Goal: Information Seeking & Learning: Learn about a topic

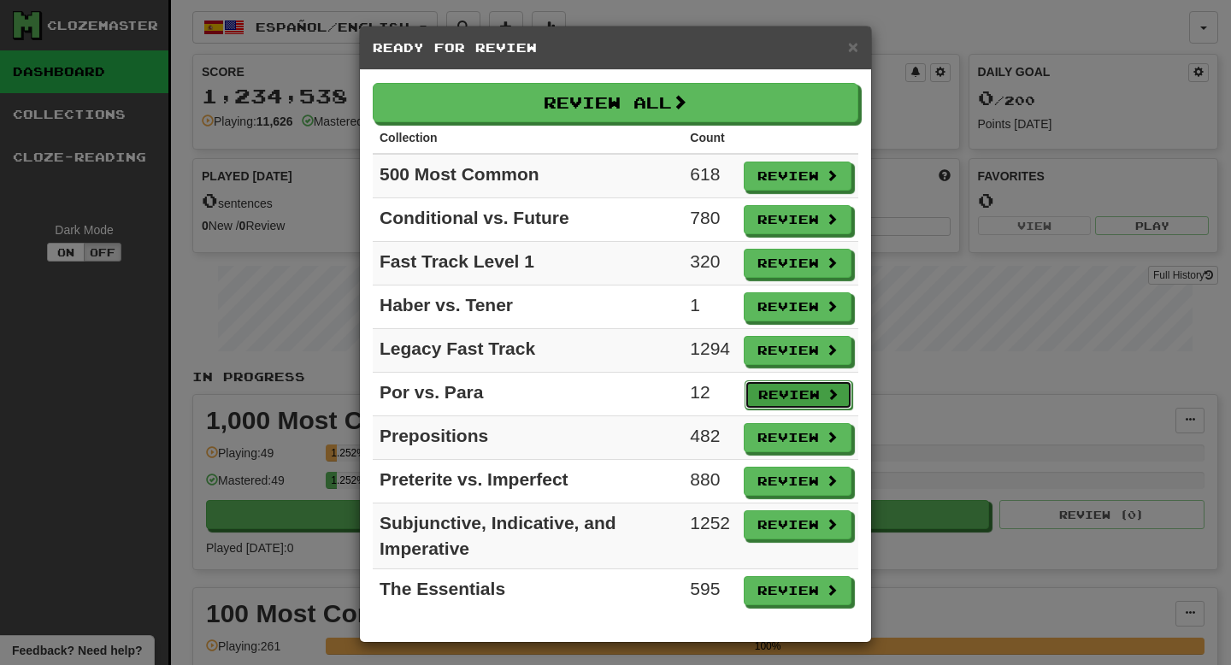
click at [793, 393] on button "Review" at bounding box center [799, 394] width 108 height 29
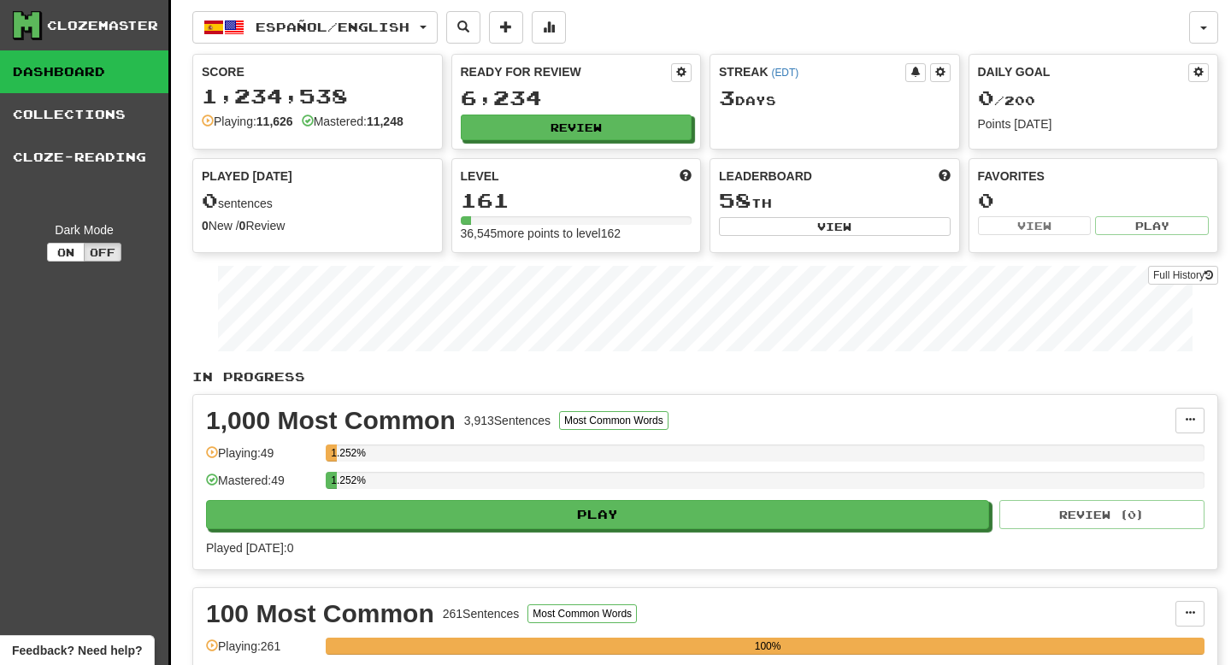
select select "**"
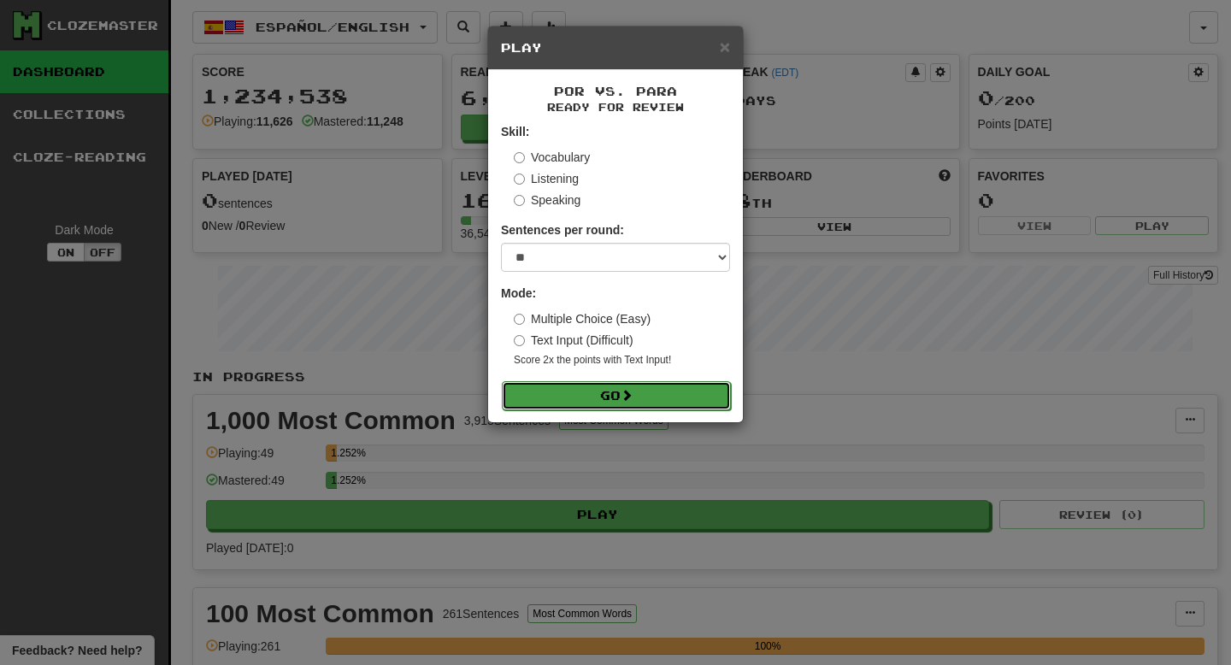
click at [679, 409] on button "Go" at bounding box center [616, 395] width 229 height 29
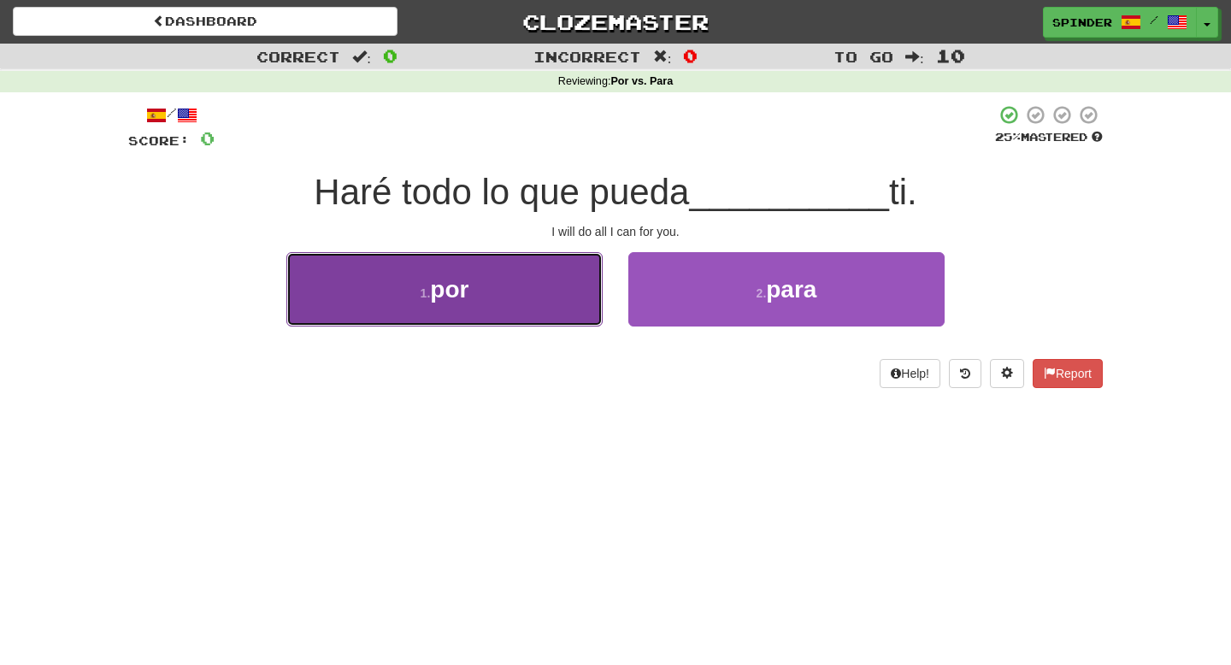
click at [592, 319] on button "1 . por" at bounding box center [444, 289] width 316 height 74
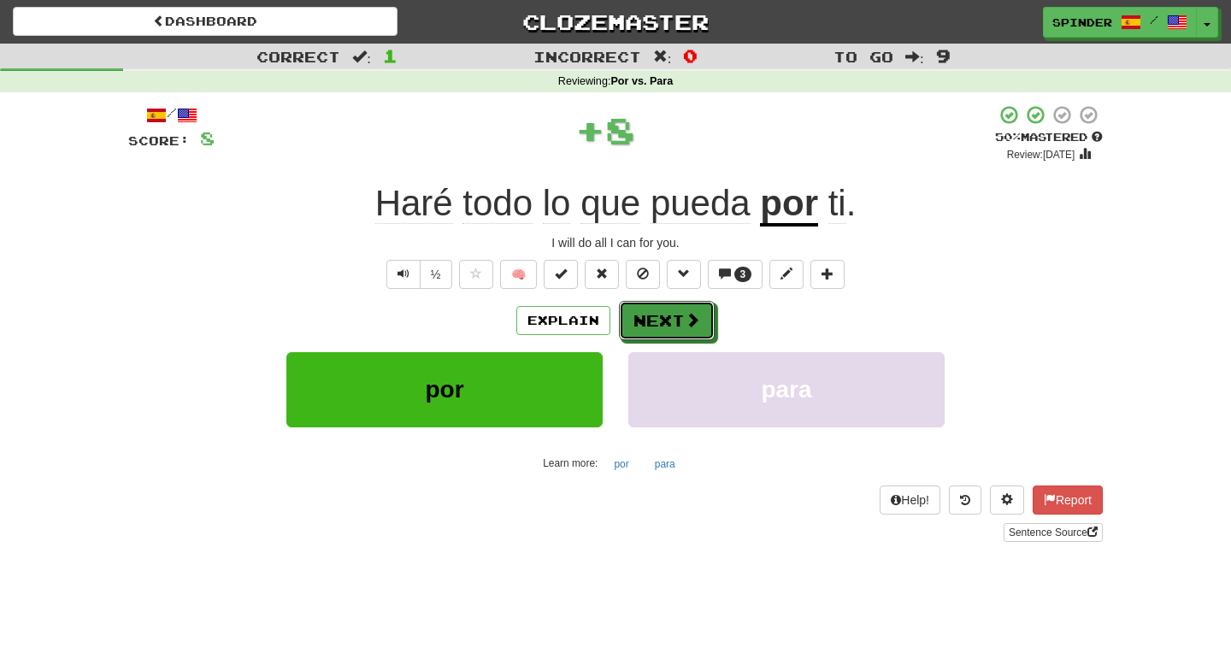
click at [690, 320] on span at bounding box center [692, 319] width 15 height 15
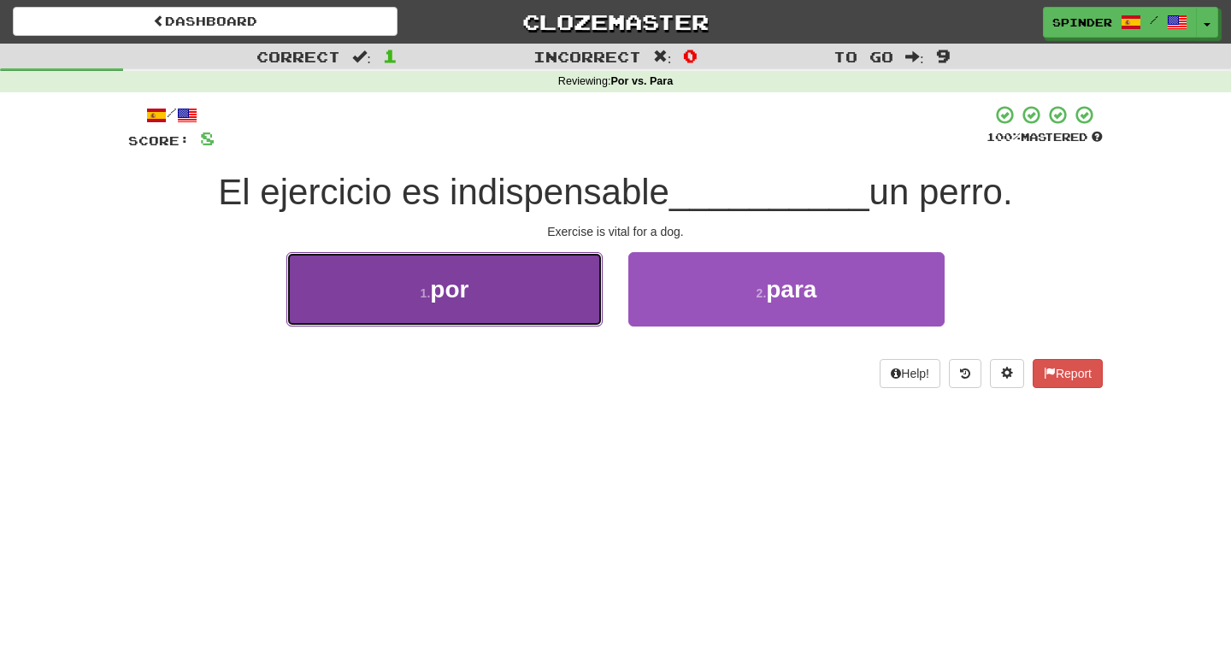
click at [553, 311] on button "1 . por" at bounding box center [444, 289] width 316 height 74
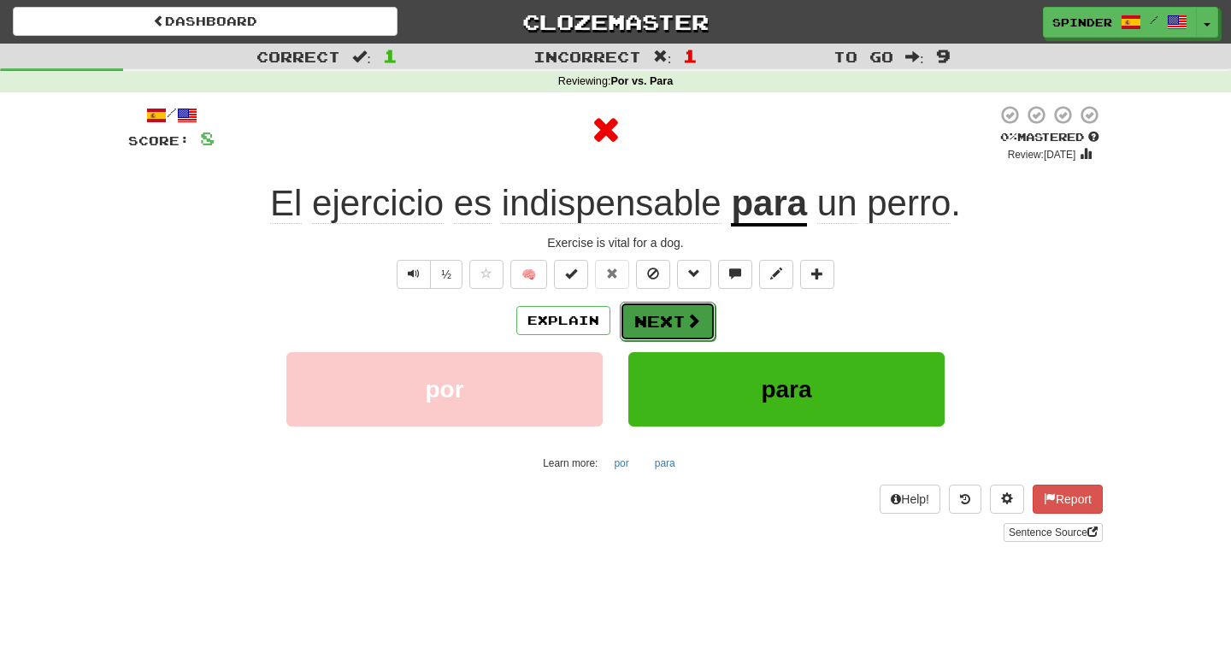
click at [663, 315] on button "Next" at bounding box center [668, 321] width 96 height 39
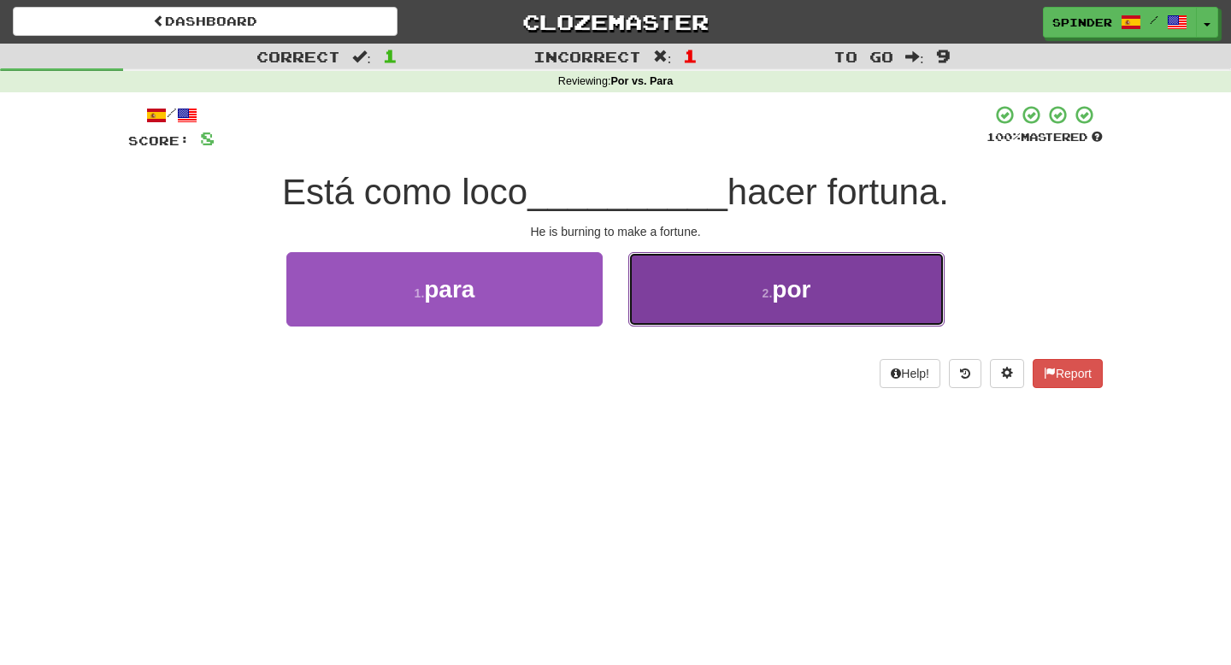
click at [667, 310] on button "2 . por" at bounding box center [786, 289] width 316 height 74
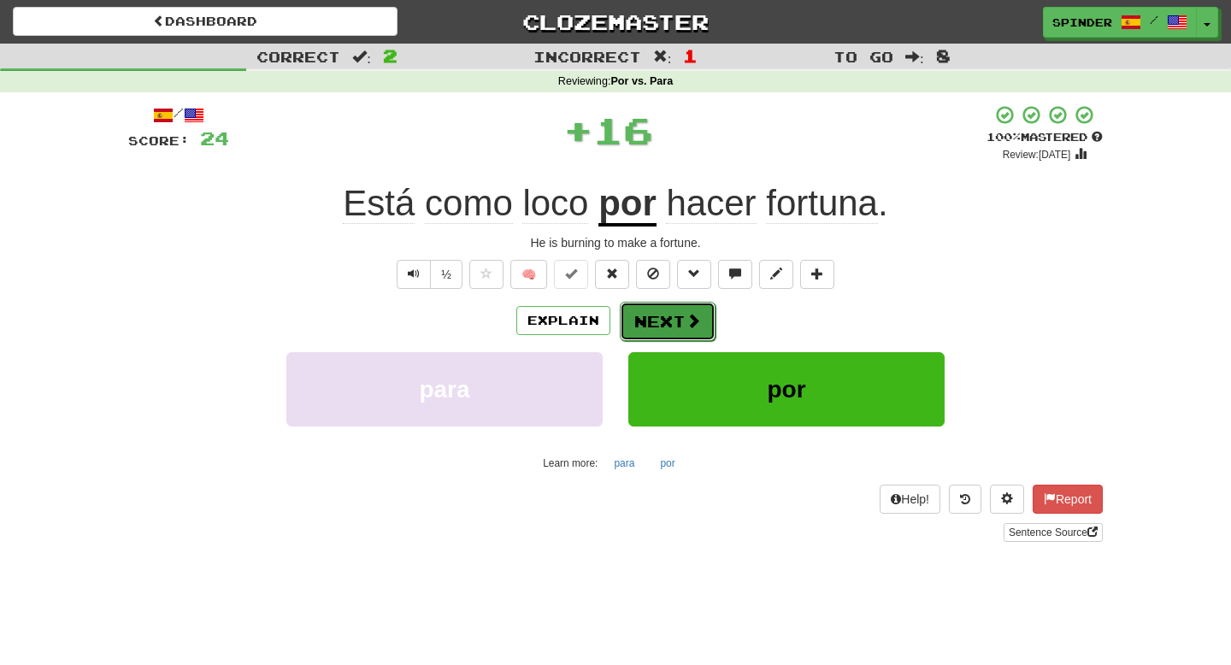
click at [663, 329] on button "Next" at bounding box center [668, 321] width 96 height 39
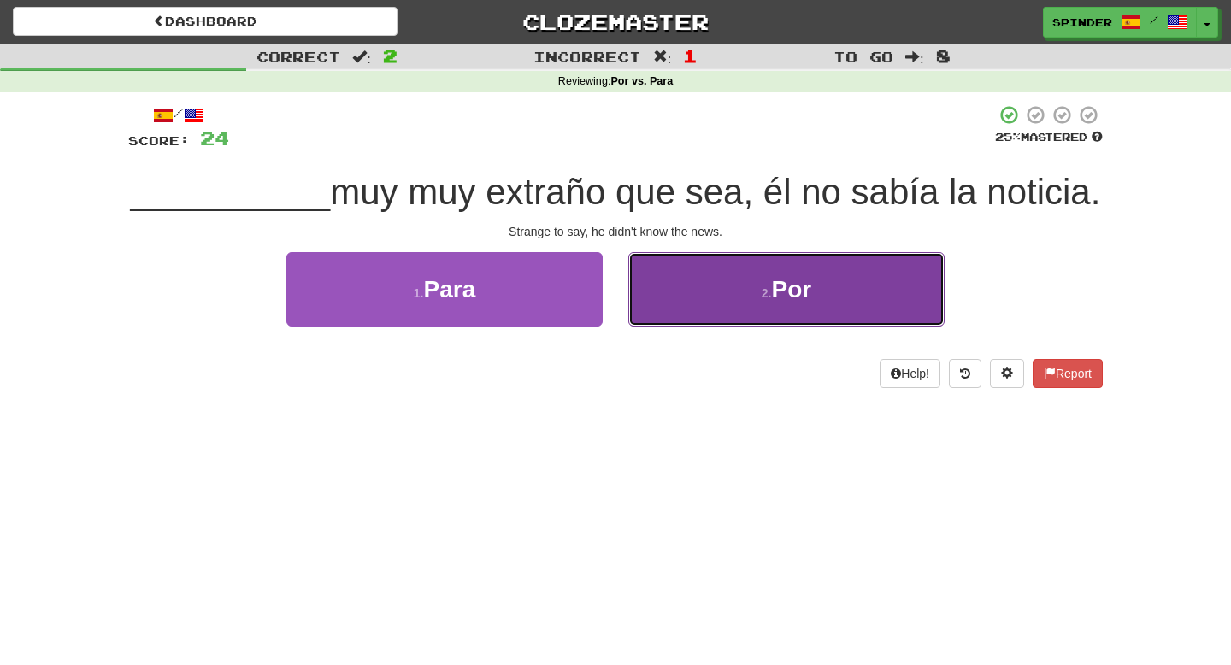
click at [674, 297] on button "2 . Por" at bounding box center [786, 289] width 316 height 74
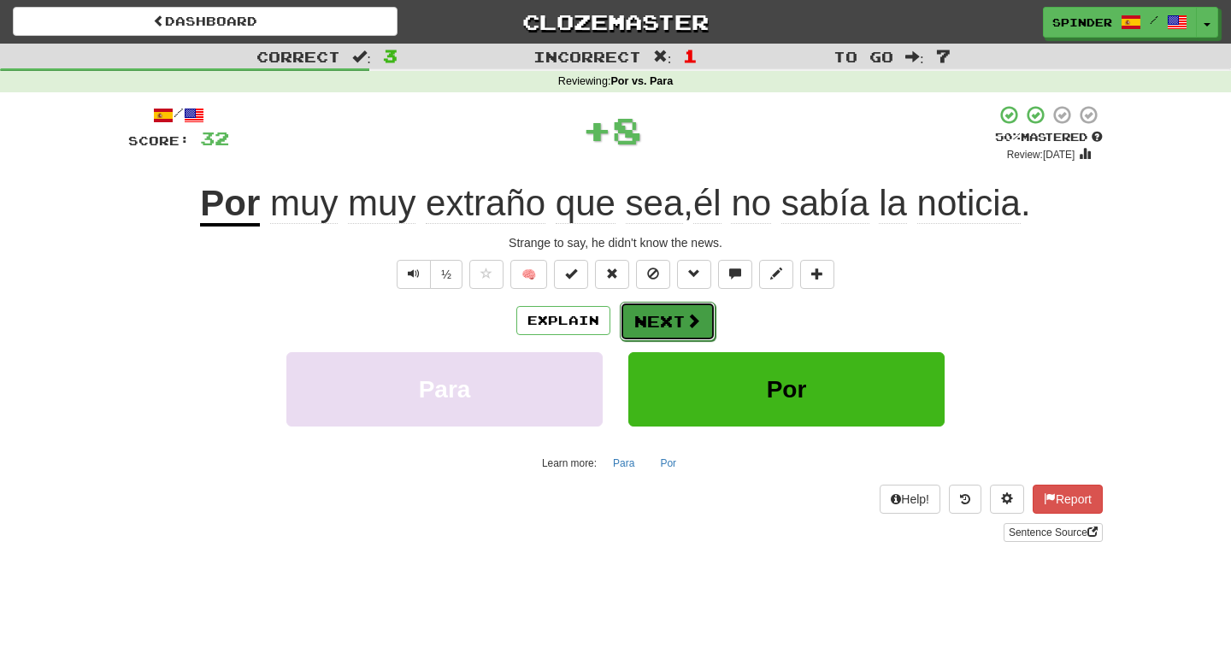
click at [669, 323] on button "Next" at bounding box center [668, 321] width 96 height 39
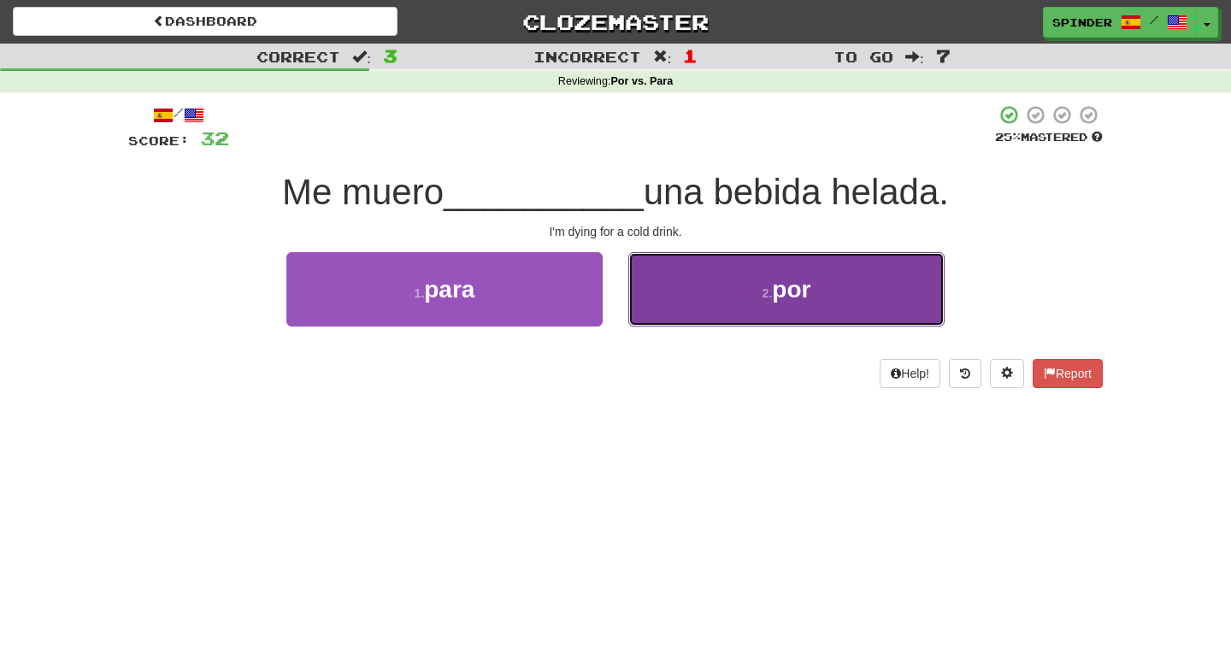
click at [676, 315] on button "2 . por" at bounding box center [786, 289] width 316 height 74
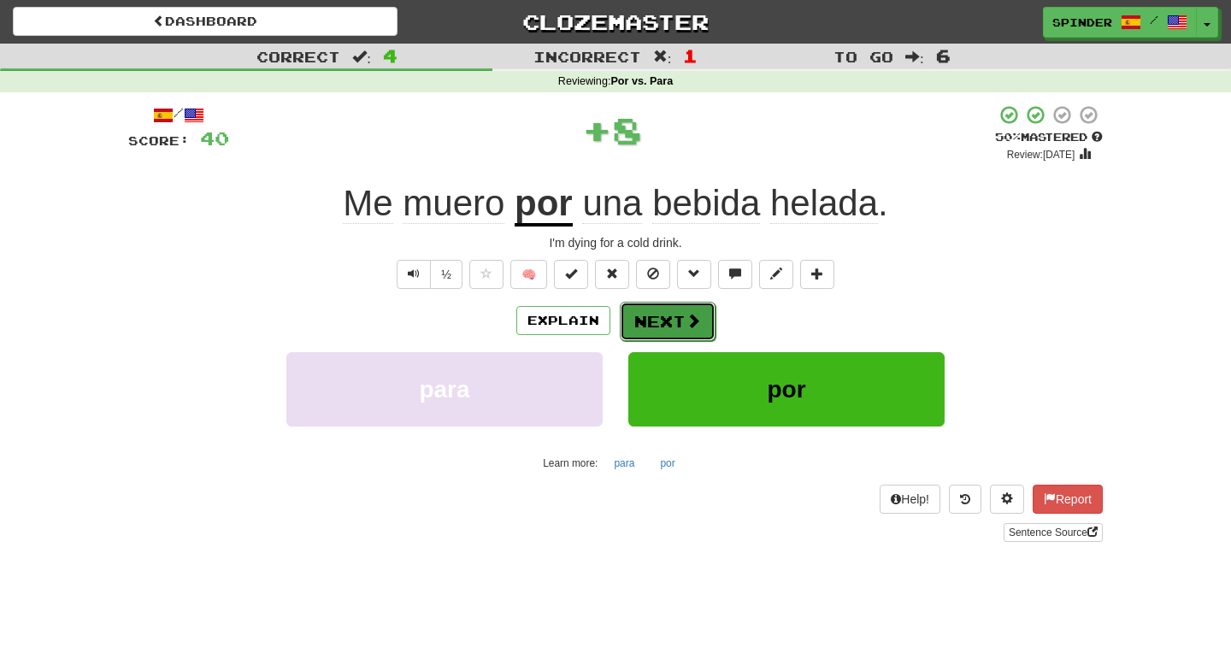
click at [670, 318] on button "Next" at bounding box center [668, 321] width 96 height 39
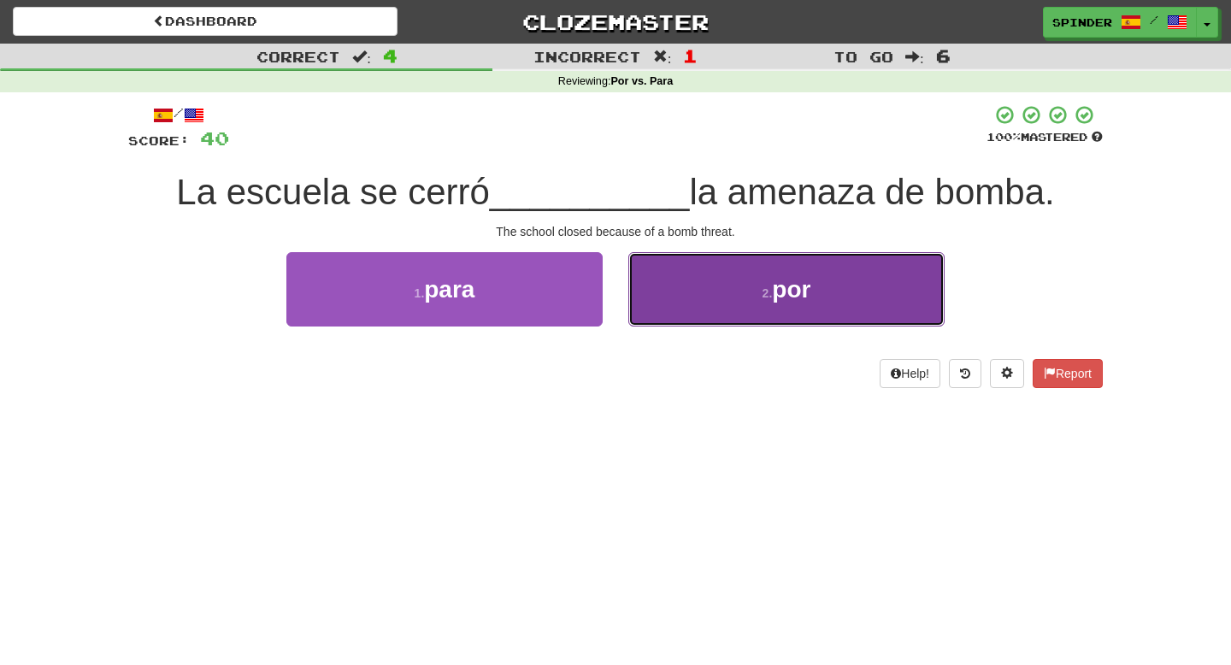
click at [670, 318] on button "2 . por" at bounding box center [786, 289] width 316 height 74
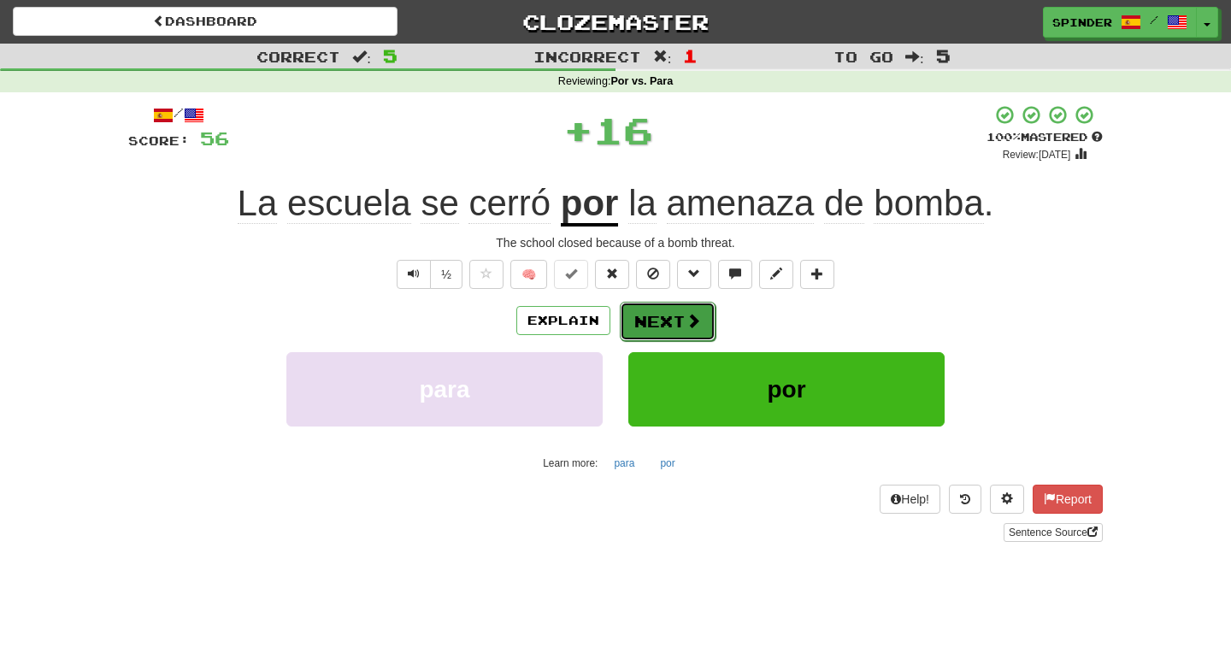
click at [667, 326] on button "Next" at bounding box center [668, 321] width 96 height 39
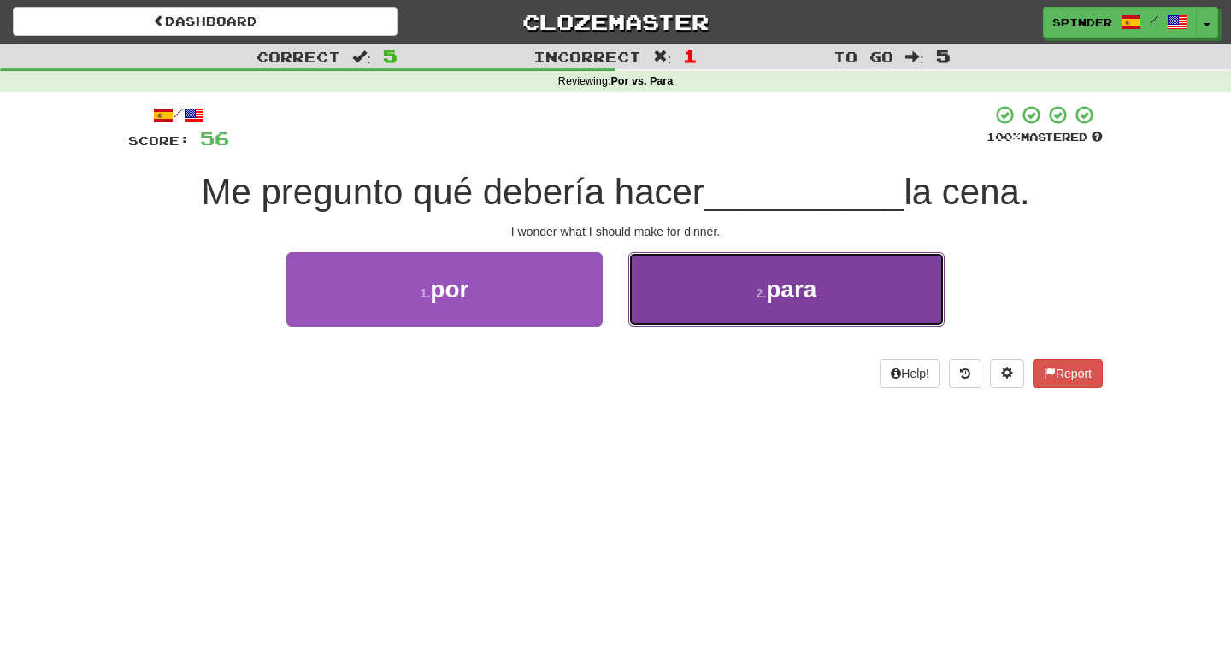
click at [680, 311] on button "2 . para" at bounding box center [786, 289] width 316 height 74
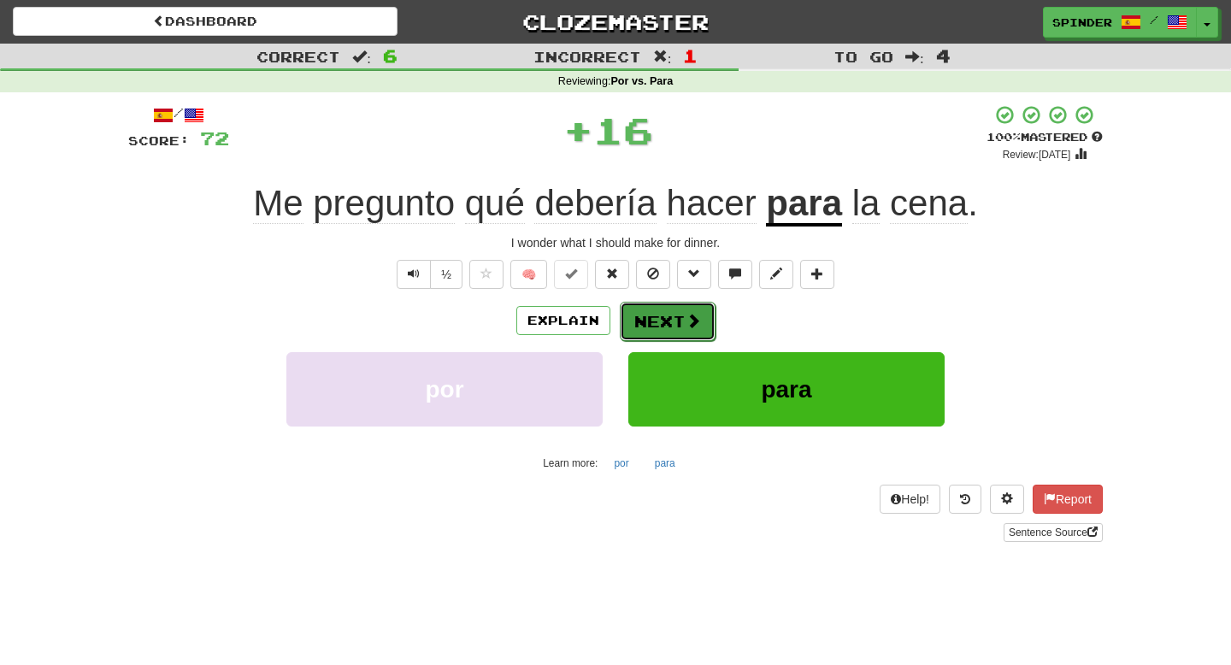
click at [676, 320] on button "Next" at bounding box center [668, 321] width 96 height 39
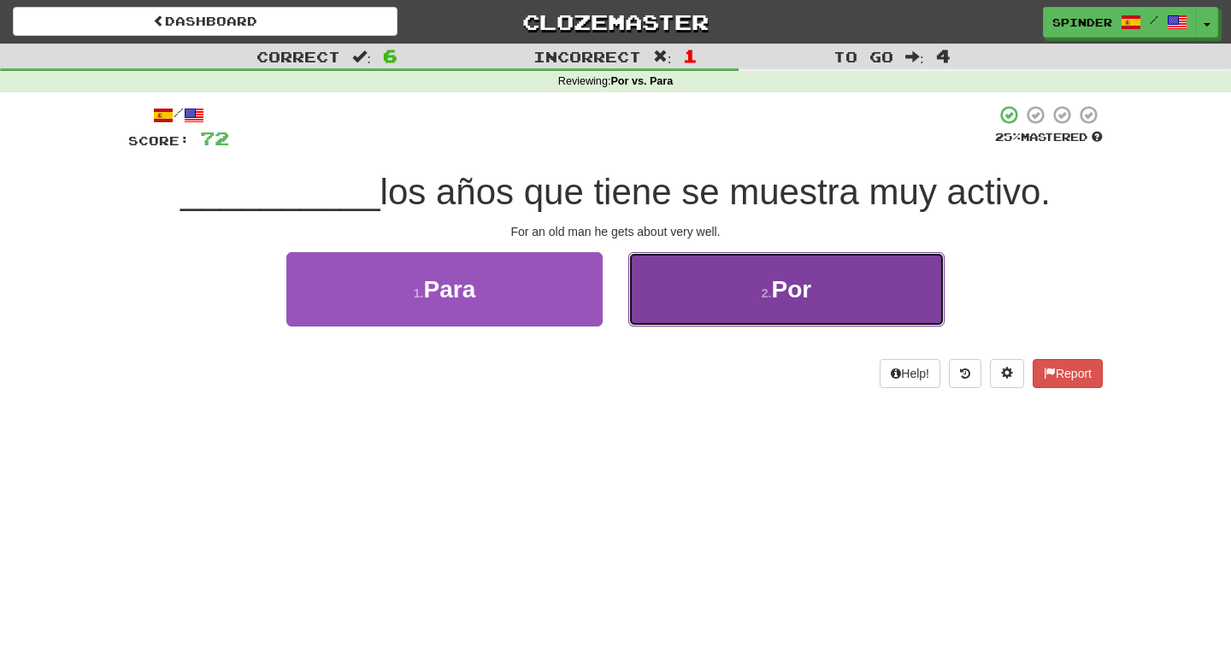
click at [678, 312] on button "2 . Por" at bounding box center [786, 289] width 316 height 74
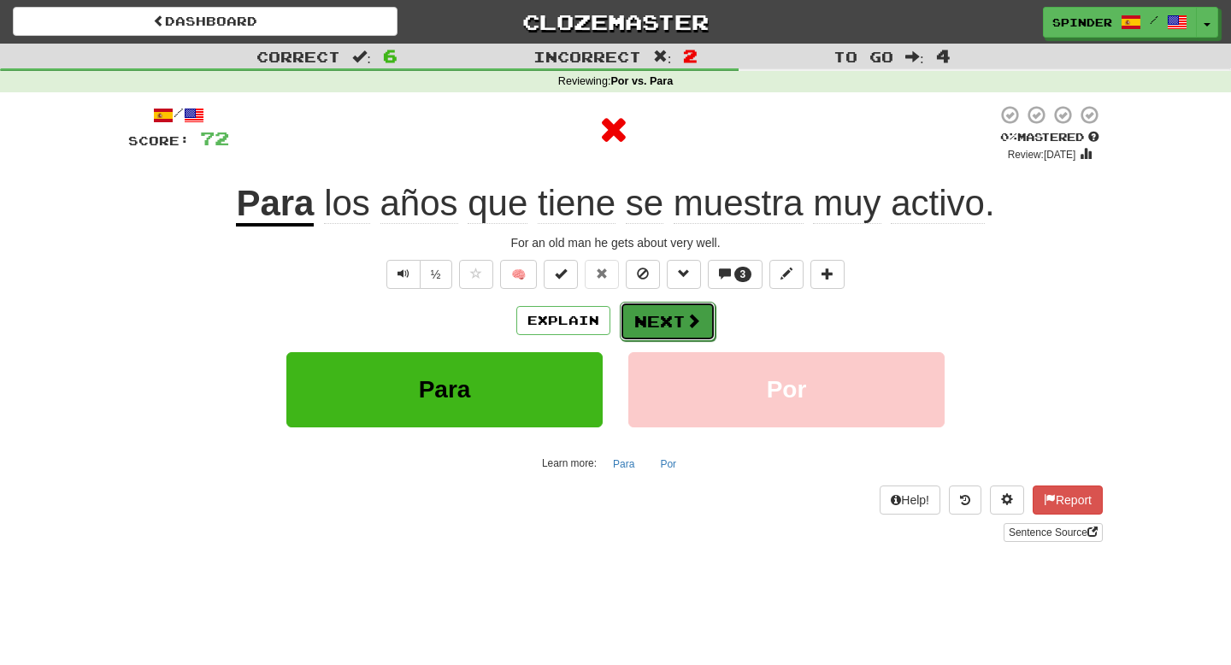
click at [655, 315] on button "Next" at bounding box center [668, 321] width 96 height 39
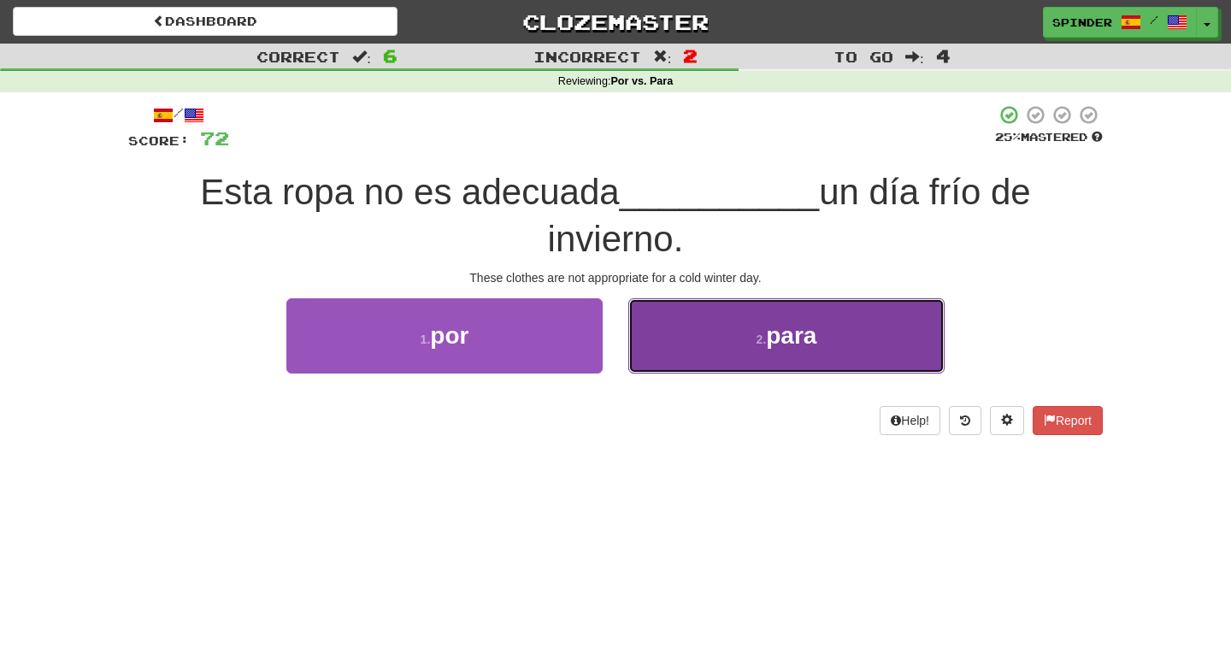
click at [668, 330] on button "2 . para" at bounding box center [786, 335] width 316 height 74
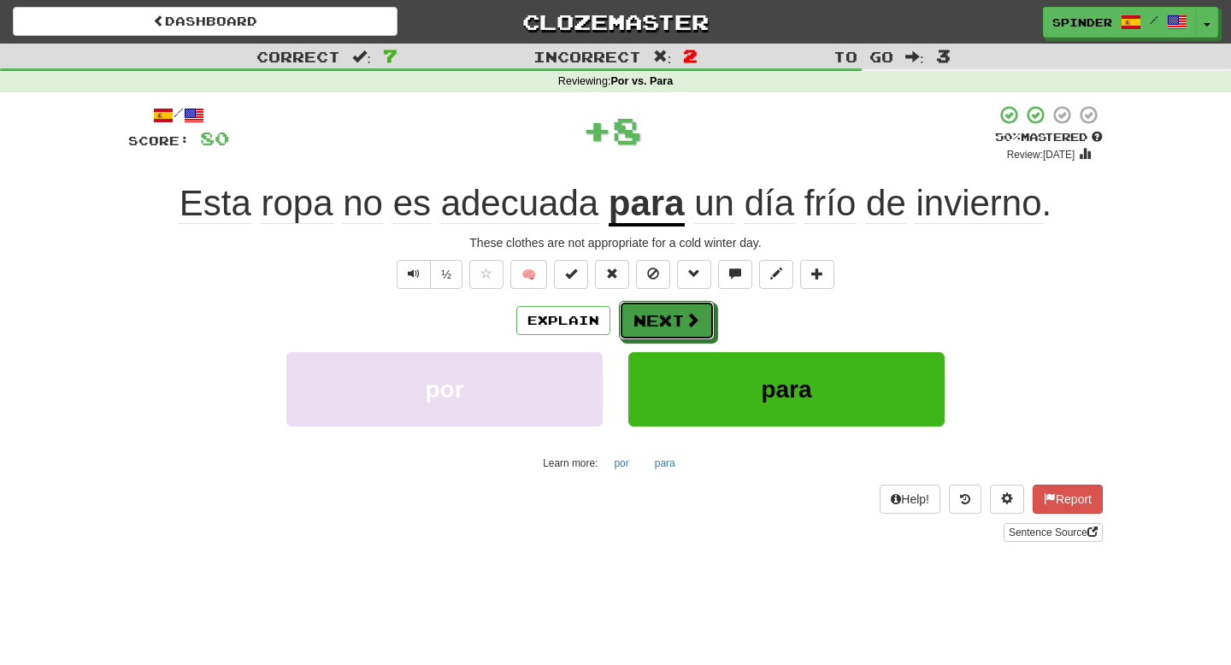
click at [668, 331] on button "Next" at bounding box center [667, 320] width 96 height 39
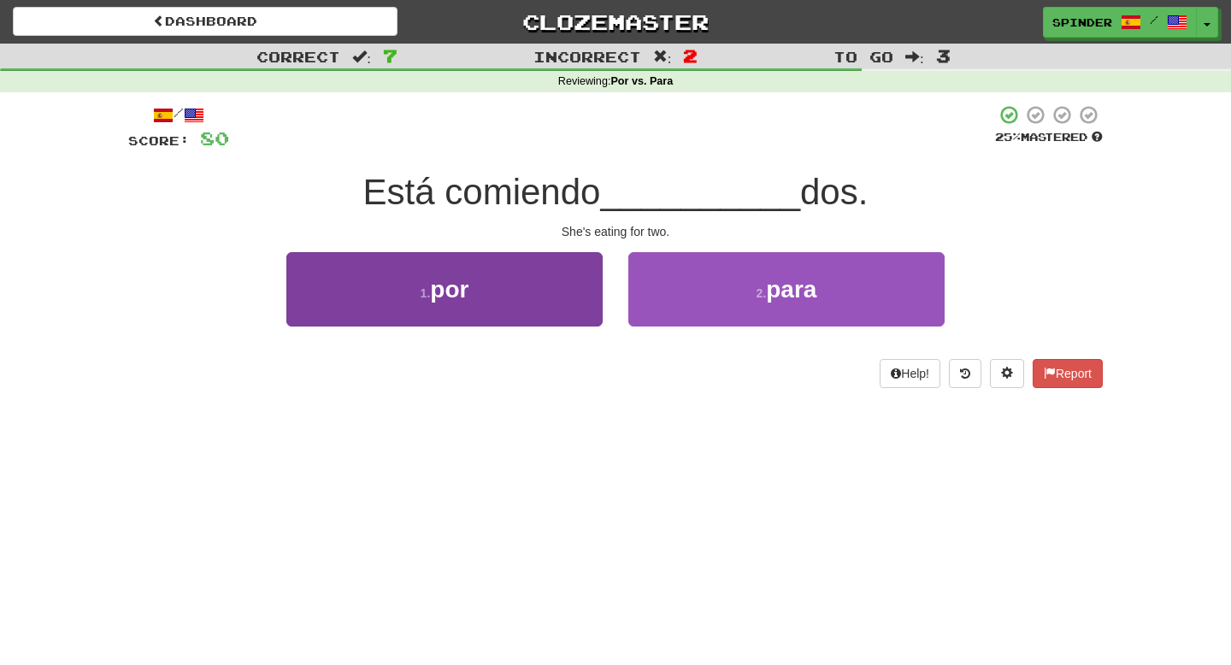
click at [602, 309] on div "1 . por" at bounding box center [445, 301] width 342 height 98
click at [589, 308] on button "1 . por" at bounding box center [444, 289] width 316 height 74
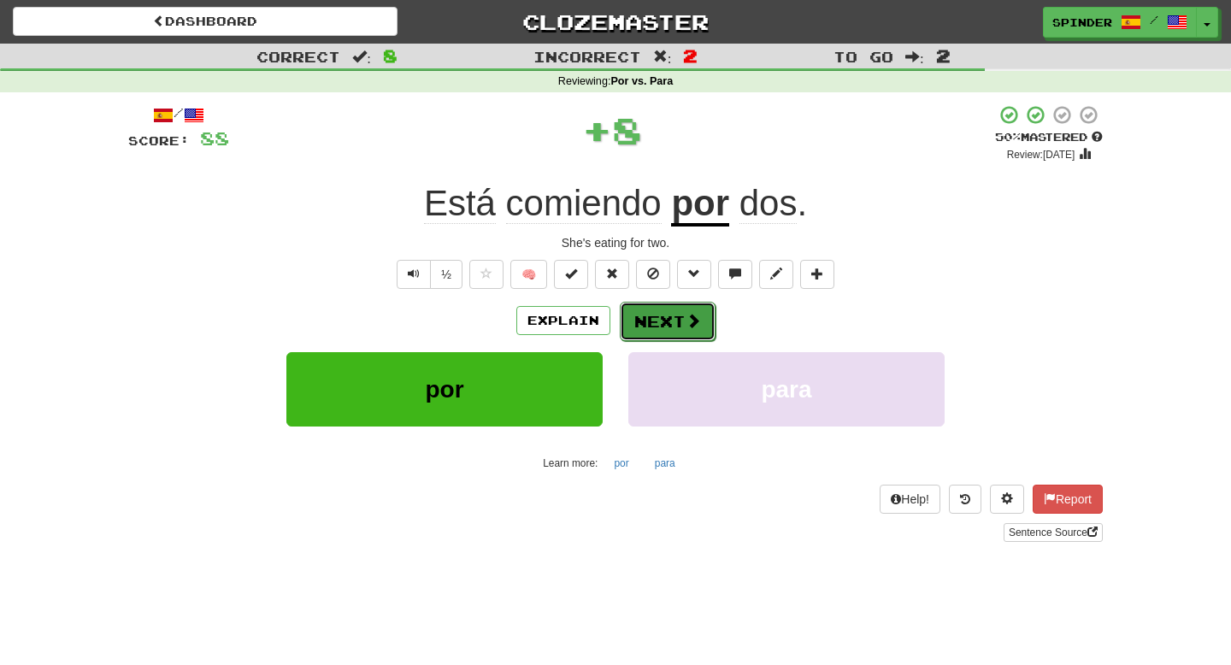
click at [659, 311] on button "Next" at bounding box center [668, 321] width 96 height 39
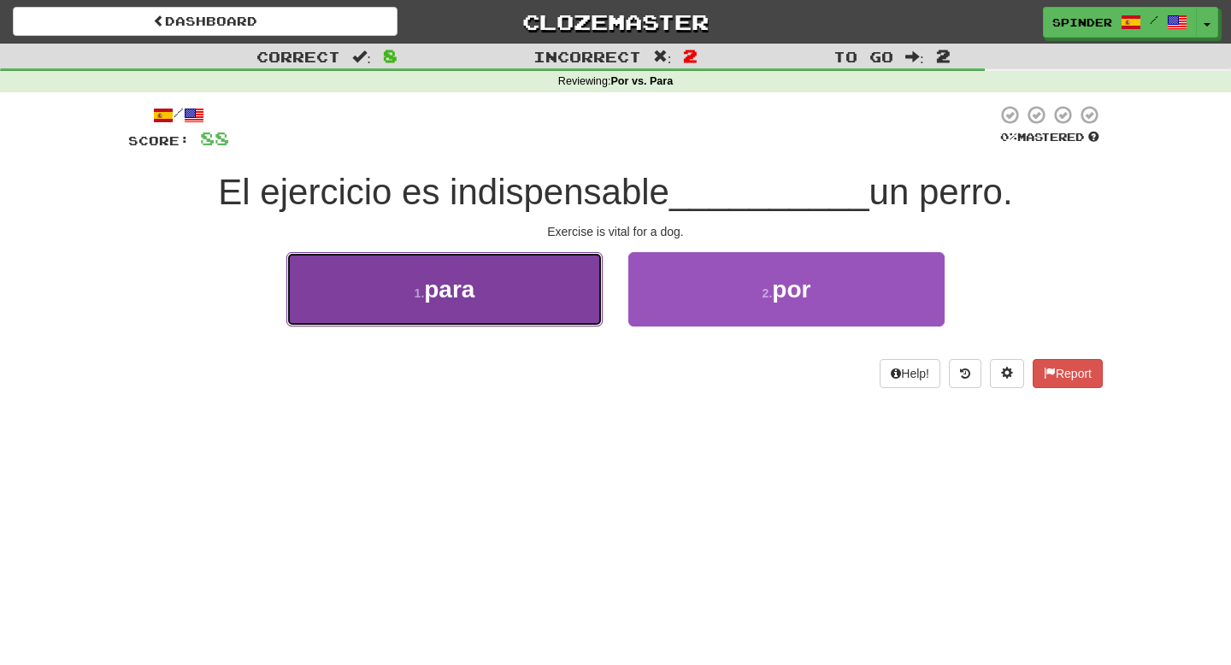
click at [545, 292] on button "1 . para" at bounding box center [444, 289] width 316 height 74
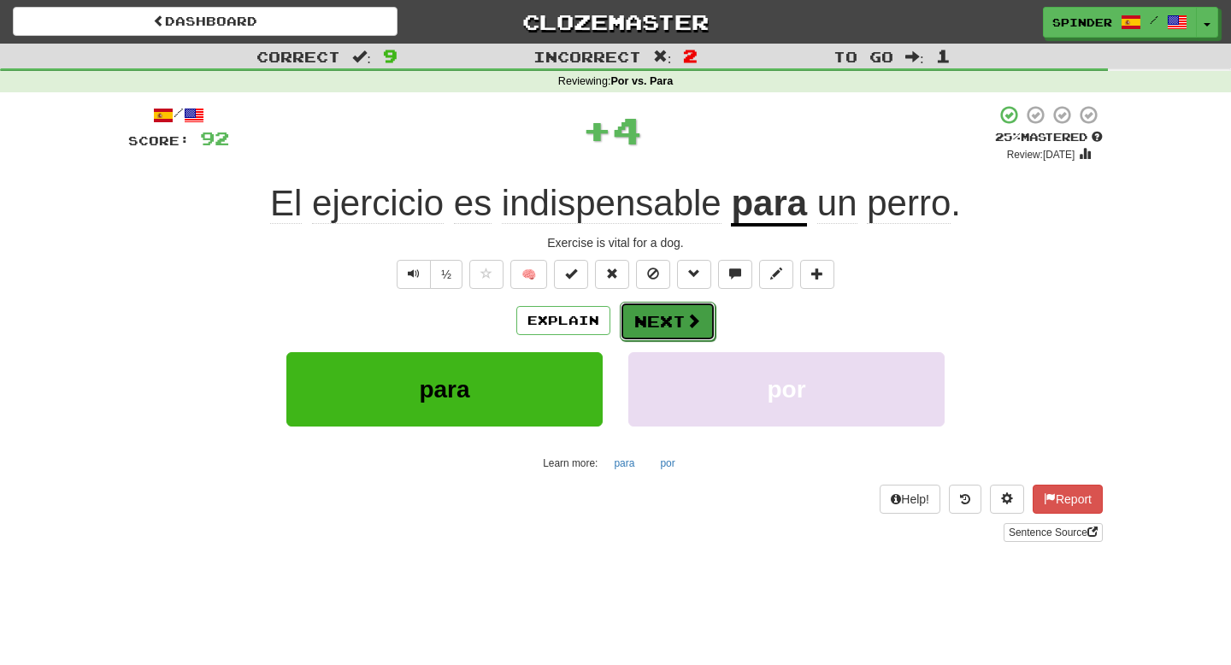
click at [651, 315] on button "Next" at bounding box center [668, 321] width 96 height 39
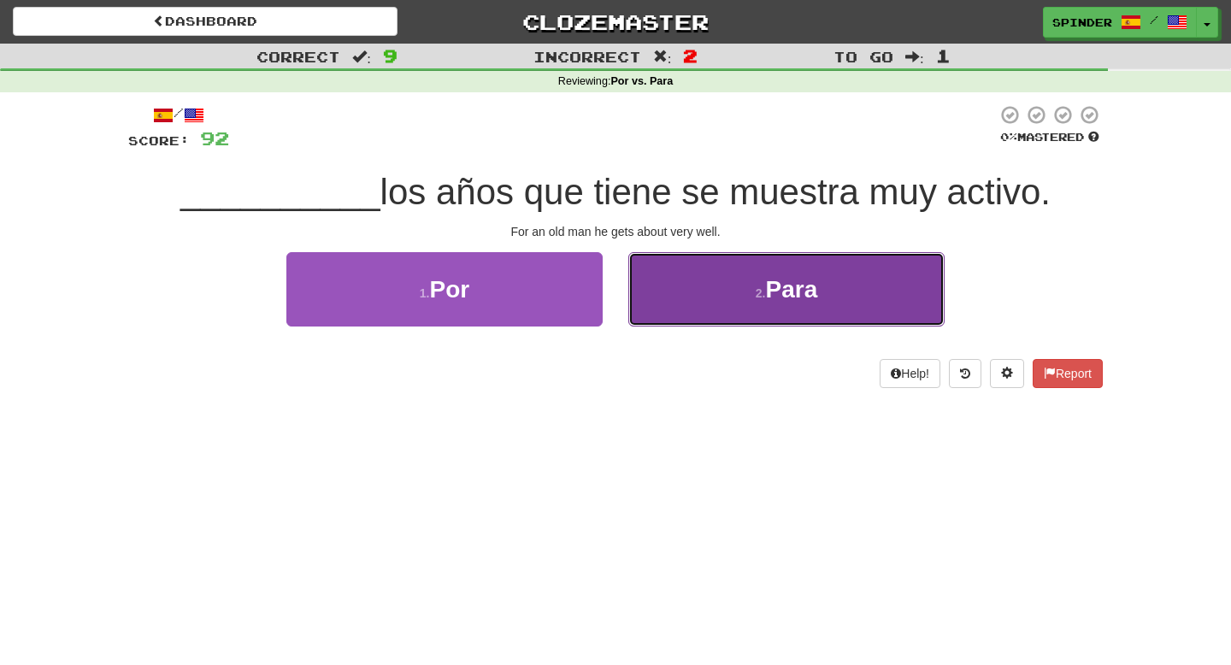
click at [672, 303] on button "2 . Para" at bounding box center [786, 289] width 316 height 74
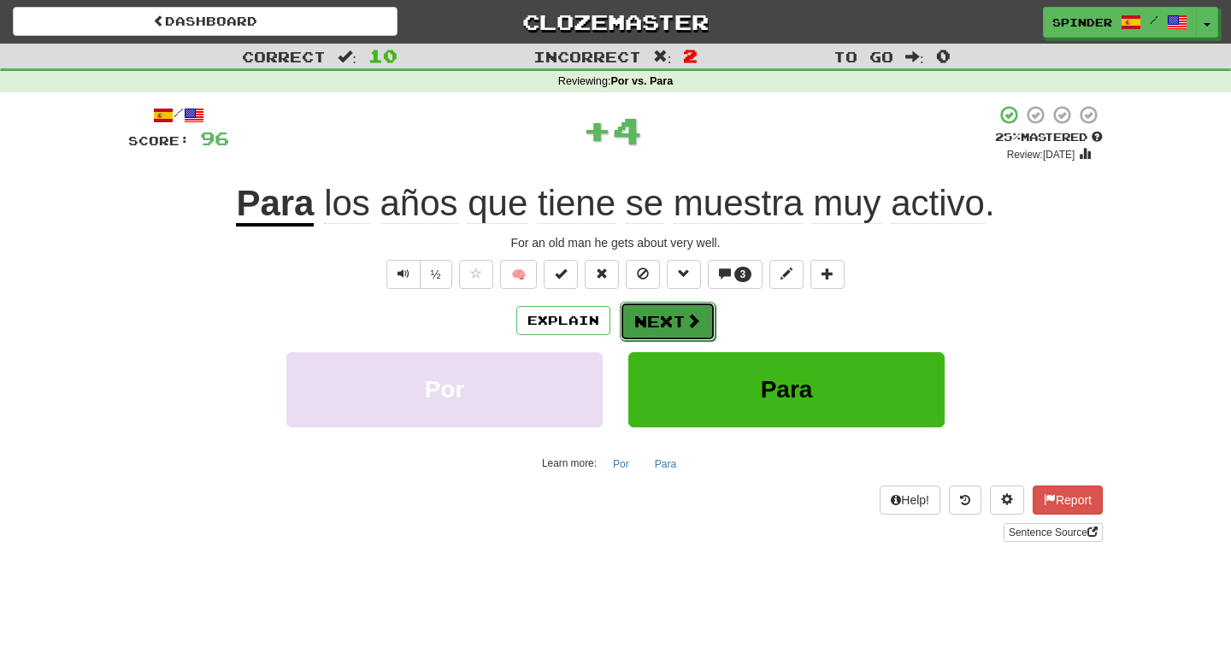
click at [657, 321] on button "Next" at bounding box center [668, 321] width 96 height 39
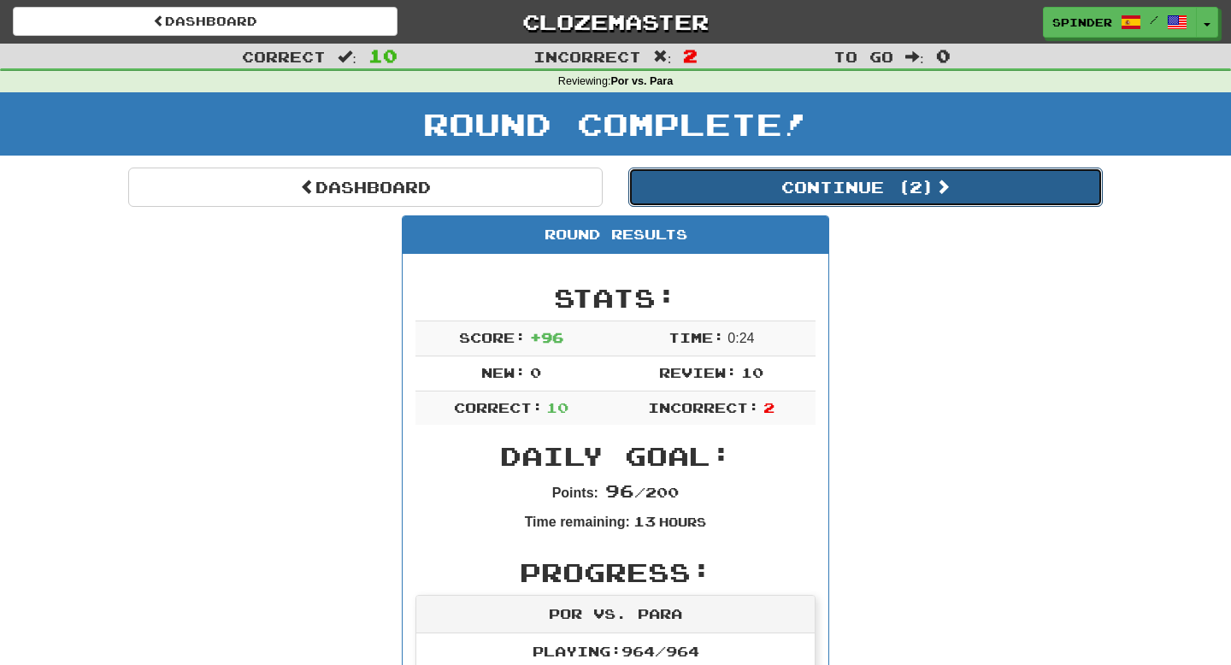
click at [822, 188] on button "Continue ( 2 )" at bounding box center [865, 187] width 474 height 39
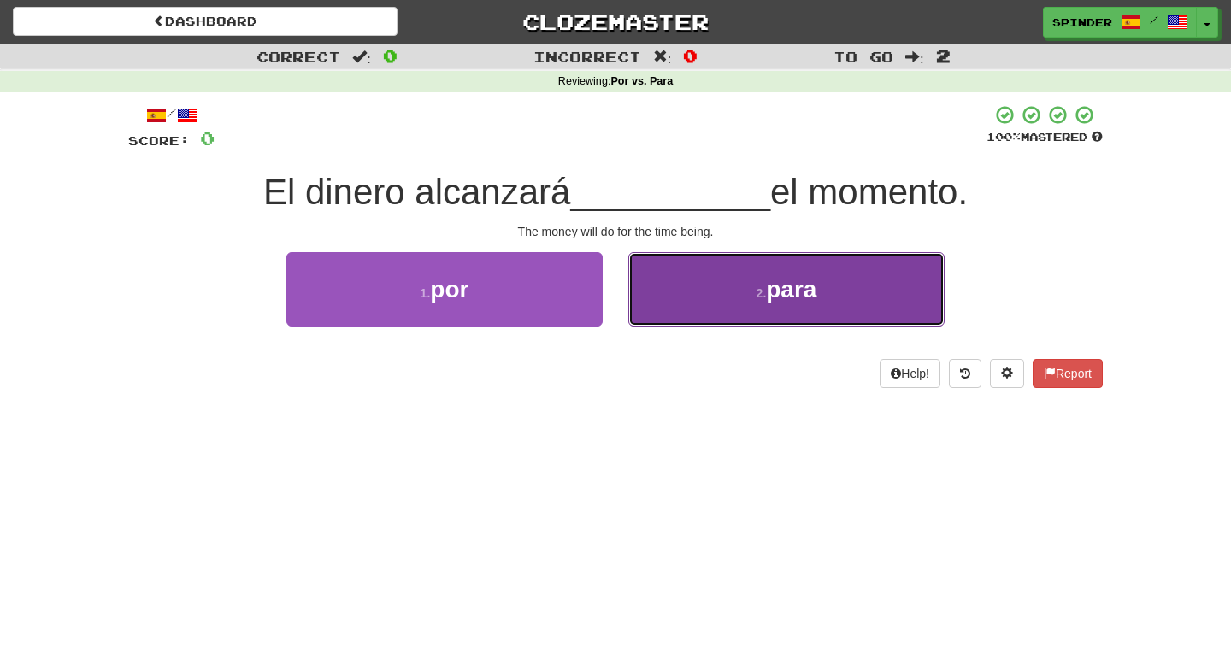
click at [705, 302] on button "2 . para" at bounding box center [786, 289] width 316 height 74
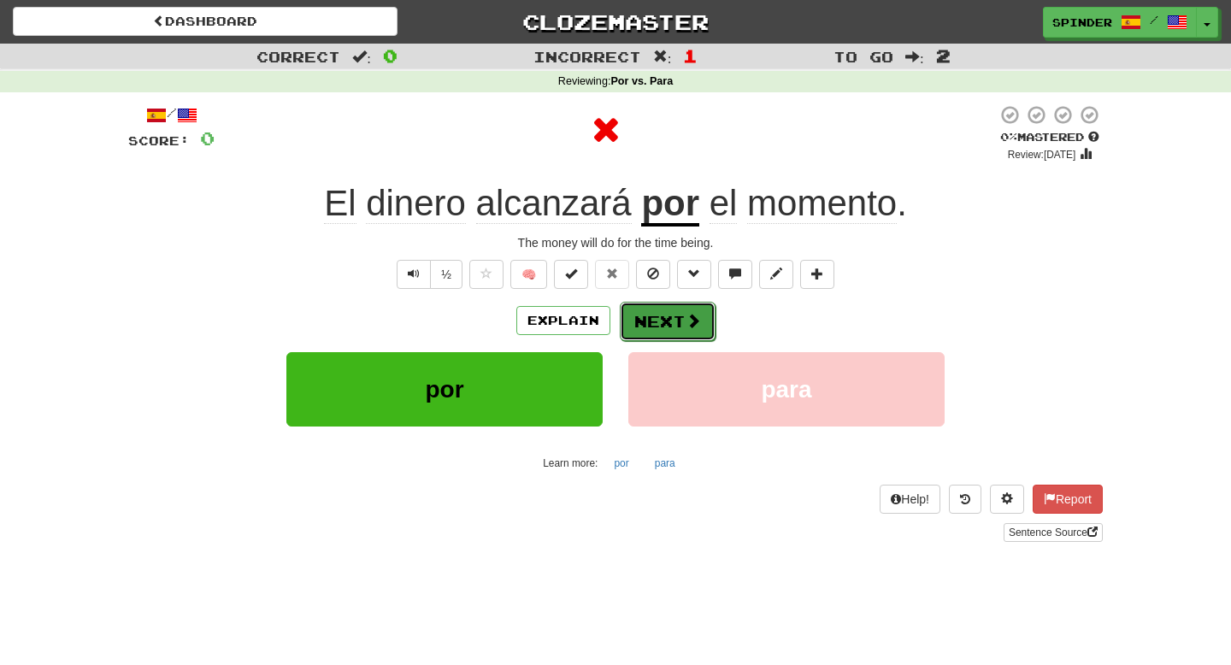
click at [686, 318] on span at bounding box center [693, 320] width 15 height 15
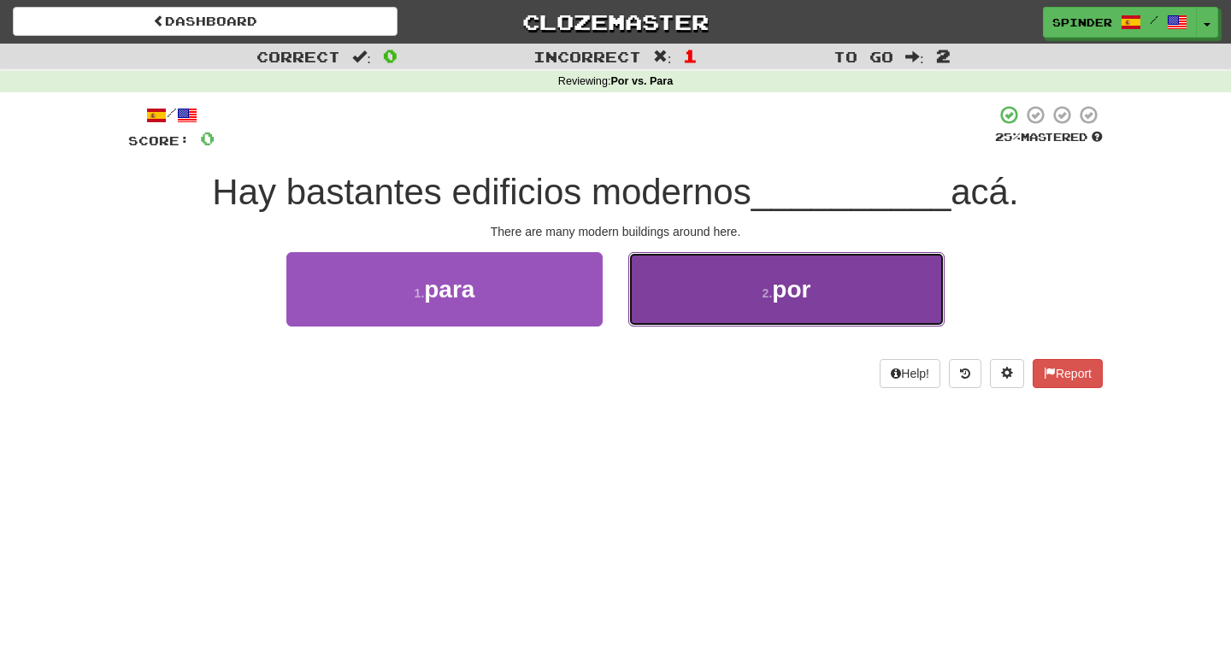
click at [686, 319] on button "2 . por" at bounding box center [786, 289] width 316 height 74
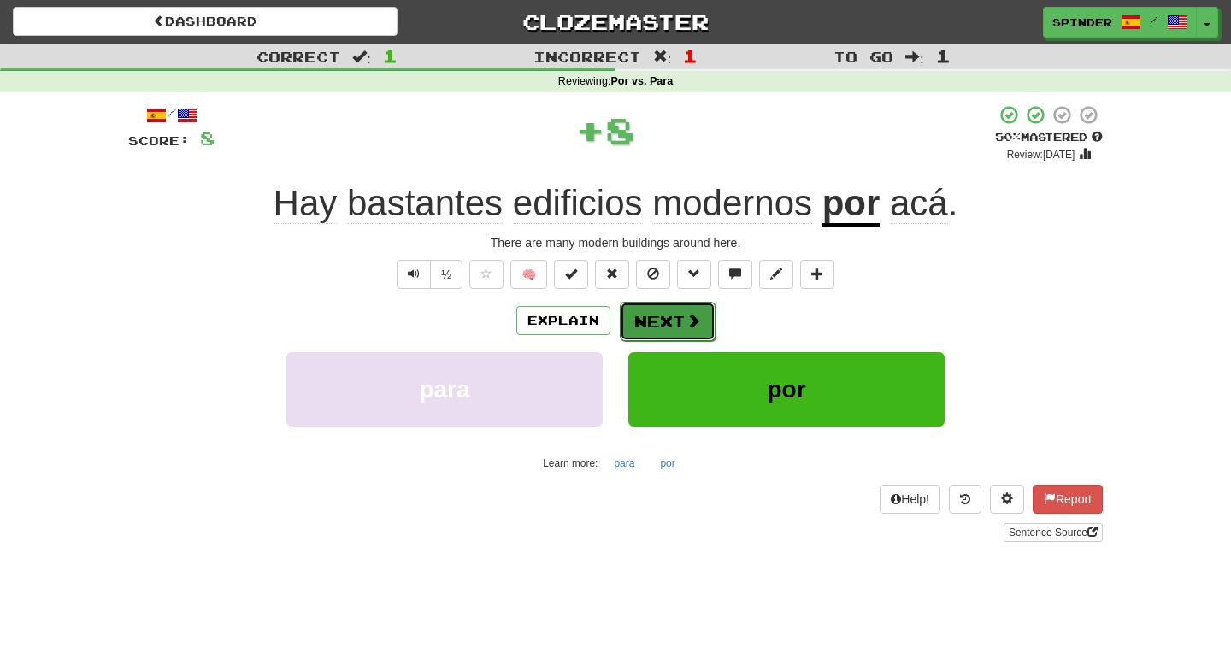
click at [686, 326] on span at bounding box center [693, 320] width 15 height 15
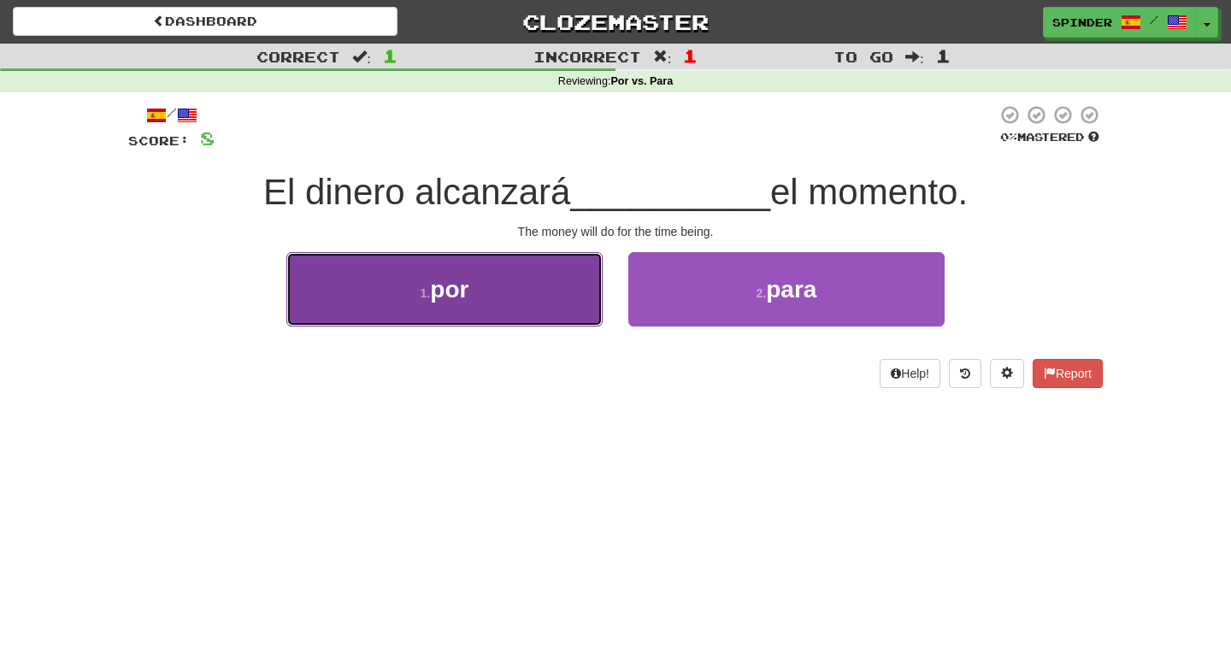
click at [556, 317] on button "1 . por" at bounding box center [444, 289] width 316 height 74
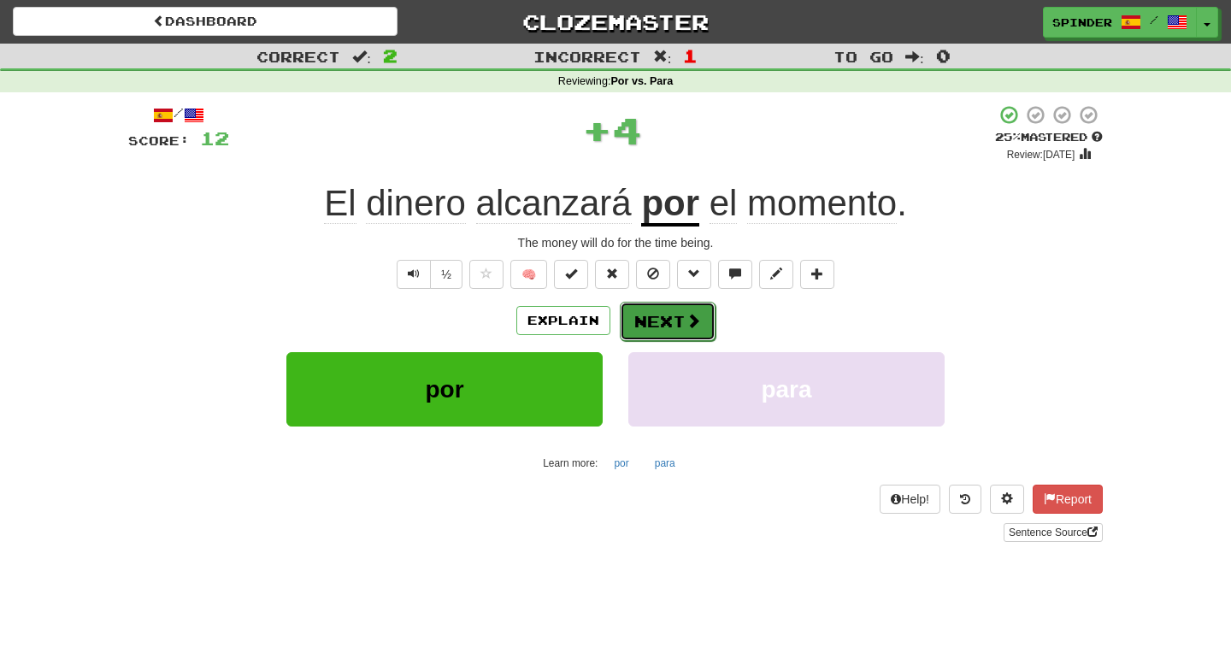
click at [642, 321] on button "Next" at bounding box center [668, 321] width 96 height 39
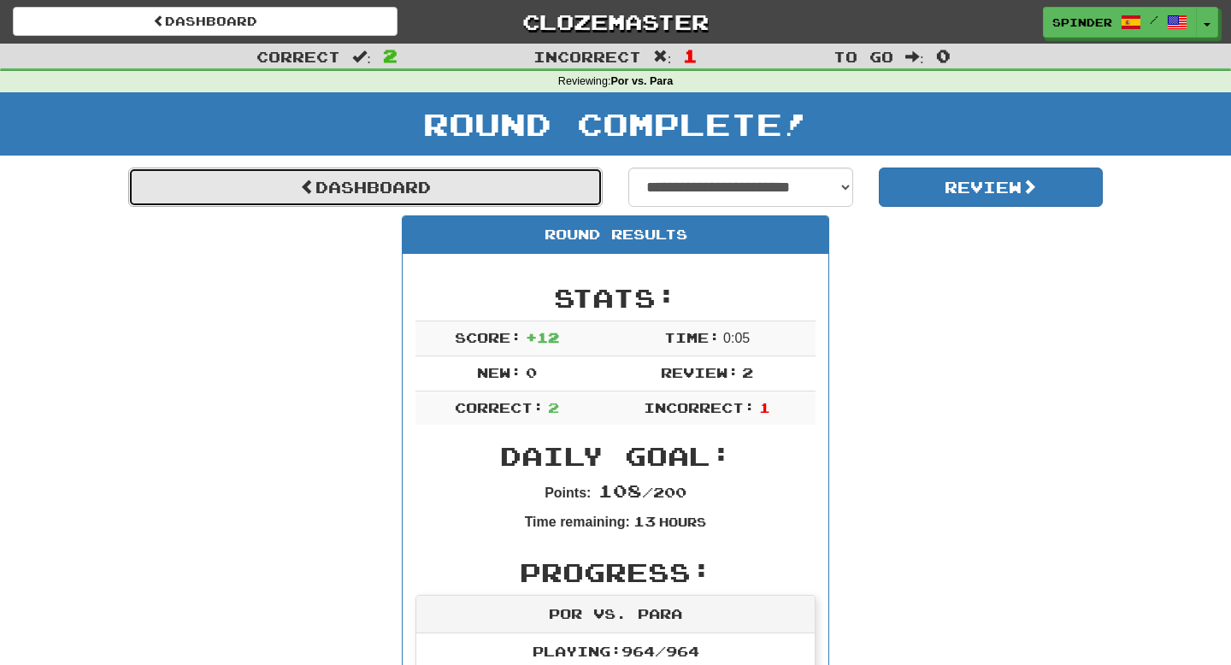
click at [418, 202] on link "Dashboard" at bounding box center [365, 187] width 474 height 39
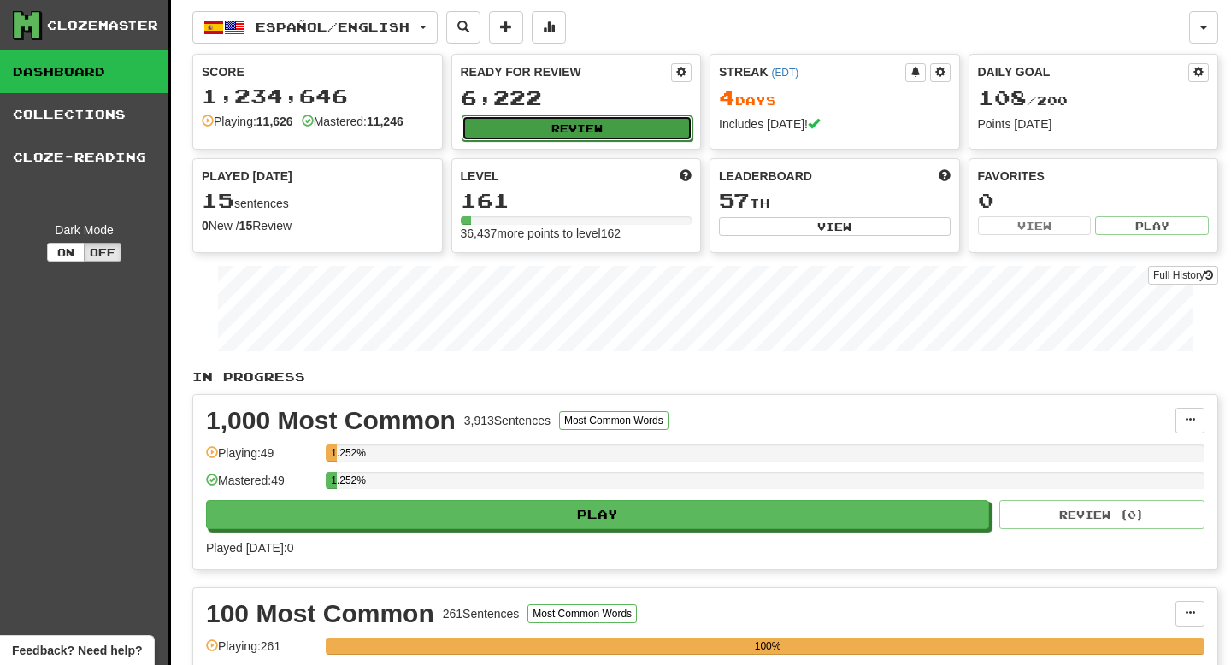
click at [557, 130] on button "Review" at bounding box center [578, 128] width 232 height 26
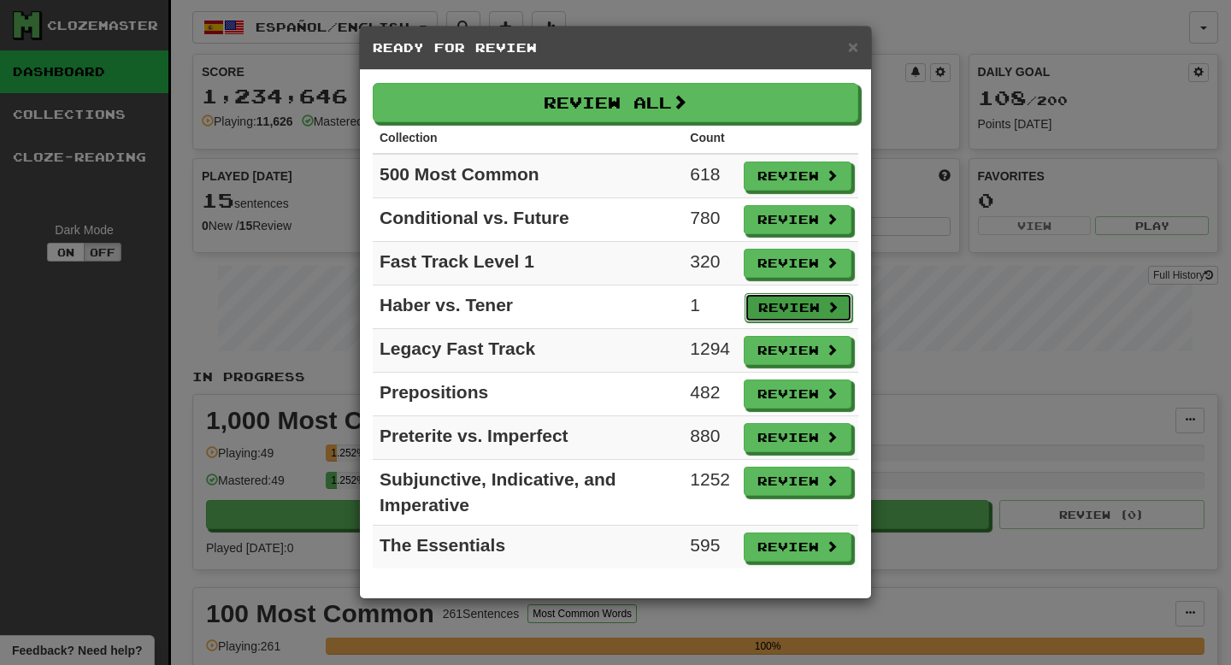
click at [759, 303] on button "Review" at bounding box center [799, 307] width 108 height 29
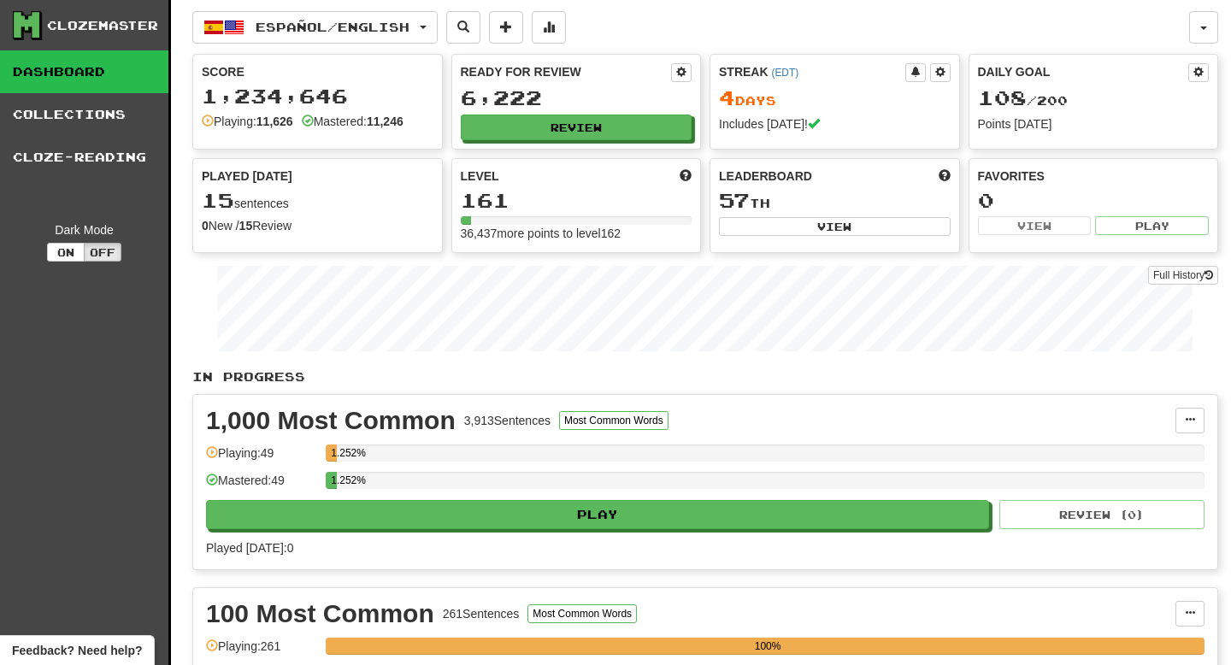
select select "**"
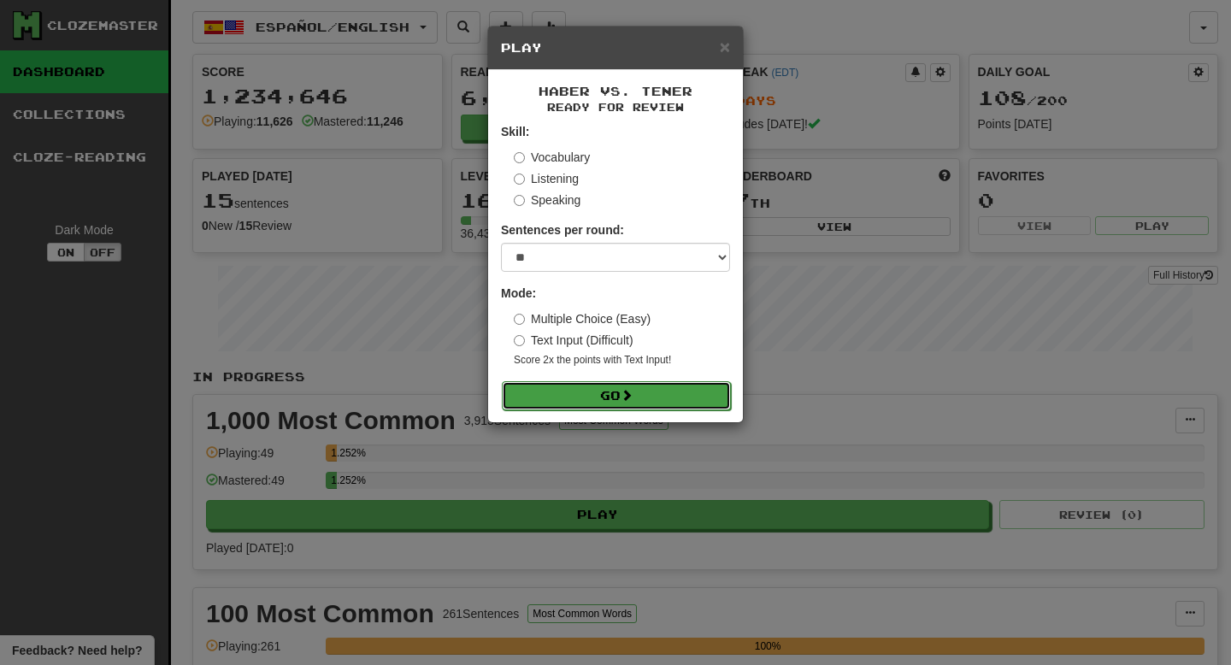
click at [700, 395] on button "Go" at bounding box center [616, 395] width 229 height 29
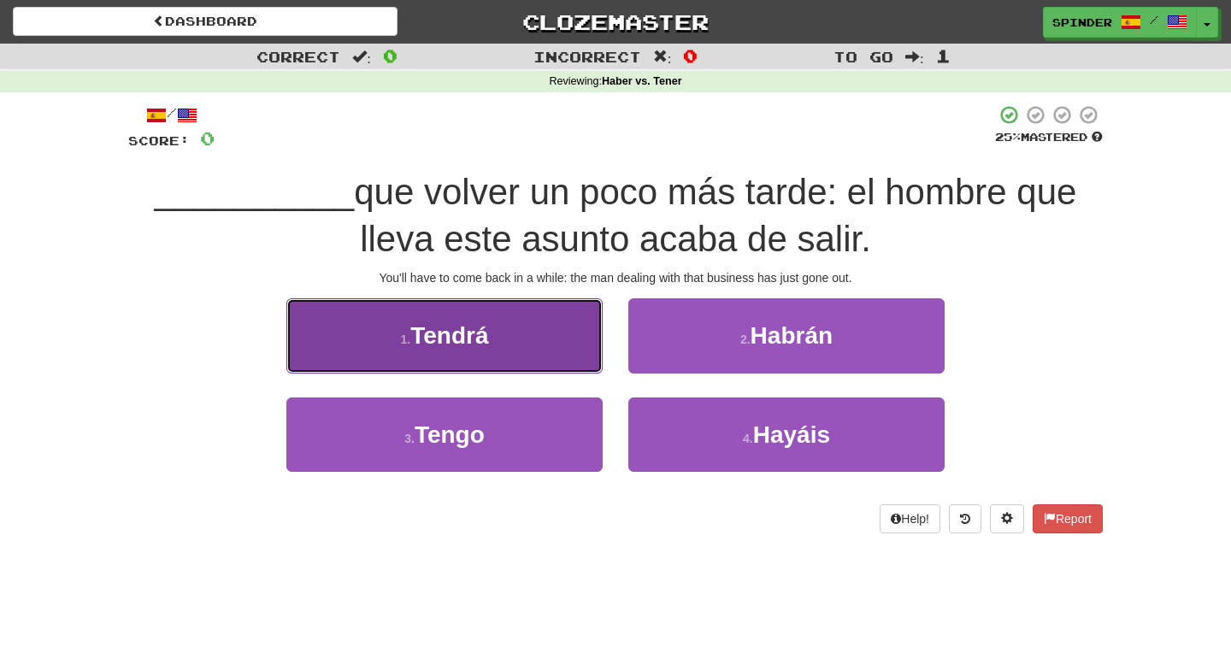
click at [561, 350] on button "1 . Tendrá" at bounding box center [444, 335] width 316 height 74
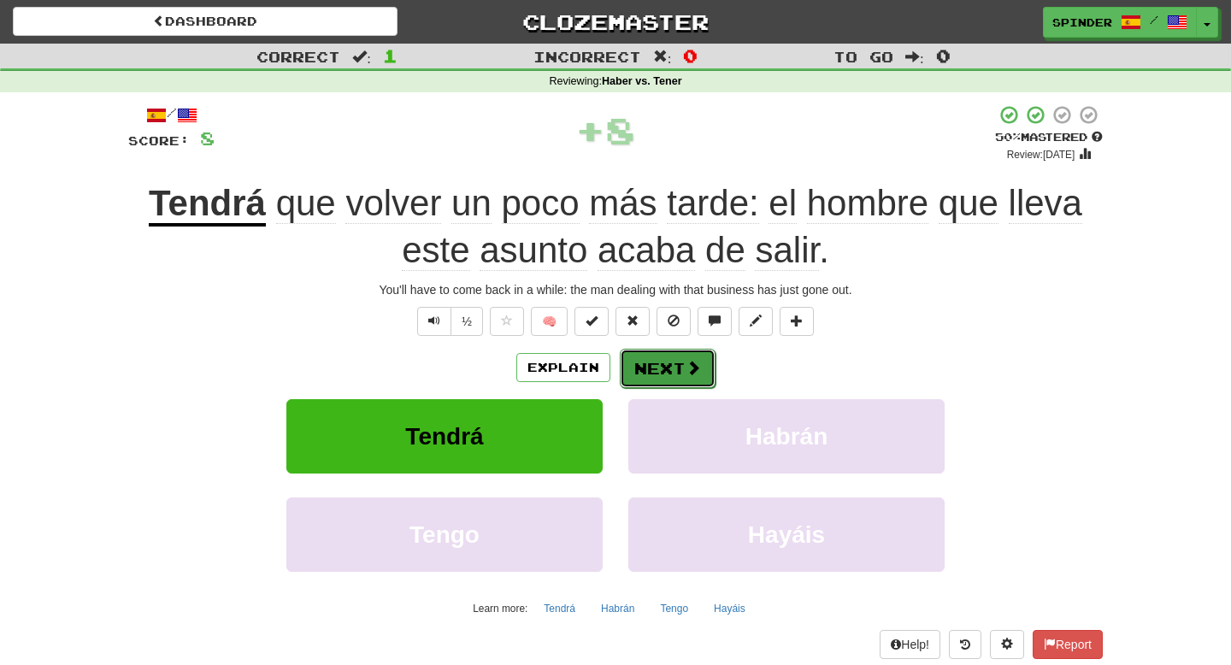
click at [644, 362] on button "Next" at bounding box center [668, 368] width 96 height 39
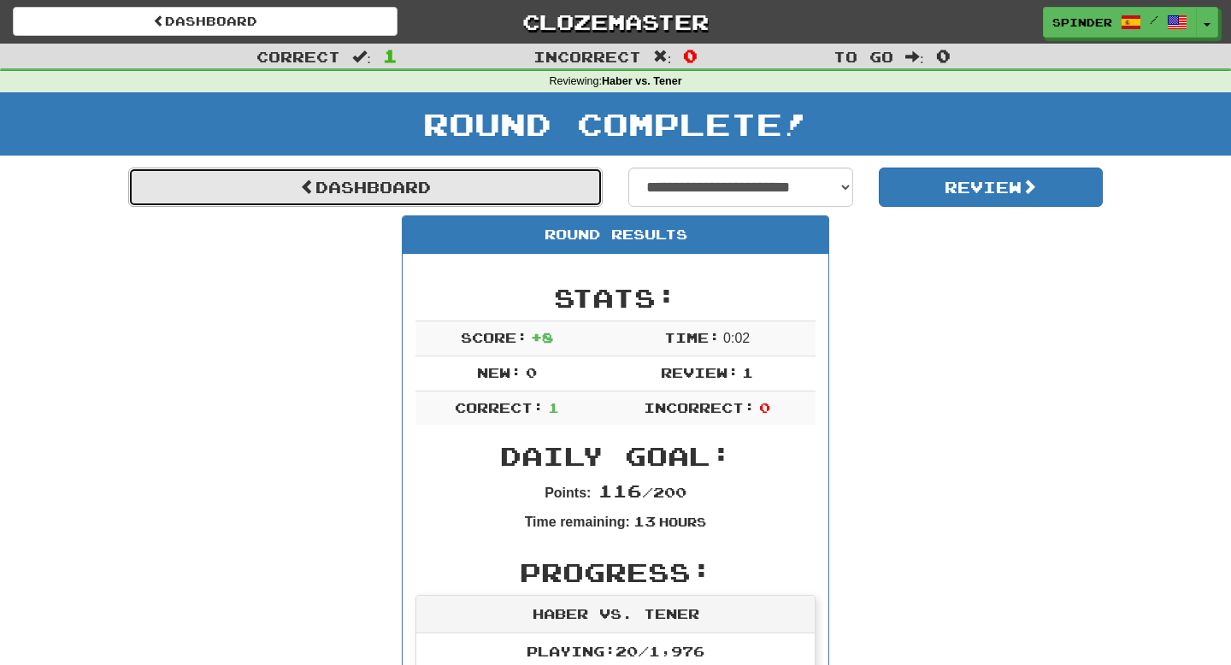
click at [516, 187] on link "Dashboard" at bounding box center [365, 187] width 474 height 39
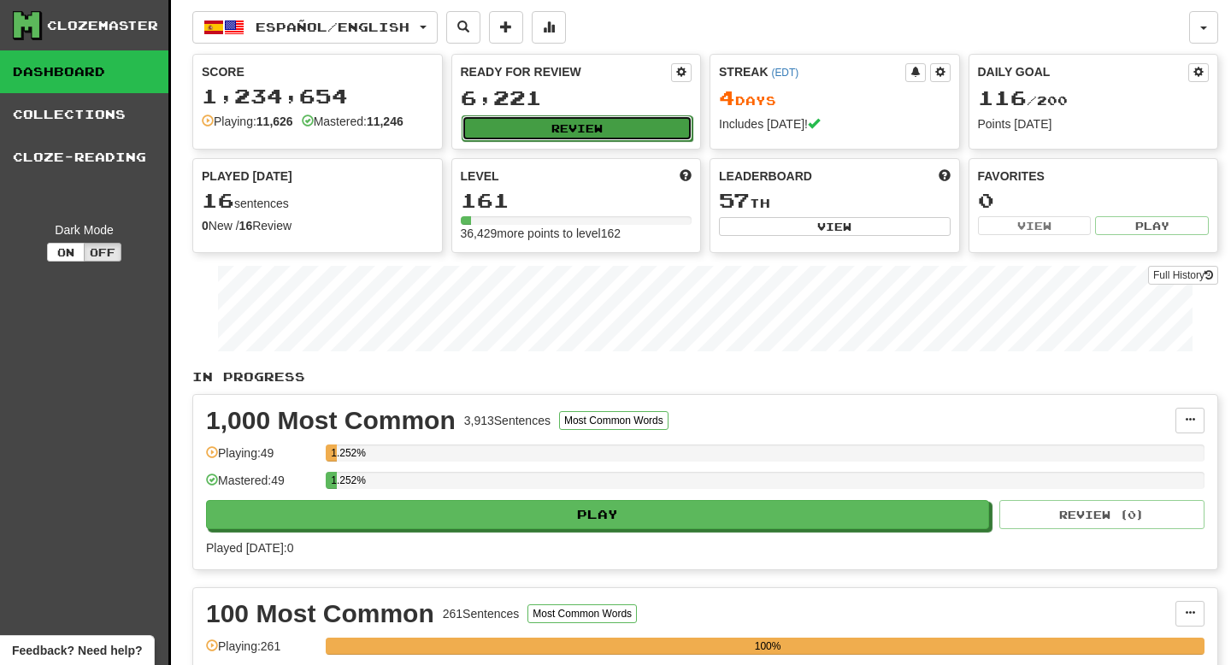
click at [586, 124] on button "Review" at bounding box center [578, 128] width 232 height 26
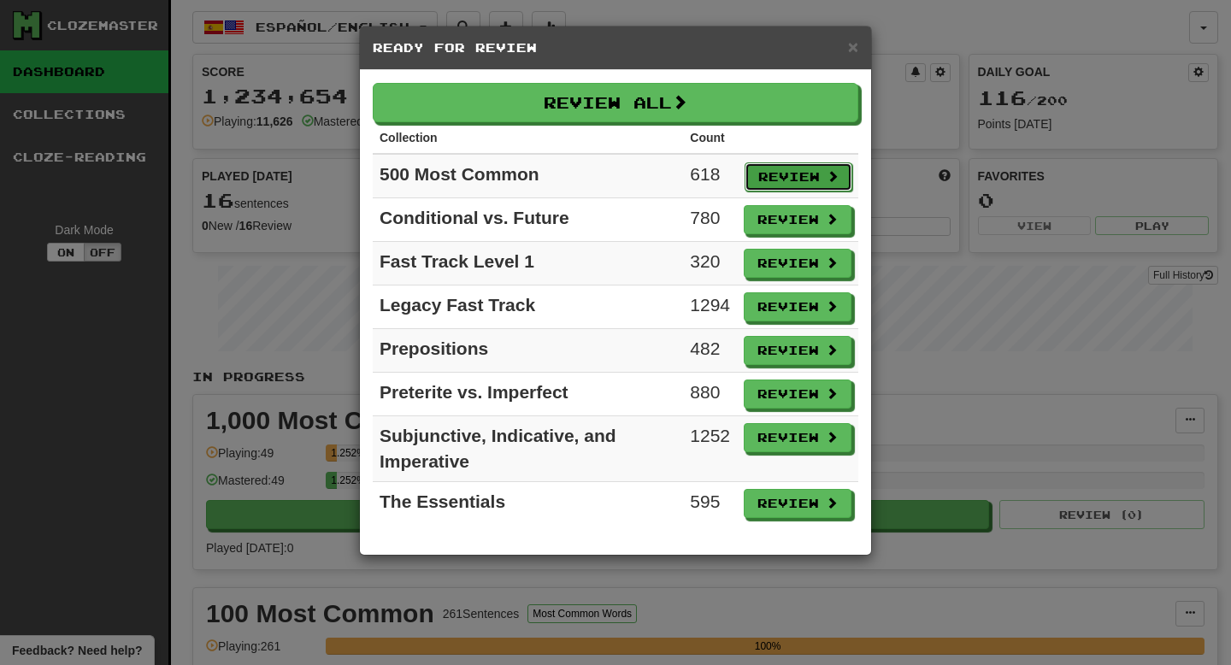
click at [795, 184] on button "Review" at bounding box center [799, 176] width 108 height 29
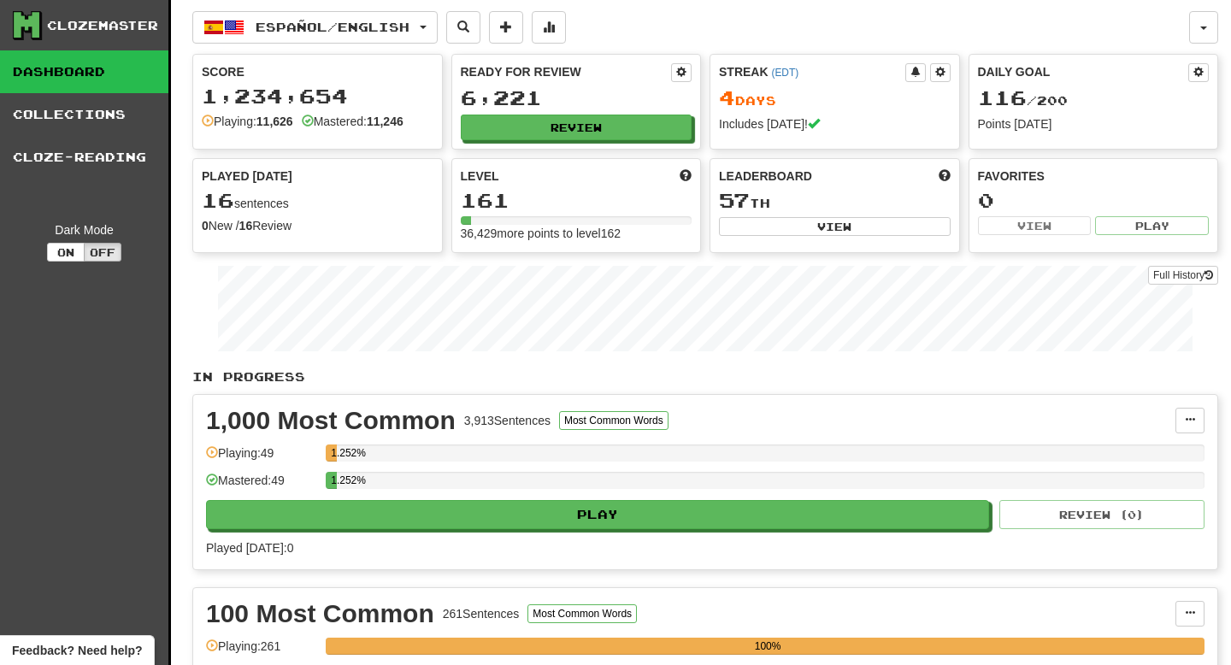
select select "**"
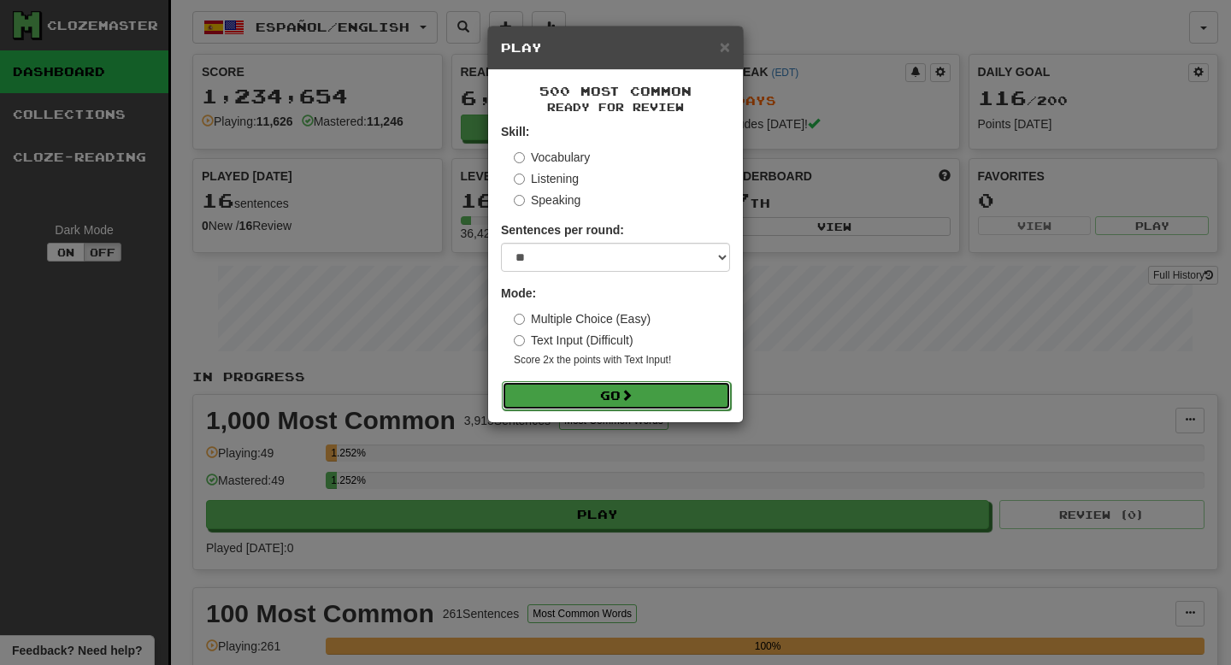
click at [671, 399] on button "Go" at bounding box center [616, 395] width 229 height 29
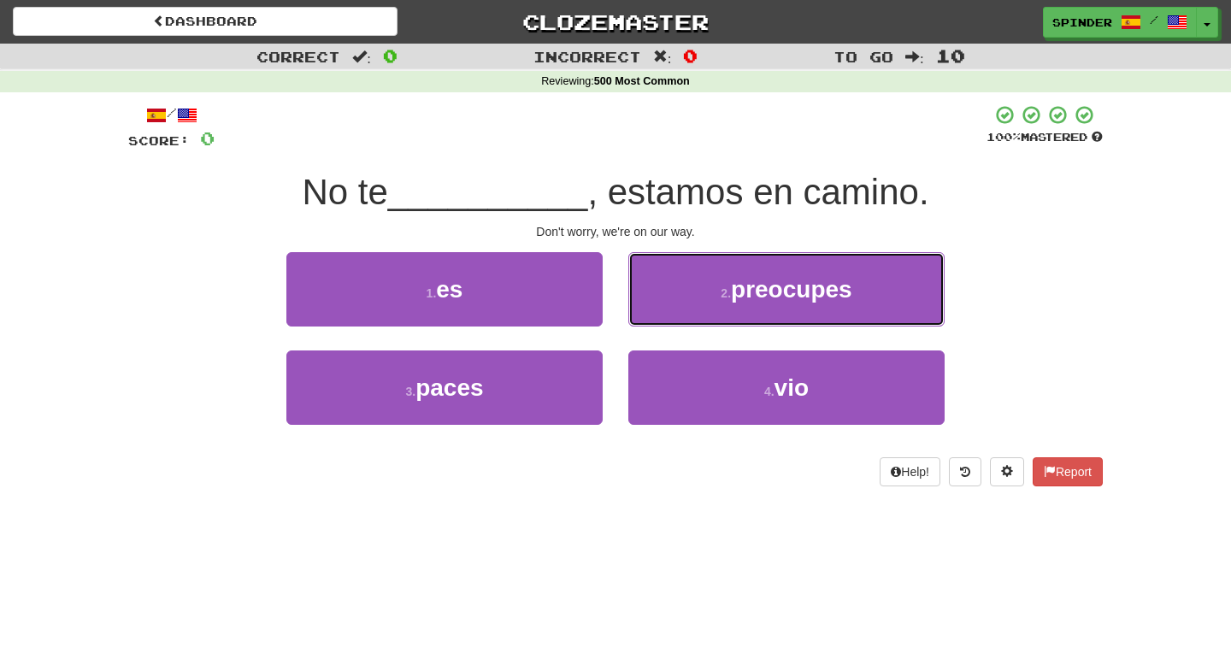
click at [710, 298] on button "2 . preocupes" at bounding box center [786, 289] width 316 height 74
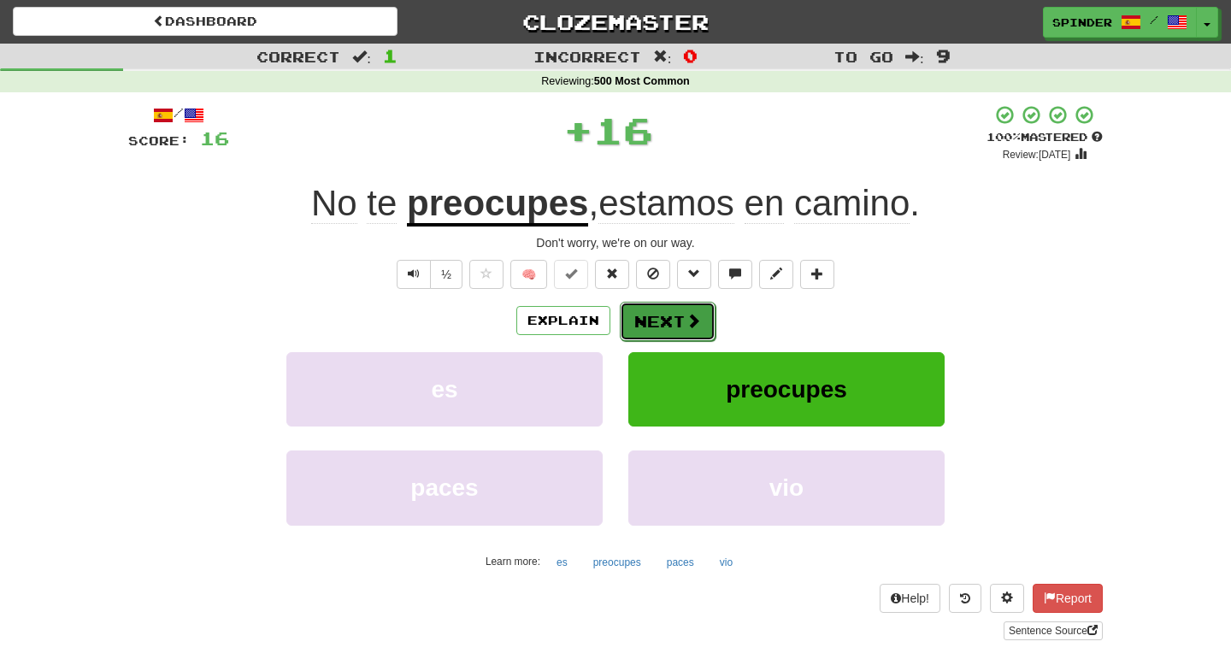
click at [682, 307] on button "Next" at bounding box center [668, 321] width 96 height 39
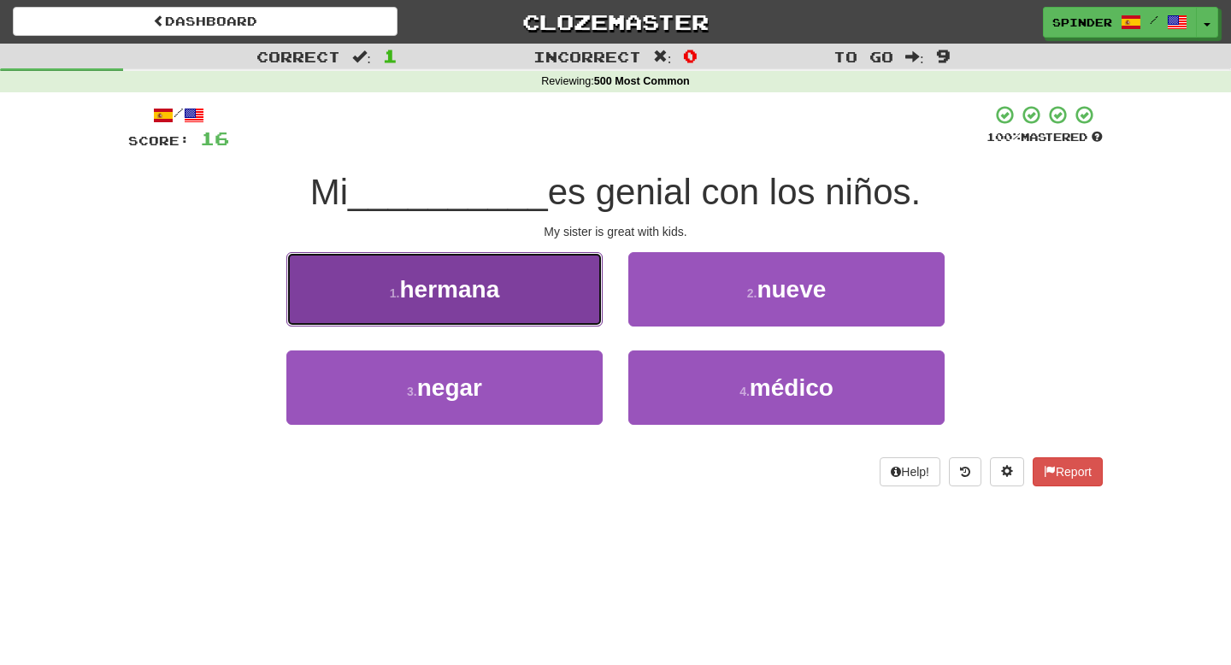
click at [570, 293] on button "1 . hermana" at bounding box center [444, 289] width 316 height 74
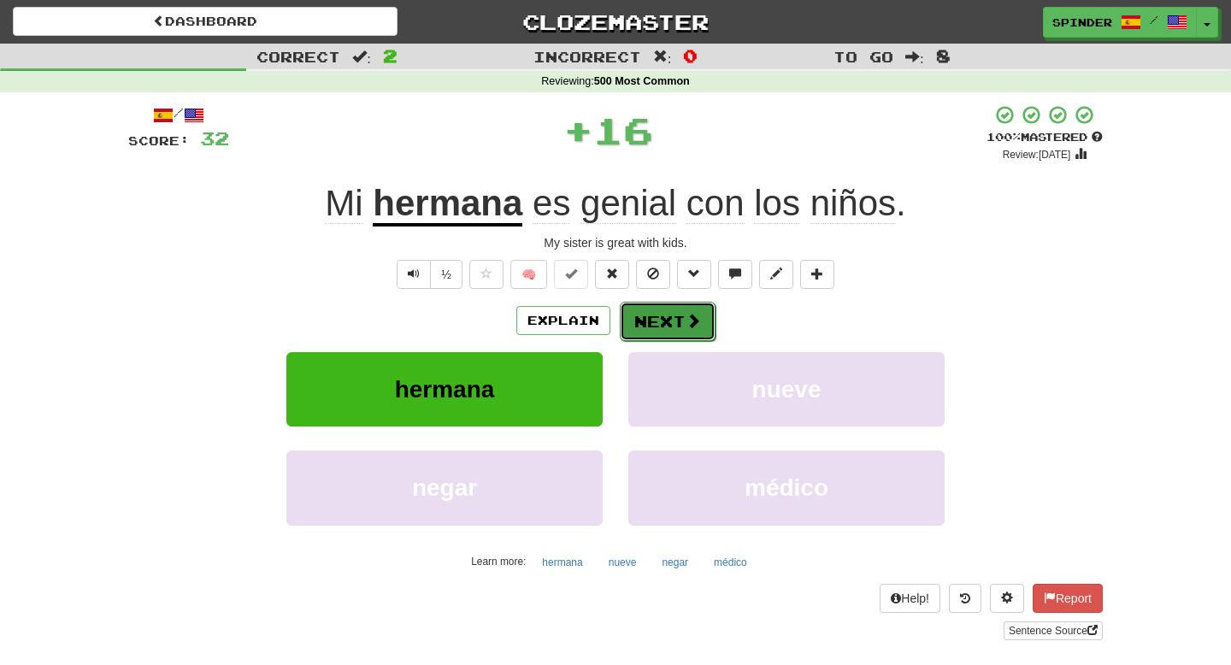
click at [661, 315] on button "Next" at bounding box center [668, 321] width 96 height 39
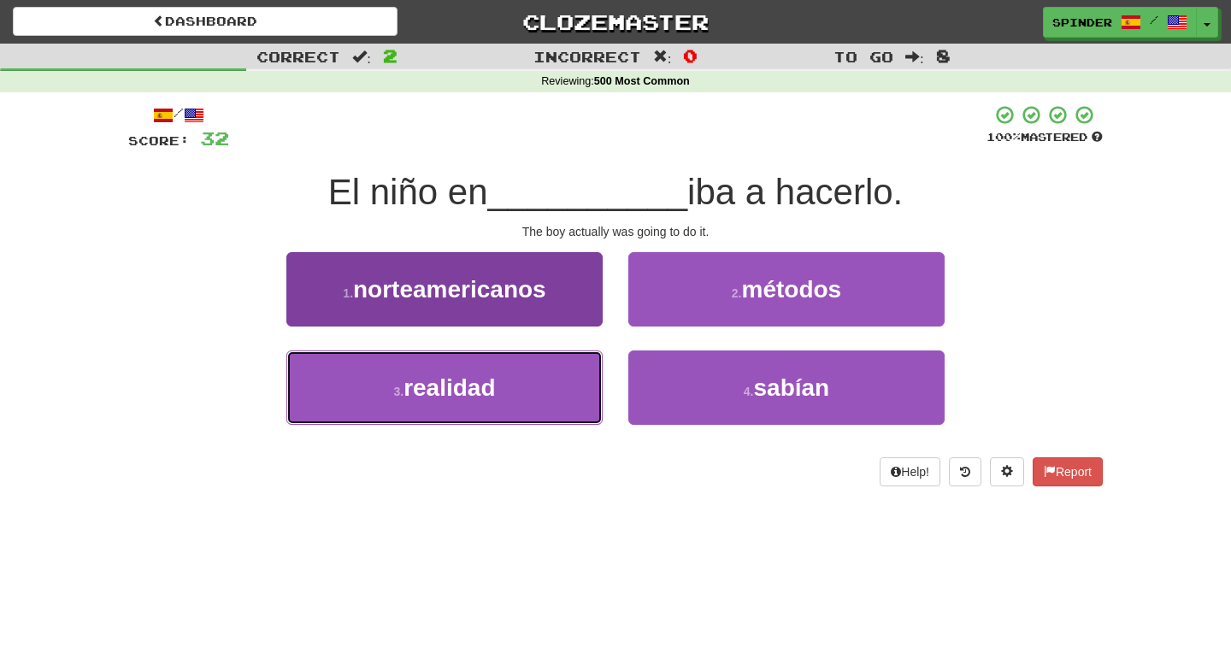
click at [558, 386] on button "3 . realidad" at bounding box center [444, 387] width 316 height 74
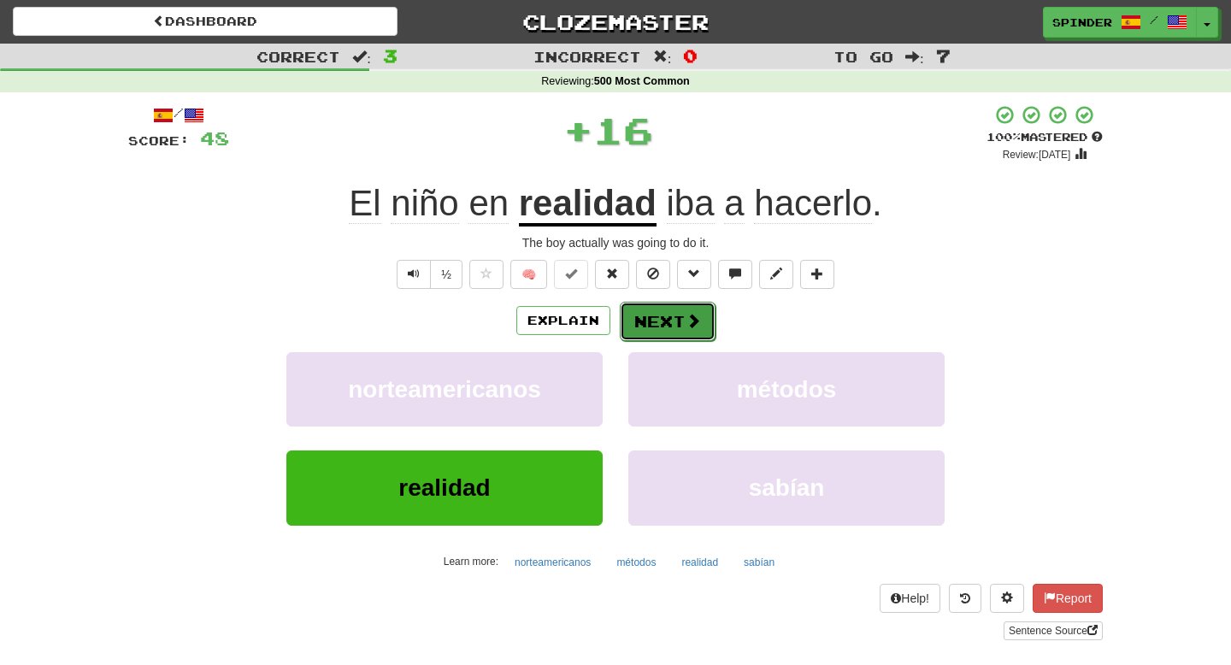
click at [670, 321] on button "Next" at bounding box center [668, 321] width 96 height 39
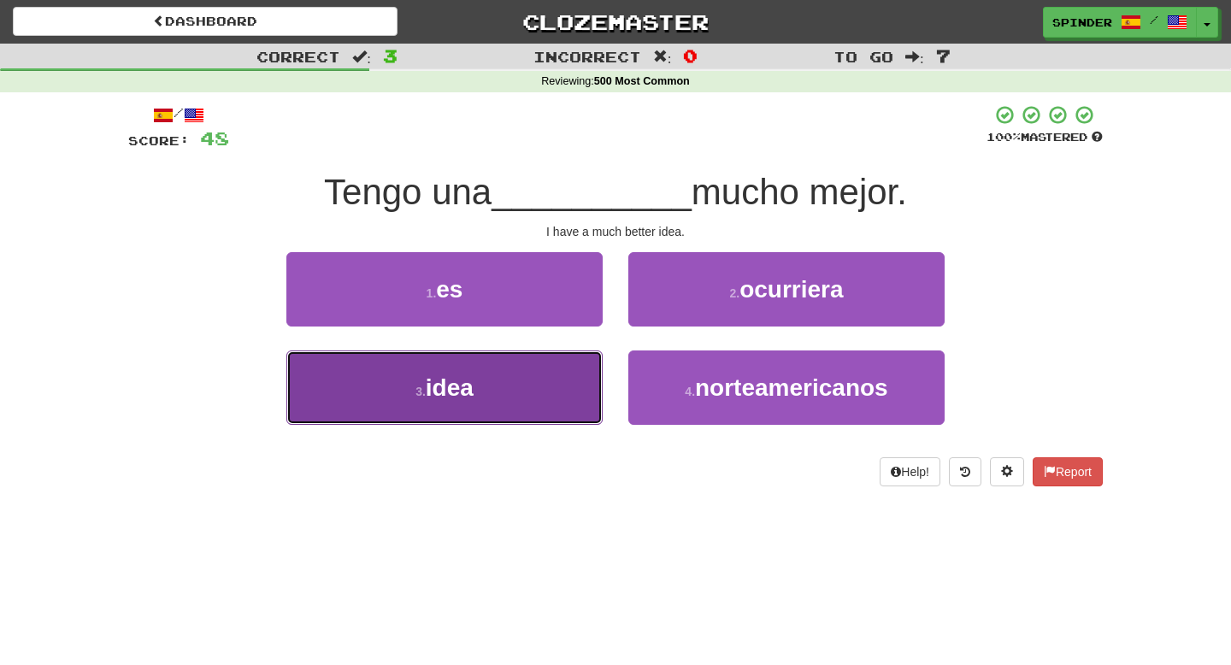
click at [562, 376] on button "3 . idea" at bounding box center [444, 387] width 316 height 74
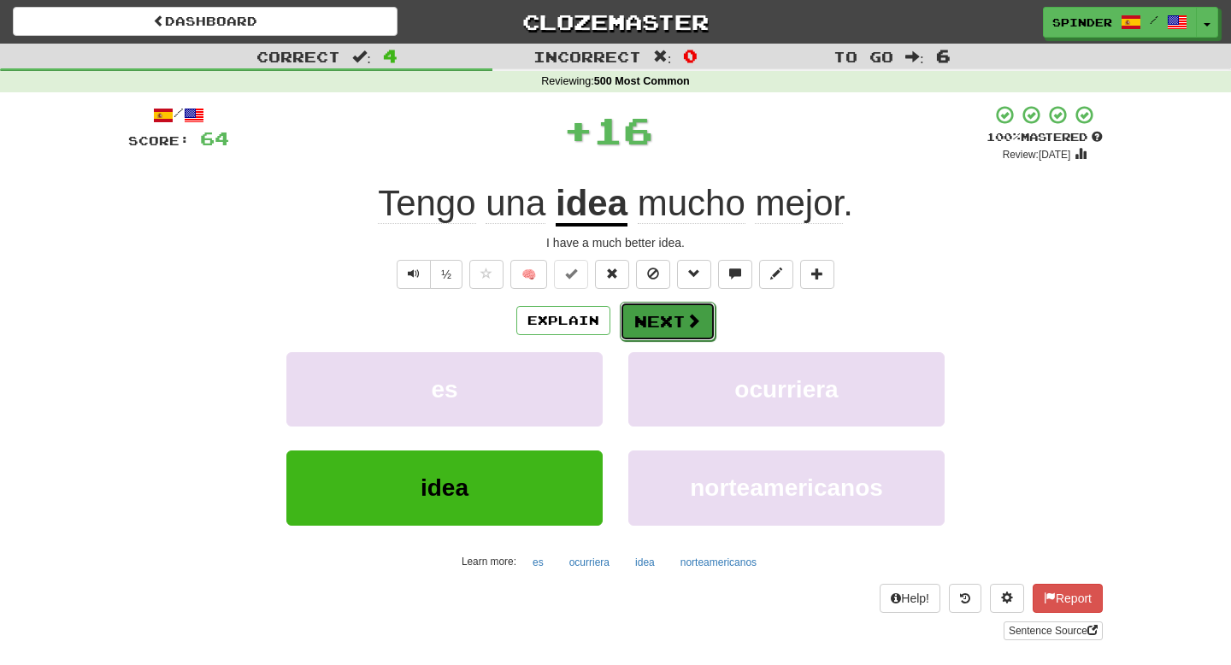
click at [669, 332] on button "Next" at bounding box center [668, 321] width 96 height 39
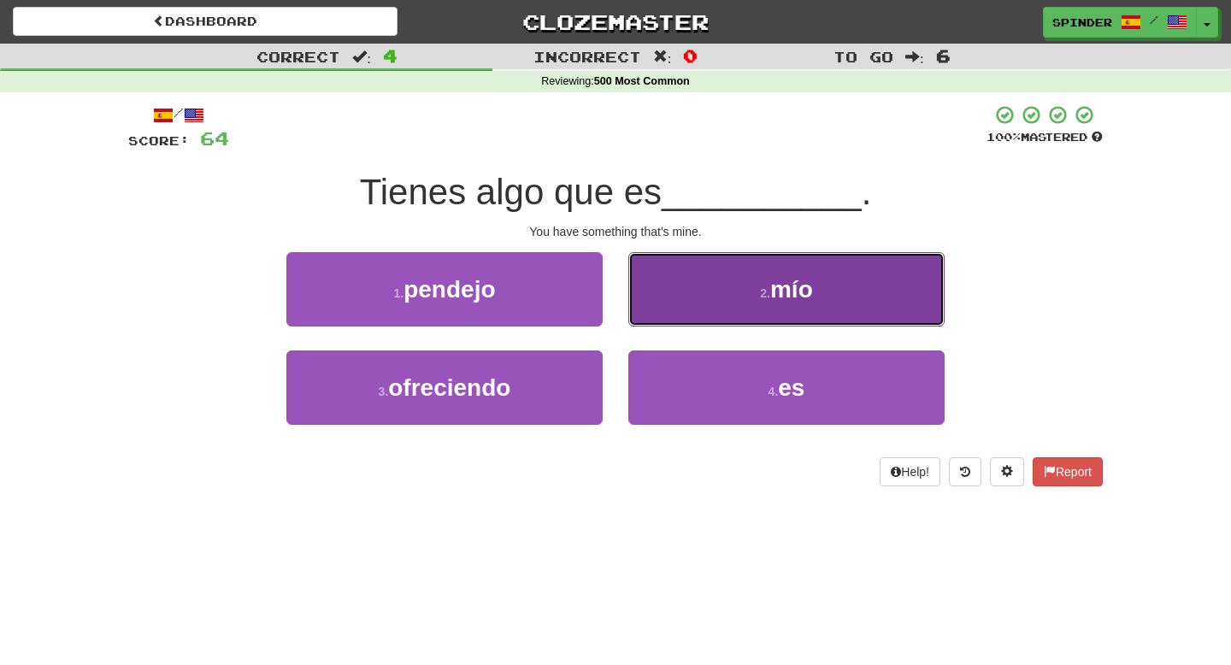
click at [682, 317] on button "2 . mío" at bounding box center [786, 289] width 316 height 74
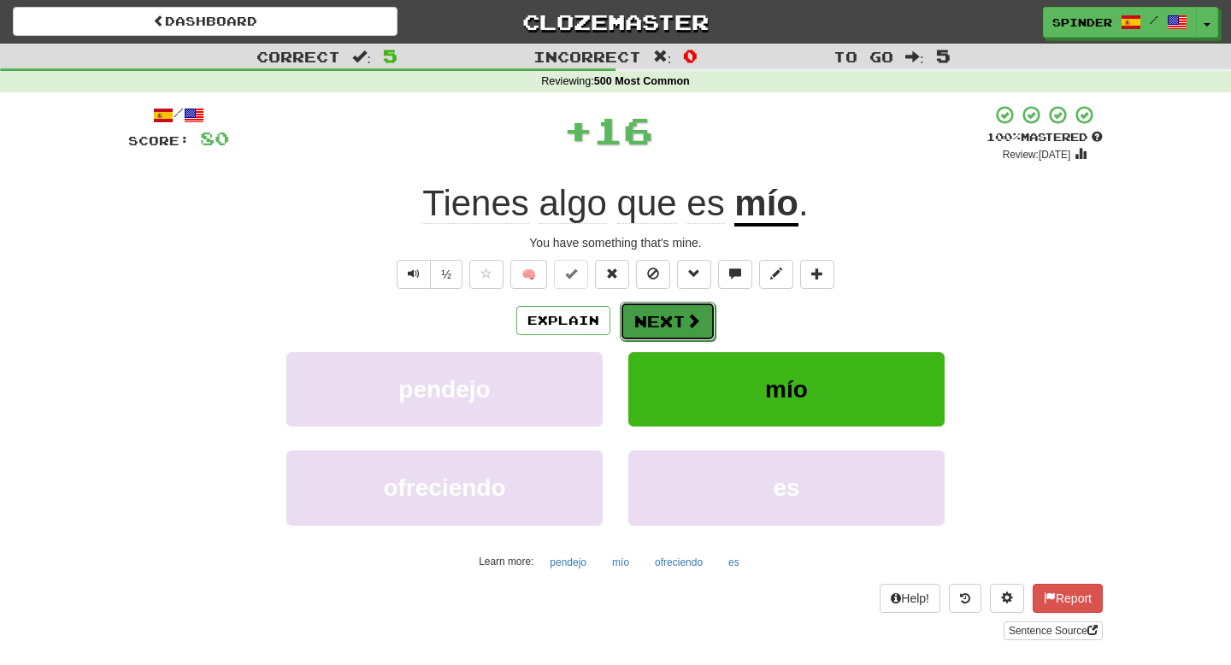
click at [680, 322] on button "Next" at bounding box center [668, 321] width 96 height 39
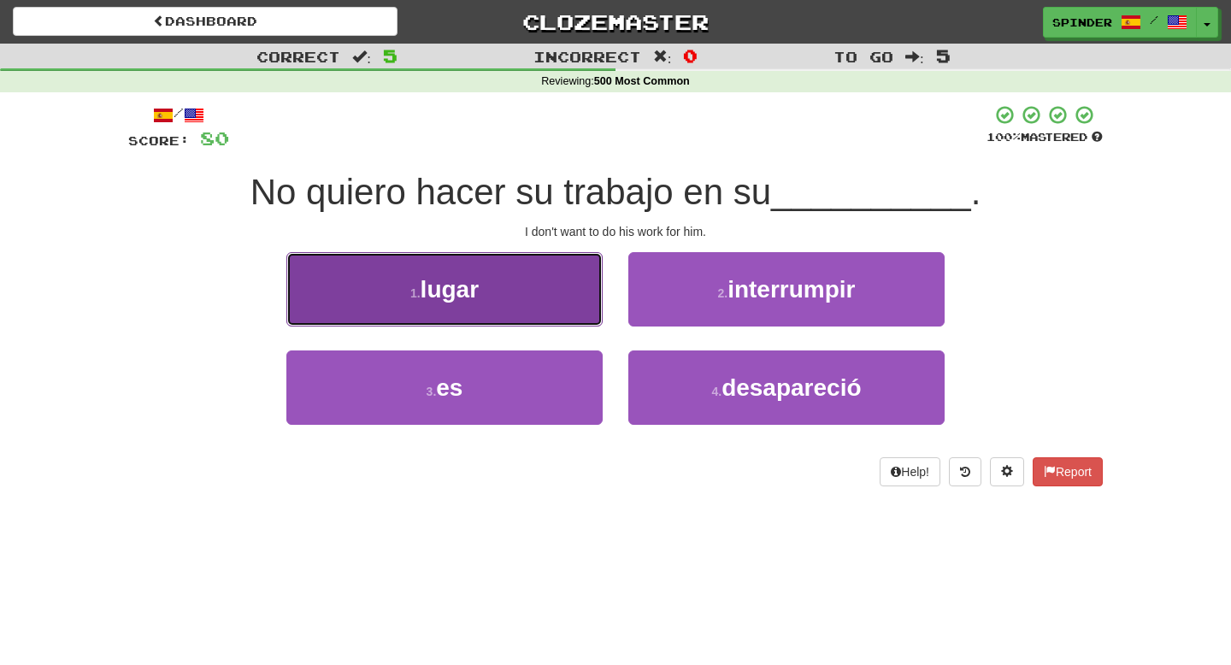
click at [577, 307] on button "1 . lugar" at bounding box center [444, 289] width 316 height 74
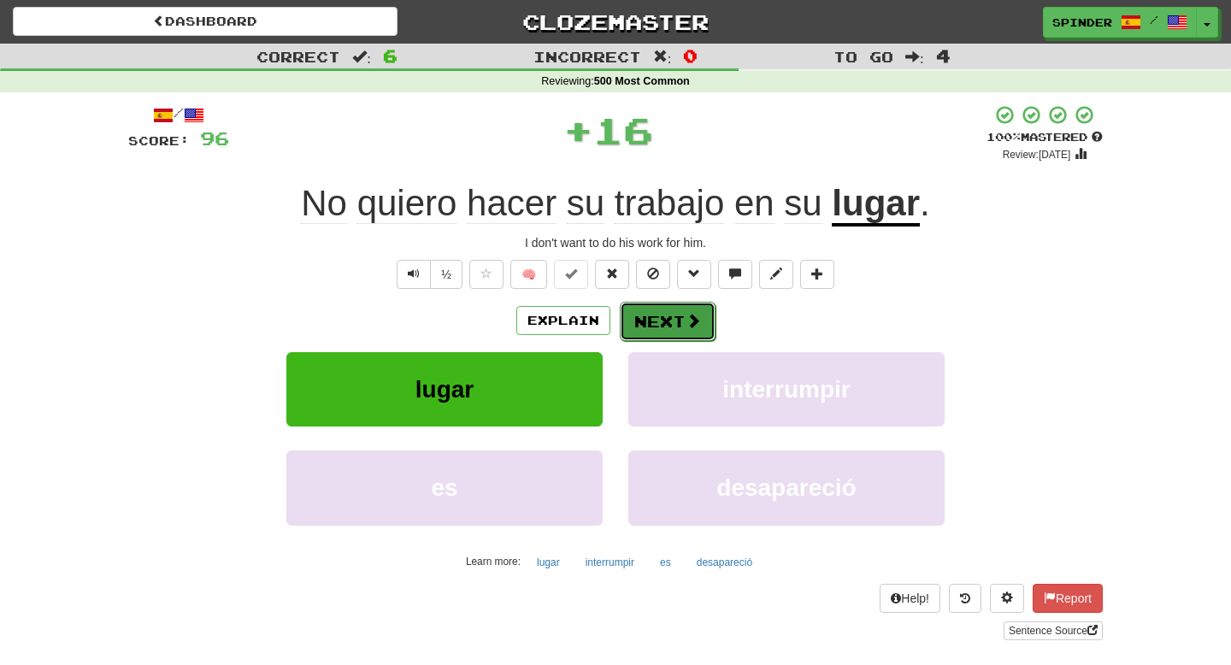
click at [681, 327] on button "Next" at bounding box center [668, 321] width 96 height 39
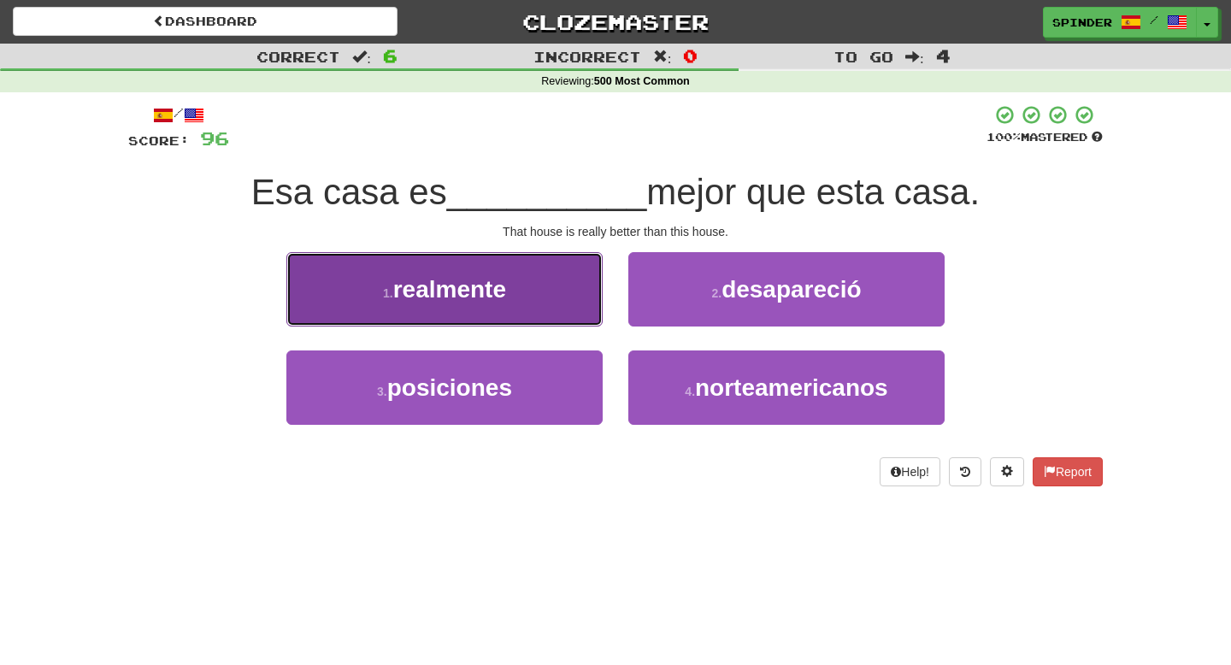
click at [561, 307] on button "1 . realmente" at bounding box center [444, 289] width 316 height 74
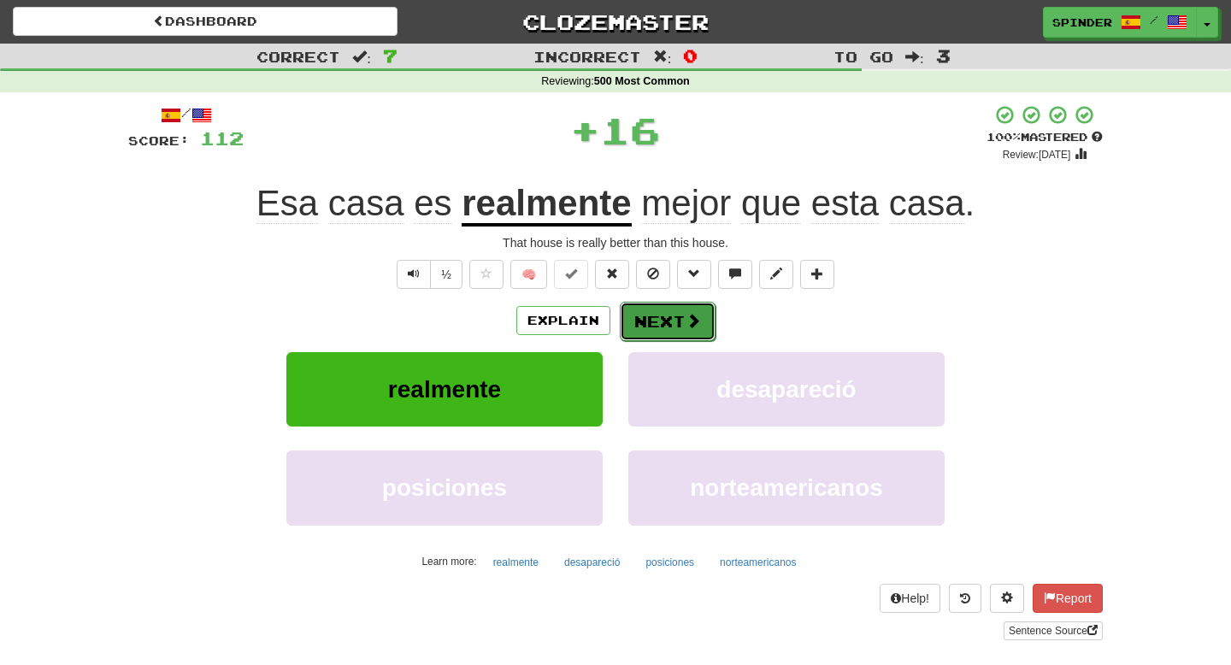
click at [668, 321] on button "Next" at bounding box center [668, 321] width 96 height 39
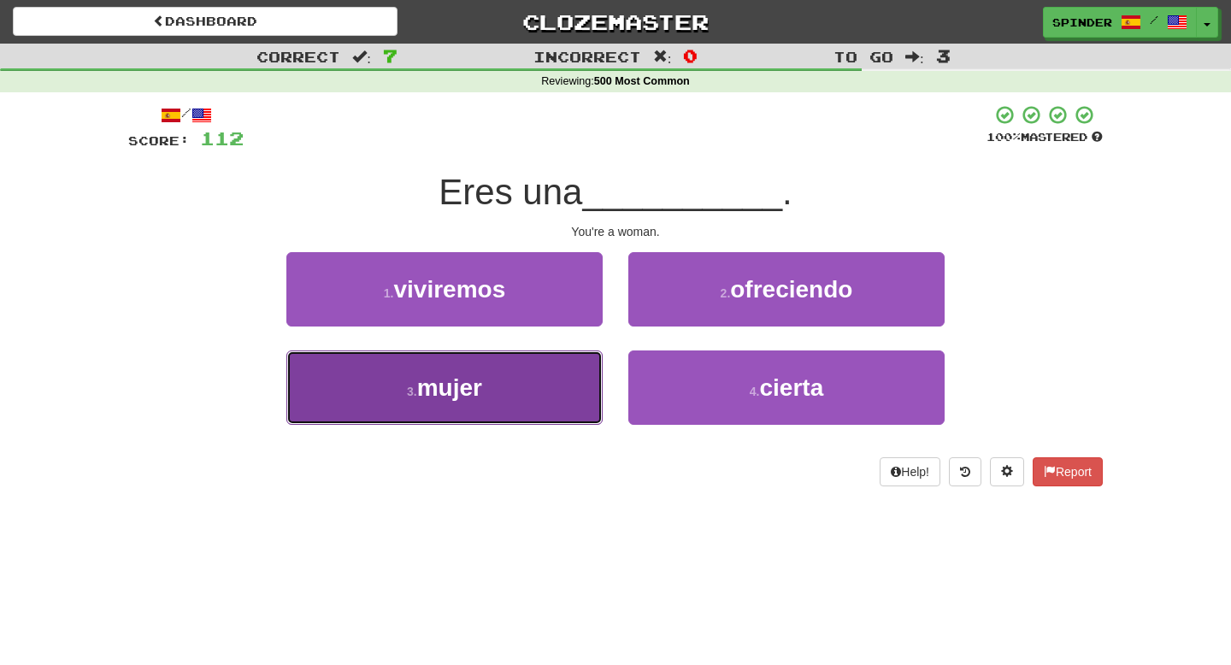
click at [536, 390] on button "3 . mujer" at bounding box center [444, 387] width 316 height 74
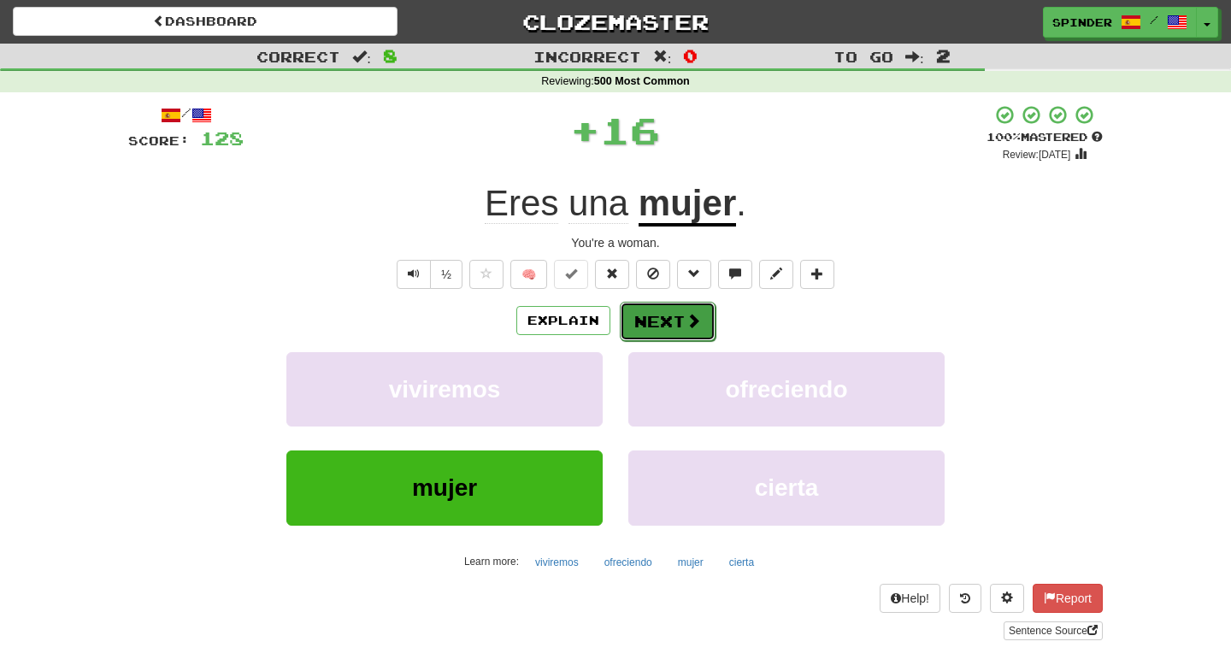
click at [651, 328] on button "Next" at bounding box center [668, 321] width 96 height 39
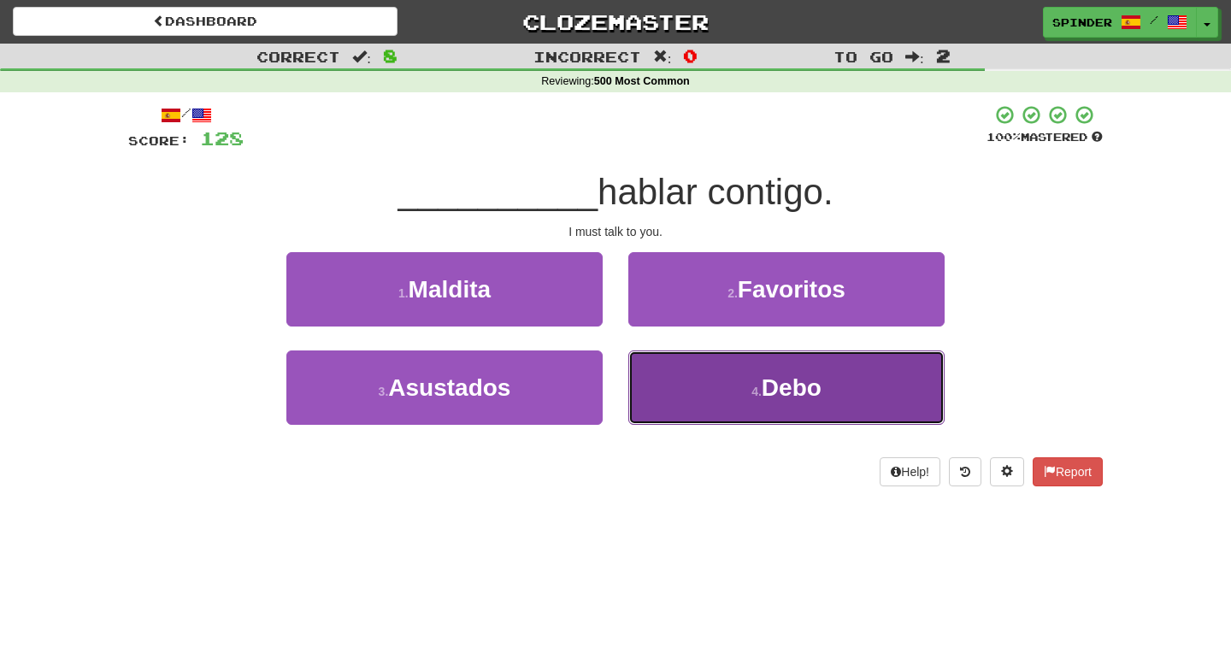
click at [668, 359] on button "4 . Debo" at bounding box center [786, 387] width 316 height 74
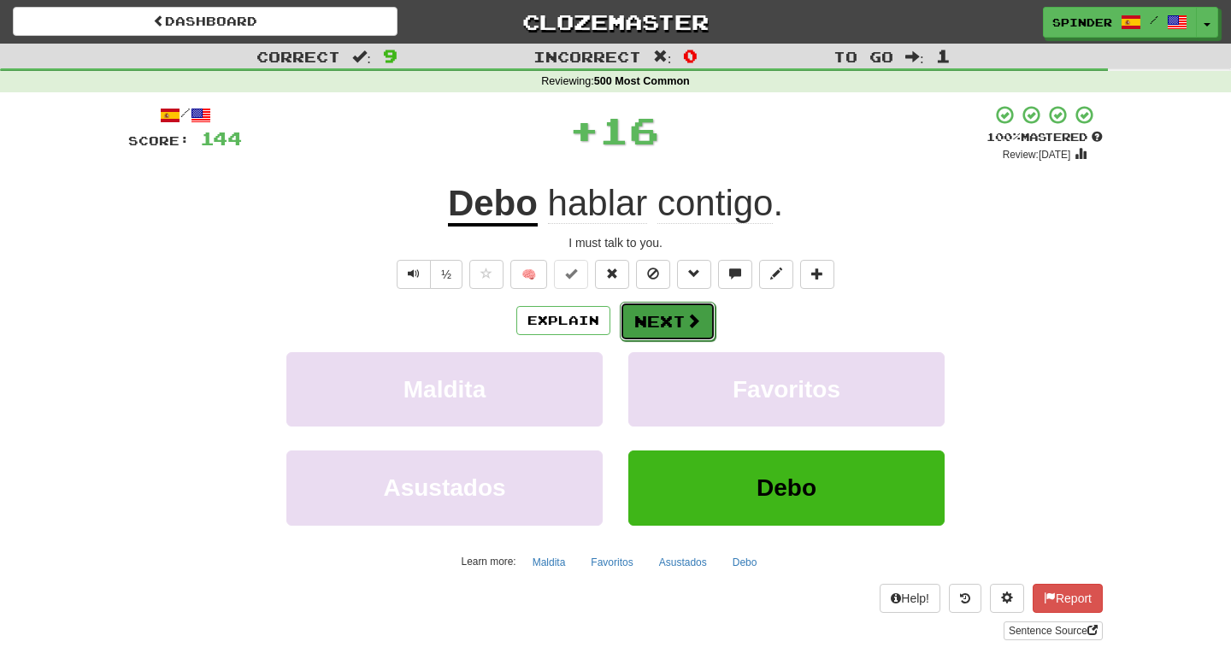
click at [665, 316] on button "Next" at bounding box center [668, 321] width 96 height 39
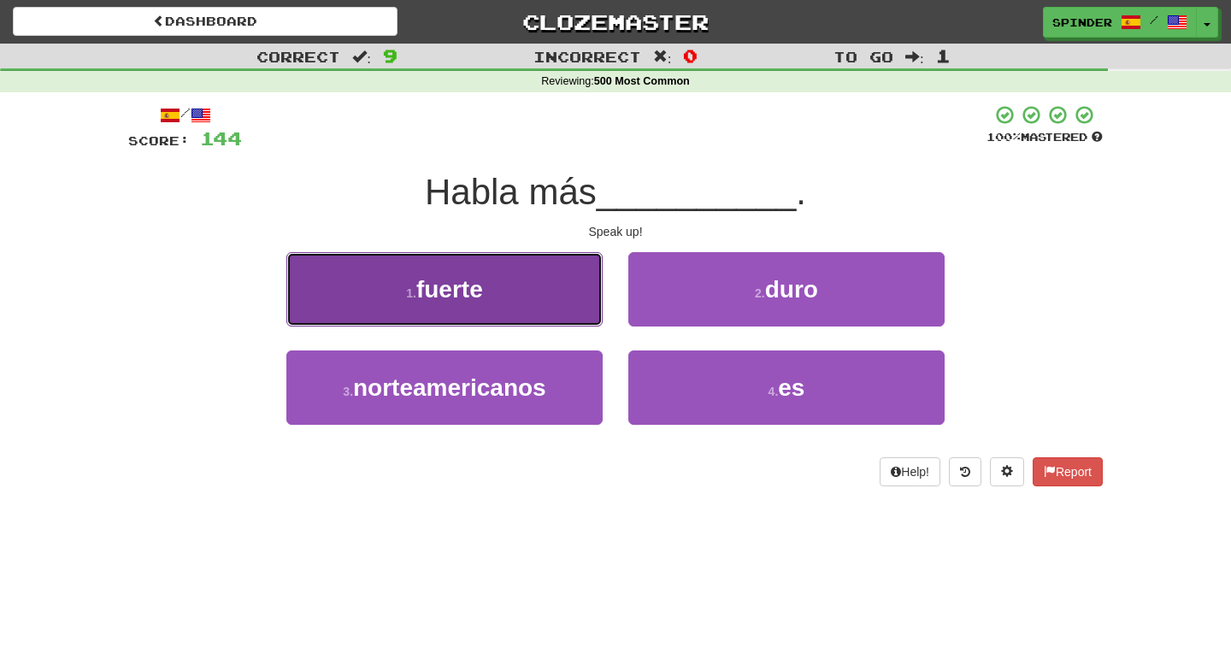
click at [556, 308] on button "1 . fuerte" at bounding box center [444, 289] width 316 height 74
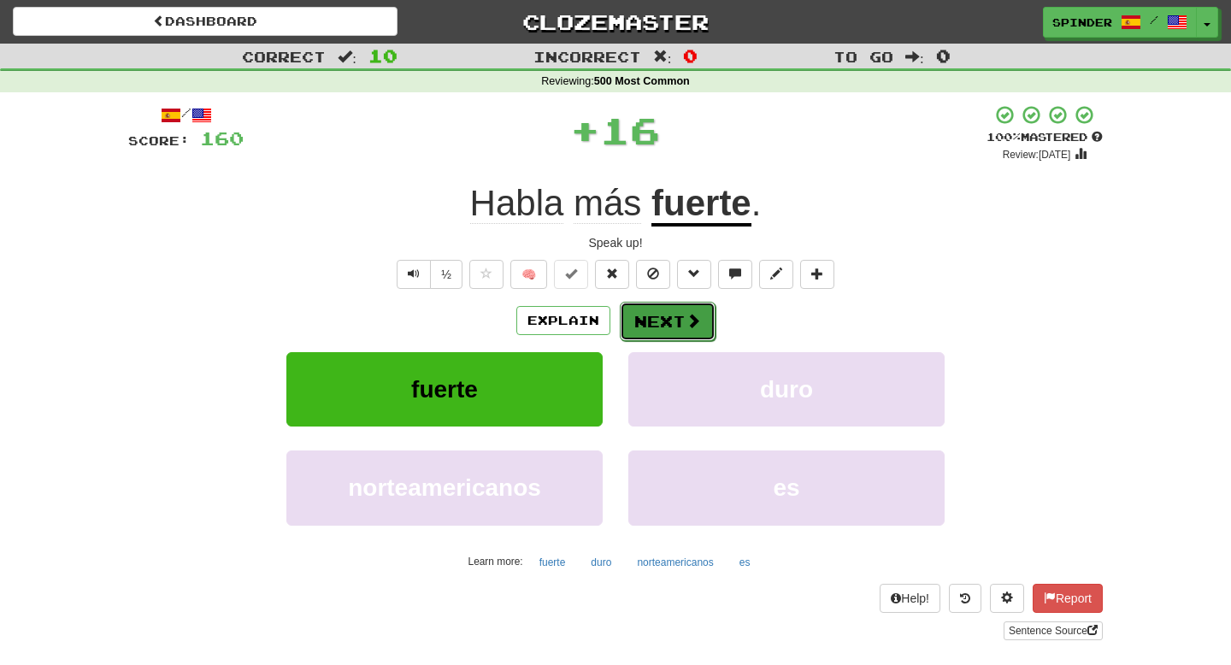
click at [671, 325] on button "Next" at bounding box center [668, 321] width 96 height 39
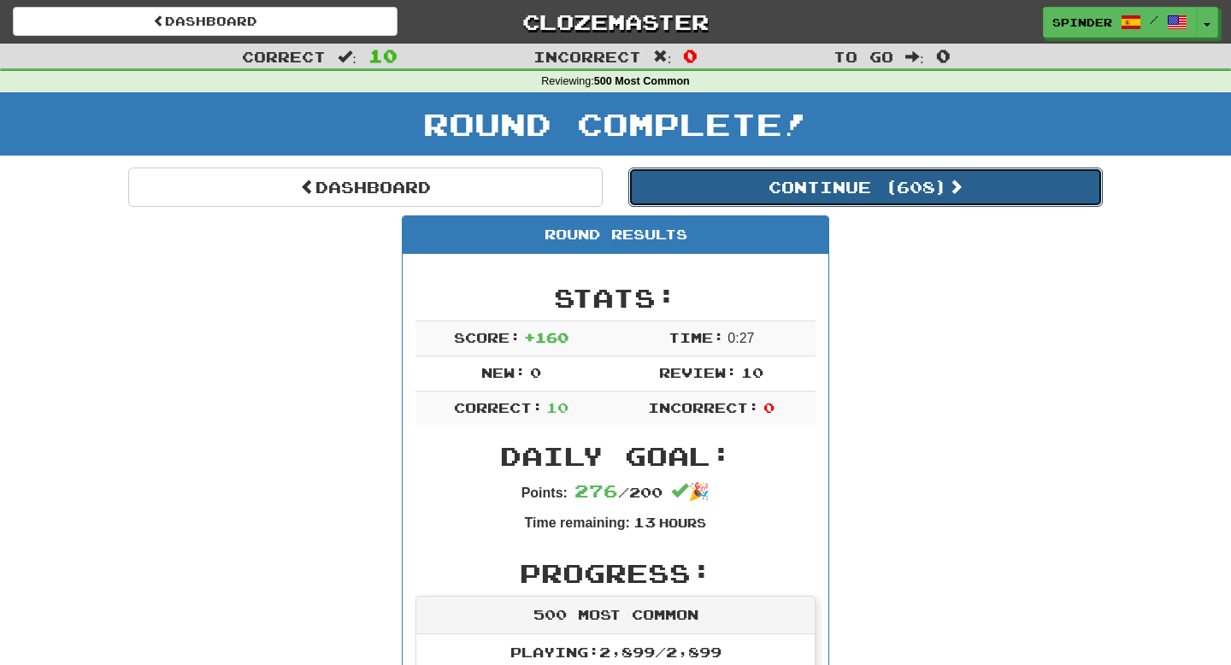
click at [722, 186] on button "Continue ( 608 )" at bounding box center [865, 187] width 474 height 39
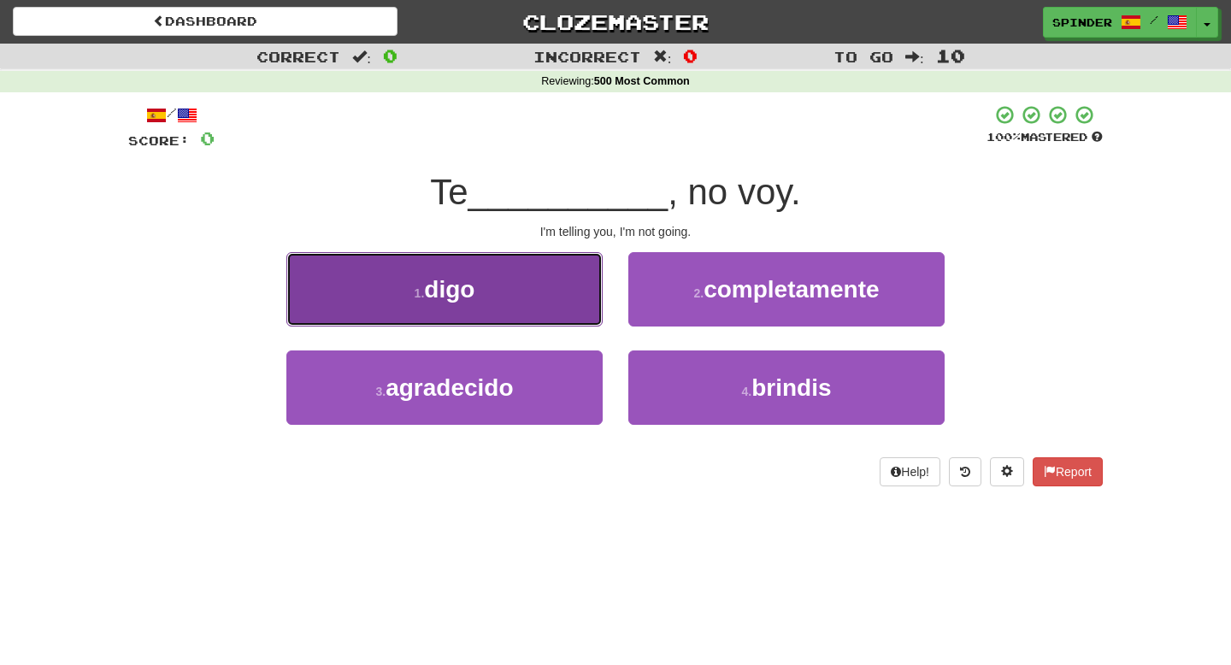
click at [577, 302] on button "1 . digo" at bounding box center [444, 289] width 316 height 74
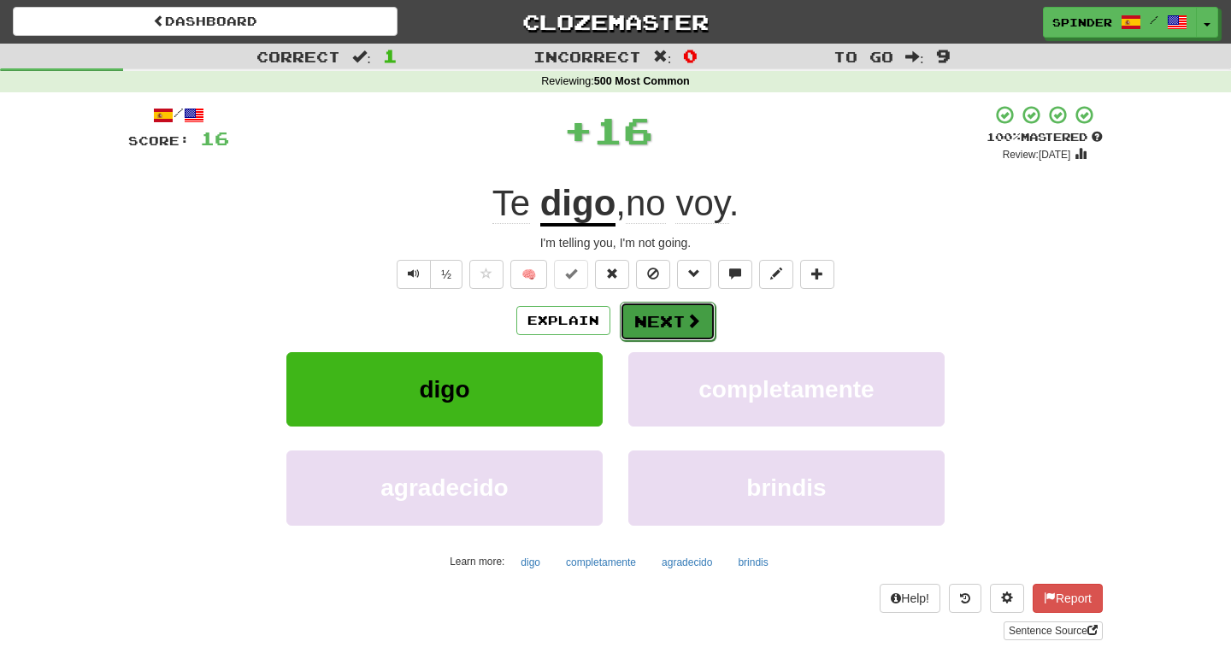
click at [681, 318] on button "Next" at bounding box center [668, 321] width 96 height 39
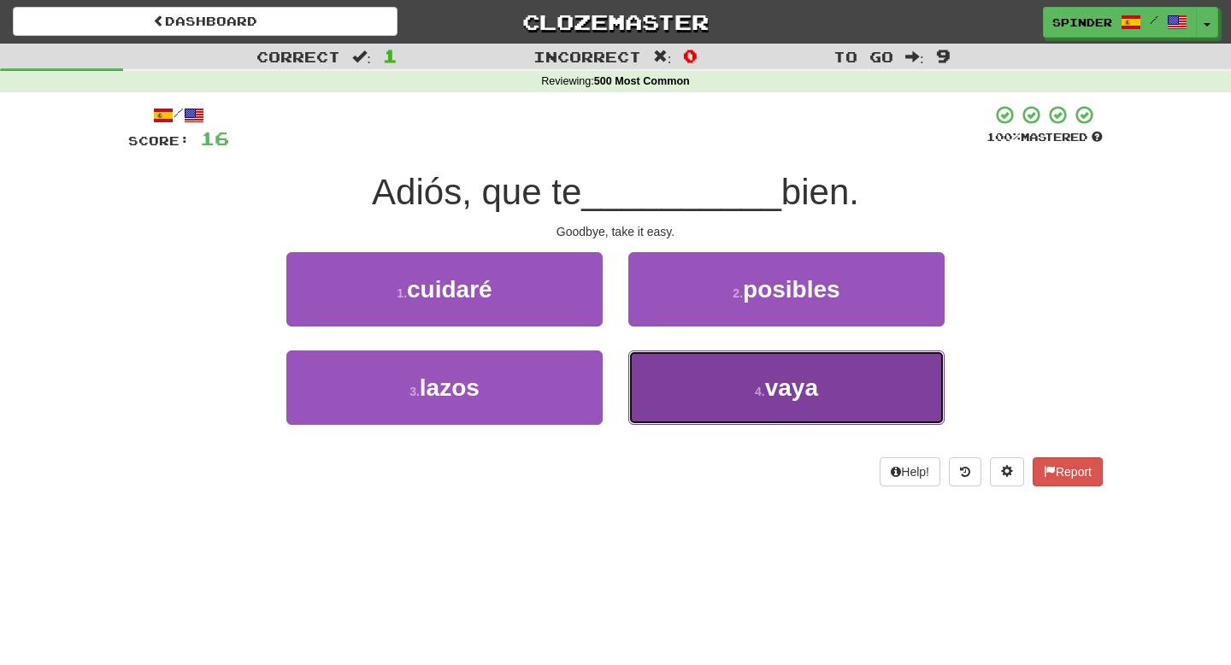
click at [682, 389] on button "4 . [GEOGRAPHIC_DATA]" at bounding box center [786, 387] width 316 height 74
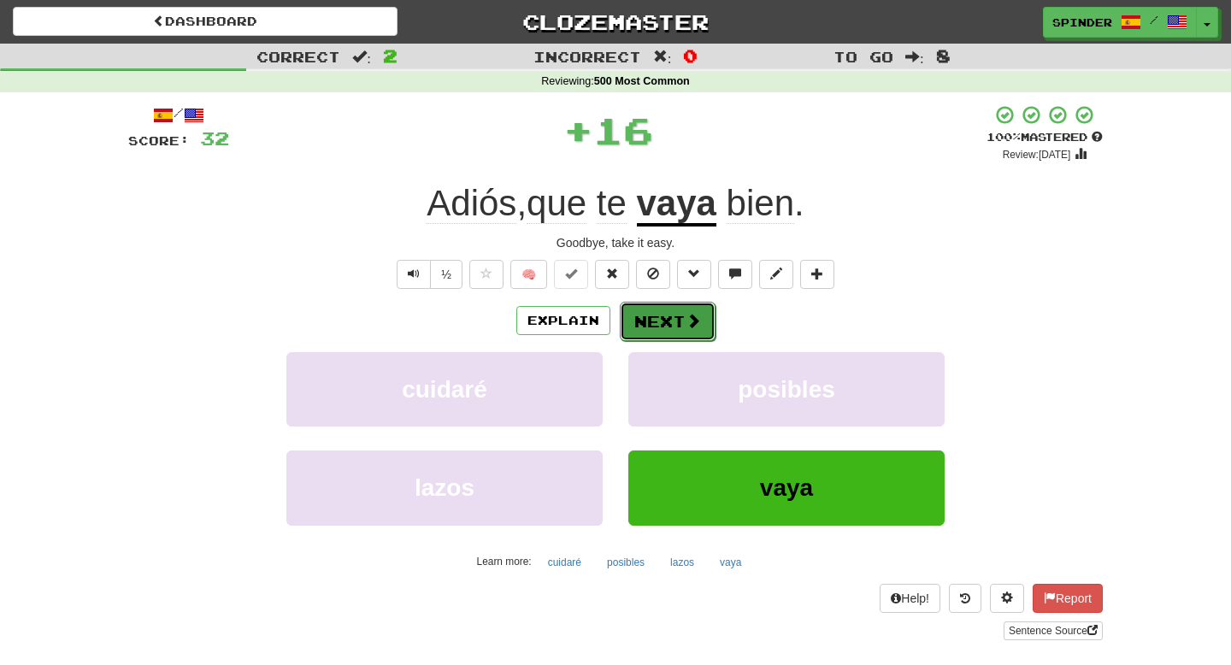
click at [674, 320] on button "Next" at bounding box center [668, 321] width 96 height 39
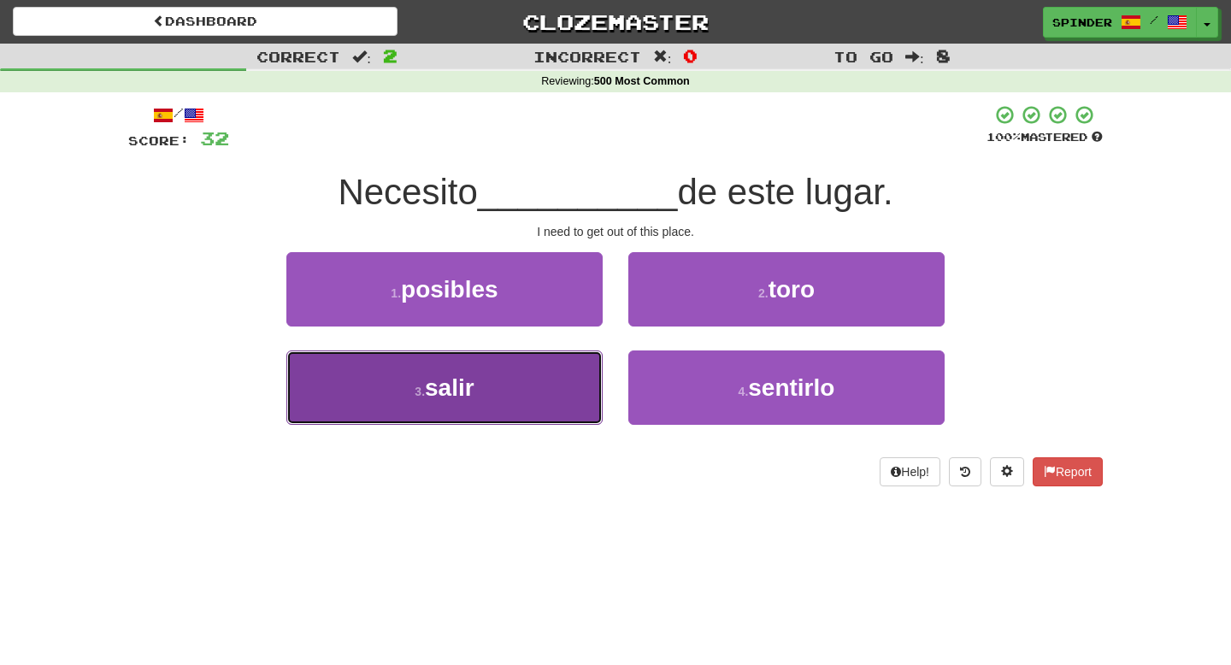
click at [555, 382] on button "3 . salir" at bounding box center [444, 387] width 316 height 74
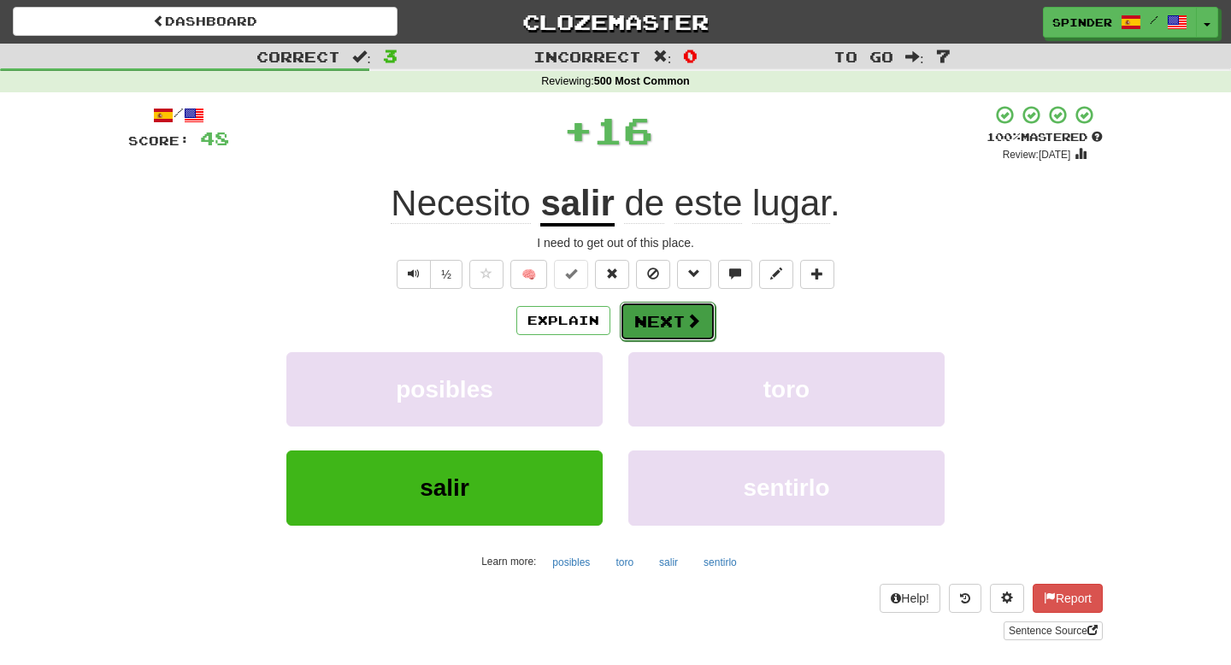
click at [659, 317] on button "Next" at bounding box center [668, 321] width 96 height 39
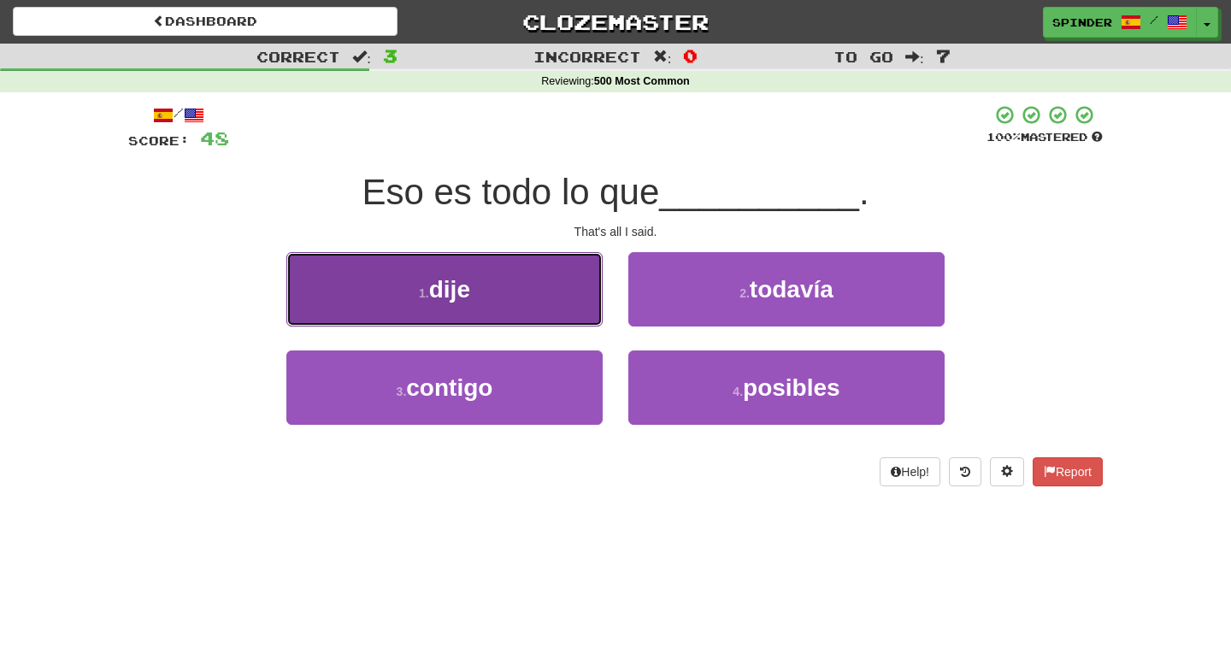
click at [525, 306] on button "1 . dije" at bounding box center [444, 289] width 316 height 74
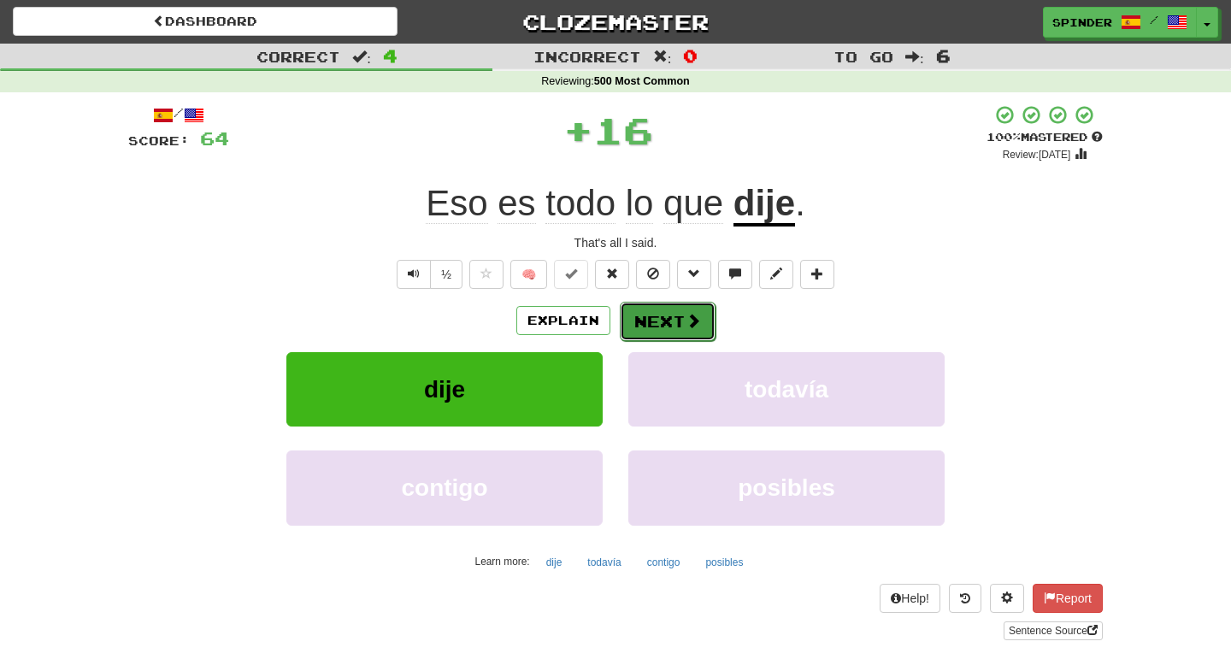
click at [638, 320] on button "Next" at bounding box center [668, 321] width 96 height 39
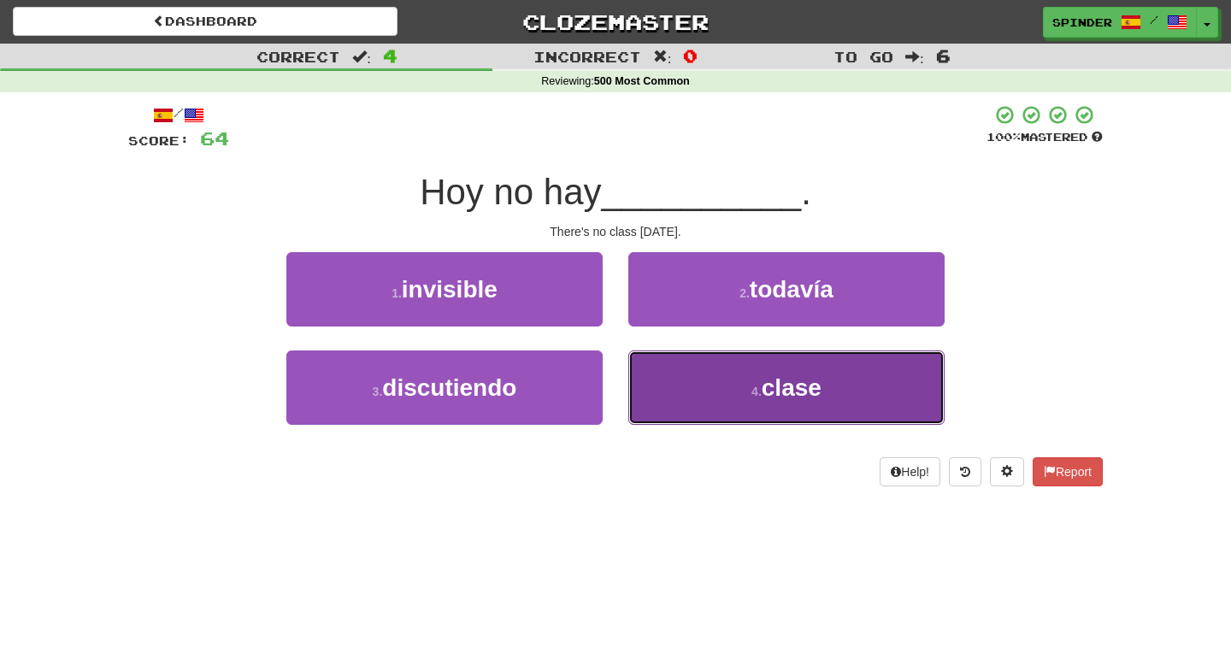
click at [659, 386] on button "4 . clase" at bounding box center [786, 387] width 316 height 74
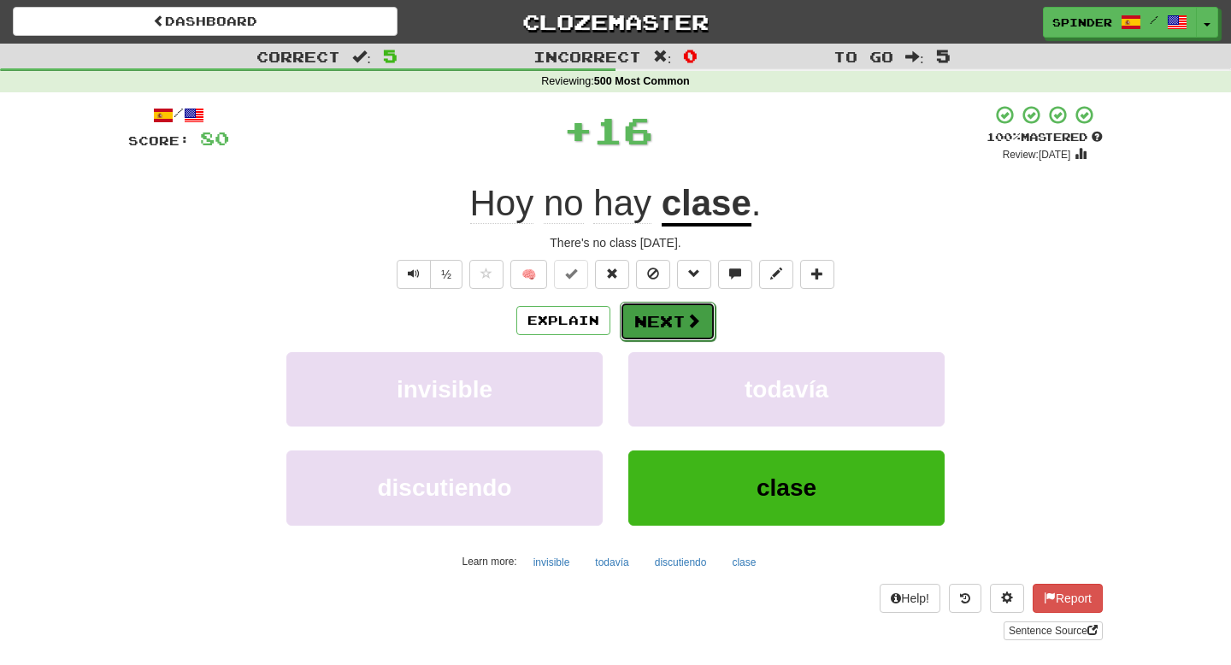
click at [663, 319] on button "Next" at bounding box center [668, 321] width 96 height 39
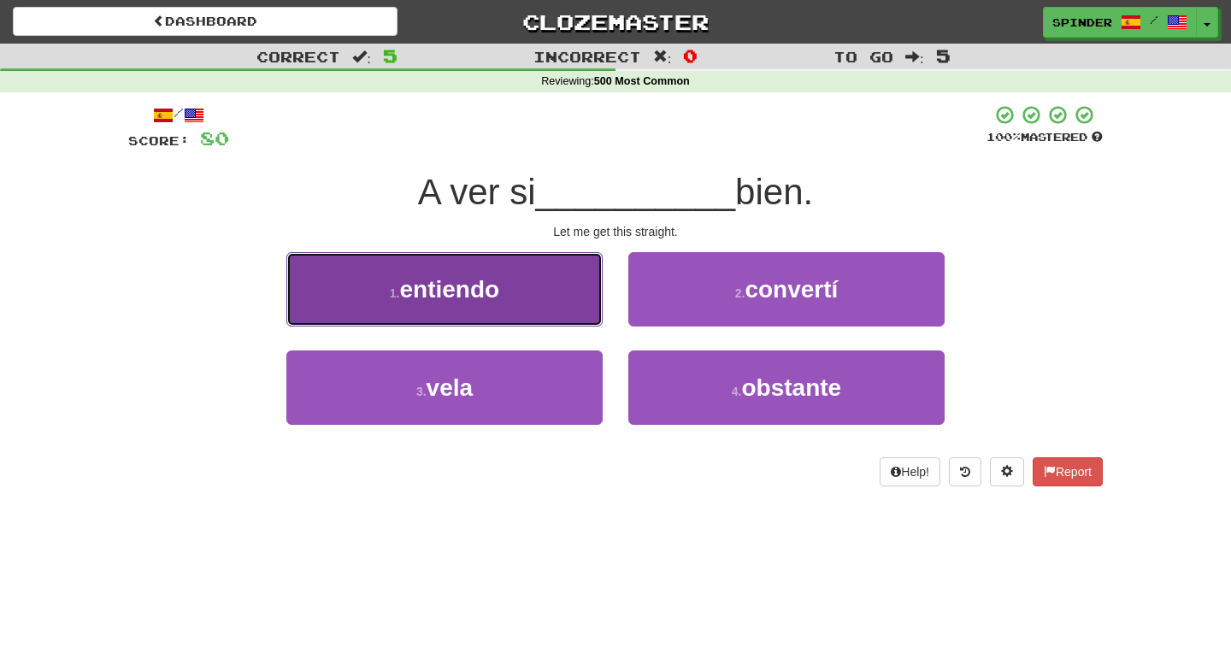
click at [577, 303] on button "1 . entiendo" at bounding box center [444, 289] width 316 height 74
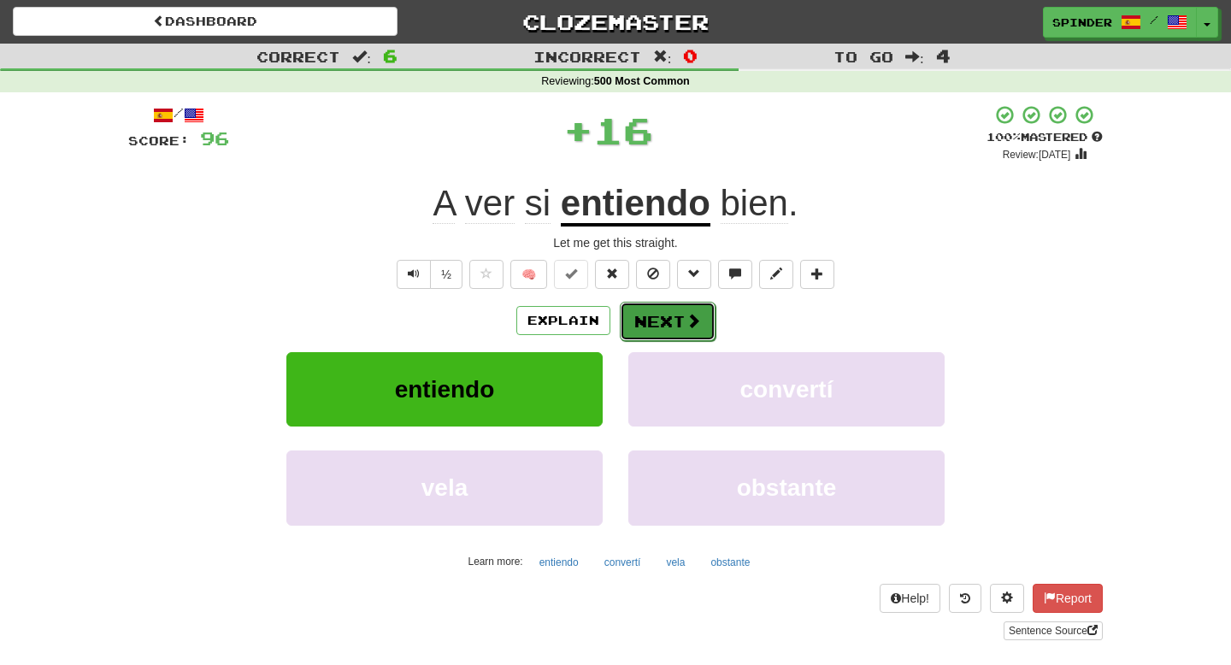
click at [676, 322] on button "Next" at bounding box center [668, 321] width 96 height 39
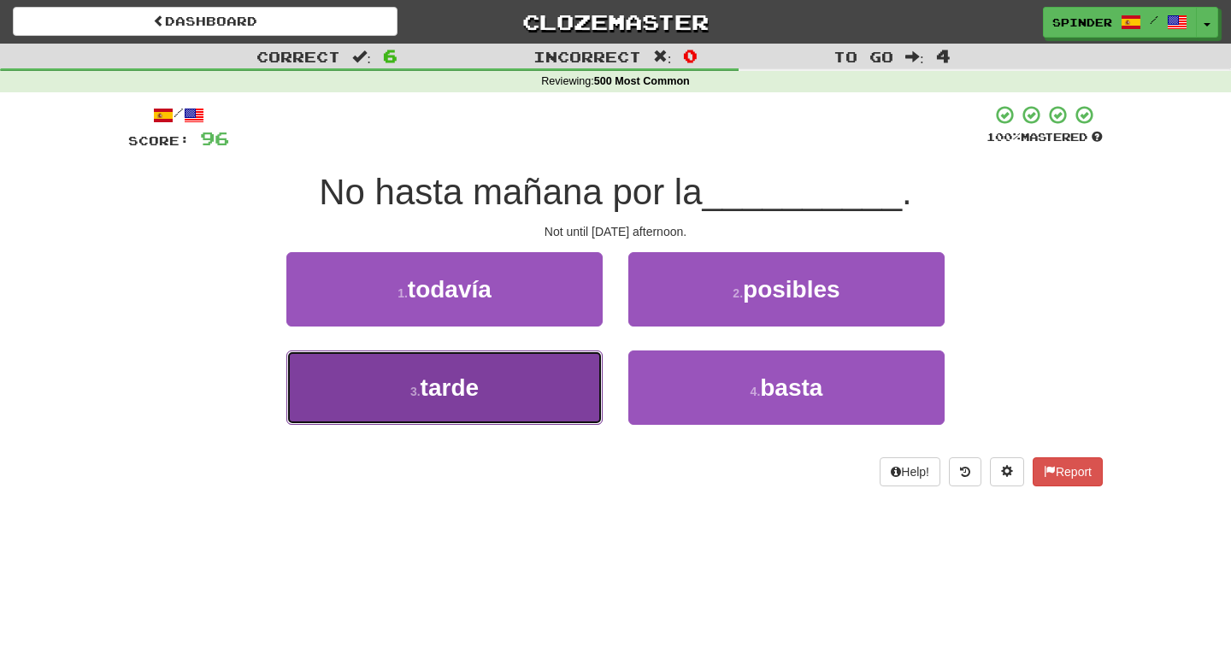
click at [546, 374] on button "3 . tarde" at bounding box center [444, 387] width 316 height 74
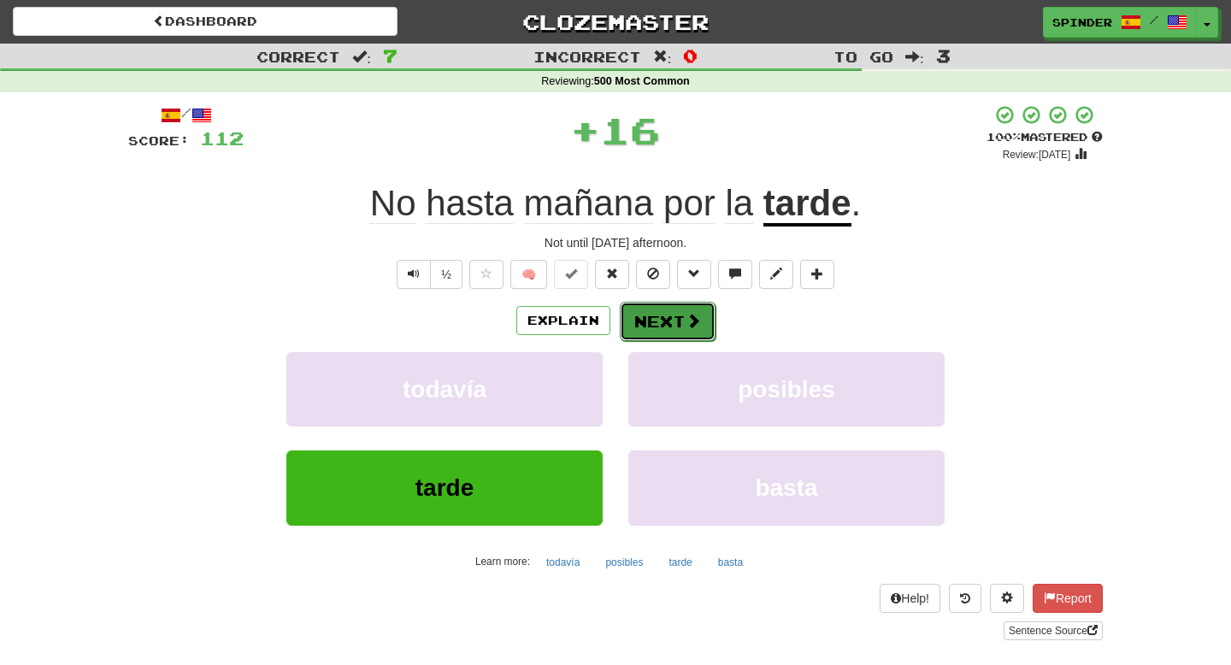
click at [664, 318] on button "Next" at bounding box center [668, 321] width 96 height 39
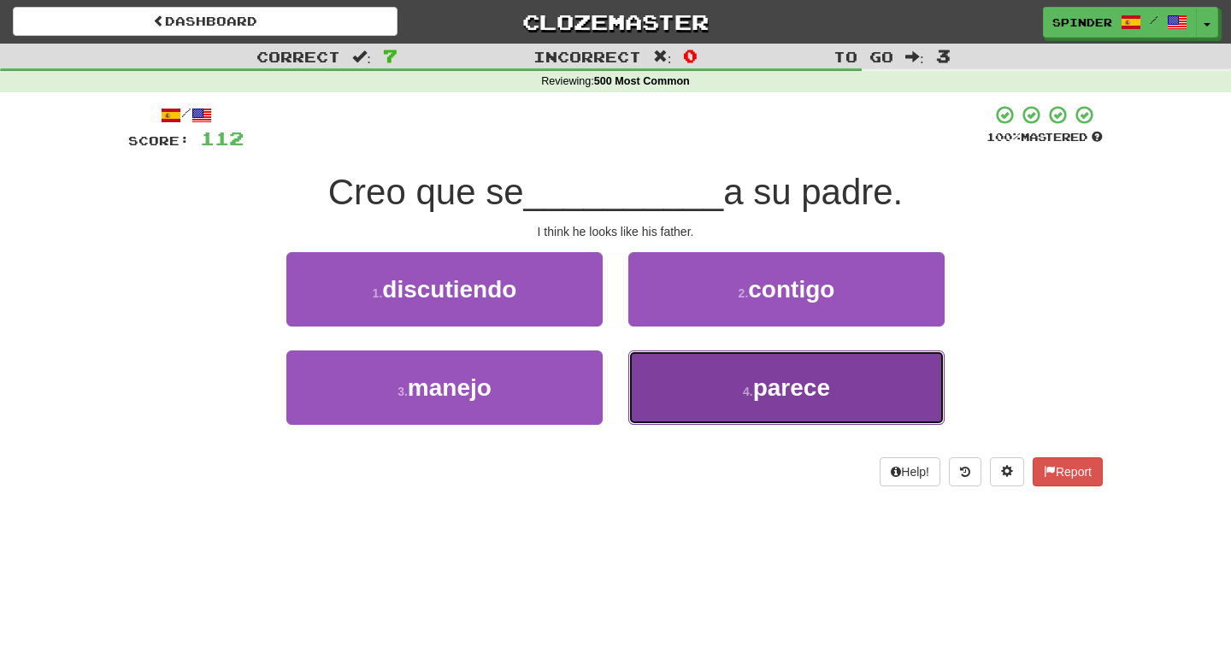
click at [653, 367] on button "4 . parece" at bounding box center [786, 387] width 316 height 74
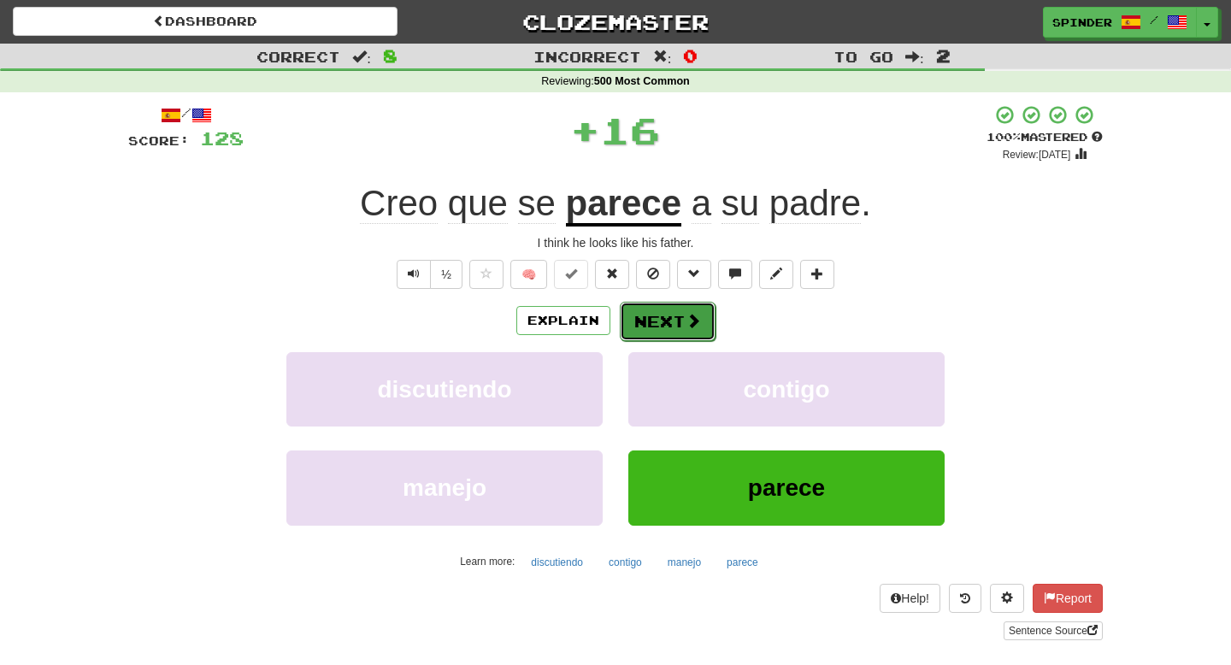
click at [656, 307] on button "Next" at bounding box center [668, 321] width 96 height 39
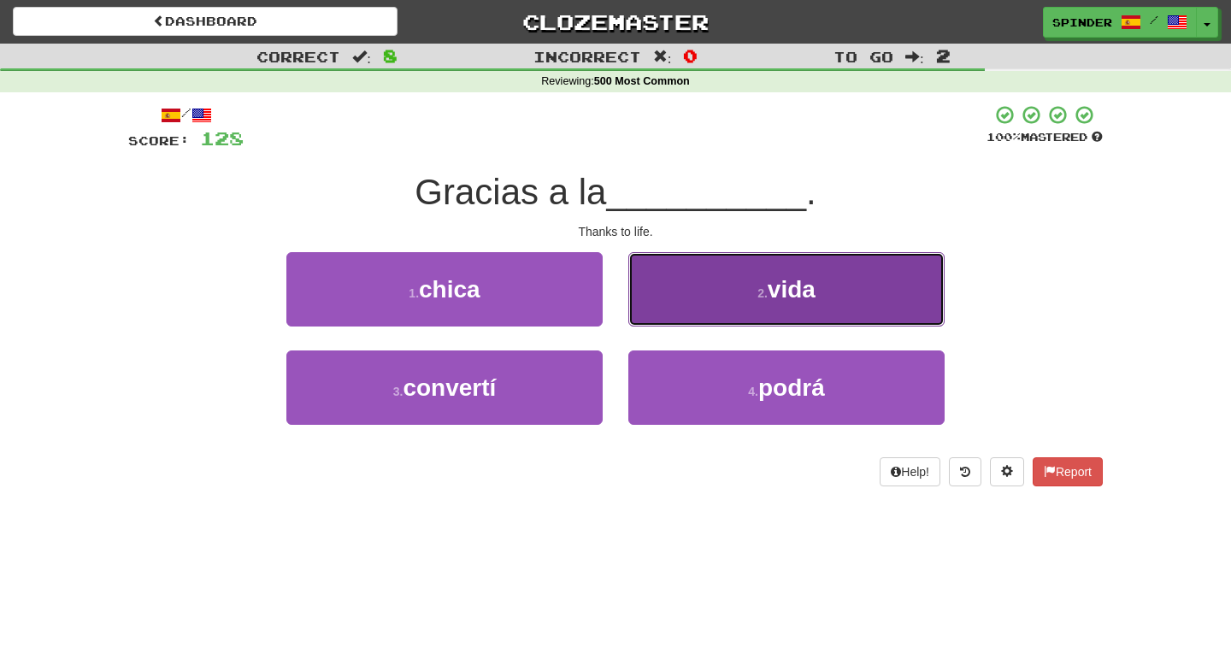
click at [656, 307] on button "2 . vida" at bounding box center [786, 289] width 316 height 74
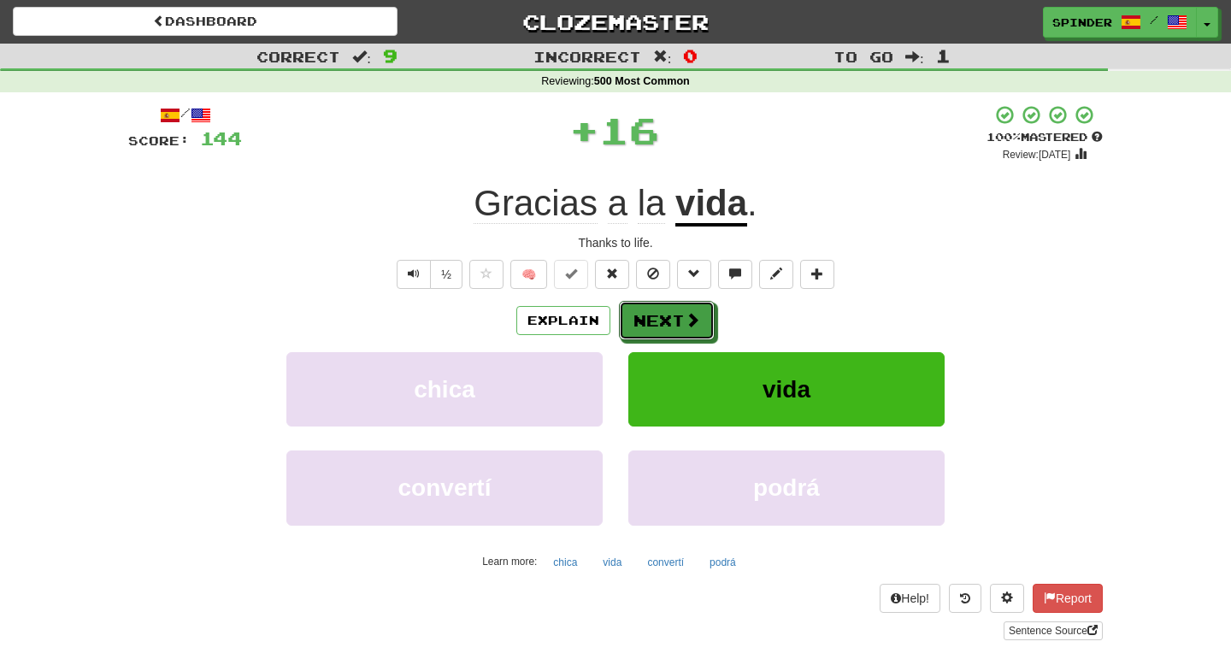
click at [656, 308] on button "Next" at bounding box center [667, 320] width 96 height 39
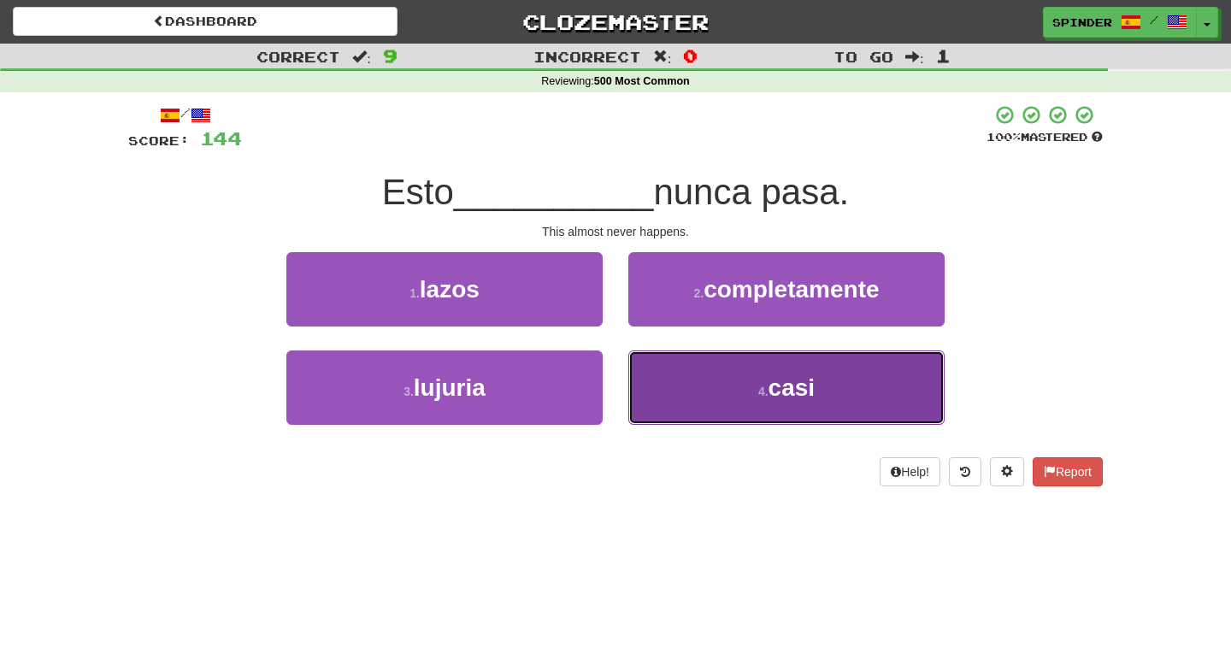
click at [665, 399] on button "4 . casi" at bounding box center [786, 387] width 316 height 74
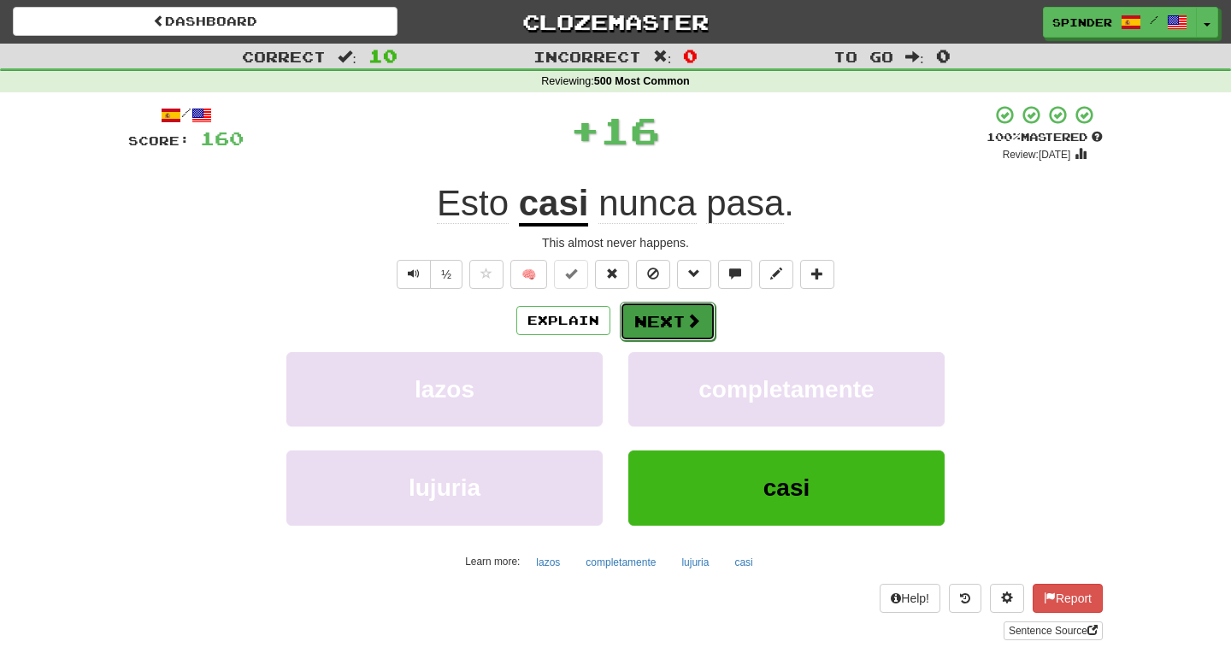
click at [673, 311] on button "Next" at bounding box center [668, 321] width 96 height 39
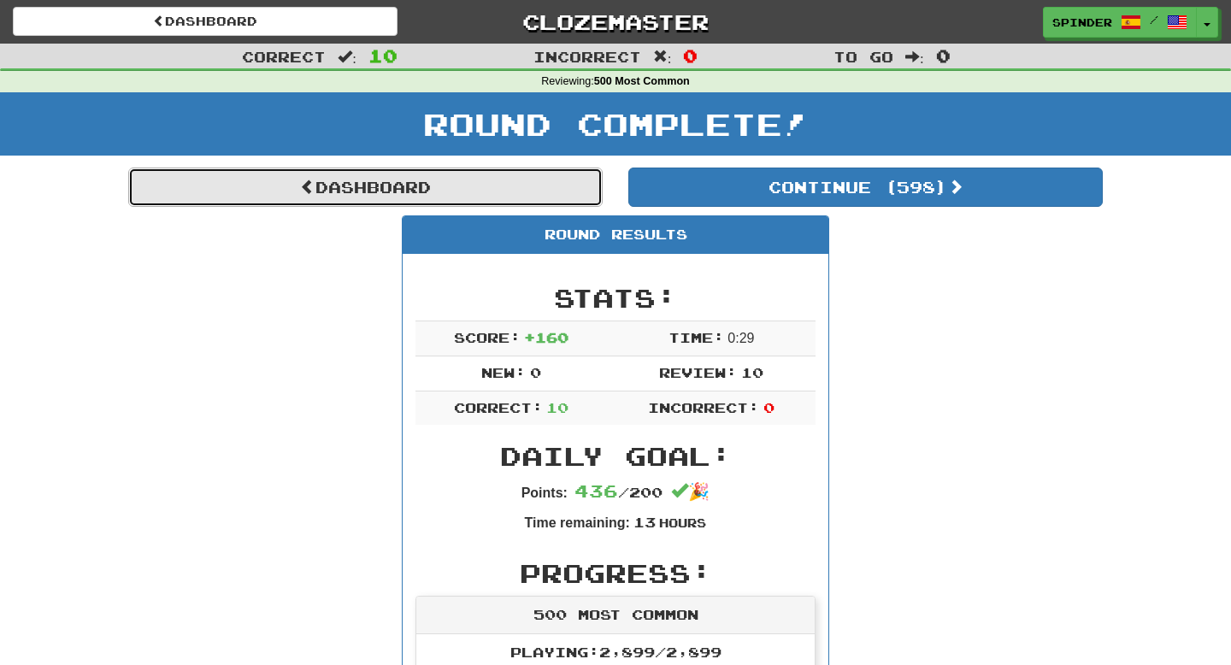
click at [424, 196] on link "Dashboard" at bounding box center [365, 187] width 474 height 39
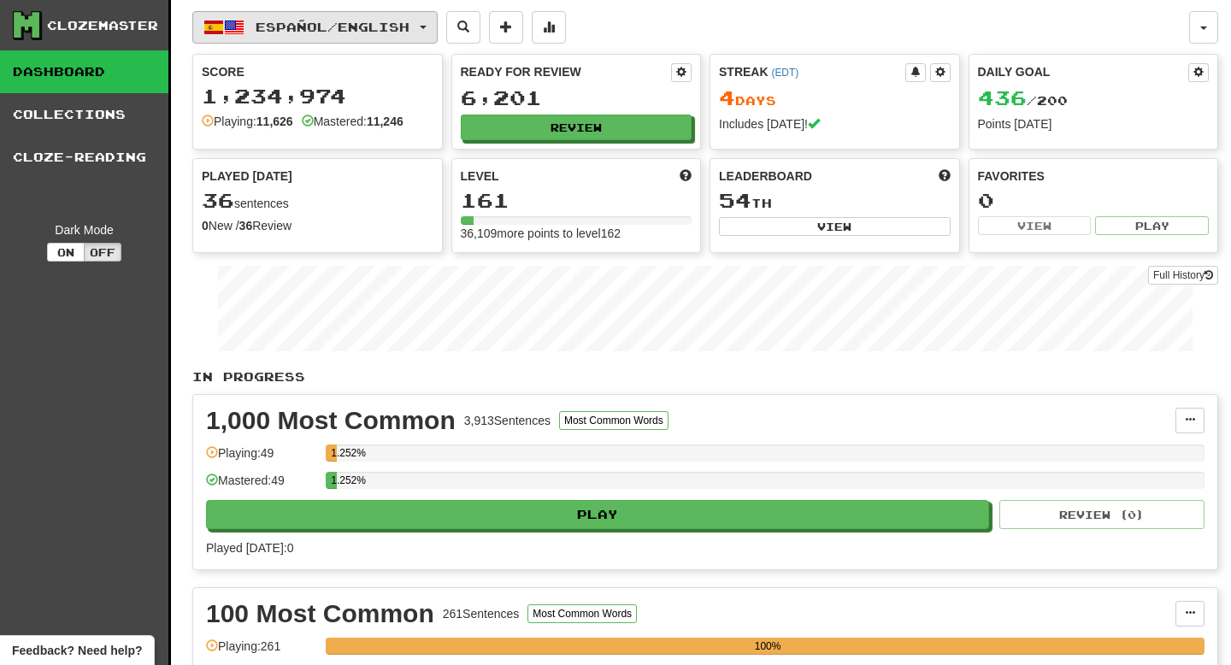
click at [362, 32] on span "Español / English" at bounding box center [333, 27] width 154 height 15
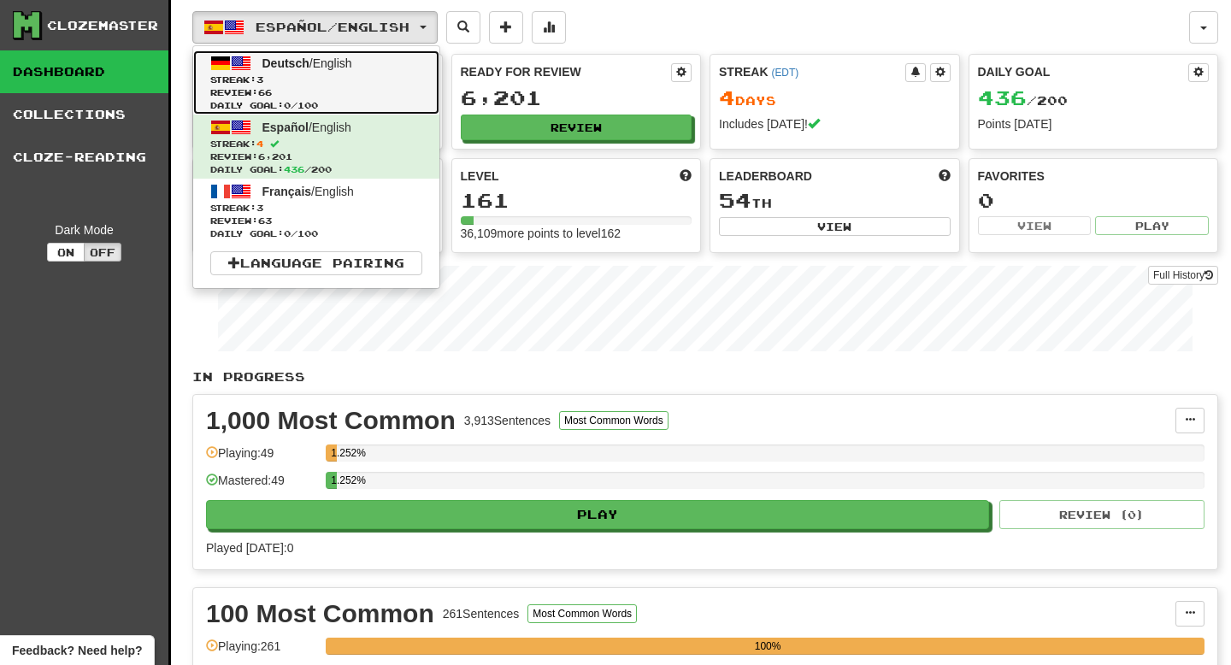
click at [356, 83] on span "Streak: 3" at bounding box center [316, 80] width 212 height 13
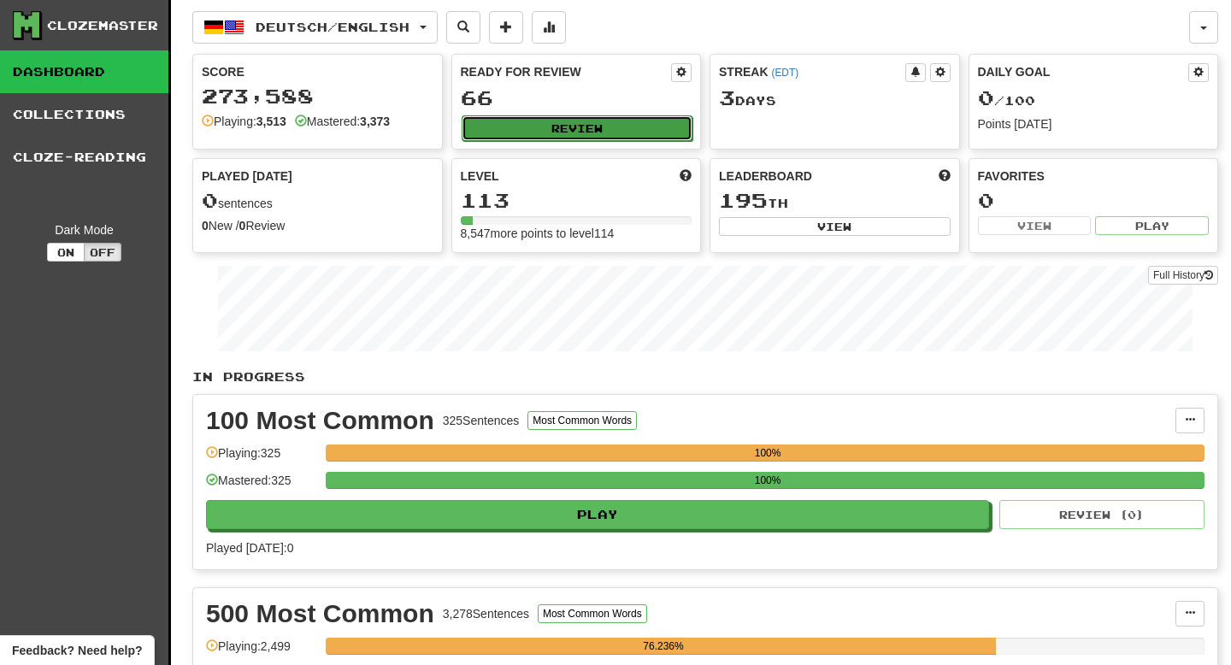
click at [563, 128] on button "Review" at bounding box center [578, 128] width 232 height 26
select select "**"
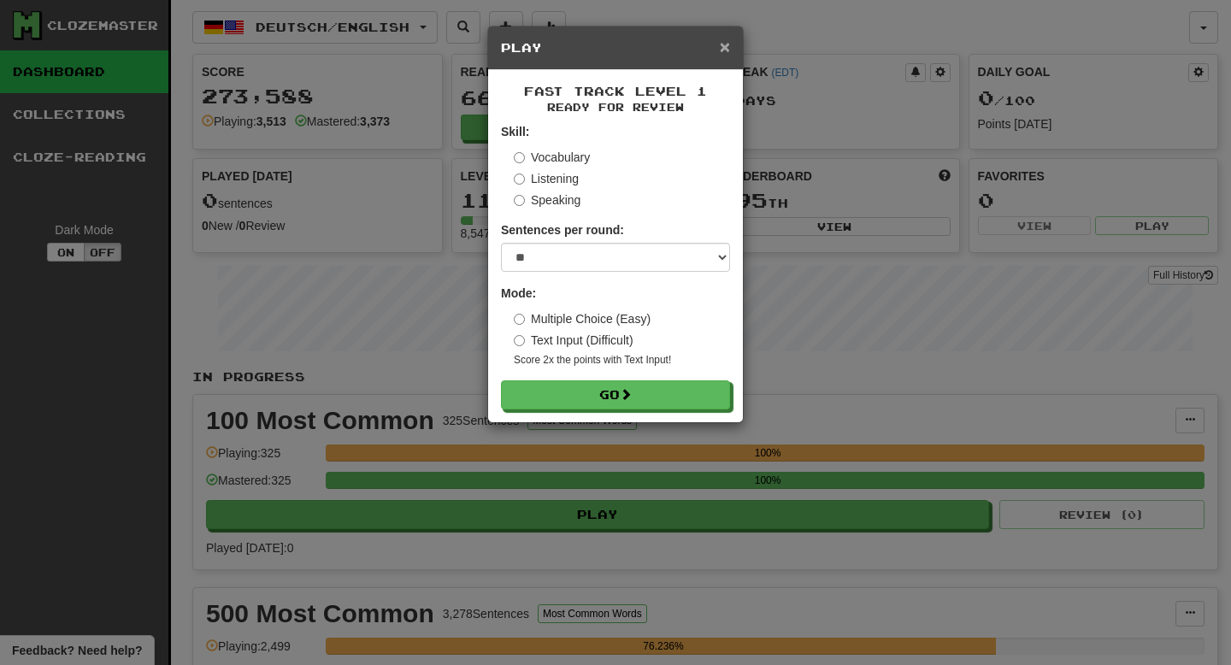
click at [723, 49] on span "×" at bounding box center [725, 47] width 10 height 20
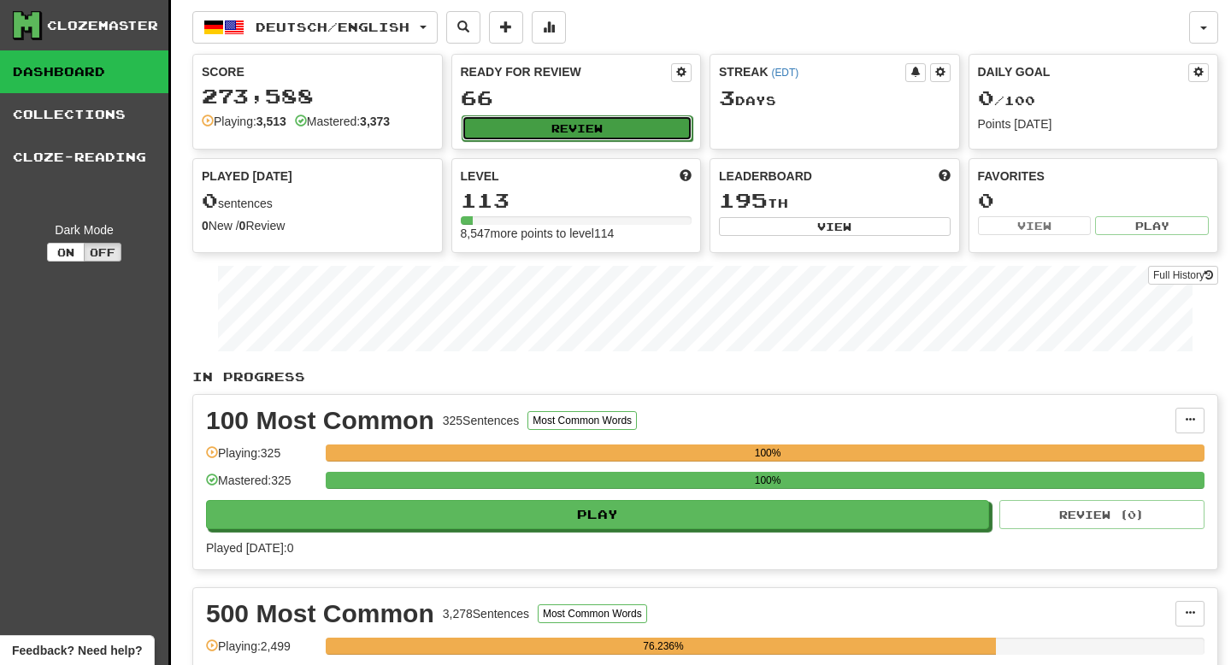
click at [526, 129] on button "Review" at bounding box center [578, 128] width 232 height 26
select select "**"
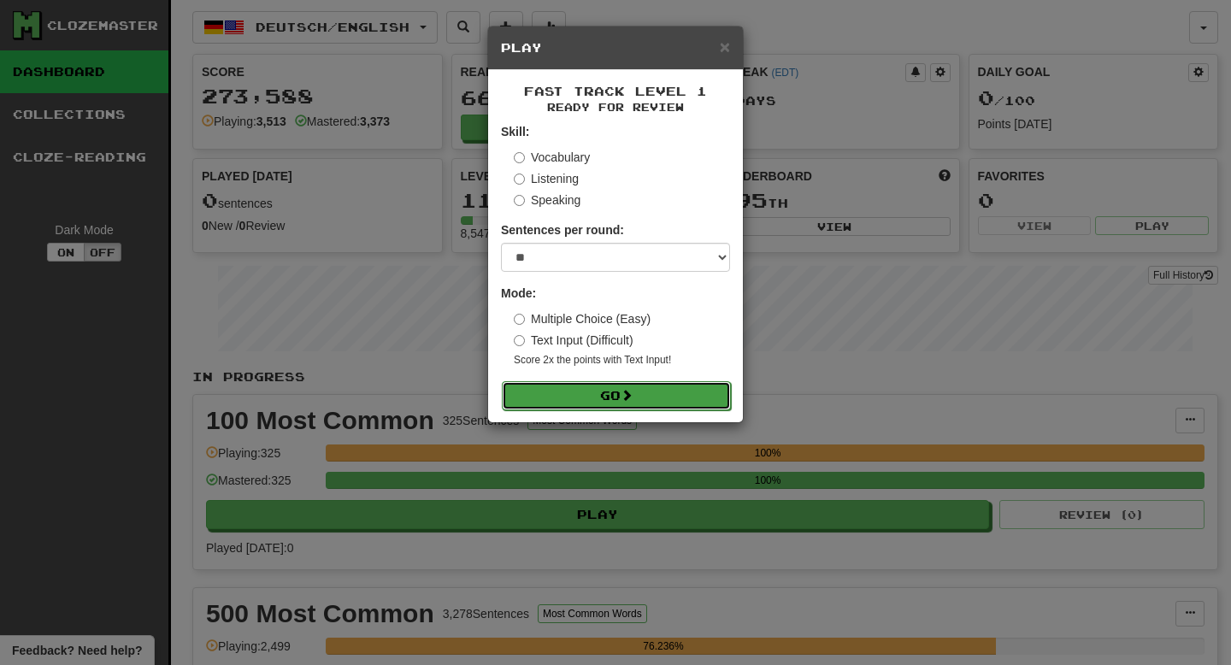
click at [568, 400] on button "Go" at bounding box center [616, 395] width 229 height 29
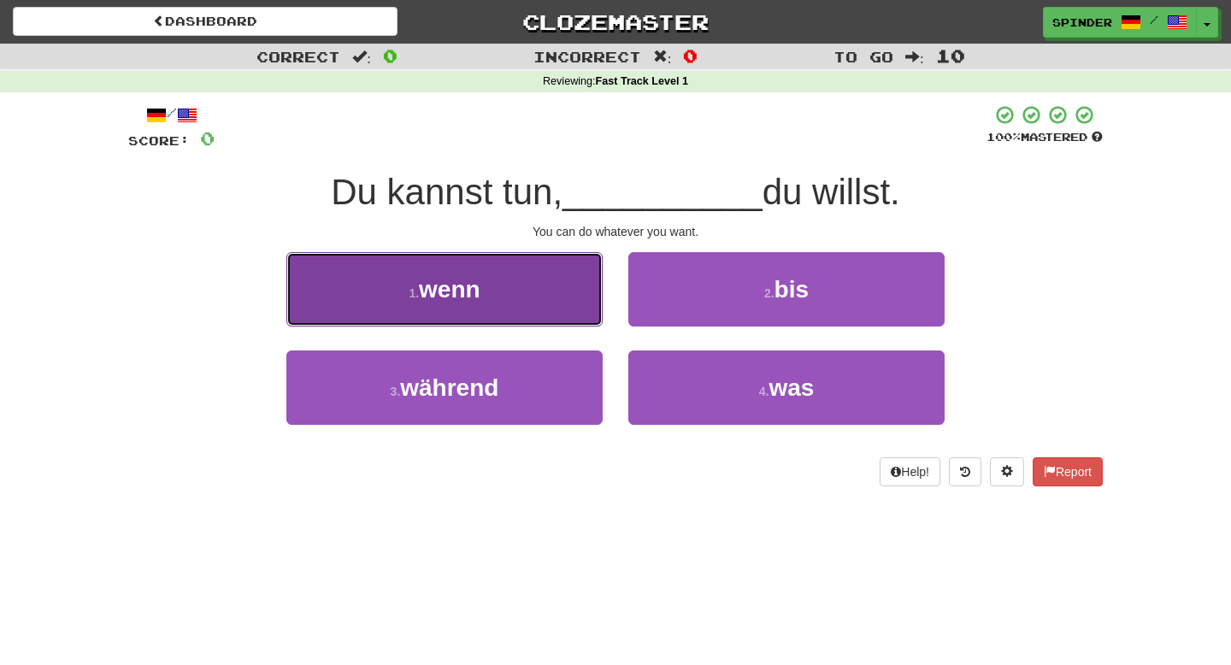
click at [572, 315] on button "1 . wenn" at bounding box center [444, 289] width 316 height 74
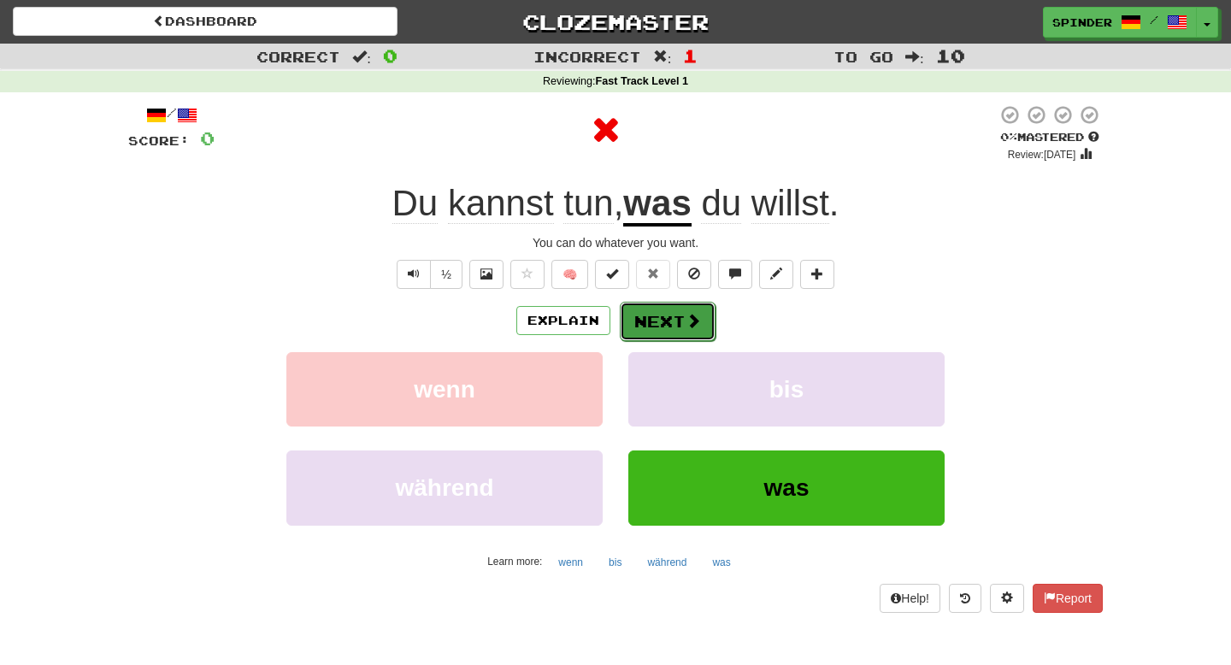
click at [671, 318] on button "Next" at bounding box center [668, 321] width 96 height 39
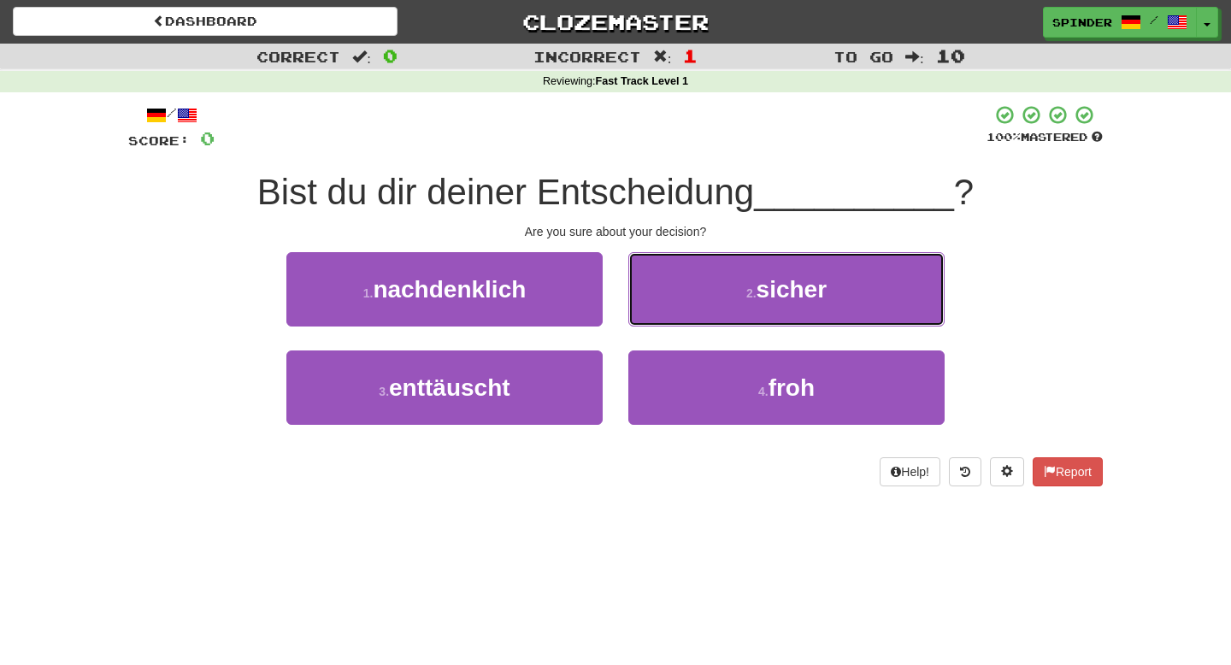
click at [671, 318] on button "2 . sicher" at bounding box center [786, 289] width 316 height 74
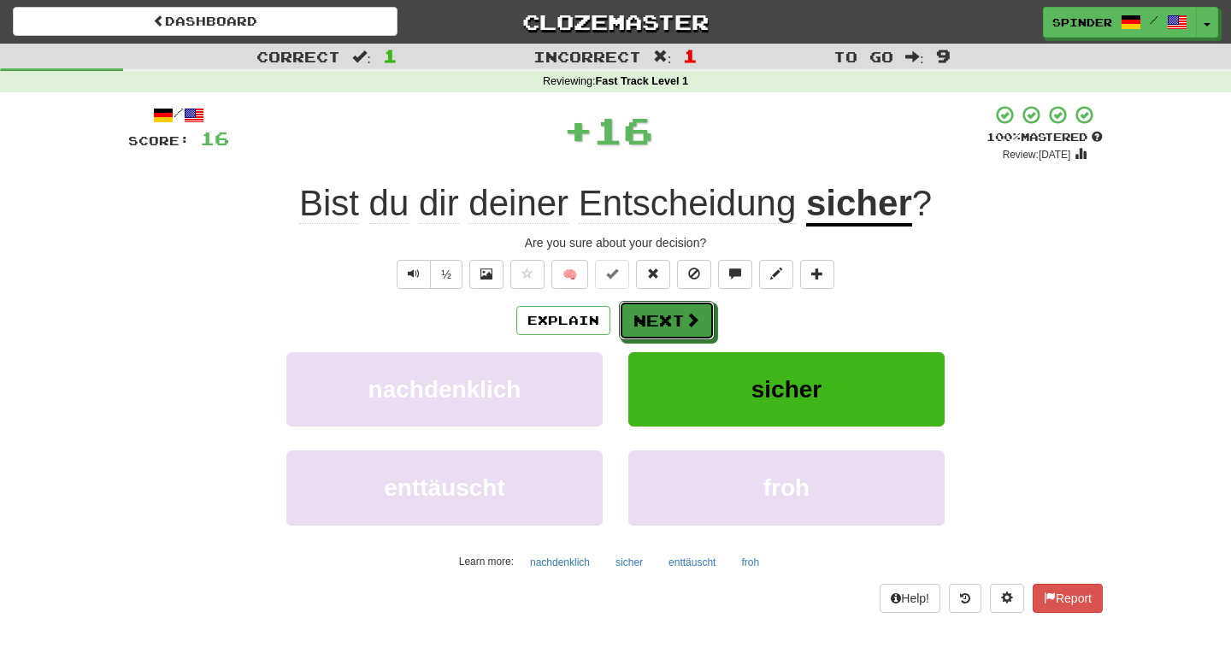
click at [671, 318] on button "Next" at bounding box center [667, 320] width 96 height 39
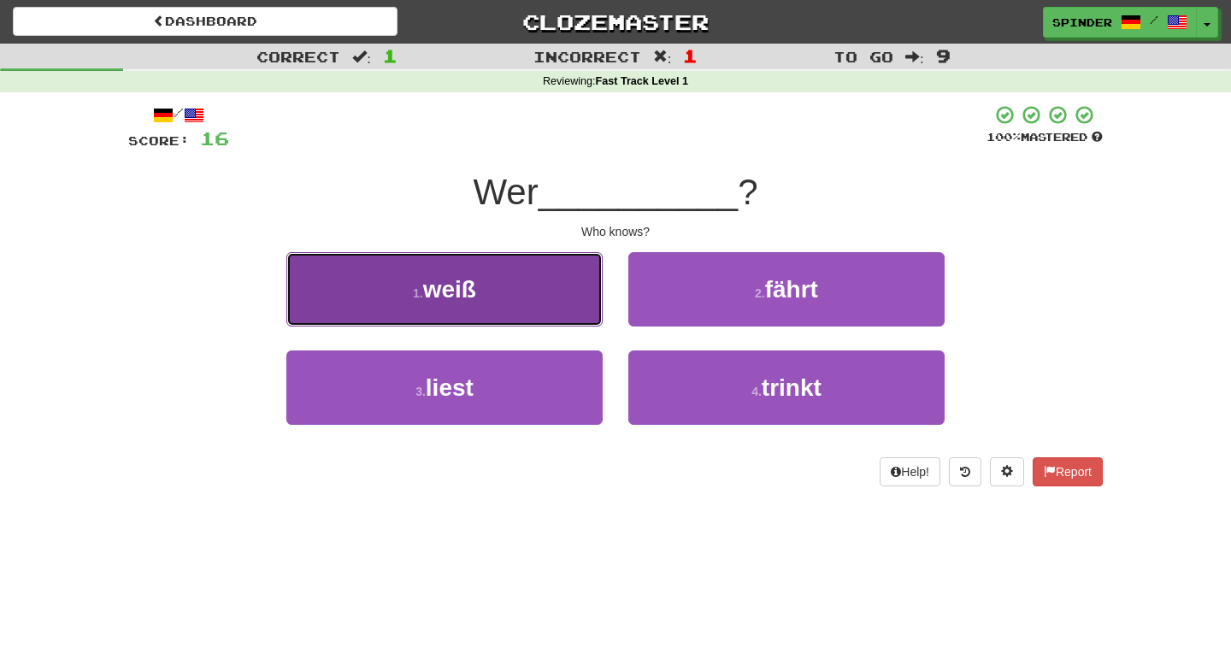
click at [549, 293] on button "1 . weiß" at bounding box center [444, 289] width 316 height 74
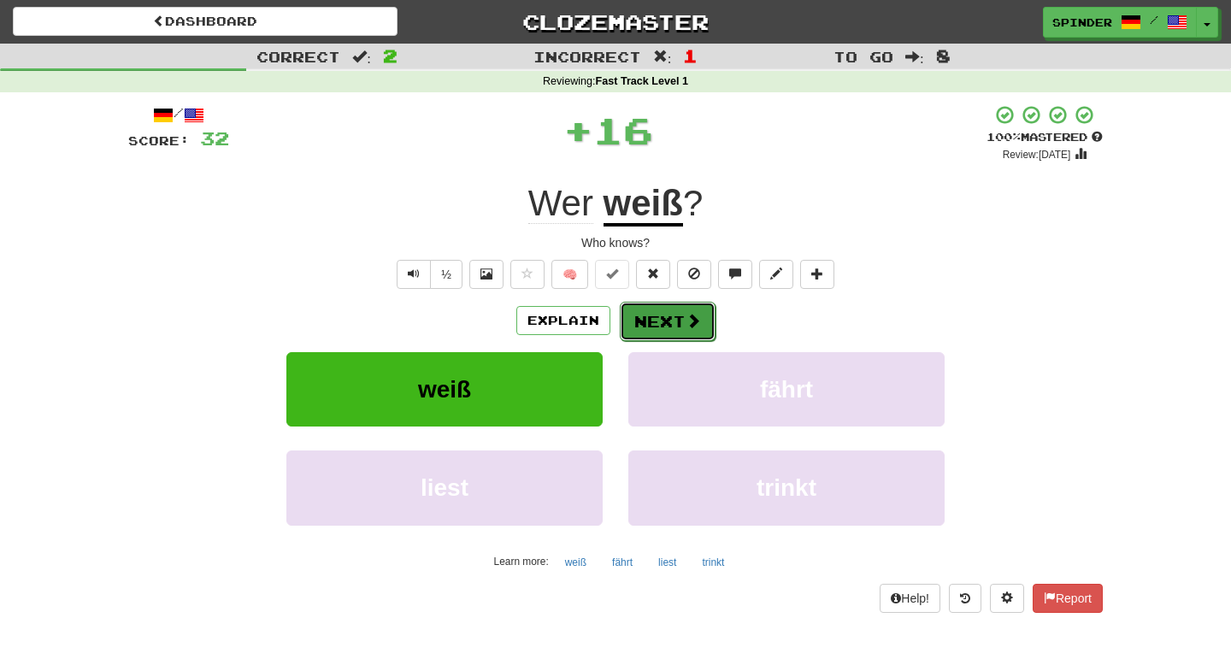
click at [654, 310] on button "Next" at bounding box center [668, 321] width 96 height 39
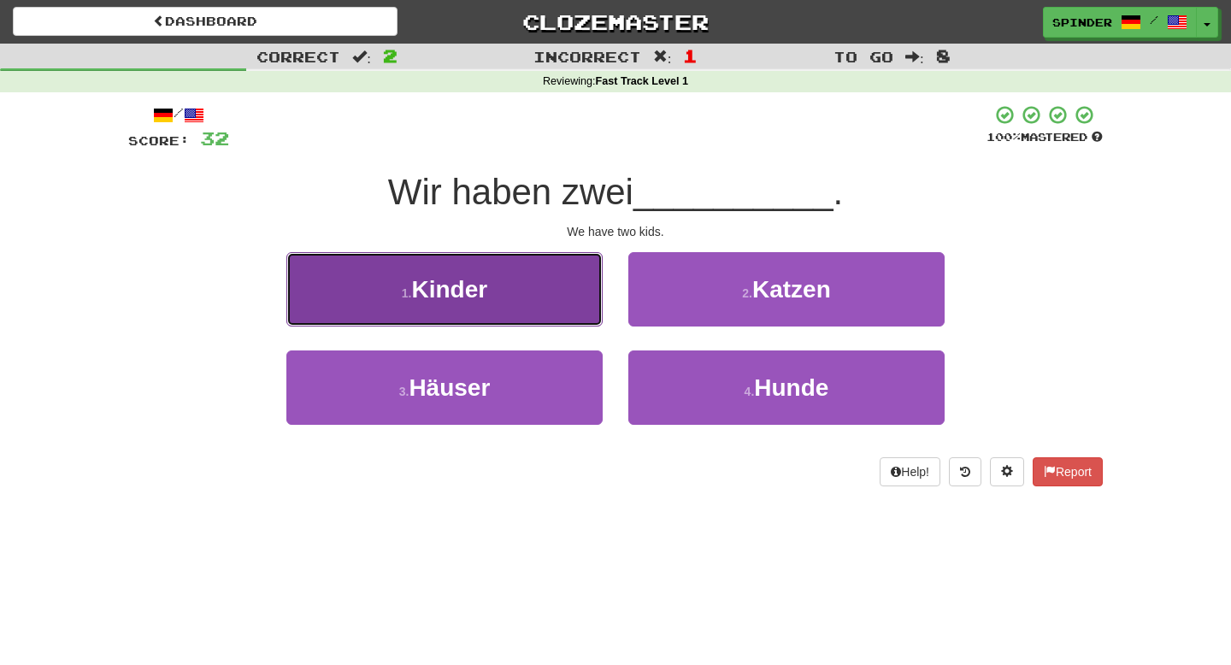
click at [544, 297] on button "1 . Kinder" at bounding box center [444, 289] width 316 height 74
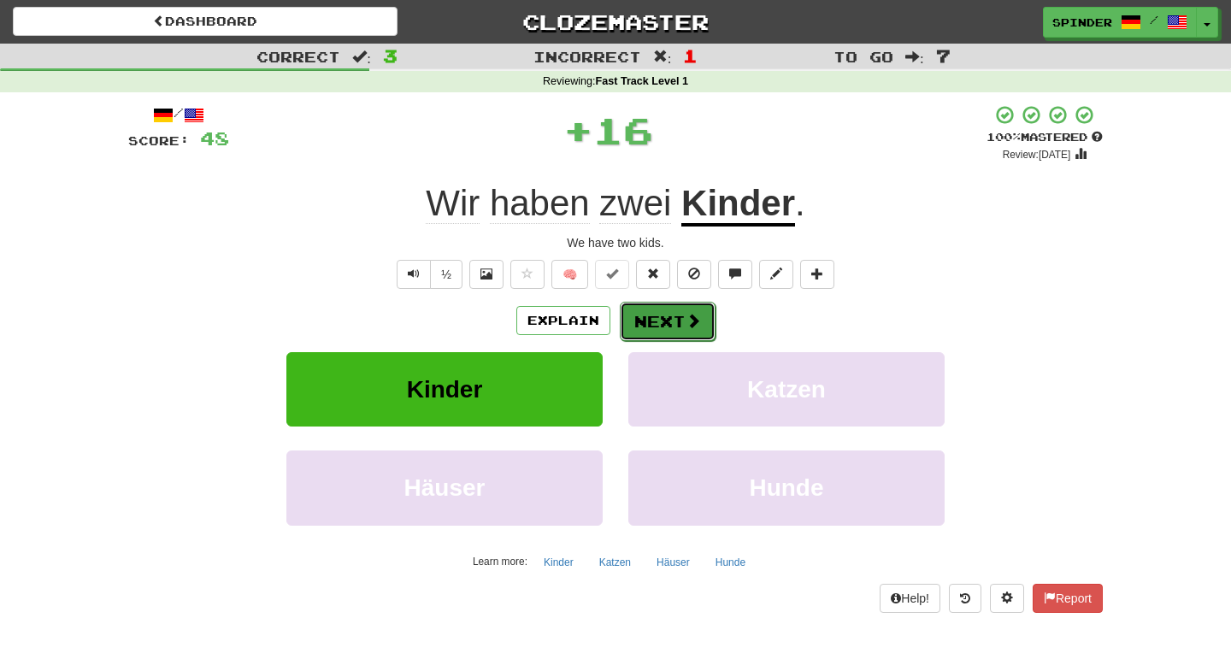
click at [651, 310] on button "Next" at bounding box center [668, 321] width 96 height 39
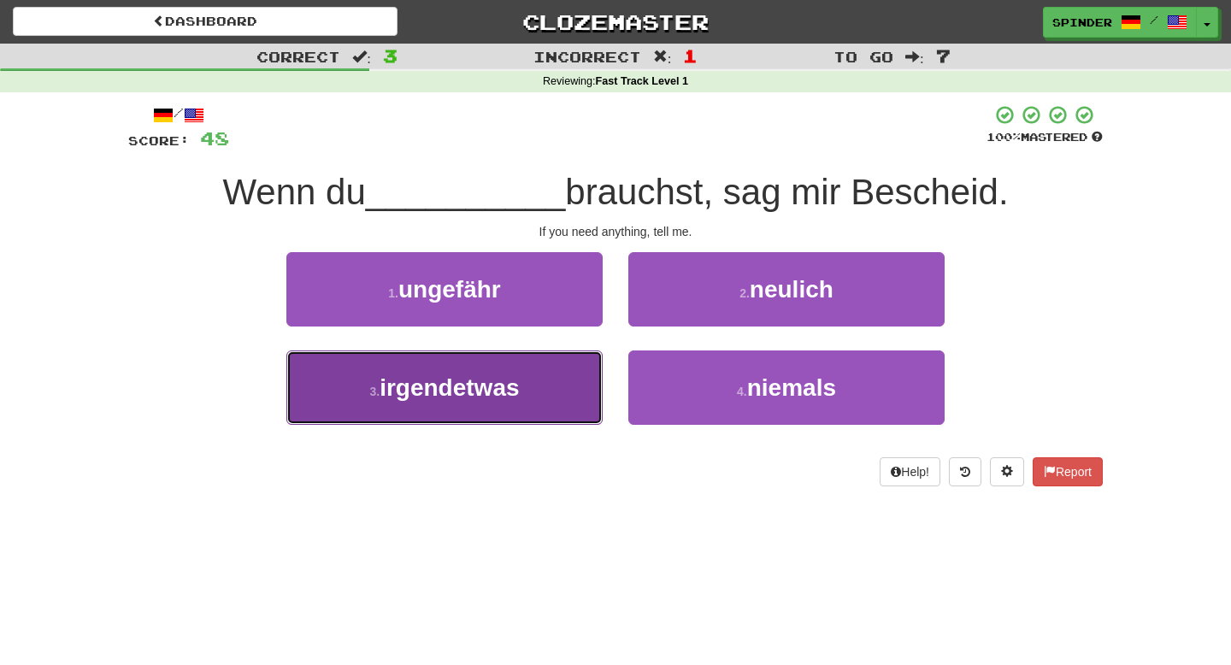
click at [537, 386] on button "3 . irgendetwas" at bounding box center [444, 387] width 316 height 74
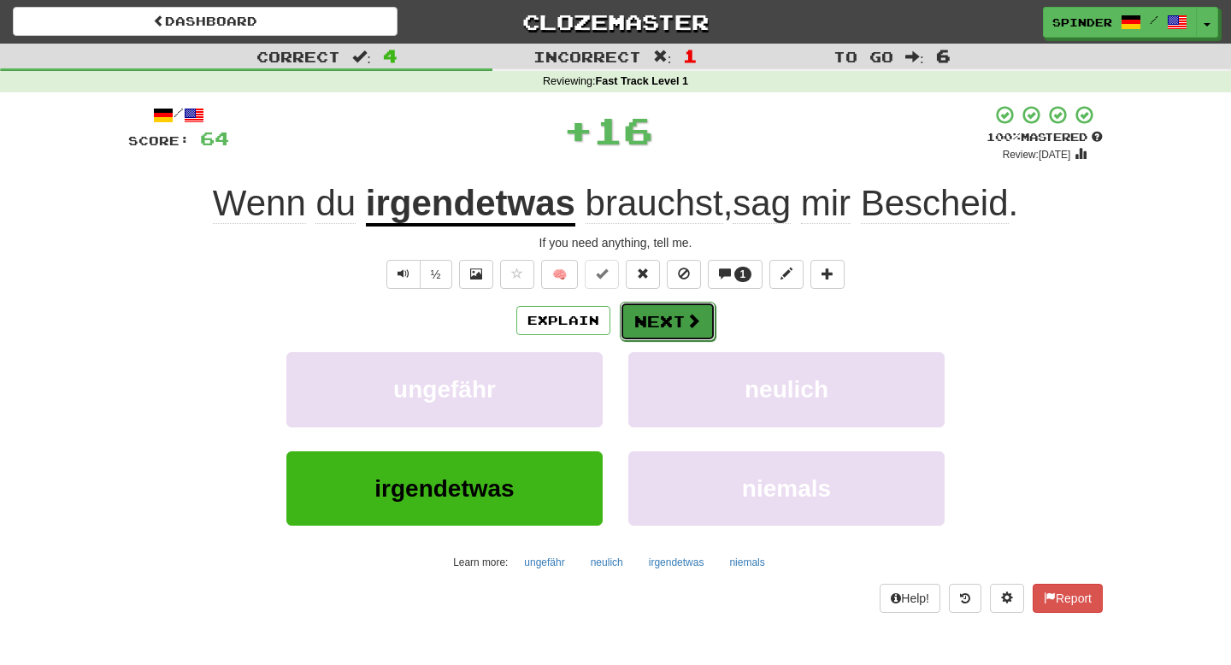
click at [657, 315] on button "Next" at bounding box center [668, 321] width 96 height 39
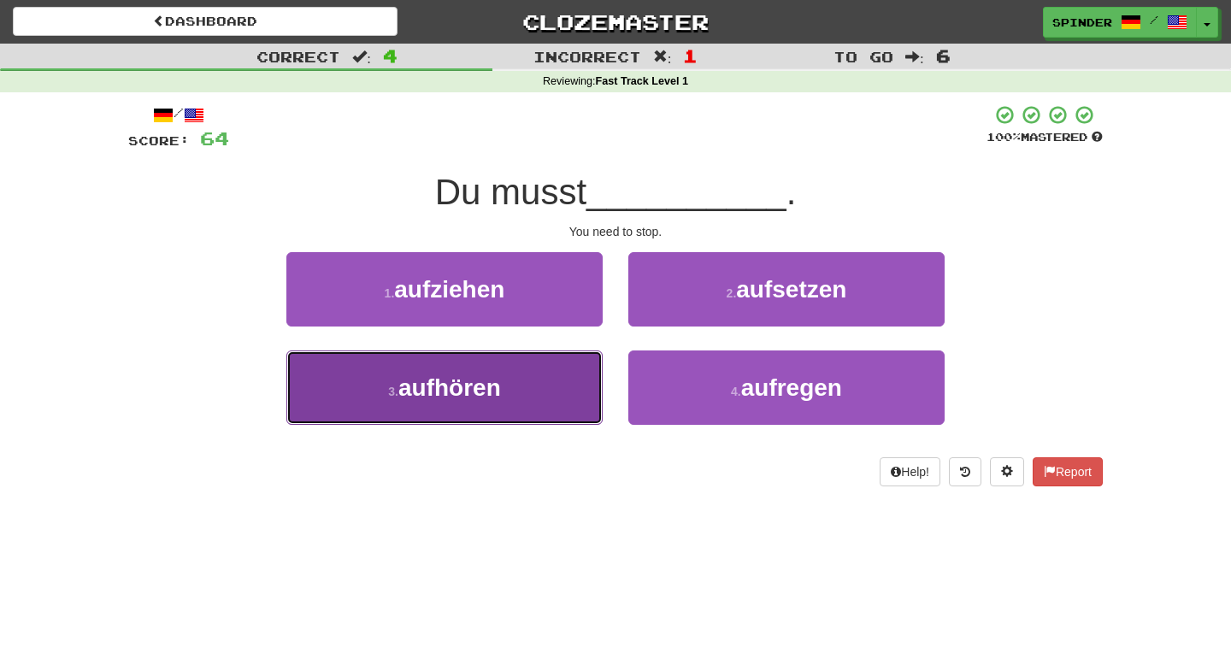
click at [550, 403] on button "3 . aufhören" at bounding box center [444, 387] width 316 height 74
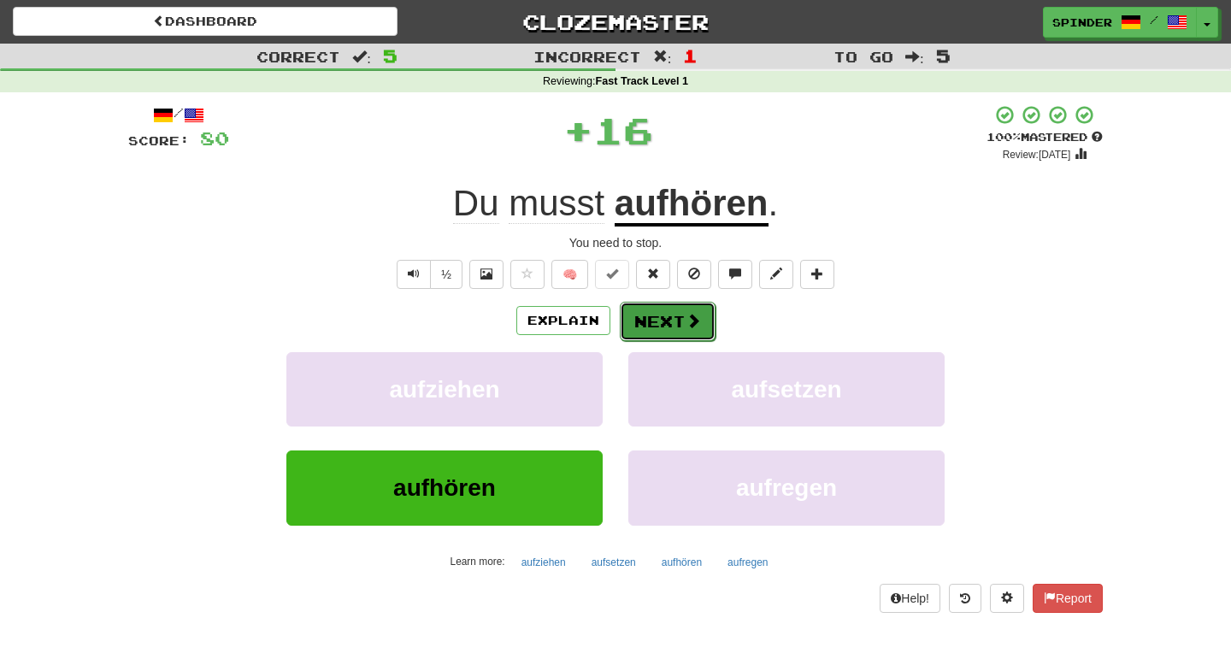
click at [671, 325] on button "Next" at bounding box center [668, 321] width 96 height 39
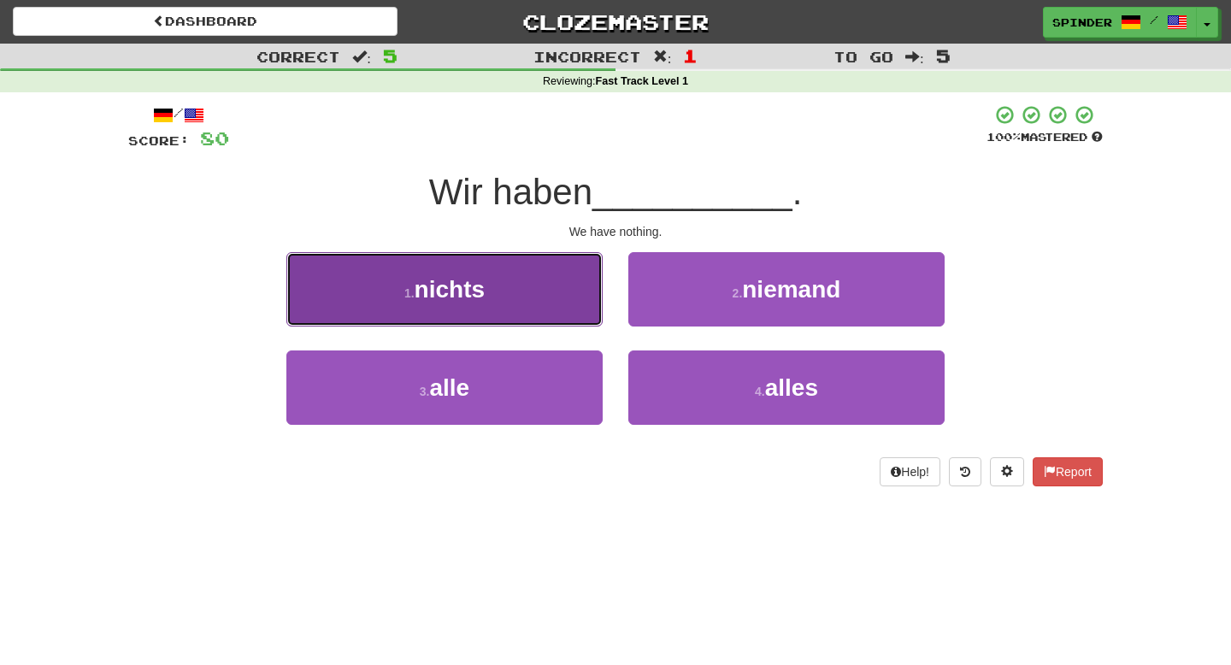
click at [522, 292] on button "1 . nichts" at bounding box center [444, 289] width 316 height 74
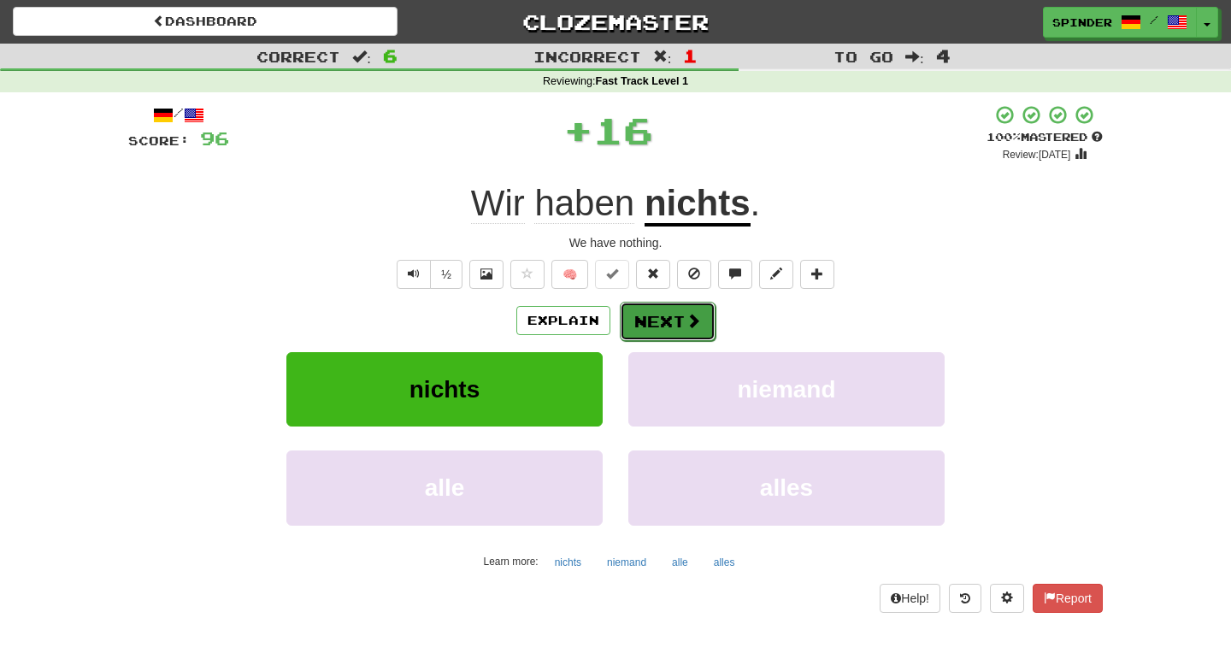
click at [651, 329] on button "Next" at bounding box center [668, 321] width 96 height 39
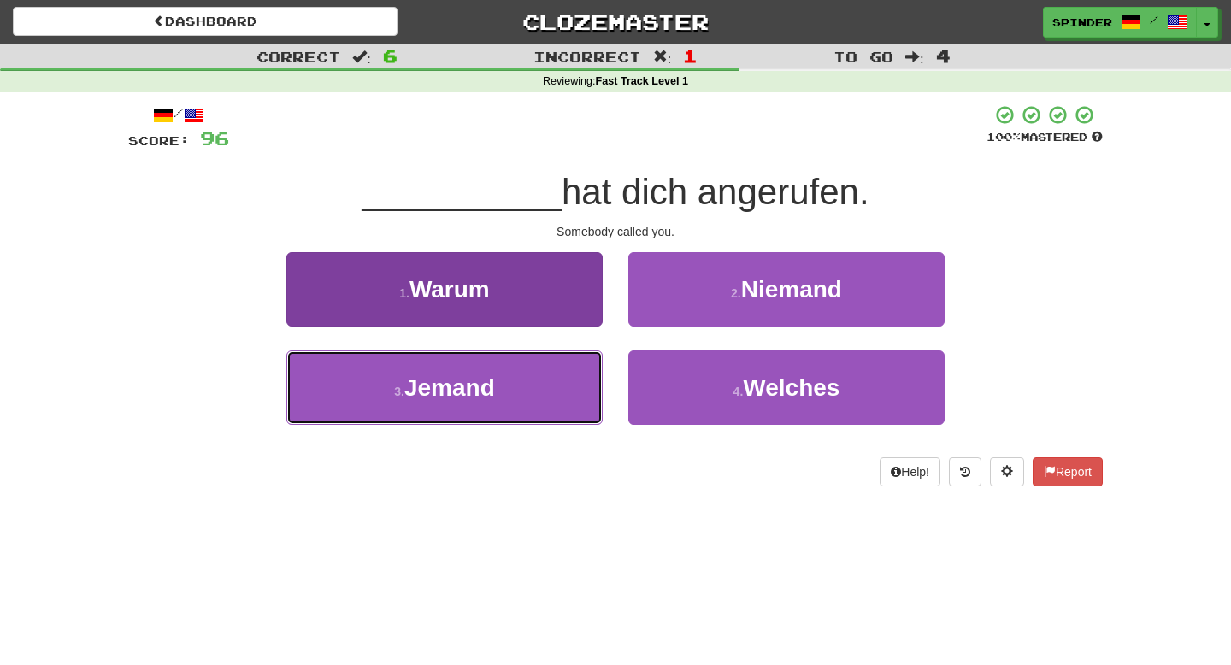
click at [550, 377] on button "3 . Jemand" at bounding box center [444, 387] width 316 height 74
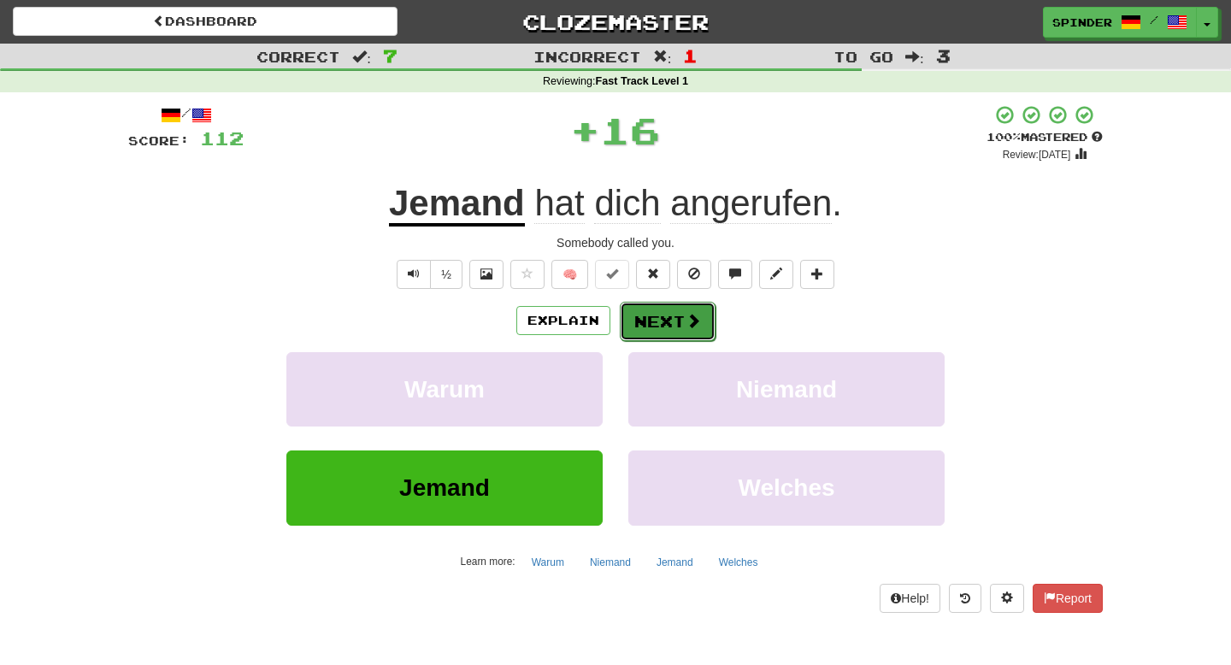
click at [633, 319] on button "Next" at bounding box center [668, 321] width 96 height 39
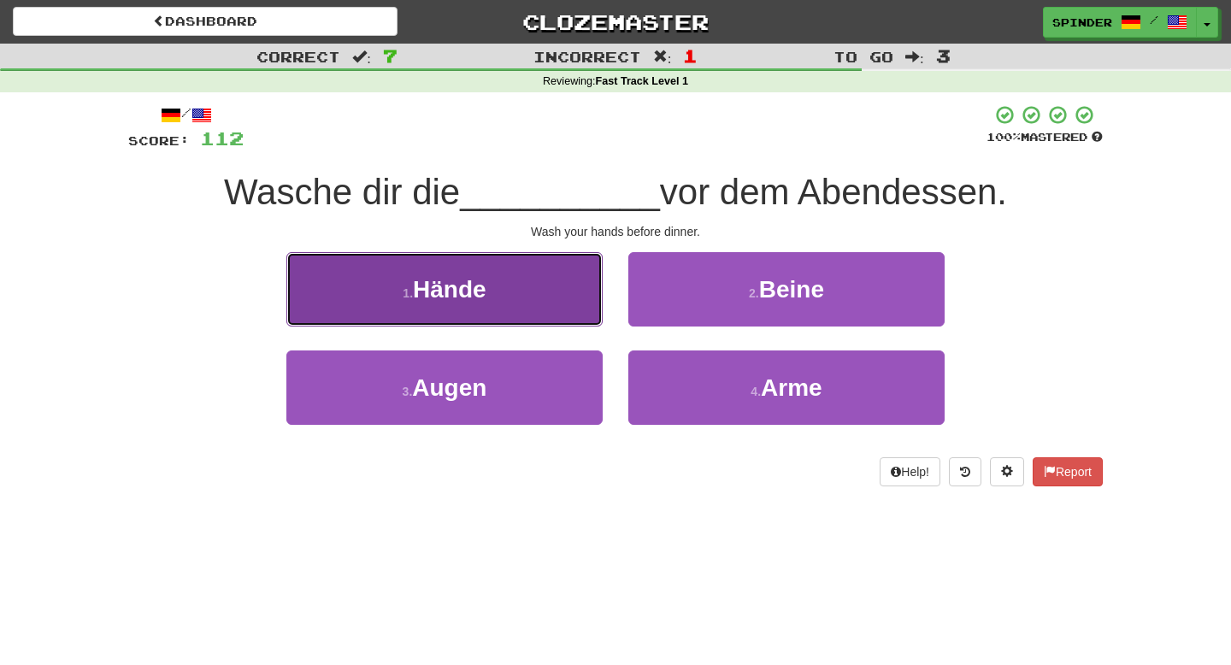
click at [534, 295] on button "1 . Hände" at bounding box center [444, 289] width 316 height 74
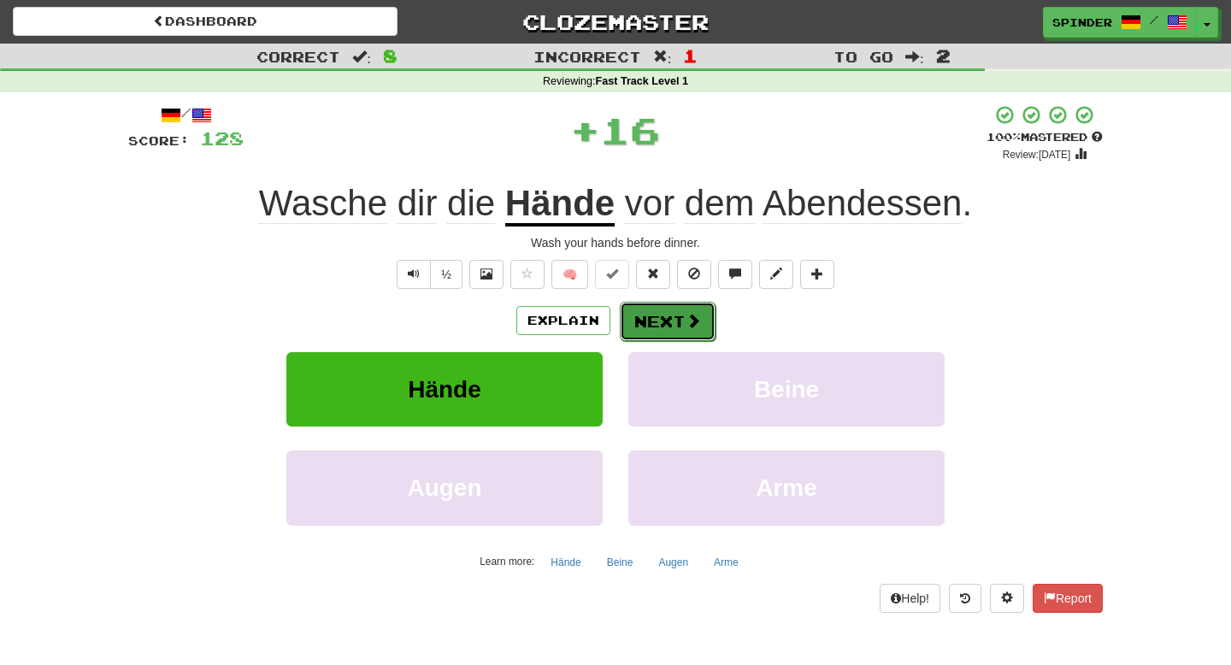
click at [659, 317] on button "Next" at bounding box center [668, 321] width 96 height 39
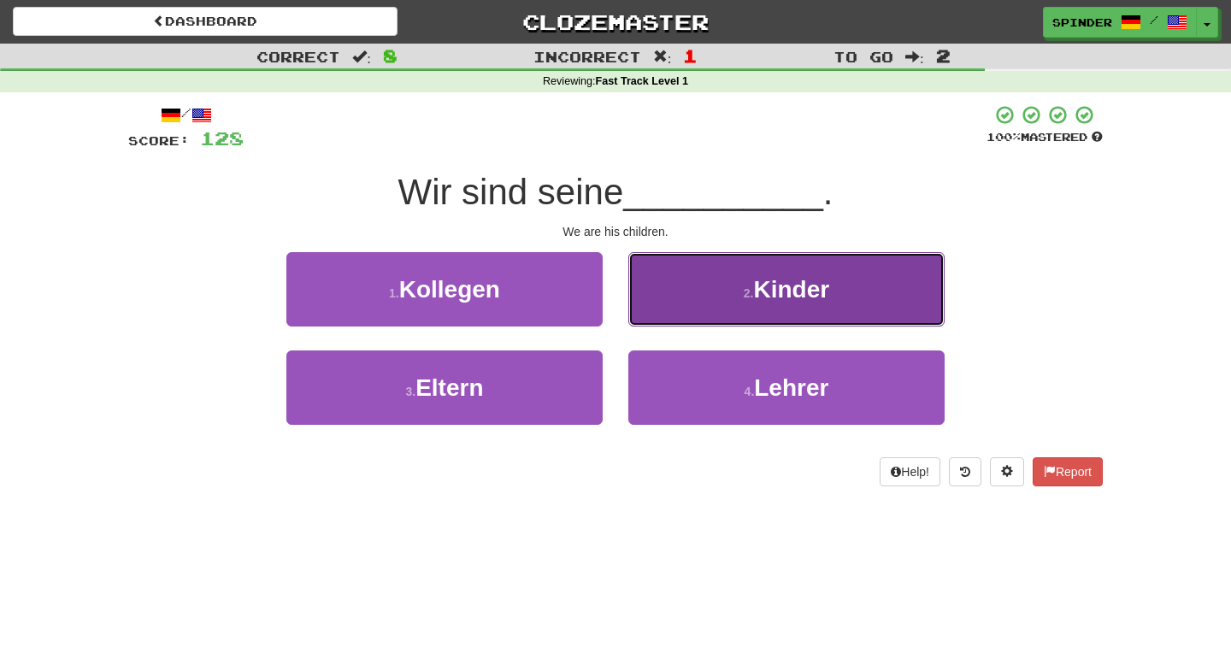
click at [686, 310] on button "2 . Kinder" at bounding box center [786, 289] width 316 height 74
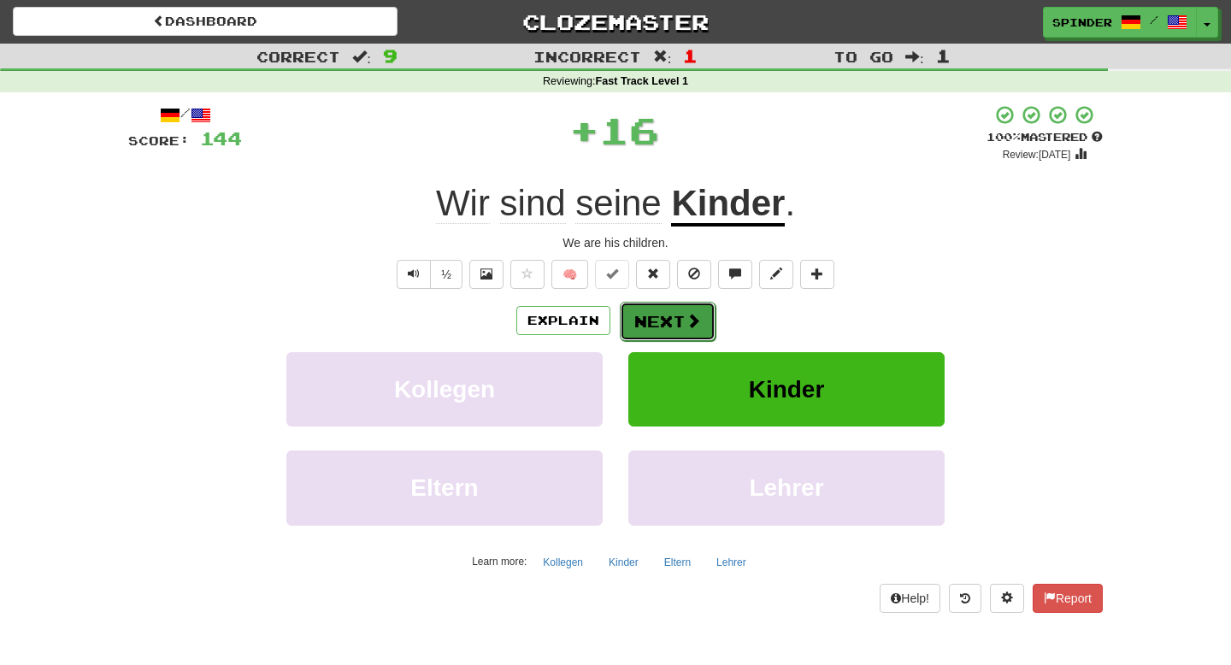
click at [679, 324] on button "Next" at bounding box center [668, 321] width 96 height 39
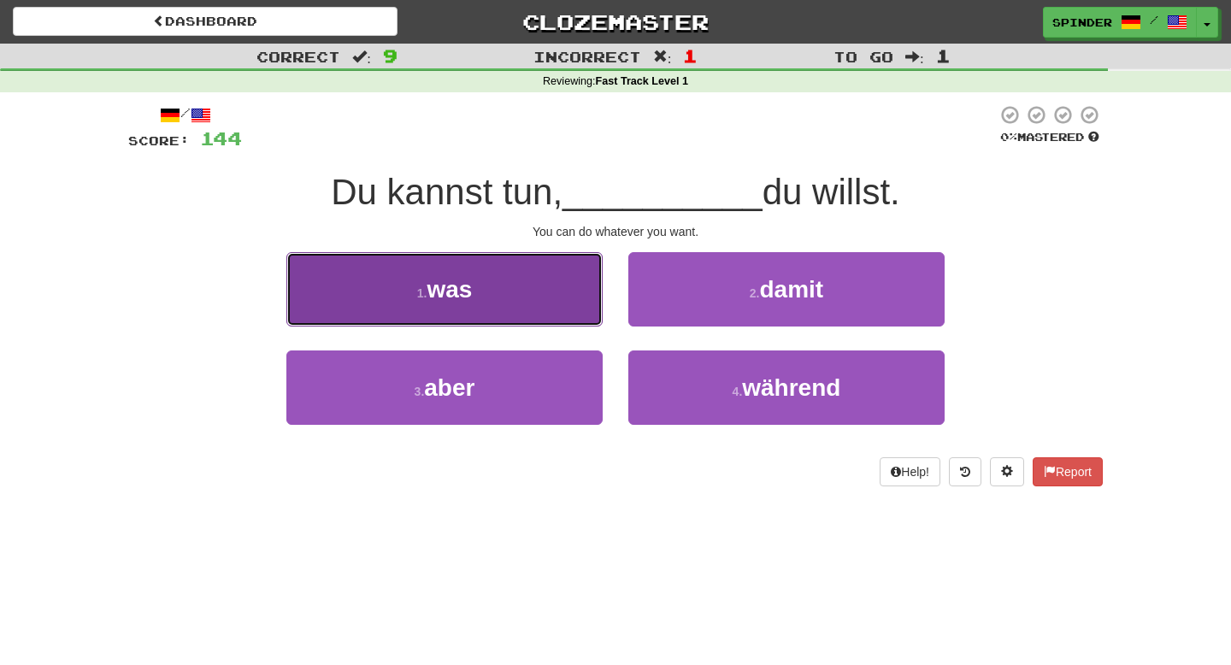
click at [588, 320] on button "1 . was" at bounding box center [444, 289] width 316 height 74
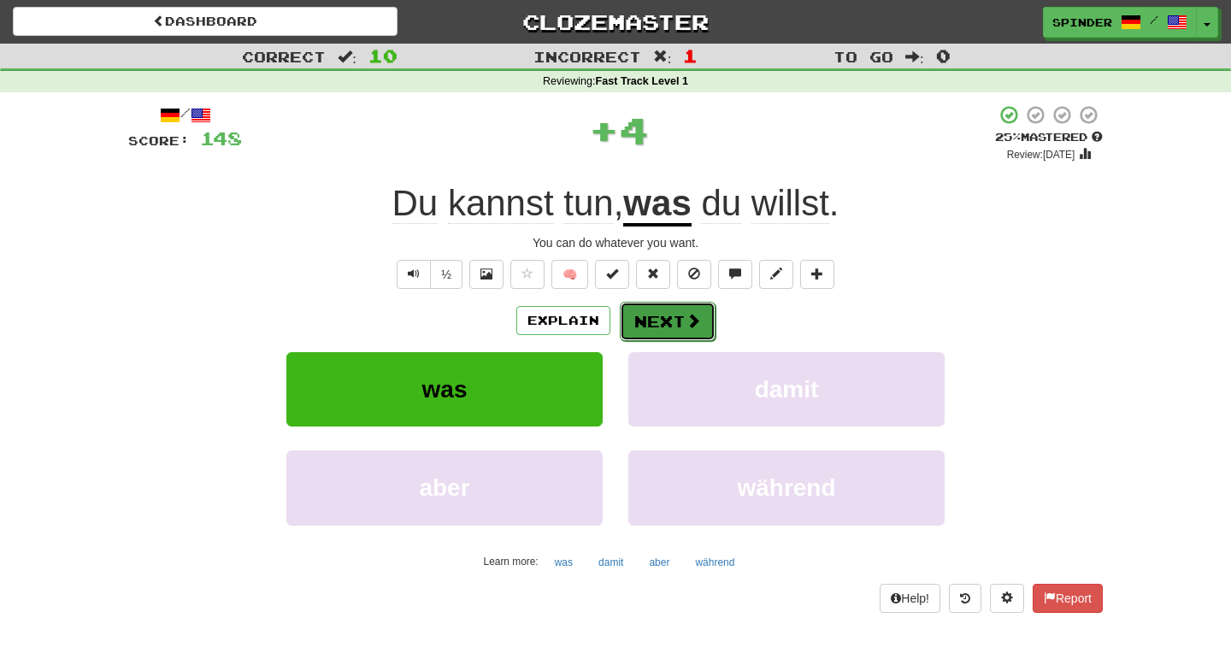
click at [675, 329] on button "Next" at bounding box center [668, 321] width 96 height 39
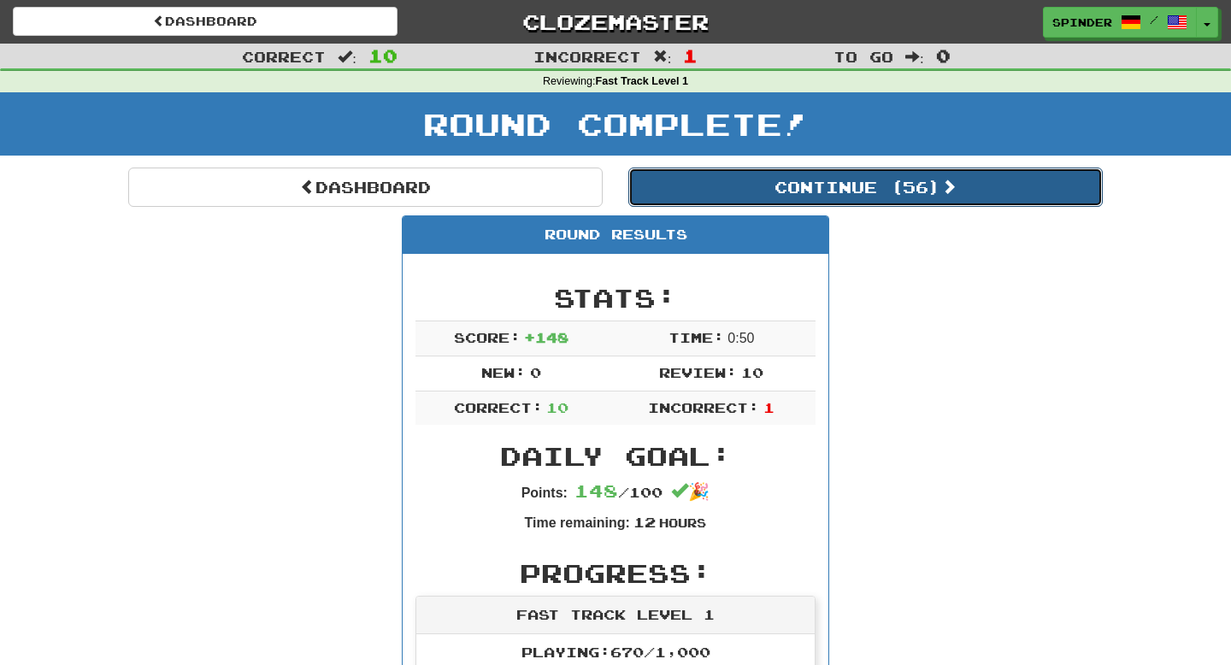
click at [816, 184] on button "Continue ( 56 )" at bounding box center [865, 187] width 474 height 39
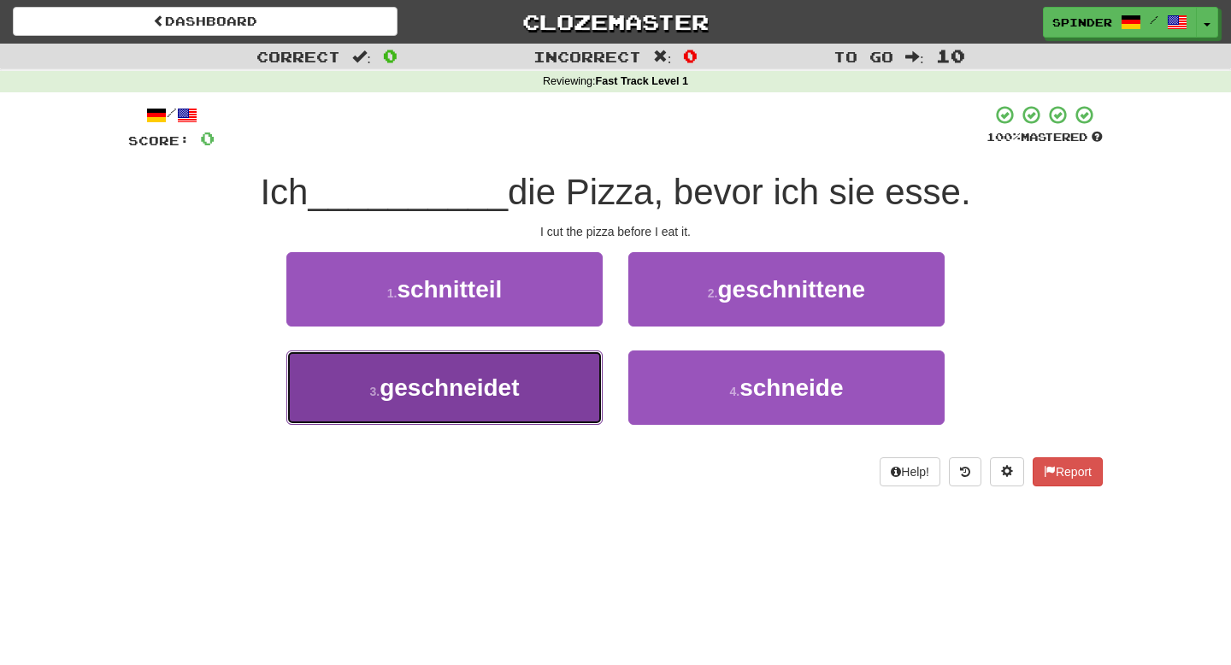
click at [551, 403] on button "3 . geschneidet" at bounding box center [444, 387] width 316 height 74
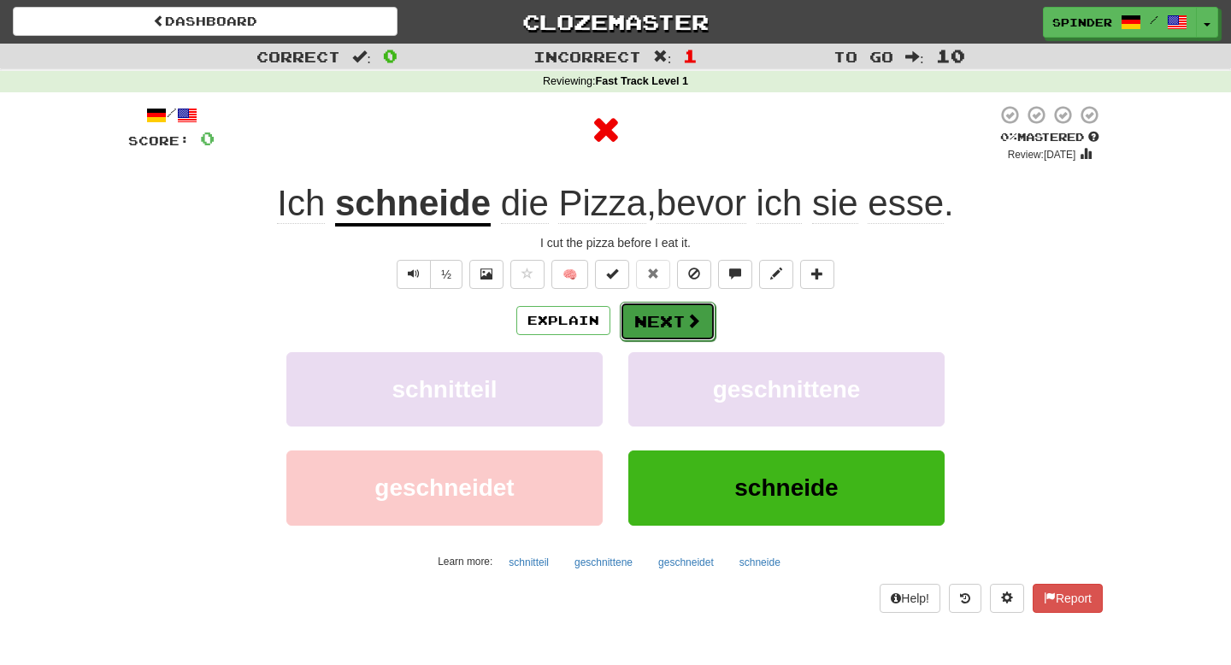
click at [678, 317] on button "Next" at bounding box center [668, 321] width 96 height 39
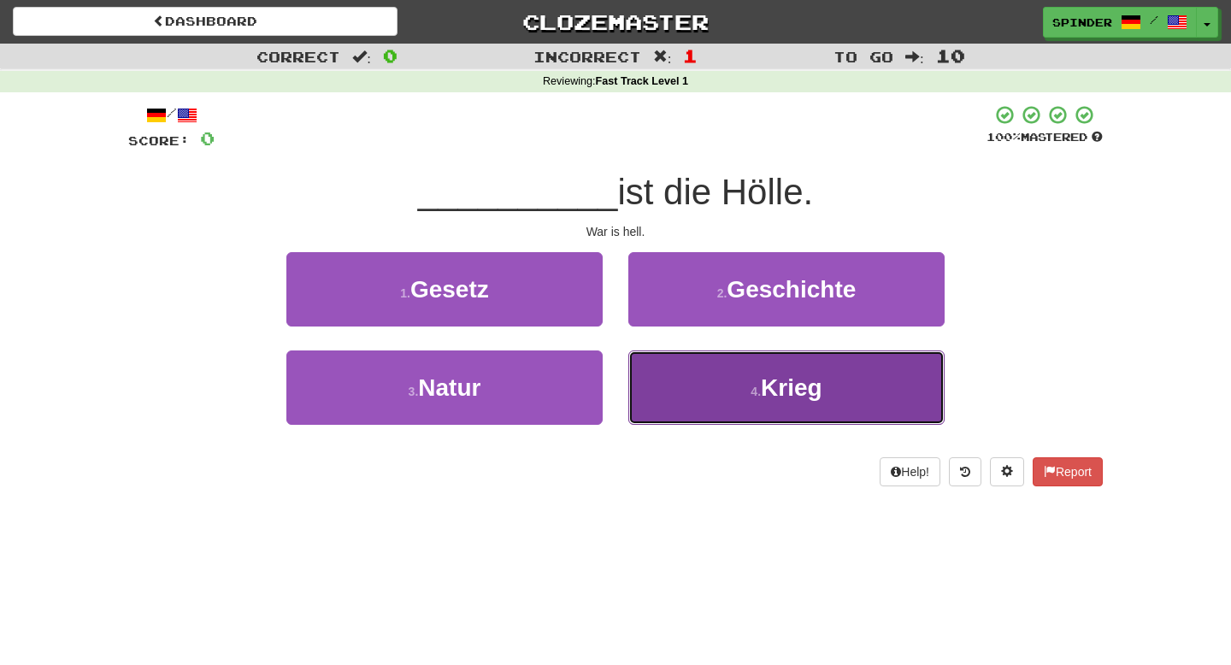
click at [685, 374] on button "4 . Krieg" at bounding box center [786, 387] width 316 height 74
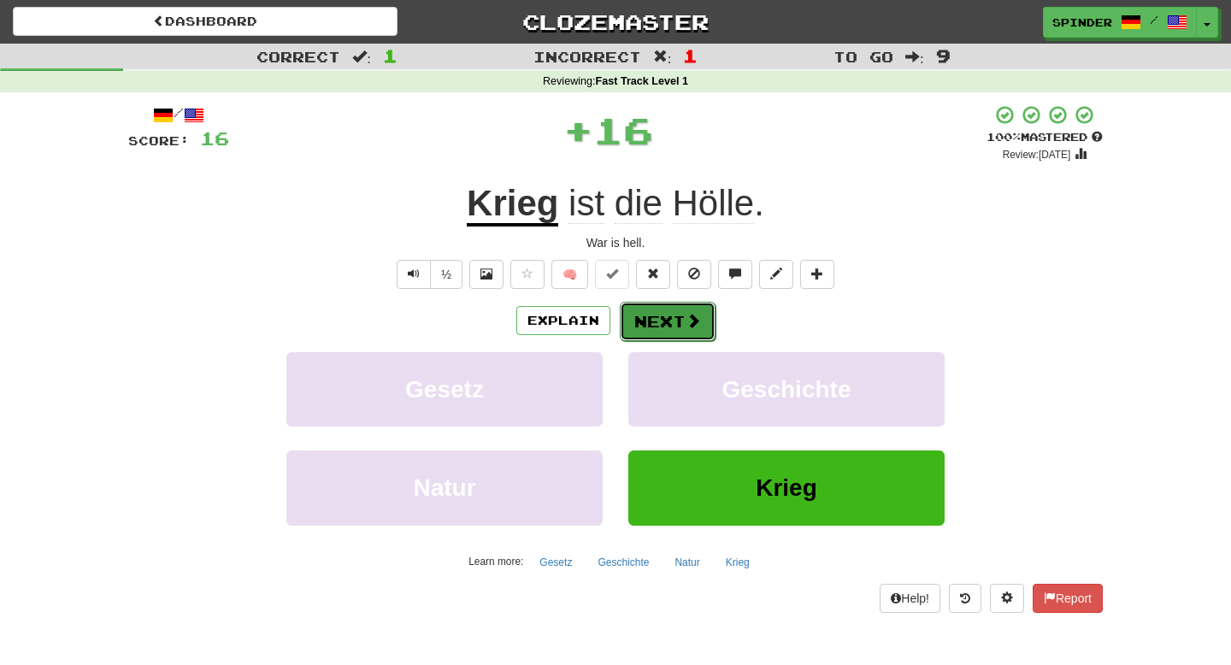
click at [679, 306] on button "Next" at bounding box center [668, 321] width 96 height 39
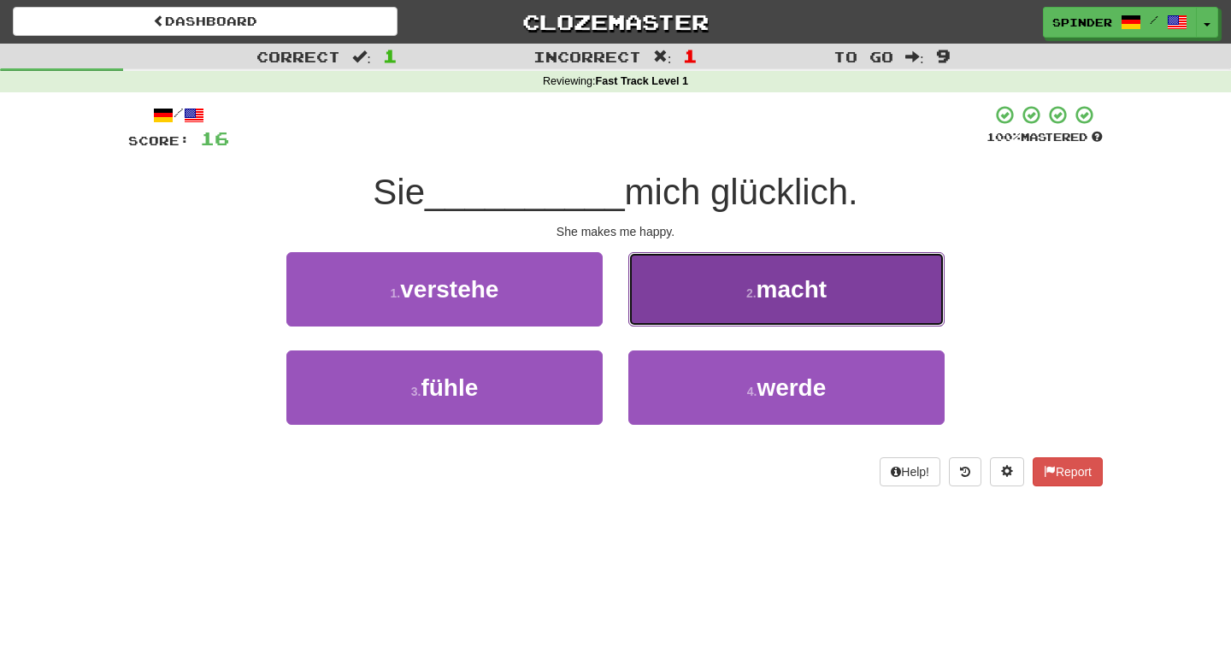
click at [682, 301] on button "2 . macht" at bounding box center [786, 289] width 316 height 74
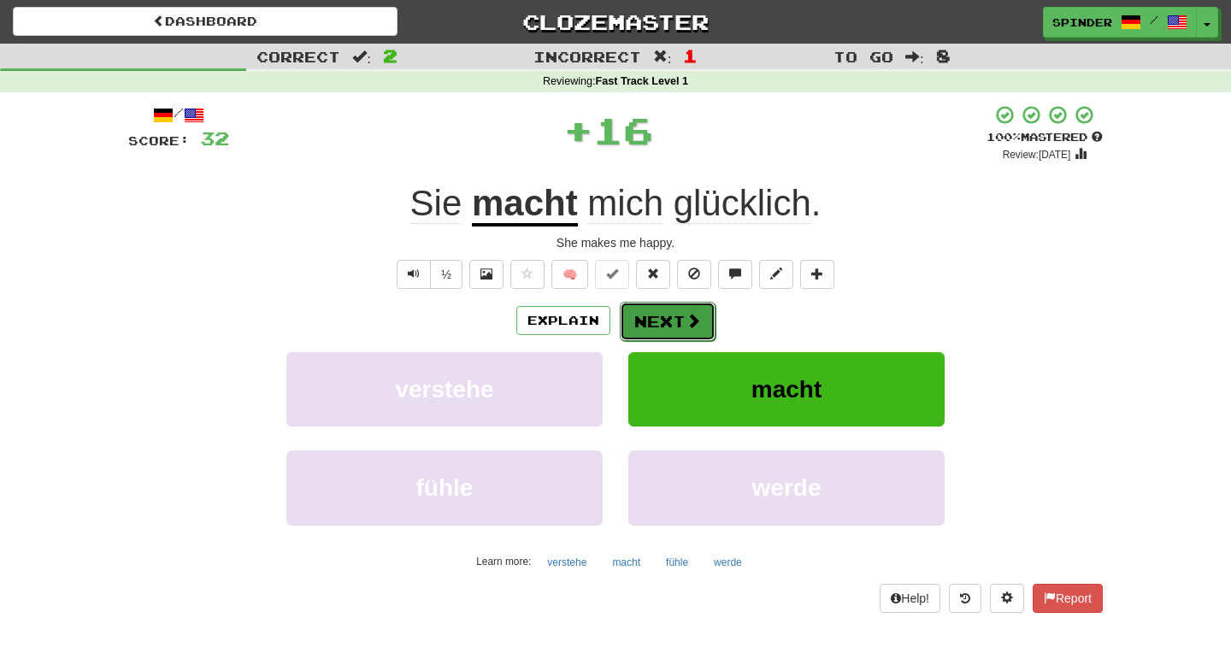
click at [682, 303] on button "Next" at bounding box center [668, 321] width 96 height 39
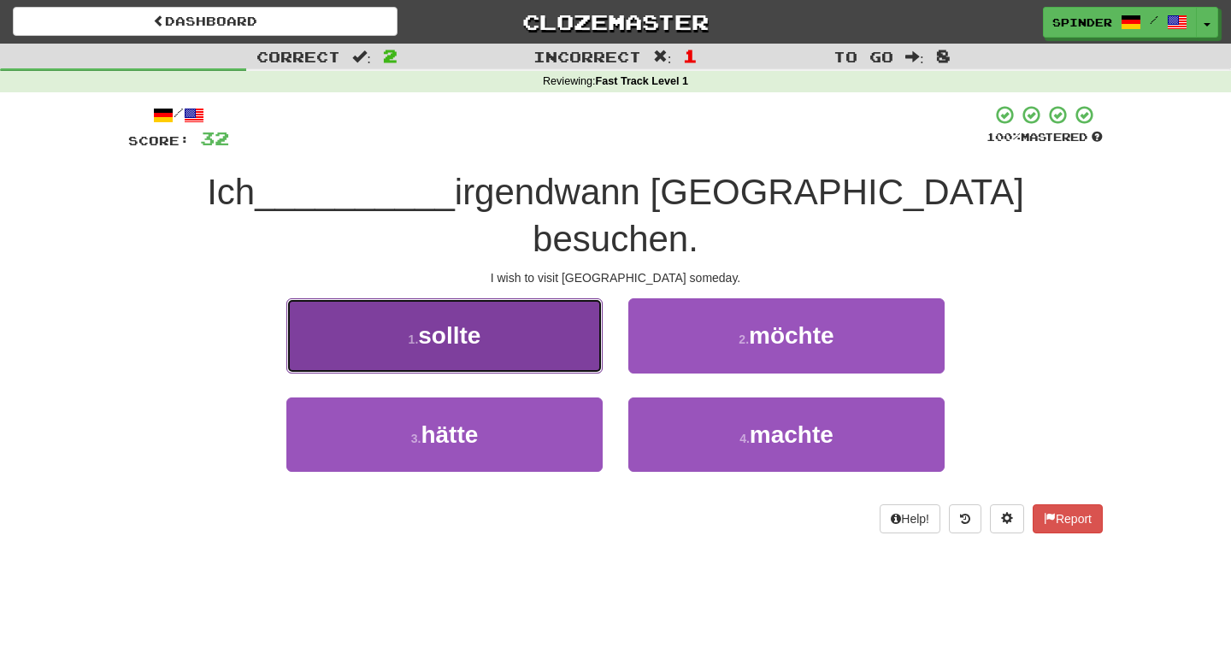
click at [573, 298] on button "1 . sollte" at bounding box center [444, 335] width 316 height 74
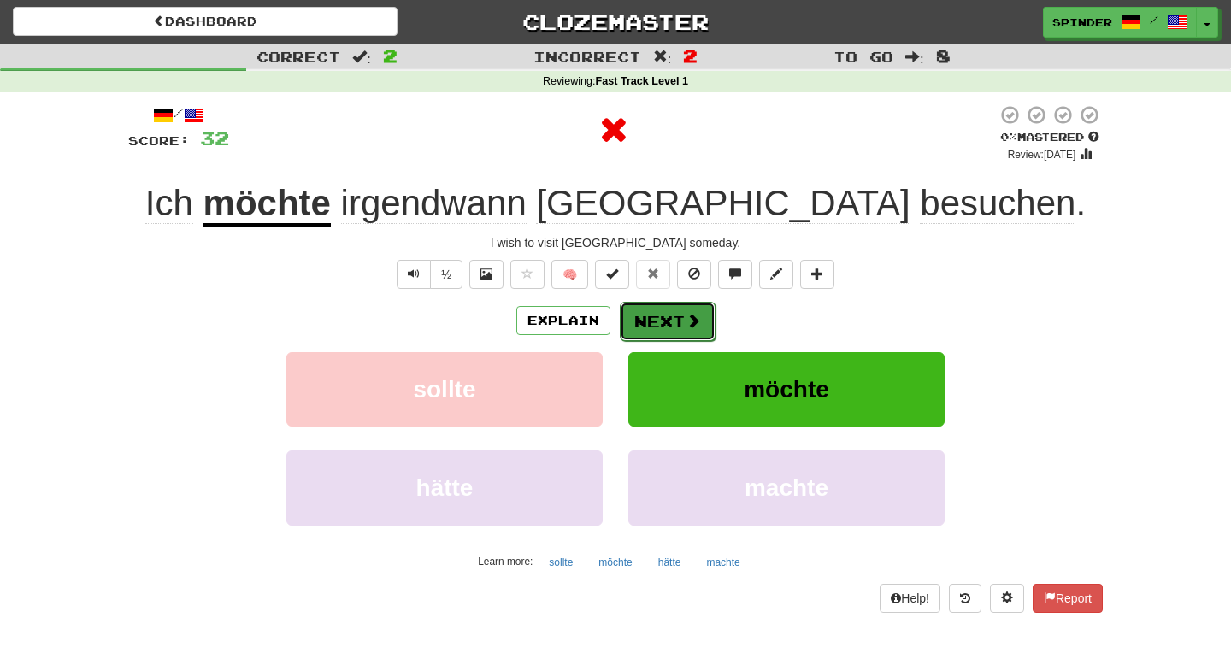
click at [673, 321] on button "Next" at bounding box center [668, 321] width 96 height 39
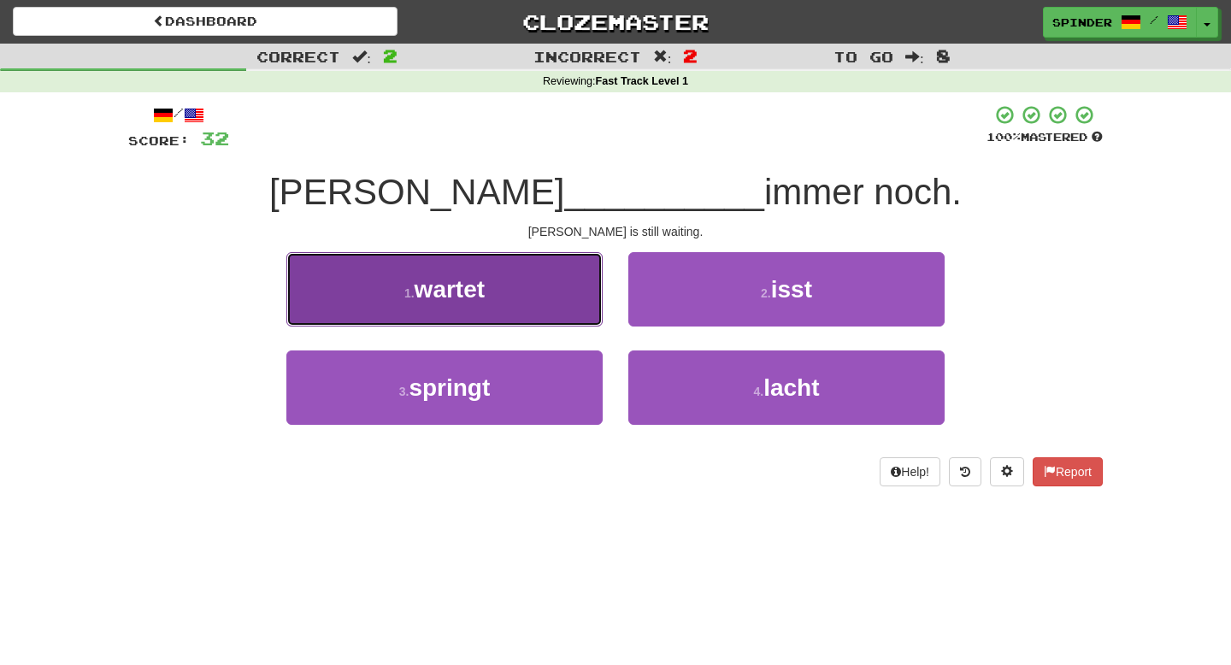
click at [557, 299] on button "1 . wartet" at bounding box center [444, 289] width 316 height 74
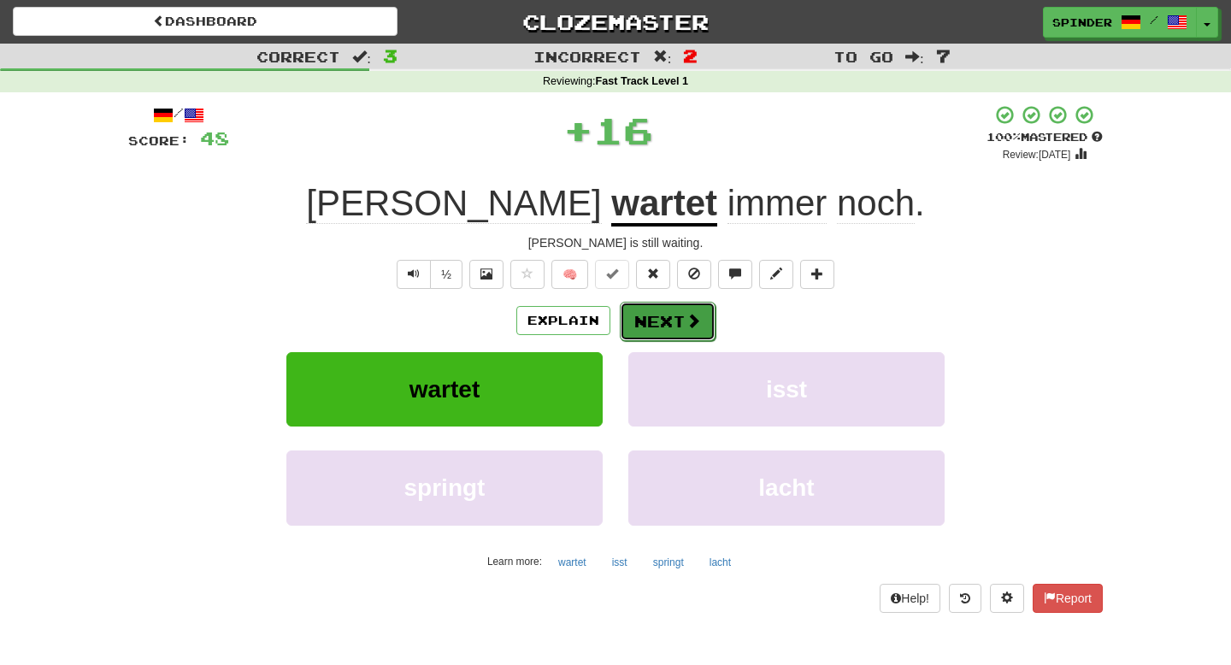
click at [660, 305] on button "Next" at bounding box center [668, 321] width 96 height 39
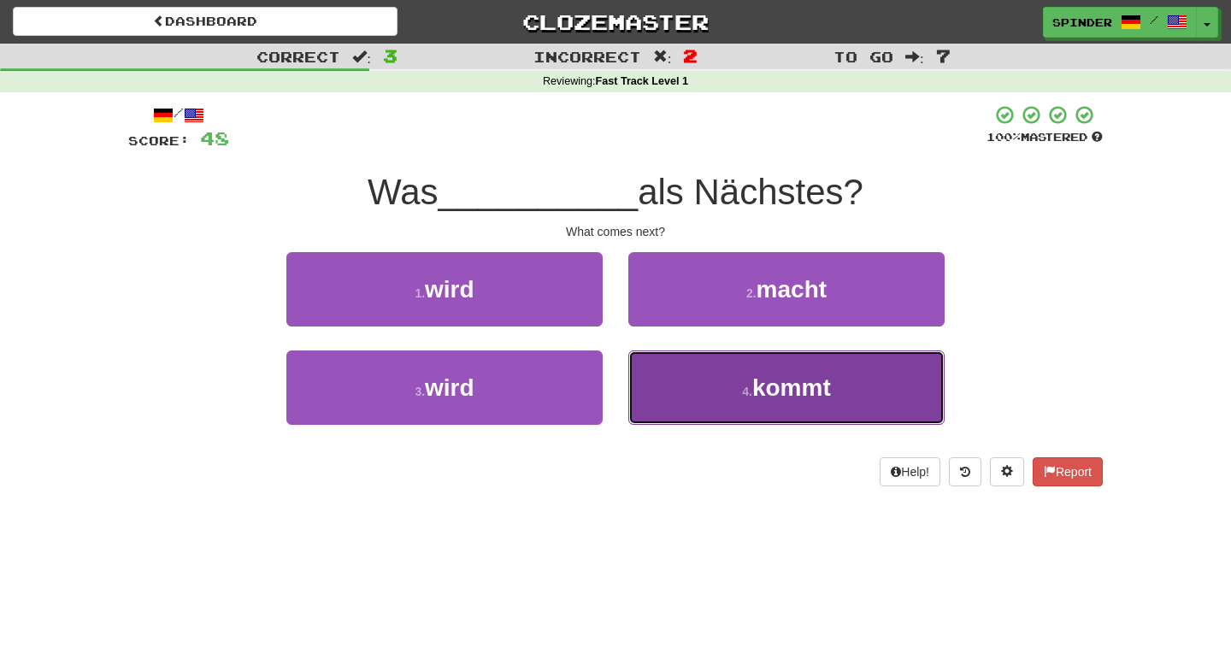
click at [665, 374] on button "4 . kommt" at bounding box center [786, 387] width 316 height 74
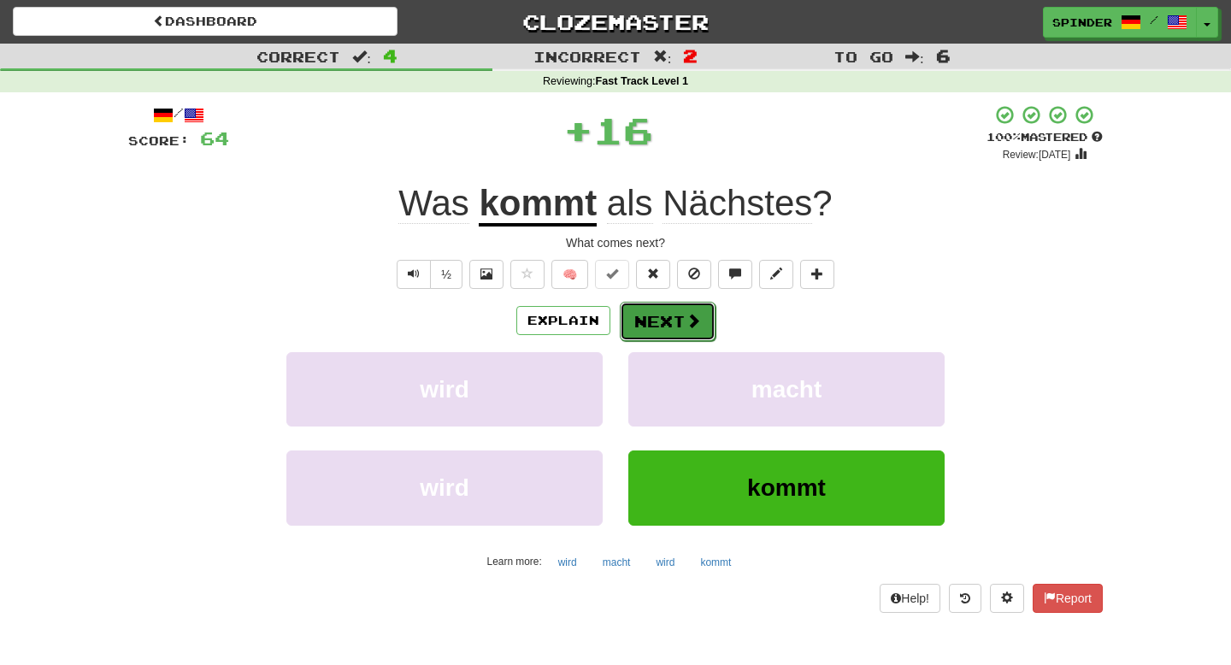
click at [662, 320] on button "Next" at bounding box center [668, 321] width 96 height 39
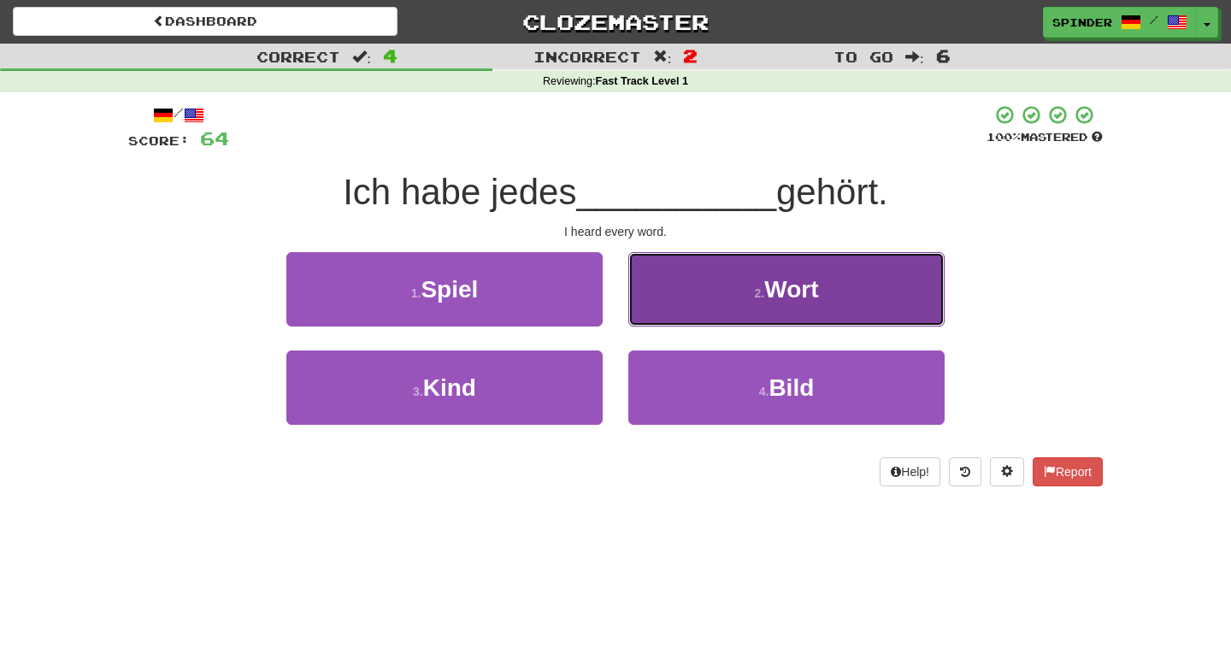
click at [679, 297] on button "2 . Wort" at bounding box center [786, 289] width 316 height 74
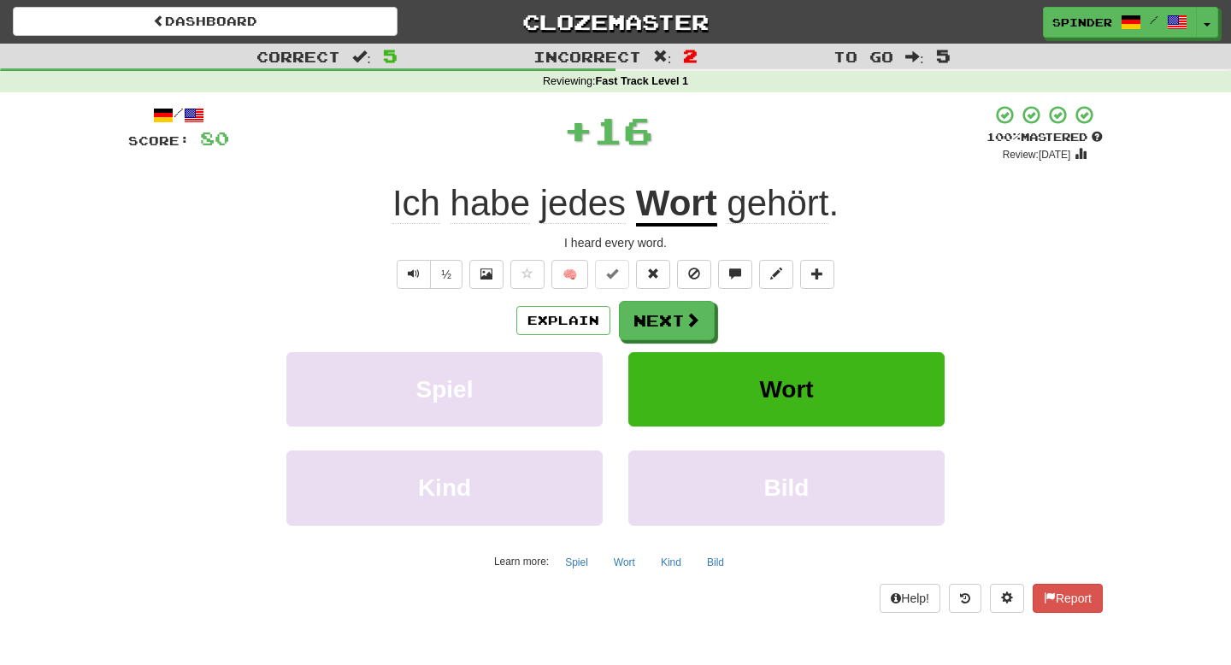
click at [668, 298] on div "/ Score: 80 + 16 100 % Mastered Review: 2026-03-17 Ich habe jedes Wort gehört .…" at bounding box center [615, 358] width 975 height 508
click at [665, 313] on button "Next" at bounding box center [668, 321] width 96 height 39
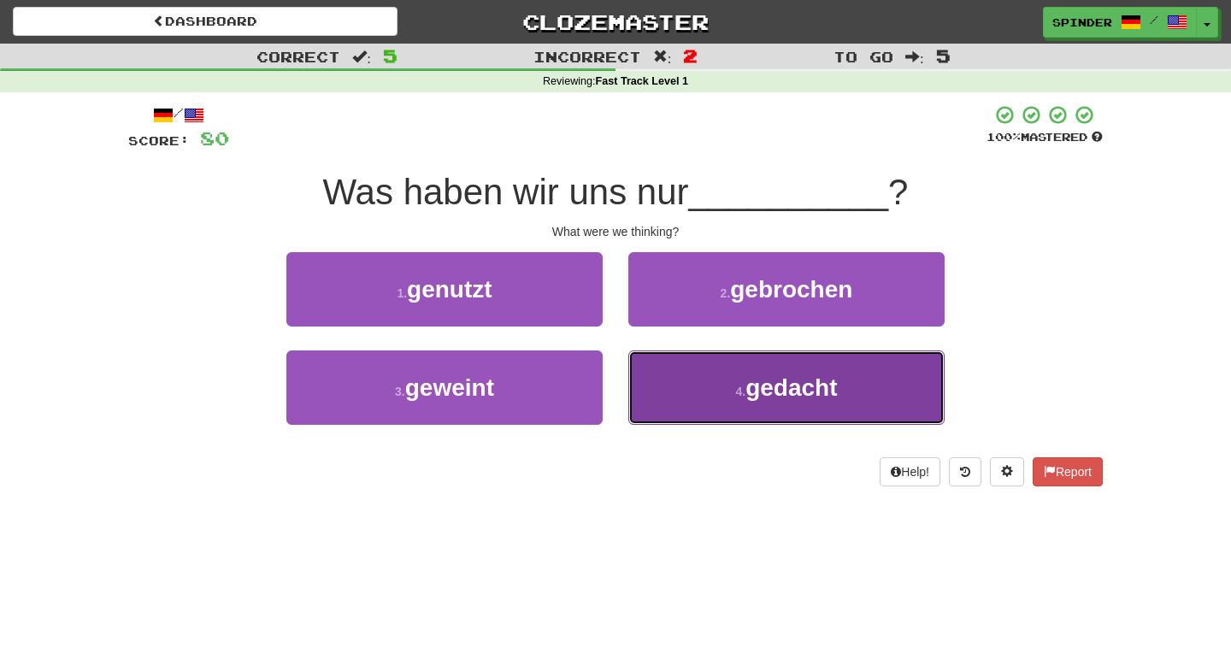
click at [661, 377] on button "4 . gedacht" at bounding box center [786, 387] width 316 height 74
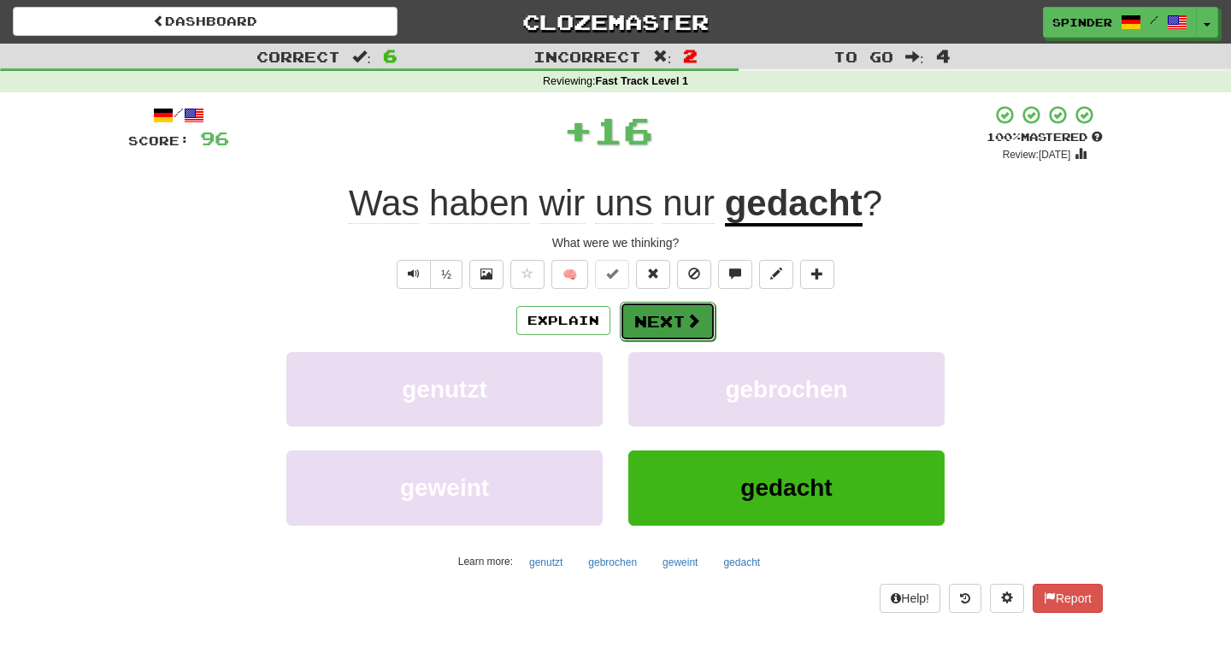
click at [690, 319] on span at bounding box center [693, 320] width 15 height 15
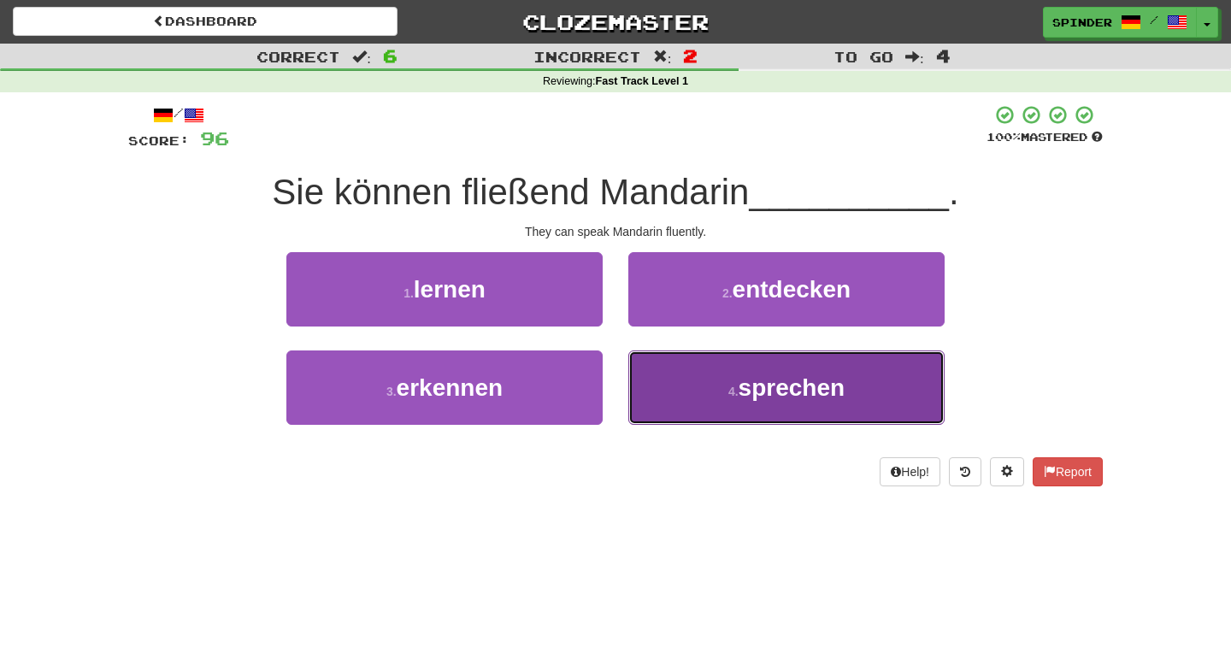
click at [702, 379] on button "4 . sprechen" at bounding box center [786, 387] width 316 height 74
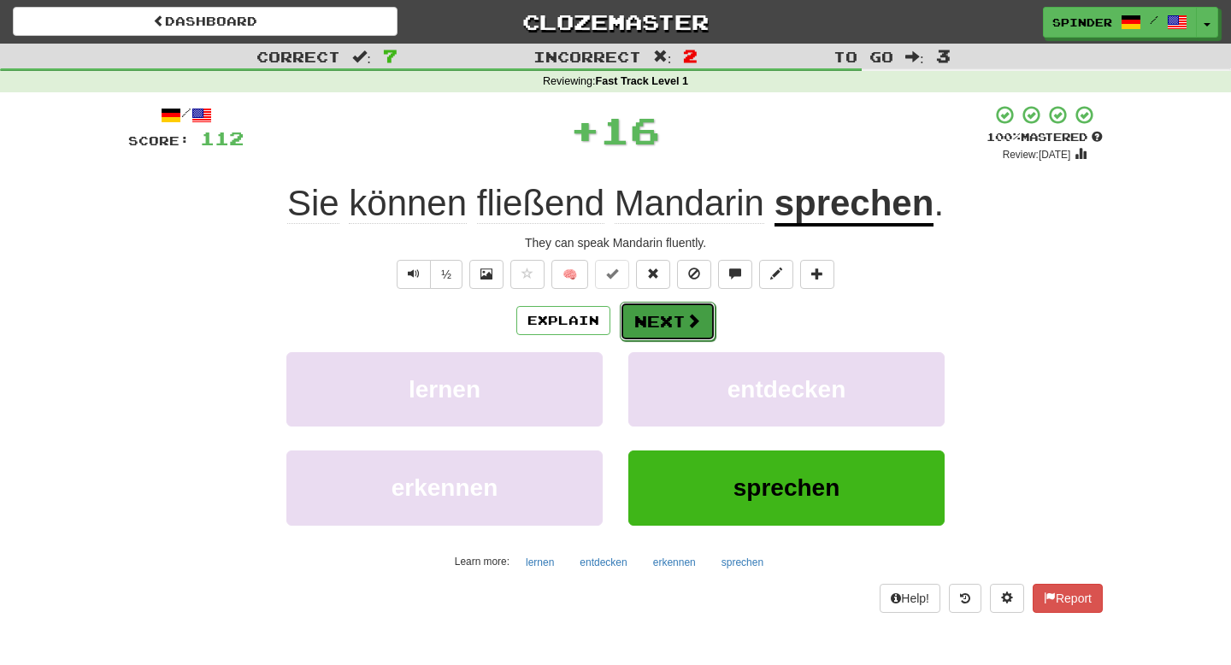
click at [681, 335] on button "Next" at bounding box center [668, 321] width 96 height 39
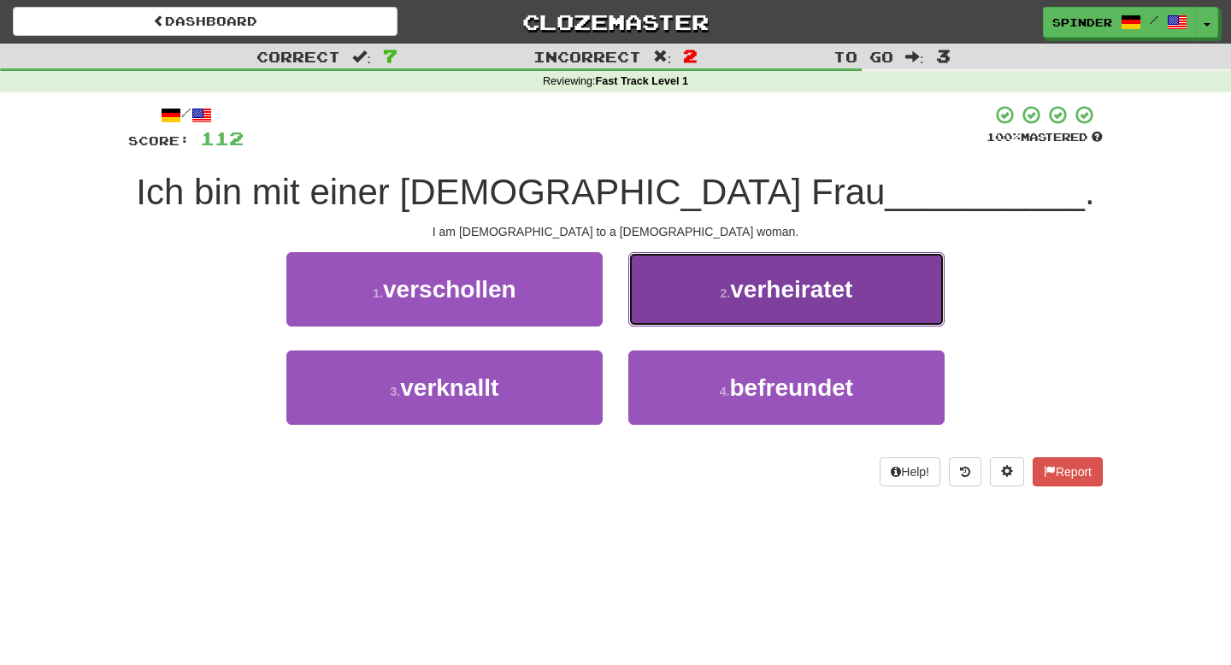
click at [687, 321] on button "2 . verheiratet" at bounding box center [786, 289] width 316 height 74
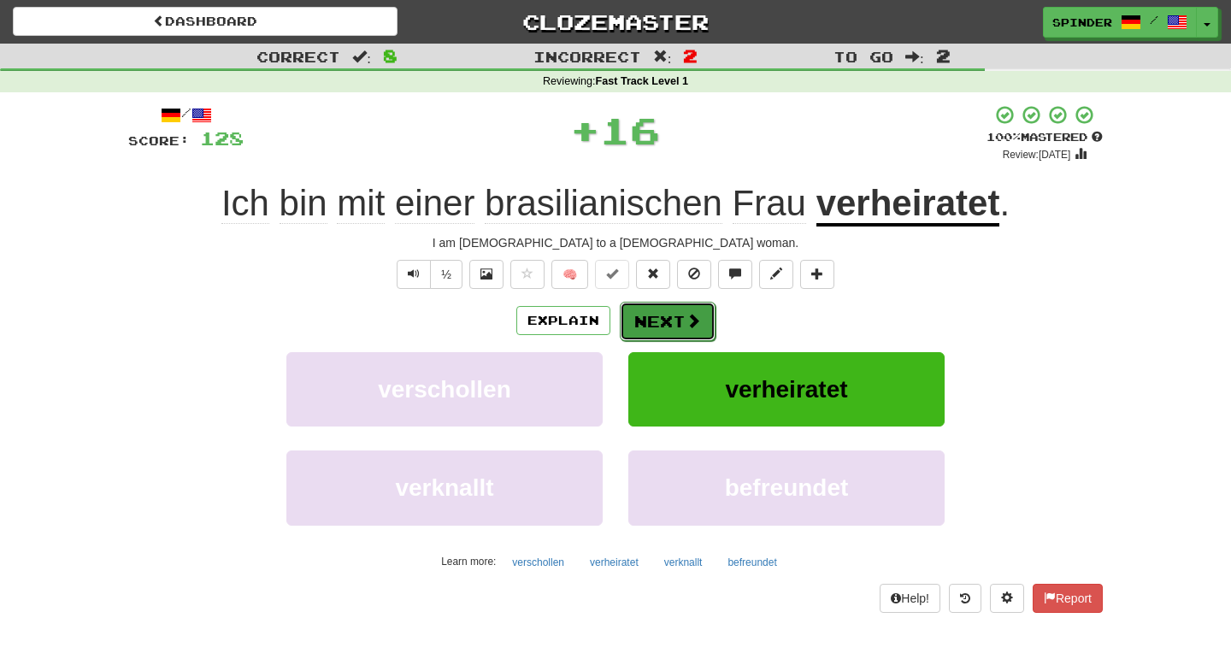
click at [686, 328] on span at bounding box center [693, 320] width 15 height 15
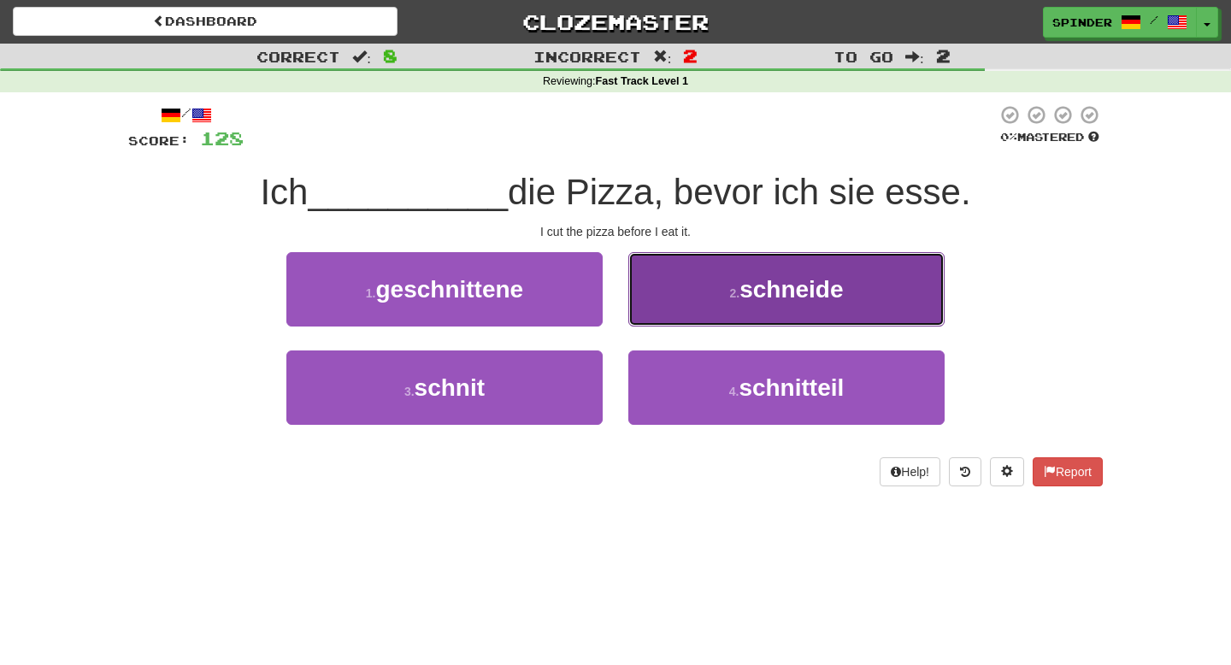
click at [695, 318] on button "2 . schneide" at bounding box center [786, 289] width 316 height 74
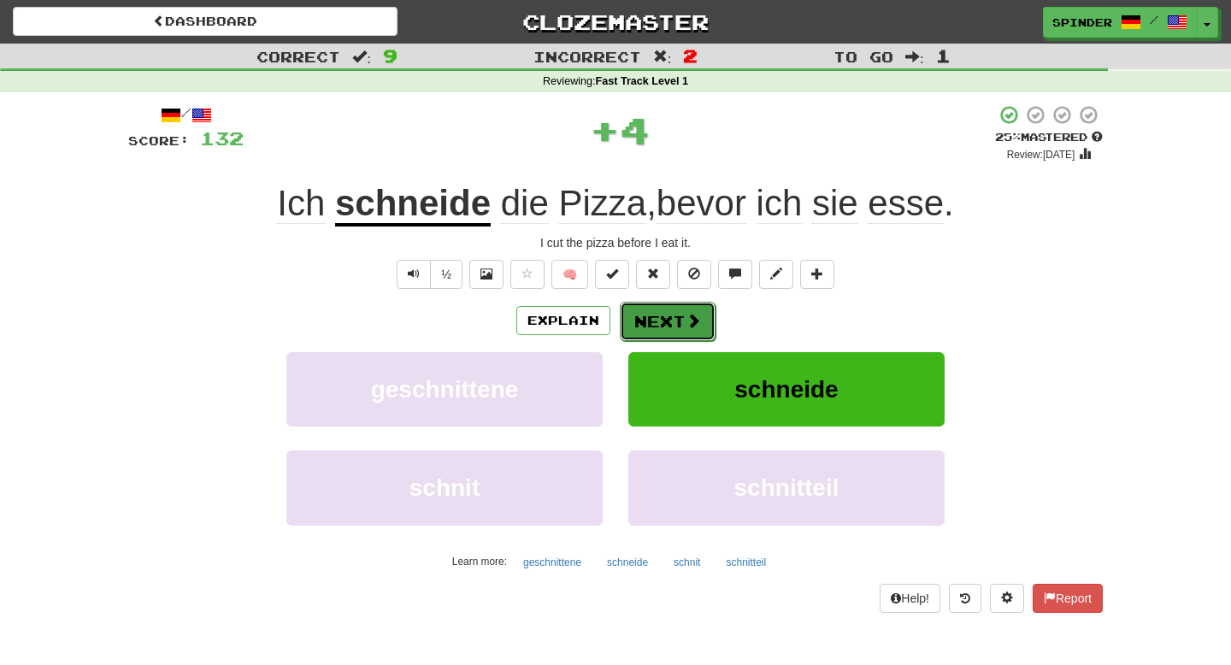
click at [696, 319] on span at bounding box center [693, 320] width 15 height 15
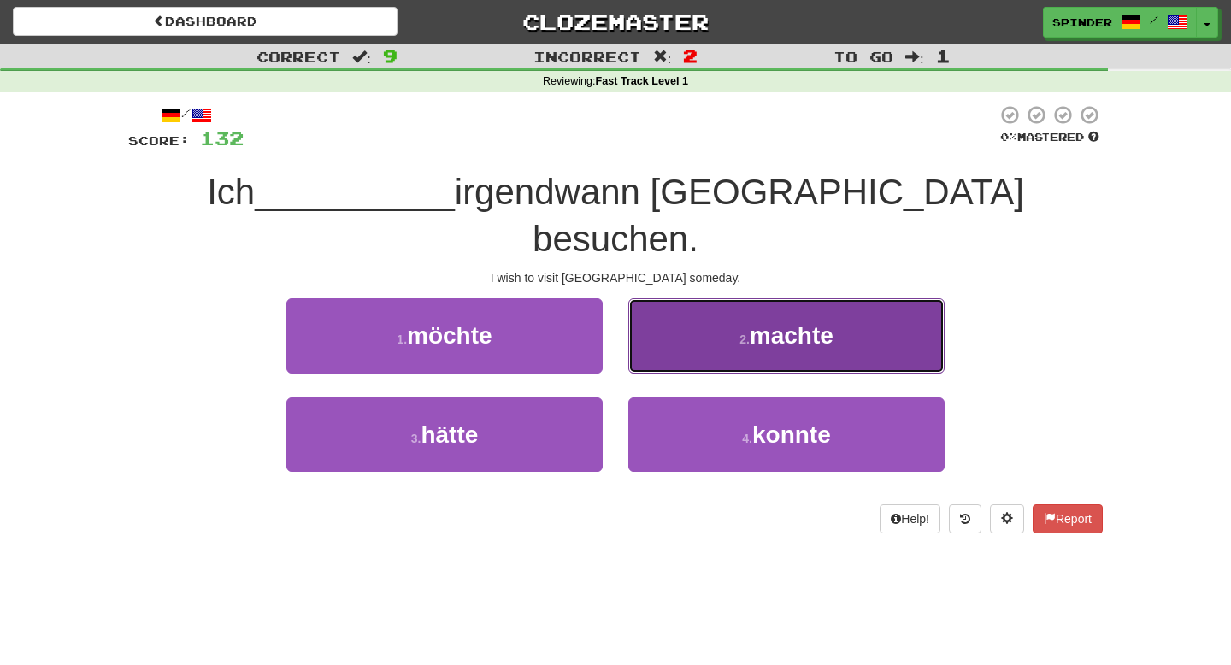
click at [698, 312] on button "2 . machte" at bounding box center [786, 335] width 316 height 74
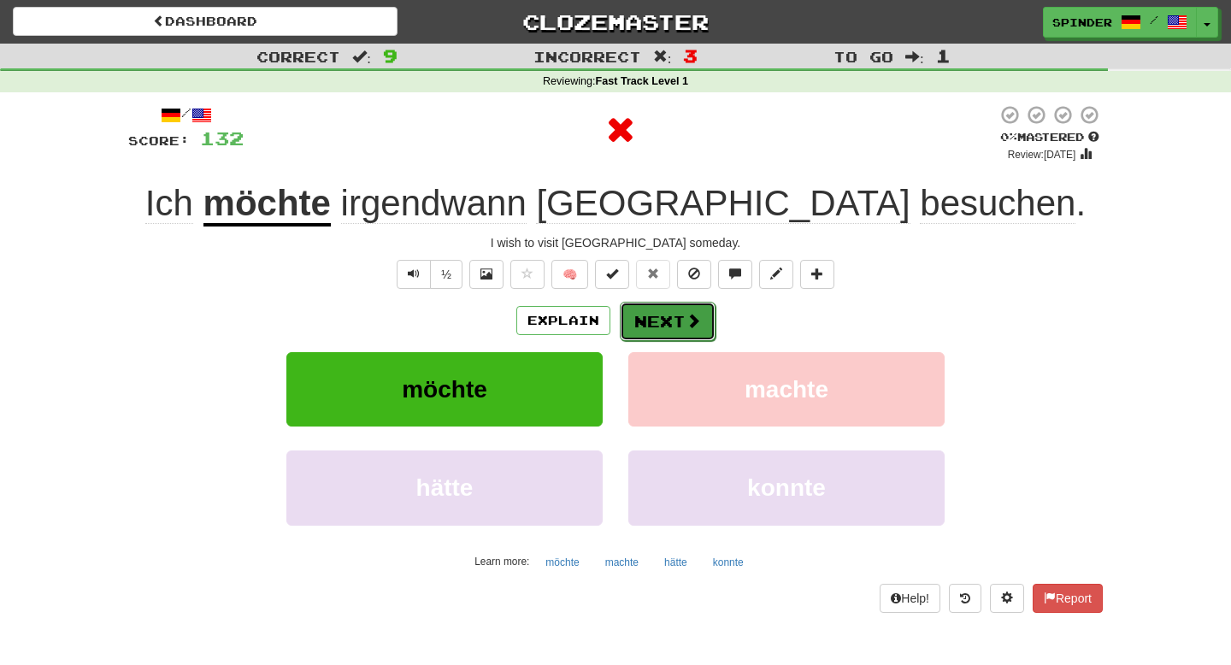
click at [688, 315] on span at bounding box center [693, 320] width 15 height 15
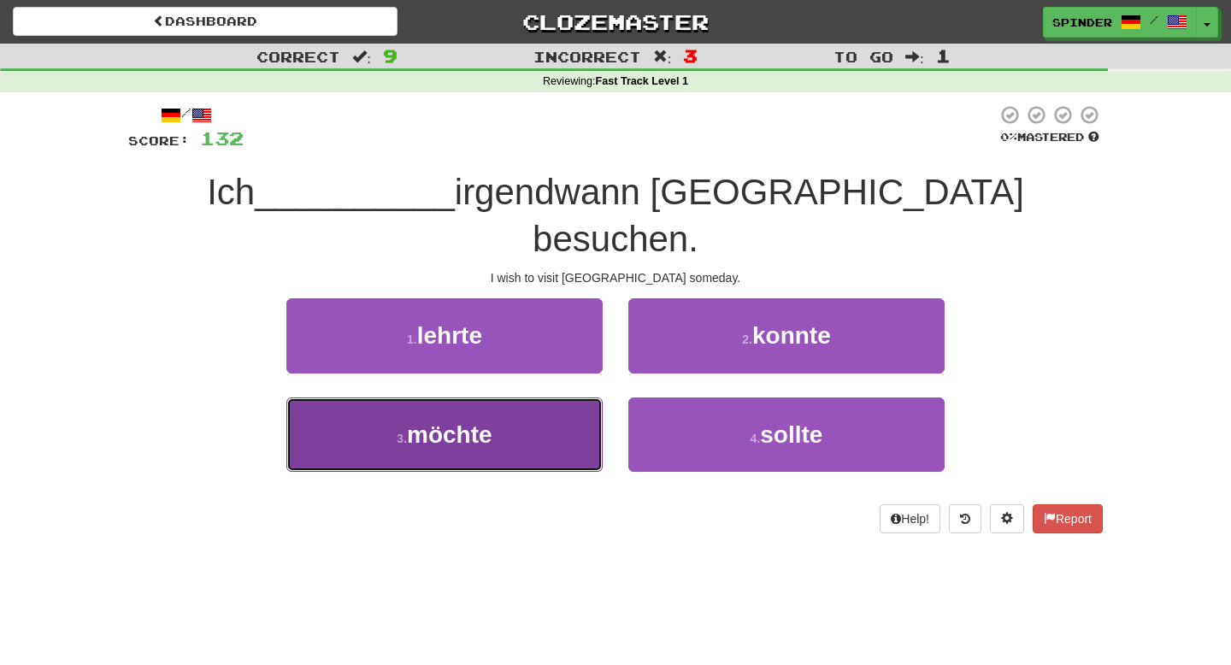
click at [541, 398] on button "3 . möchte" at bounding box center [444, 435] width 316 height 74
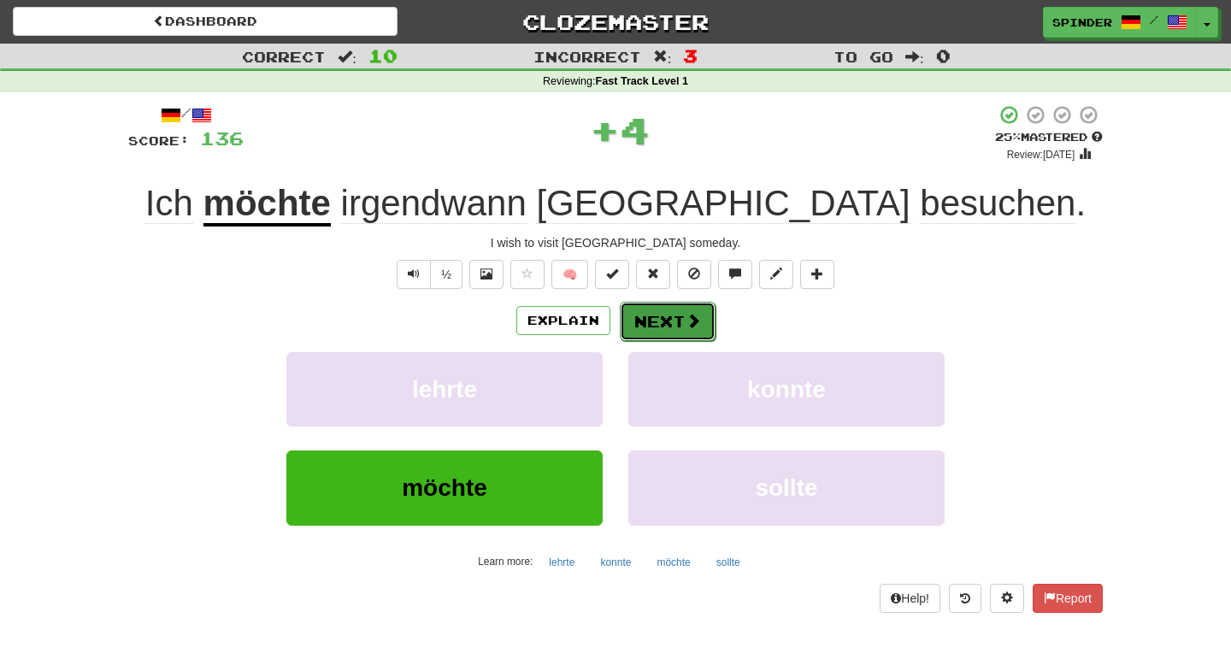
click at [654, 318] on button "Next" at bounding box center [668, 321] width 96 height 39
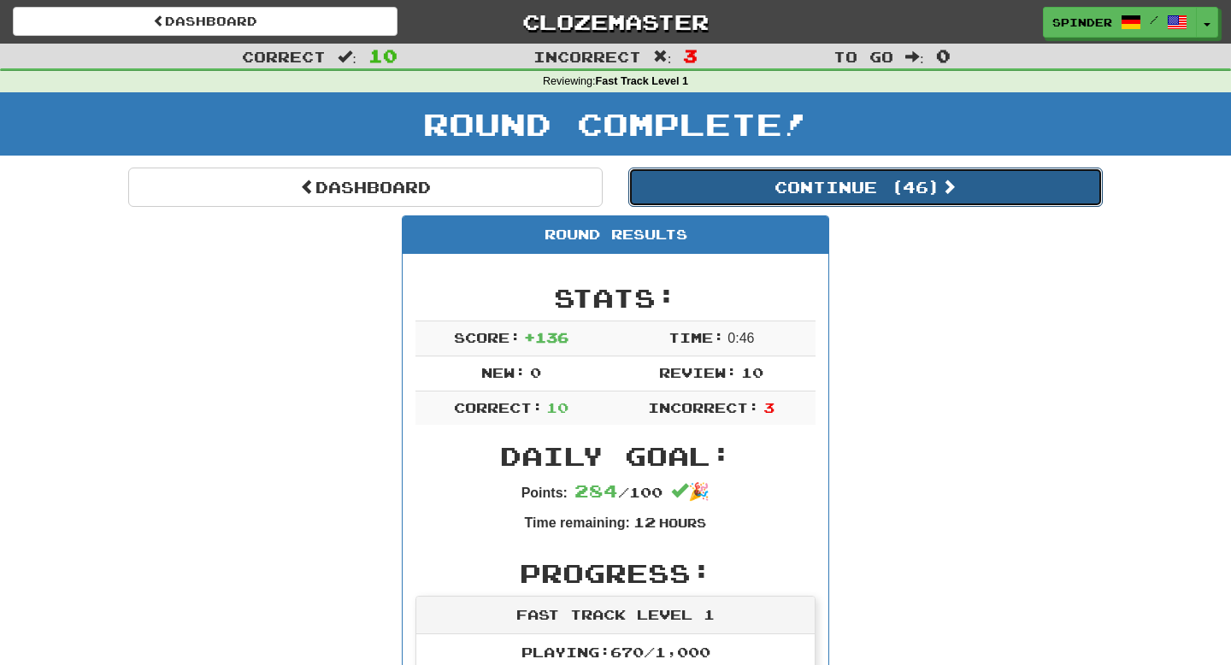
click at [805, 186] on button "Continue ( 46 )" at bounding box center [865, 187] width 474 height 39
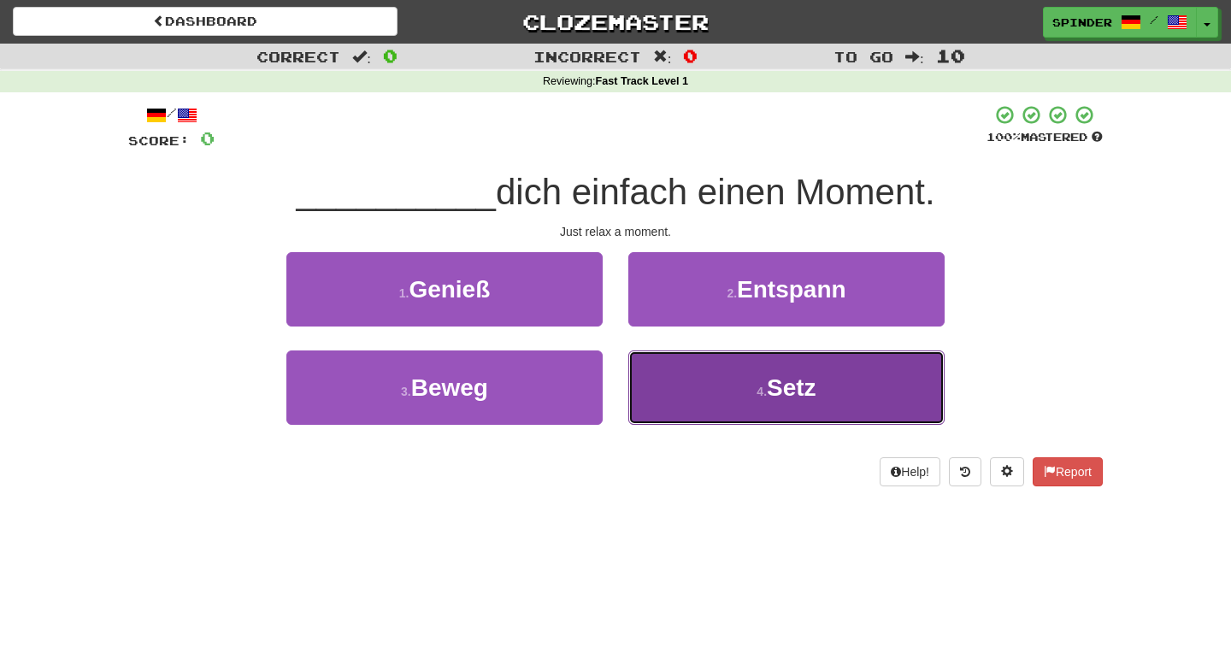
click at [711, 380] on button "4 . Setz" at bounding box center [786, 387] width 316 height 74
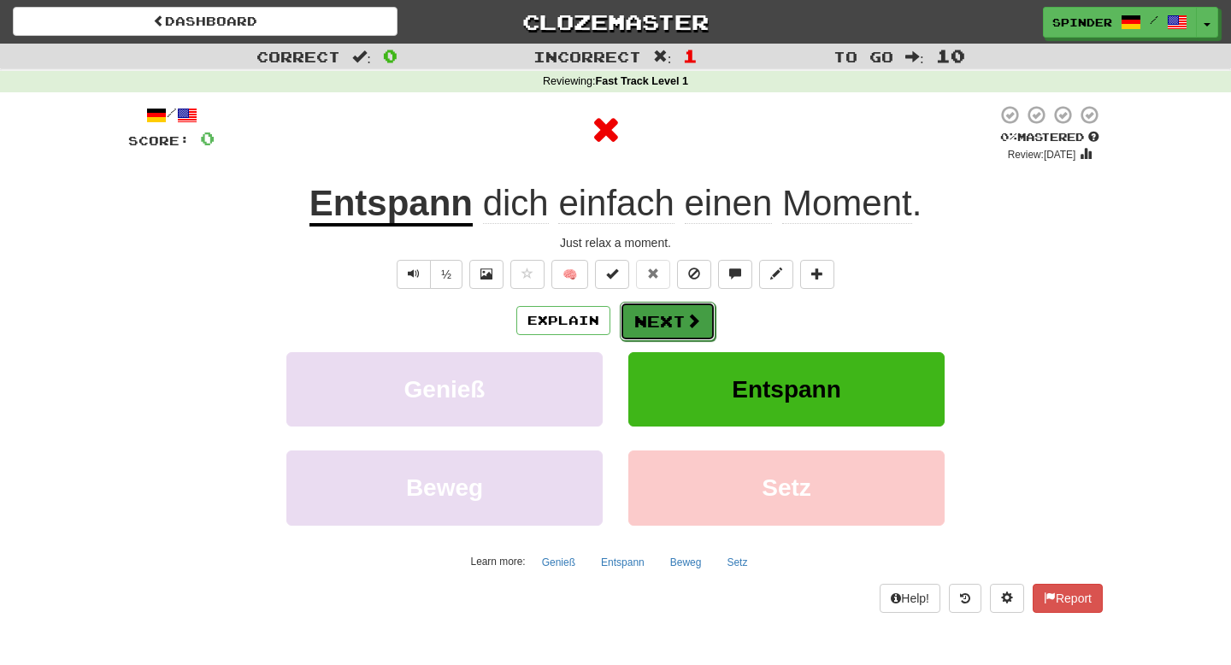
click at [679, 327] on button "Next" at bounding box center [668, 321] width 96 height 39
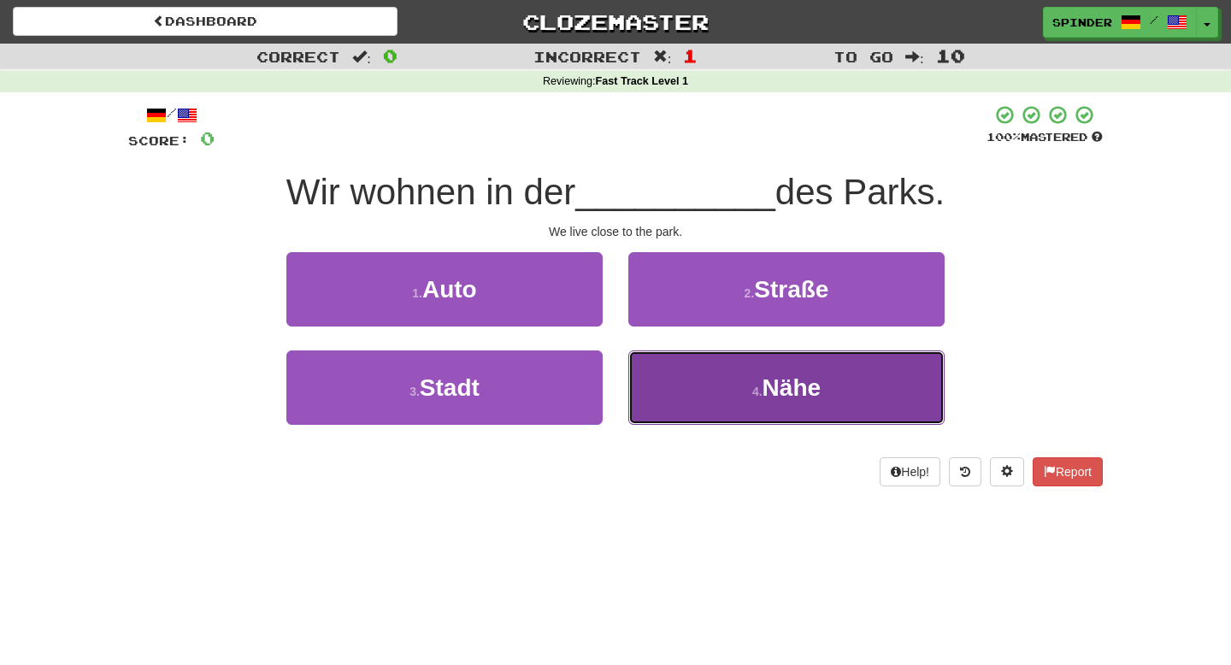
click at [645, 388] on button "4 . Nähe" at bounding box center [786, 387] width 316 height 74
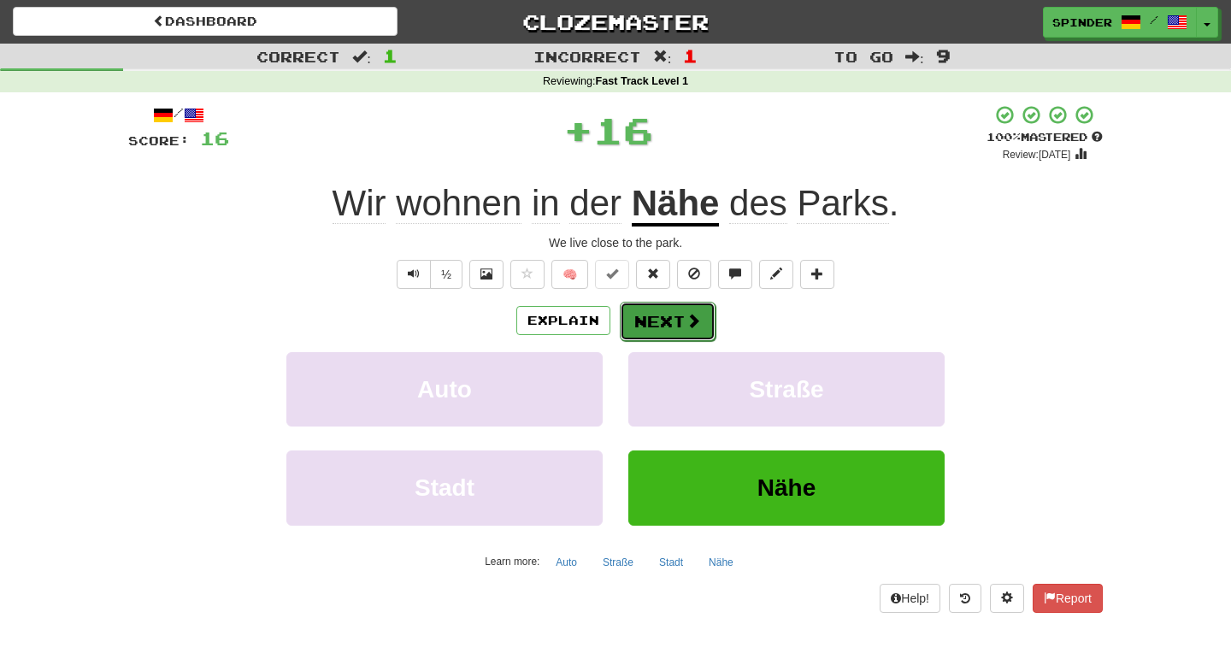
click at [659, 317] on button "Next" at bounding box center [668, 321] width 96 height 39
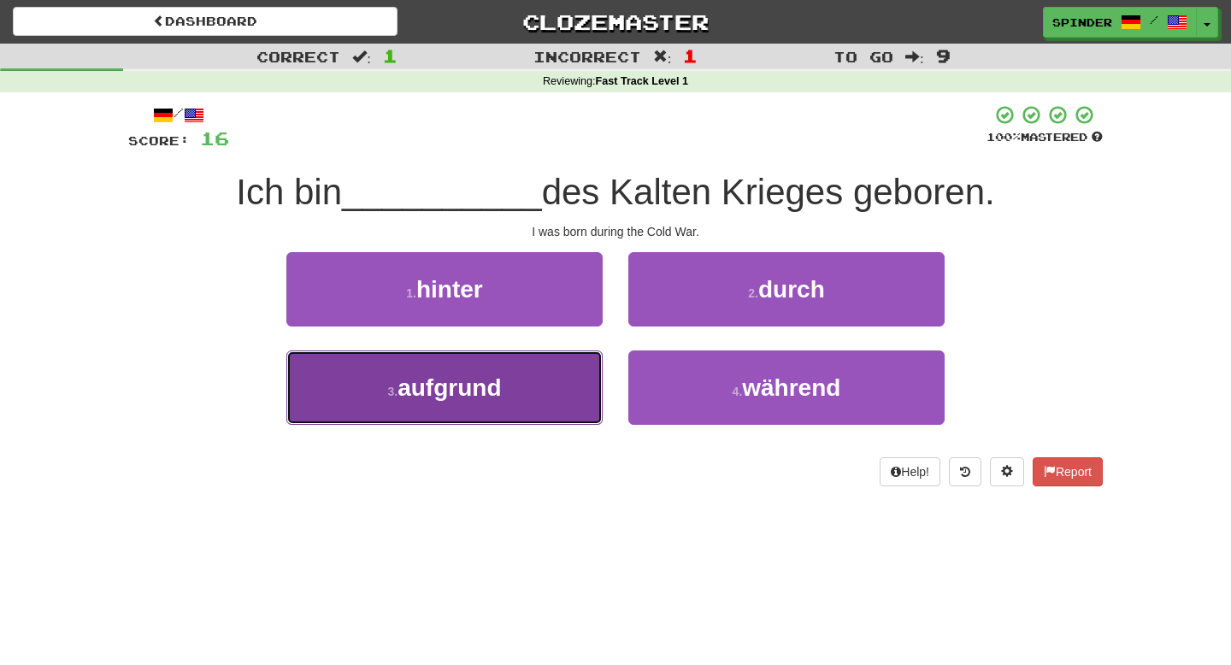
click at [570, 370] on button "3 . aufgrund" at bounding box center [444, 387] width 316 height 74
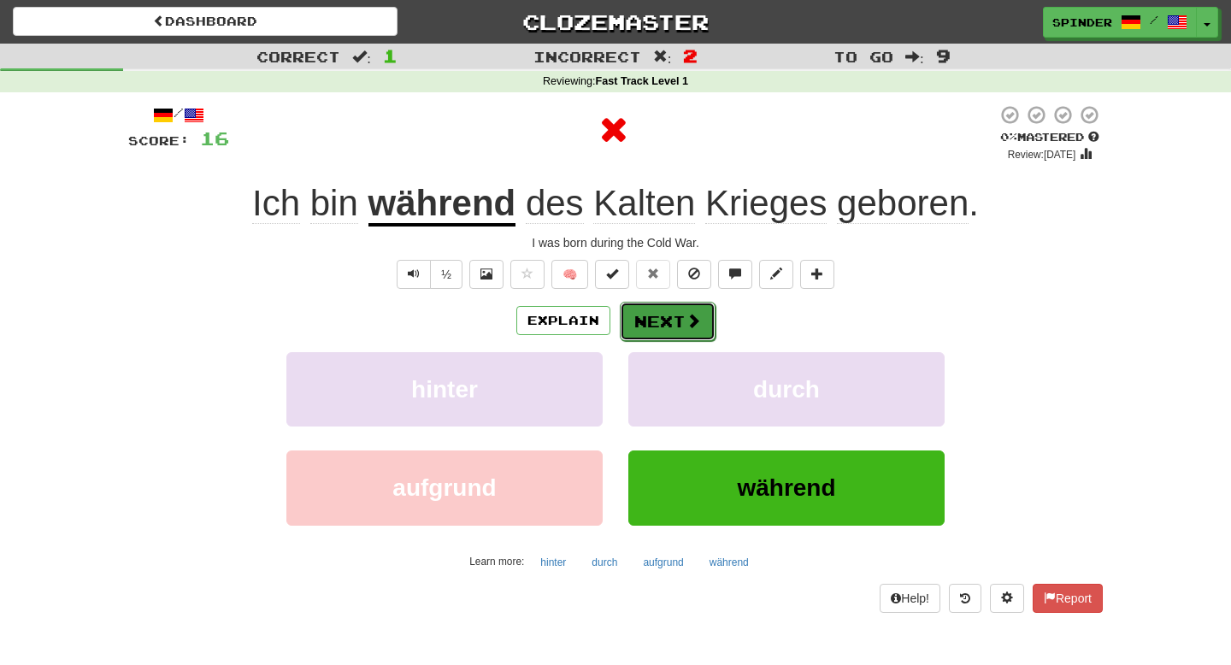
click at [650, 314] on button "Next" at bounding box center [668, 321] width 96 height 39
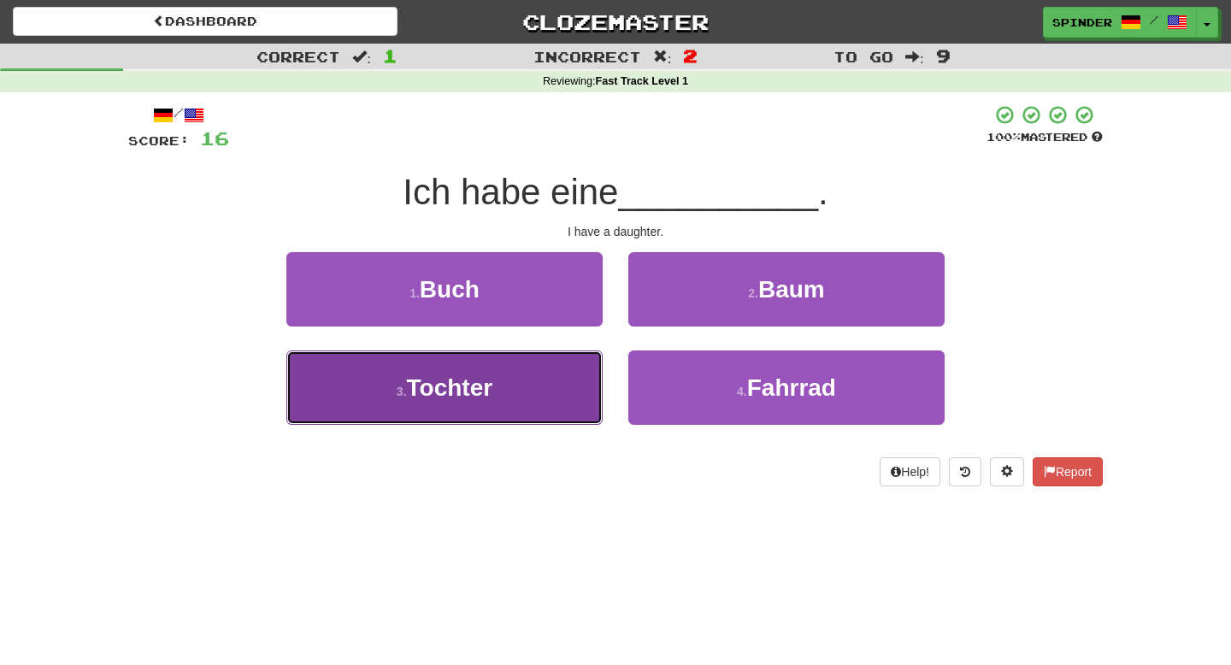
click at [562, 364] on button "3 . Tochter" at bounding box center [444, 387] width 316 height 74
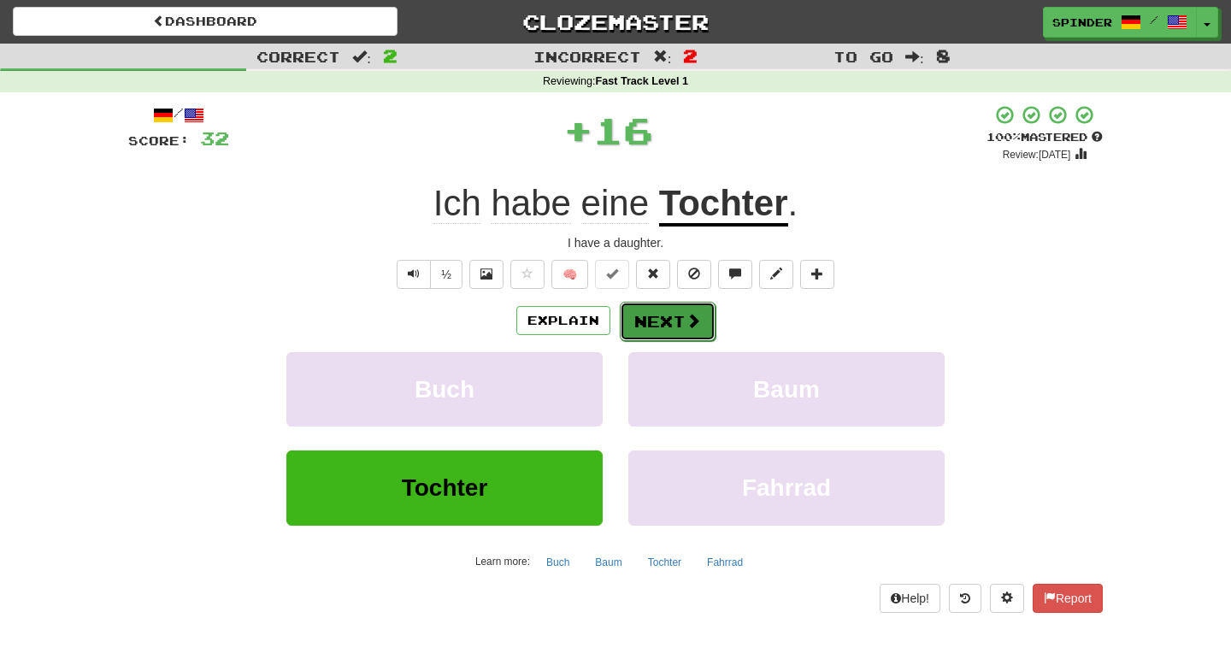
click at [665, 321] on button "Next" at bounding box center [668, 321] width 96 height 39
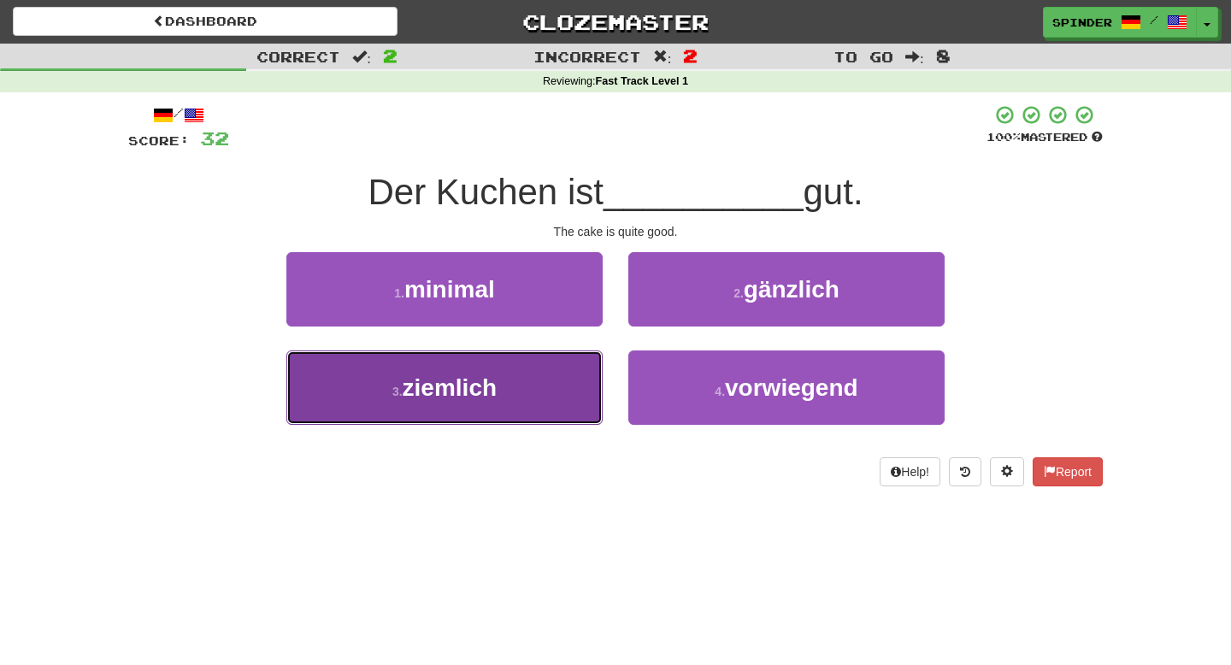
click at [560, 390] on button "3 . ziemlich" at bounding box center [444, 387] width 316 height 74
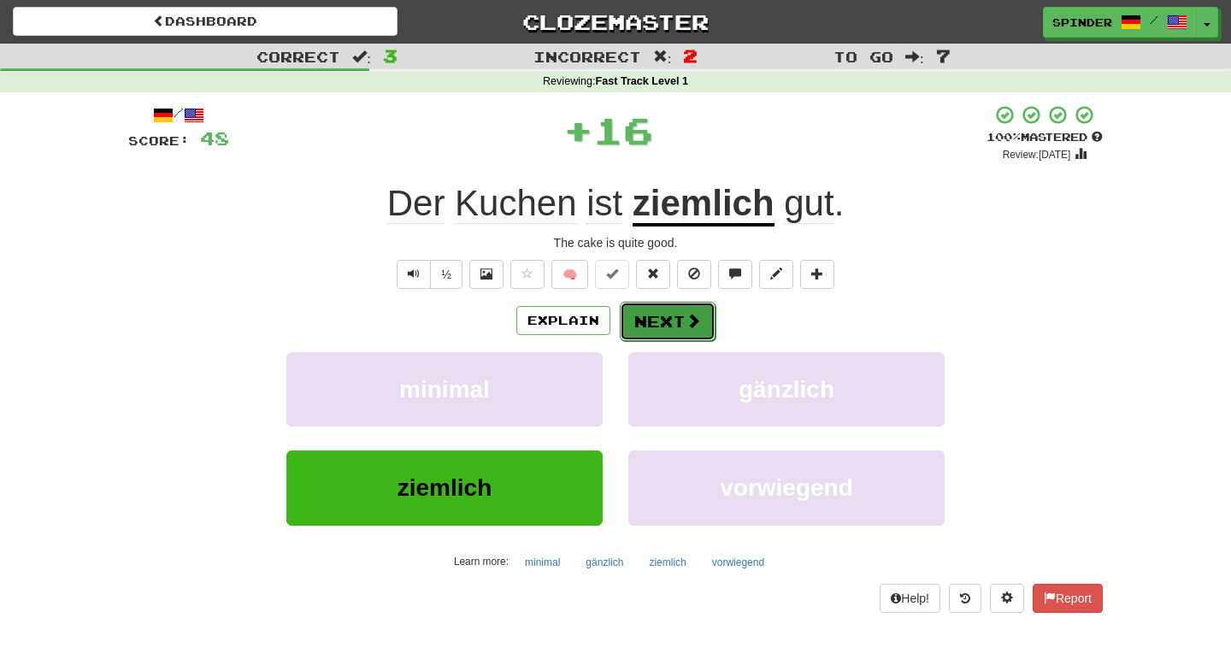
click at [683, 314] on button "Next" at bounding box center [668, 321] width 96 height 39
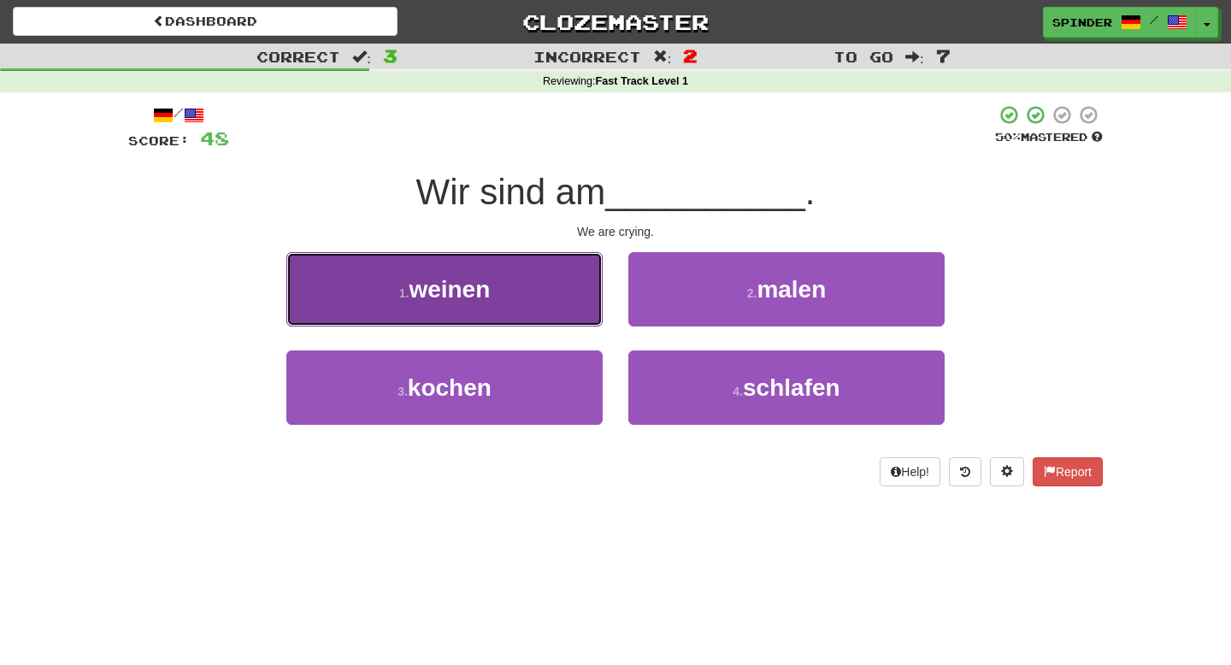
click at [575, 307] on button "1 . weinen" at bounding box center [444, 289] width 316 height 74
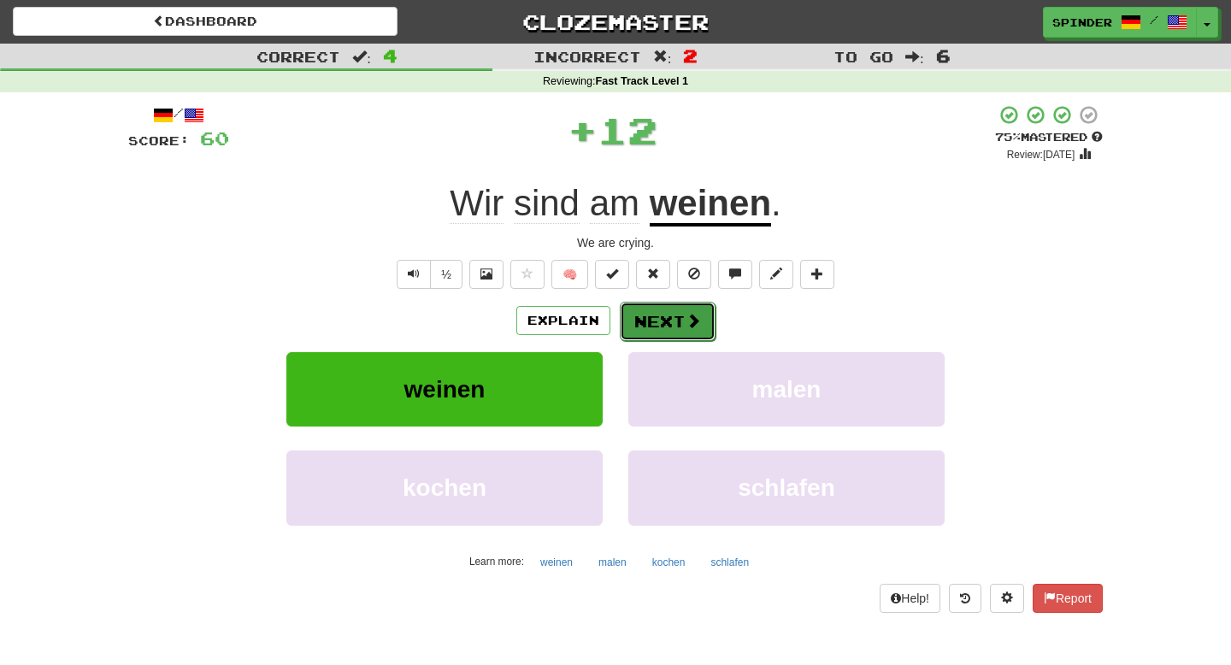
click at [658, 327] on button "Next" at bounding box center [668, 321] width 96 height 39
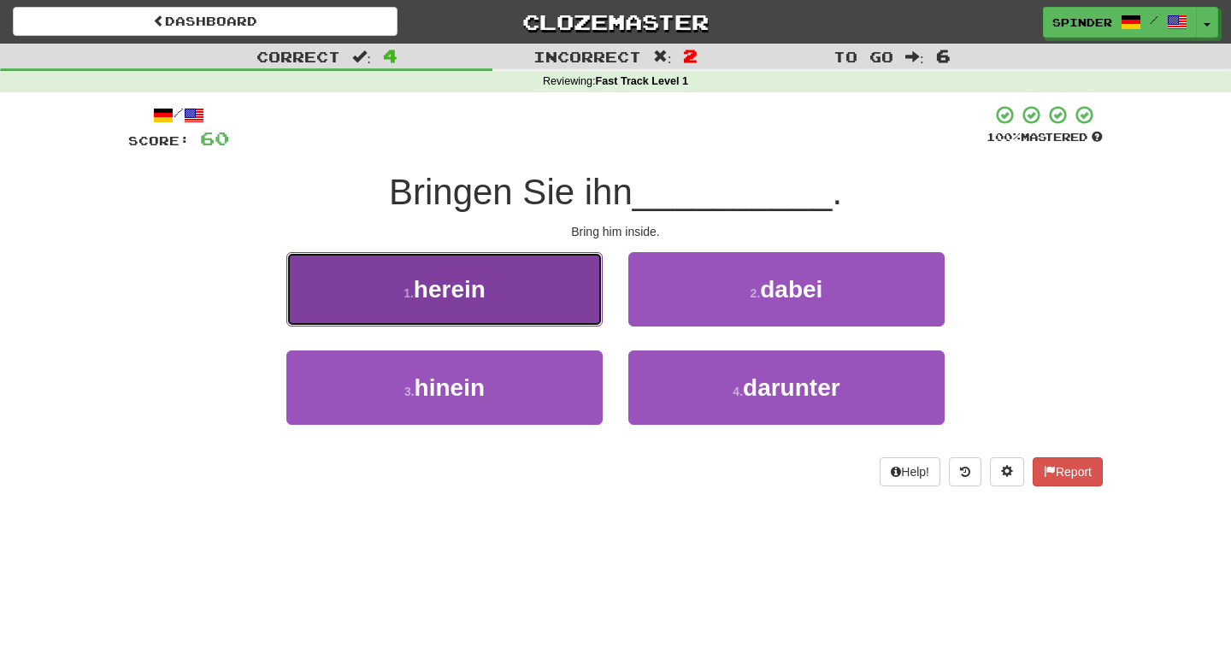
click at [572, 305] on button "1 . herein" at bounding box center [444, 289] width 316 height 74
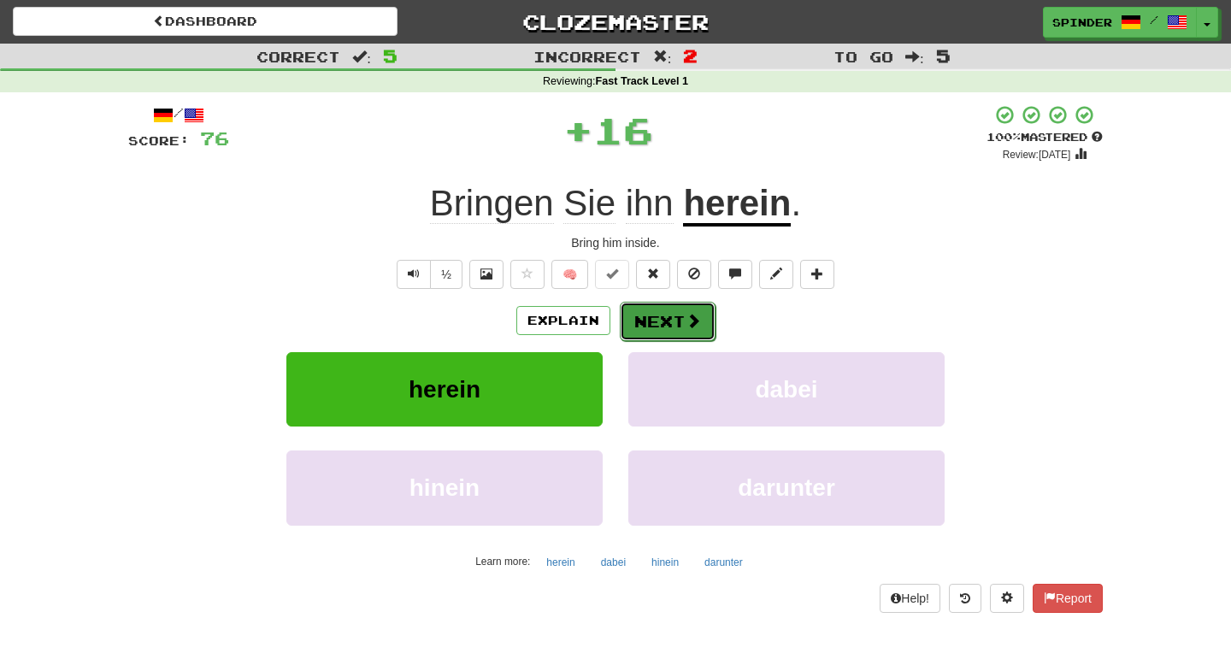
click at [676, 323] on button "Next" at bounding box center [668, 321] width 96 height 39
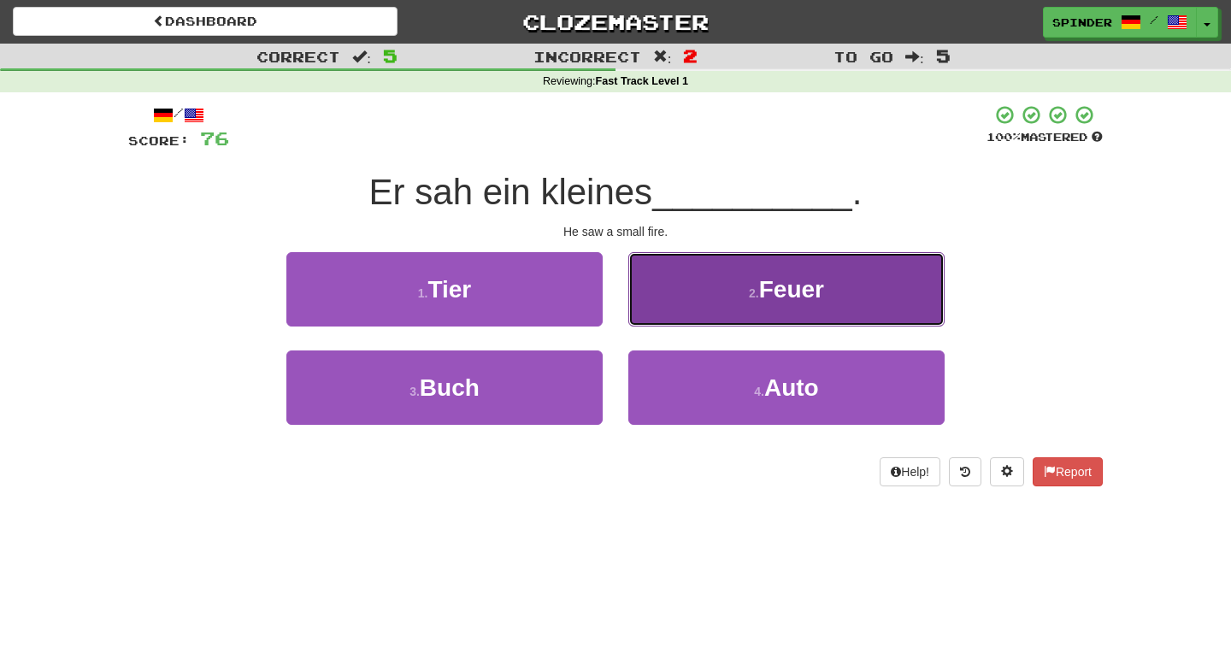
click at [689, 311] on button "2 . Feuer" at bounding box center [786, 289] width 316 height 74
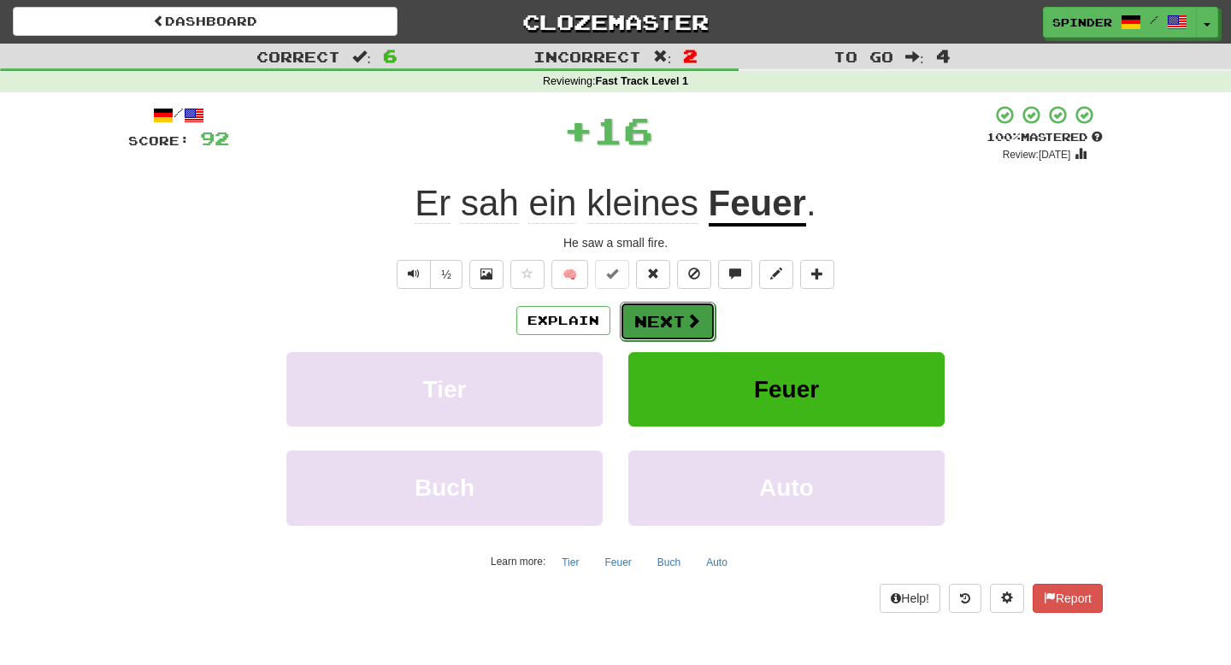
click at [686, 316] on span at bounding box center [693, 320] width 15 height 15
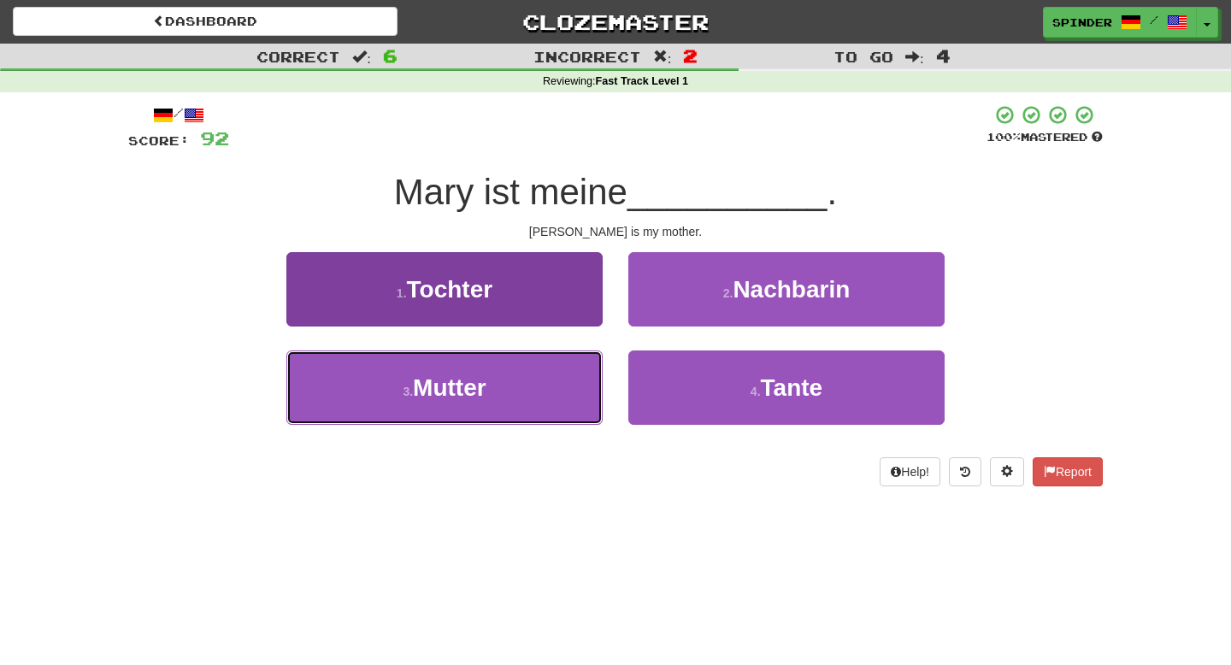
click at [545, 370] on button "3 . Mutter" at bounding box center [444, 387] width 316 height 74
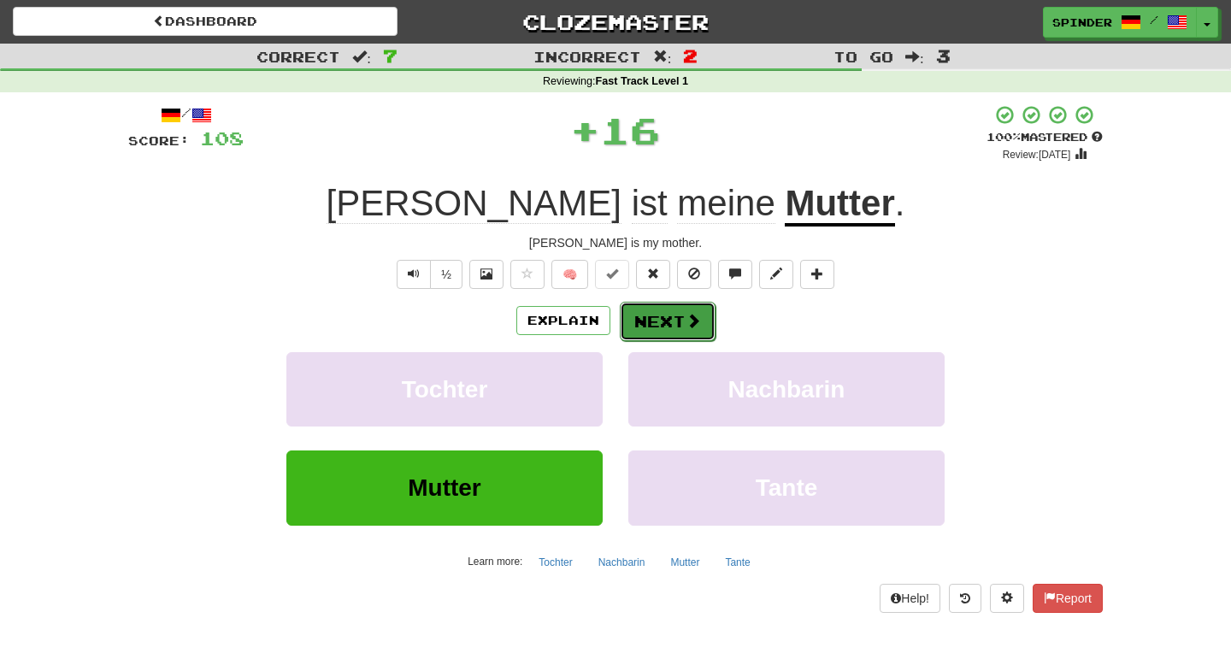
click at [663, 317] on button "Next" at bounding box center [668, 321] width 96 height 39
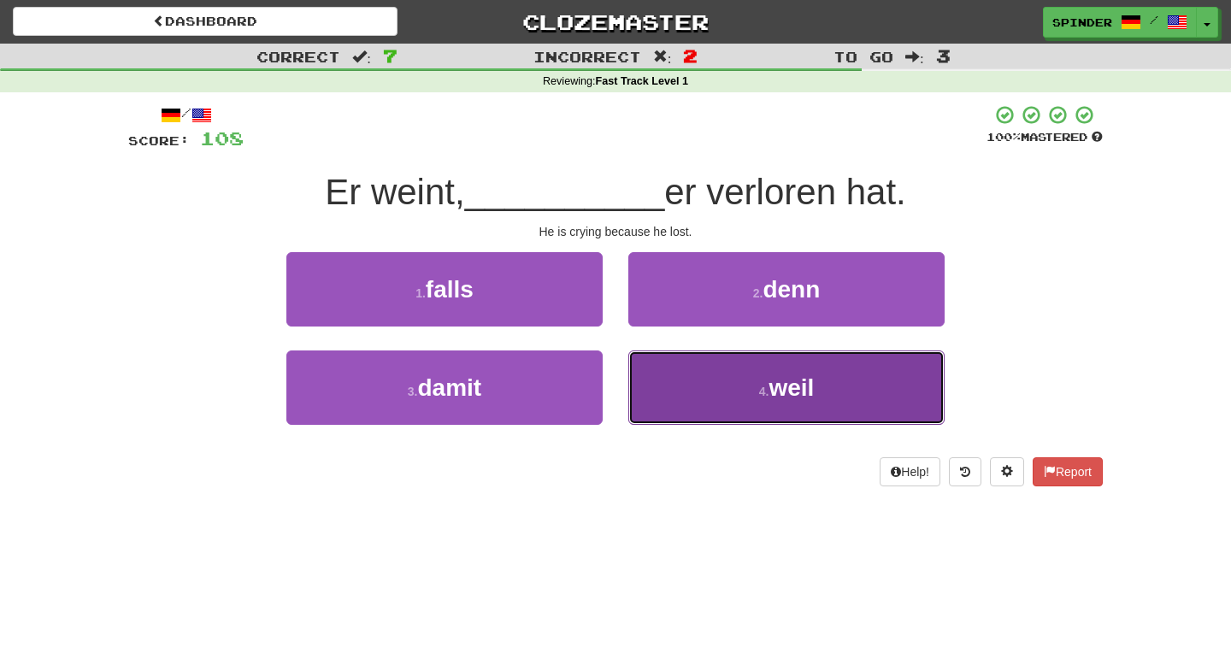
click at [663, 363] on button "4 . weil" at bounding box center [786, 387] width 316 height 74
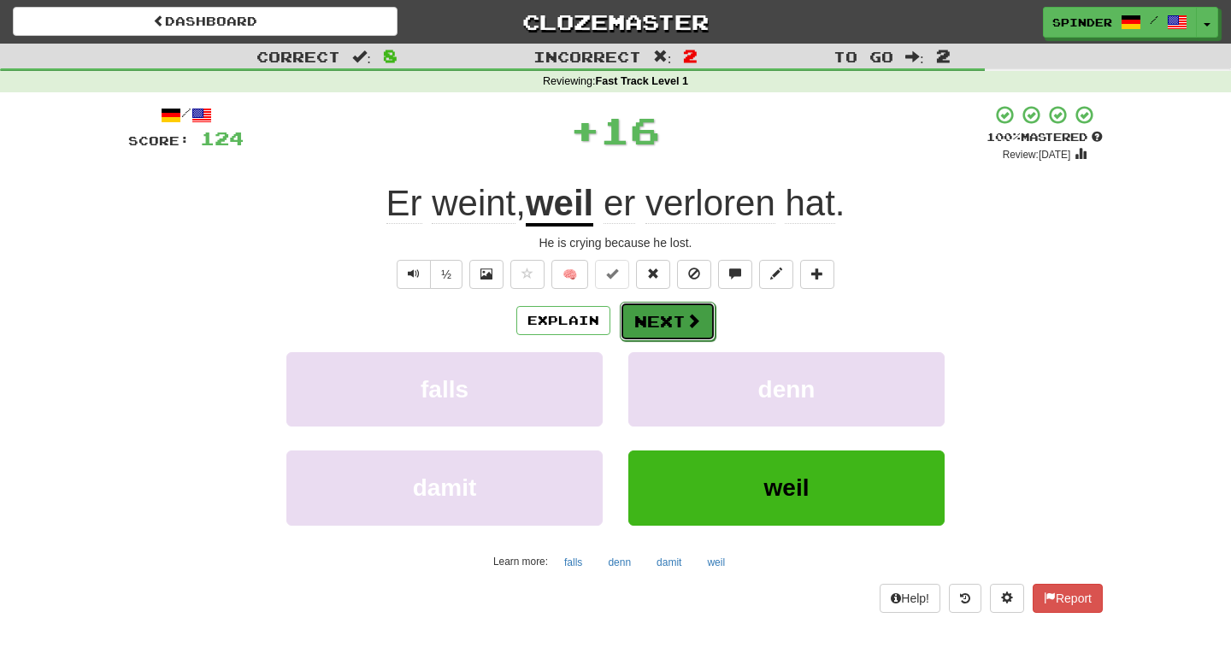
click at [662, 324] on button "Next" at bounding box center [668, 321] width 96 height 39
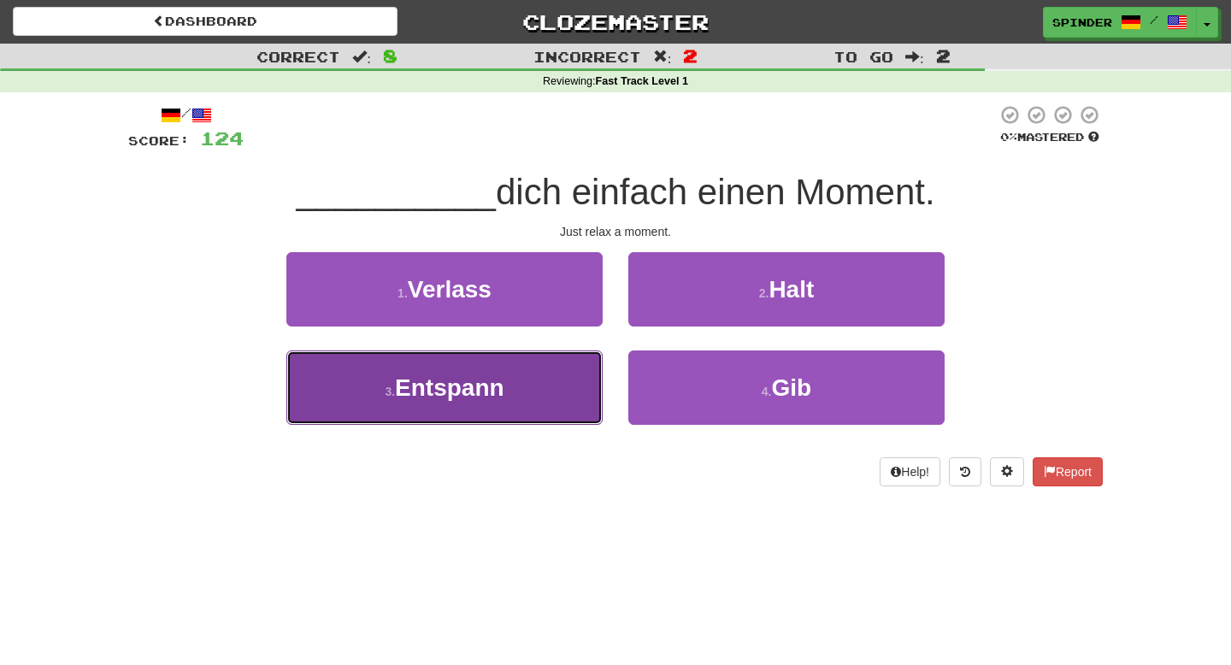
click at [542, 377] on button "3 . Entspann" at bounding box center [444, 387] width 316 height 74
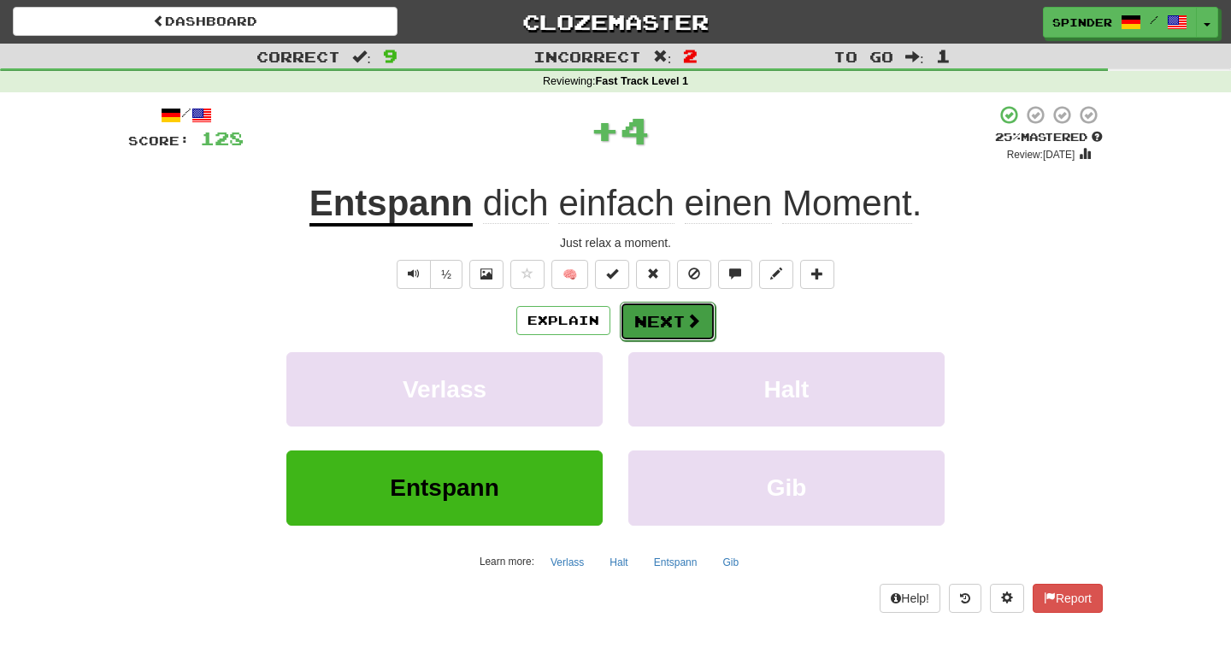
click at [670, 317] on button "Next" at bounding box center [668, 321] width 96 height 39
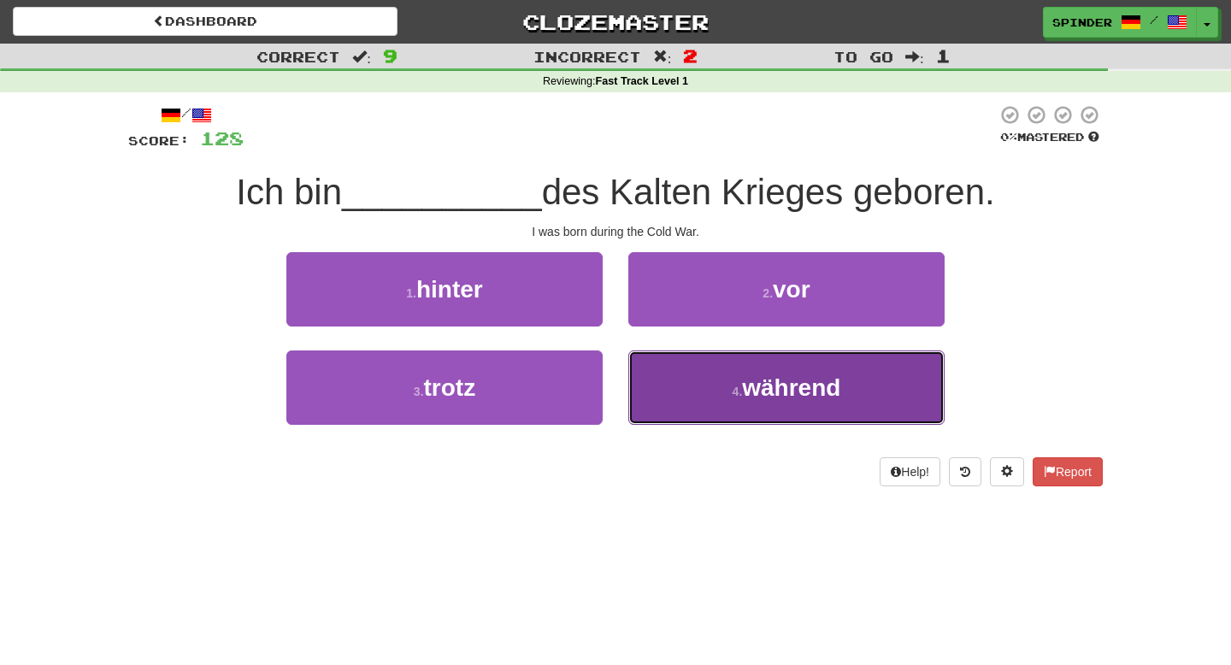
click at [677, 374] on button "4 . während" at bounding box center [786, 387] width 316 height 74
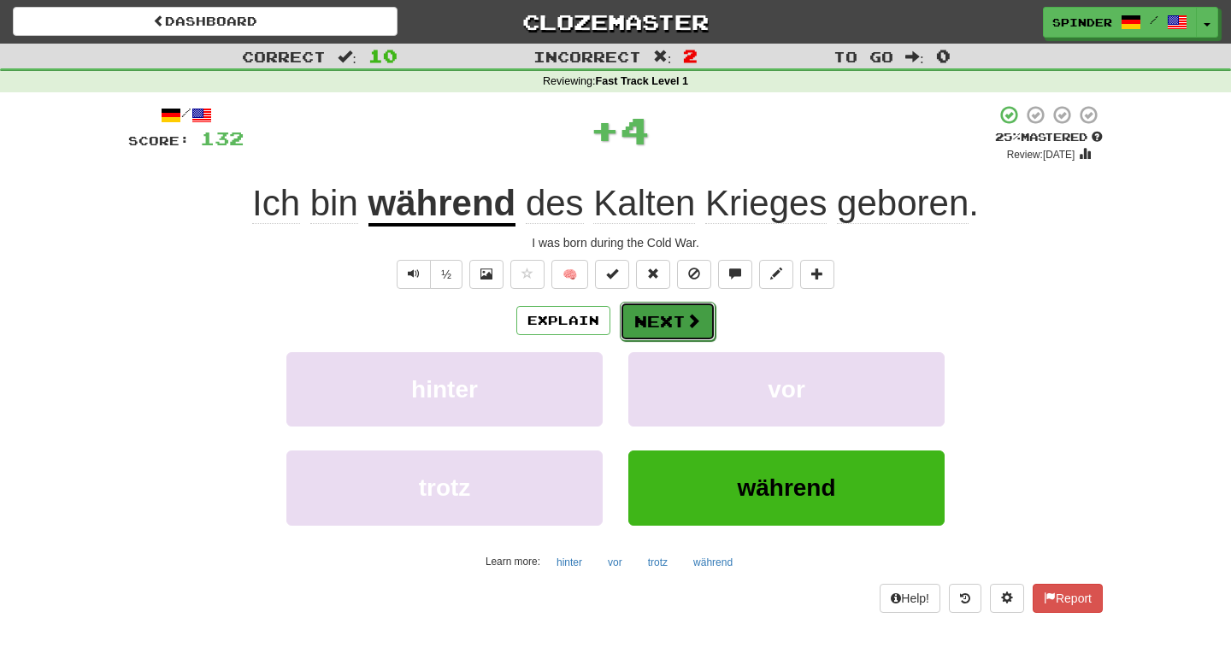
click at [678, 314] on button "Next" at bounding box center [668, 321] width 96 height 39
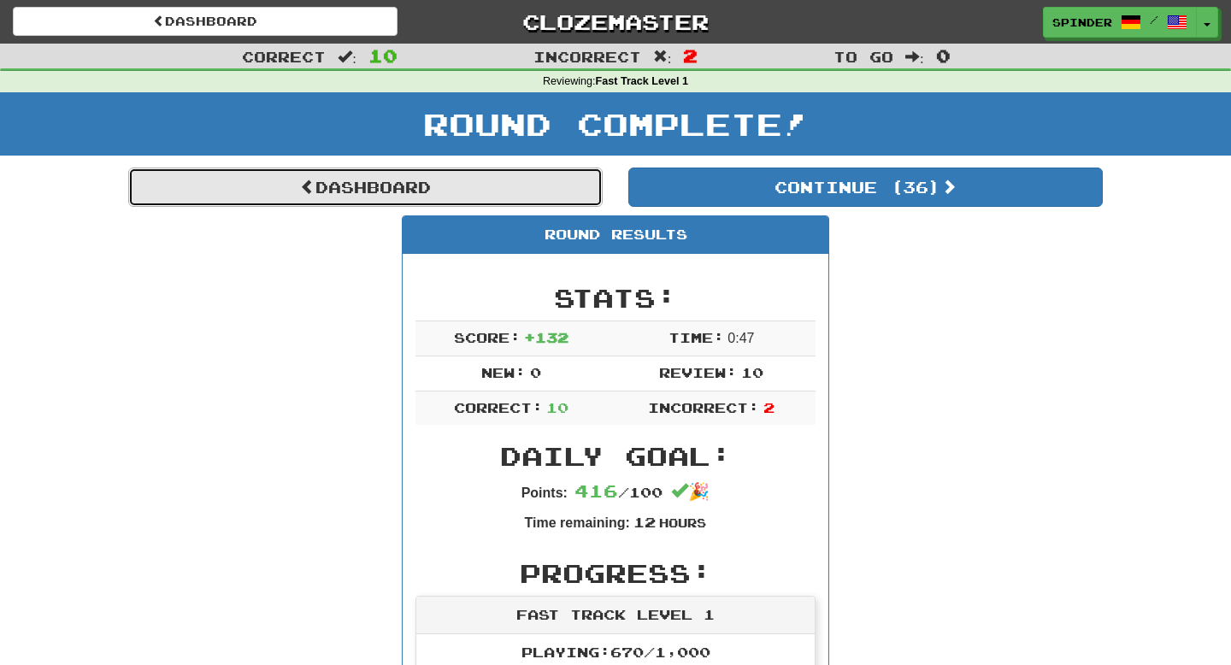
click at [446, 189] on link "Dashboard" at bounding box center [365, 187] width 474 height 39
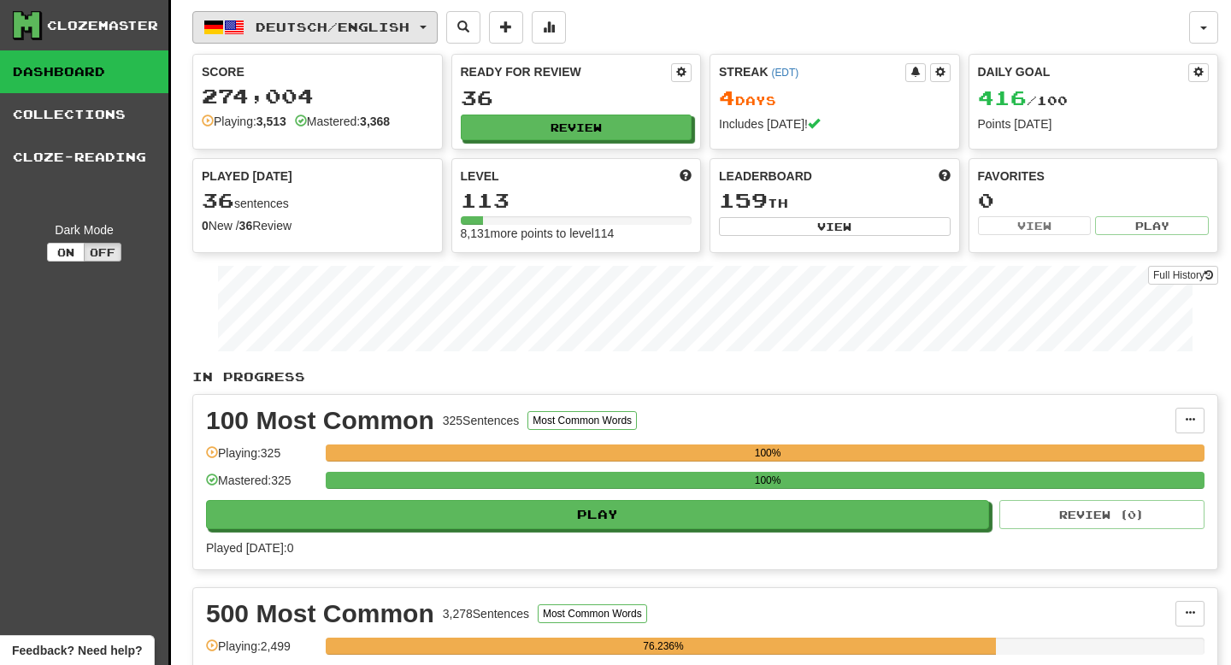
click at [353, 35] on button "Deutsch / English" at bounding box center [314, 27] width 245 height 32
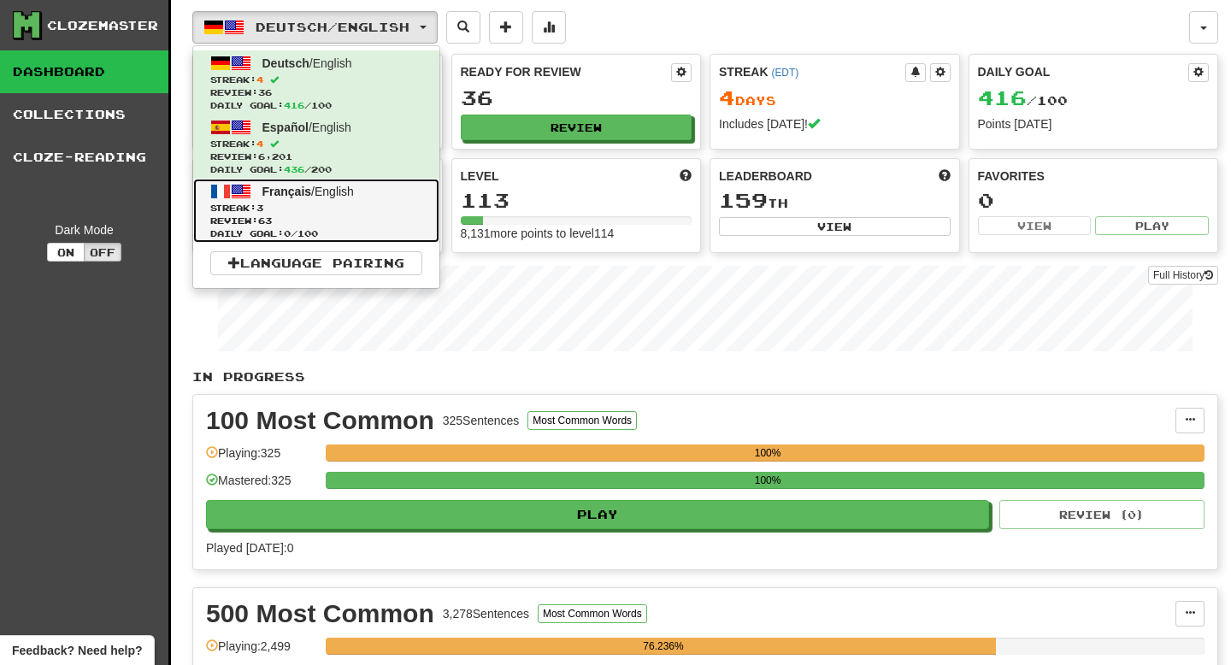
click at [309, 191] on span "Français" at bounding box center [287, 192] width 50 height 14
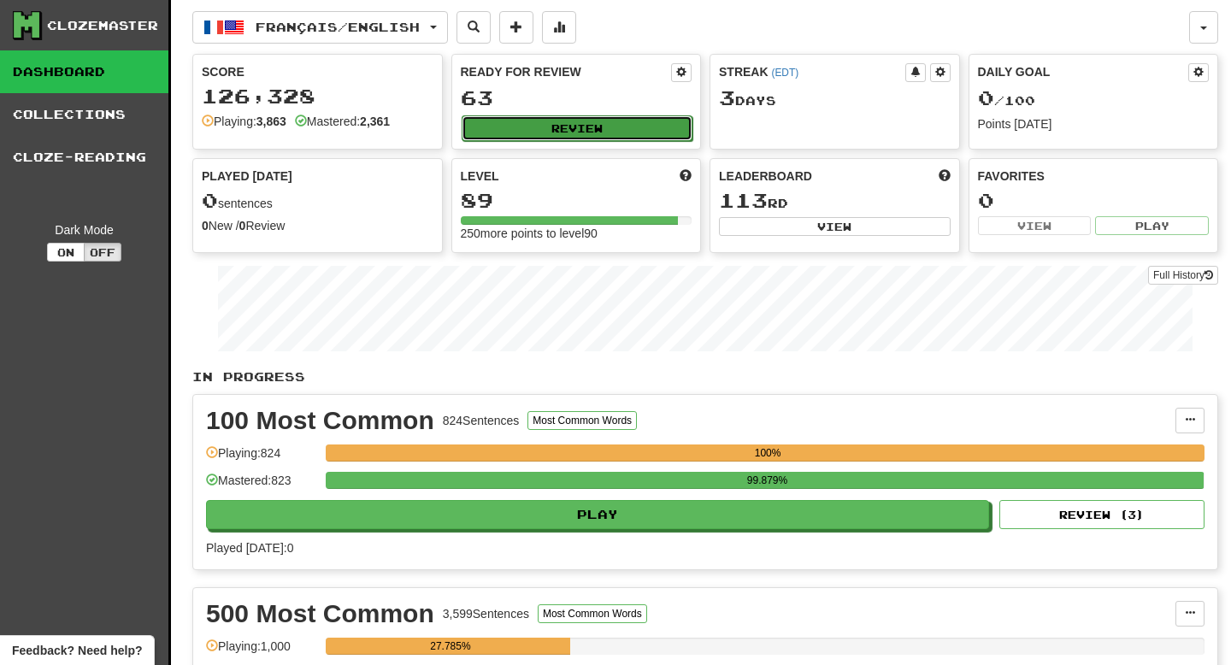
click at [611, 124] on button "Review" at bounding box center [578, 128] width 232 height 26
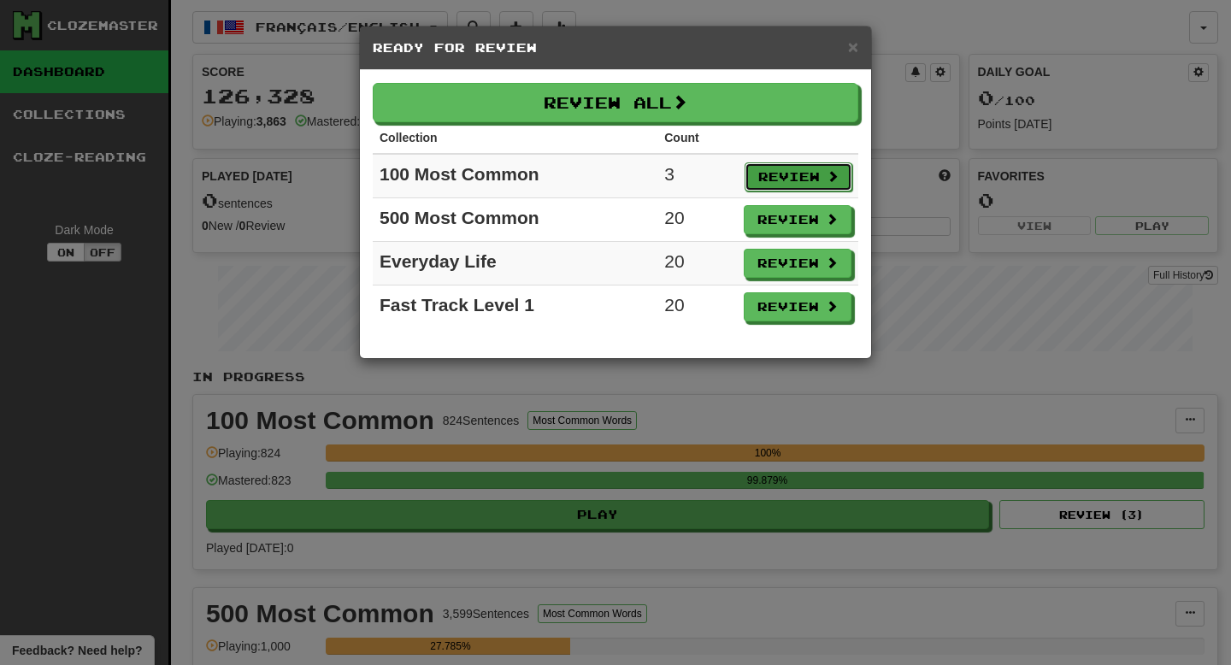
click at [780, 186] on button "Review" at bounding box center [799, 176] width 108 height 29
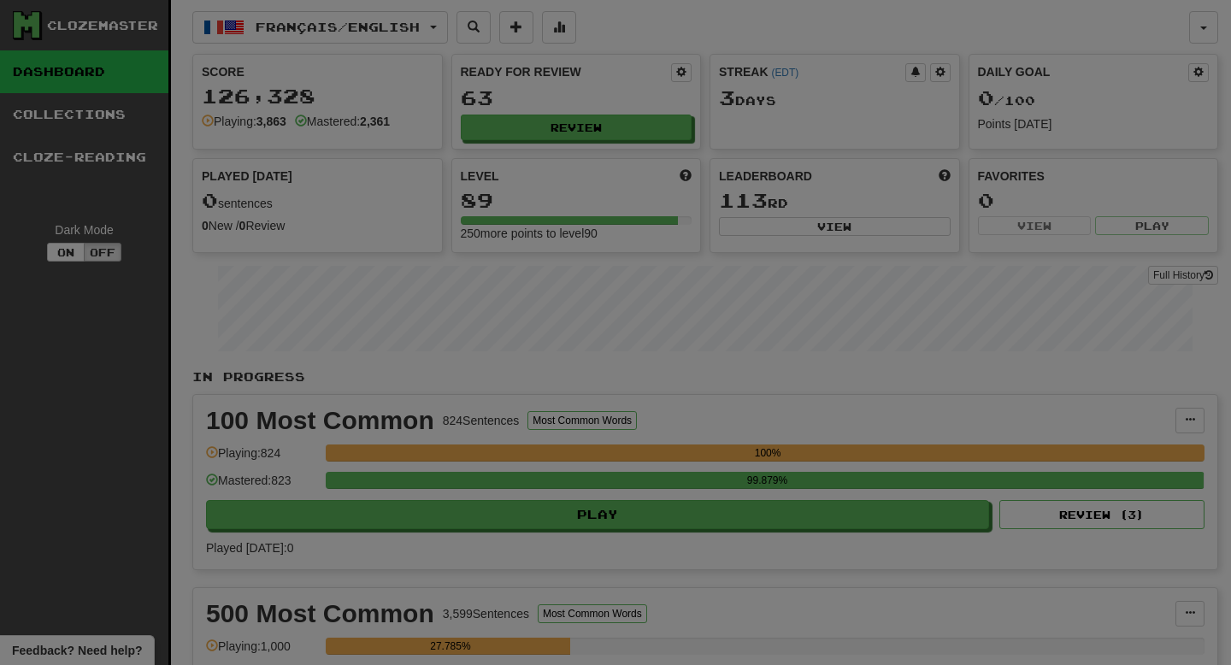
select select "**"
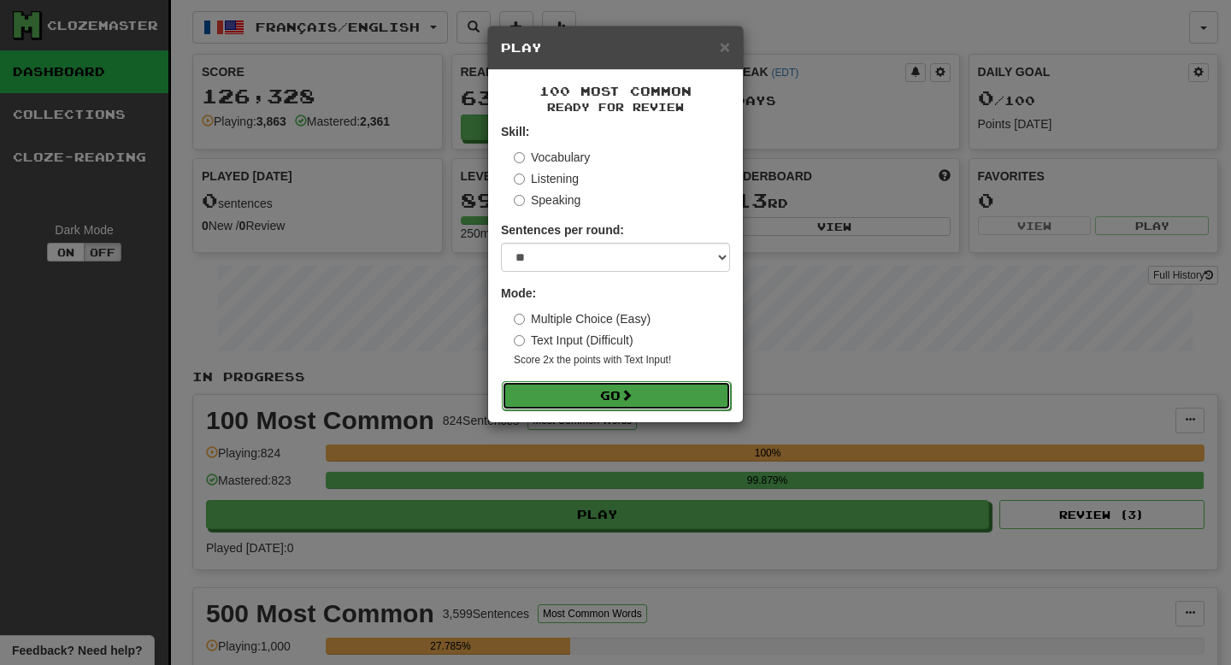
click at [615, 397] on button "Go" at bounding box center [616, 395] width 229 height 29
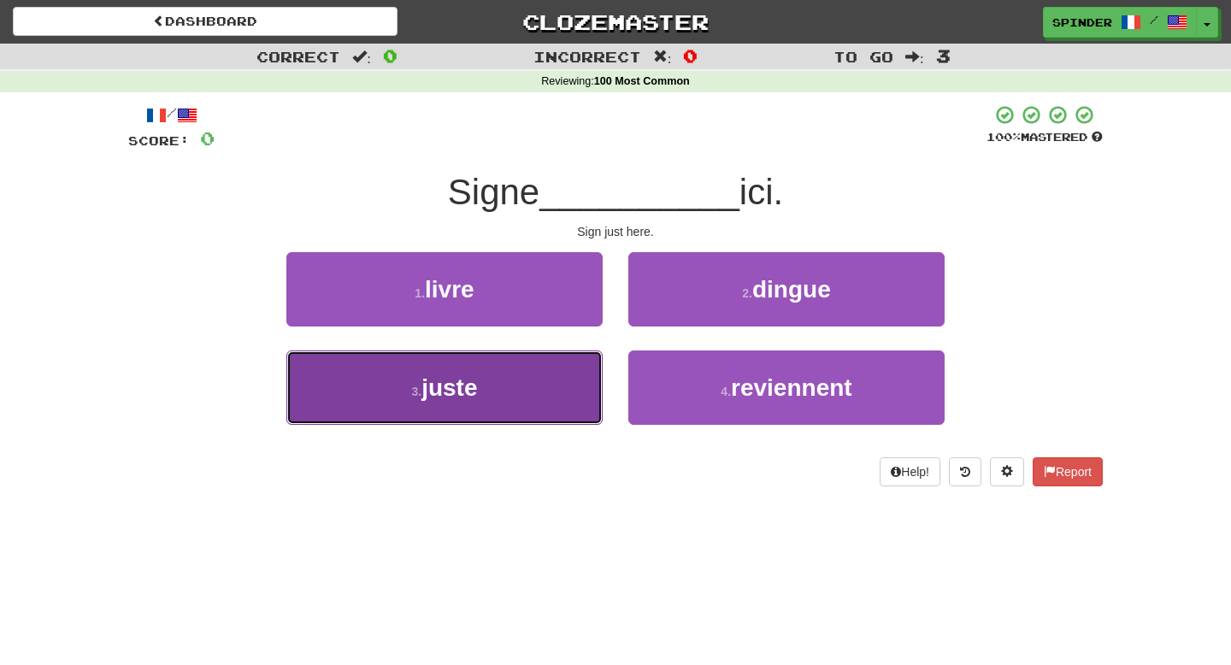
click at [529, 369] on button "3 . juste" at bounding box center [444, 387] width 316 height 74
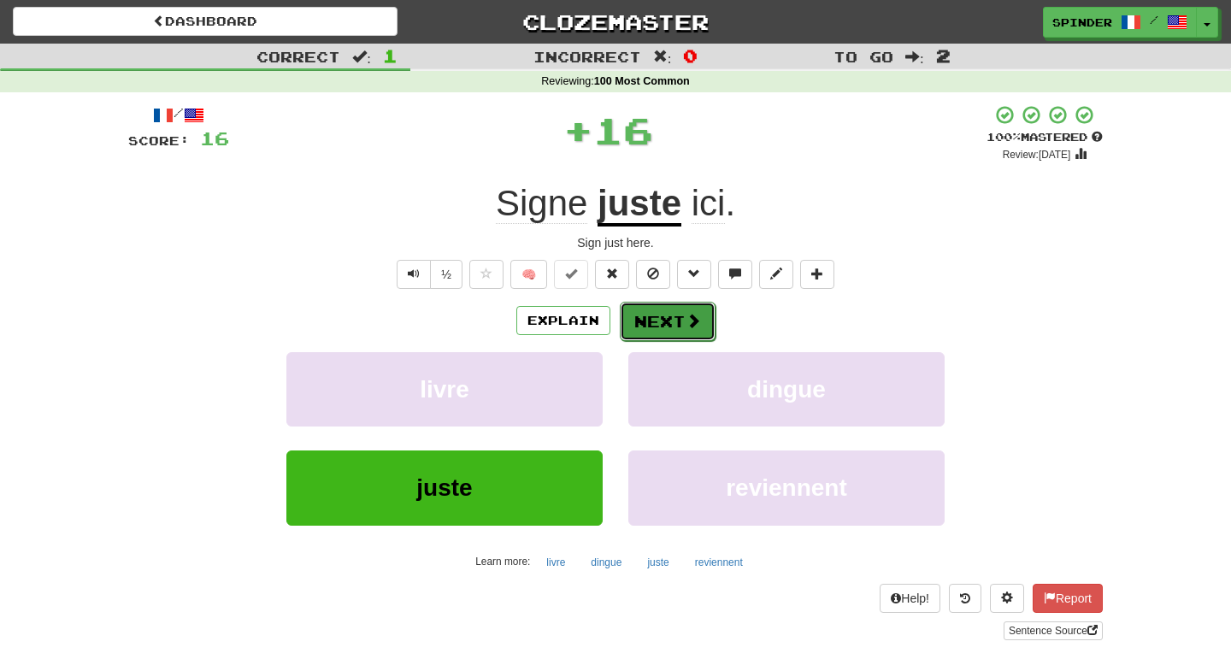
click at [647, 310] on button "Next" at bounding box center [668, 321] width 96 height 39
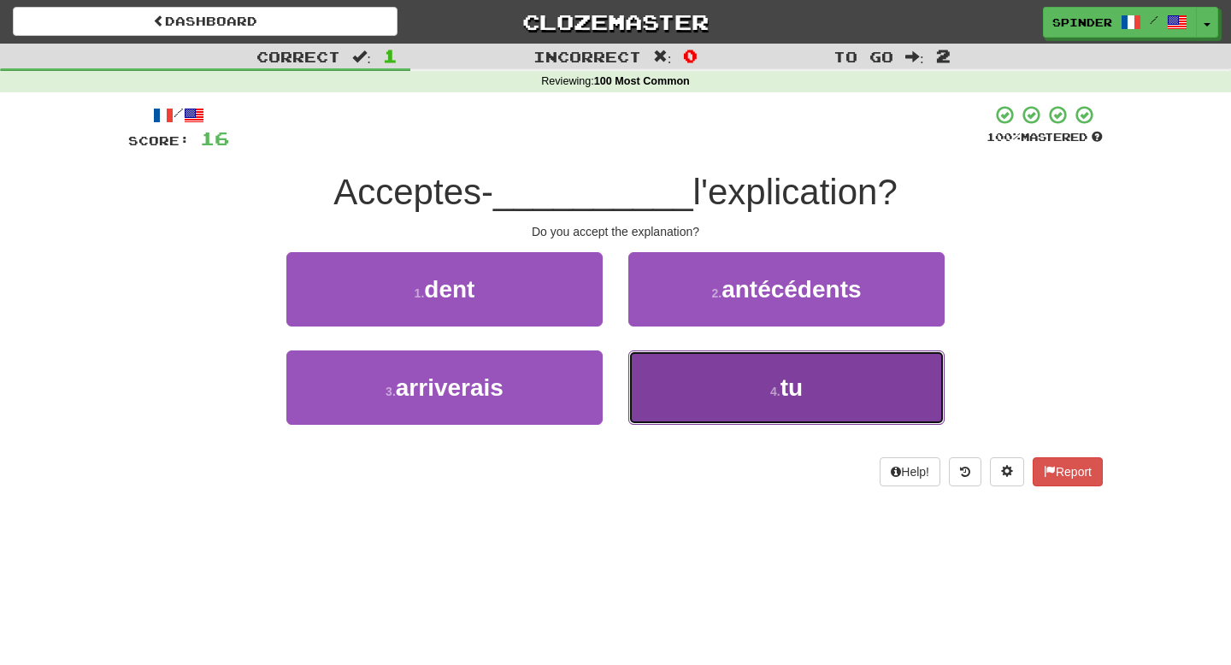
click at [641, 375] on button "4 . tu" at bounding box center [786, 387] width 316 height 74
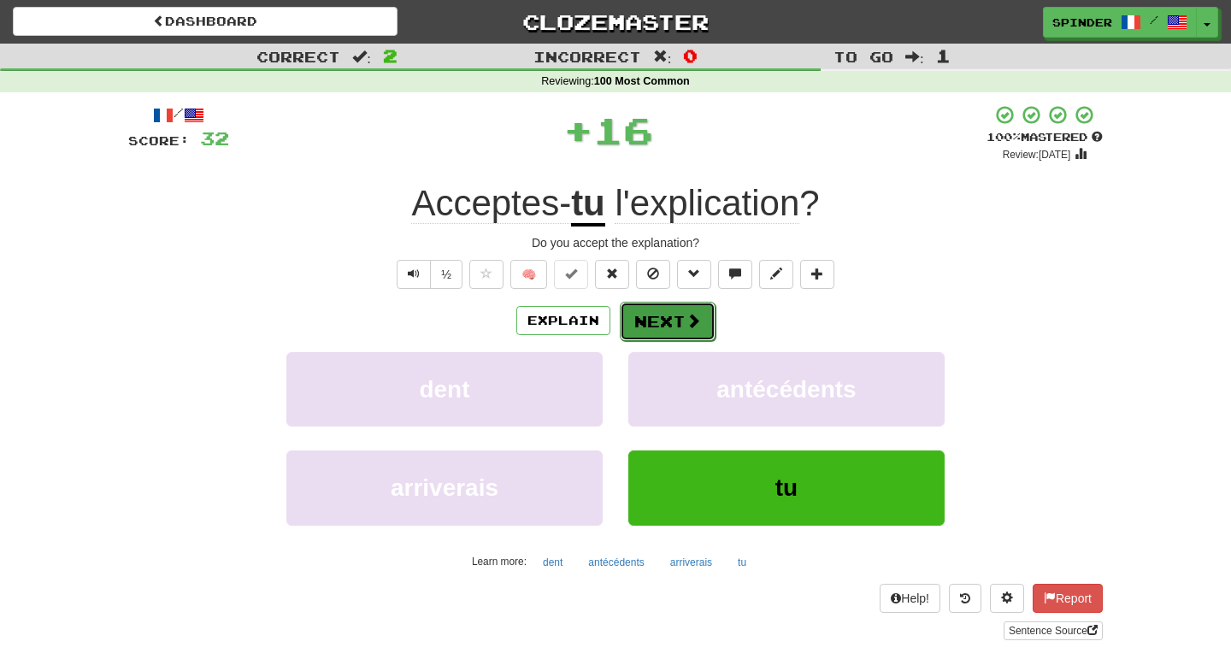
click at [637, 319] on button "Next" at bounding box center [668, 321] width 96 height 39
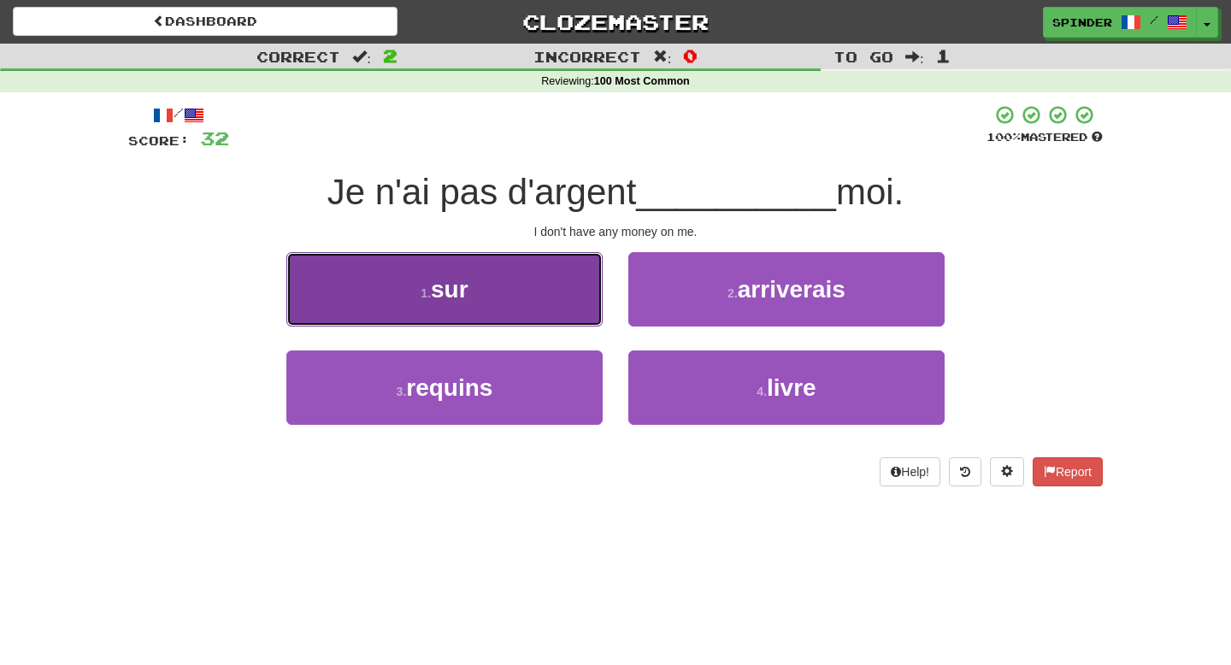
click at [572, 297] on button "1 . sur" at bounding box center [444, 289] width 316 height 74
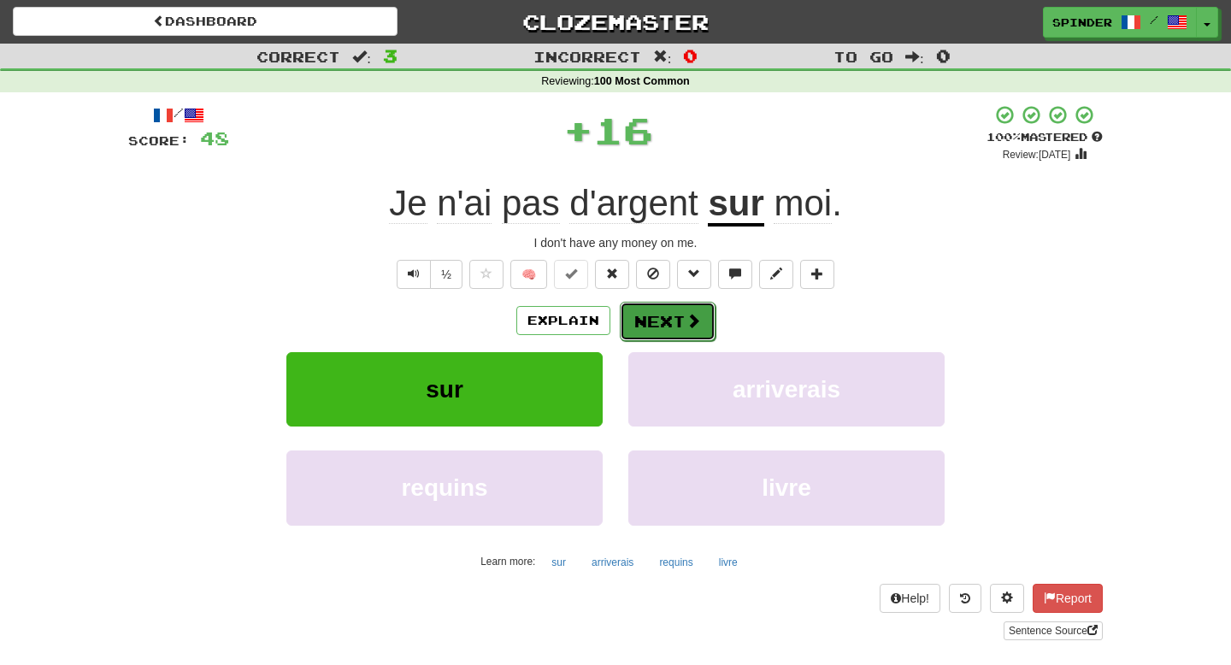
click at [662, 313] on button "Next" at bounding box center [668, 321] width 96 height 39
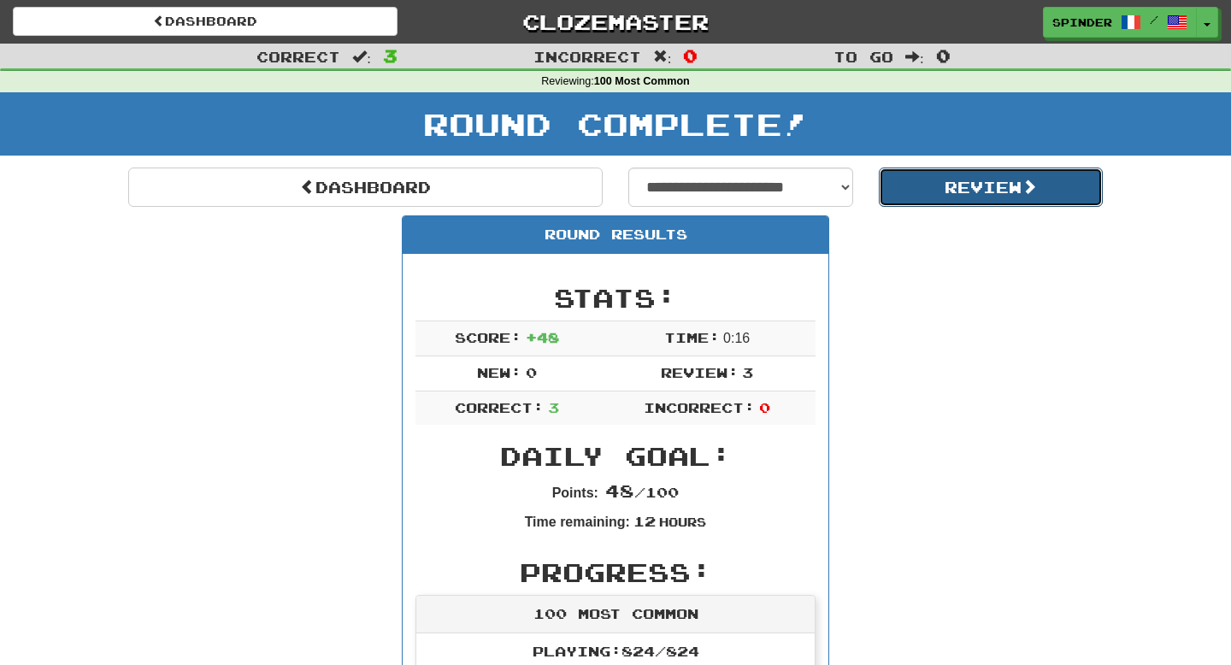
click at [937, 192] on button "Review" at bounding box center [991, 187] width 225 height 39
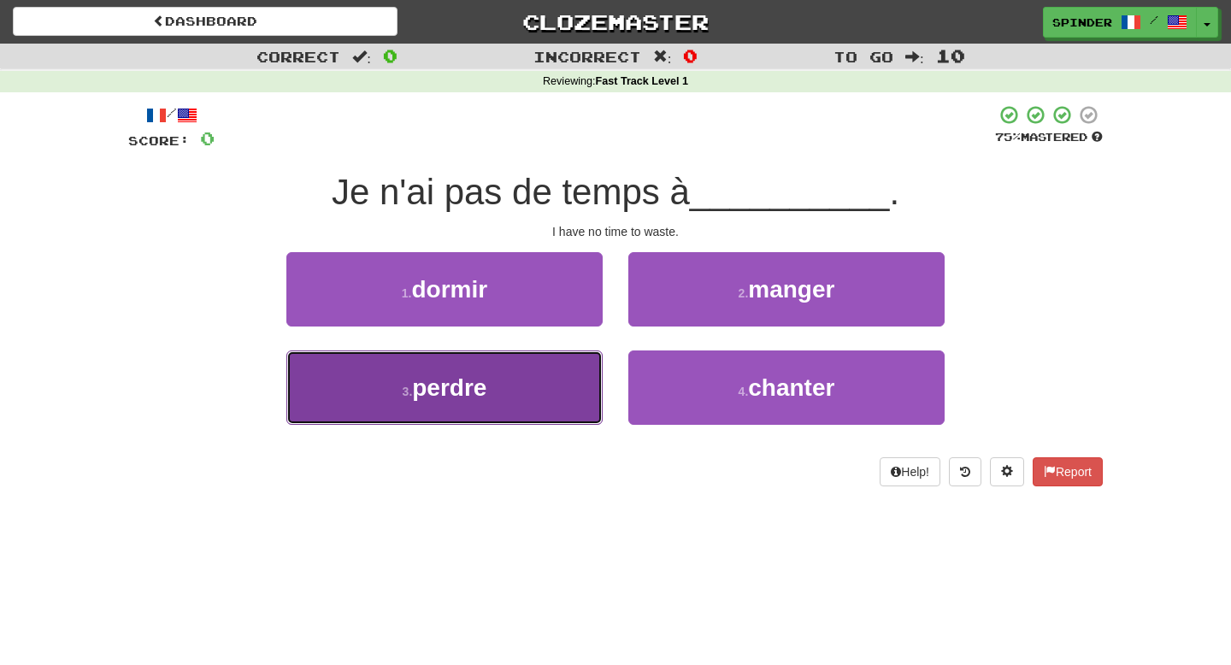
click at [554, 382] on button "3 . perdre" at bounding box center [444, 387] width 316 height 74
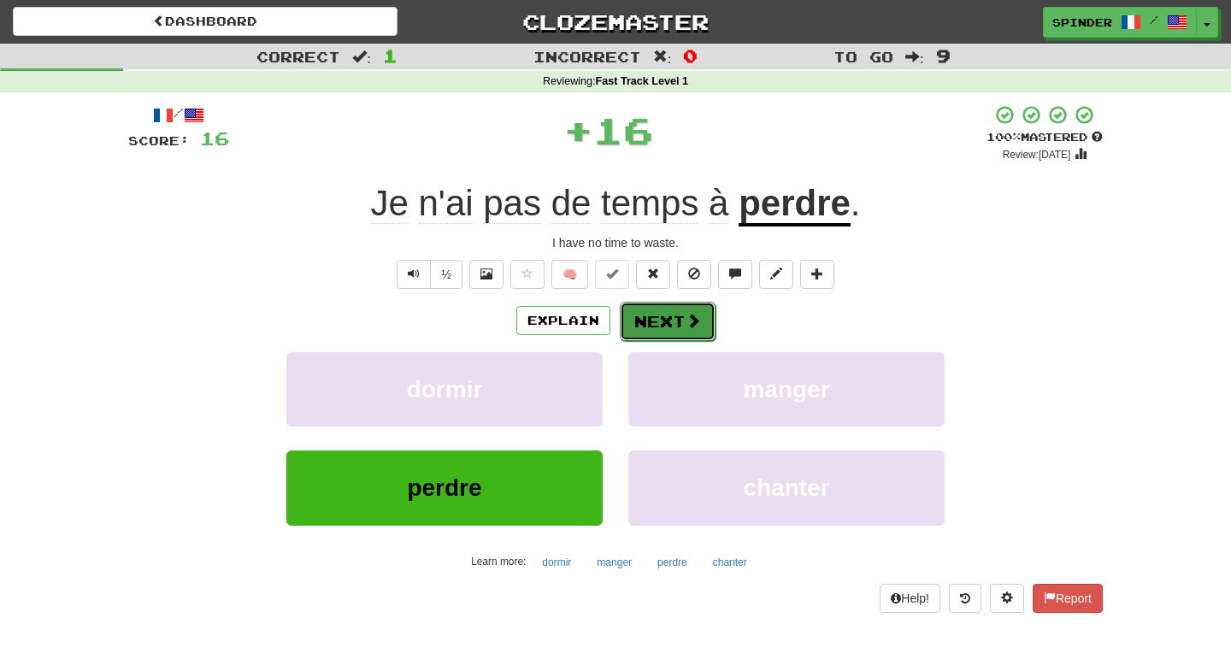
click at [696, 322] on span at bounding box center [693, 320] width 15 height 15
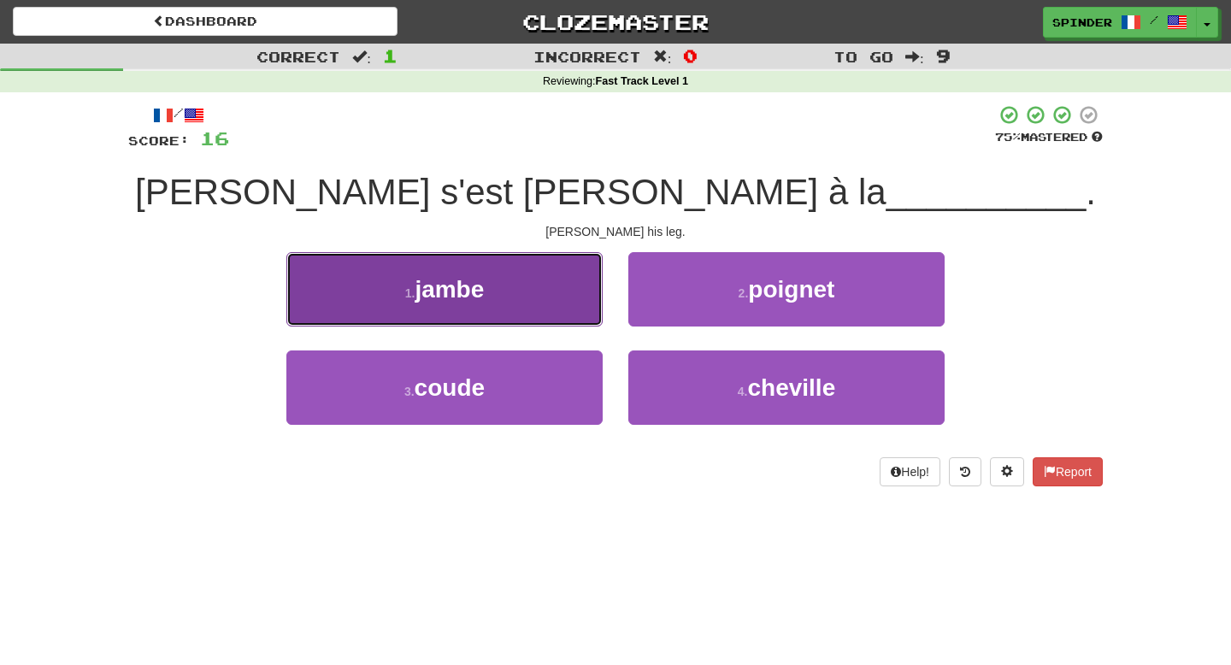
click at [566, 295] on button "1 . jambe" at bounding box center [444, 289] width 316 height 74
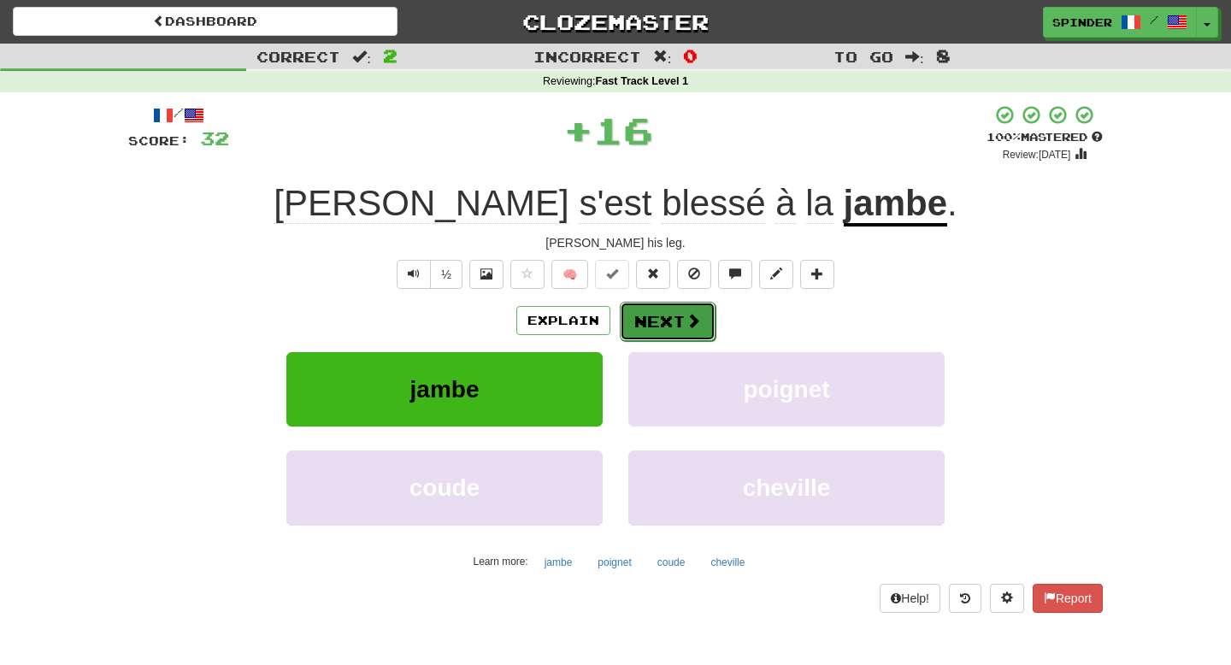
click at [674, 323] on button "Next" at bounding box center [668, 321] width 96 height 39
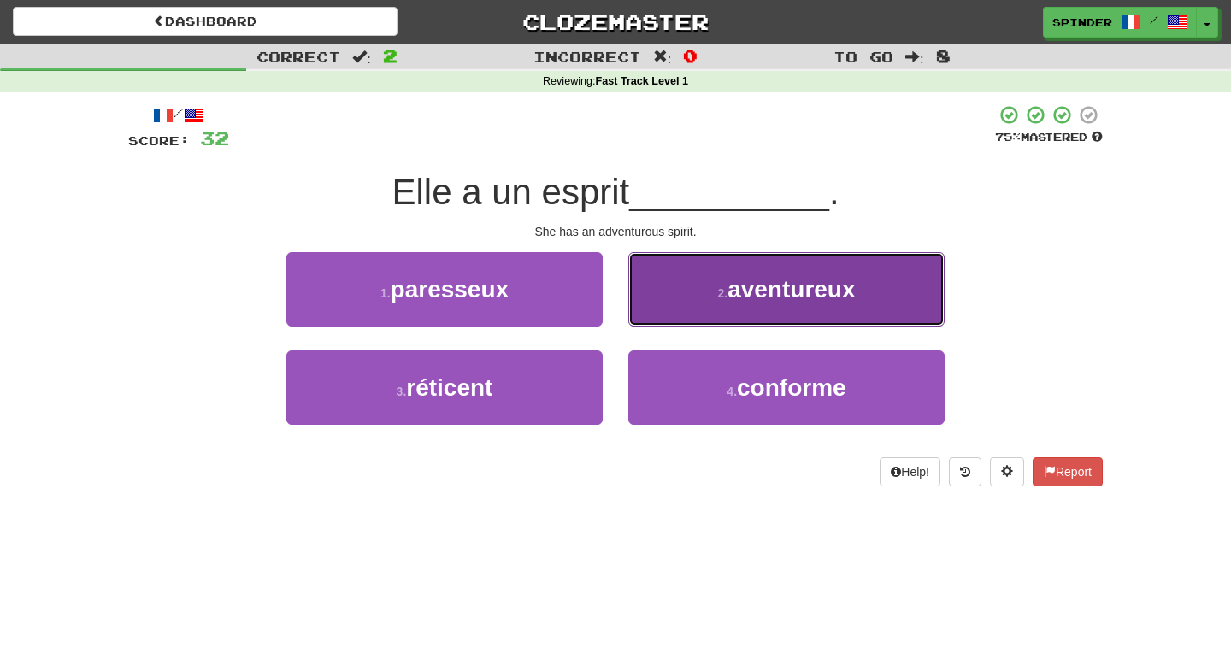
click at [683, 303] on button "2 . aventureux" at bounding box center [786, 289] width 316 height 74
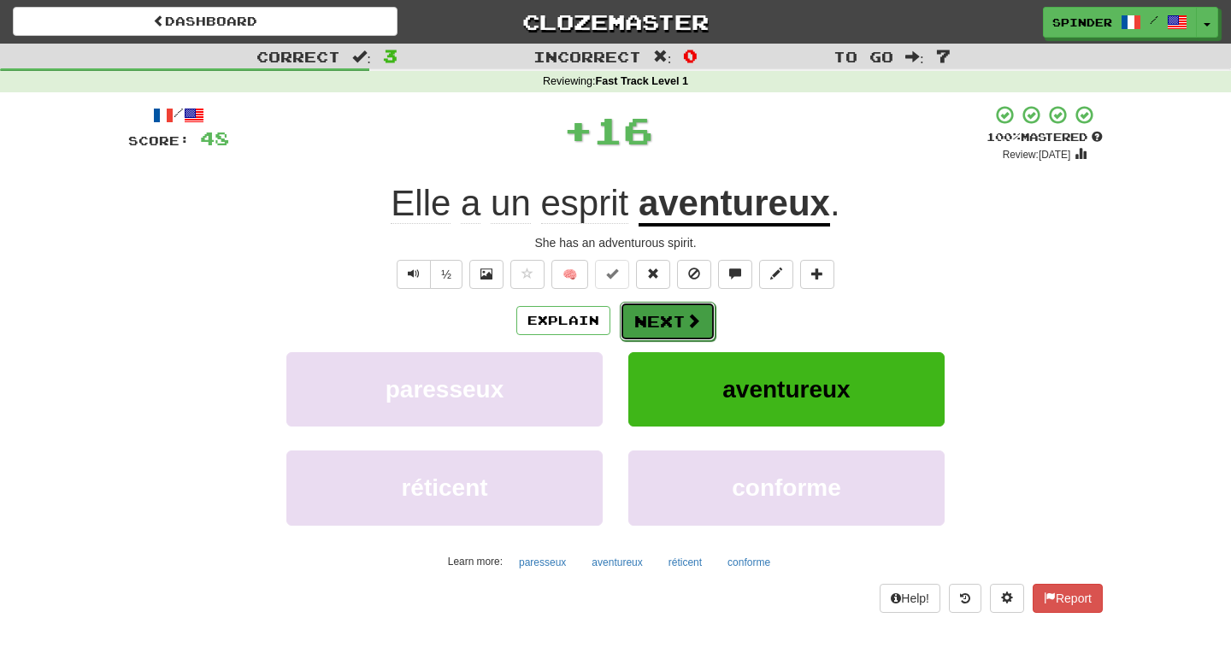
click at [663, 326] on button "Next" at bounding box center [668, 321] width 96 height 39
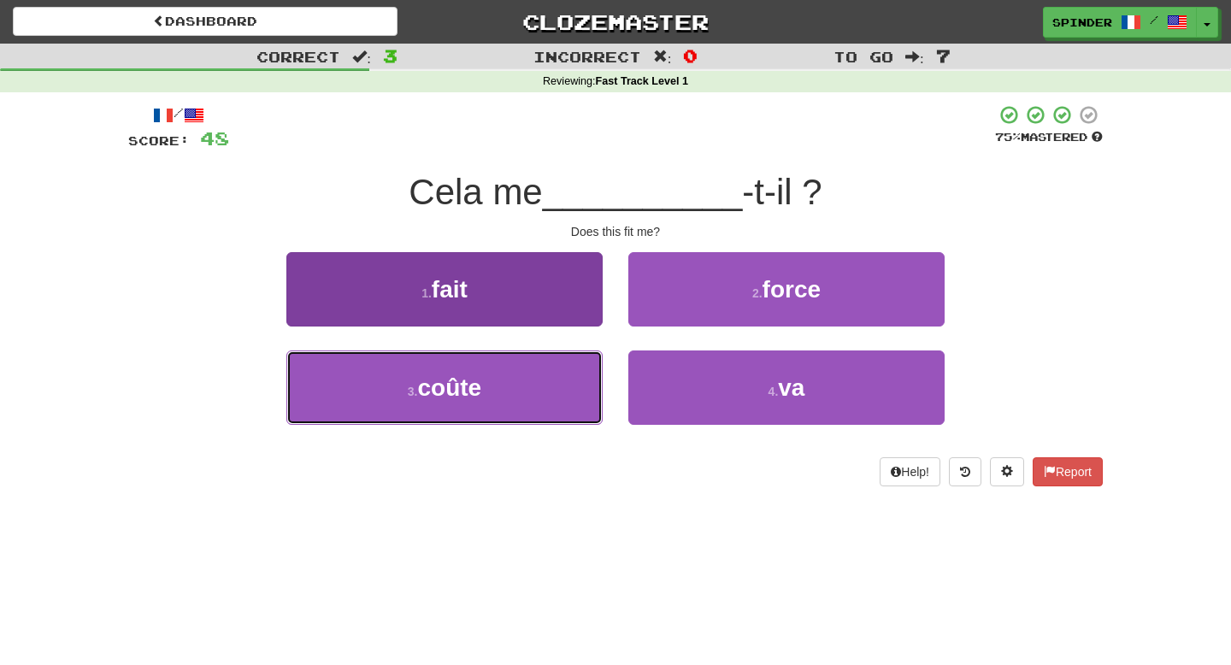
click at [502, 387] on button "3 . coûte" at bounding box center [444, 387] width 316 height 74
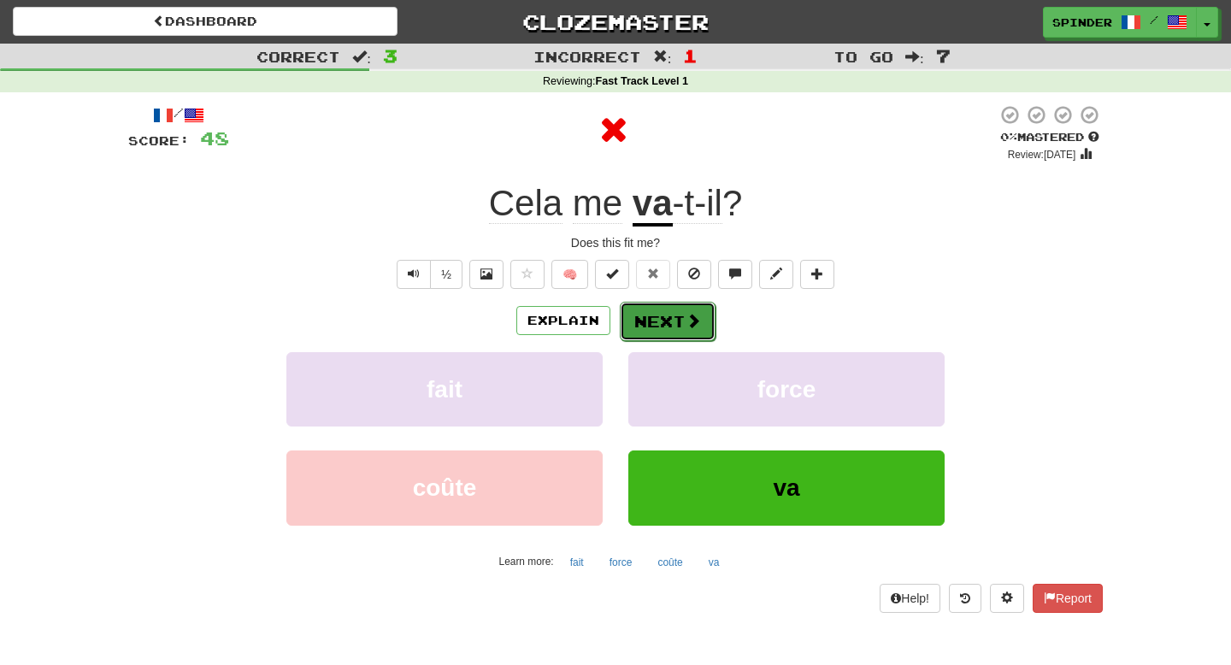
click at [655, 323] on button "Next" at bounding box center [668, 321] width 96 height 39
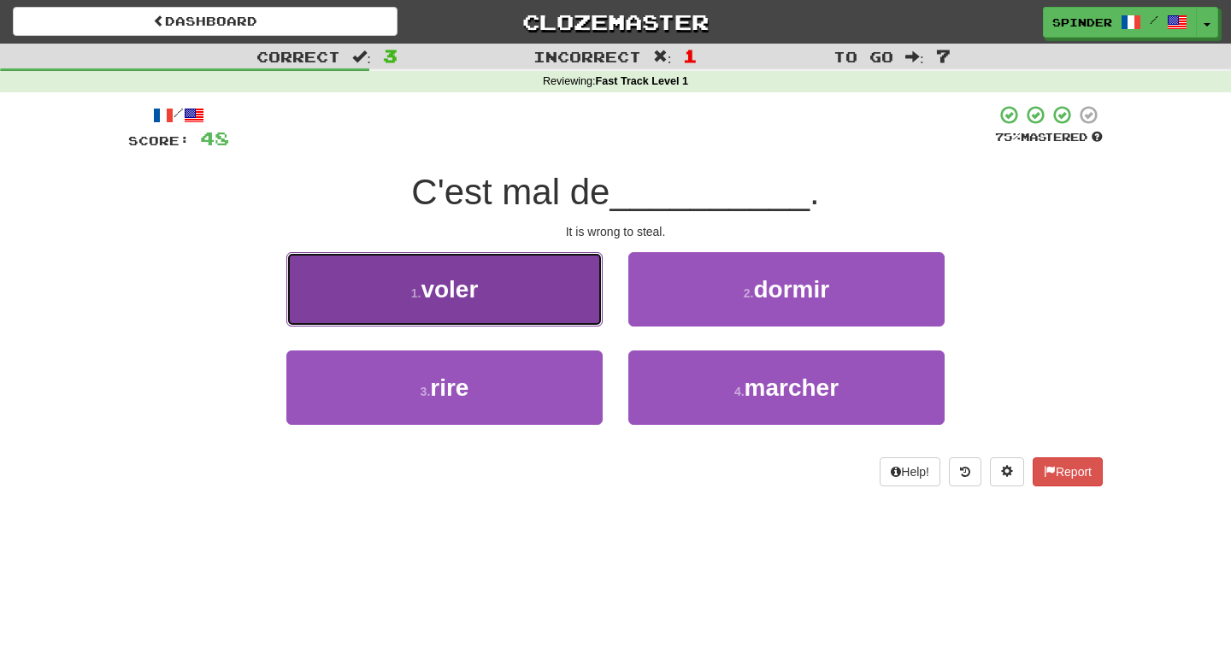
click at [555, 277] on button "1 . voler" at bounding box center [444, 289] width 316 height 74
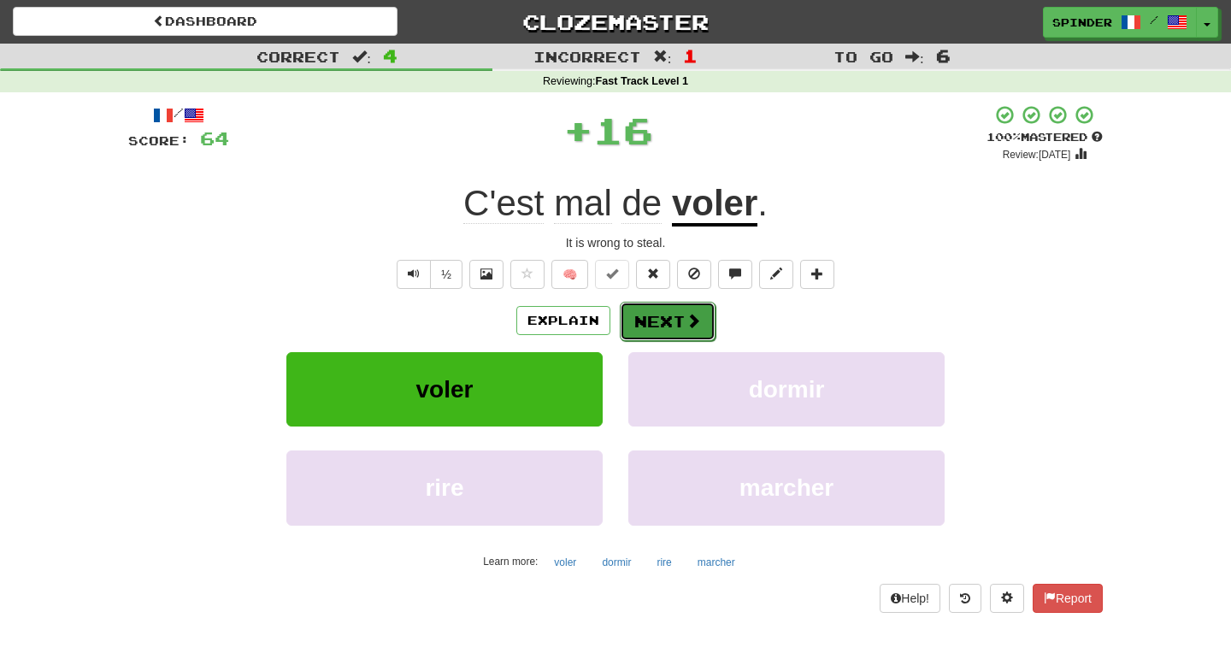
click at [655, 307] on button "Next" at bounding box center [668, 321] width 96 height 39
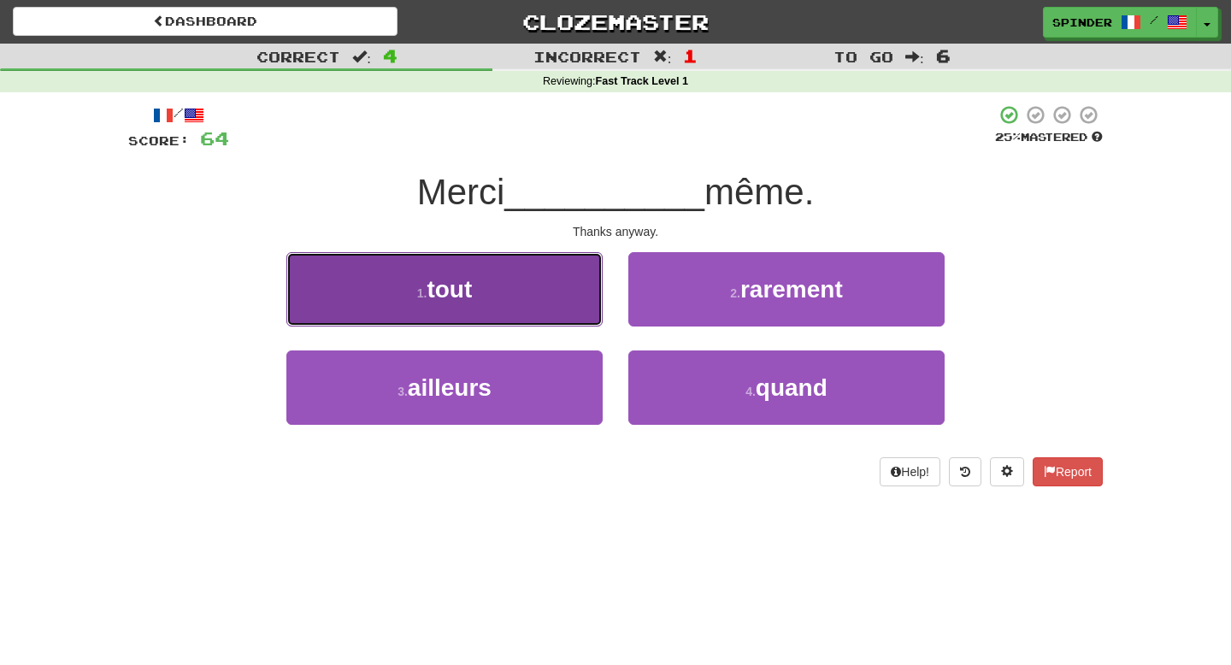
click at [600, 303] on button "1 . tout" at bounding box center [444, 289] width 316 height 74
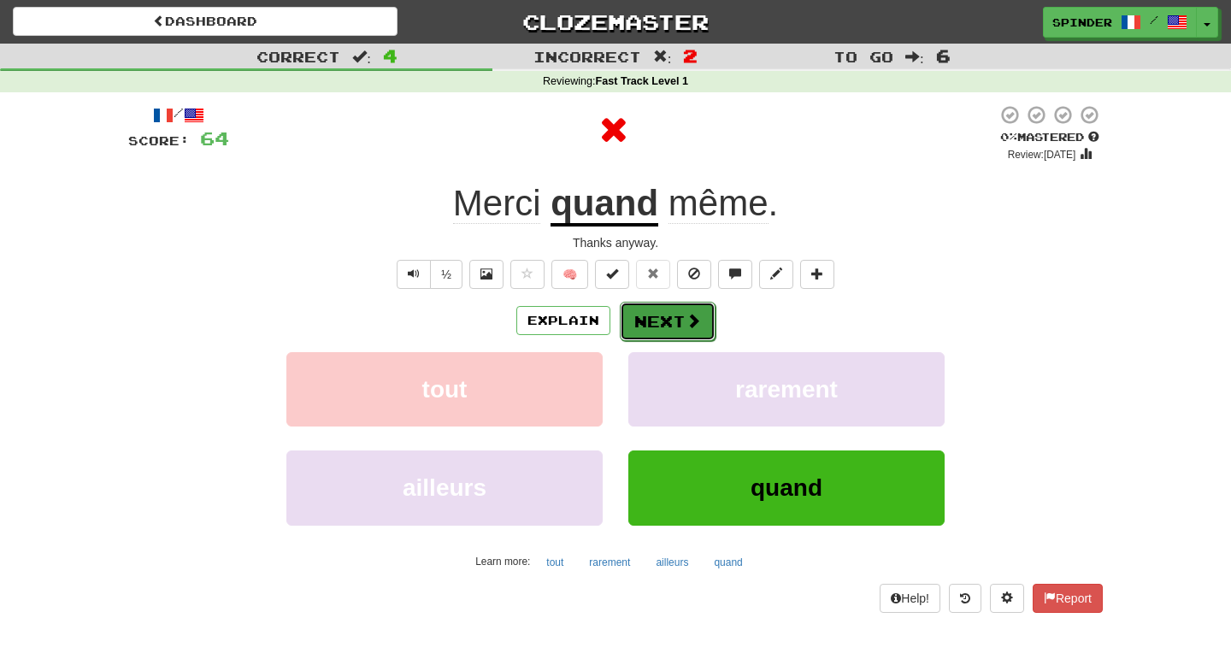
click at [674, 303] on button "Next" at bounding box center [668, 321] width 96 height 39
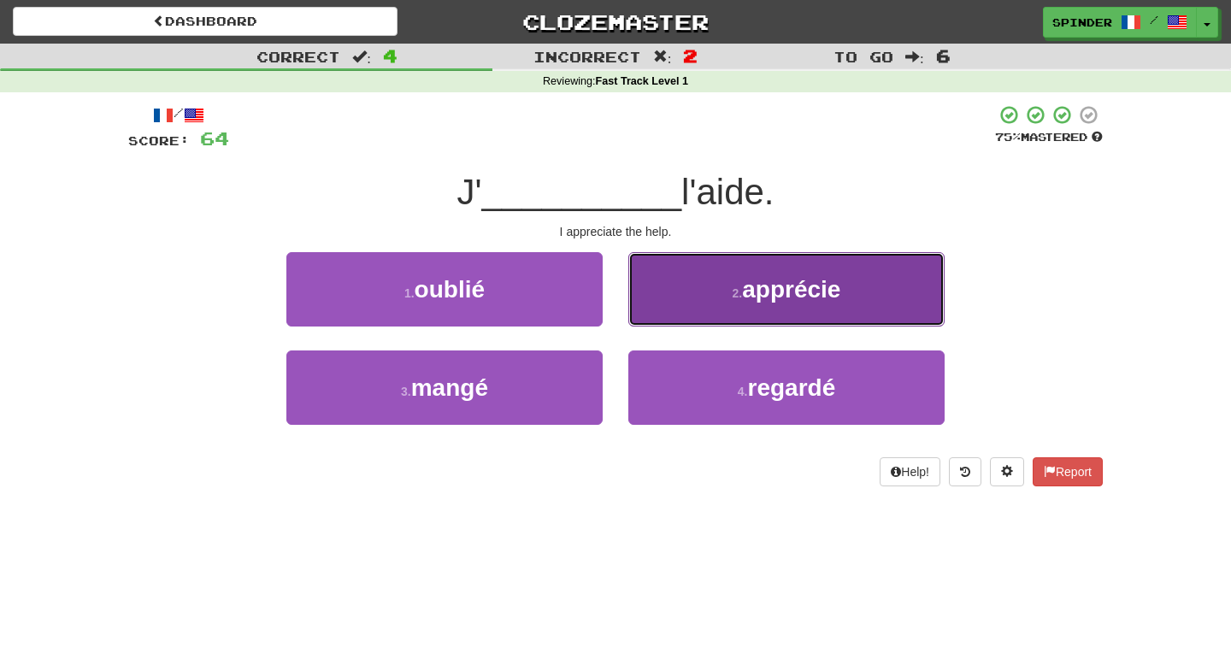
click at [684, 303] on button "2 . apprécie" at bounding box center [786, 289] width 316 height 74
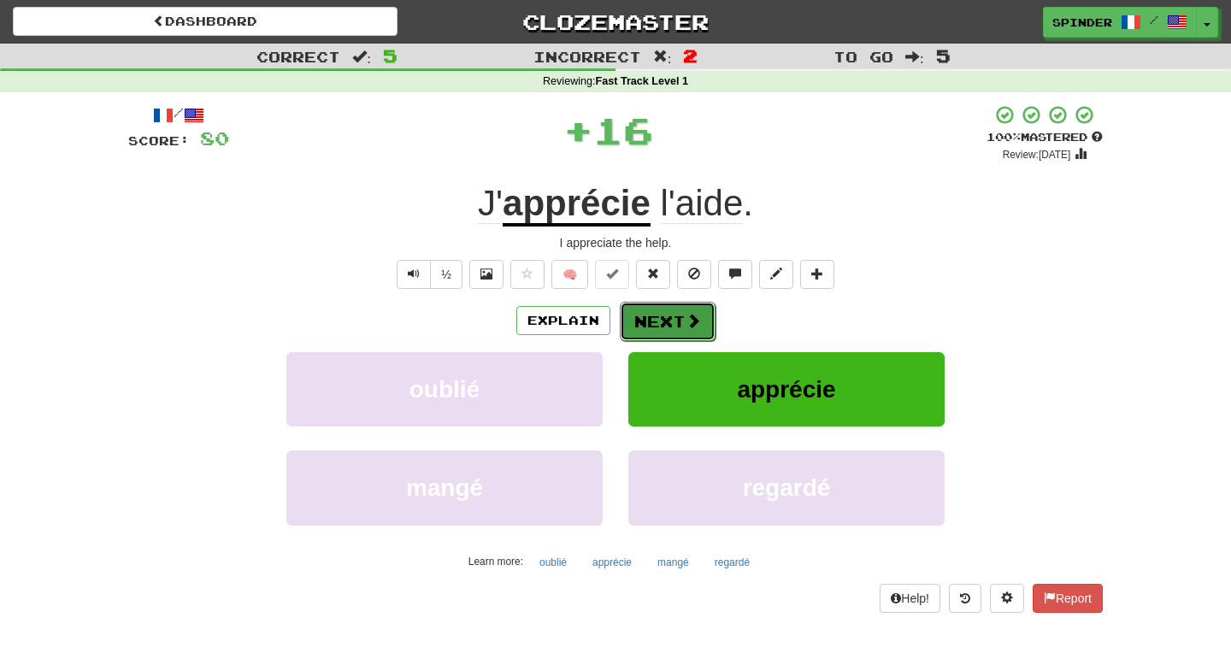
click at [682, 306] on button "Next" at bounding box center [668, 321] width 96 height 39
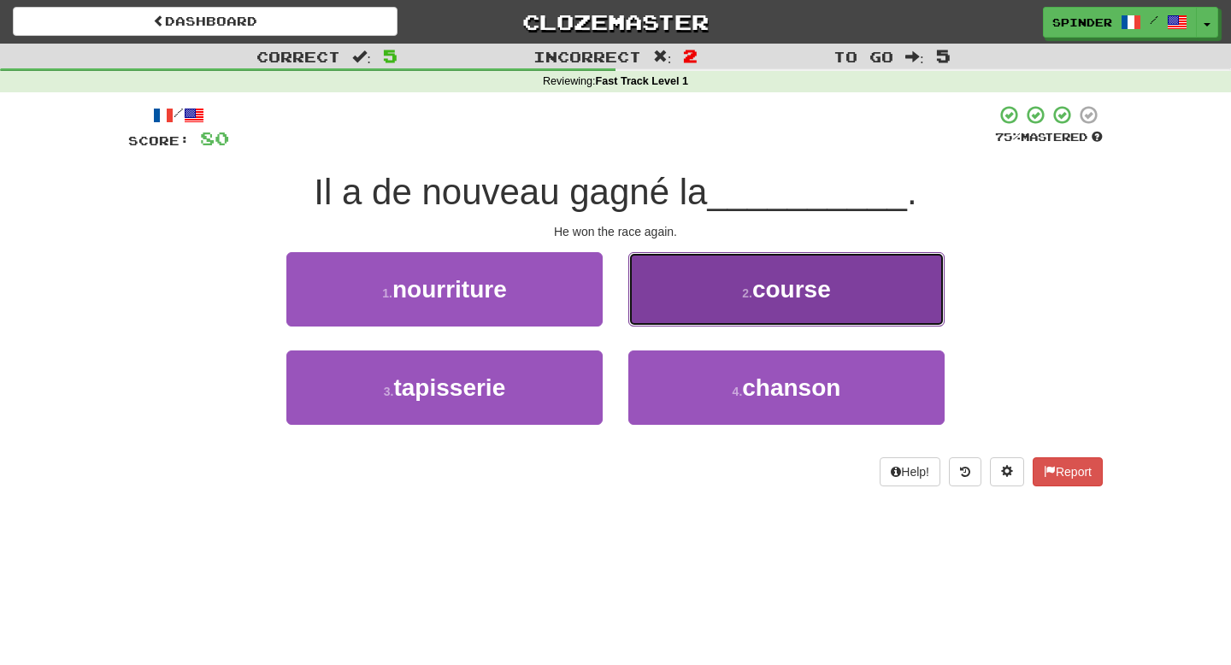
click at [688, 314] on button "2 . course" at bounding box center [786, 289] width 316 height 74
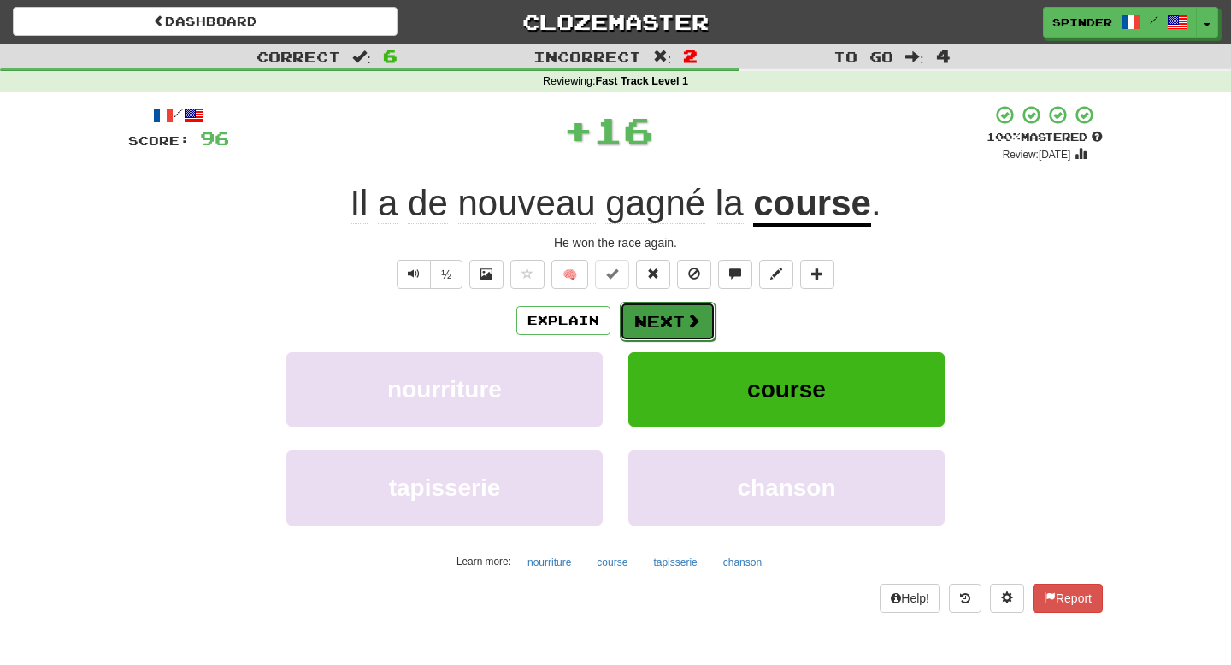
click at [686, 317] on span at bounding box center [693, 320] width 15 height 15
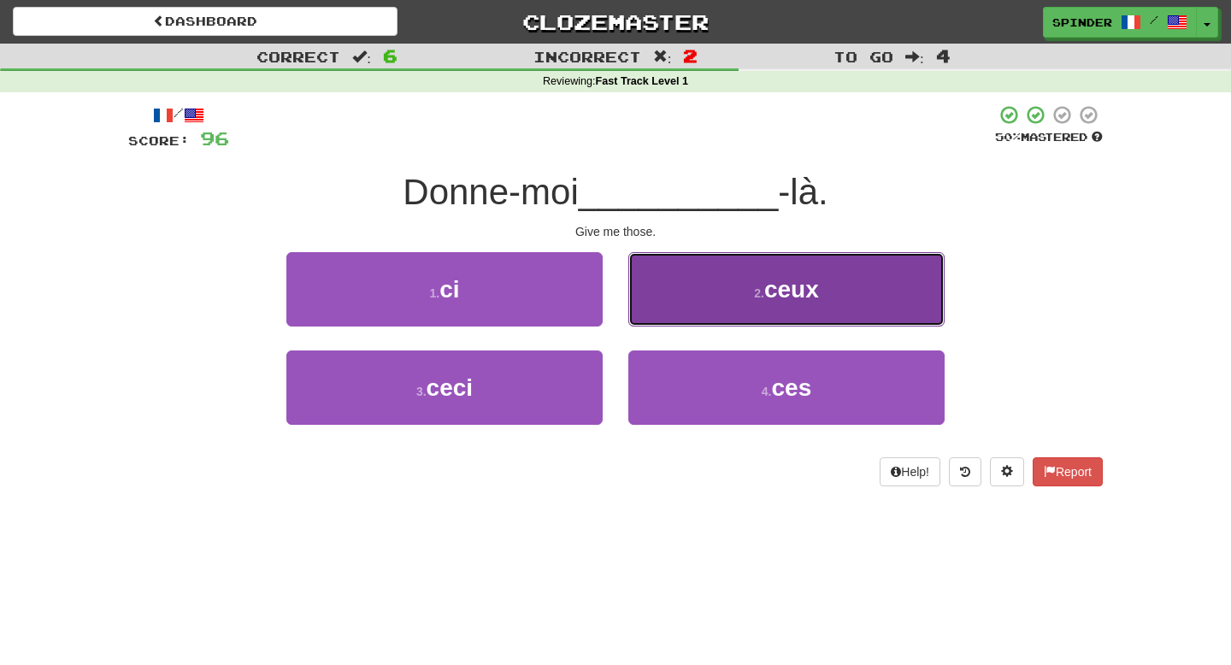
click at [686, 305] on button "2 . ceux" at bounding box center [786, 289] width 316 height 74
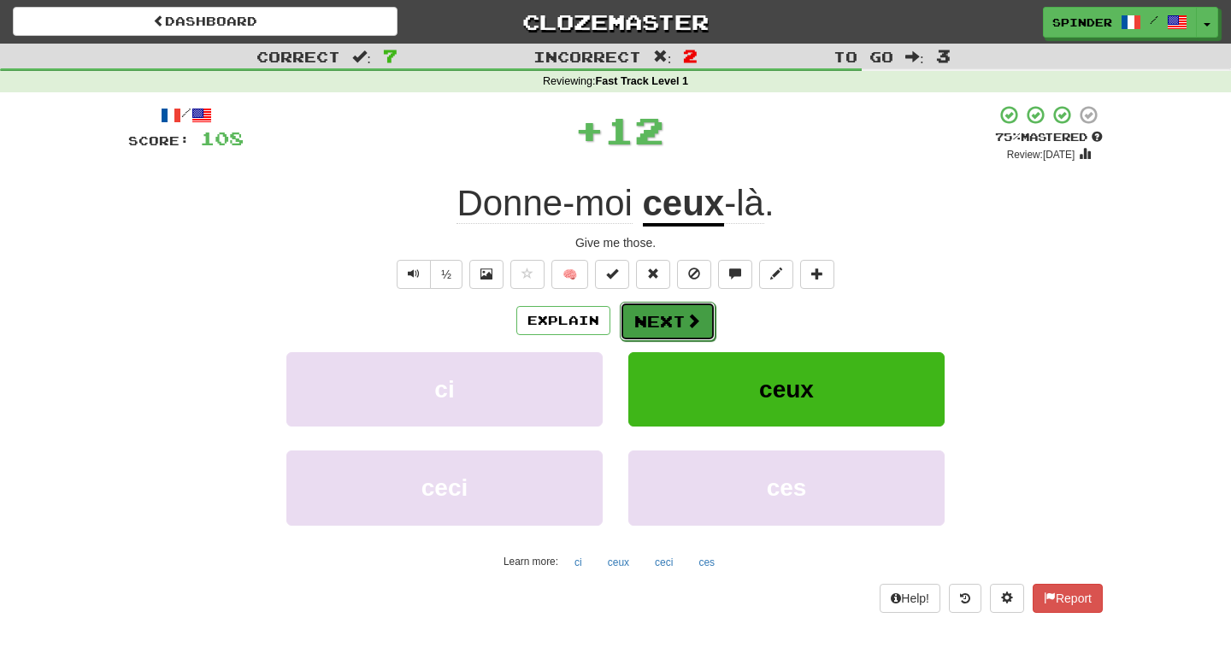
click at [686, 317] on span at bounding box center [693, 320] width 15 height 15
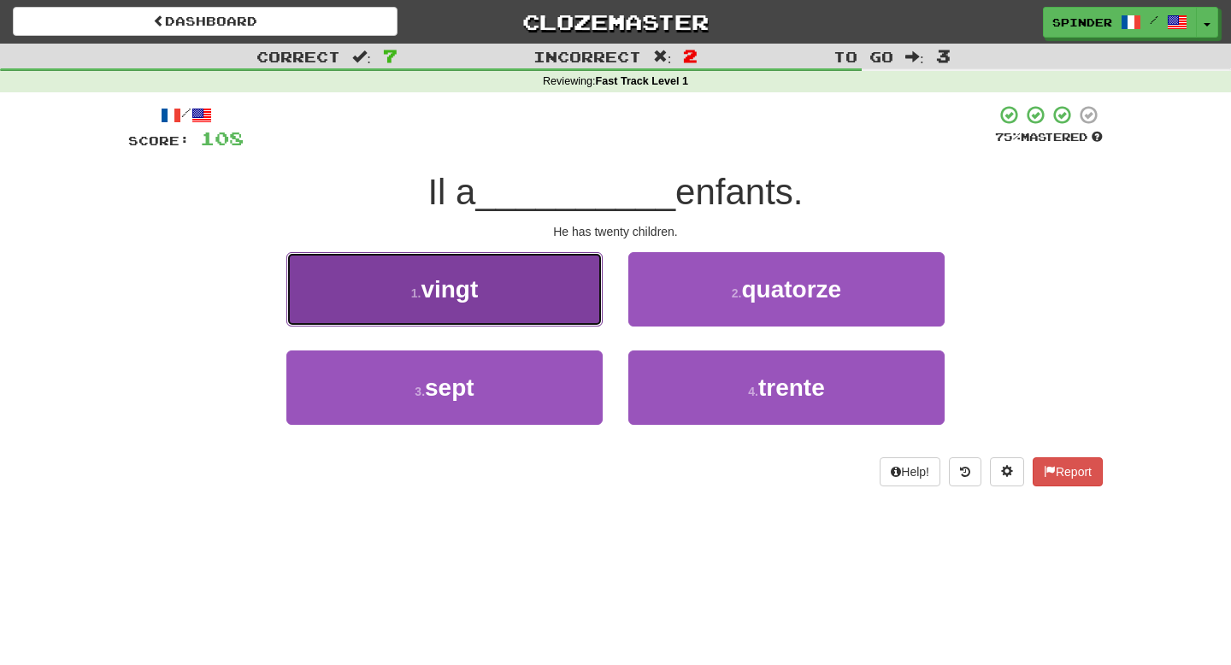
click at [562, 304] on button "1 . vingt" at bounding box center [444, 289] width 316 height 74
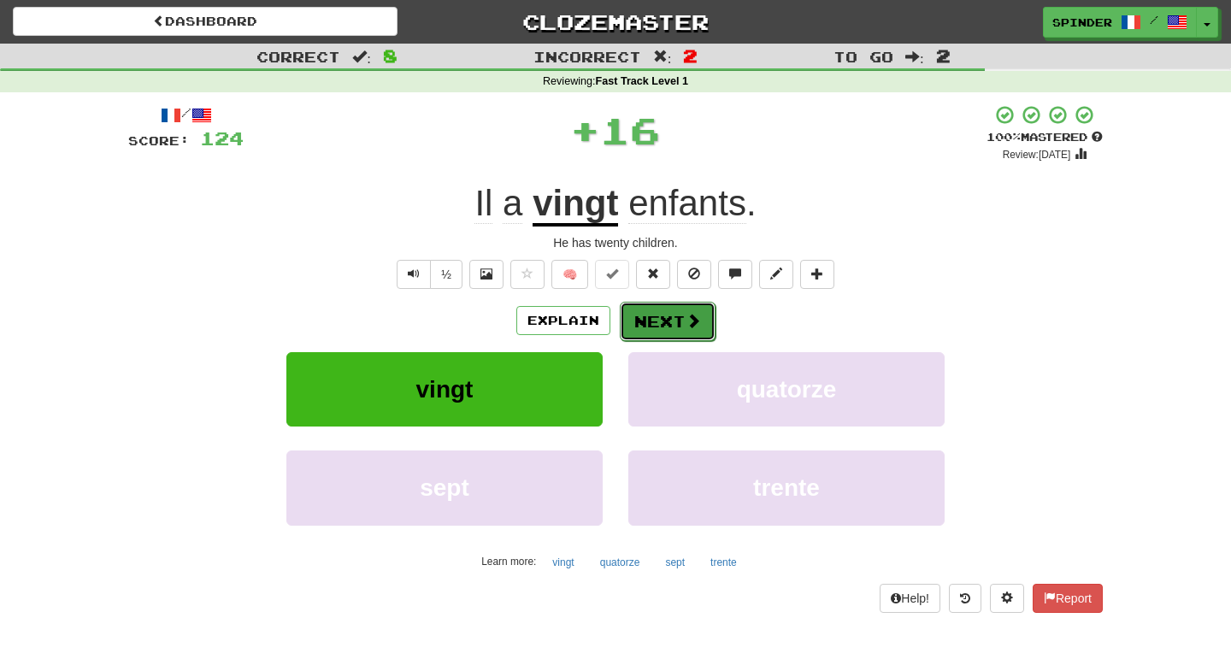
click at [662, 321] on button "Next" at bounding box center [668, 321] width 96 height 39
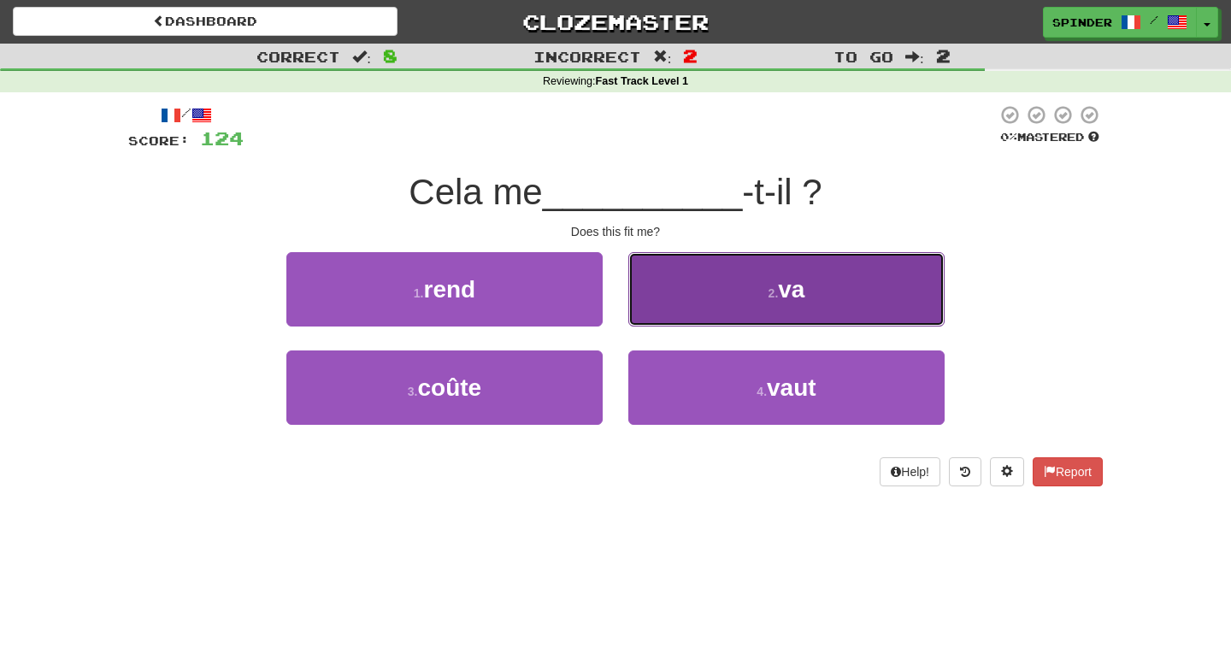
click at [672, 318] on button "2 . va" at bounding box center [786, 289] width 316 height 74
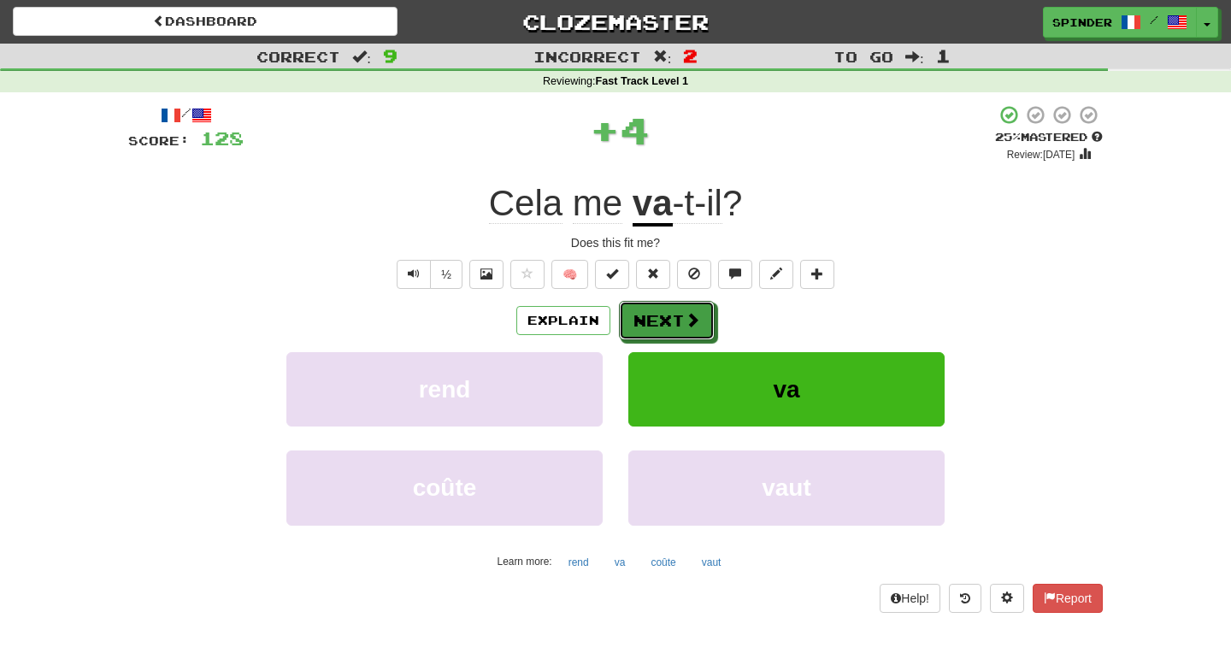
click at [672, 318] on button "Next" at bounding box center [667, 320] width 96 height 39
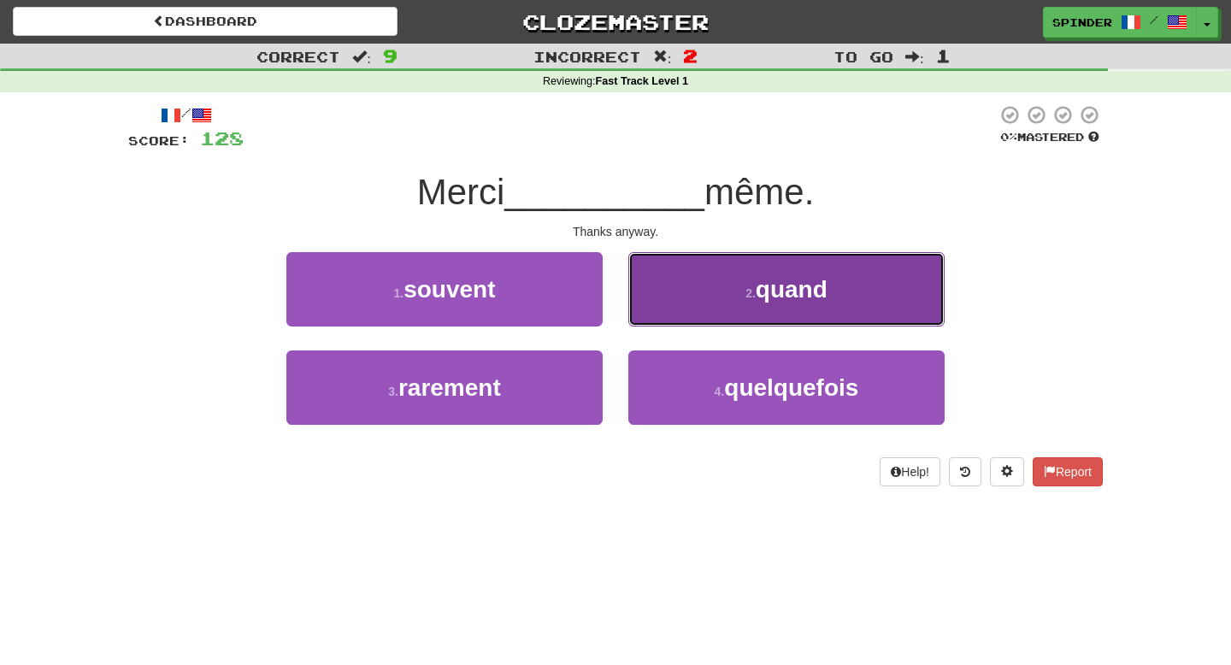
click at [674, 315] on button "2 . quand" at bounding box center [786, 289] width 316 height 74
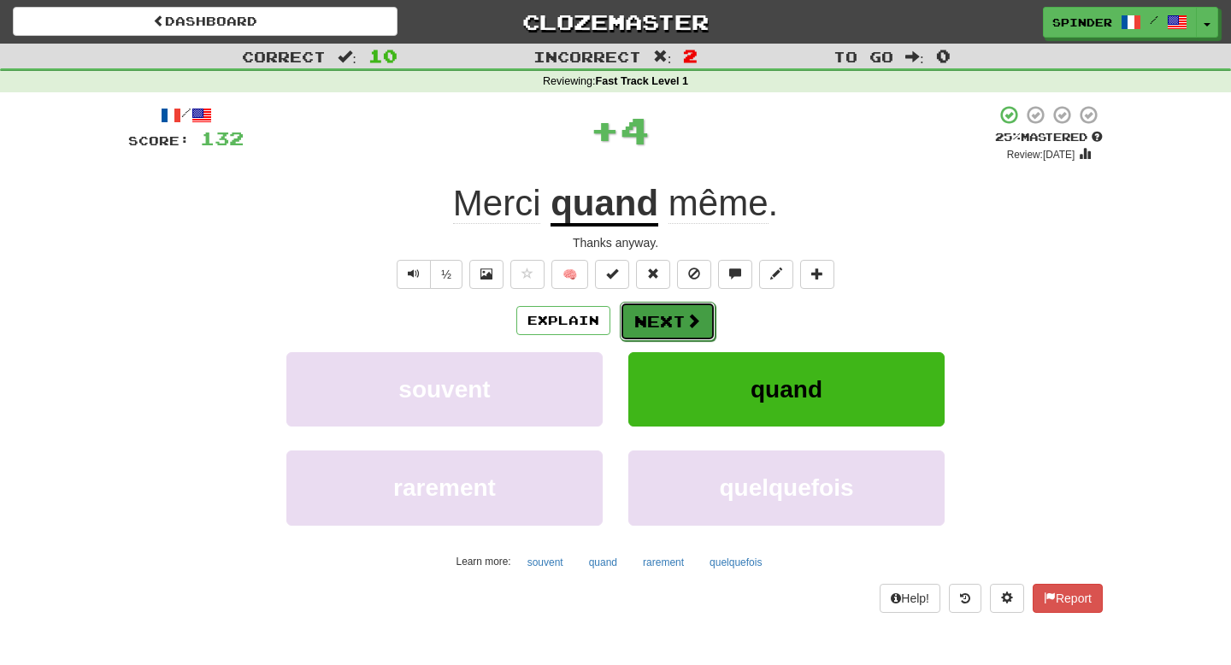
click at [665, 322] on button "Next" at bounding box center [668, 321] width 96 height 39
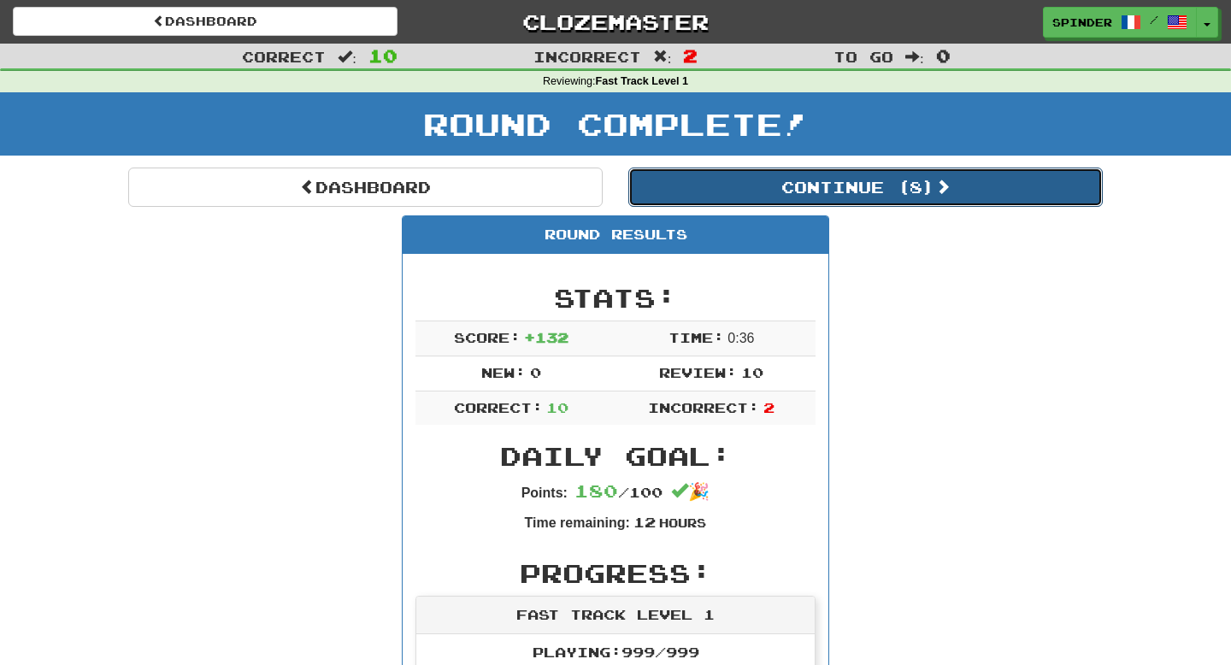
click at [839, 195] on button "Continue ( 8 )" at bounding box center [865, 187] width 474 height 39
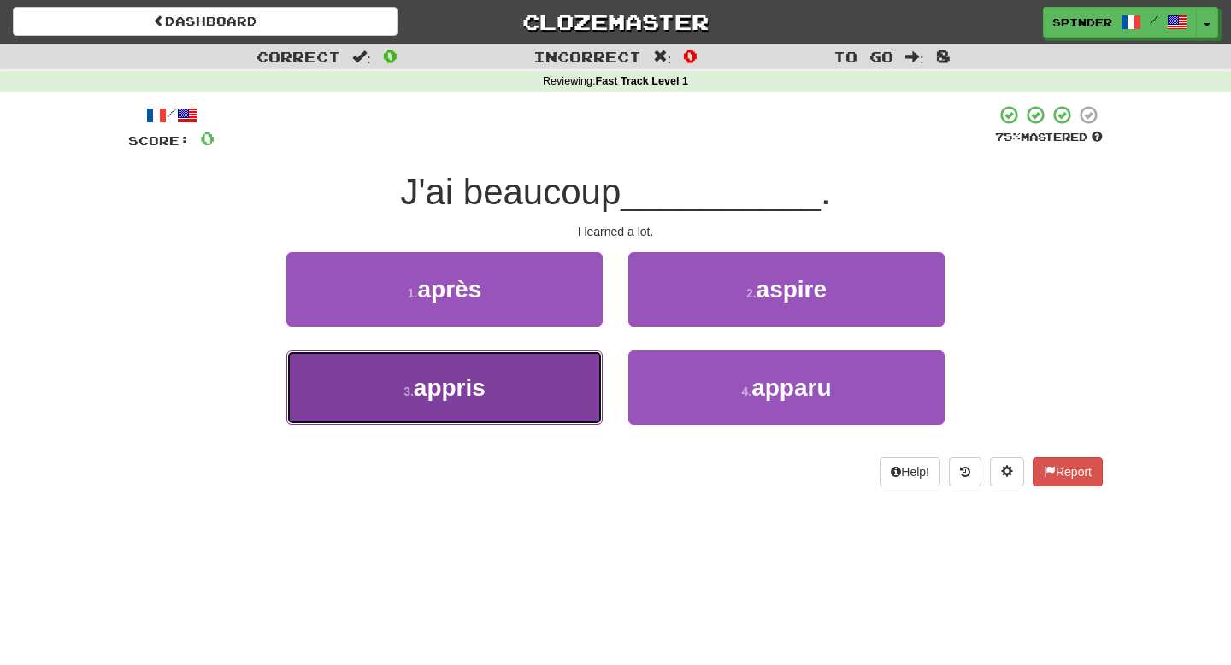
click at [533, 389] on button "3 . appris" at bounding box center [444, 387] width 316 height 74
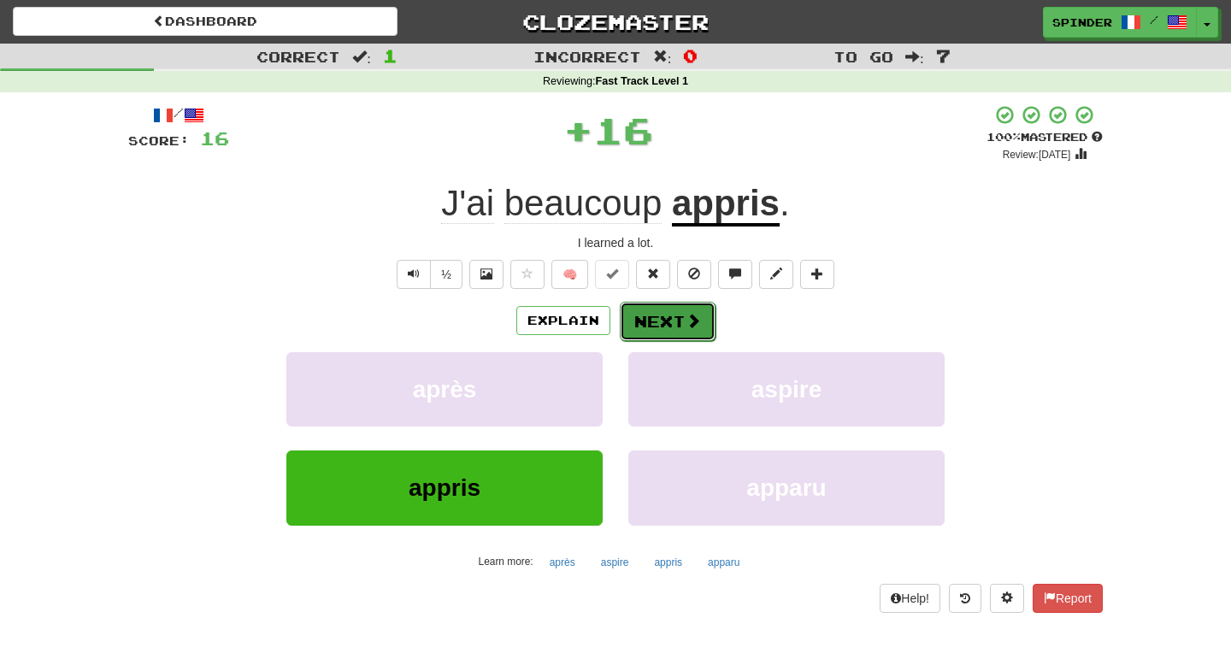
click at [677, 316] on button "Next" at bounding box center [668, 321] width 96 height 39
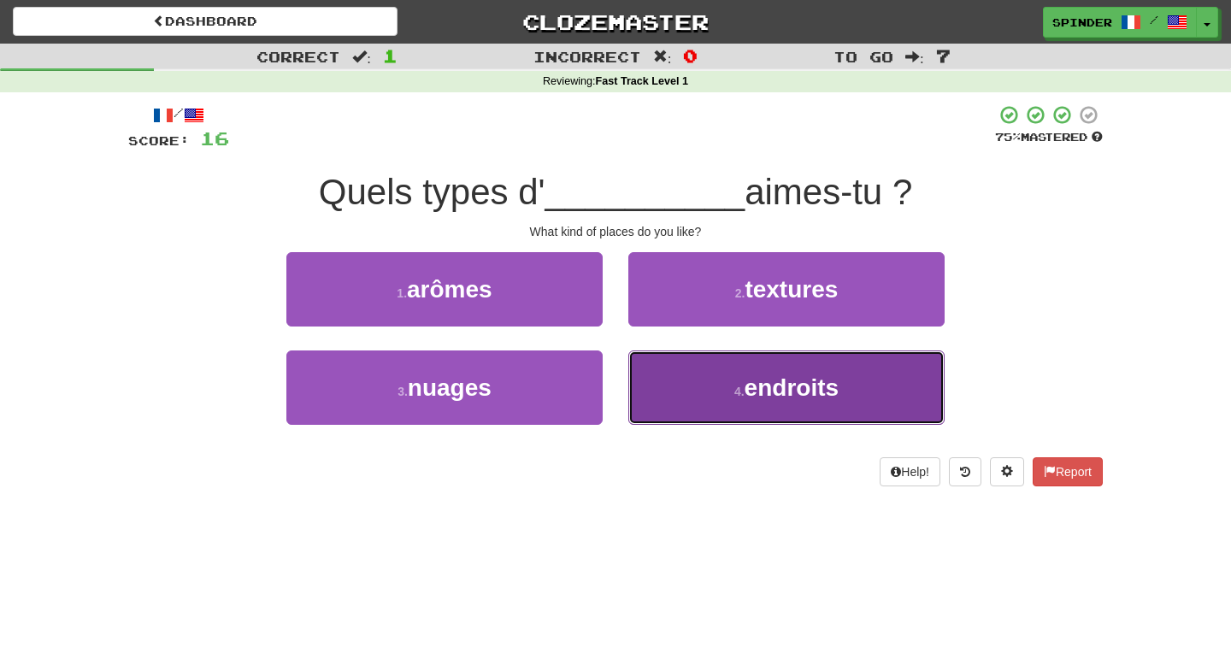
click at [842, 403] on button "4 . endroits" at bounding box center [786, 387] width 316 height 74
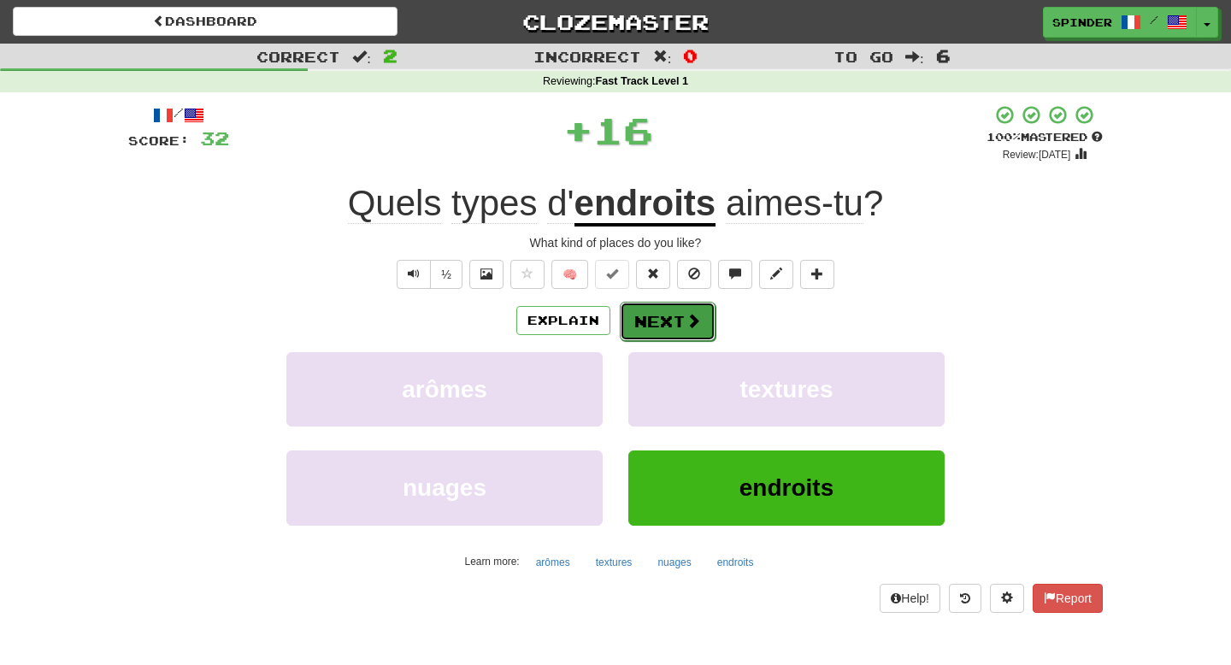
click at [691, 333] on button "Next" at bounding box center [668, 321] width 96 height 39
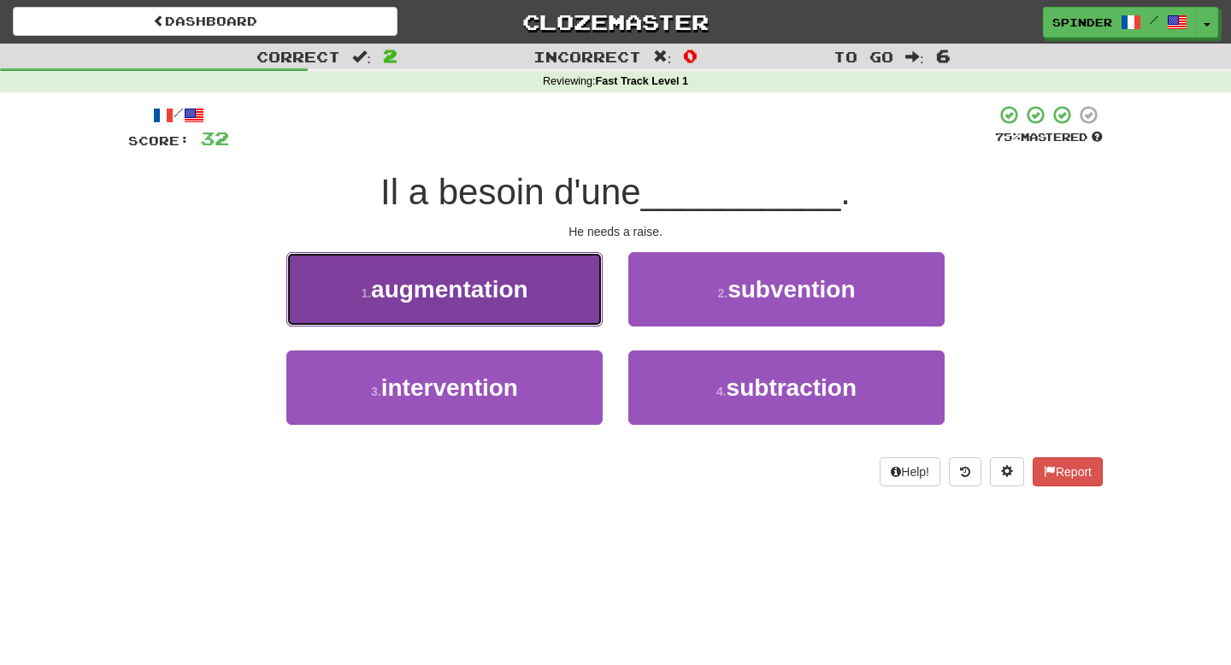
click at [563, 301] on button "1 . augmentation" at bounding box center [444, 289] width 316 height 74
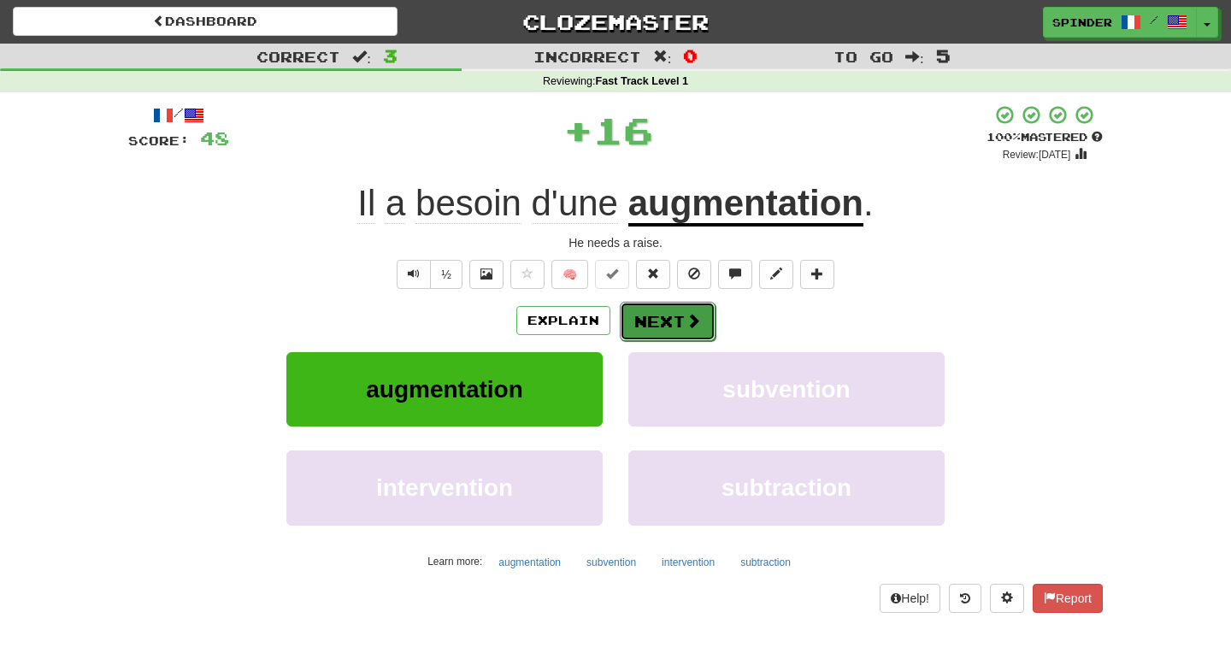
click at [704, 326] on button "Next" at bounding box center [668, 321] width 96 height 39
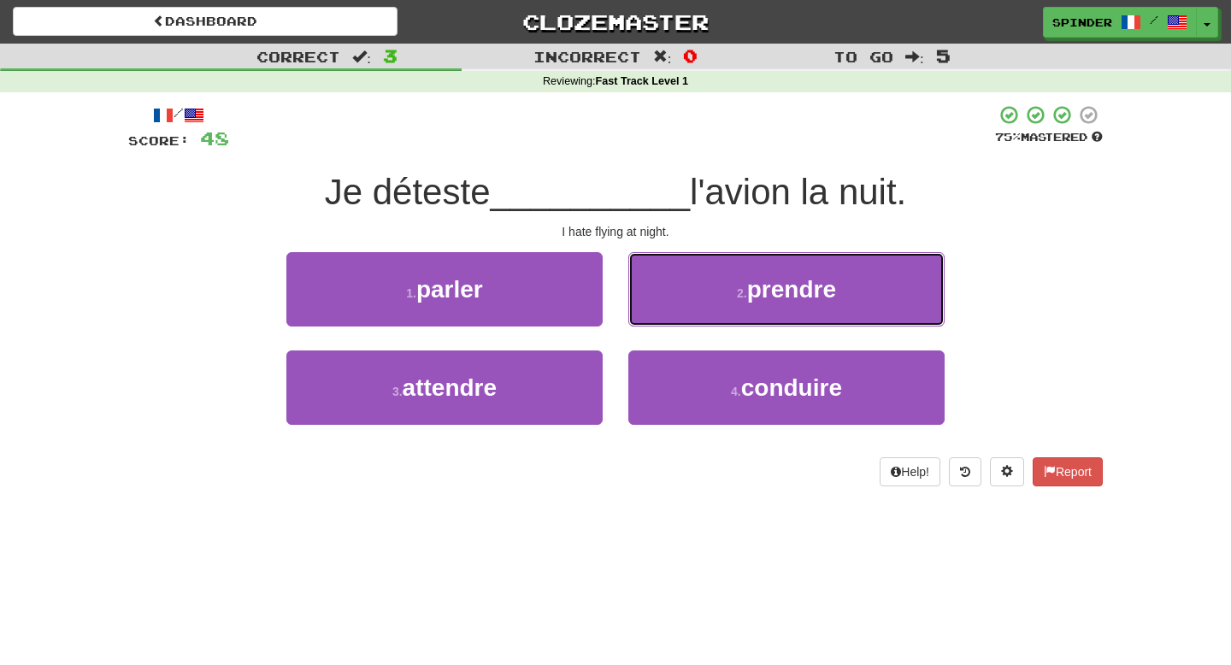
click at [853, 289] on button "2 . prendre" at bounding box center [786, 289] width 316 height 74
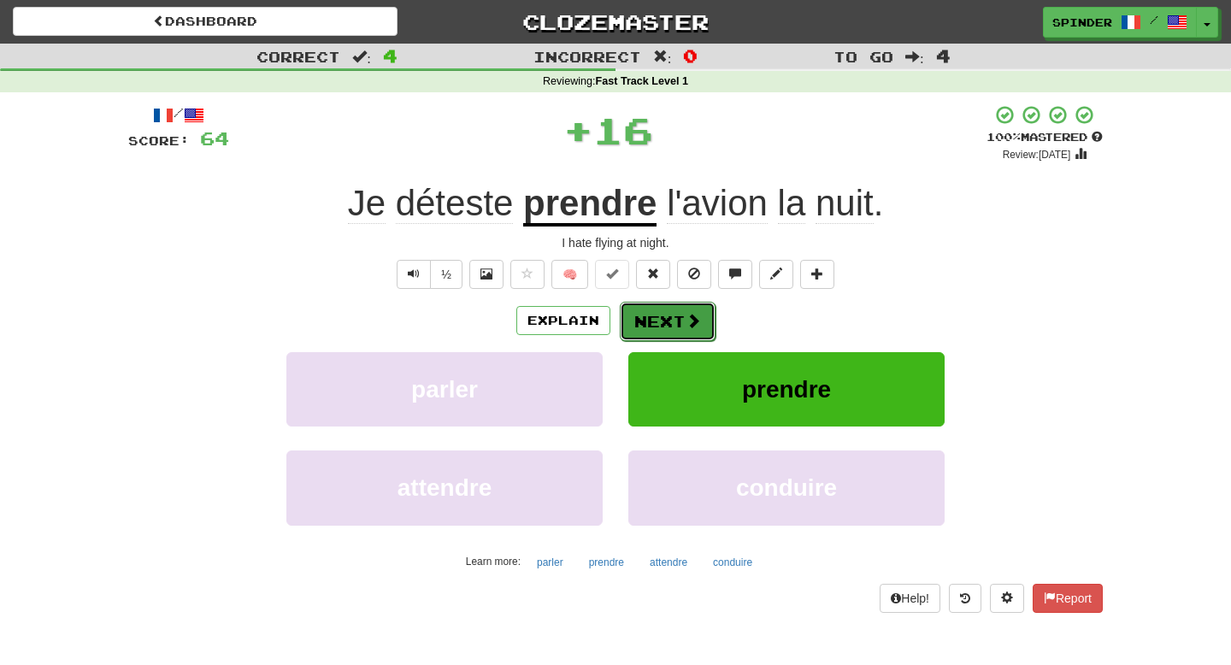
click at [679, 327] on button "Next" at bounding box center [668, 321] width 96 height 39
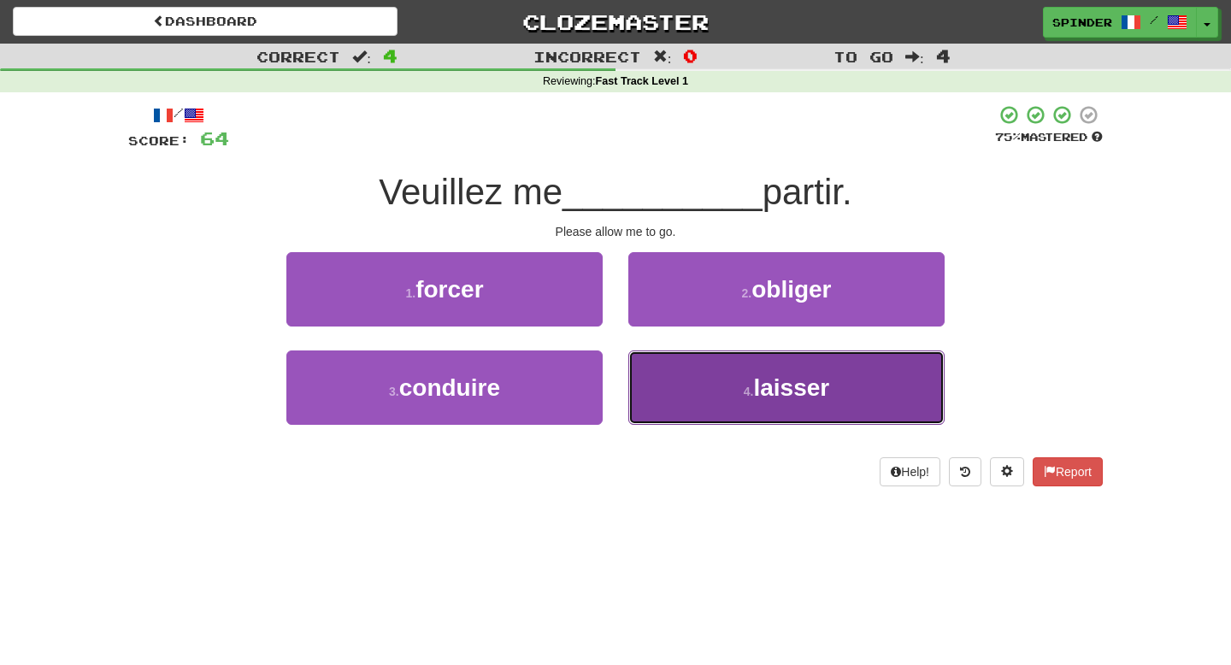
click at [702, 382] on button "4 . laisser" at bounding box center [786, 387] width 316 height 74
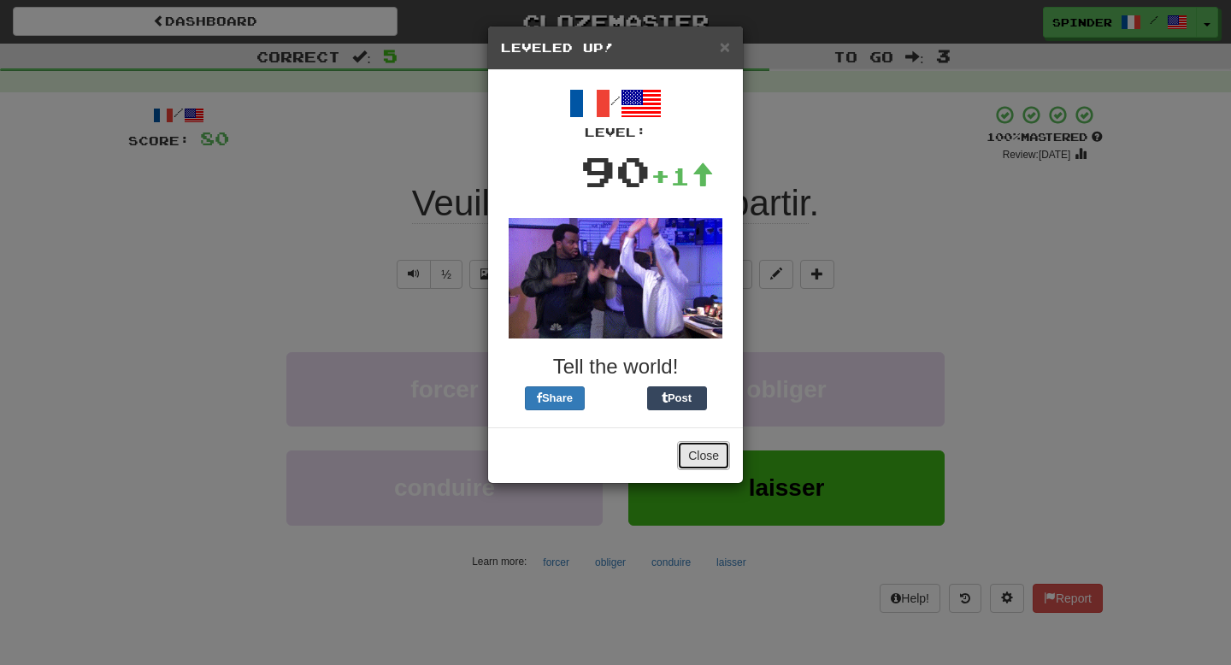
click at [698, 451] on button "Close" at bounding box center [703, 455] width 53 height 29
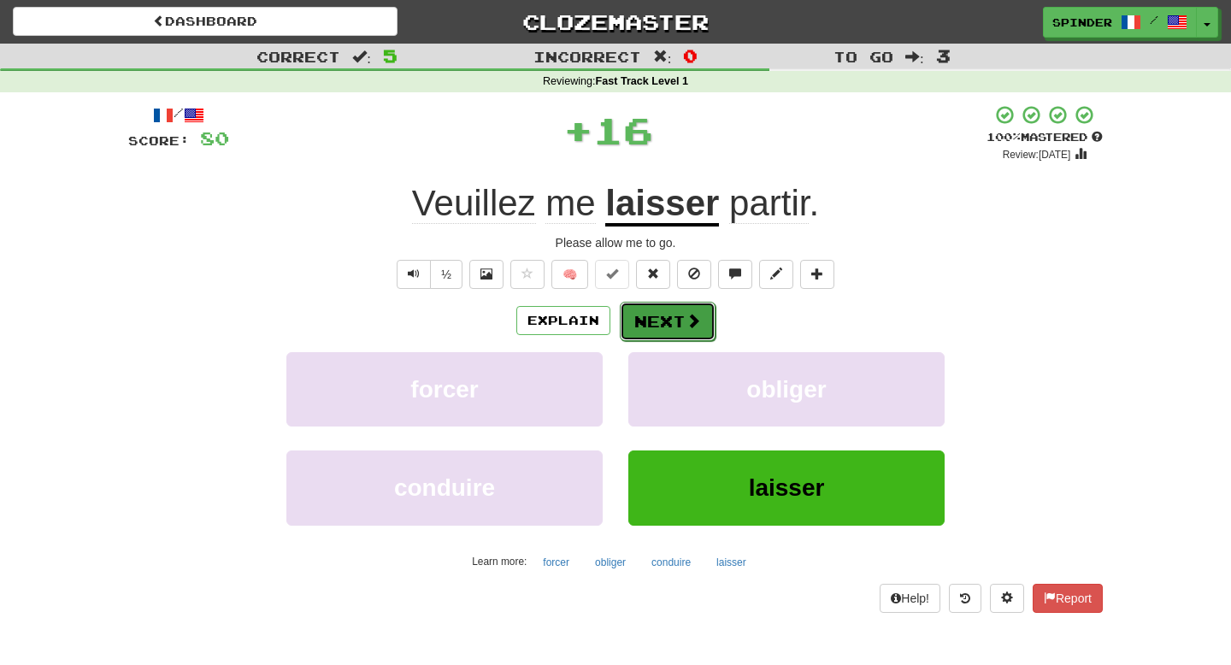
click at [674, 328] on button "Next" at bounding box center [668, 321] width 96 height 39
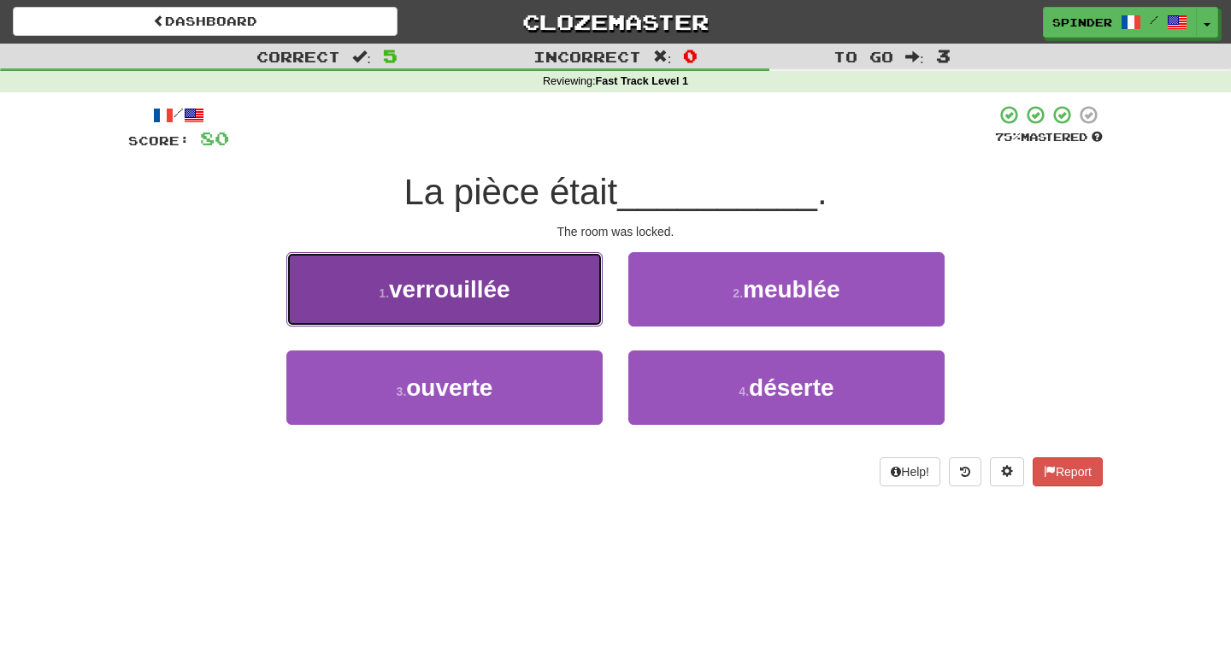
click at [586, 301] on button "1 . verrouillée" at bounding box center [444, 289] width 316 height 74
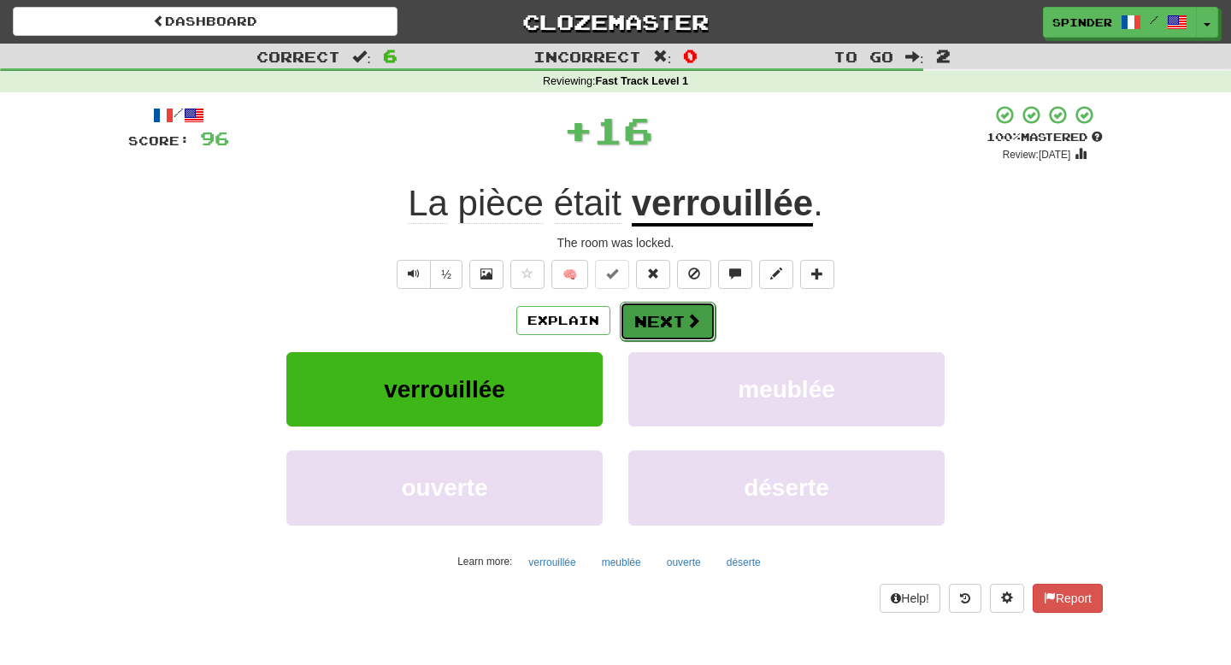
click at [703, 329] on button "Next" at bounding box center [668, 321] width 96 height 39
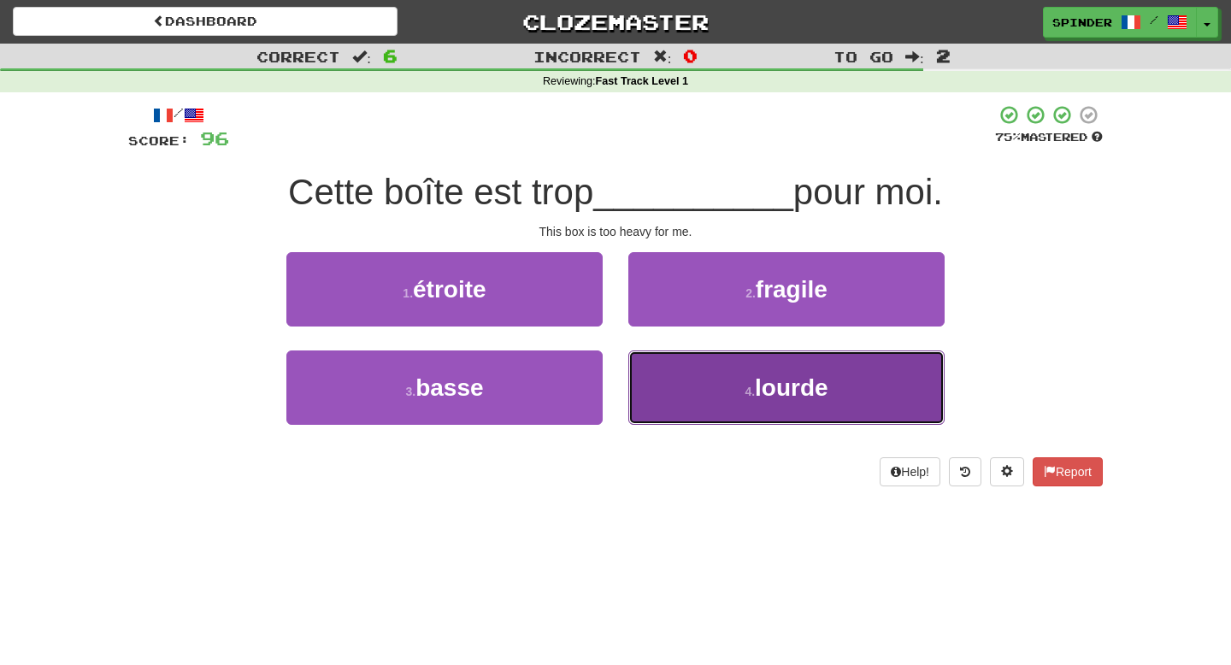
click at [772, 378] on span "lourde" at bounding box center [792, 387] width 74 height 27
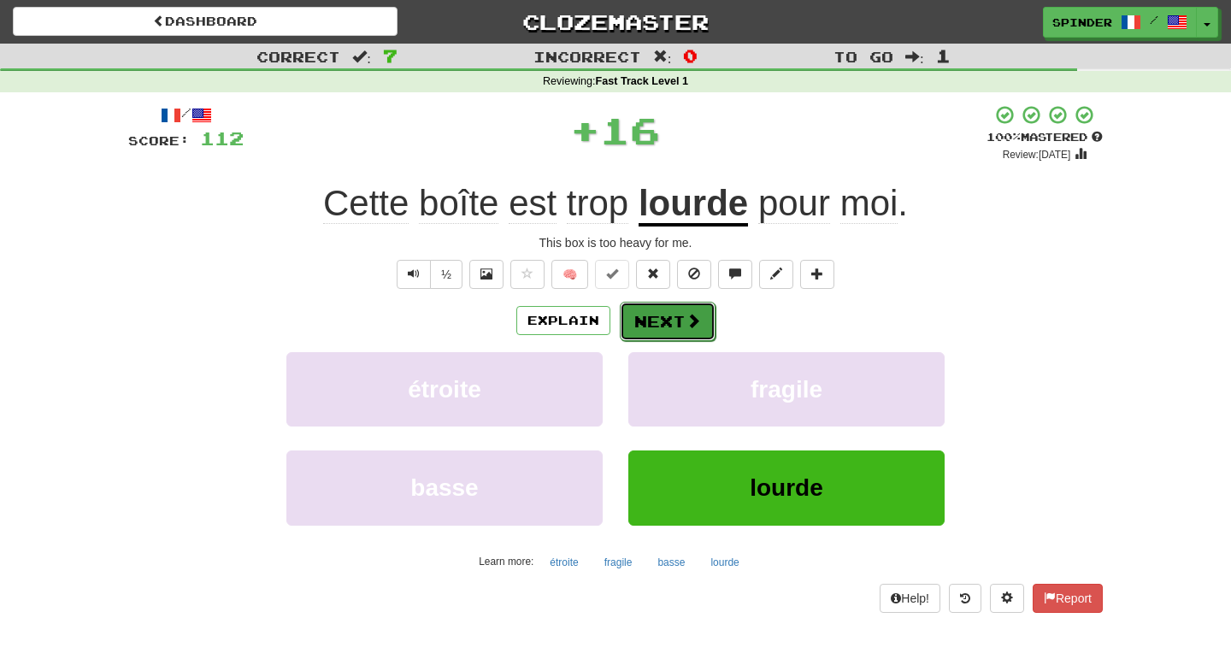
click at [692, 323] on span at bounding box center [693, 320] width 15 height 15
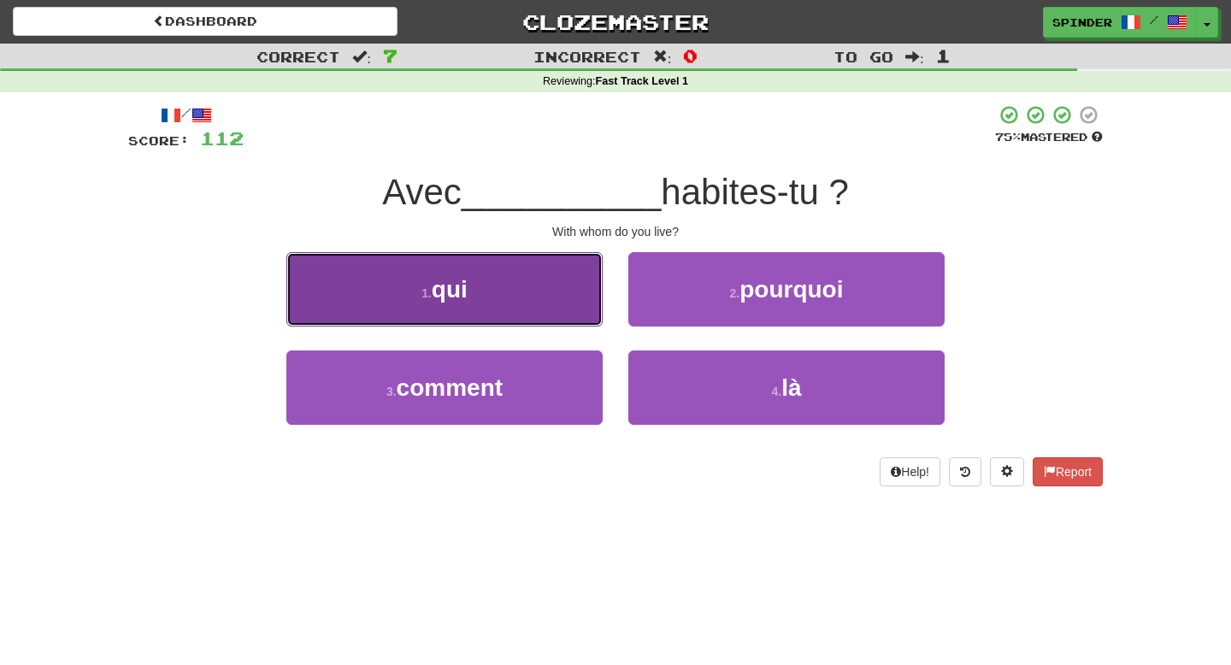
click at [504, 258] on button "1 . qui" at bounding box center [444, 289] width 316 height 74
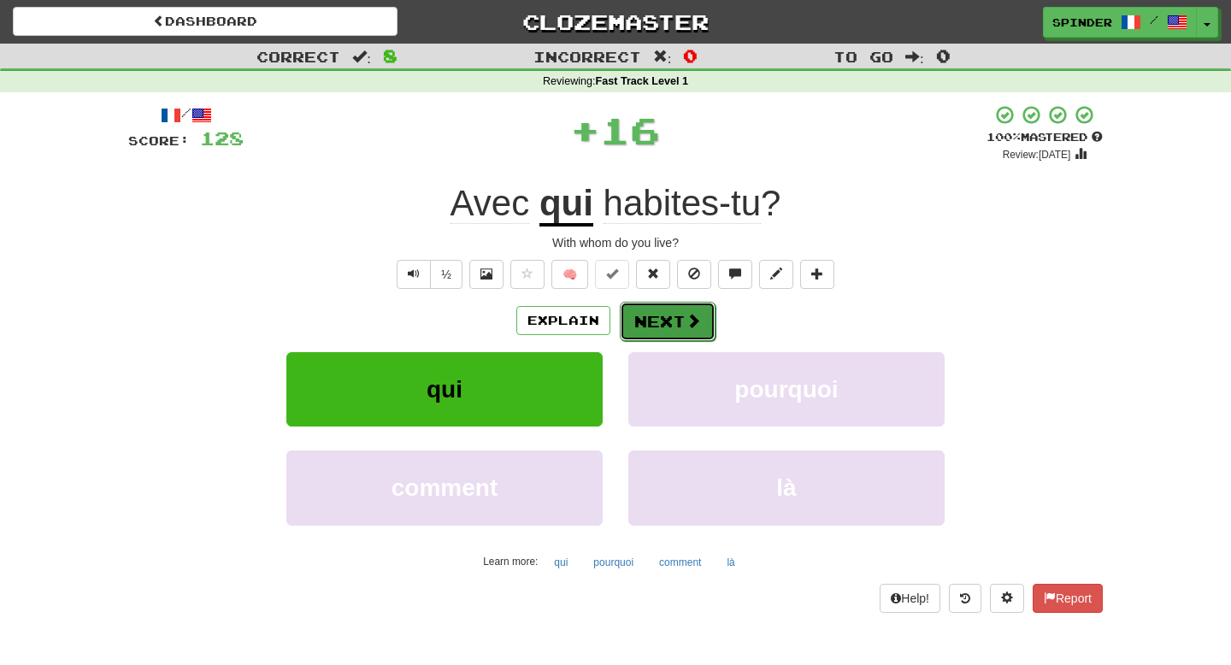
click at [663, 313] on button "Next" at bounding box center [668, 321] width 96 height 39
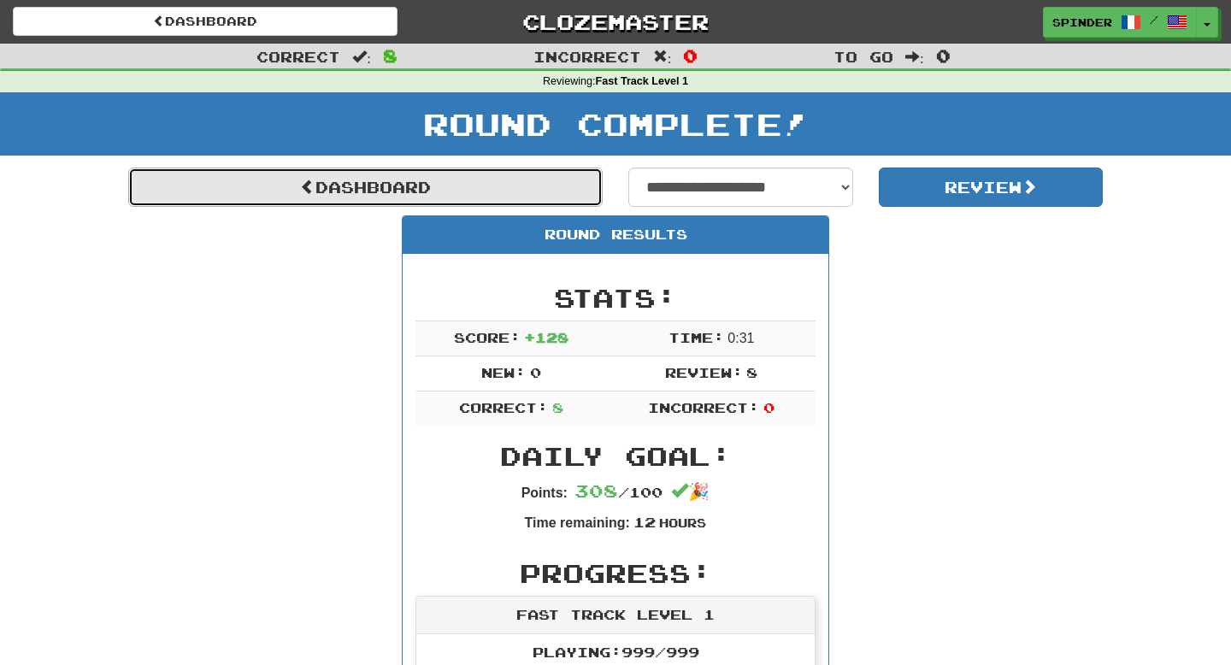
click at [446, 184] on link "Dashboard" at bounding box center [365, 187] width 474 height 39
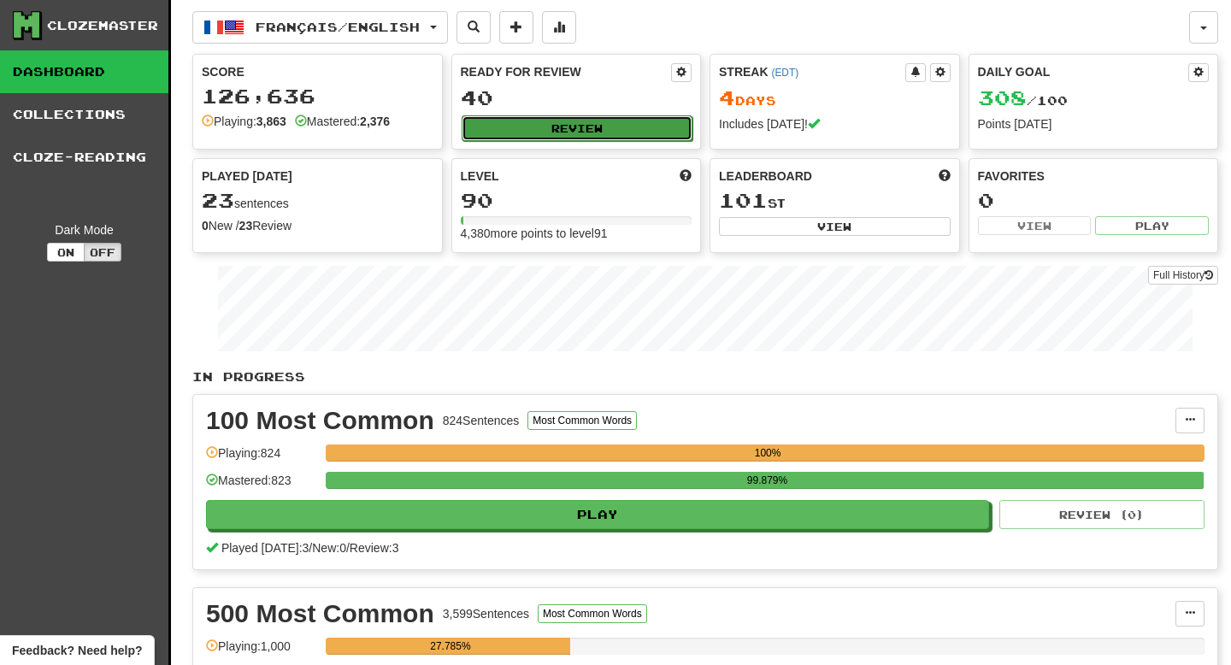
click at [620, 121] on button "Review" at bounding box center [578, 128] width 232 height 26
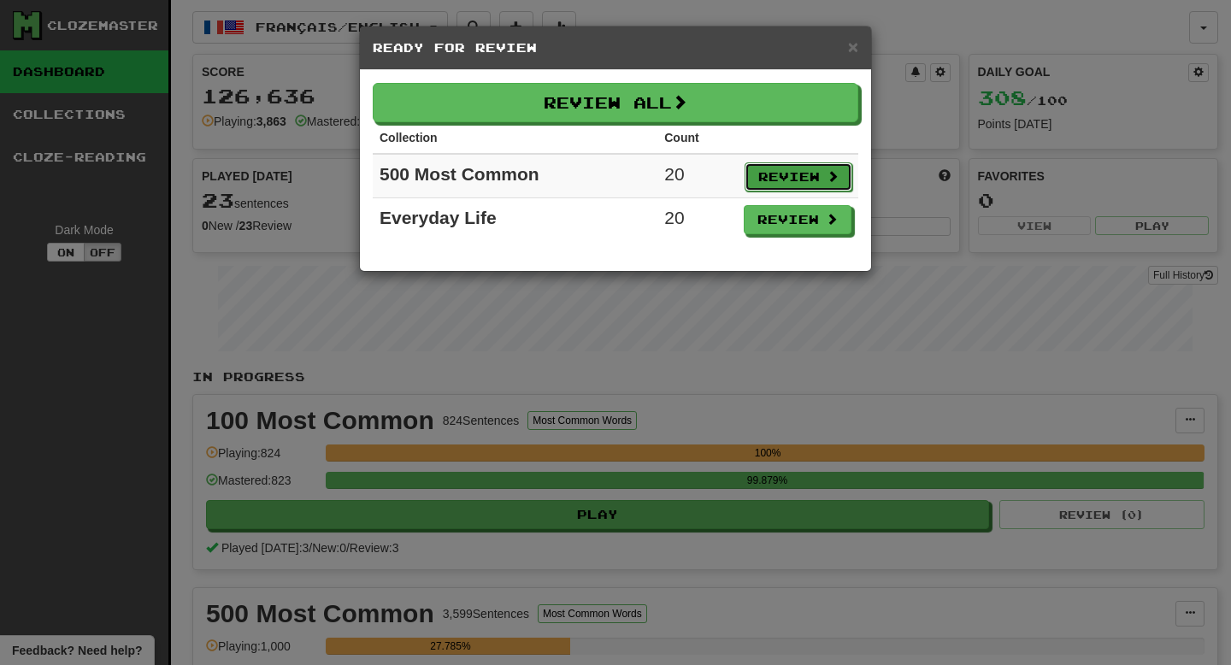
click at [756, 174] on button "Review" at bounding box center [799, 176] width 108 height 29
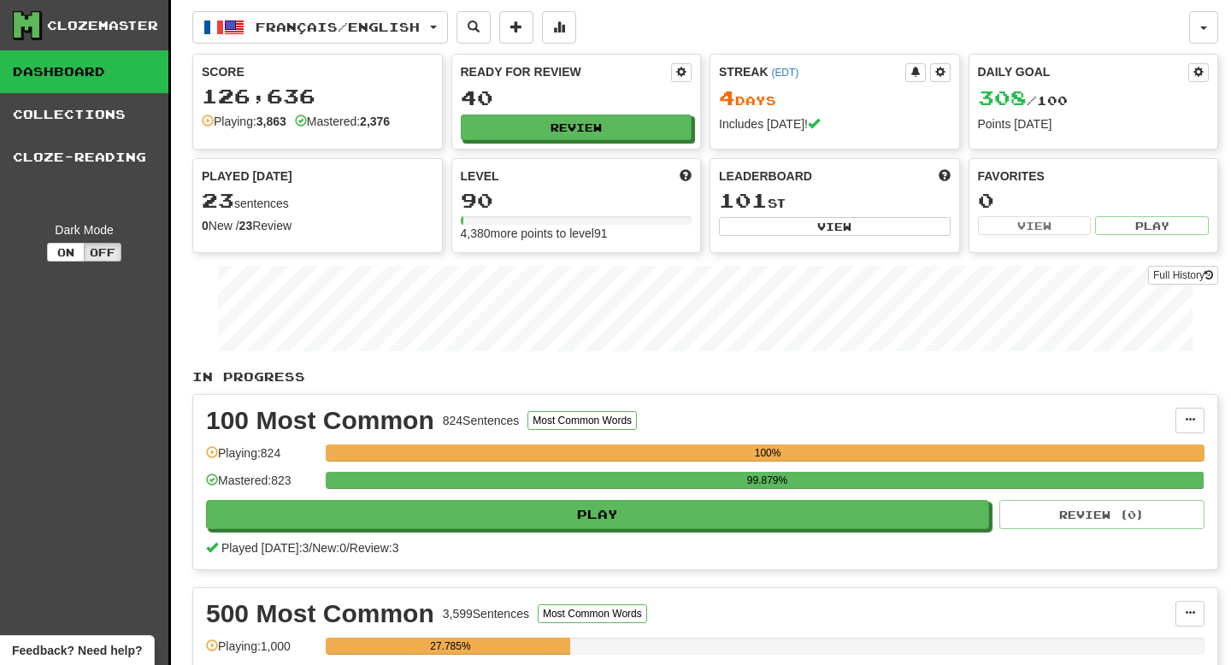
select select "**"
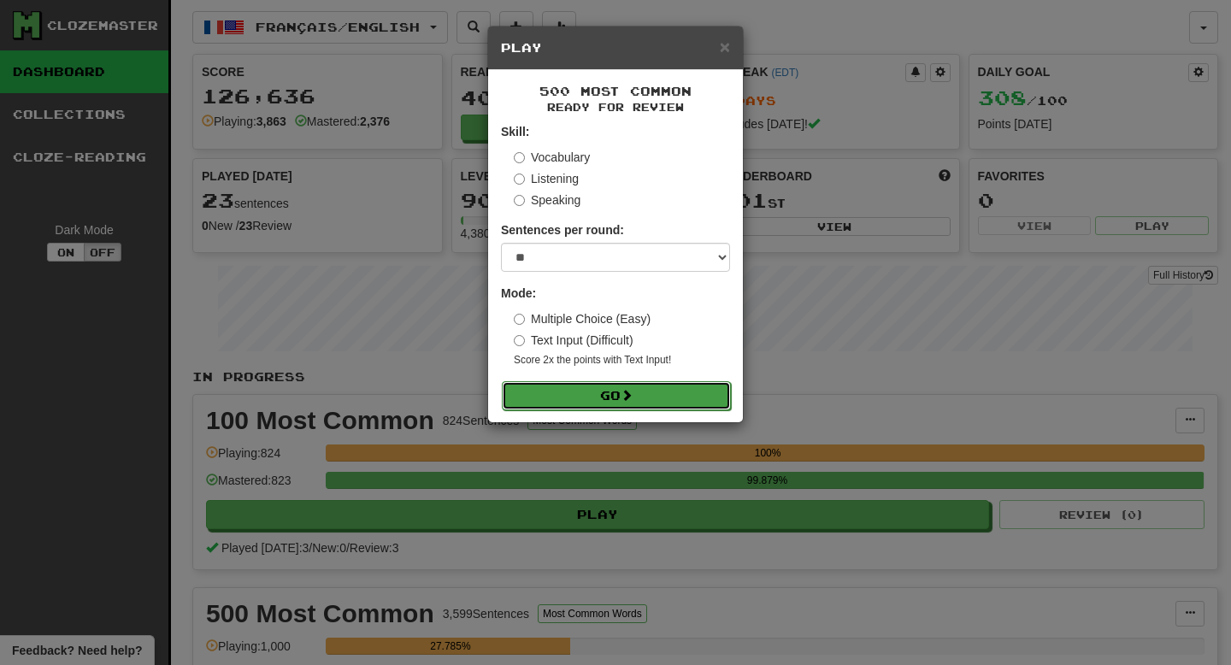
click at [657, 388] on button "Go" at bounding box center [616, 395] width 229 height 29
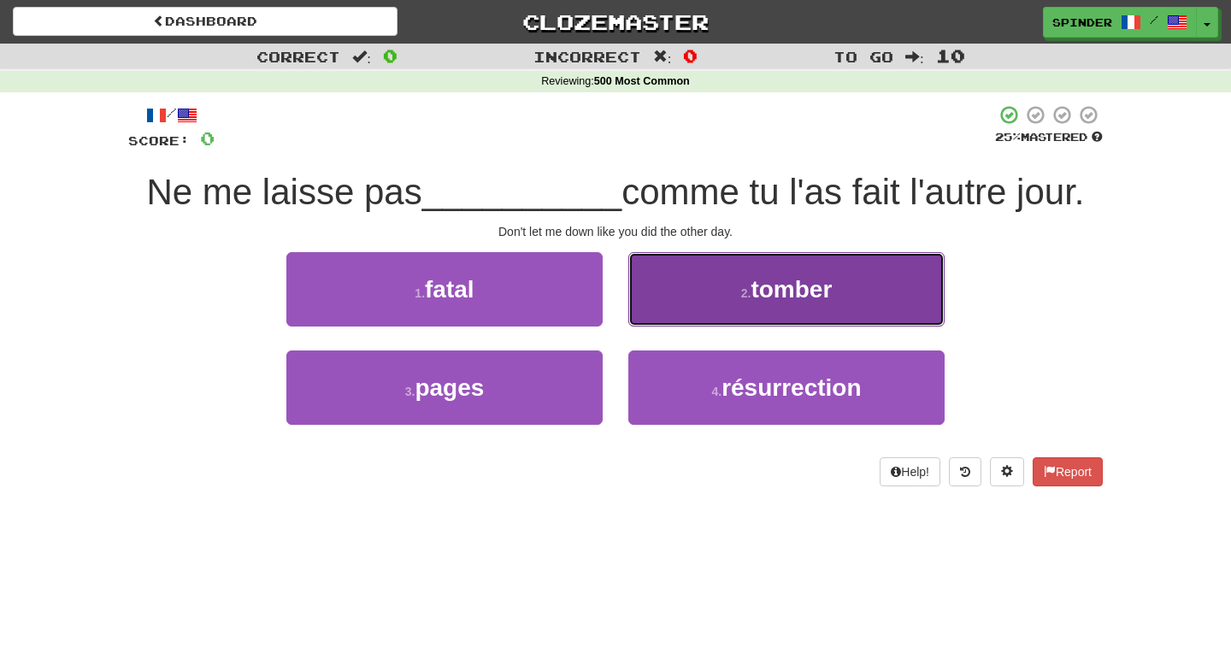
click at [674, 314] on button "2 . tomber" at bounding box center [786, 289] width 316 height 74
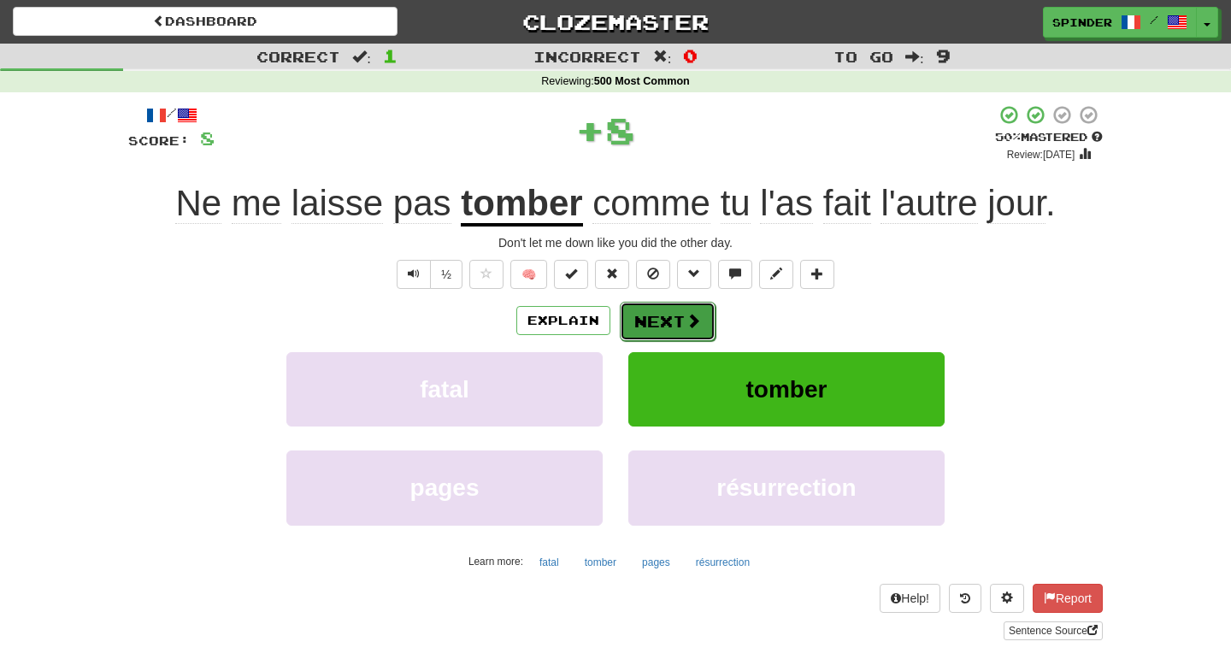
click at [658, 329] on button "Next" at bounding box center [668, 321] width 96 height 39
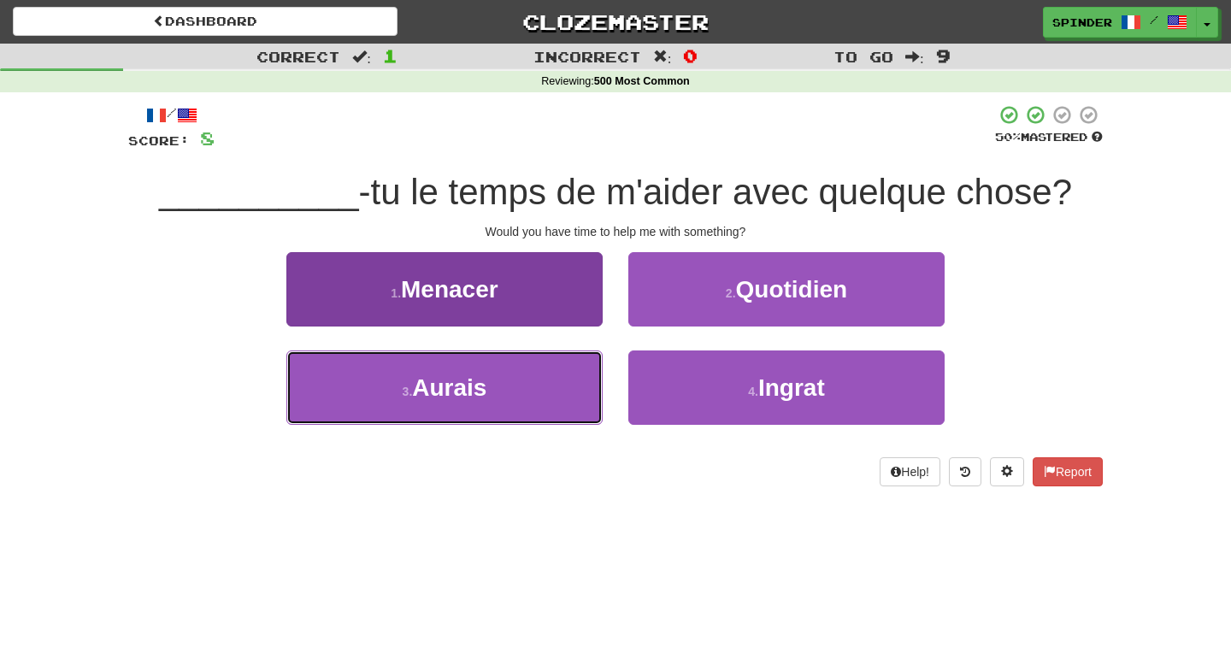
click at [542, 395] on button "3 . Aurais" at bounding box center [444, 387] width 316 height 74
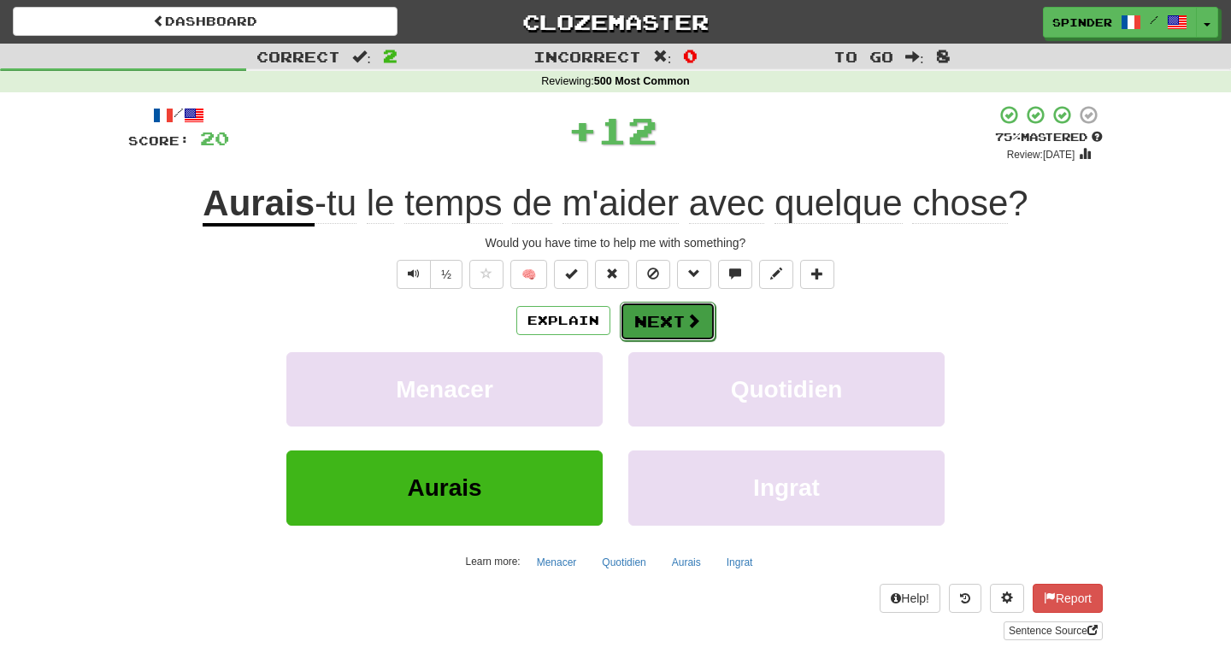
click at [657, 321] on button "Next" at bounding box center [668, 321] width 96 height 39
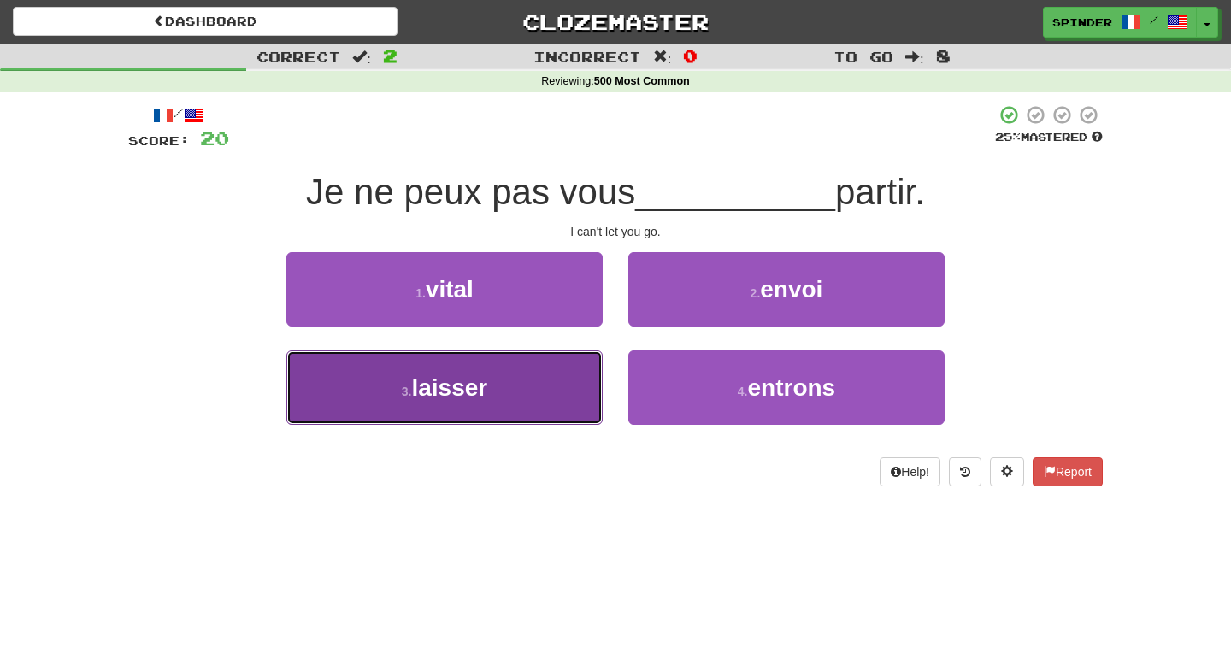
click at [523, 378] on button "3 . laisser" at bounding box center [444, 387] width 316 height 74
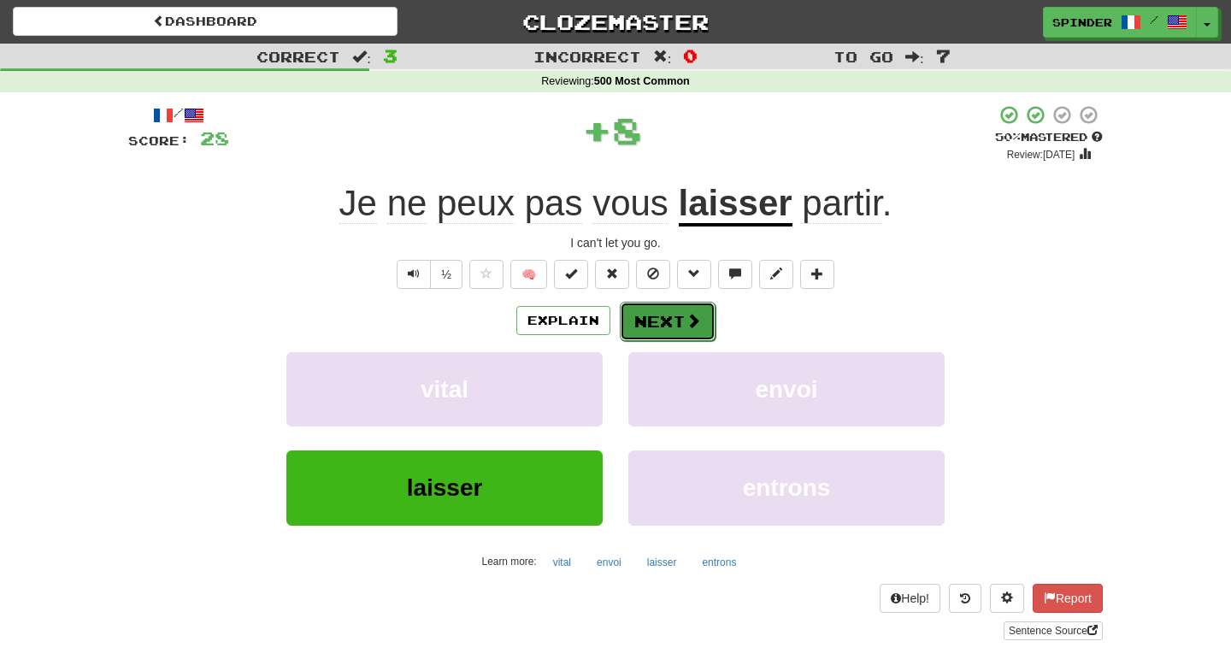
click at [680, 323] on button "Next" at bounding box center [668, 321] width 96 height 39
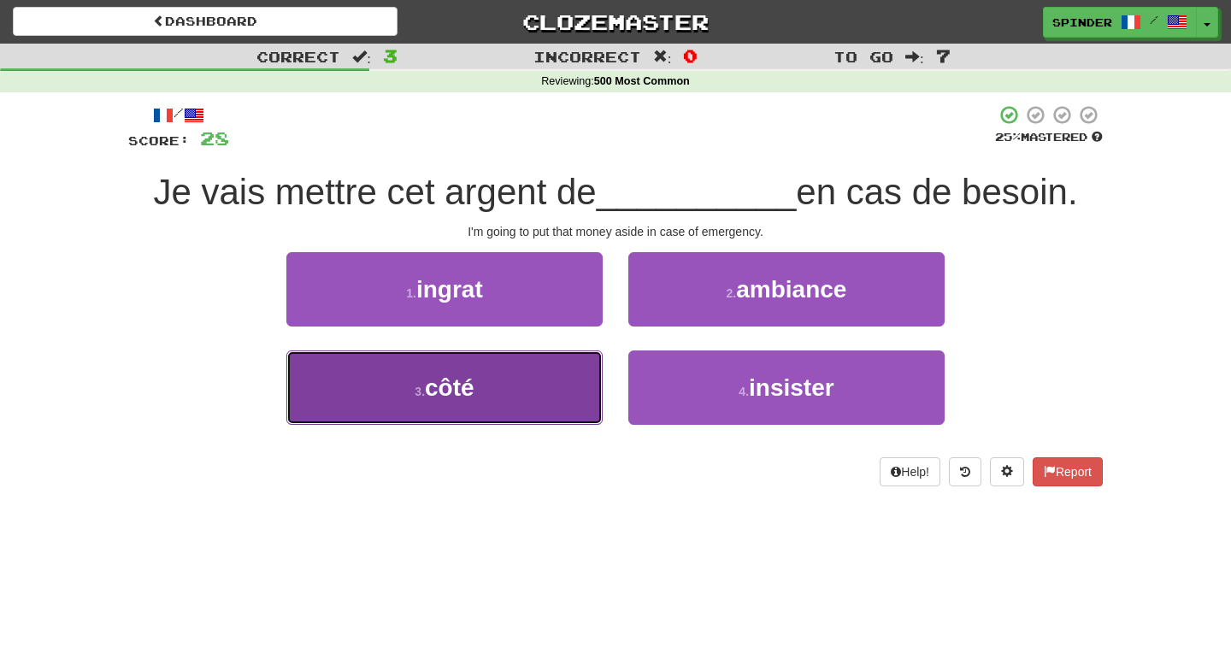
click at [571, 389] on button "3 . côté" at bounding box center [444, 387] width 316 height 74
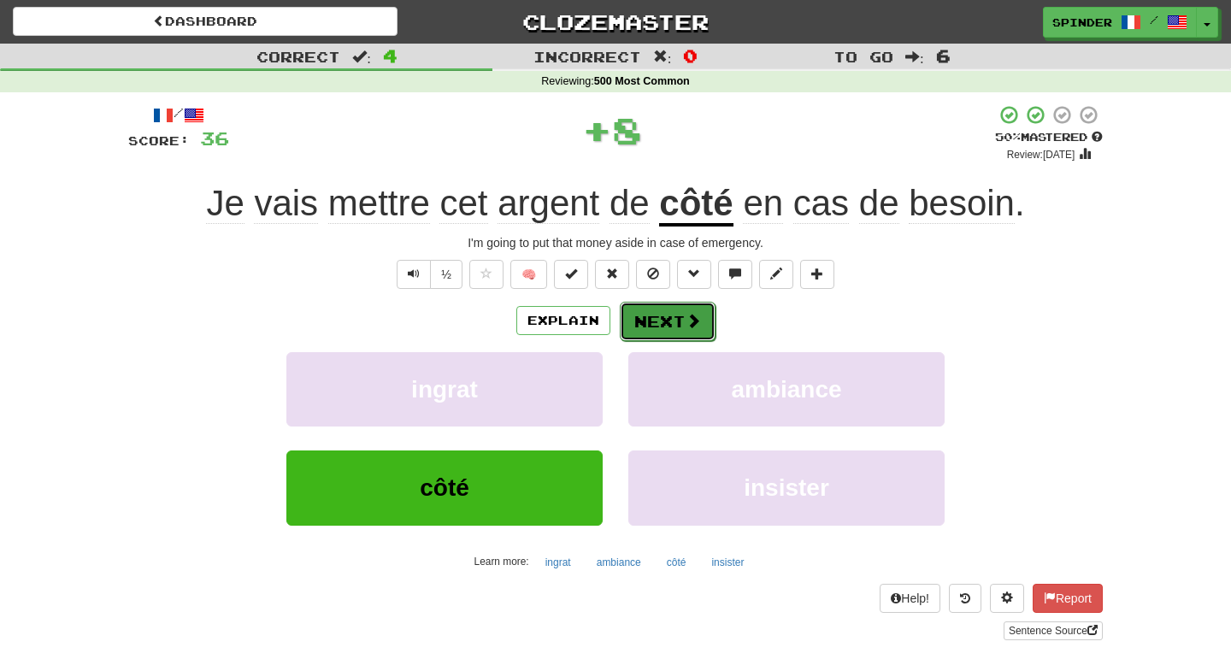
click at [693, 325] on span at bounding box center [693, 320] width 15 height 15
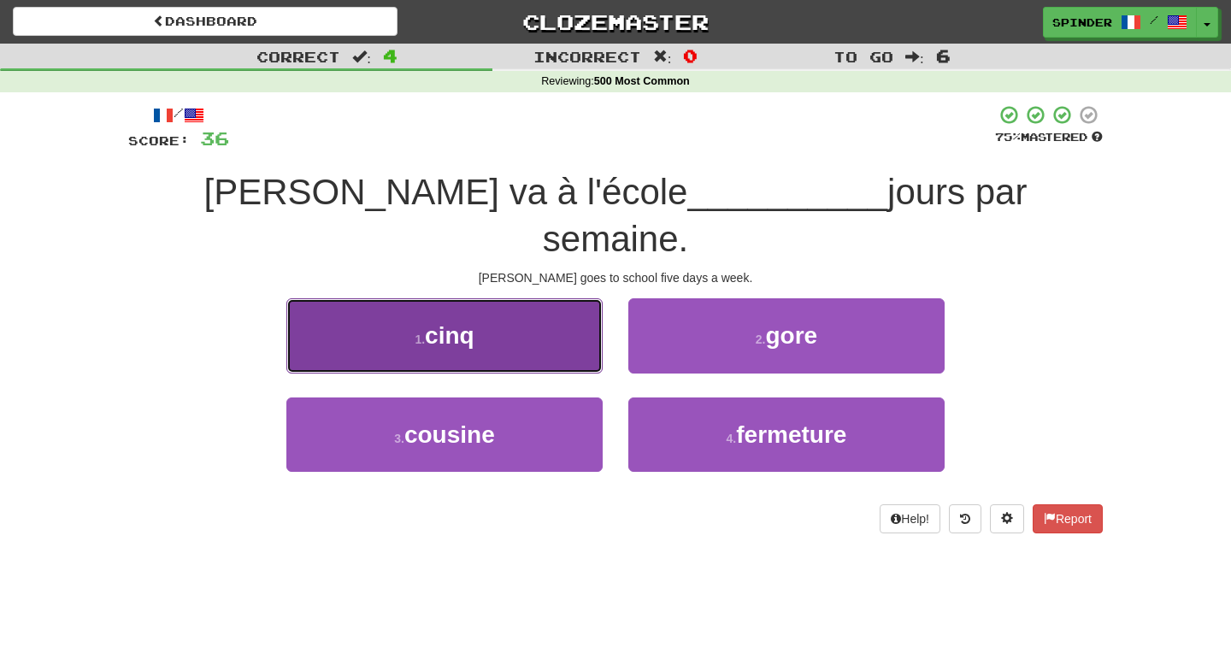
click at [559, 298] on button "1 . cinq" at bounding box center [444, 335] width 316 height 74
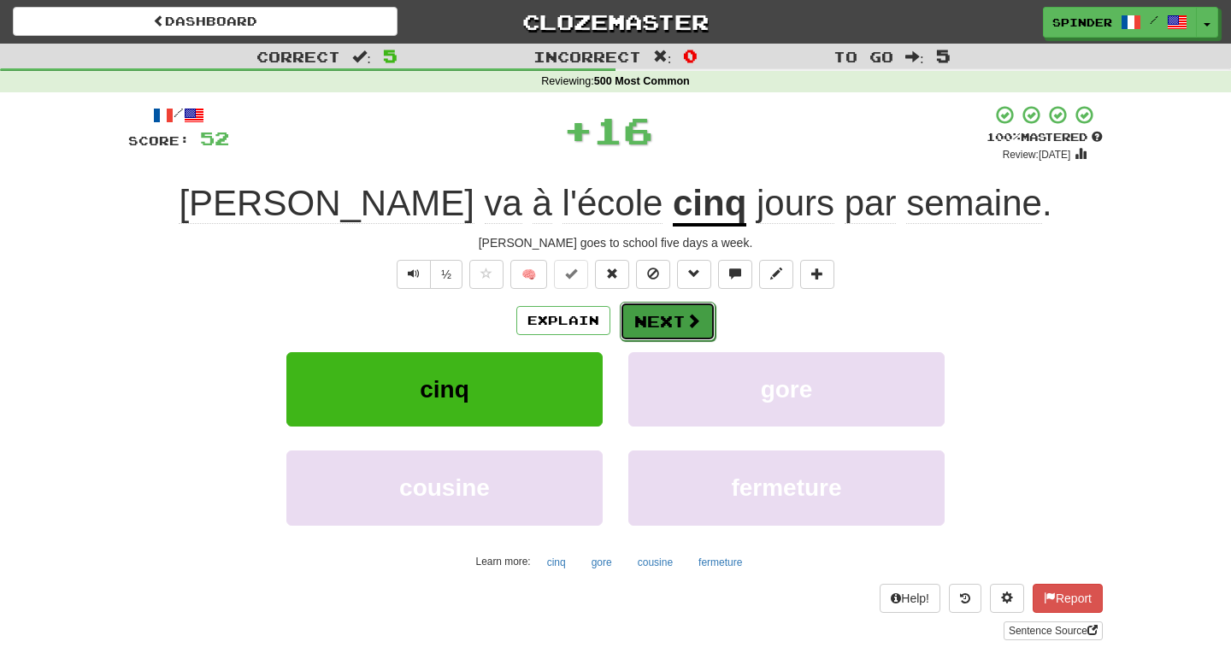
click at [666, 320] on button "Next" at bounding box center [668, 321] width 96 height 39
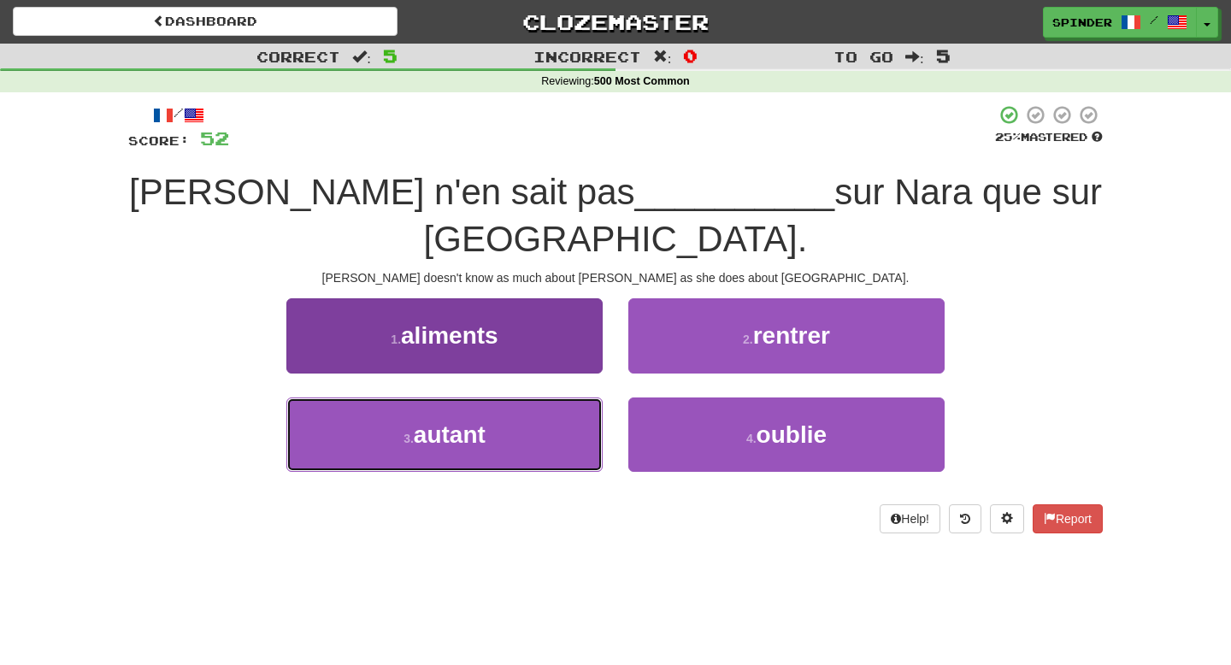
click at [553, 398] on button "3 . autant" at bounding box center [444, 435] width 316 height 74
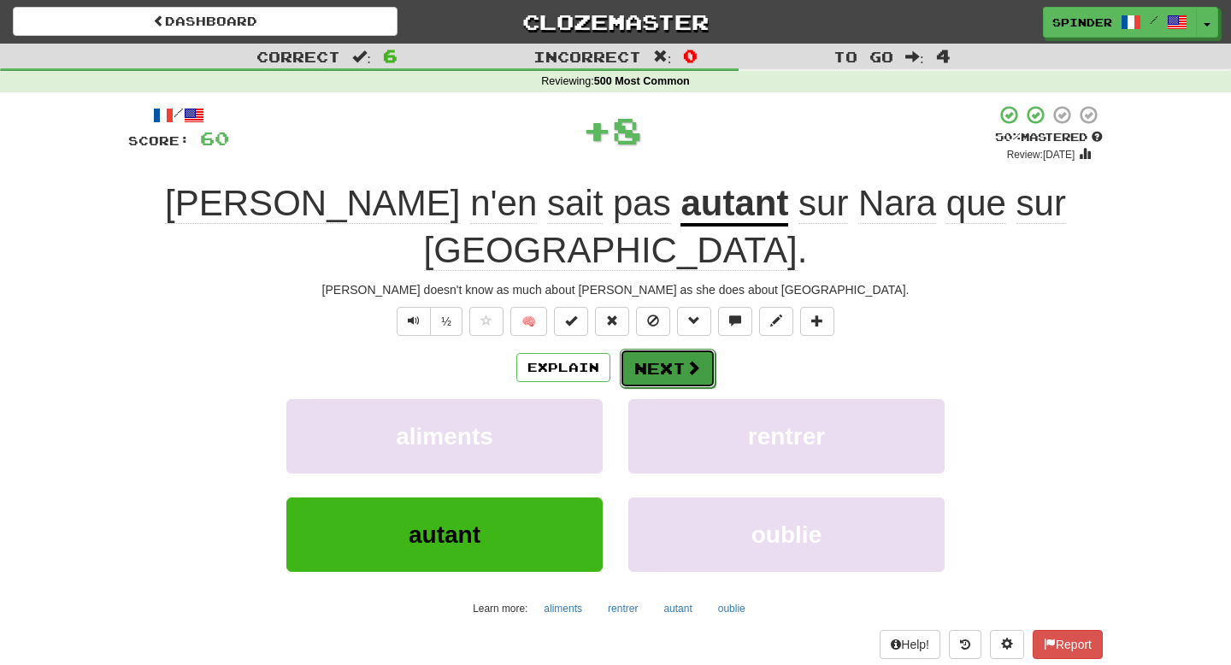
click at [674, 349] on button "Next" at bounding box center [668, 368] width 96 height 39
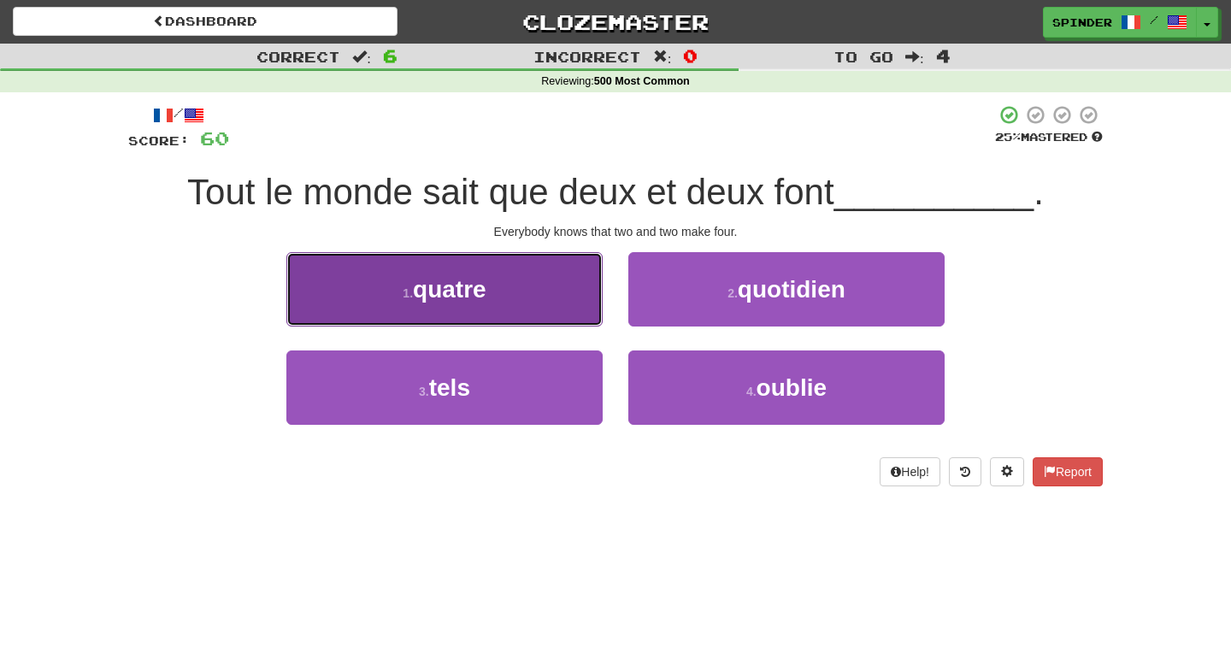
click at [598, 287] on button "1 . quatre" at bounding box center [444, 289] width 316 height 74
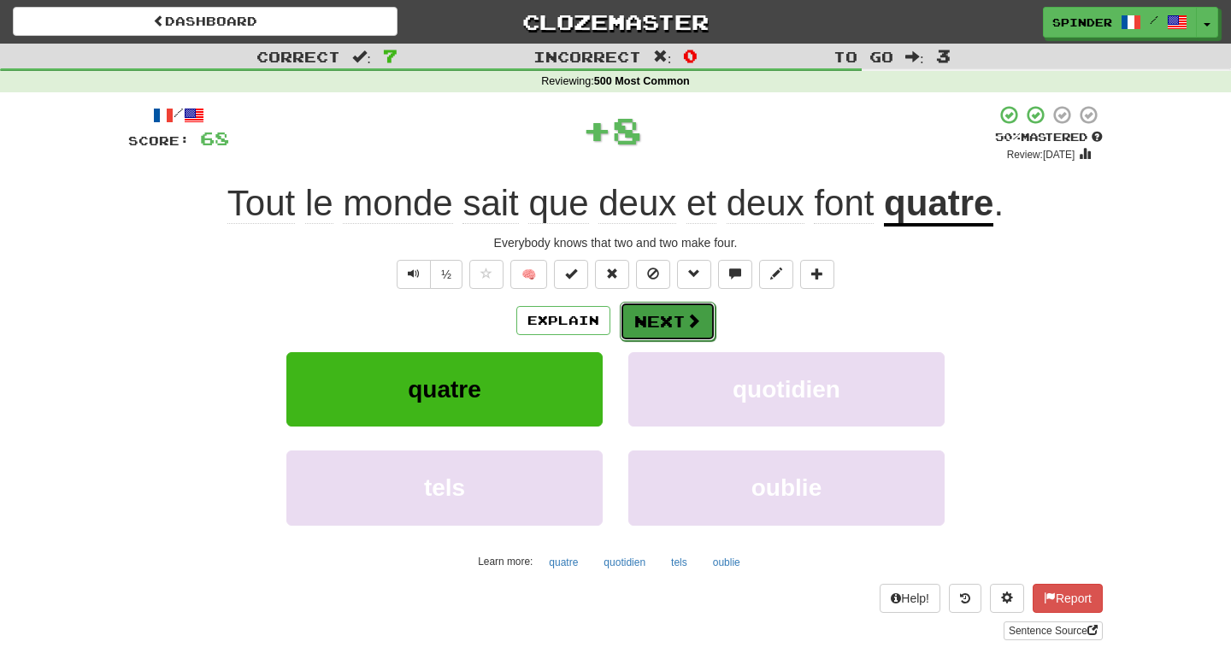
click at [676, 321] on button "Next" at bounding box center [668, 321] width 96 height 39
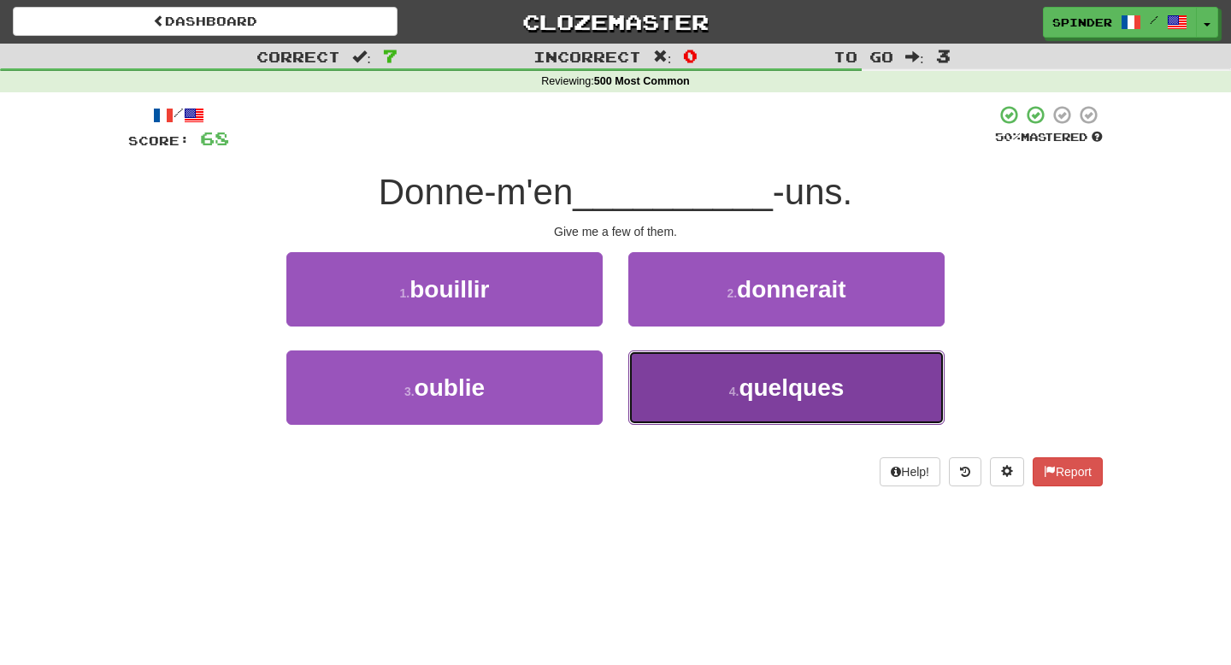
click at [691, 374] on button "4 . quelques" at bounding box center [786, 387] width 316 height 74
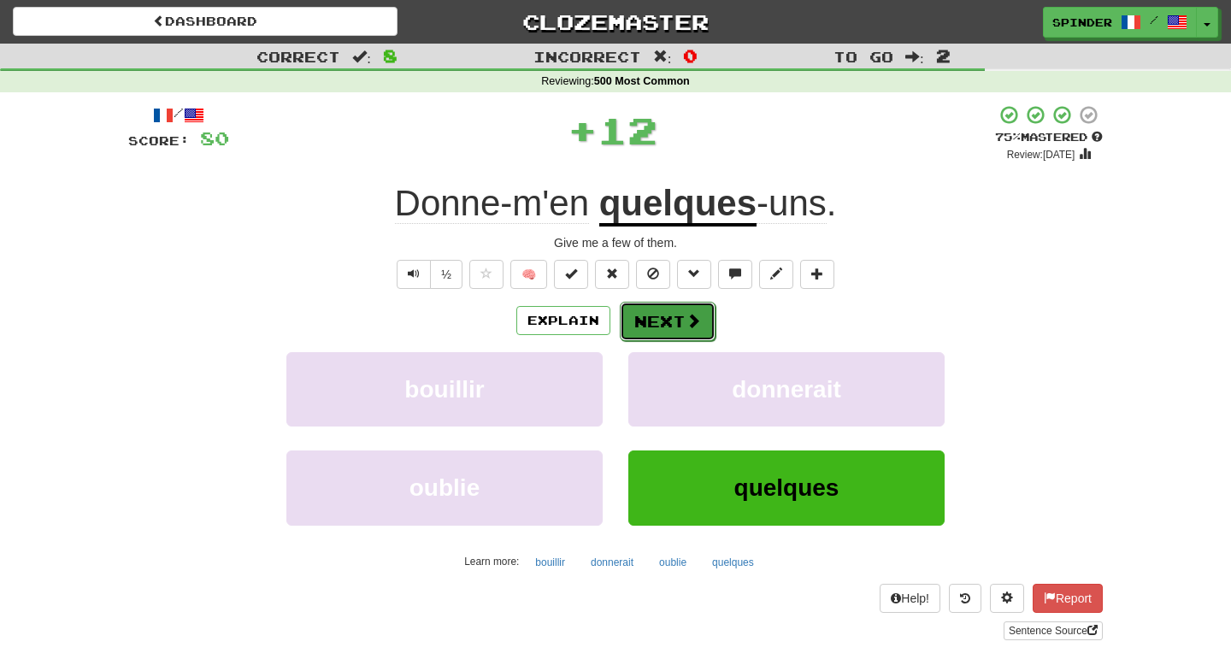
click at [681, 309] on button "Next" at bounding box center [668, 321] width 96 height 39
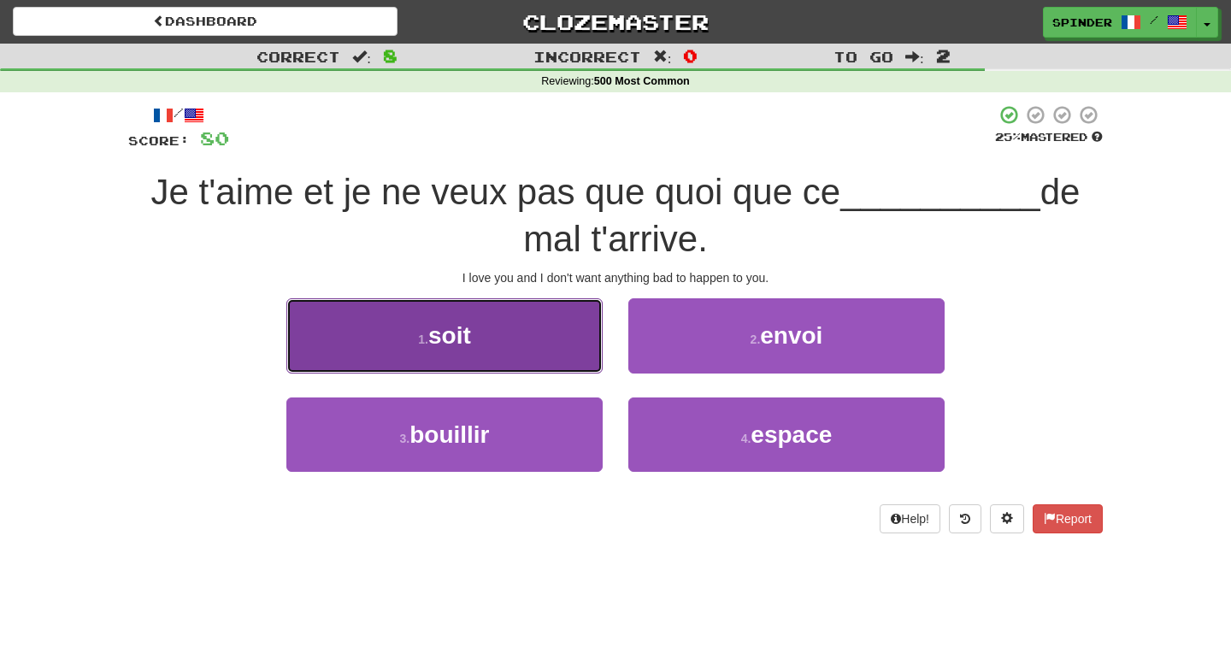
click at [573, 332] on button "1 . soit" at bounding box center [444, 335] width 316 height 74
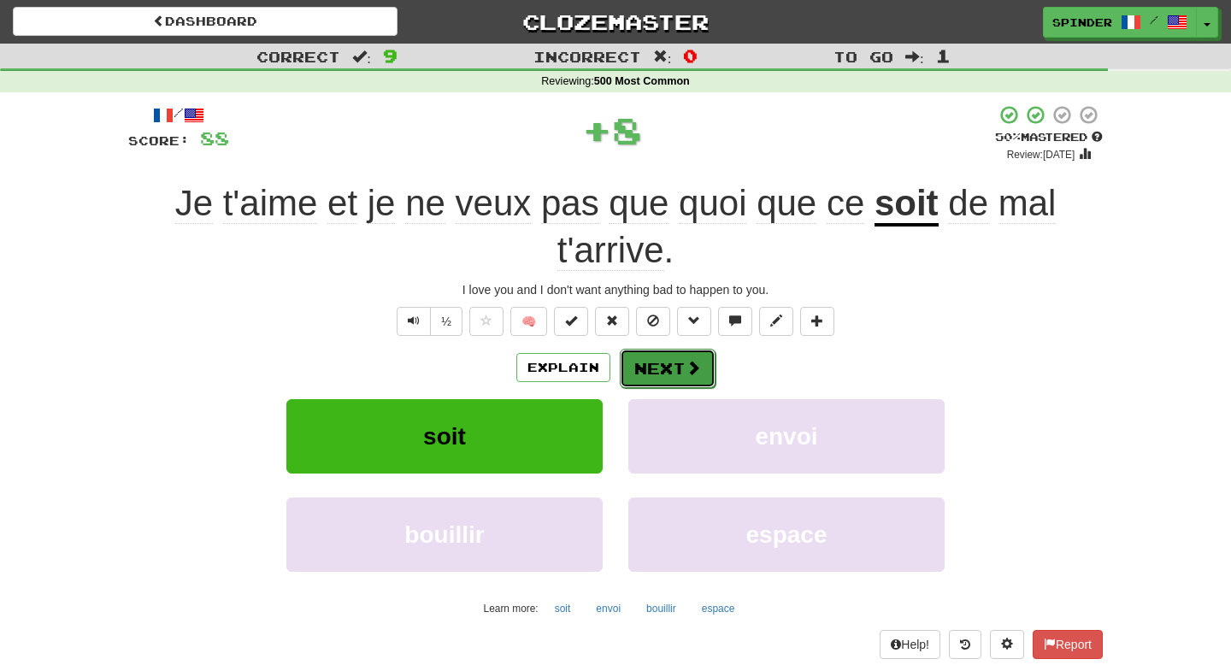
click at [681, 361] on button "Next" at bounding box center [668, 368] width 96 height 39
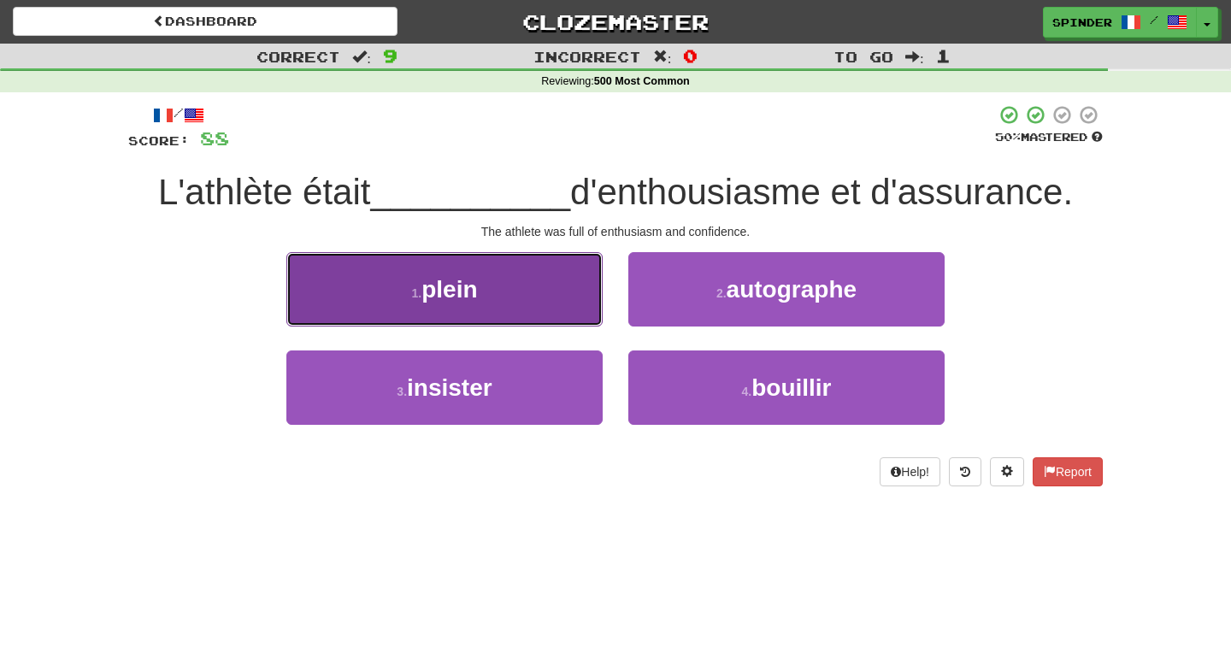
click at [546, 293] on button "1 . plein" at bounding box center [444, 289] width 316 height 74
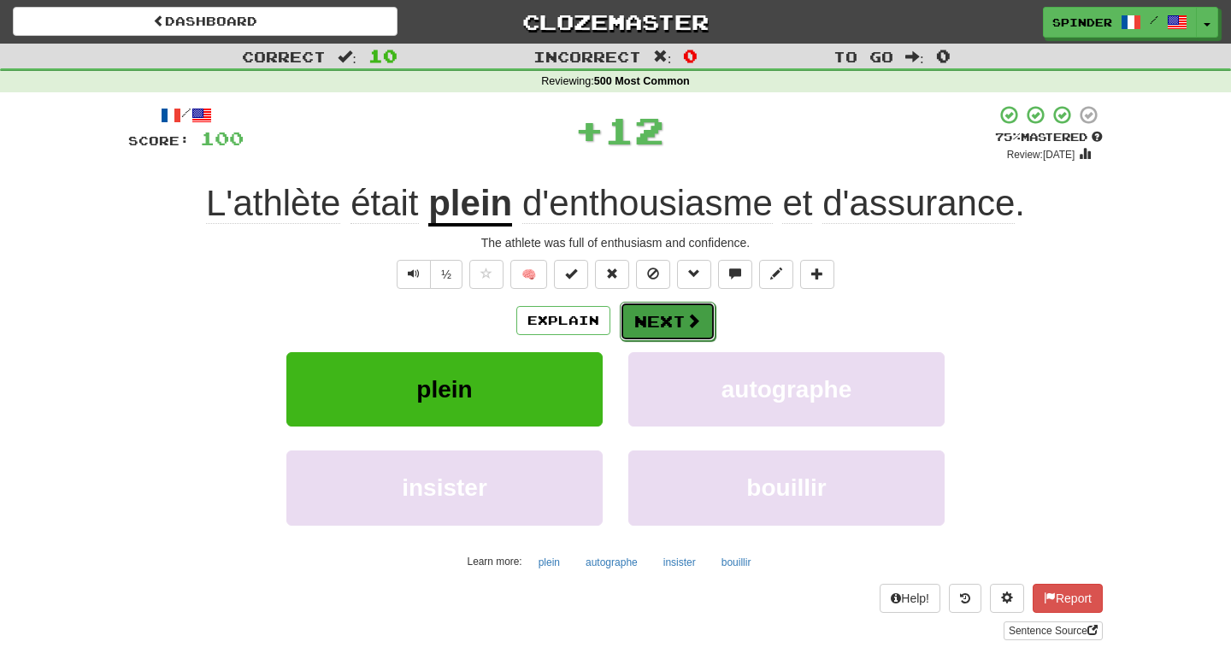
click at [647, 327] on button "Next" at bounding box center [668, 321] width 96 height 39
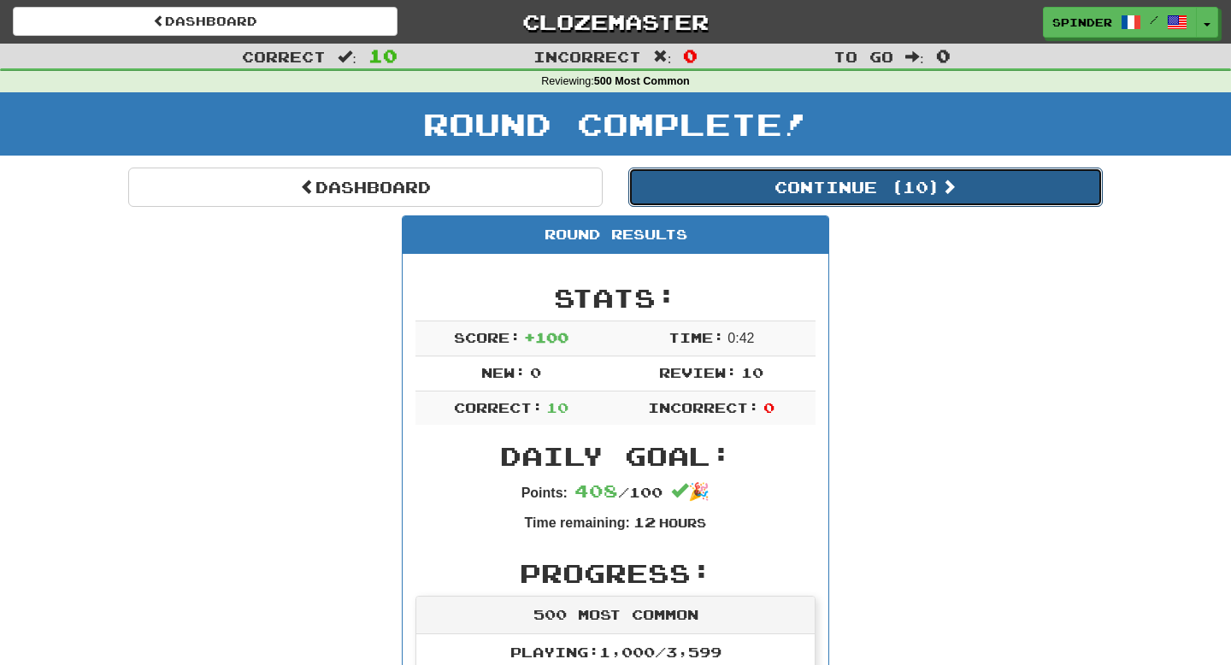
click at [806, 191] on button "Continue ( 10 )" at bounding box center [865, 187] width 474 height 39
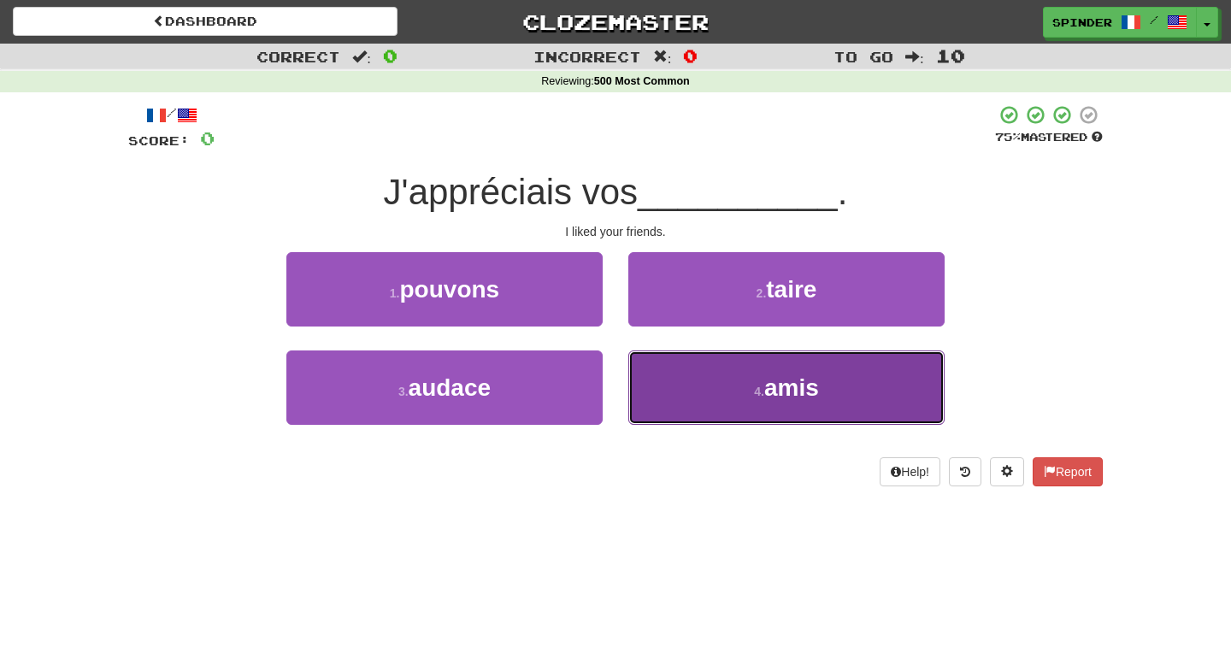
click at [749, 386] on button "4 . amis" at bounding box center [786, 387] width 316 height 74
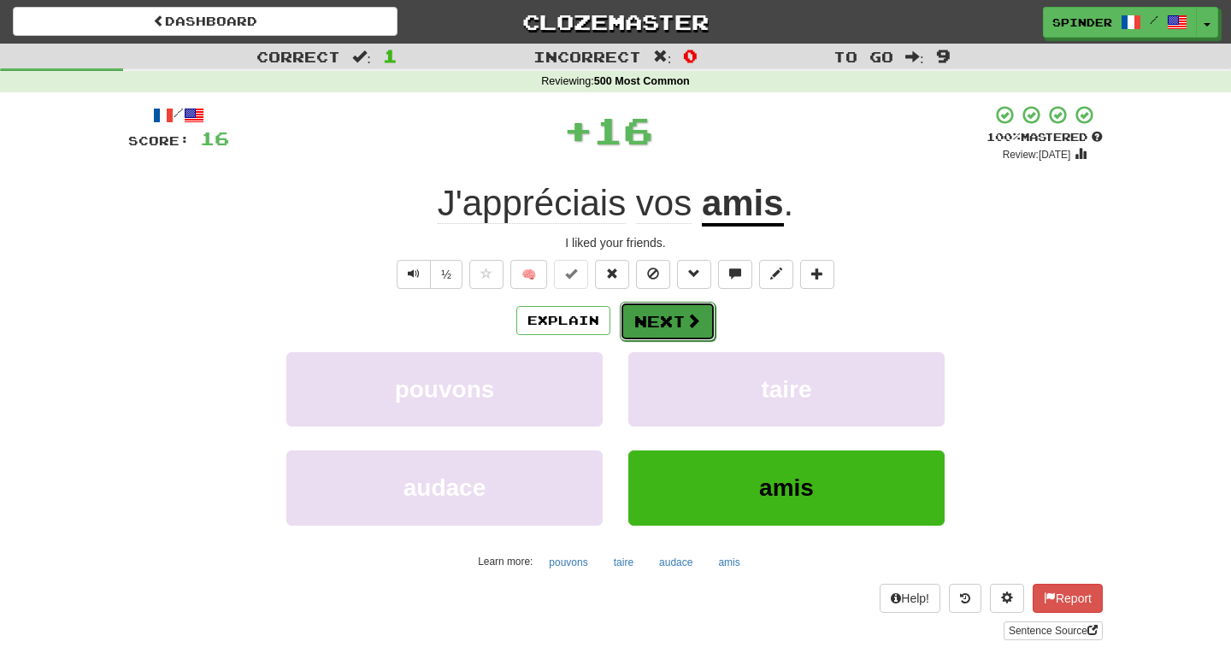
click at [686, 313] on span at bounding box center [693, 320] width 15 height 15
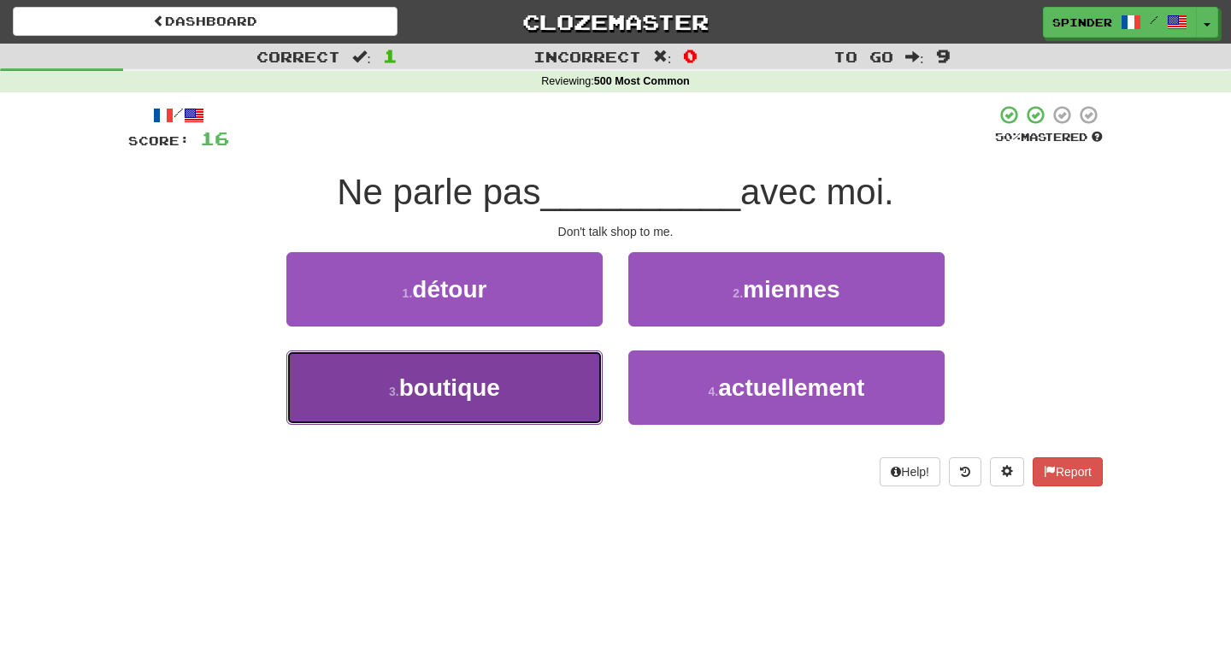
click at [557, 401] on button "3 . boutique" at bounding box center [444, 387] width 316 height 74
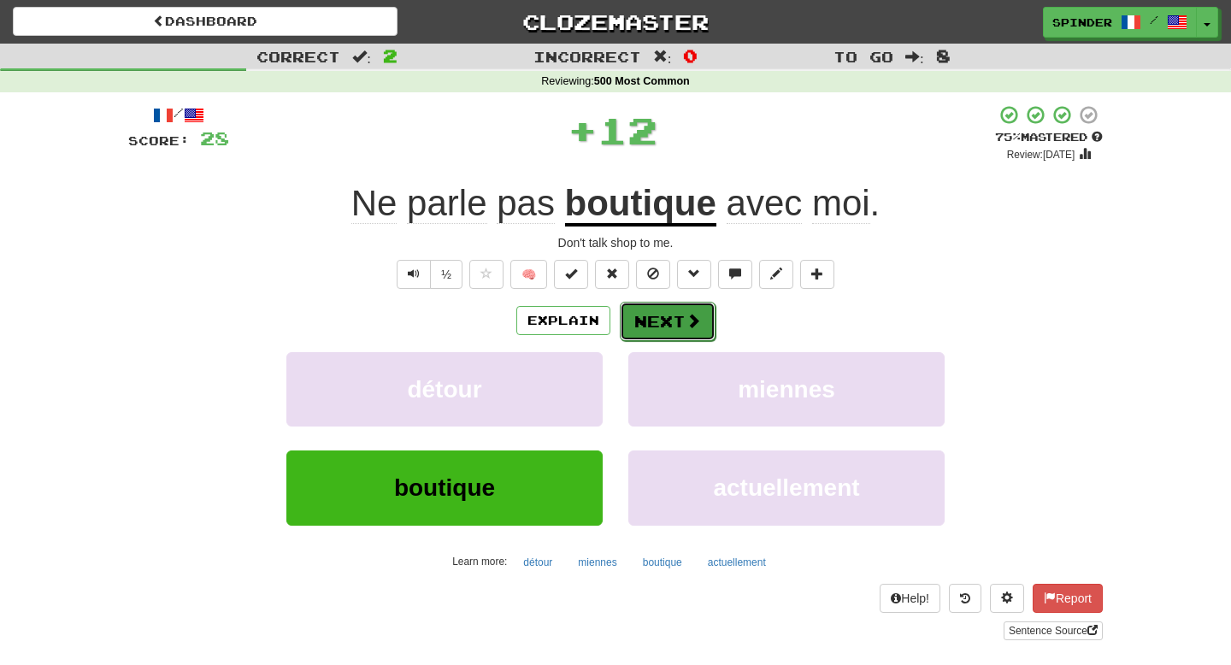
click at [680, 320] on button "Next" at bounding box center [668, 321] width 96 height 39
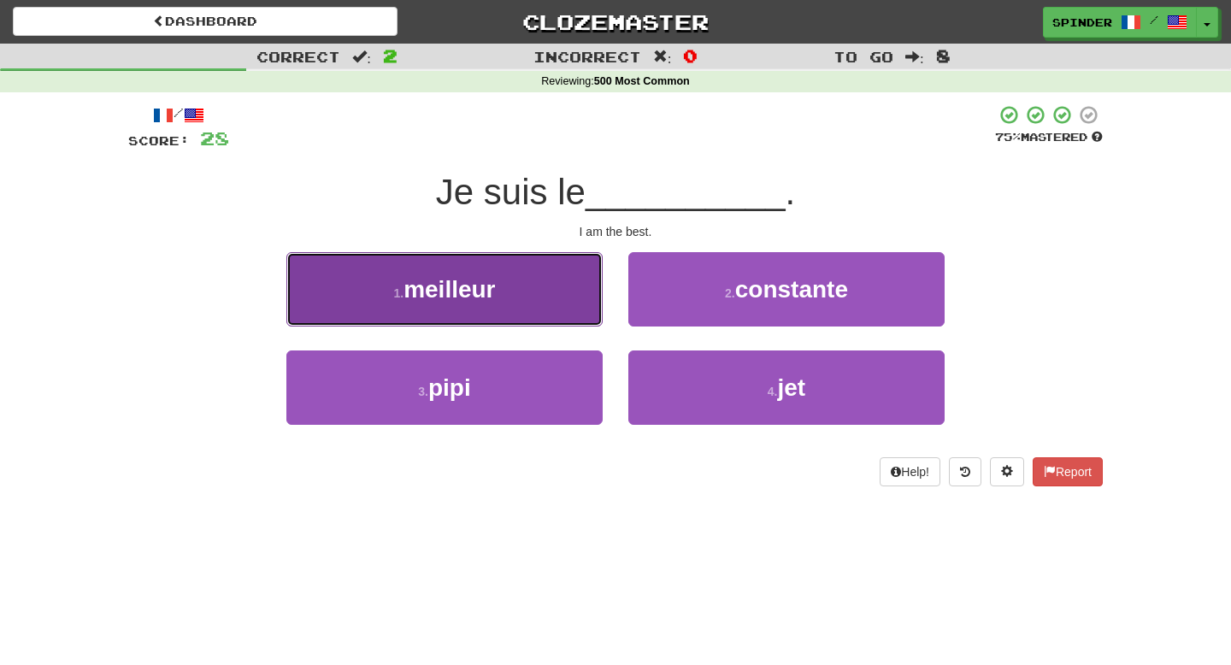
click at [558, 284] on button "1 . meilleur" at bounding box center [444, 289] width 316 height 74
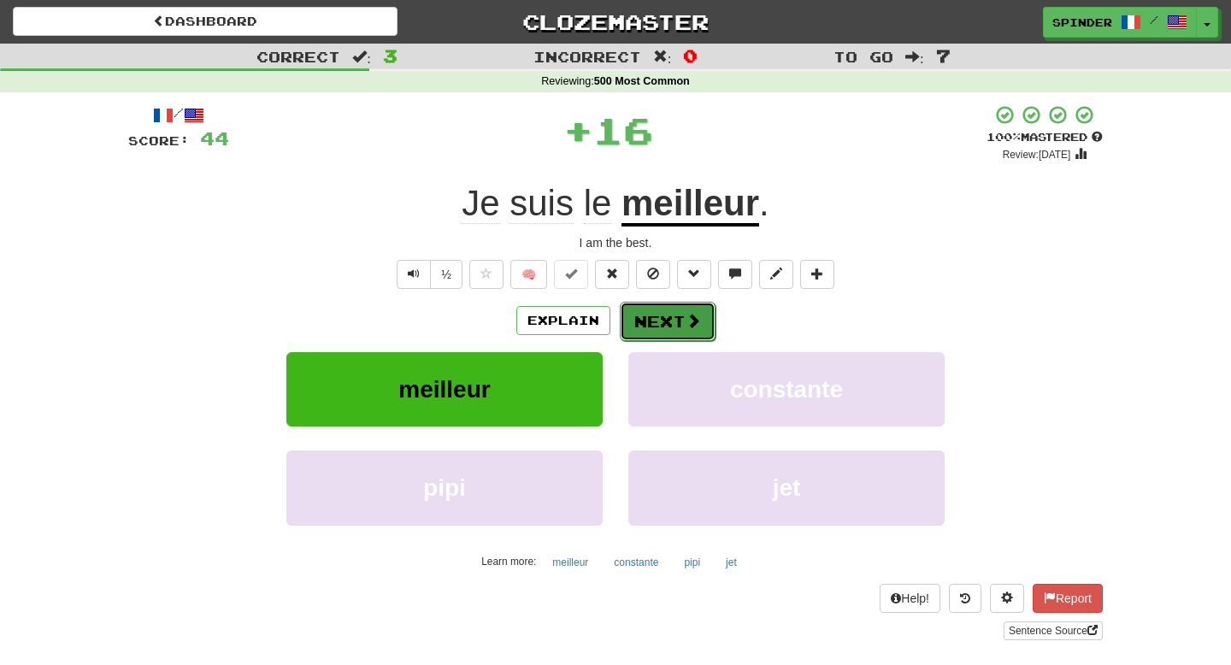
click at [671, 318] on button "Next" at bounding box center [668, 321] width 96 height 39
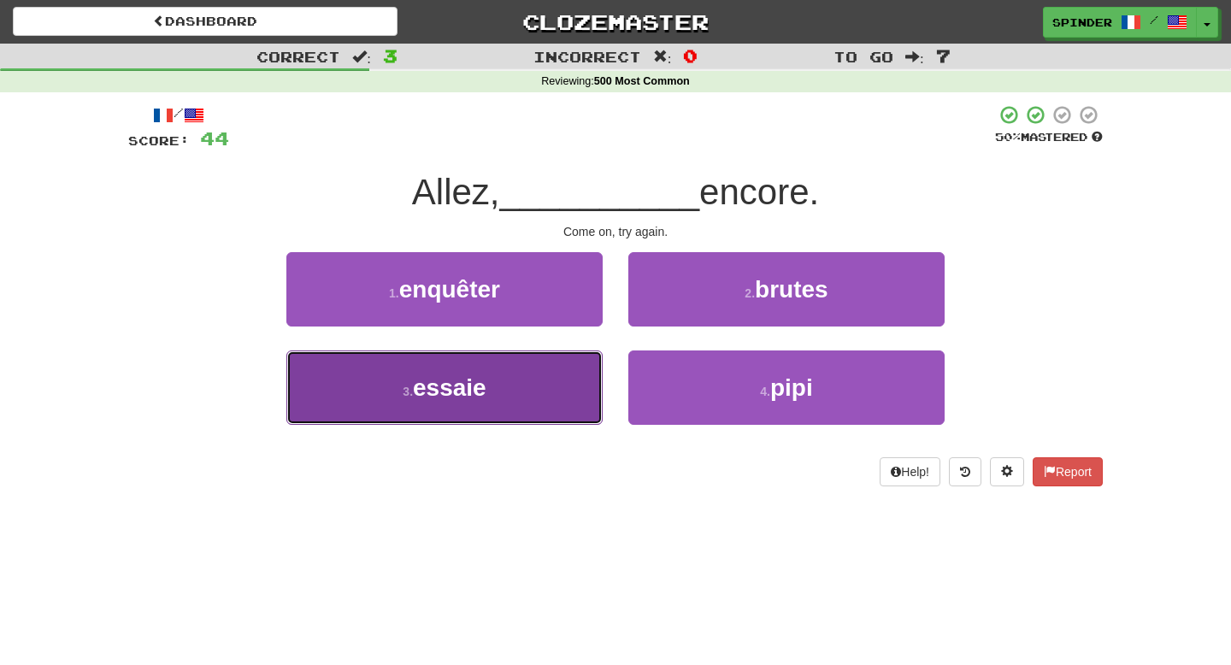
click at [535, 379] on button "3 . essaie" at bounding box center [444, 387] width 316 height 74
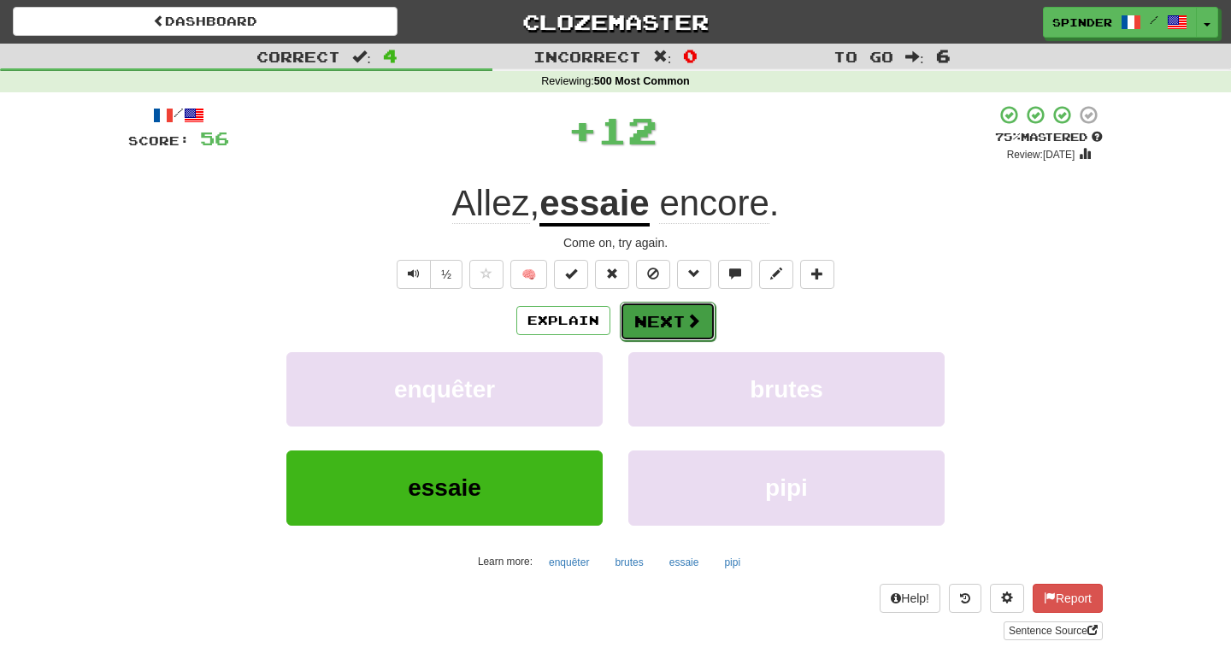
click at [638, 327] on button "Next" at bounding box center [668, 321] width 96 height 39
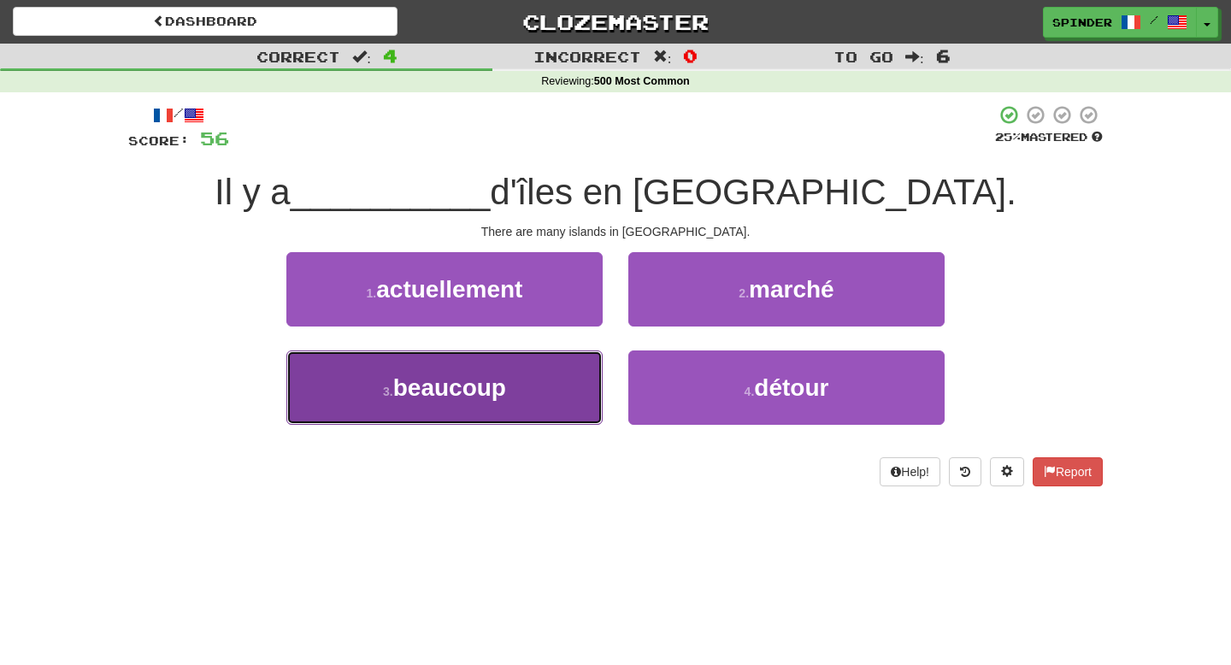
click at [535, 375] on button "3 . beaucoup" at bounding box center [444, 387] width 316 height 74
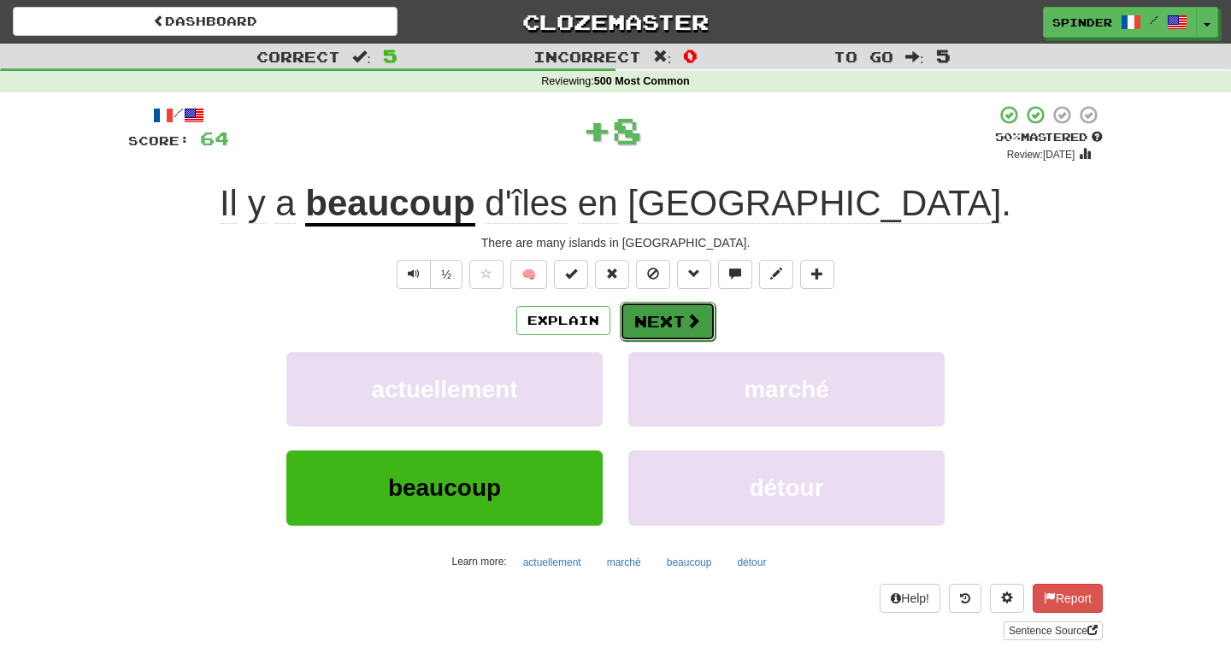
click at [665, 322] on button "Next" at bounding box center [668, 321] width 96 height 39
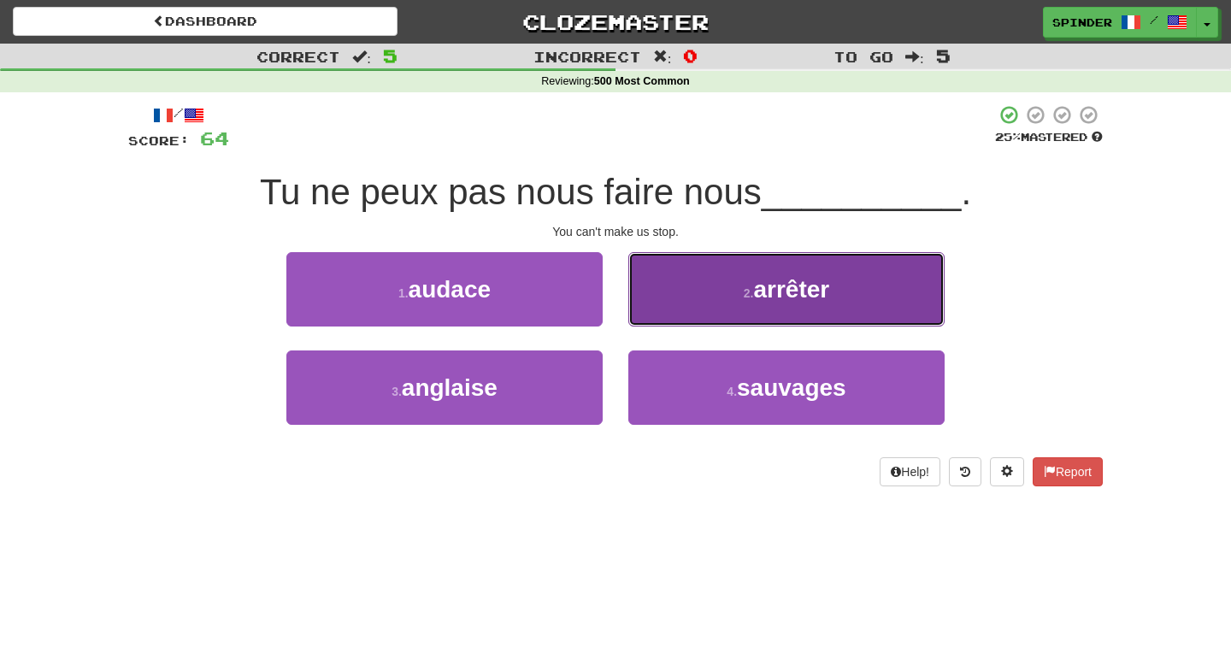
click at [684, 306] on button "2 . arrêter" at bounding box center [786, 289] width 316 height 74
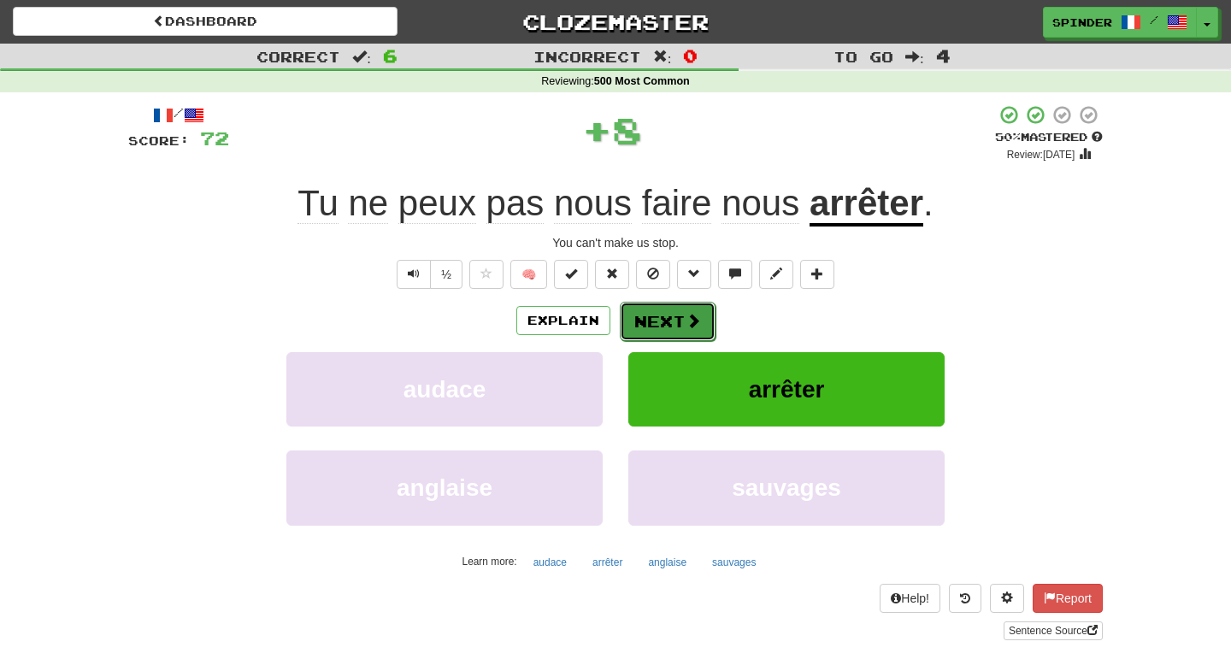
click at [681, 327] on button "Next" at bounding box center [668, 321] width 96 height 39
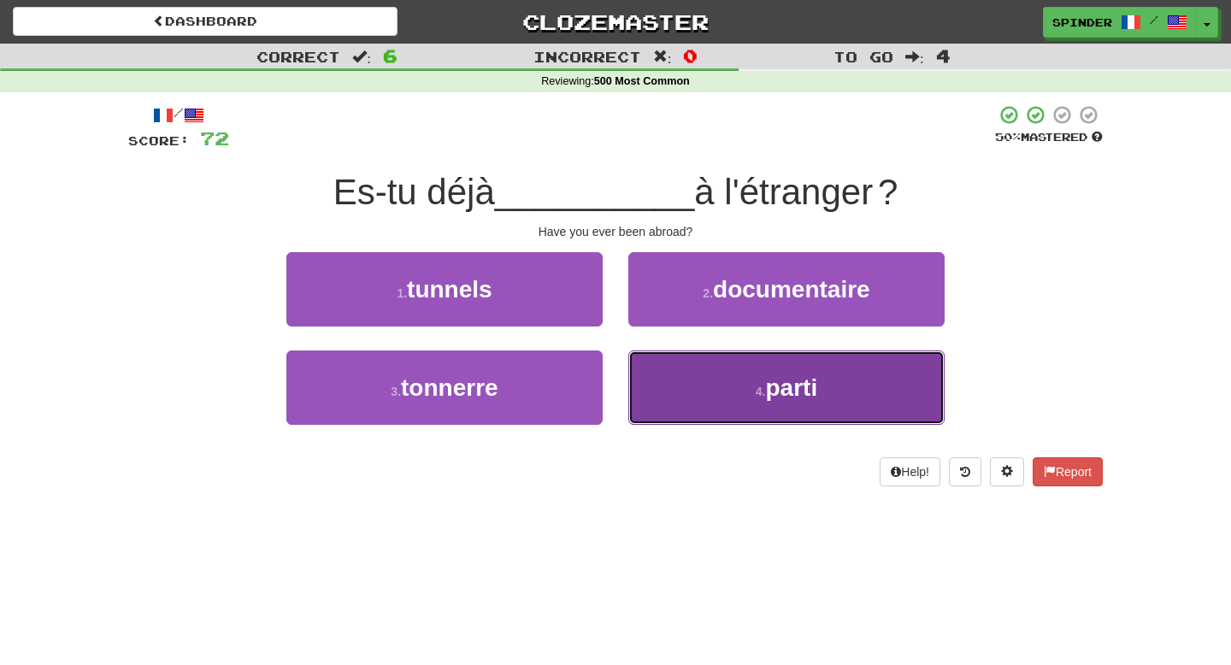
click at [678, 374] on button "4 . parti" at bounding box center [786, 387] width 316 height 74
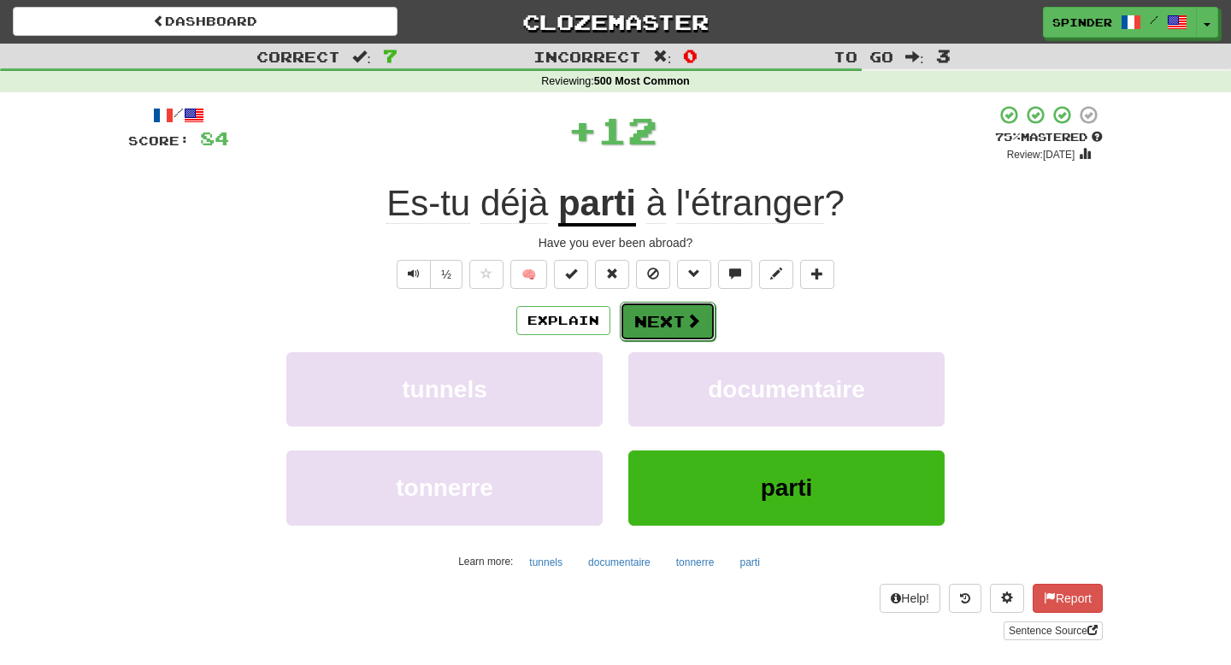
click at [669, 320] on button "Next" at bounding box center [668, 321] width 96 height 39
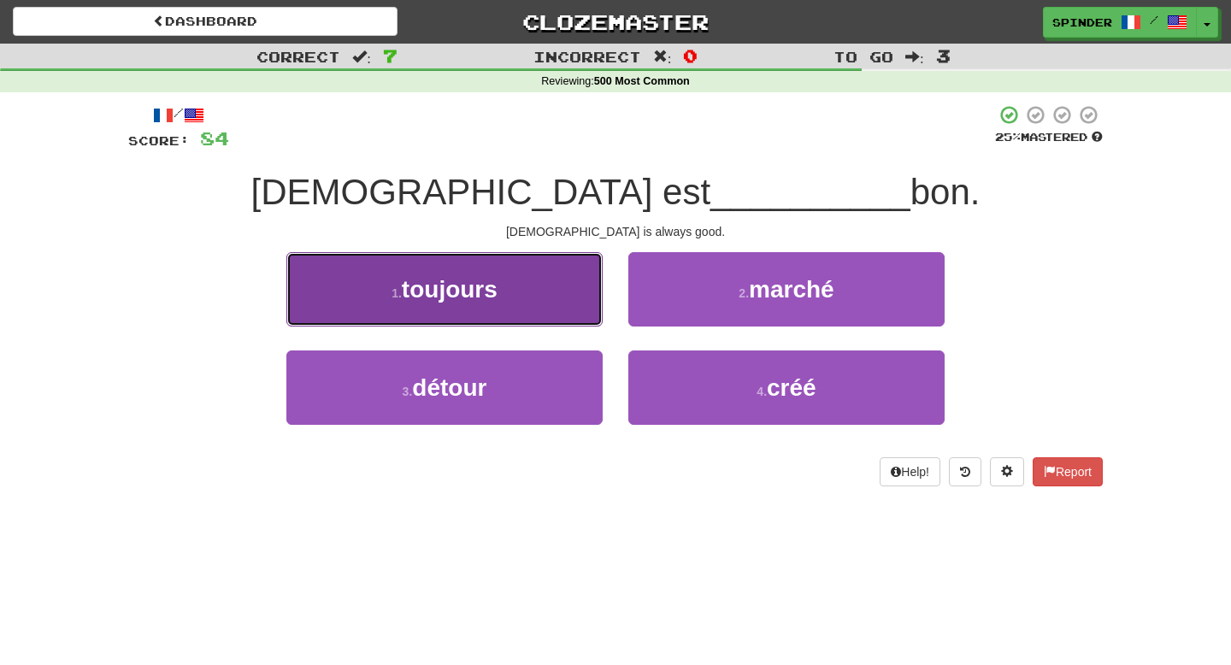
click at [561, 297] on button "1 . toujours" at bounding box center [444, 289] width 316 height 74
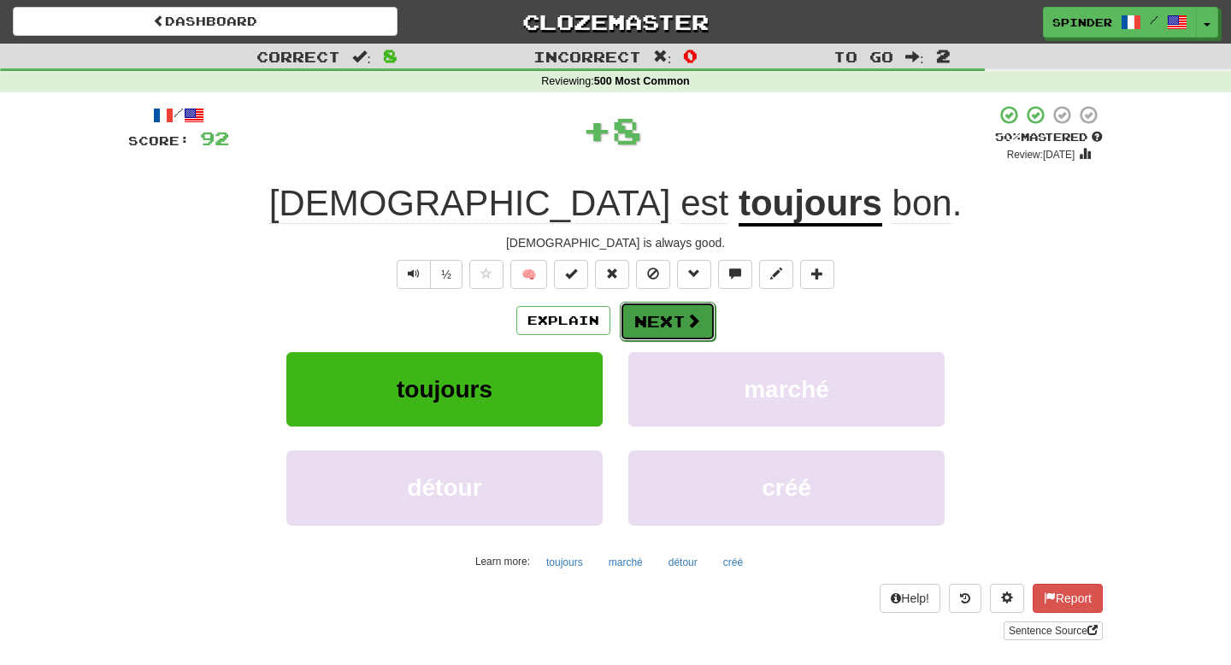
click at [657, 315] on button "Next" at bounding box center [668, 321] width 96 height 39
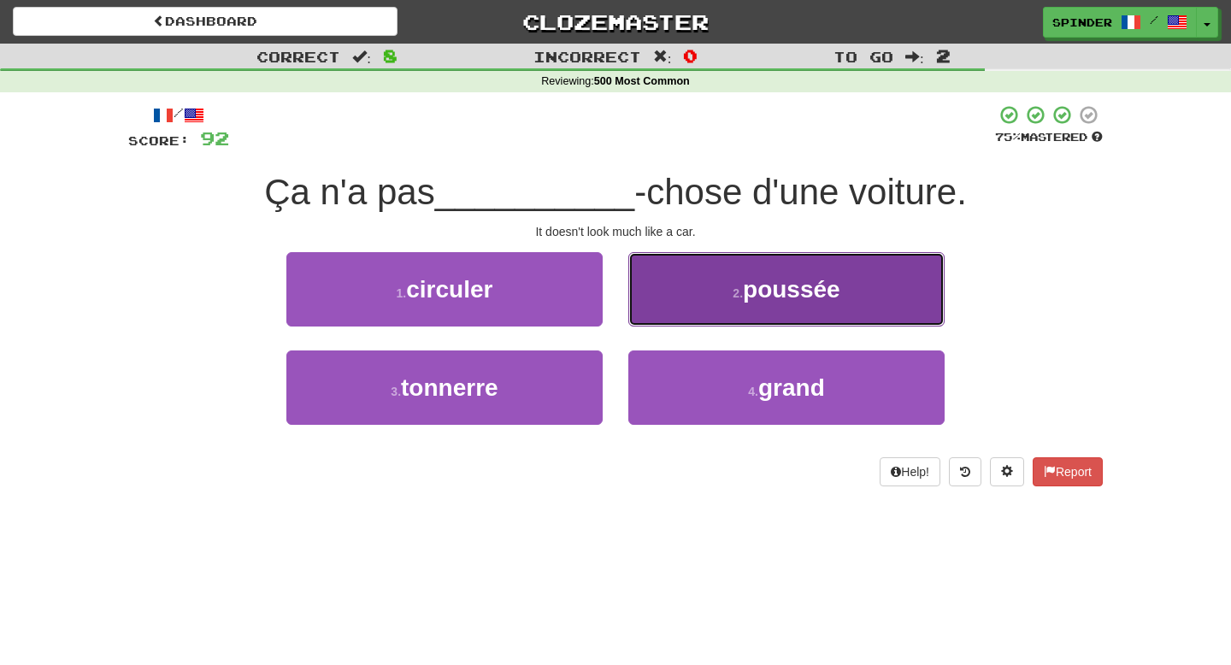
click at [663, 303] on button "2 . poussée" at bounding box center [786, 289] width 316 height 74
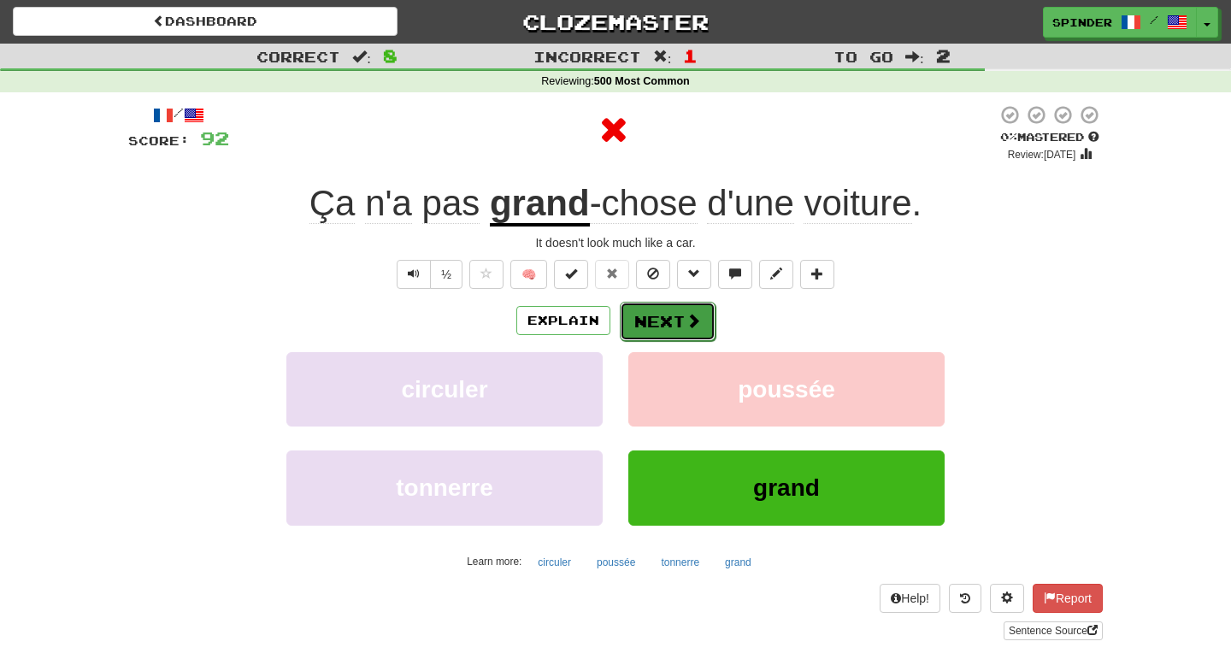
click at [657, 314] on button "Next" at bounding box center [668, 321] width 96 height 39
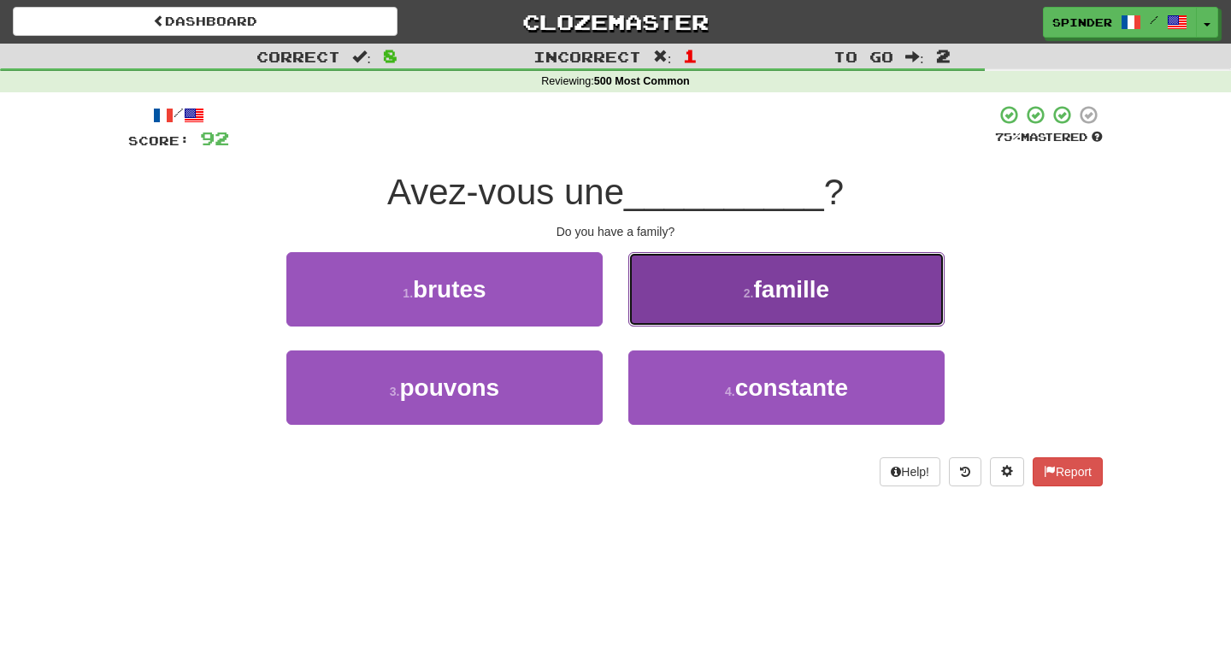
click at [657, 315] on button "2 . famille" at bounding box center [786, 289] width 316 height 74
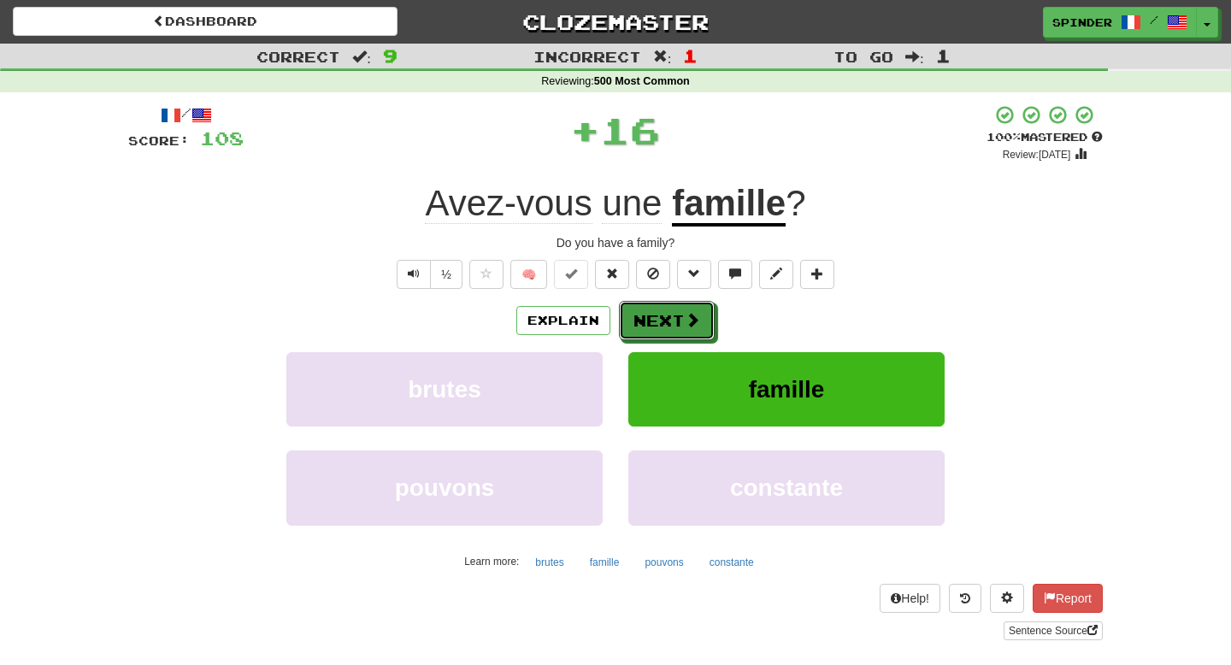
click at [657, 315] on button "Next" at bounding box center [667, 320] width 96 height 39
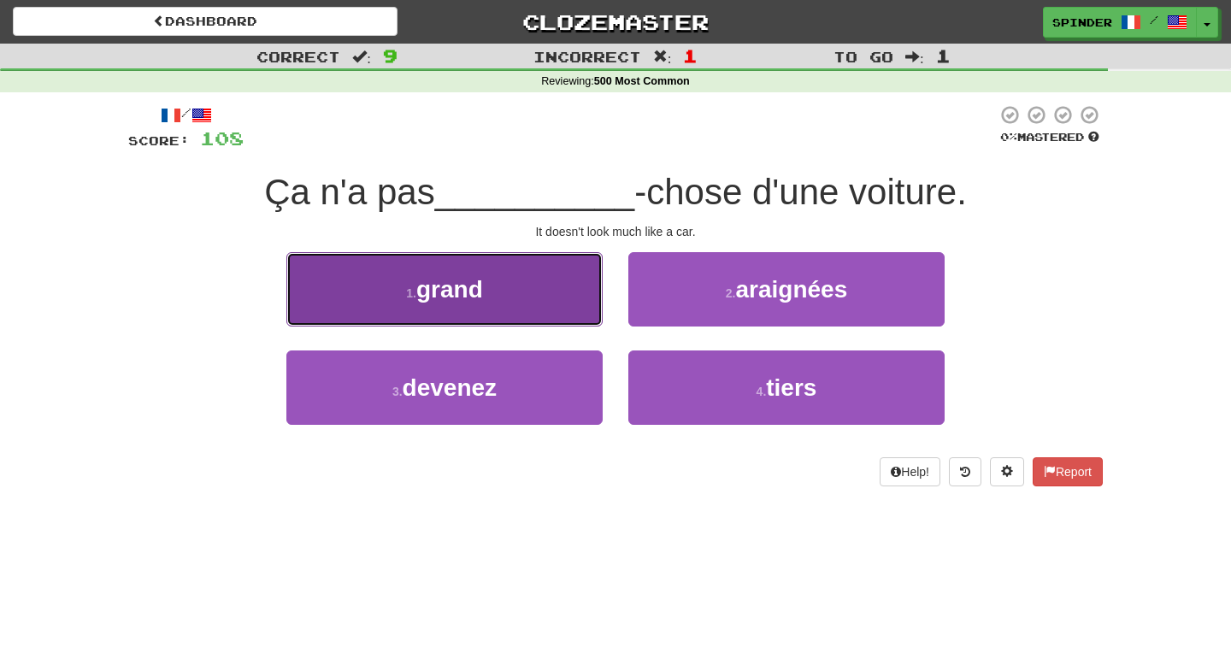
click at [558, 294] on button "1 . grand" at bounding box center [444, 289] width 316 height 74
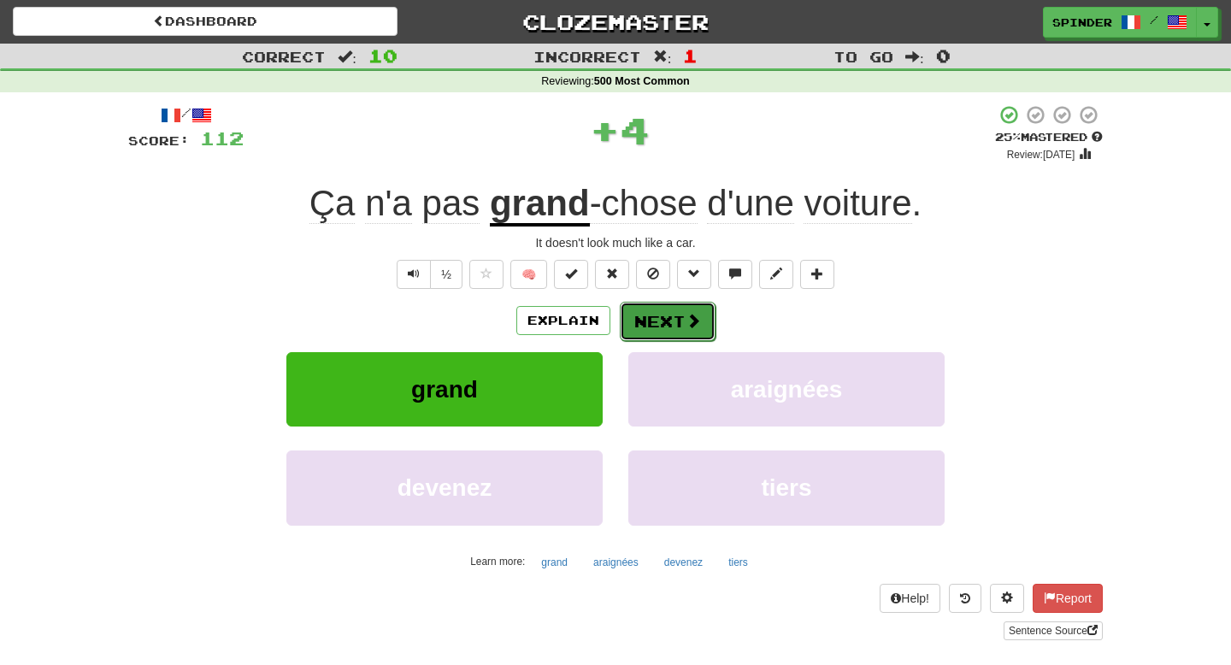
click at [650, 314] on button "Next" at bounding box center [668, 321] width 96 height 39
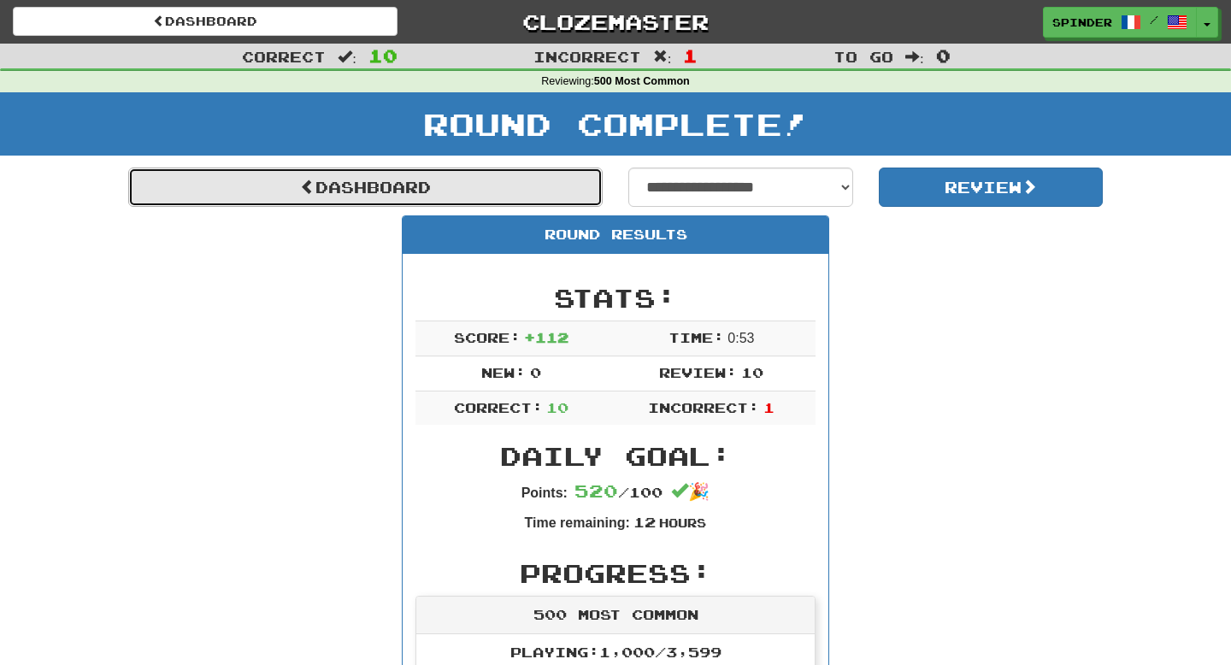
click at [346, 177] on link "Dashboard" at bounding box center [365, 187] width 474 height 39
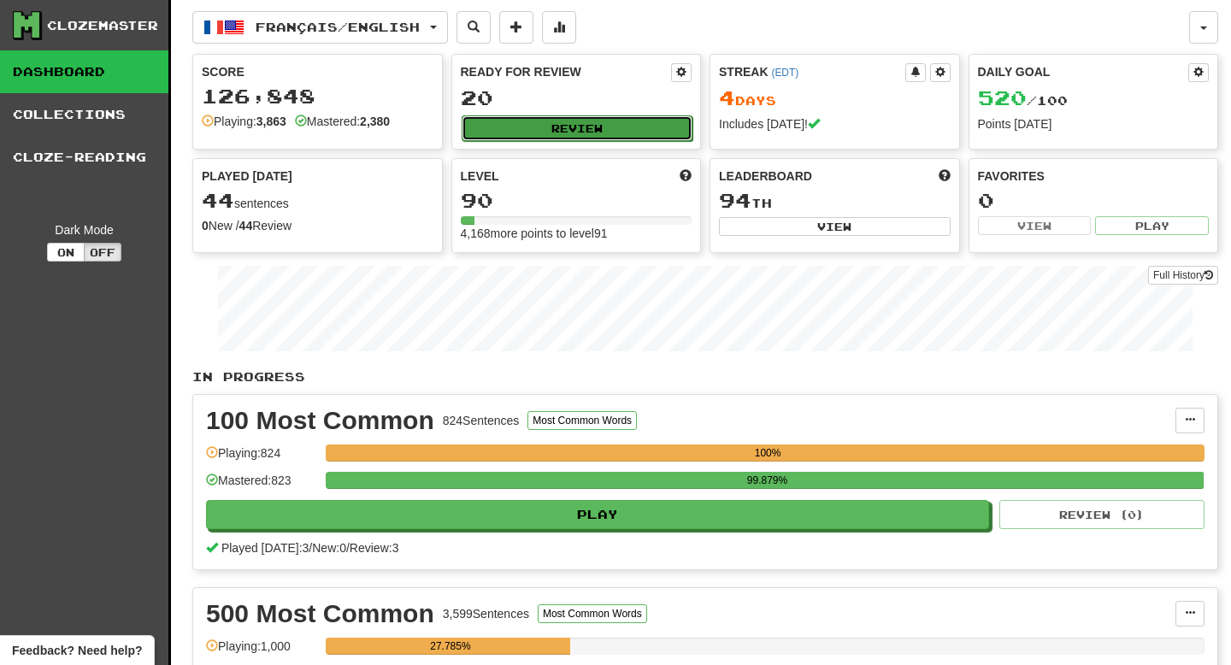
click at [587, 124] on button "Review" at bounding box center [578, 128] width 232 height 26
select select "**"
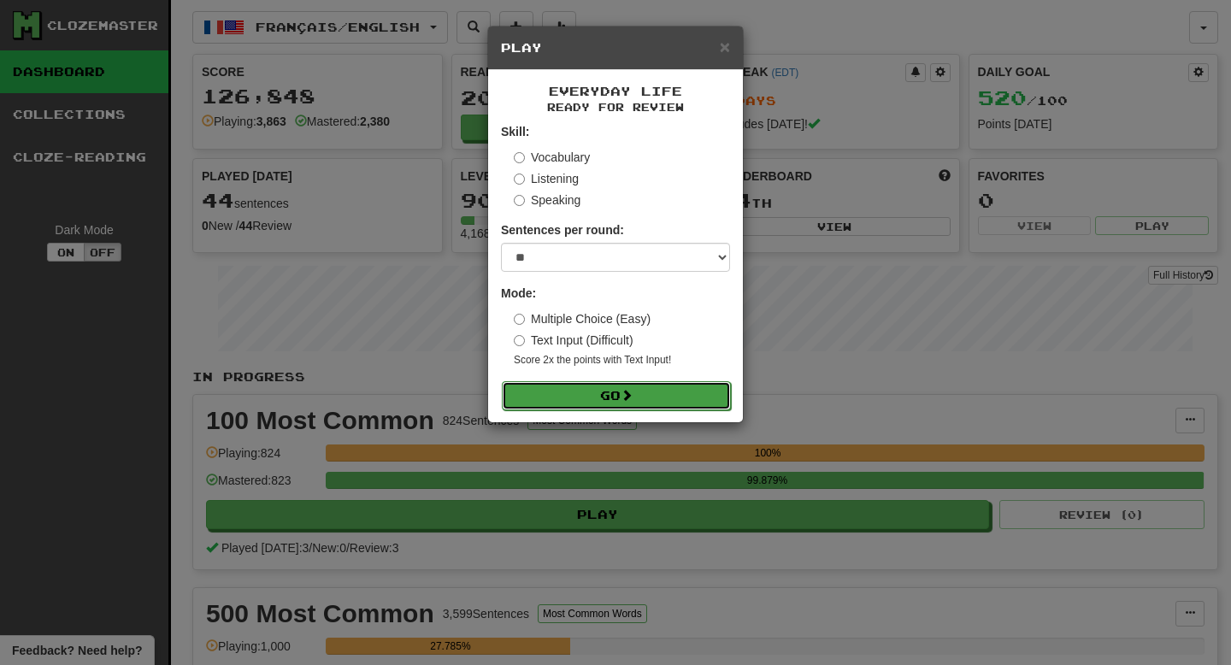
click at [639, 399] on button "Go" at bounding box center [616, 395] width 229 height 29
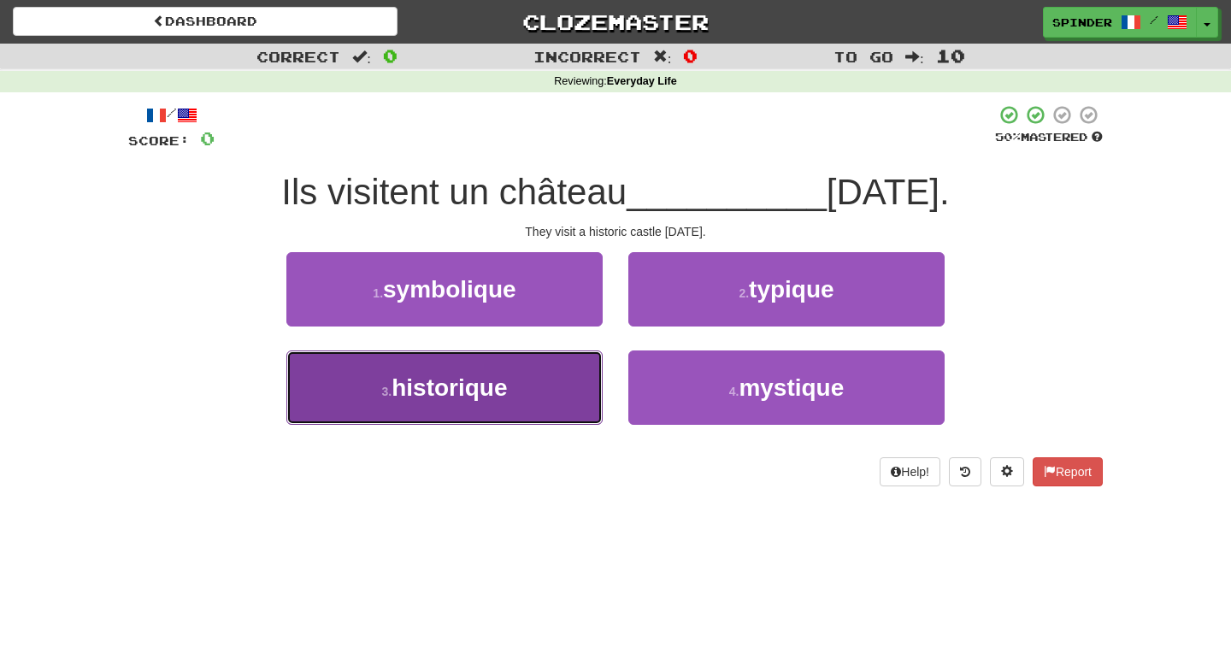
click at [544, 396] on button "3 . historique" at bounding box center [444, 387] width 316 height 74
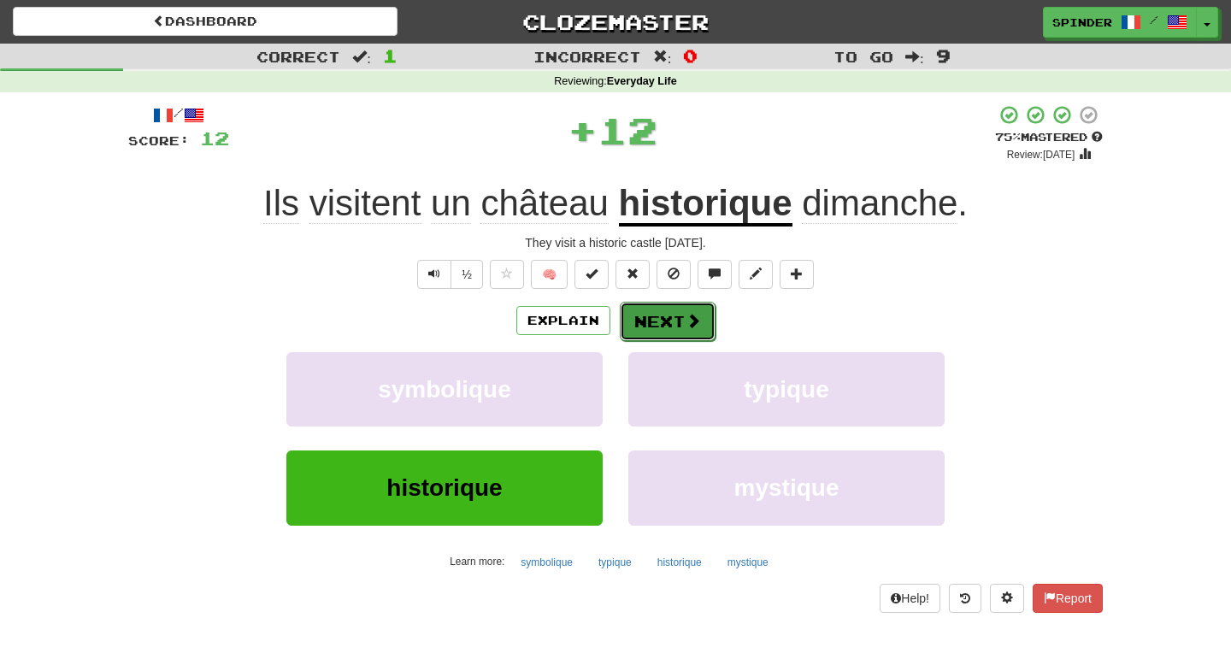
click at [680, 323] on button "Next" at bounding box center [668, 321] width 96 height 39
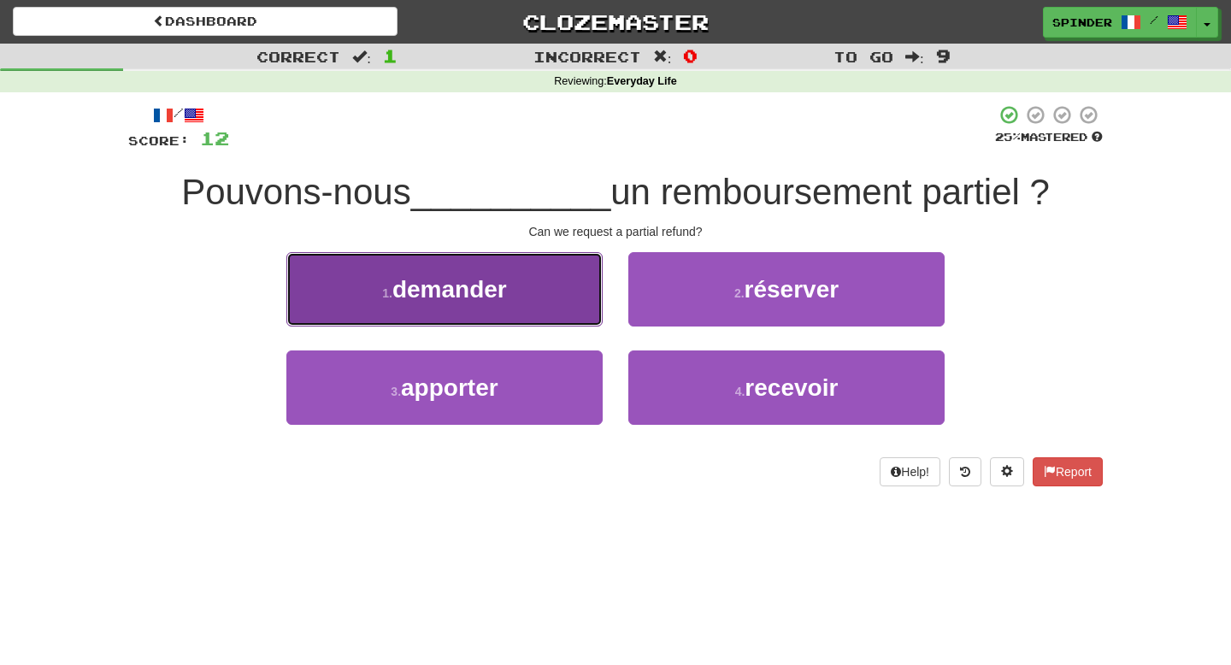
click at [543, 308] on button "1 . demander" at bounding box center [444, 289] width 316 height 74
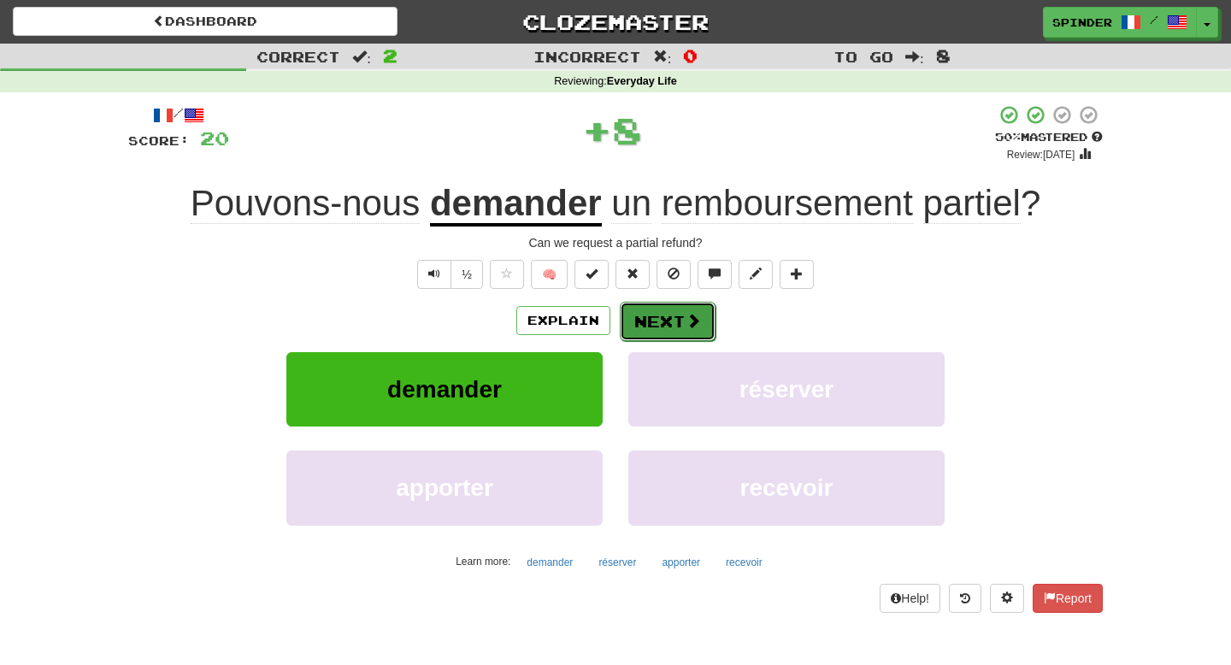
click at [657, 319] on button "Next" at bounding box center [668, 321] width 96 height 39
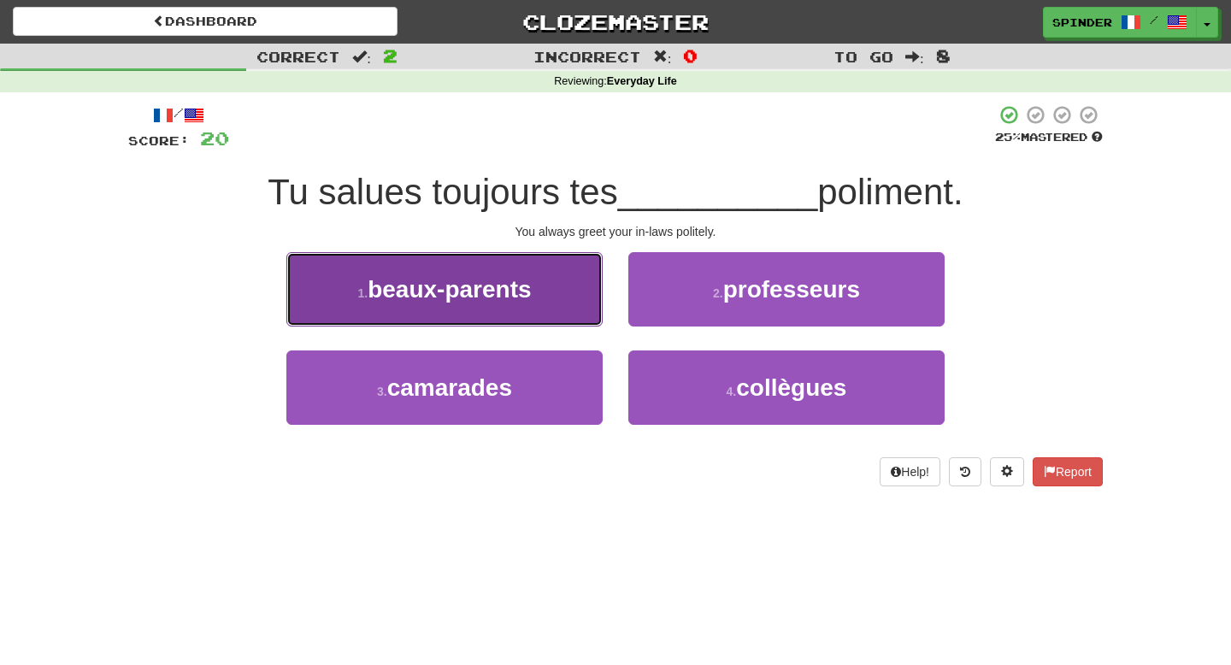
click at [572, 303] on button "1 . beaux-parents" at bounding box center [444, 289] width 316 height 74
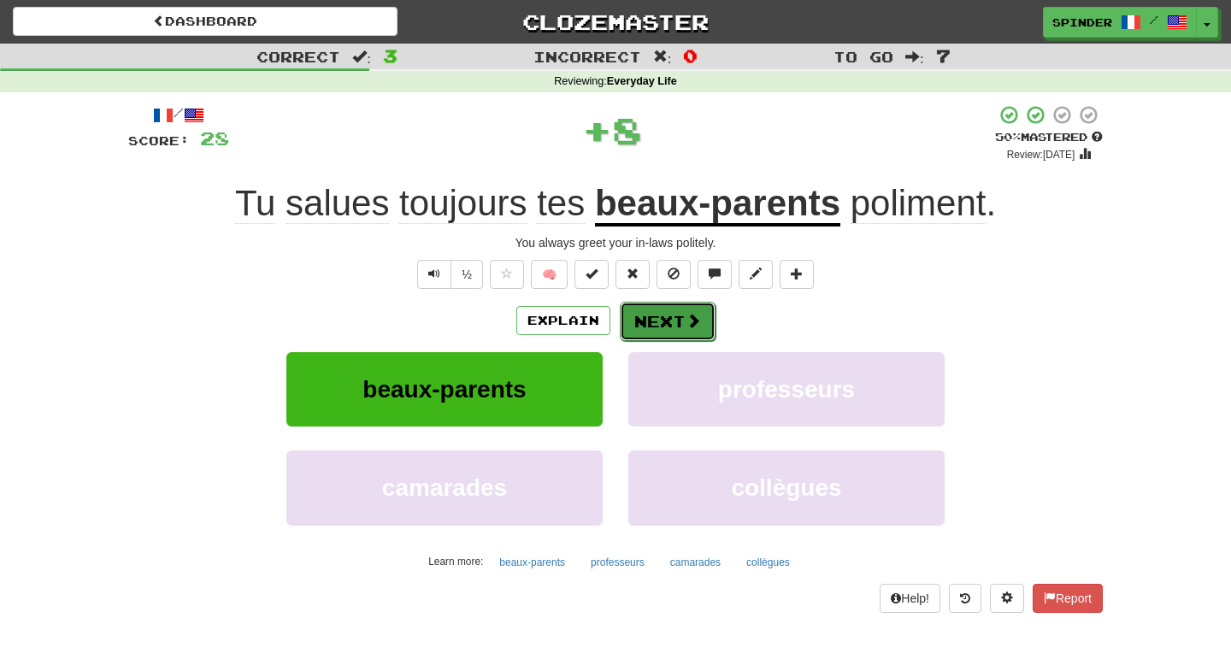
click at [658, 324] on button "Next" at bounding box center [668, 321] width 96 height 39
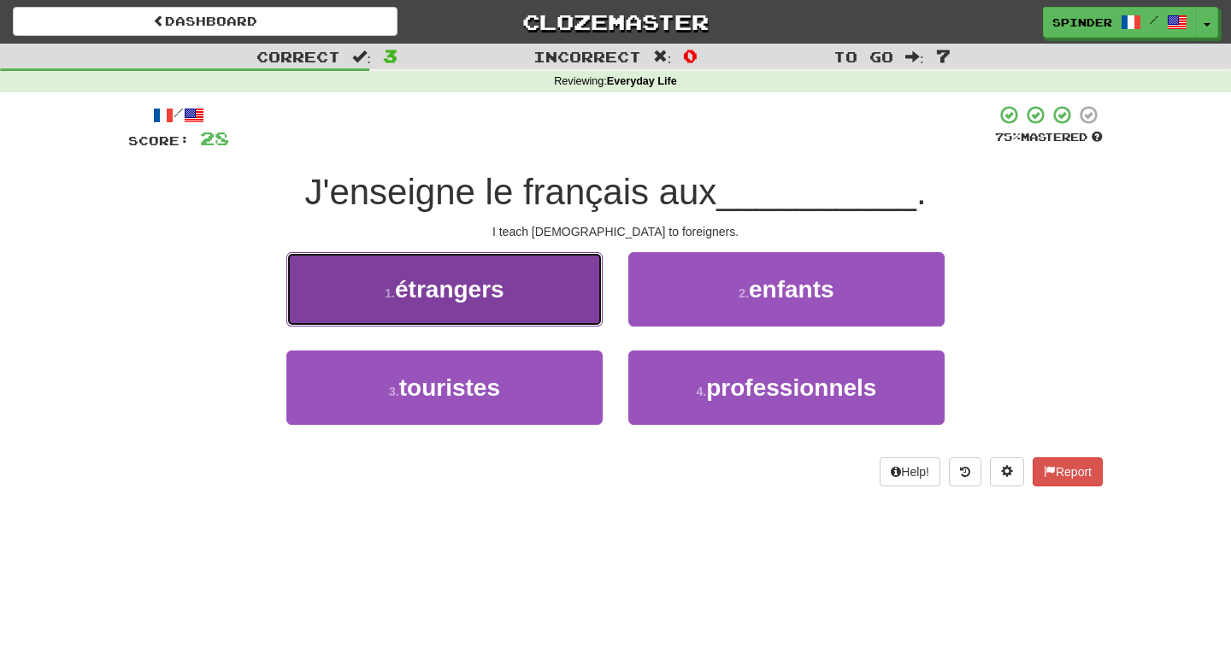
click at [574, 308] on button "1 . étrangers" at bounding box center [444, 289] width 316 height 74
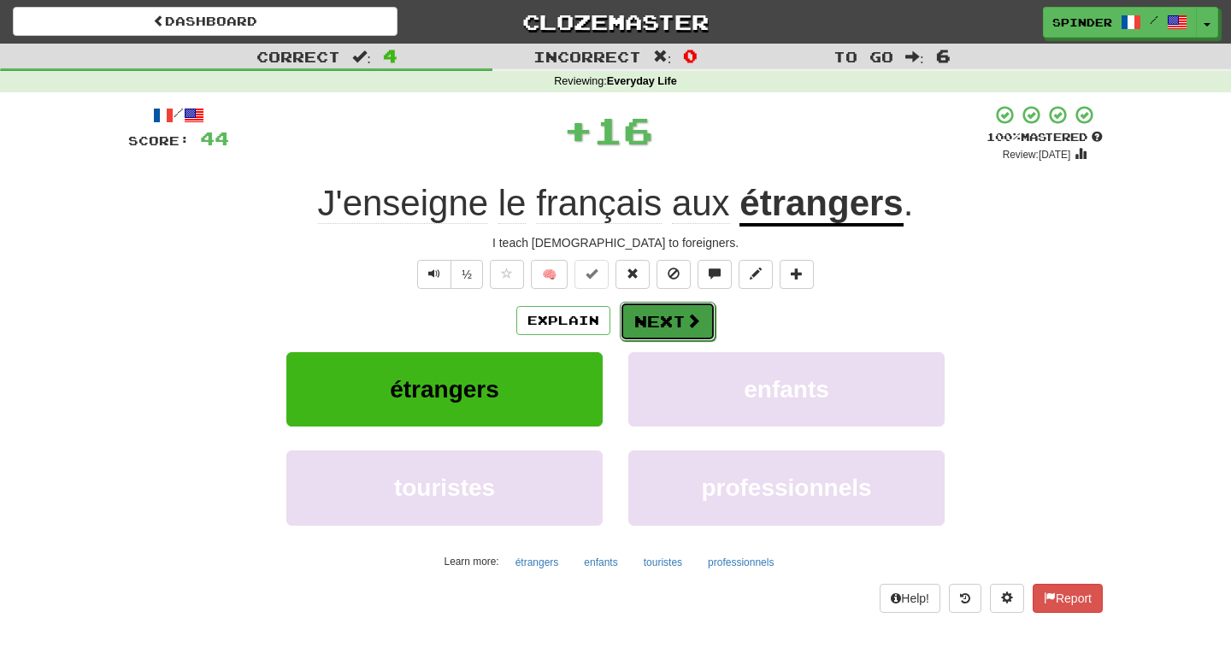
click at [652, 323] on button "Next" at bounding box center [668, 321] width 96 height 39
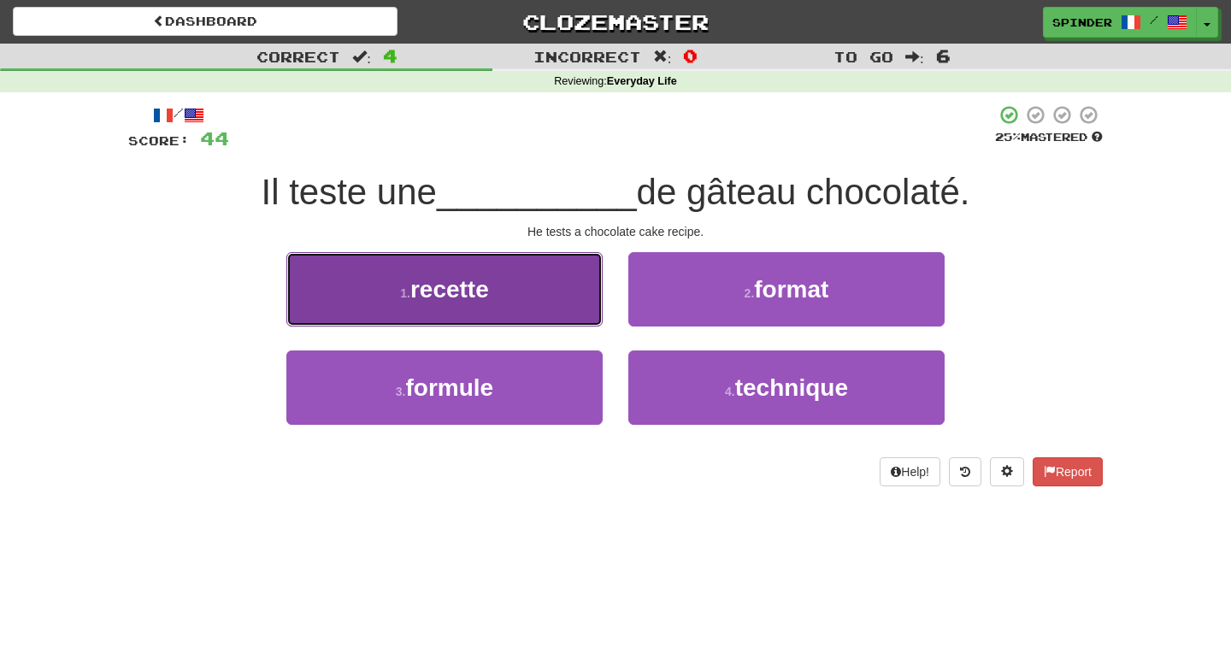
click at [562, 305] on button "1 . recette" at bounding box center [444, 289] width 316 height 74
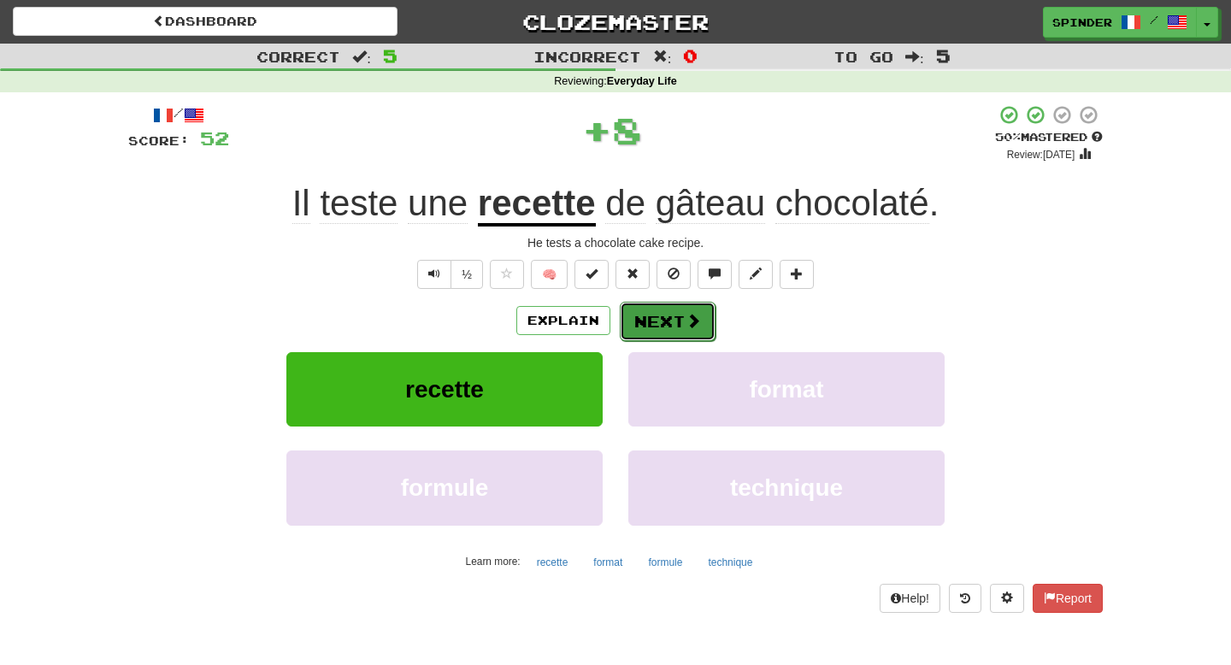
click at [649, 318] on button "Next" at bounding box center [668, 321] width 96 height 39
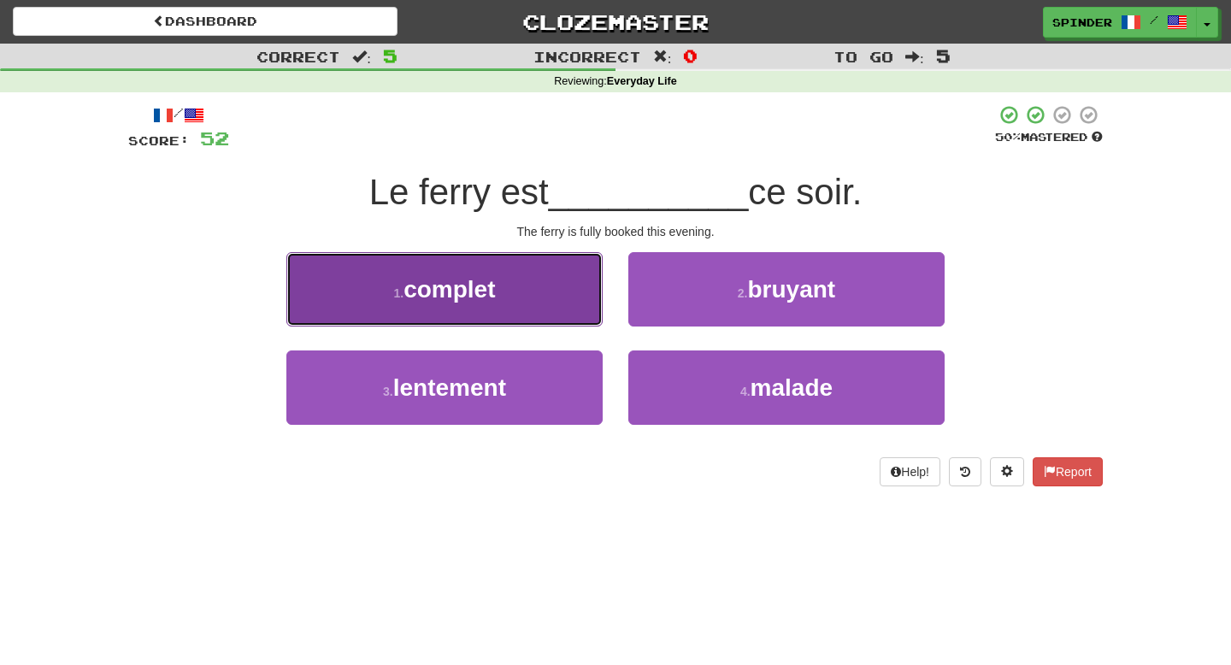
click at [567, 303] on button "1 . complet" at bounding box center [444, 289] width 316 height 74
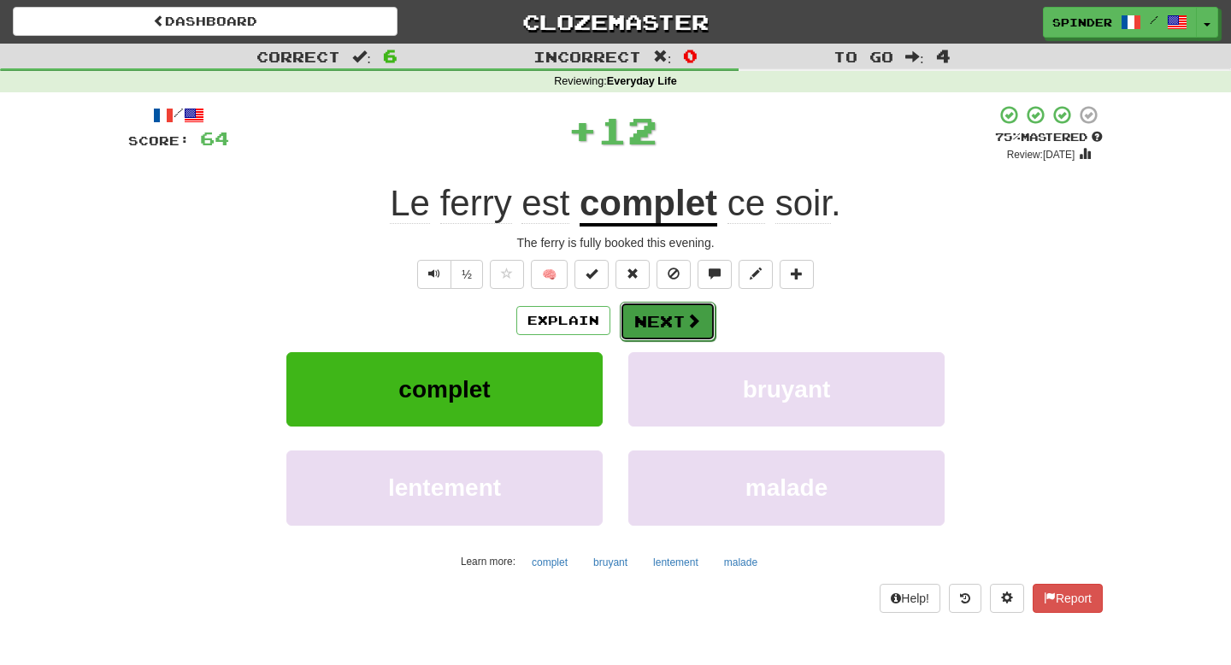
click at [659, 315] on button "Next" at bounding box center [668, 321] width 96 height 39
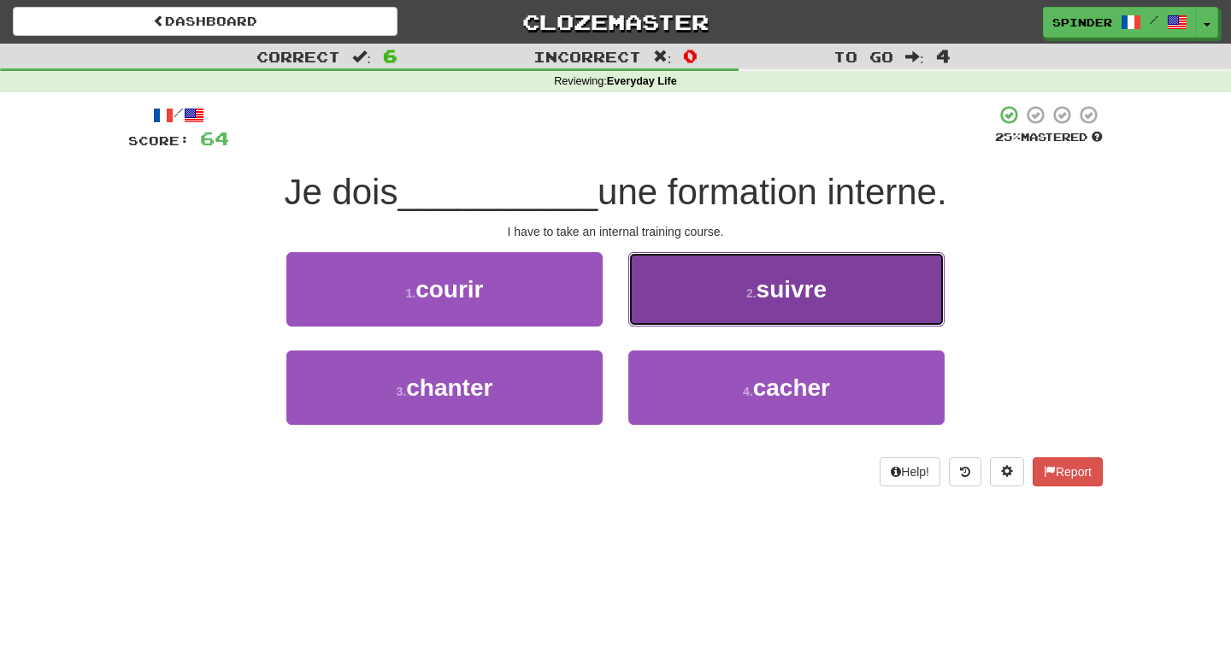
click at [659, 314] on button "2 . suivre" at bounding box center [786, 289] width 316 height 74
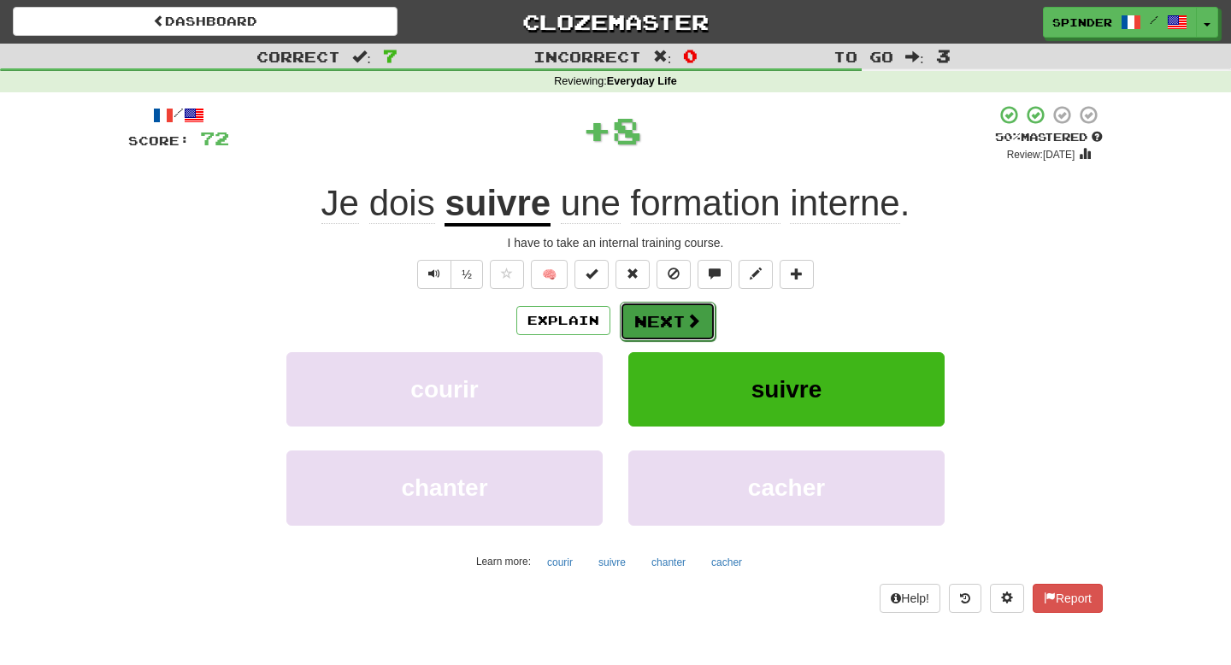
click at [654, 323] on button "Next" at bounding box center [668, 321] width 96 height 39
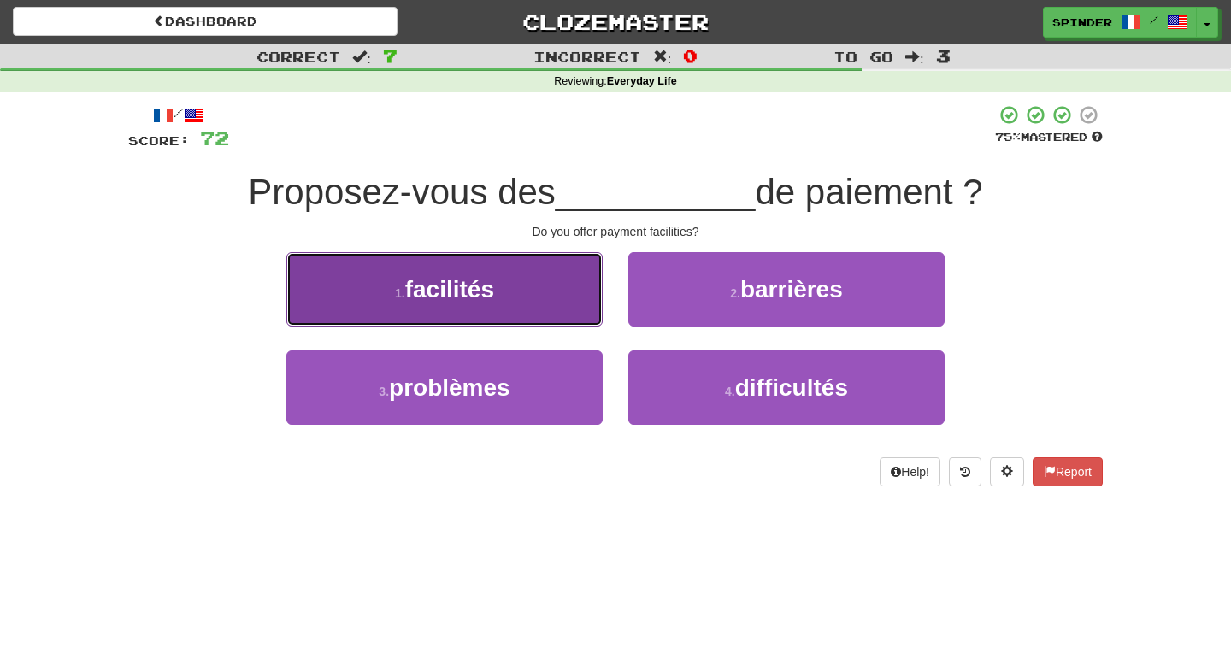
click at [530, 307] on button "1 . facilités" at bounding box center [444, 289] width 316 height 74
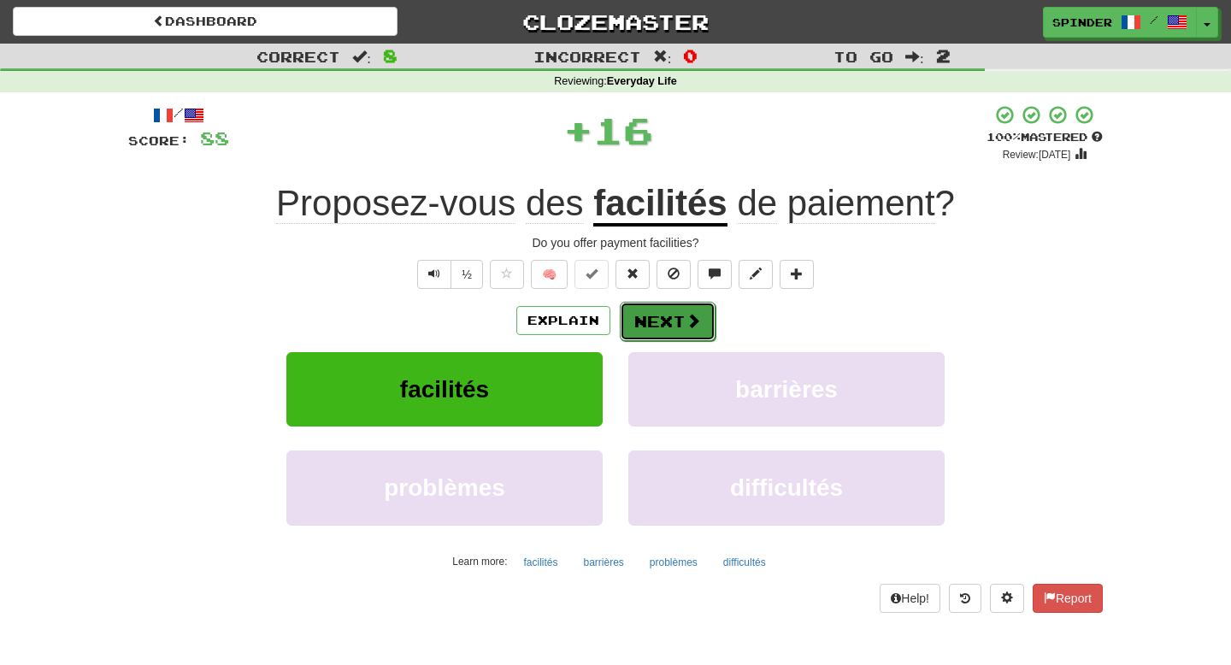
click at [662, 325] on button "Next" at bounding box center [668, 321] width 96 height 39
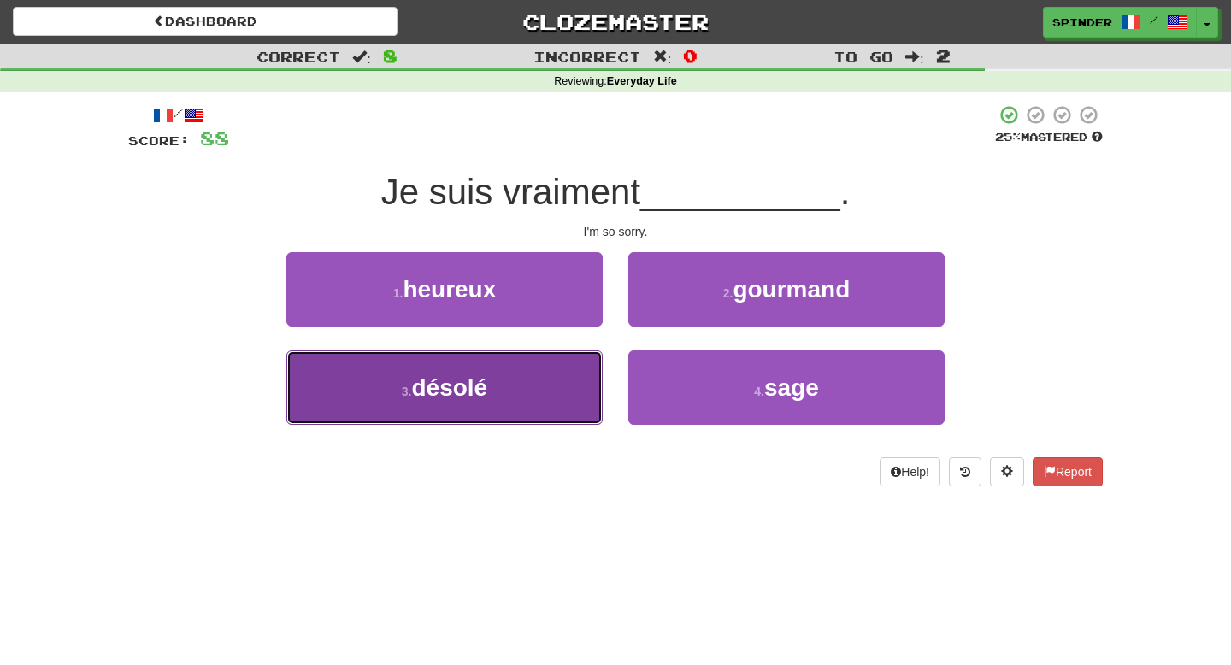
click at [520, 384] on button "3 . désolé" at bounding box center [444, 387] width 316 height 74
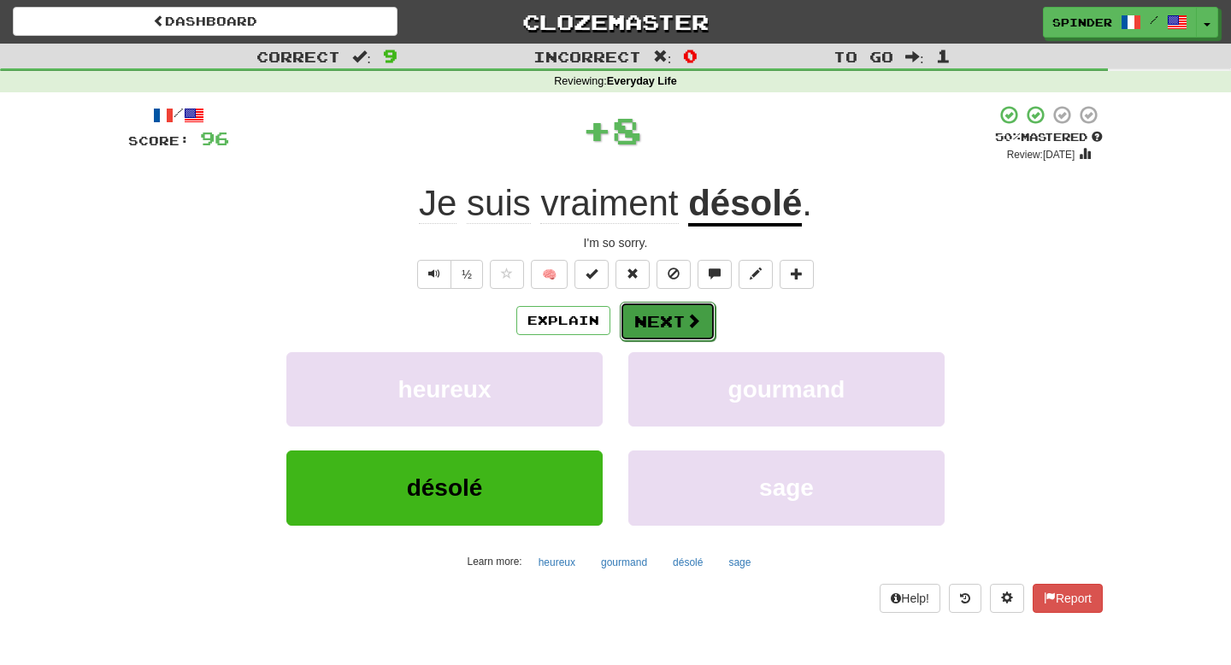
click at [668, 319] on button "Next" at bounding box center [668, 321] width 96 height 39
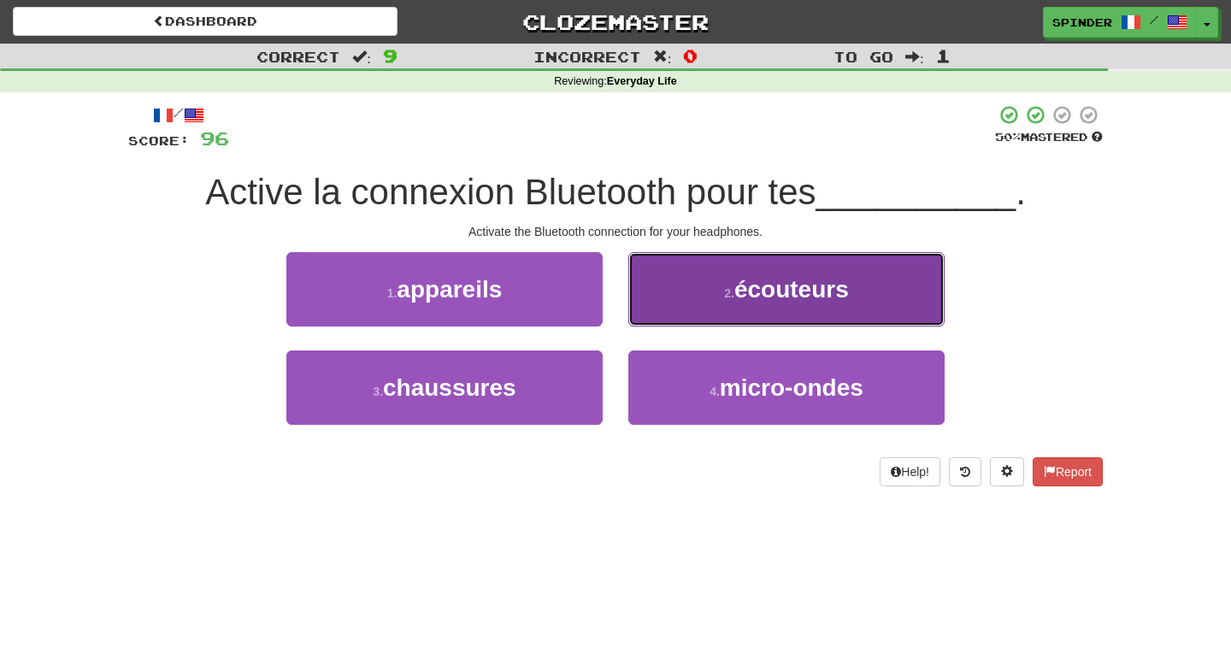
click at [674, 294] on button "2 . écouteurs" at bounding box center [786, 289] width 316 height 74
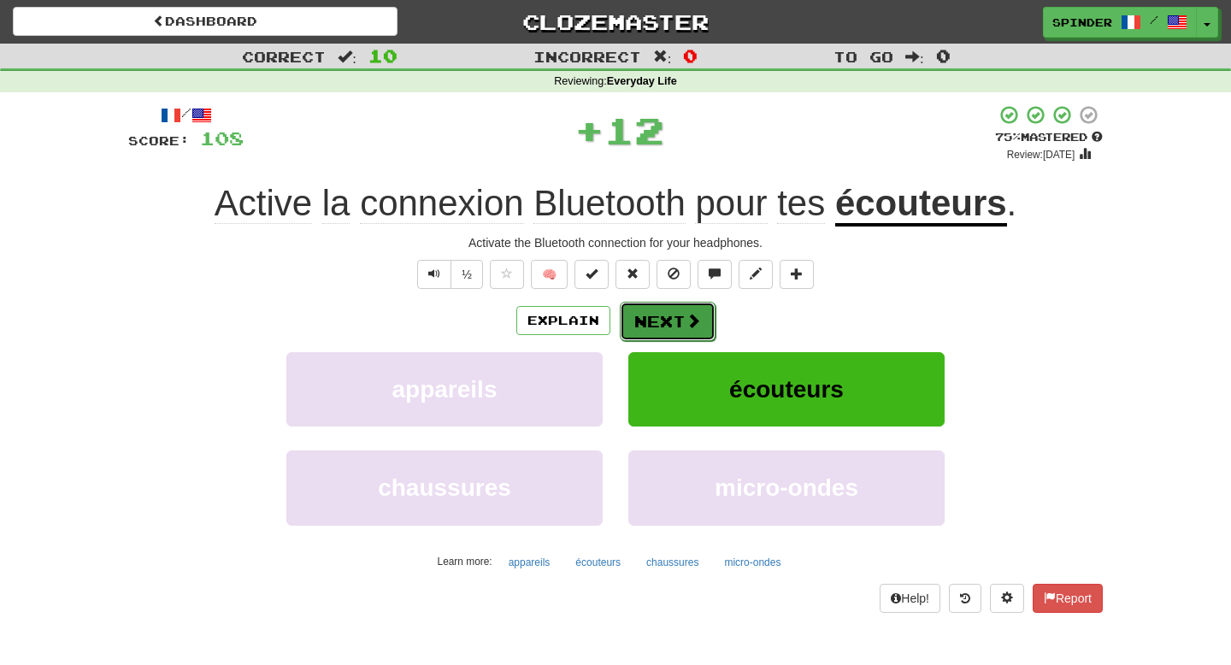
click at [656, 317] on button "Next" at bounding box center [668, 321] width 96 height 39
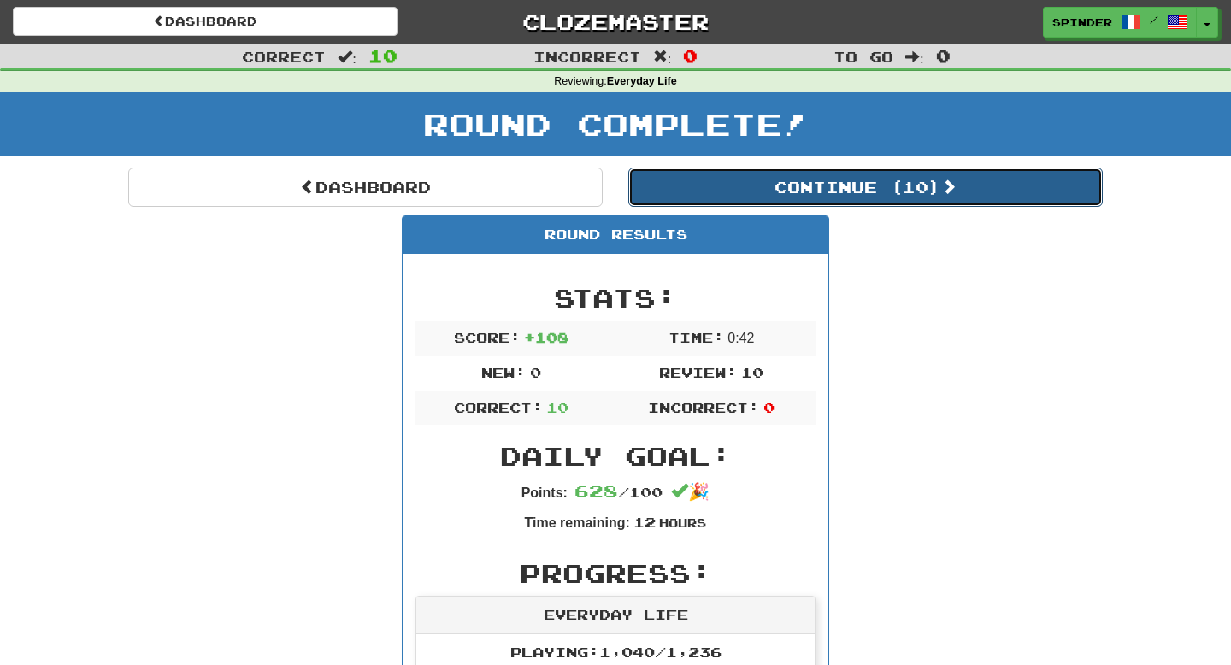
click at [799, 201] on button "Continue ( 10 )" at bounding box center [865, 187] width 474 height 39
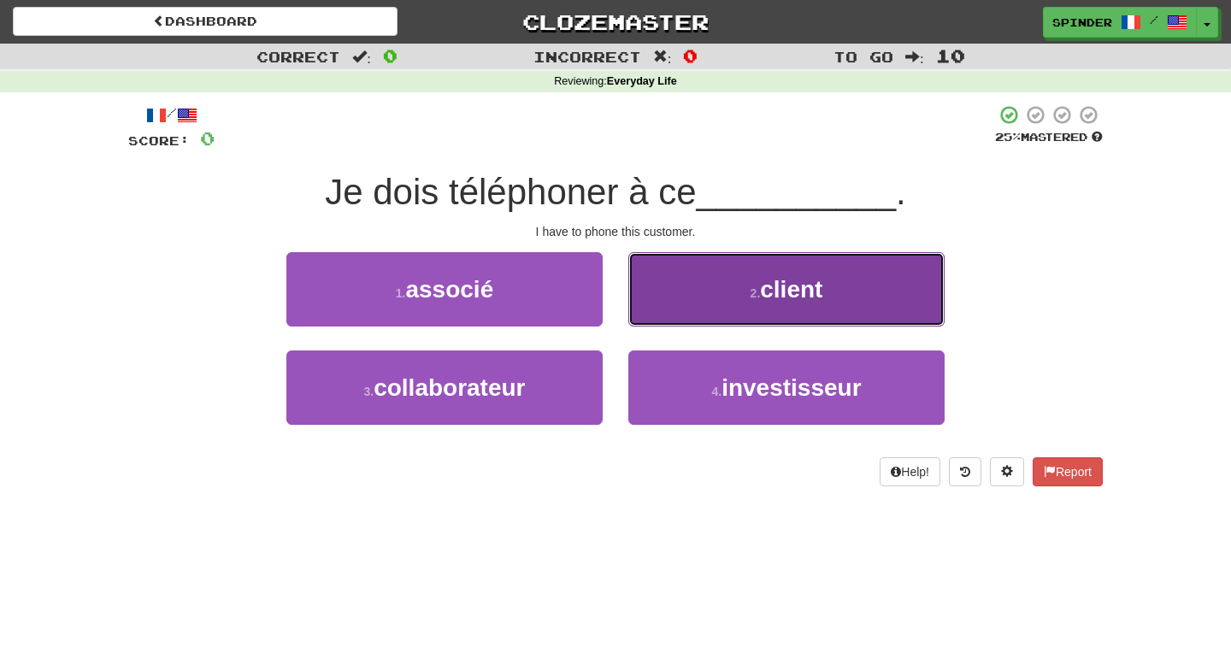
click at [692, 310] on button "2 . client" at bounding box center [786, 289] width 316 height 74
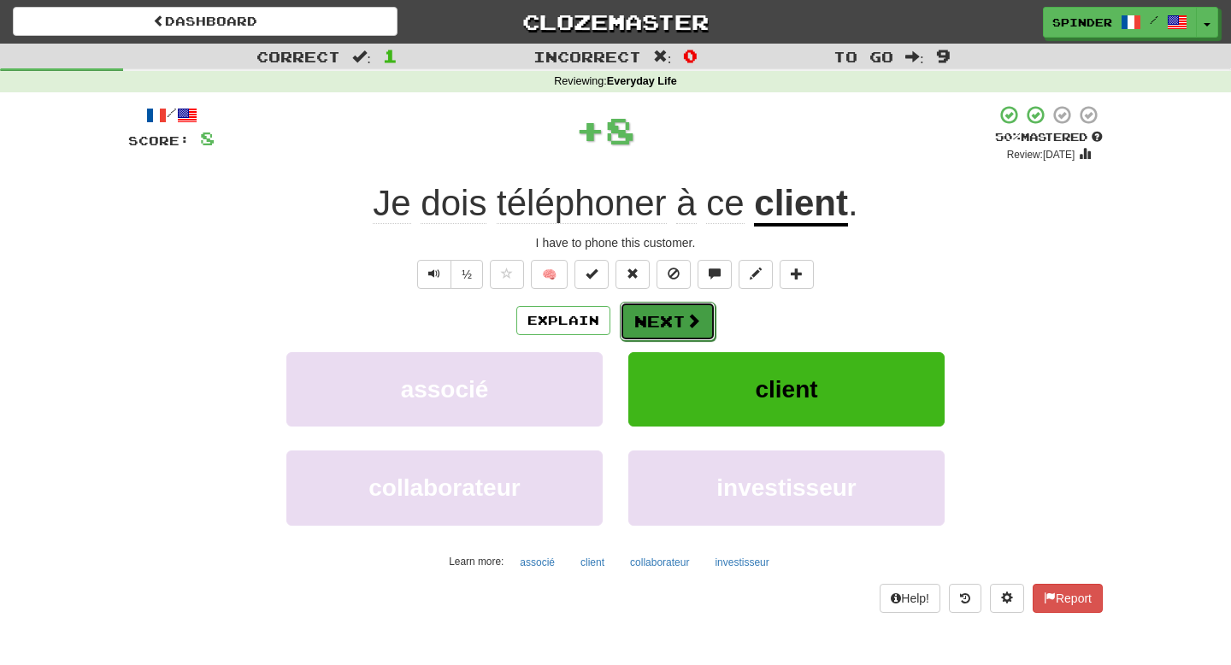
click at [686, 325] on span at bounding box center [693, 320] width 15 height 15
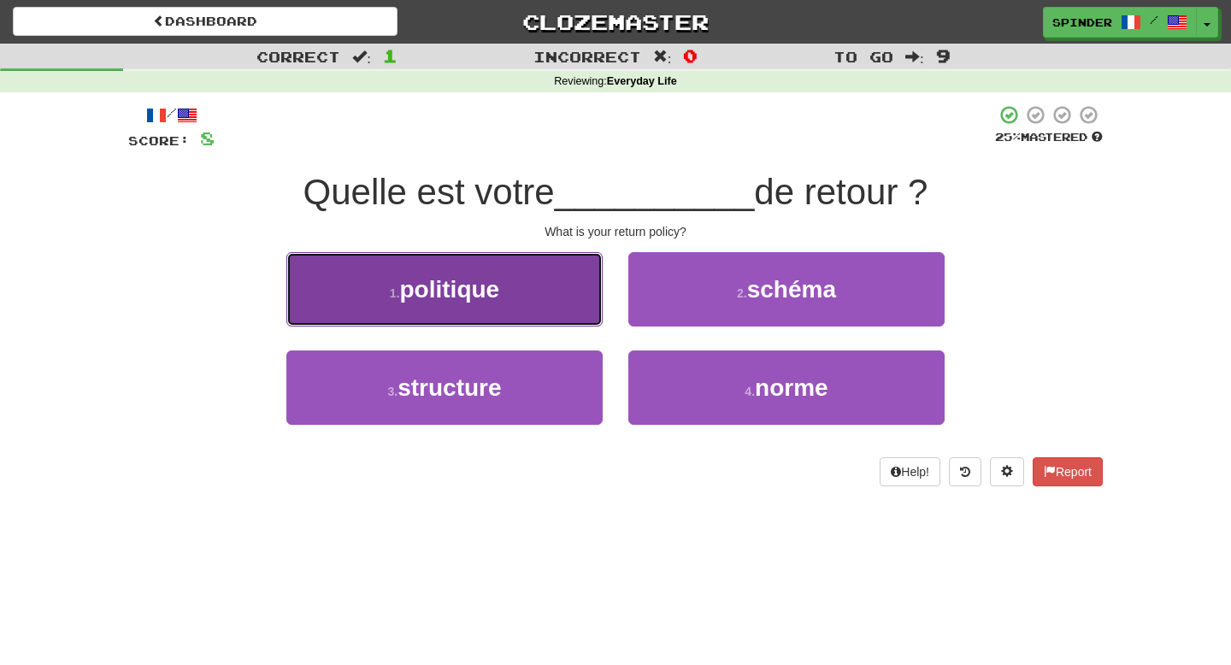
click at [581, 304] on button "1 . politique" at bounding box center [444, 289] width 316 height 74
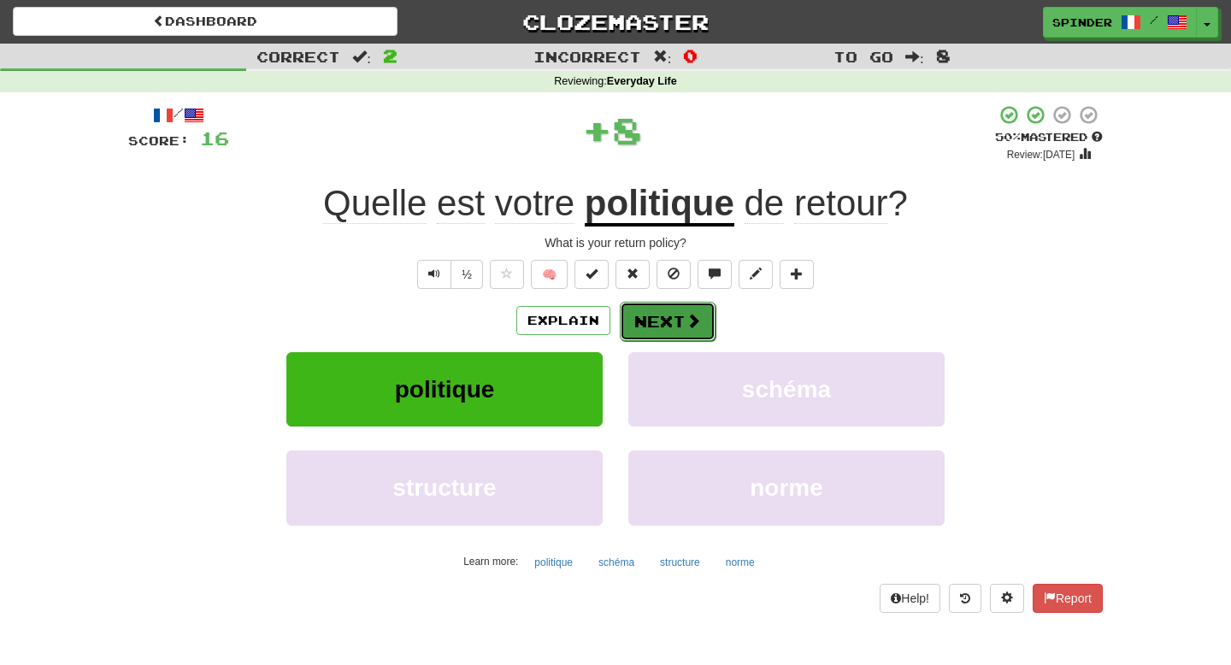
click at [681, 322] on button "Next" at bounding box center [668, 321] width 96 height 39
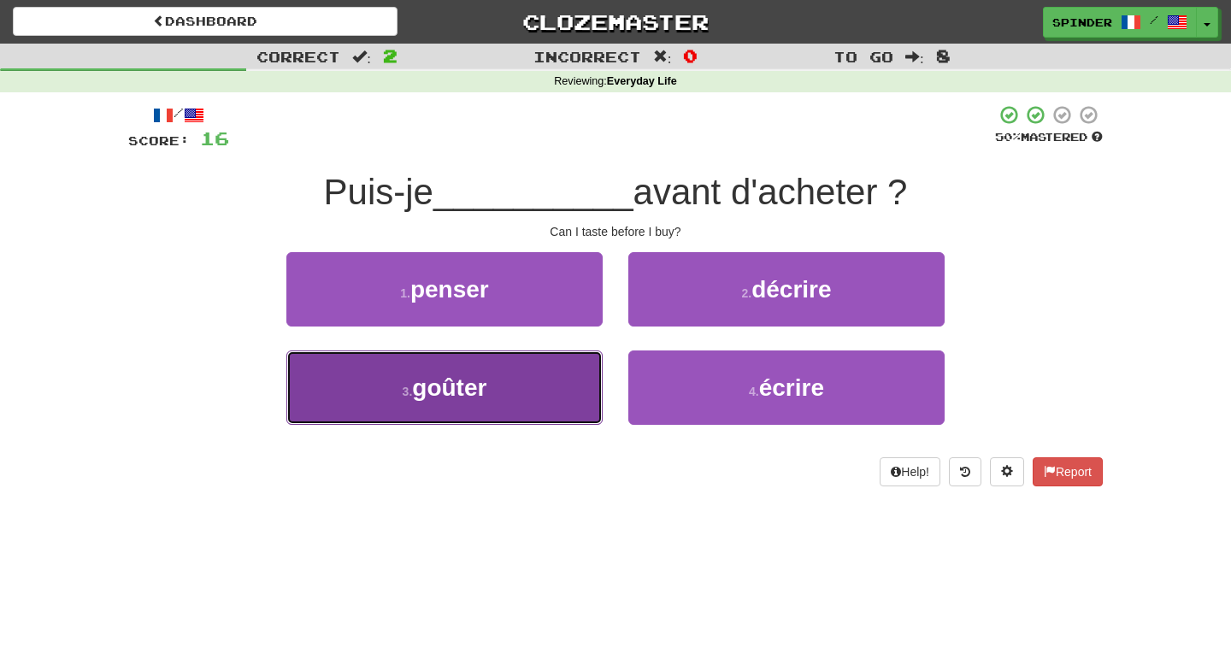
click at [541, 374] on button "3 . goûter" at bounding box center [444, 387] width 316 height 74
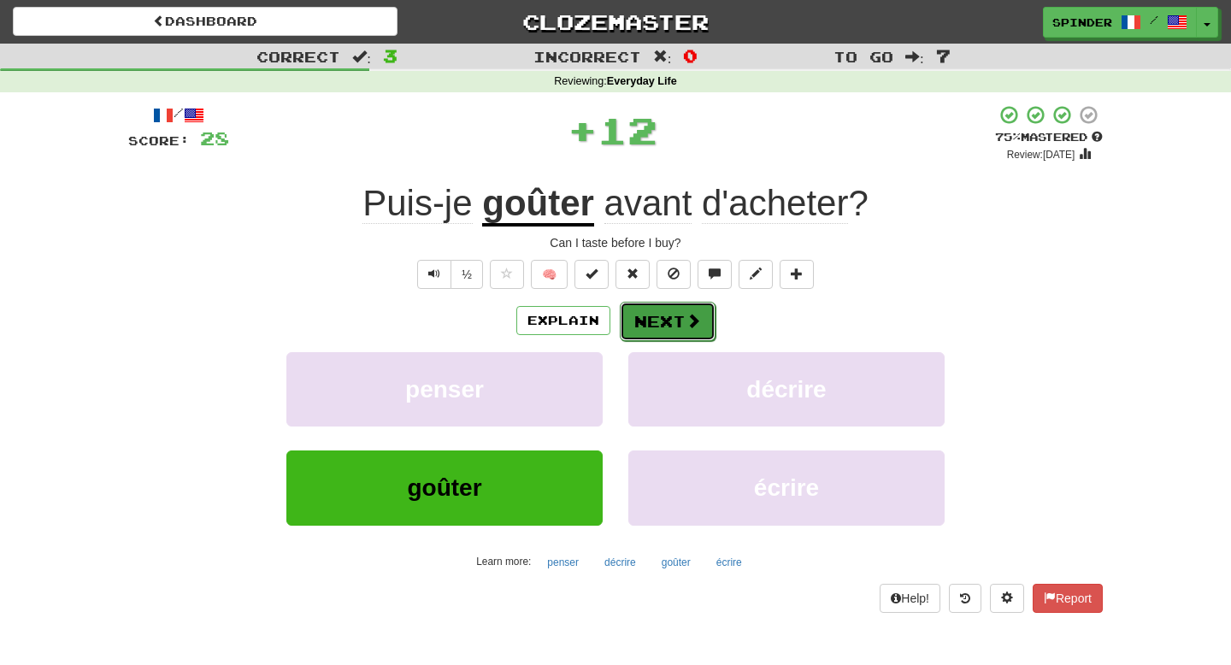
click at [673, 322] on button "Next" at bounding box center [668, 321] width 96 height 39
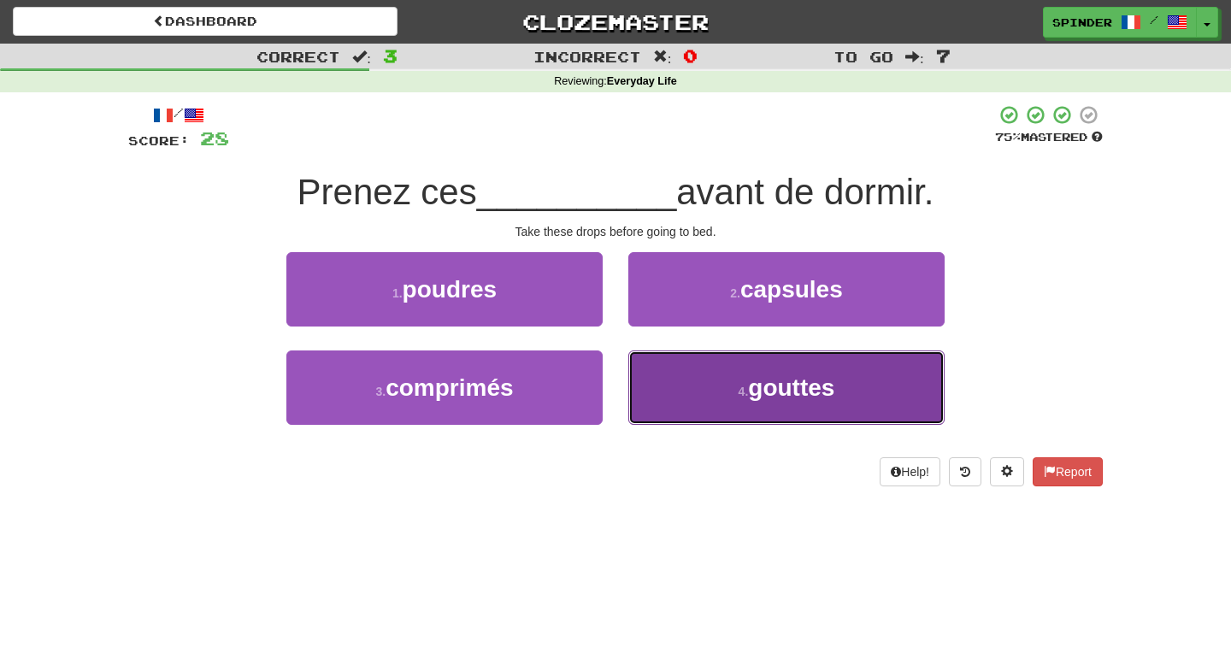
click at [676, 369] on button "4 . gouttes" at bounding box center [786, 387] width 316 height 74
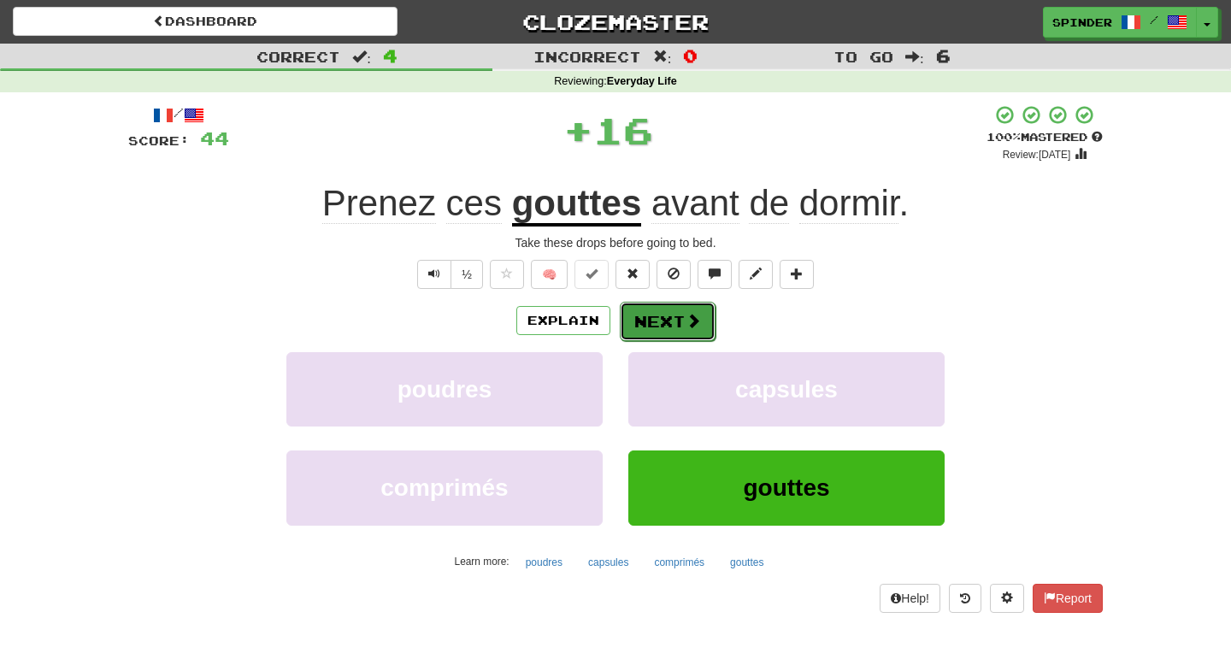
click at [677, 321] on button "Next" at bounding box center [668, 321] width 96 height 39
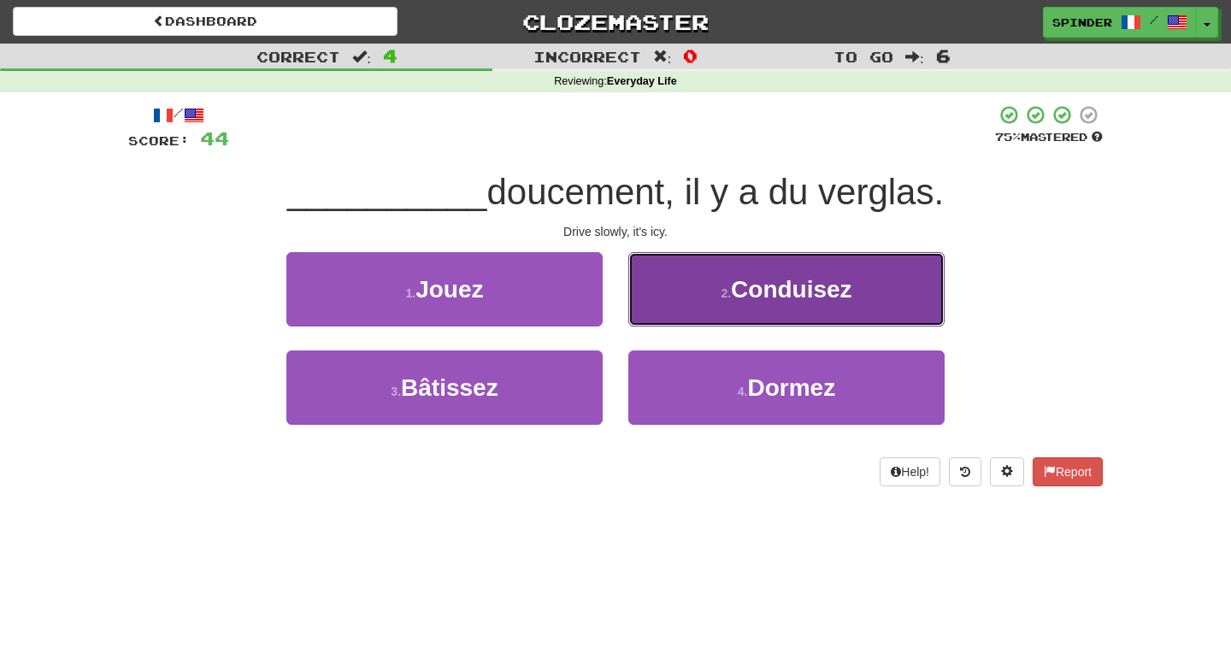
click at [680, 304] on button "2 . Conduisez" at bounding box center [786, 289] width 316 height 74
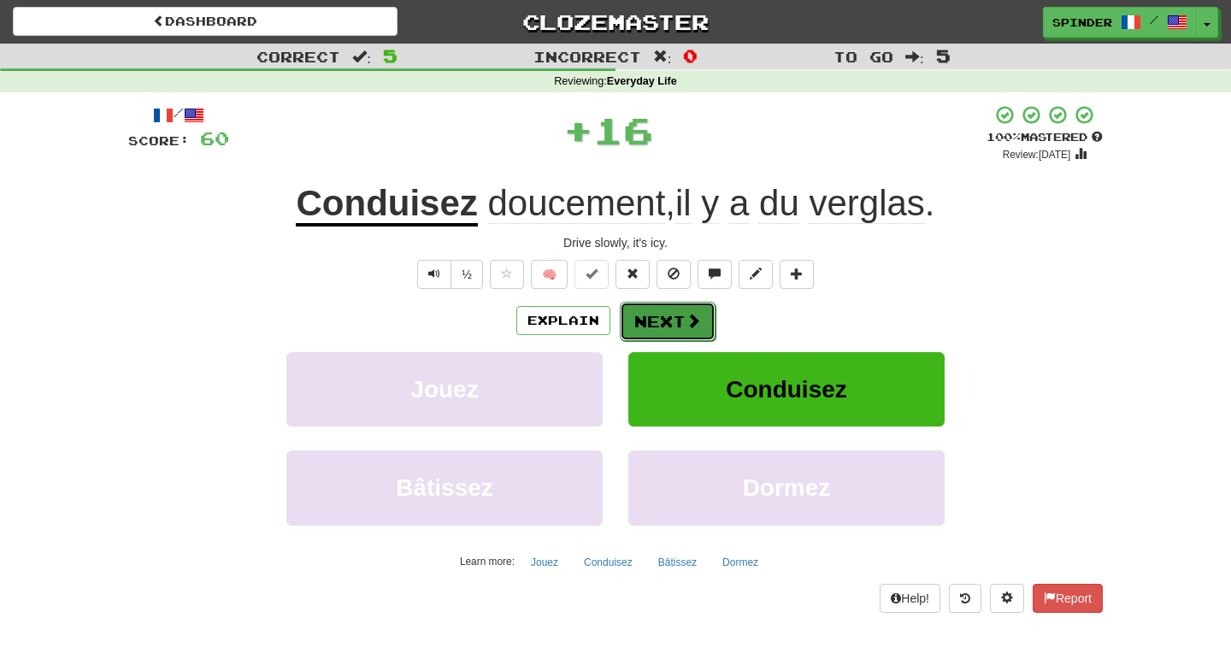
click at [655, 321] on button "Next" at bounding box center [668, 321] width 96 height 39
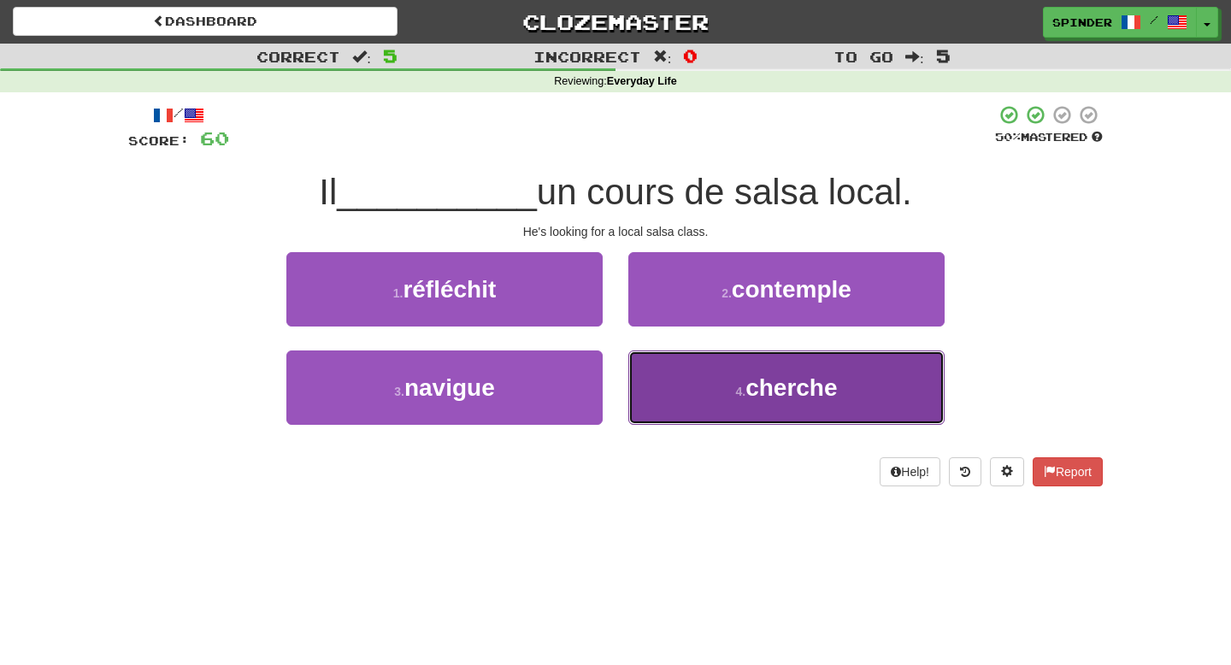
click at [677, 379] on button "4 . cherche" at bounding box center [786, 387] width 316 height 74
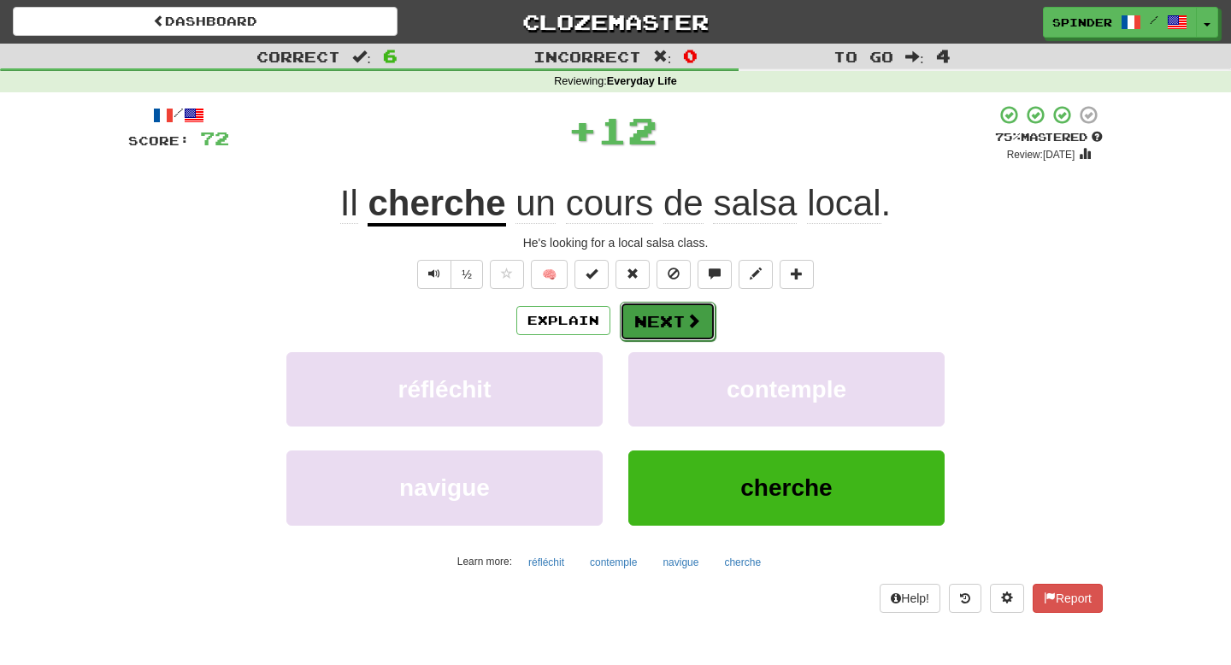
click at [679, 335] on button "Next" at bounding box center [668, 321] width 96 height 39
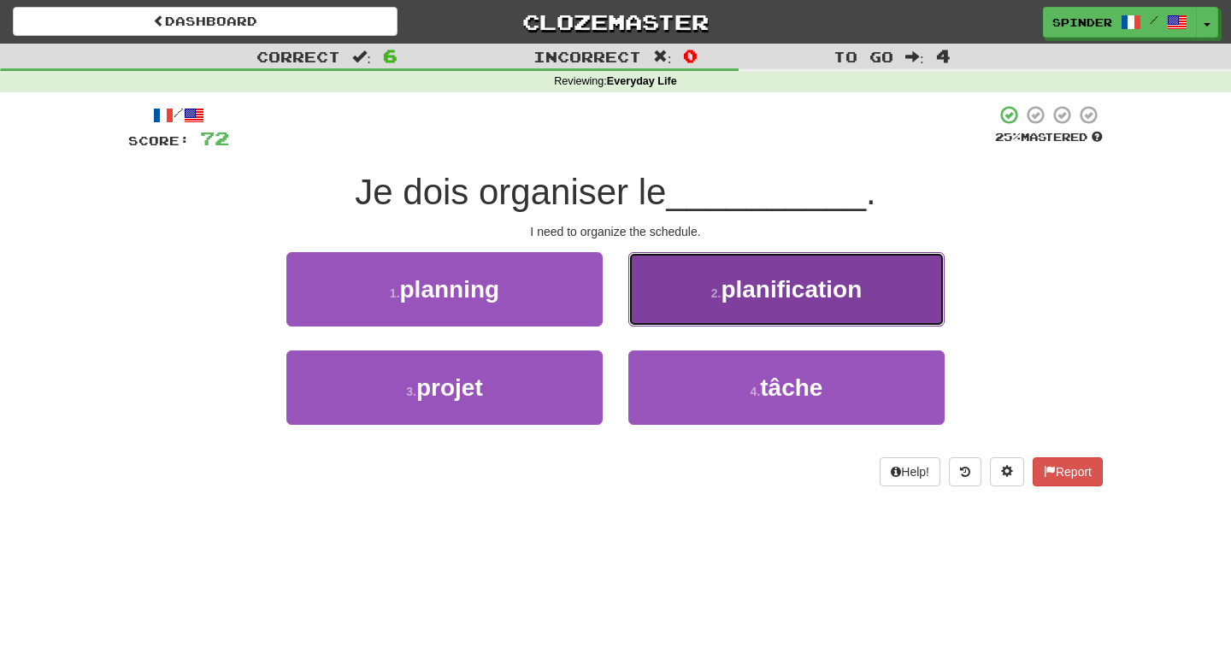
click at [678, 309] on button "2 . planification" at bounding box center [786, 289] width 316 height 74
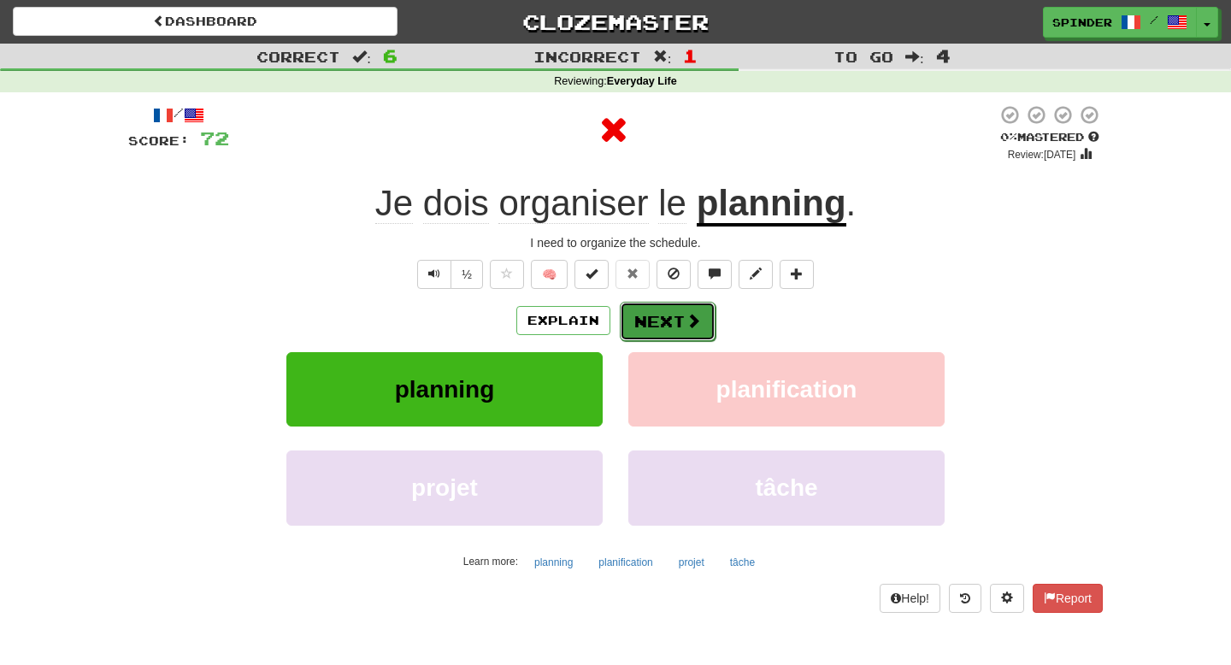
click at [673, 320] on button "Next" at bounding box center [668, 321] width 96 height 39
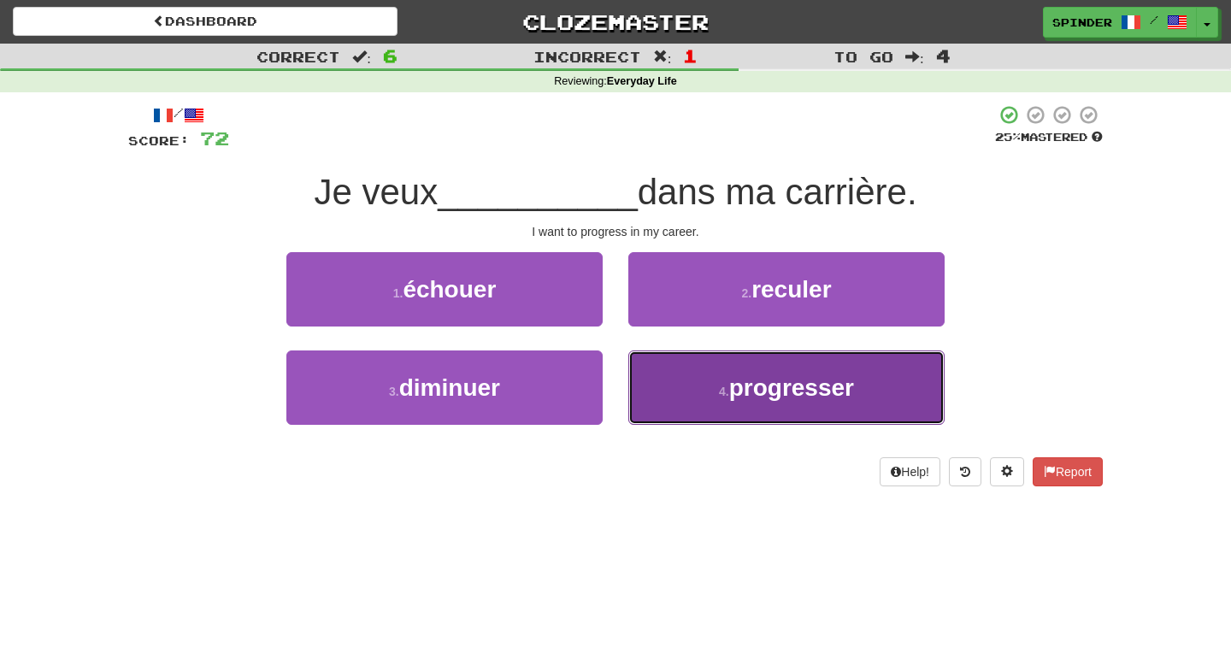
click at [671, 377] on button "4 . progresser" at bounding box center [786, 387] width 316 height 74
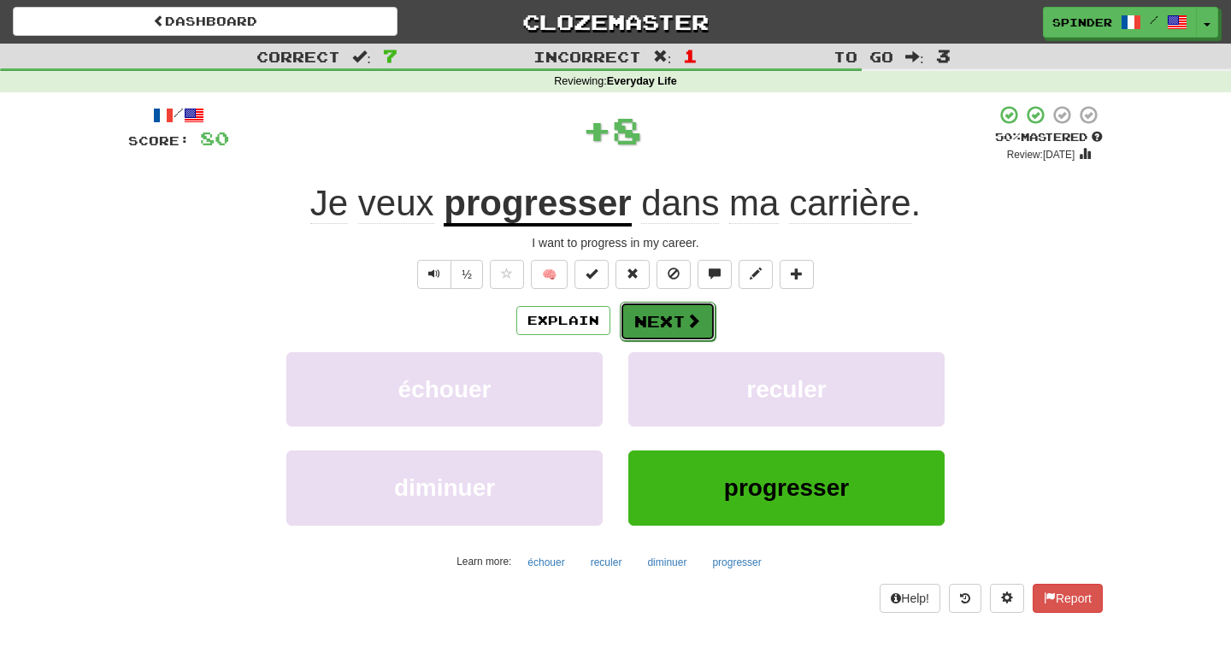
click at [675, 325] on button "Next" at bounding box center [668, 321] width 96 height 39
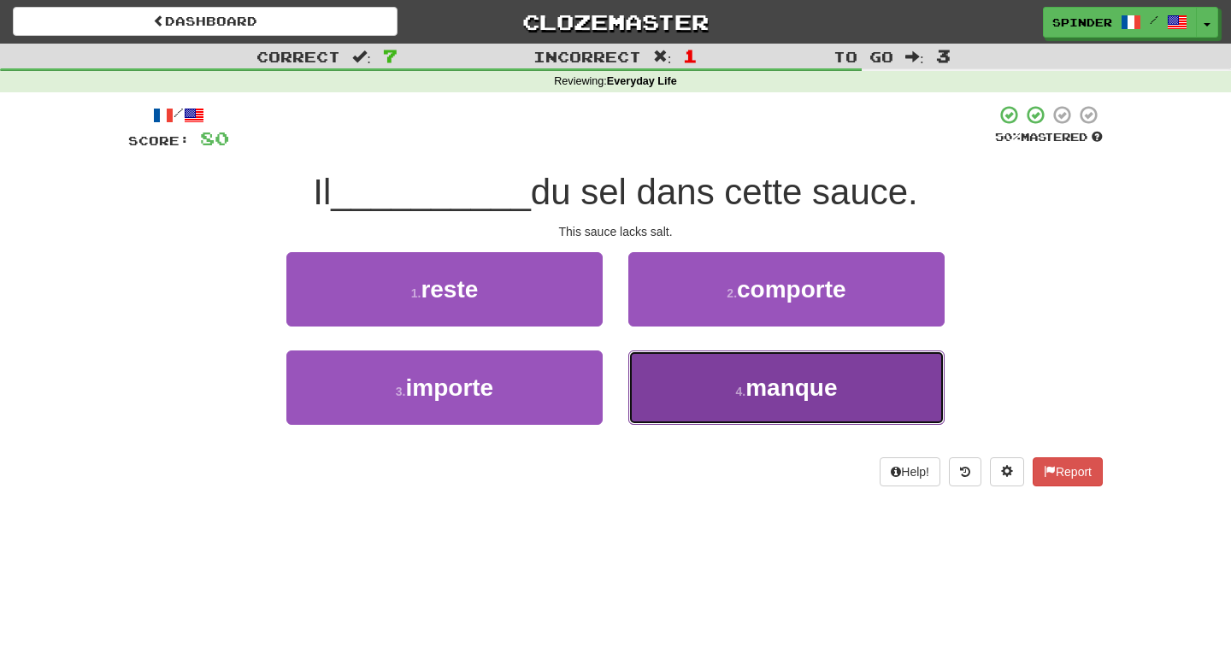
click at [681, 379] on button "4 . manque" at bounding box center [786, 387] width 316 height 74
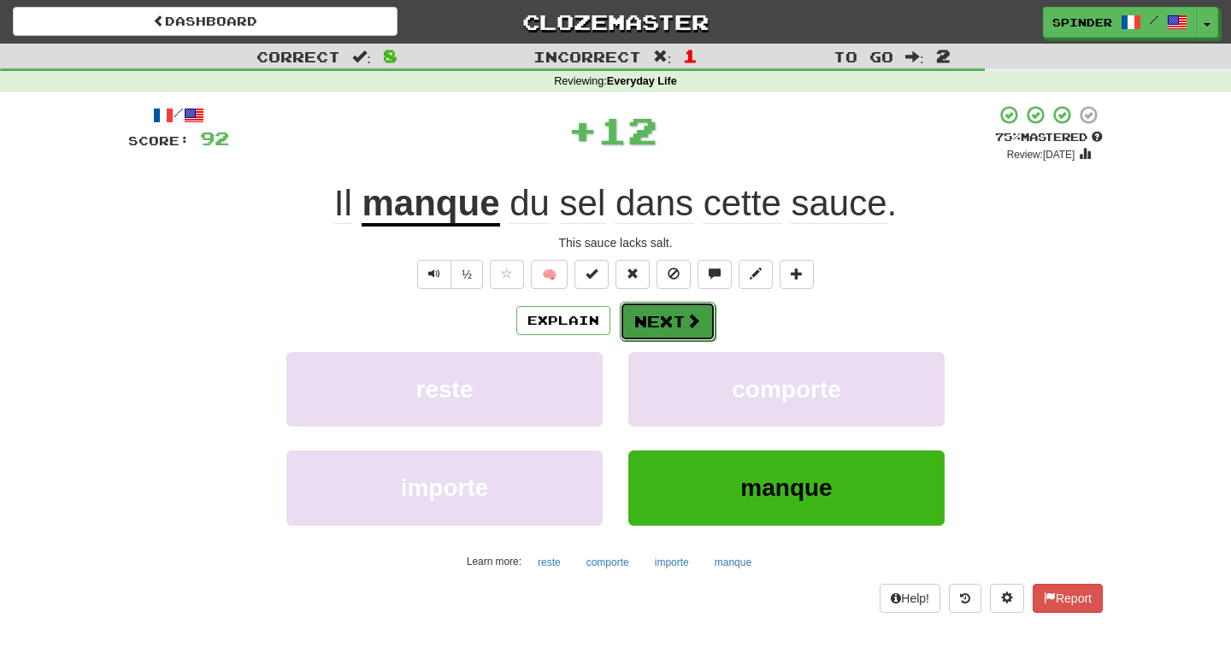
click at [675, 314] on button "Next" at bounding box center [668, 321] width 96 height 39
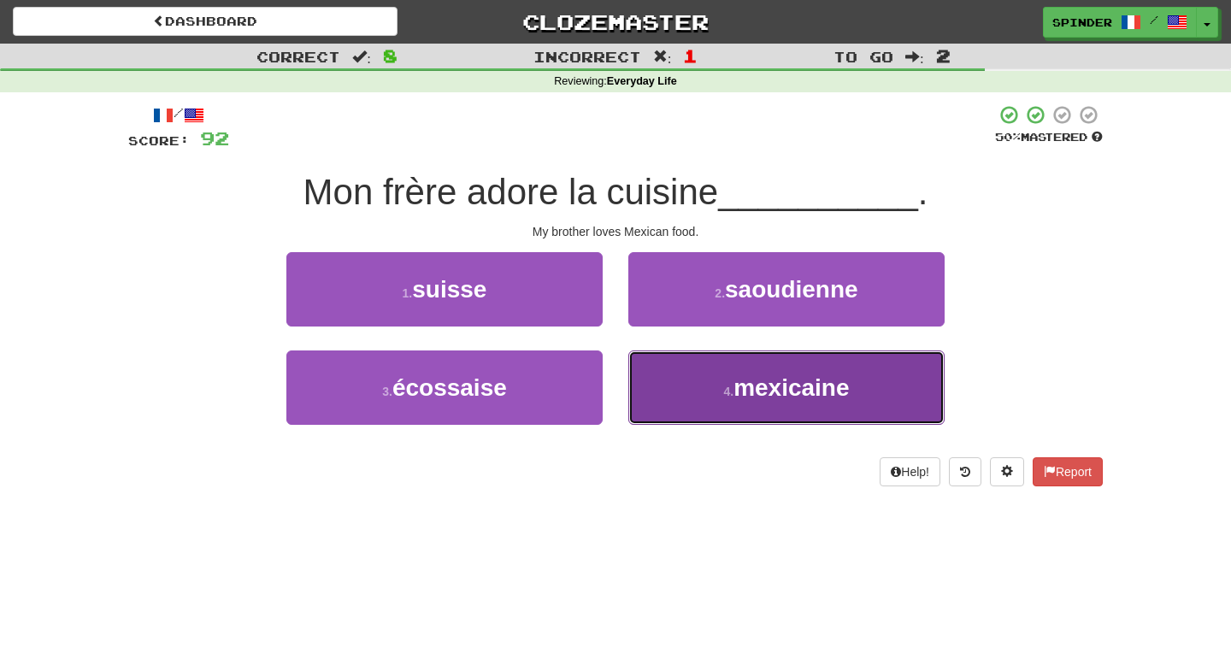
click at [666, 385] on button "4 . mexicaine" at bounding box center [786, 387] width 316 height 74
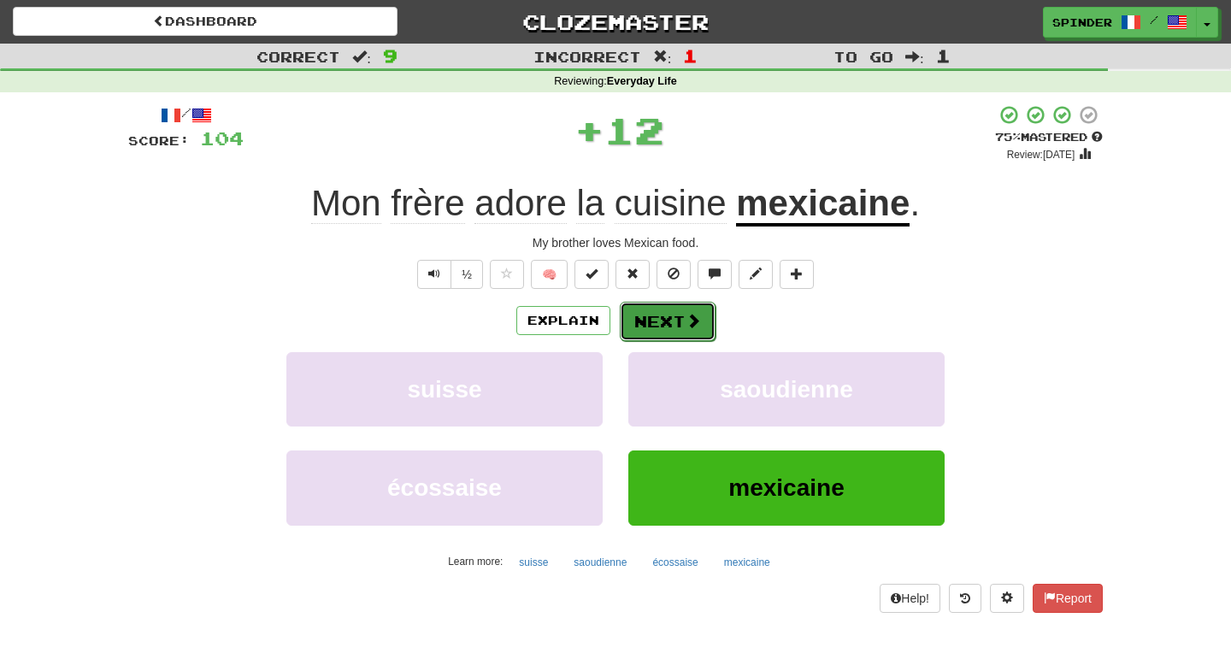
click at [674, 321] on button "Next" at bounding box center [668, 321] width 96 height 39
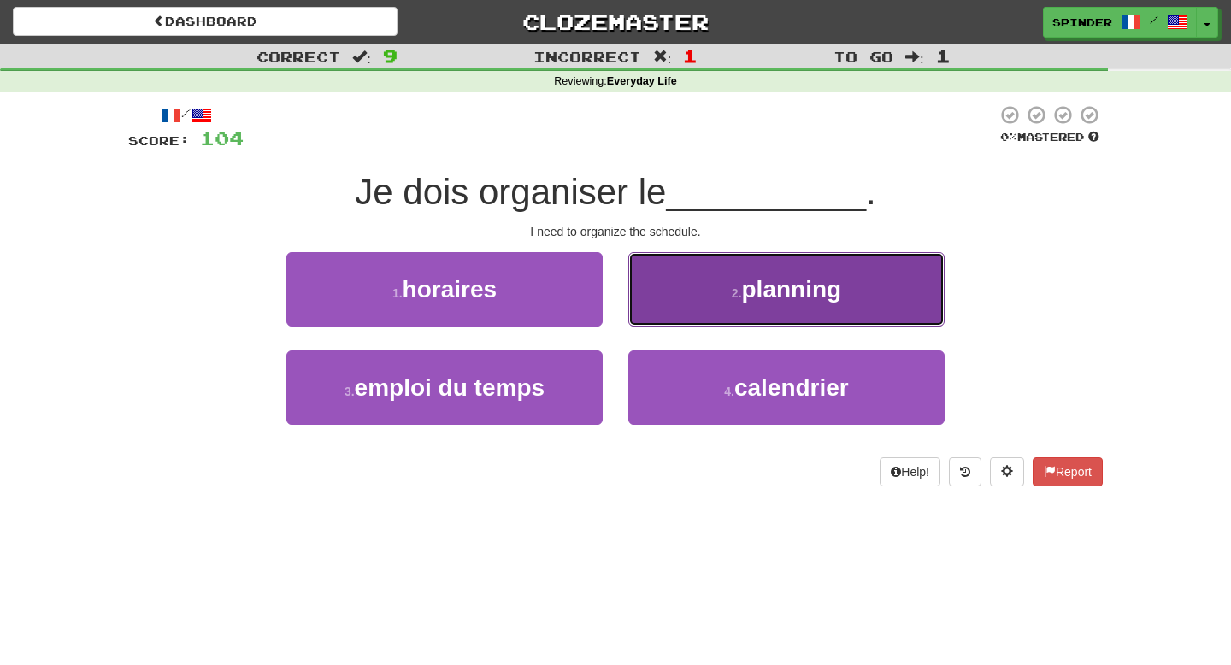
click at [681, 293] on button "2 . planning" at bounding box center [786, 289] width 316 height 74
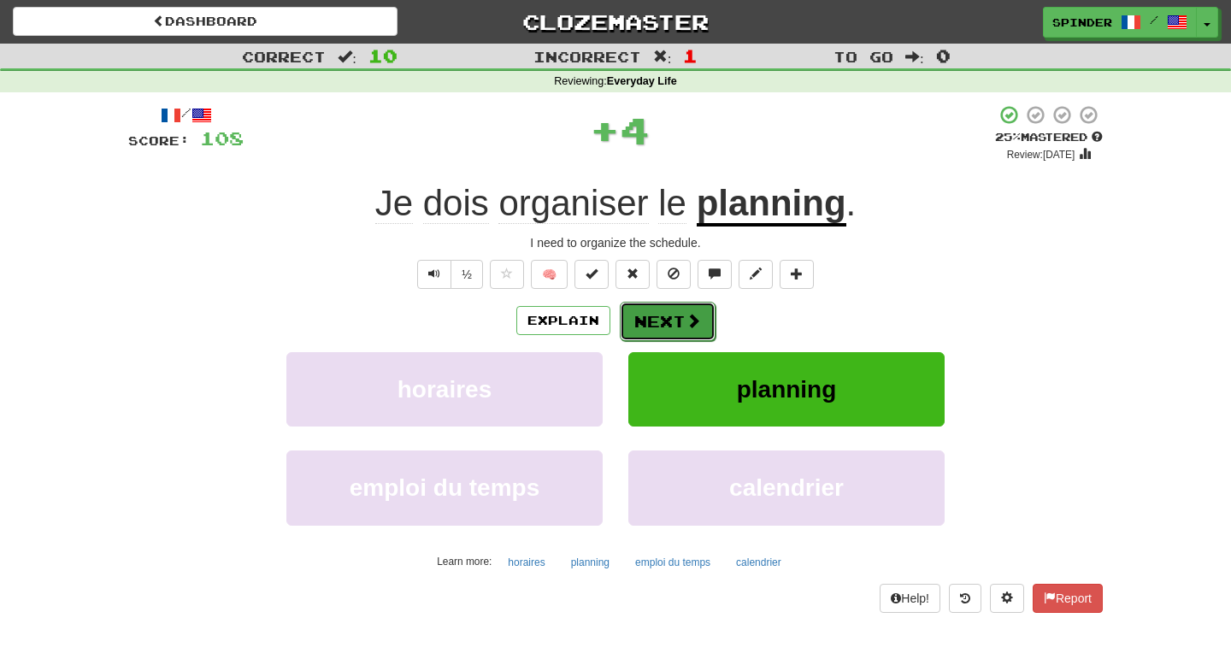
click at [671, 321] on button "Next" at bounding box center [668, 321] width 96 height 39
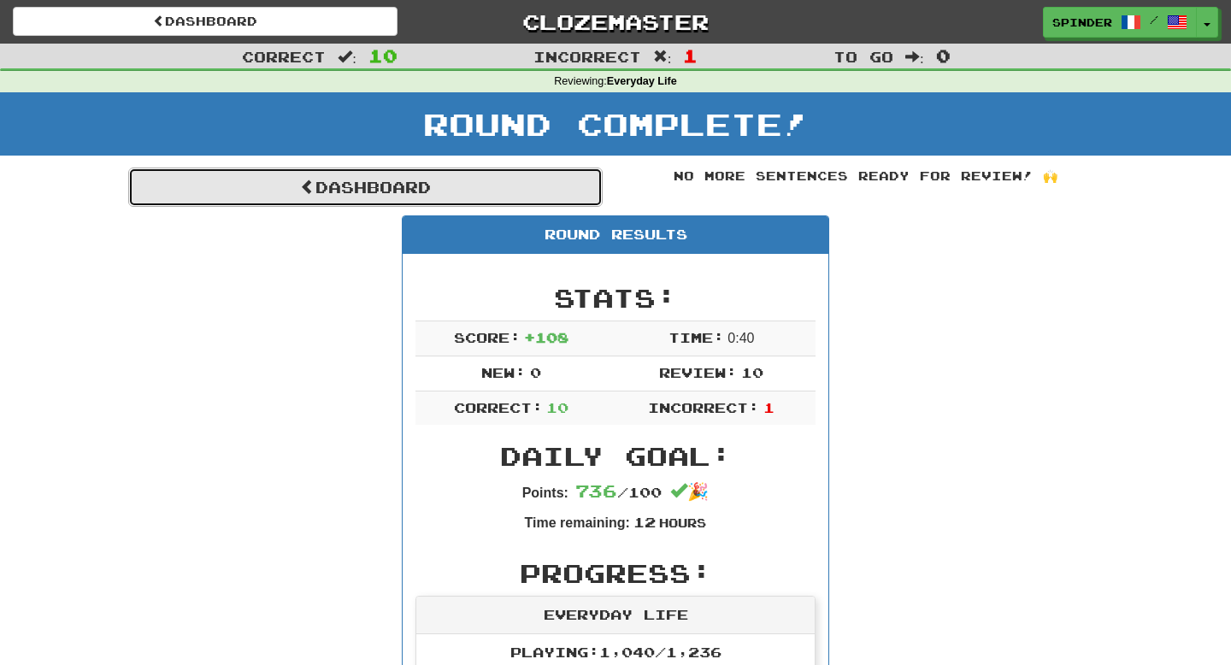
click at [447, 183] on link "Dashboard" at bounding box center [365, 187] width 474 height 39
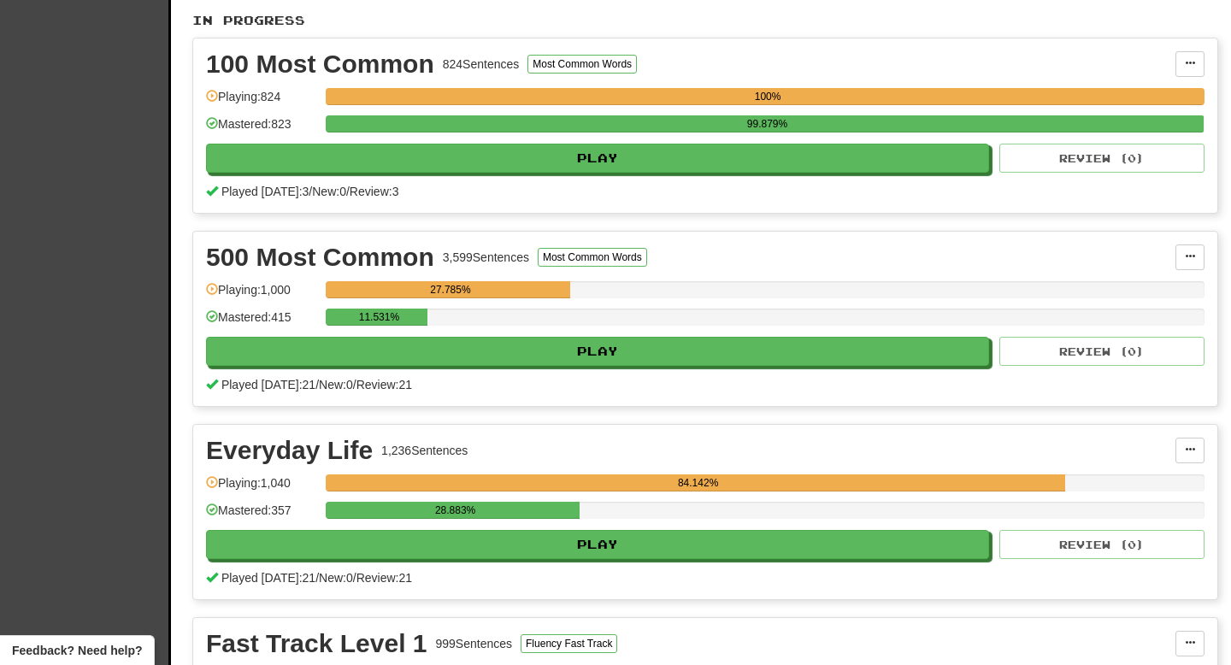
scroll to position [367, 0]
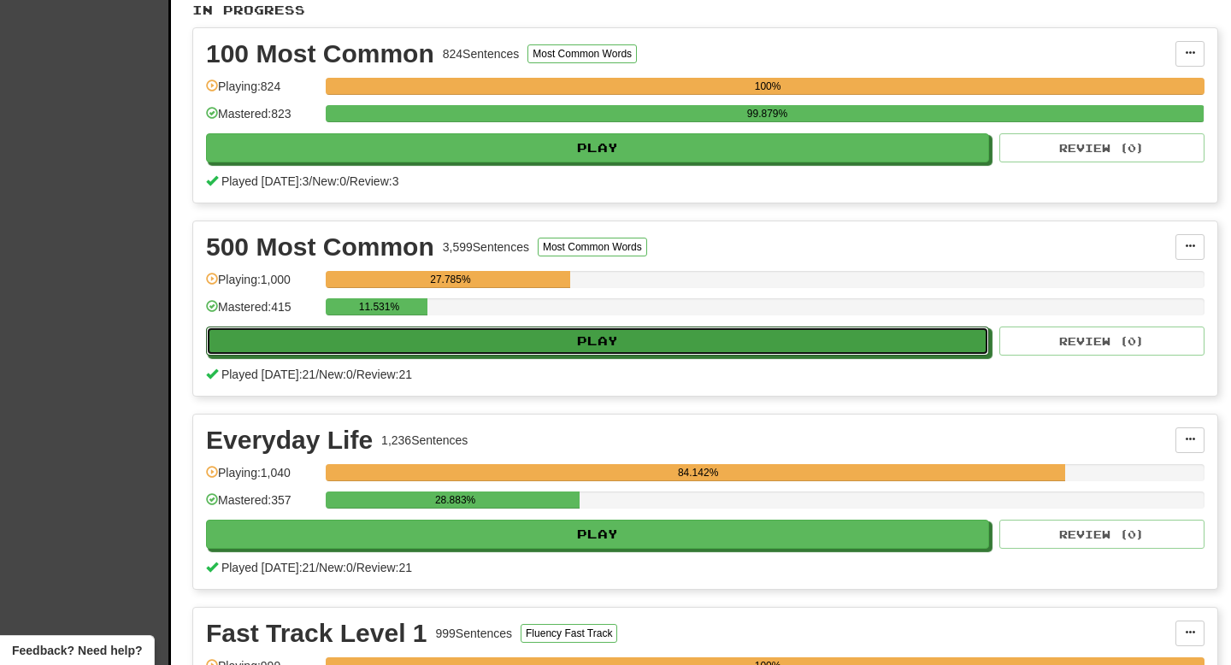
click at [539, 339] on button "Play" at bounding box center [597, 341] width 783 height 29
select select "**"
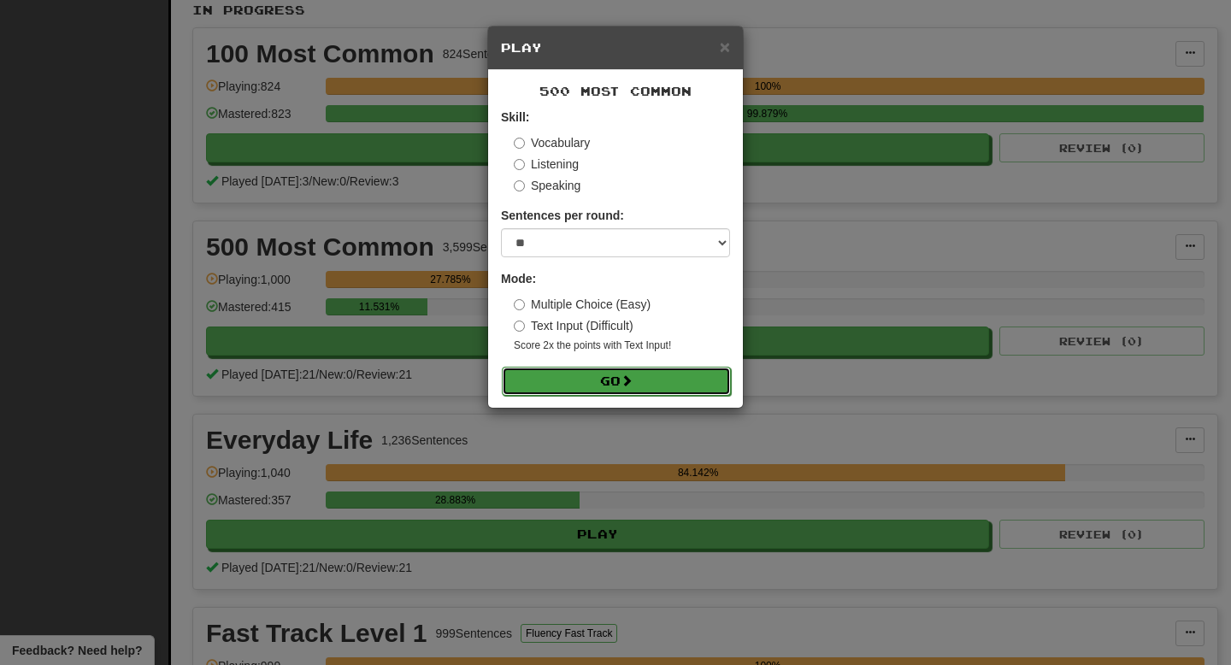
click at [580, 388] on button "Go" at bounding box center [616, 381] width 229 height 29
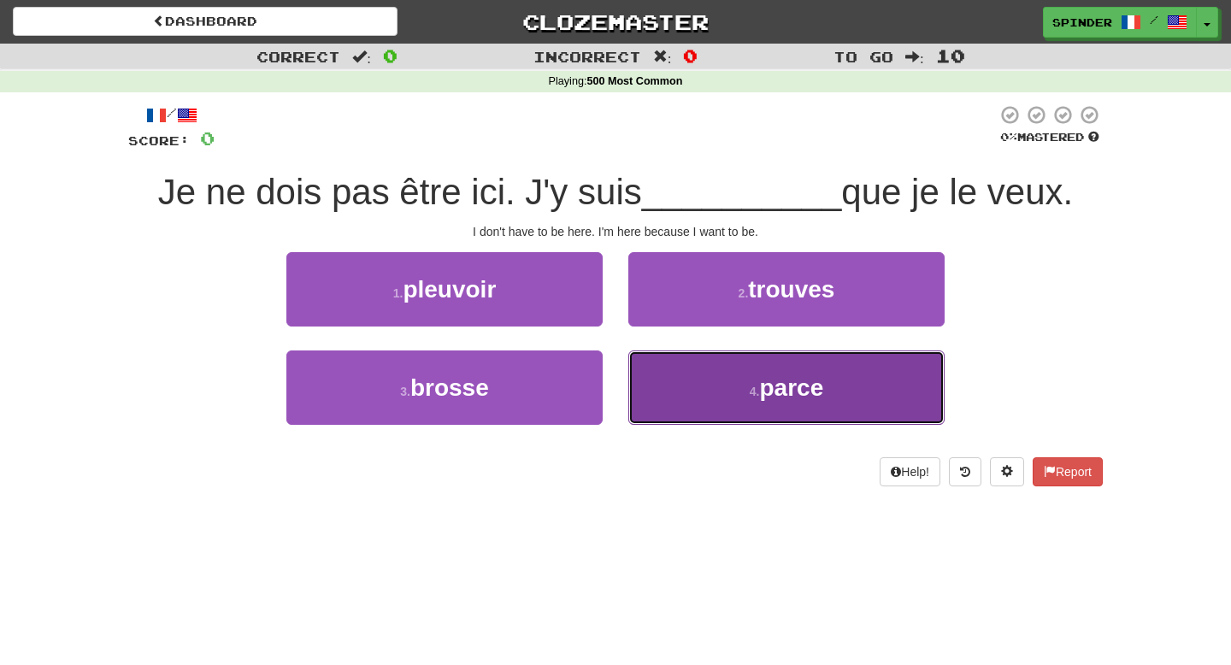
click at [696, 390] on button "4 . parce" at bounding box center [786, 387] width 316 height 74
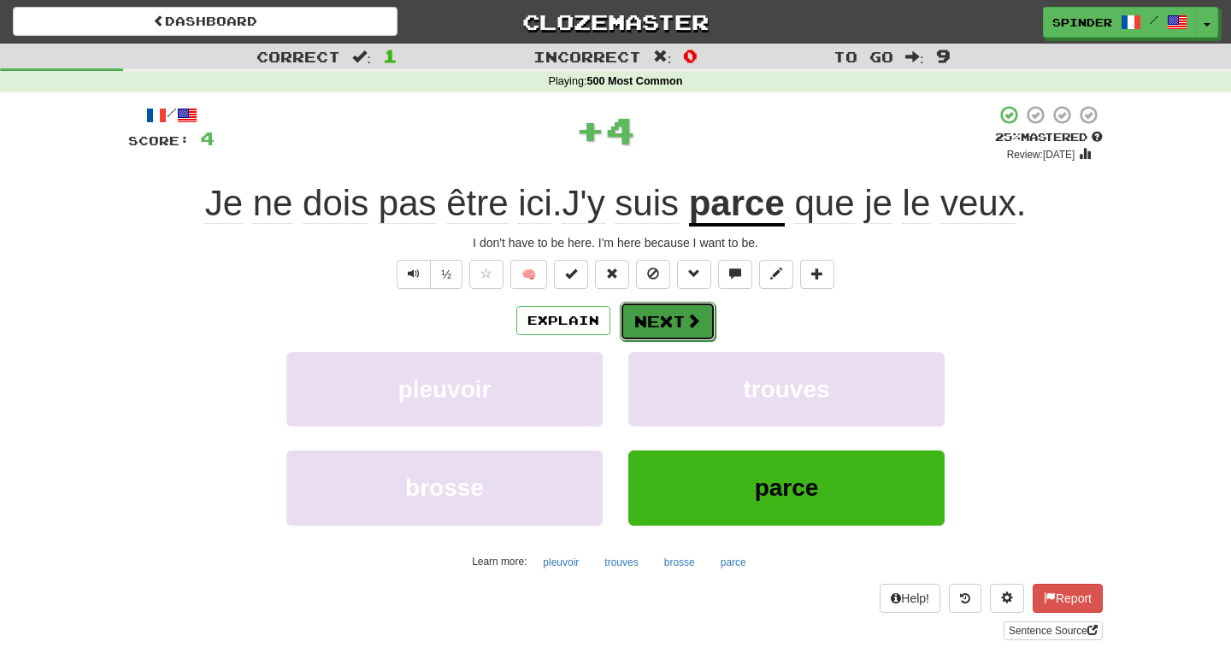
click at [670, 321] on button "Next" at bounding box center [668, 321] width 96 height 39
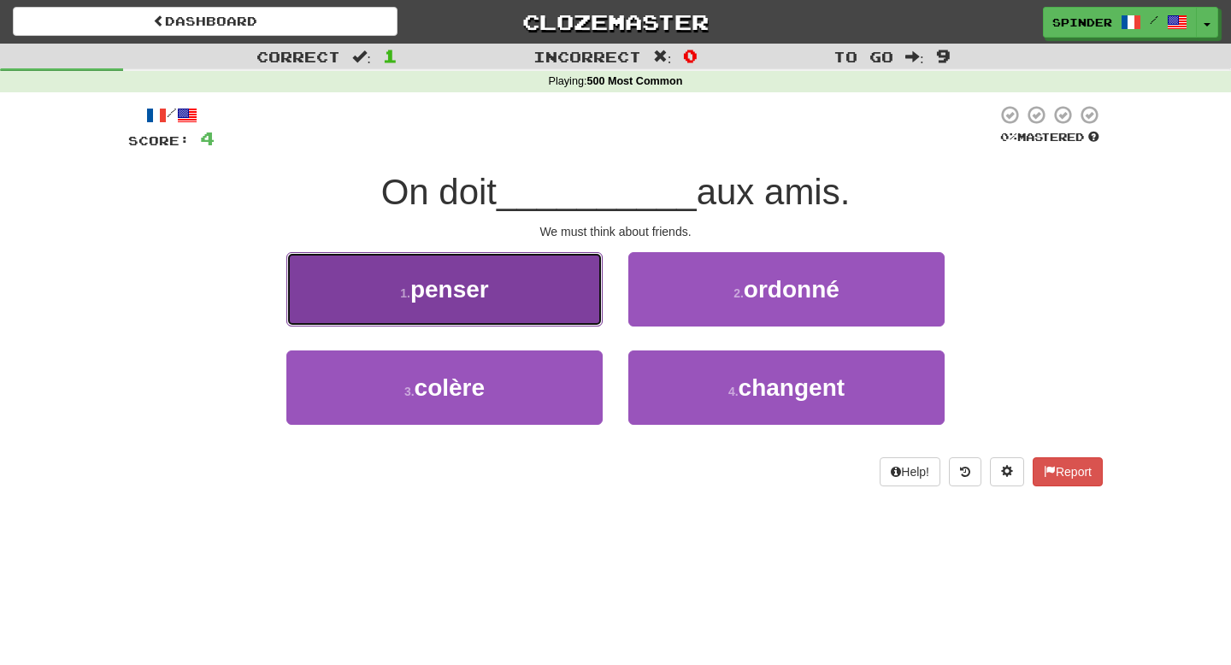
click at [552, 276] on button "1 . penser" at bounding box center [444, 289] width 316 height 74
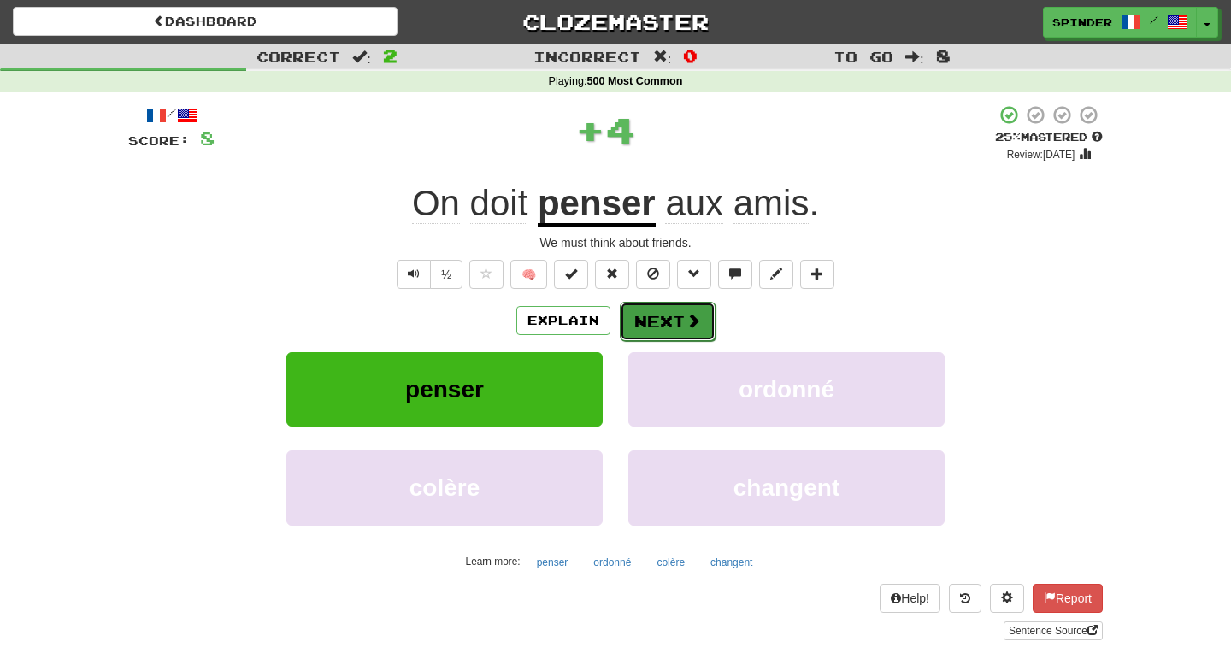
click at [657, 323] on button "Next" at bounding box center [668, 321] width 96 height 39
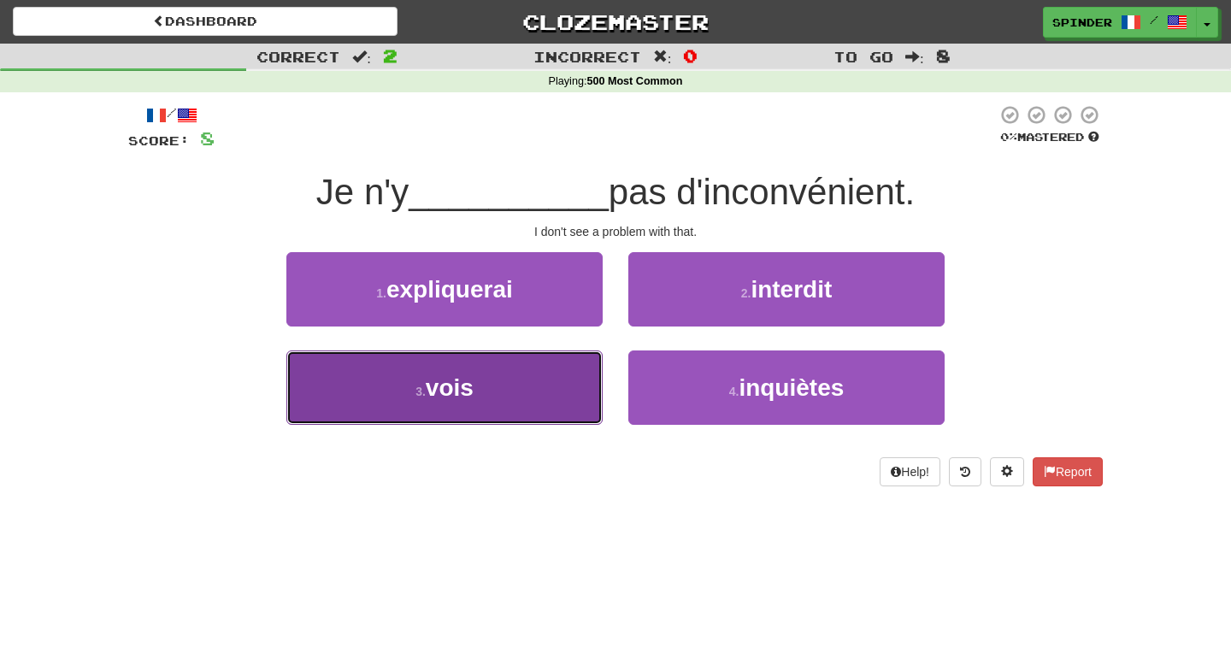
click at [555, 376] on button "3 . vois" at bounding box center [444, 387] width 316 height 74
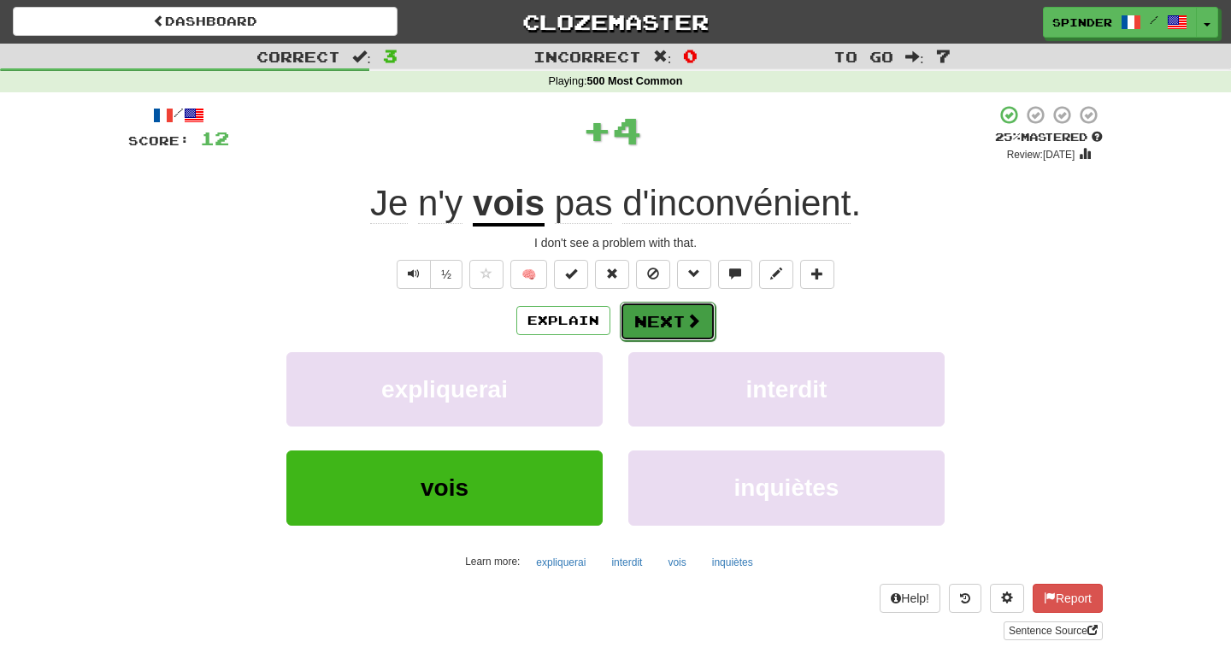
click at [645, 323] on button "Next" at bounding box center [668, 321] width 96 height 39
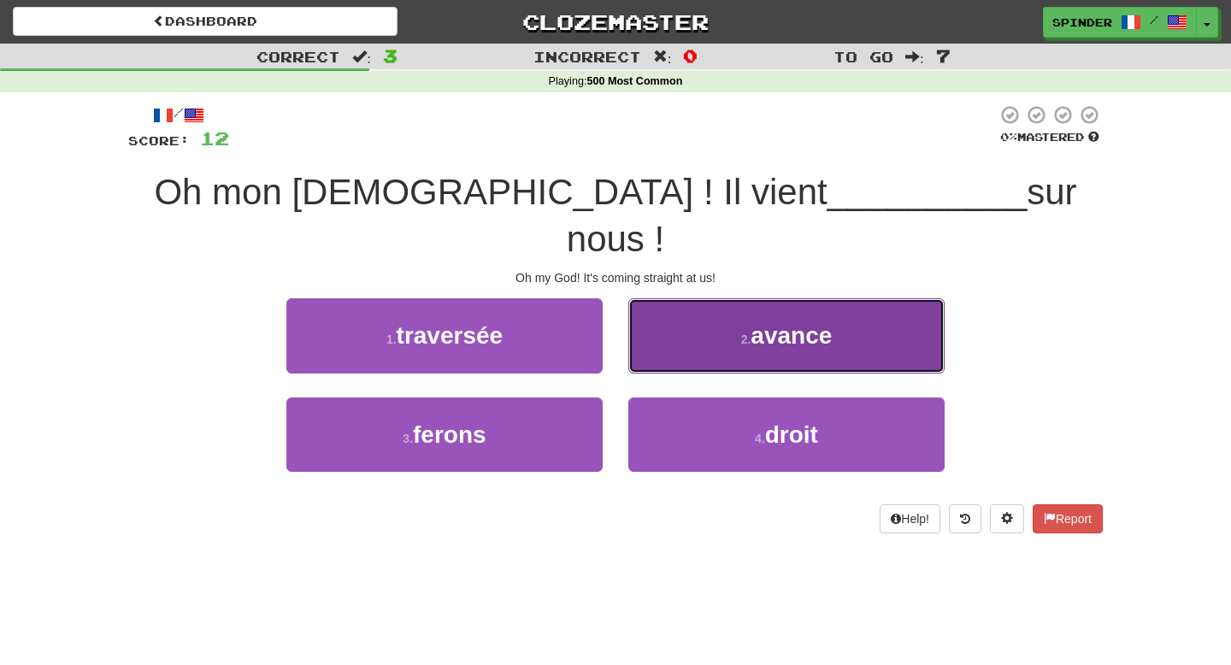
click at [657, 306] on button "2 . avance" at bounding box center [786, 335] width 316 height 74
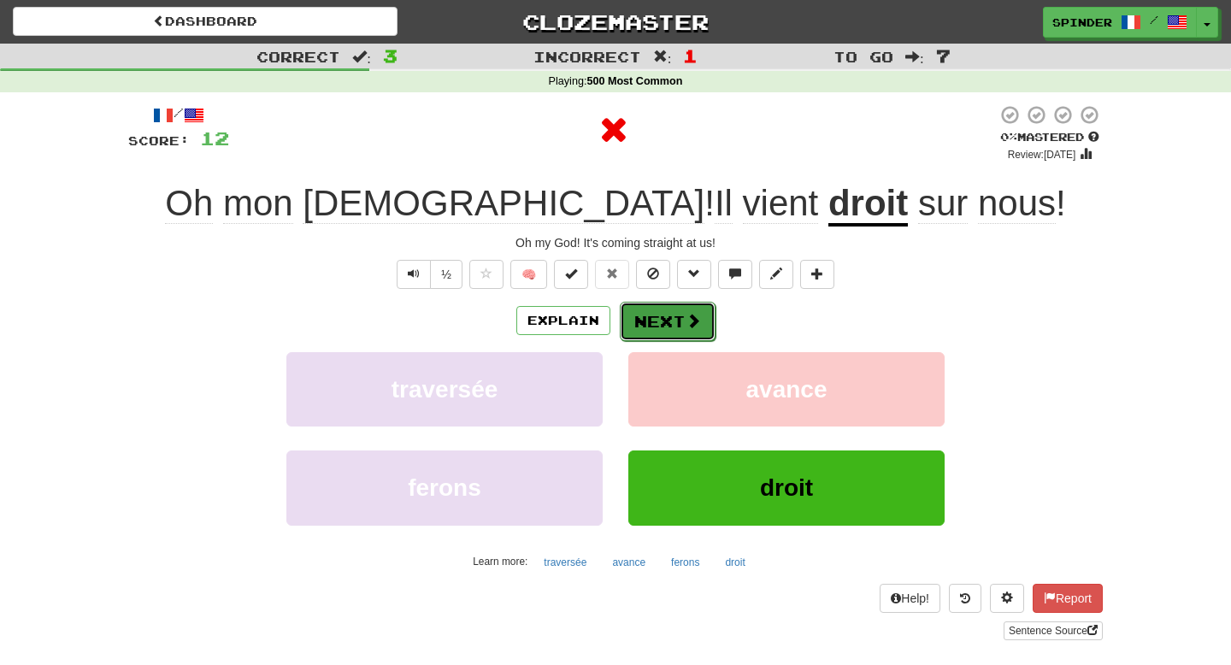
click at [651, 321] on button "Next" at bounding box center [668, 321] width 96 height 39
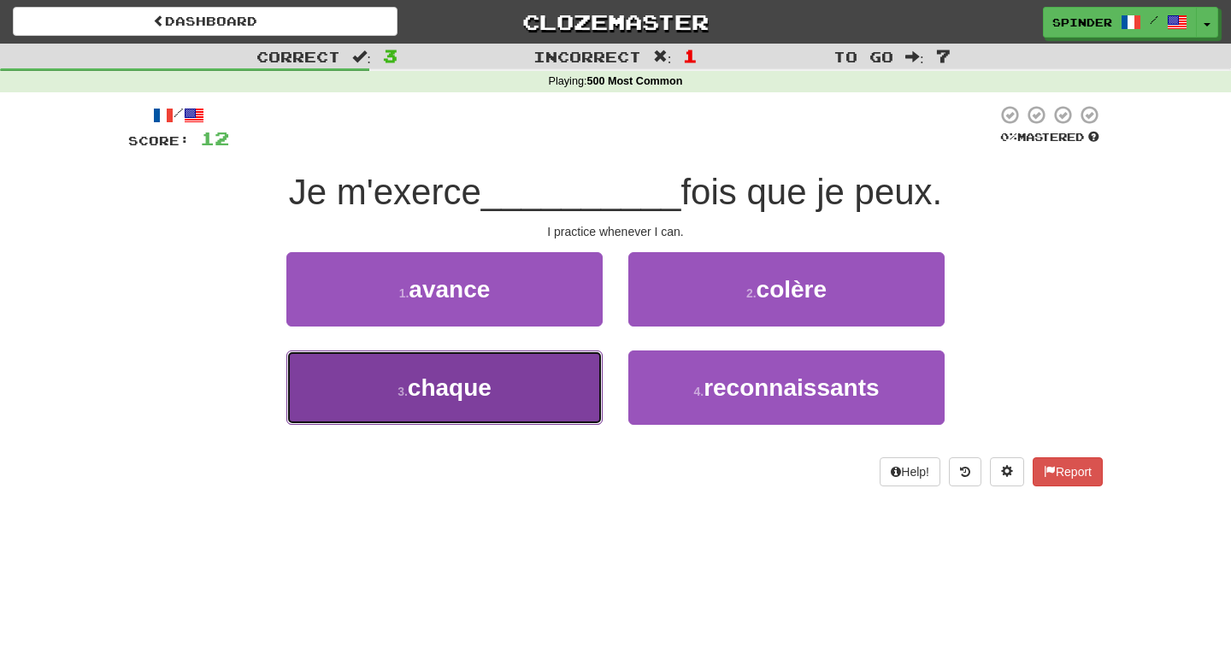
click at [575, 371] on button "3 . chaque" at bounding box center [444, 387] width 316 height 74
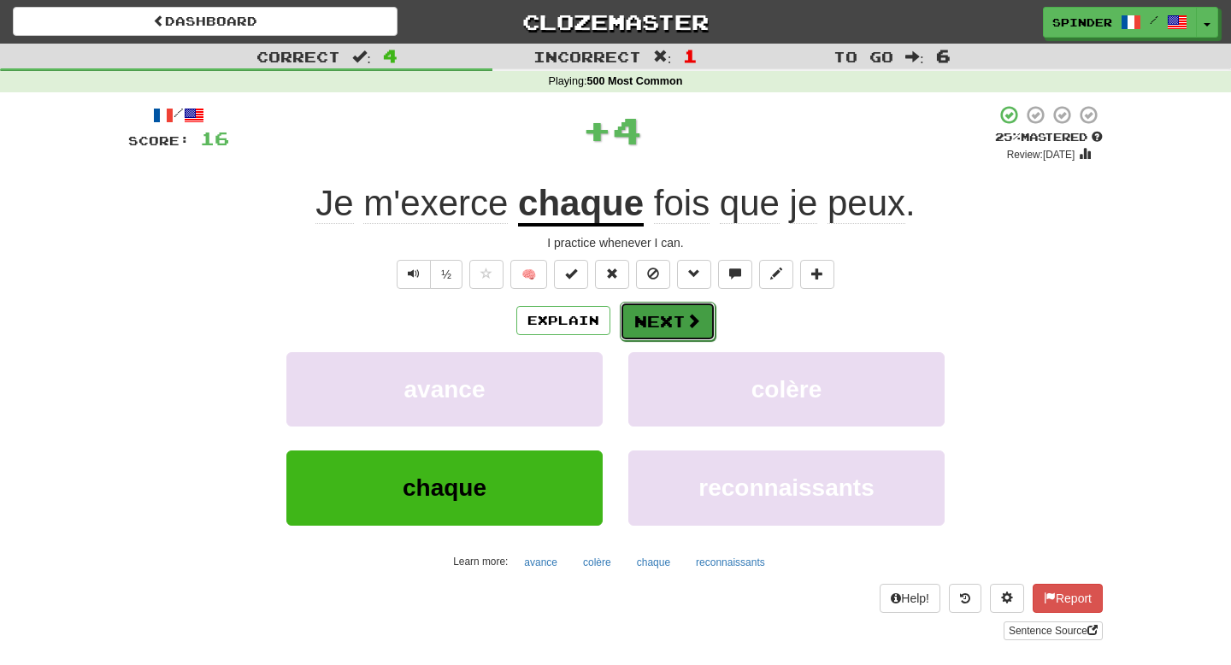
click at [667, 319] on button "Next" at bounding box center [668, 321] width 96 height 39
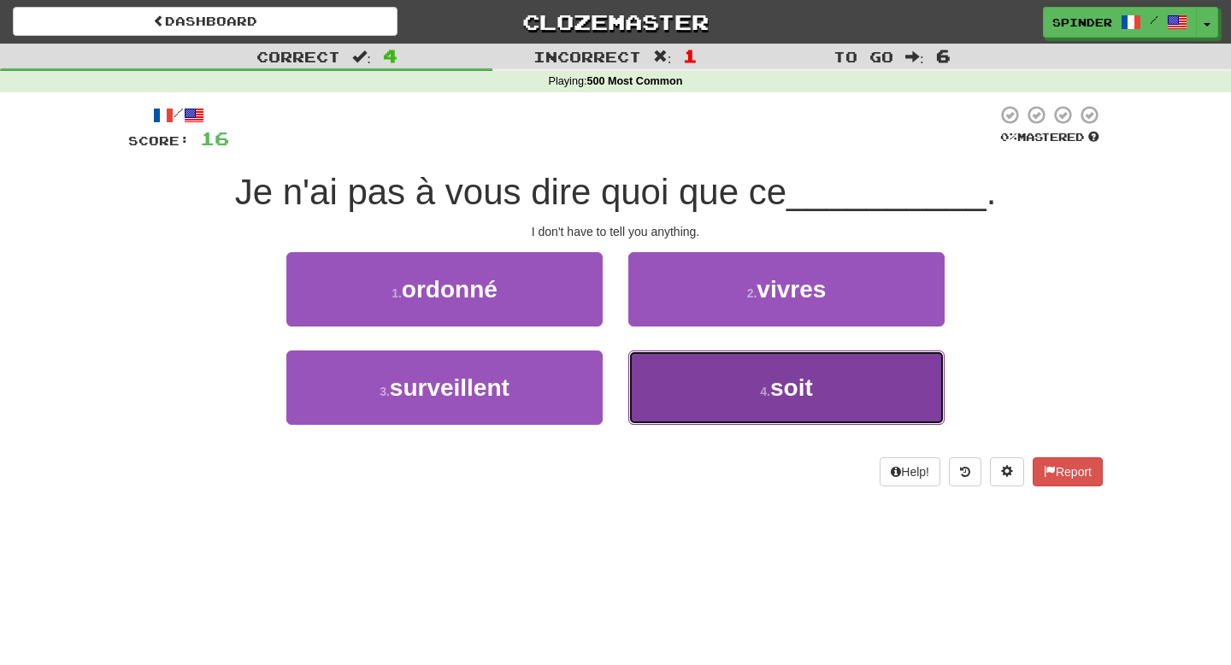
click at [663, 370] on button "4 . soit" at bounding box center [786, 387] width 316 height 74
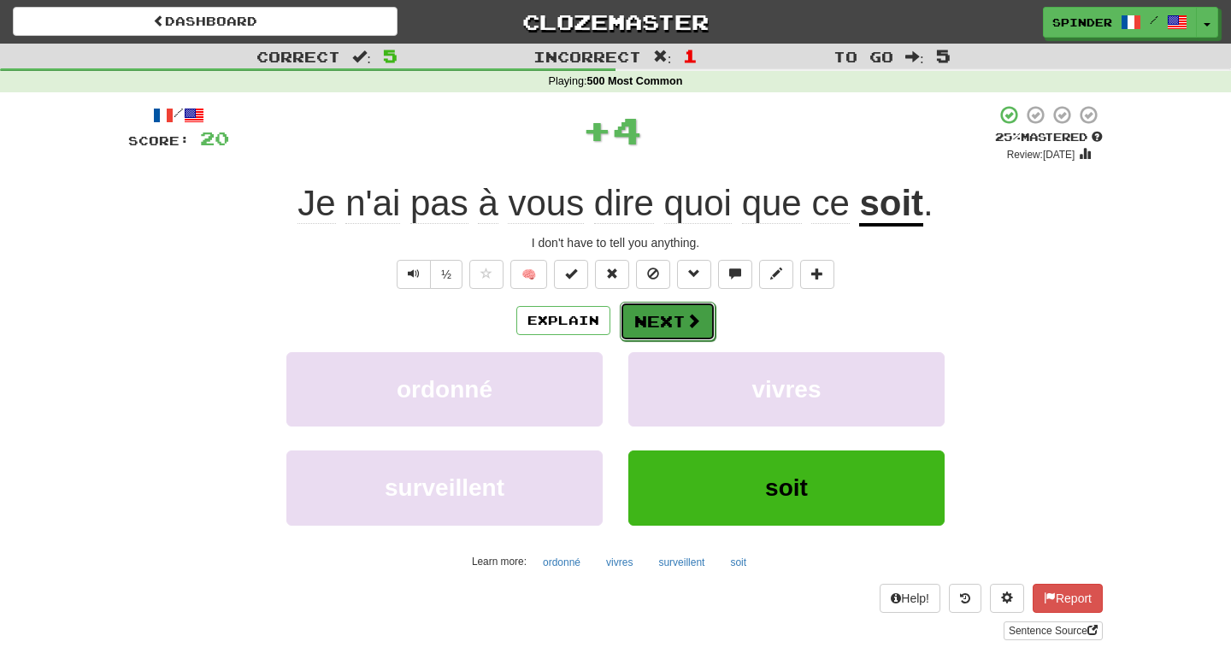
click at [656, 317] on button "Next" at bounding box center [668, 321] width 96 height 39
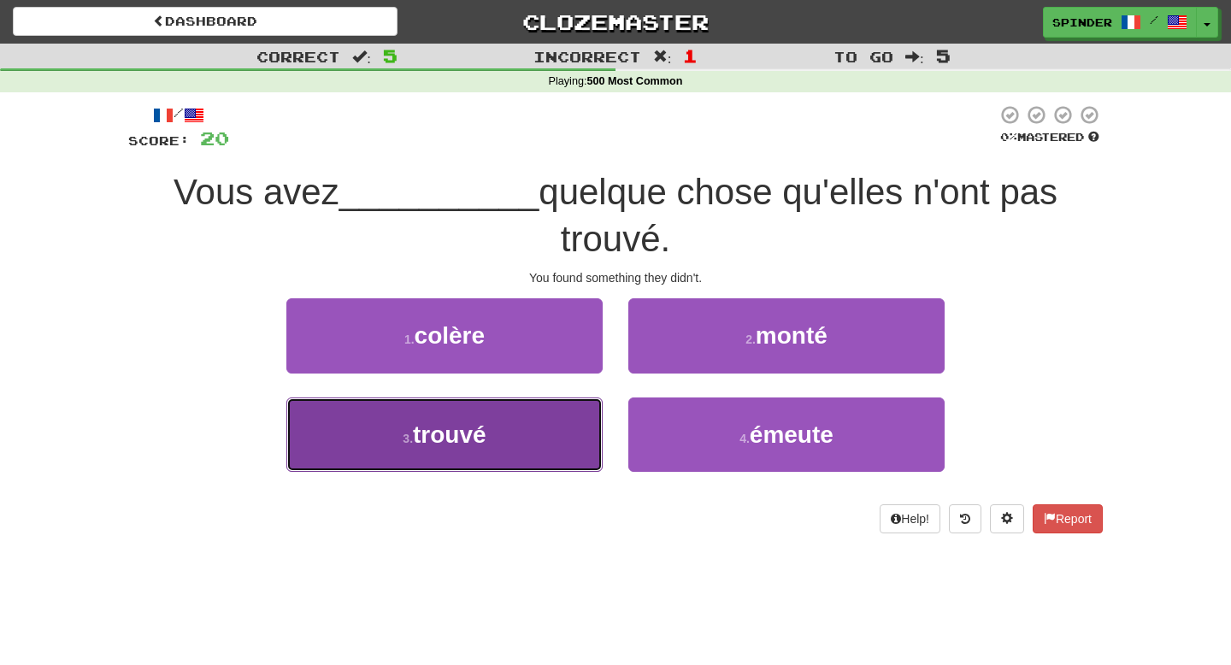
click at [525, 410] on button "3 . trouvé" at bounding box center [444, 435] width 316 height 74
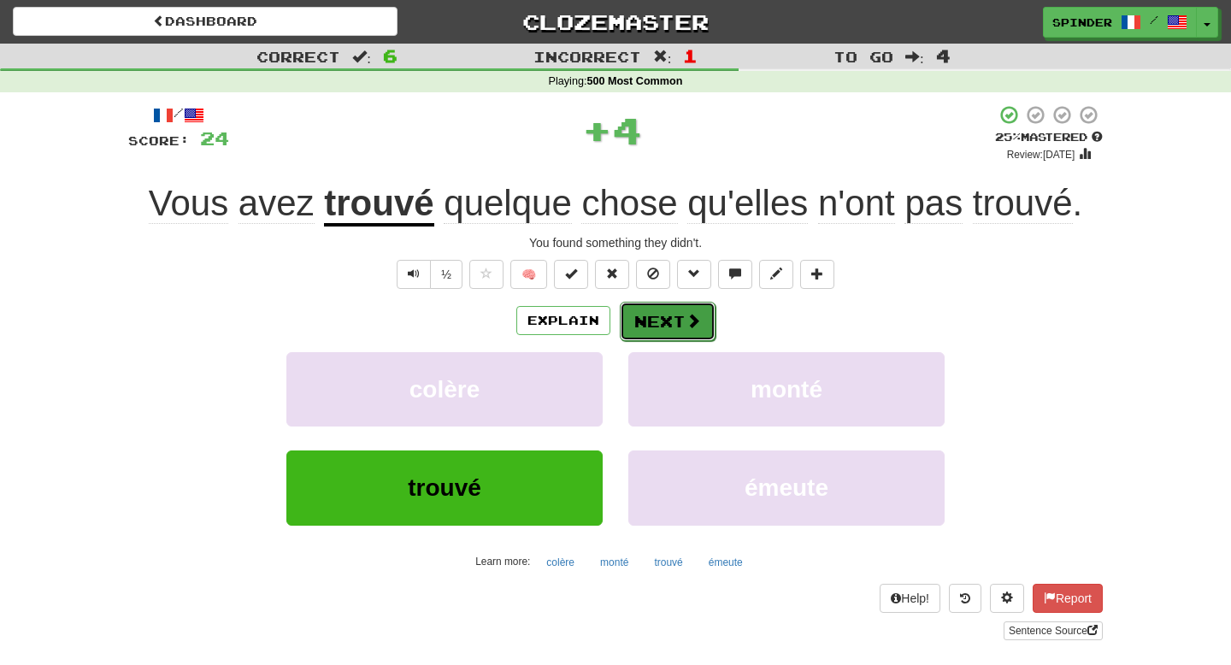
click at [670, 321] on button "Next" at bounding box center [668, 321] width 96 height 39
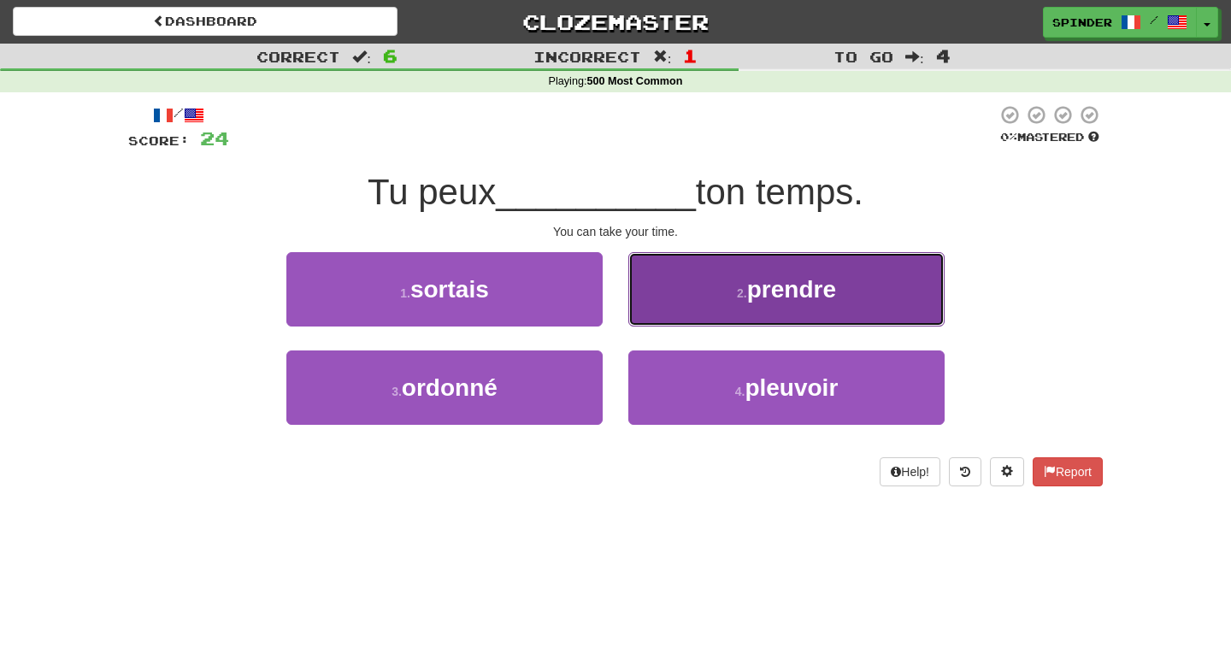
click at [676, 311] on button "2 . prendre" at bounding box center [786, 289] width 316 height 74
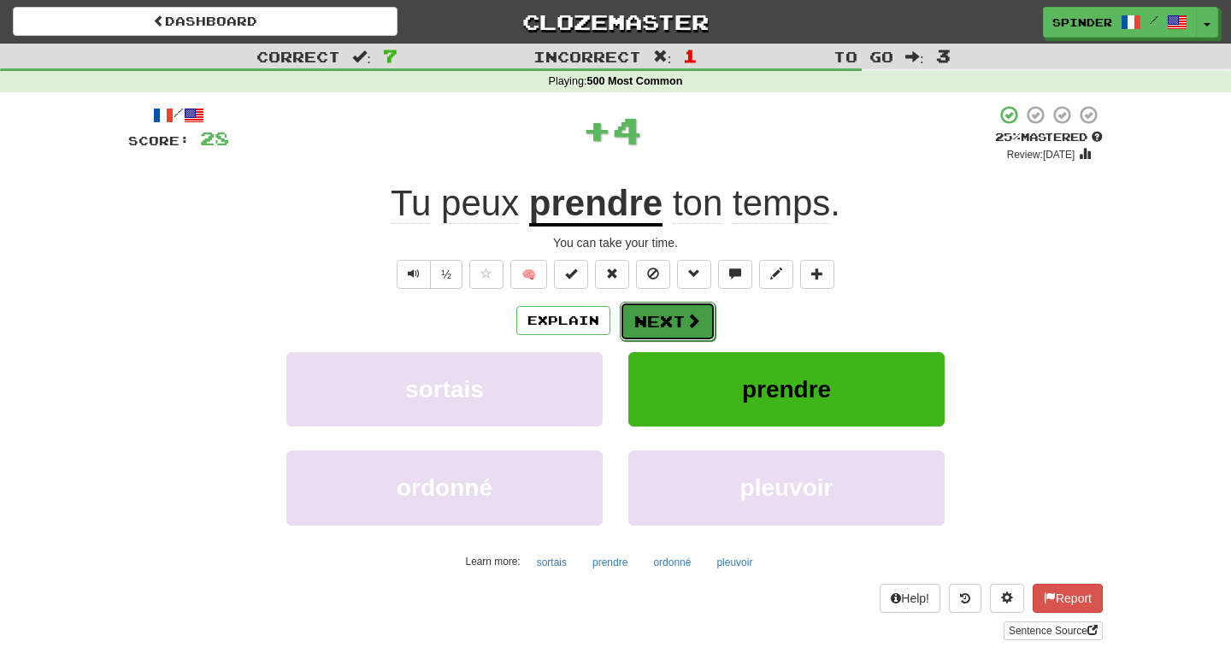
click at [661, 328] on button "Next" at bounding box center [668, 321] width 96 height 39
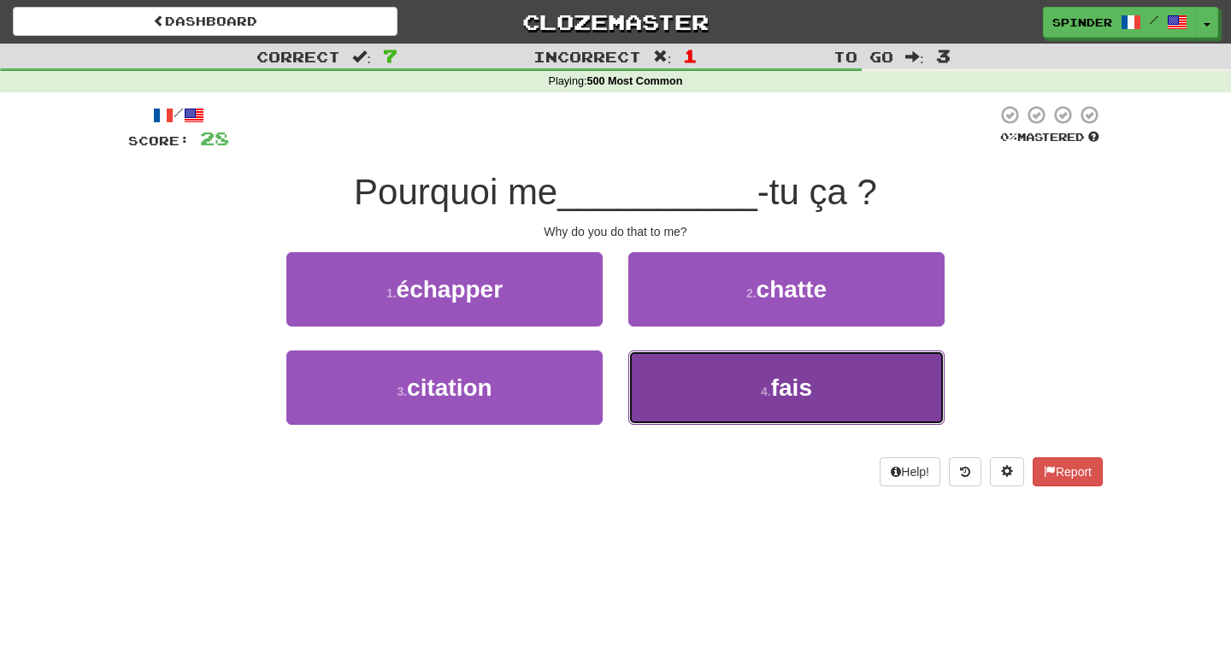
click at [656, 372] on button "4 . fais" at bounding box center [786, 387] width 316 height 74
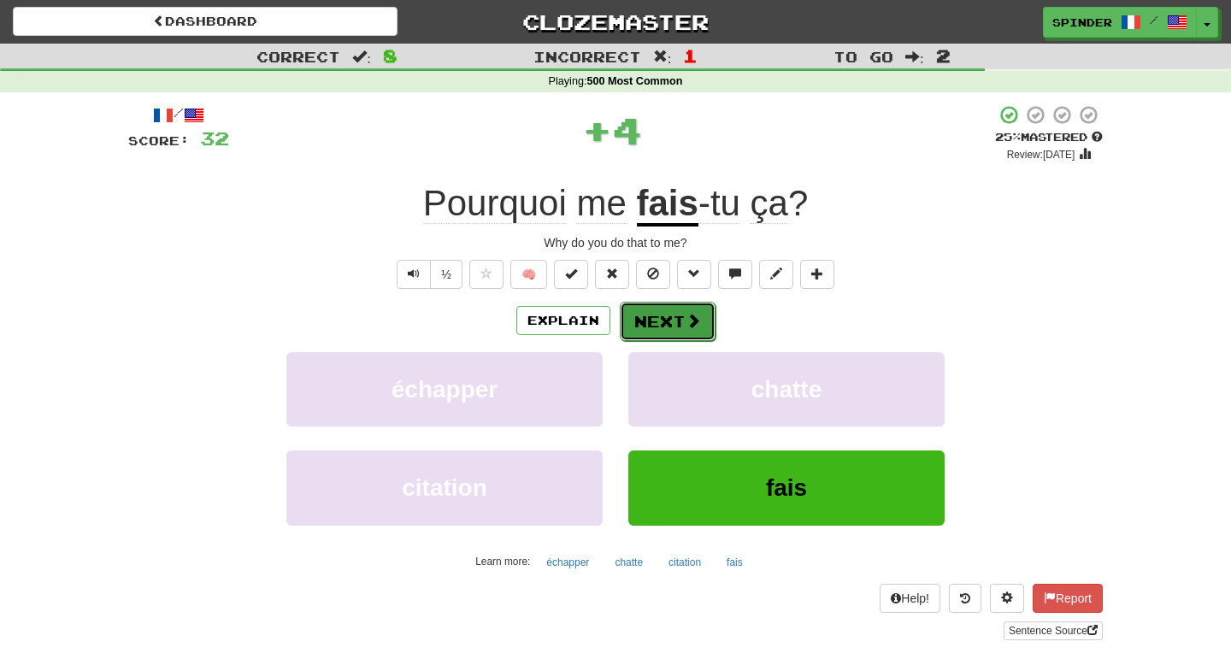
click at [654, 323] on button "Next" at bounding box center [668, 321] width 96 height 39
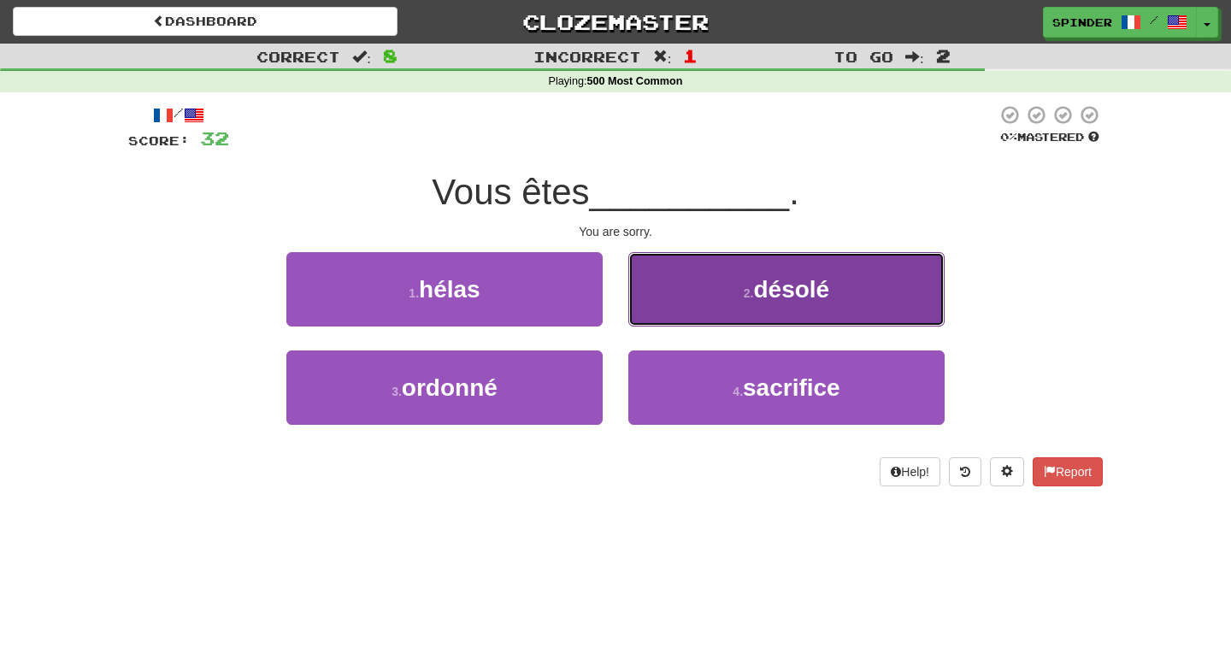
click at [676, 297] on button "2 . désolé" at bounding box center [786, 289] width 316 height 74
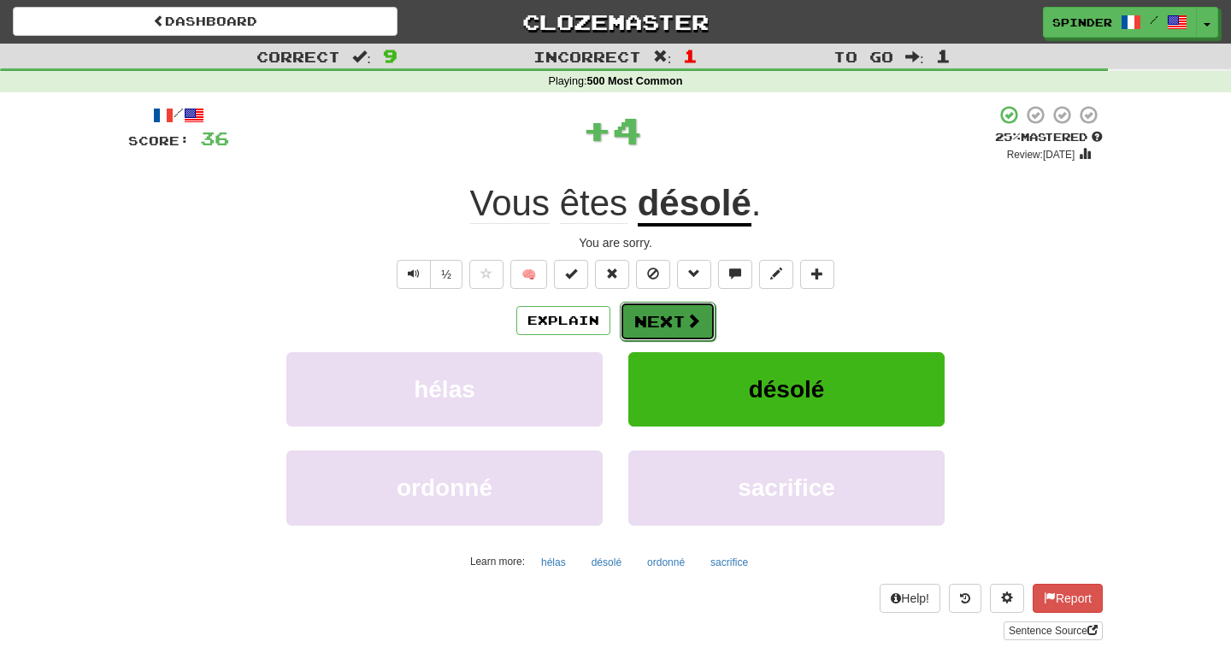
click at [672, 314] on button "Next" at bounding box center [668, 321] width 96 height 39
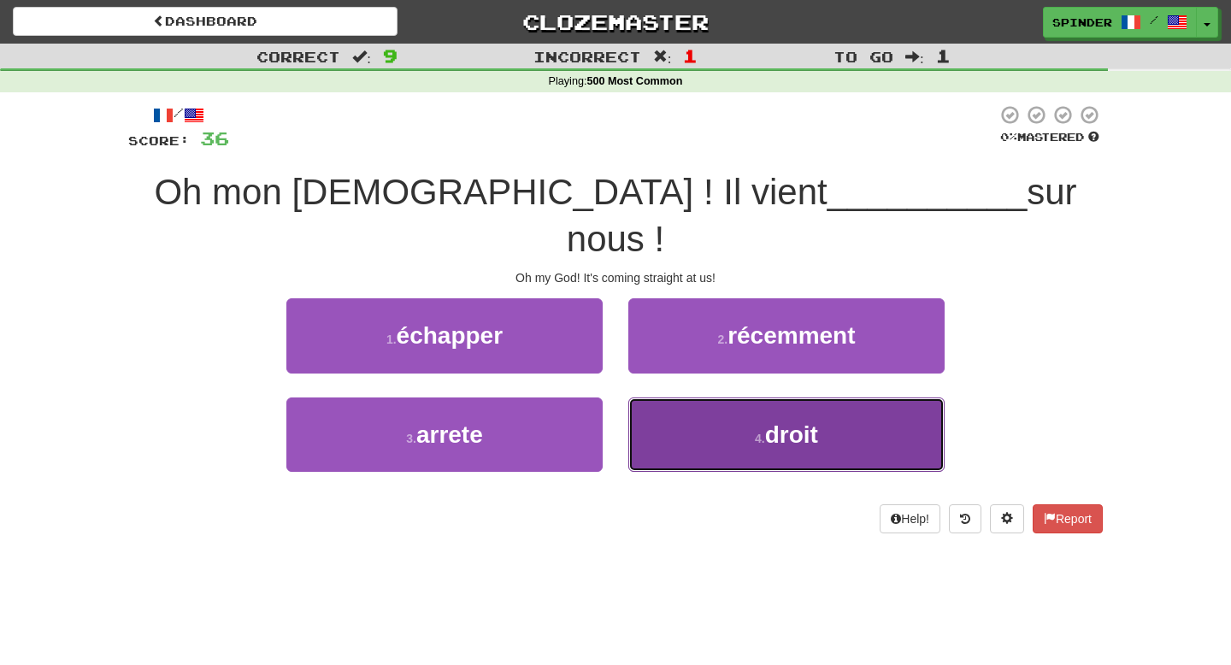
click at [680, 398] on button "4 . droit" at bounding box center [786, 435] width 316 height 74
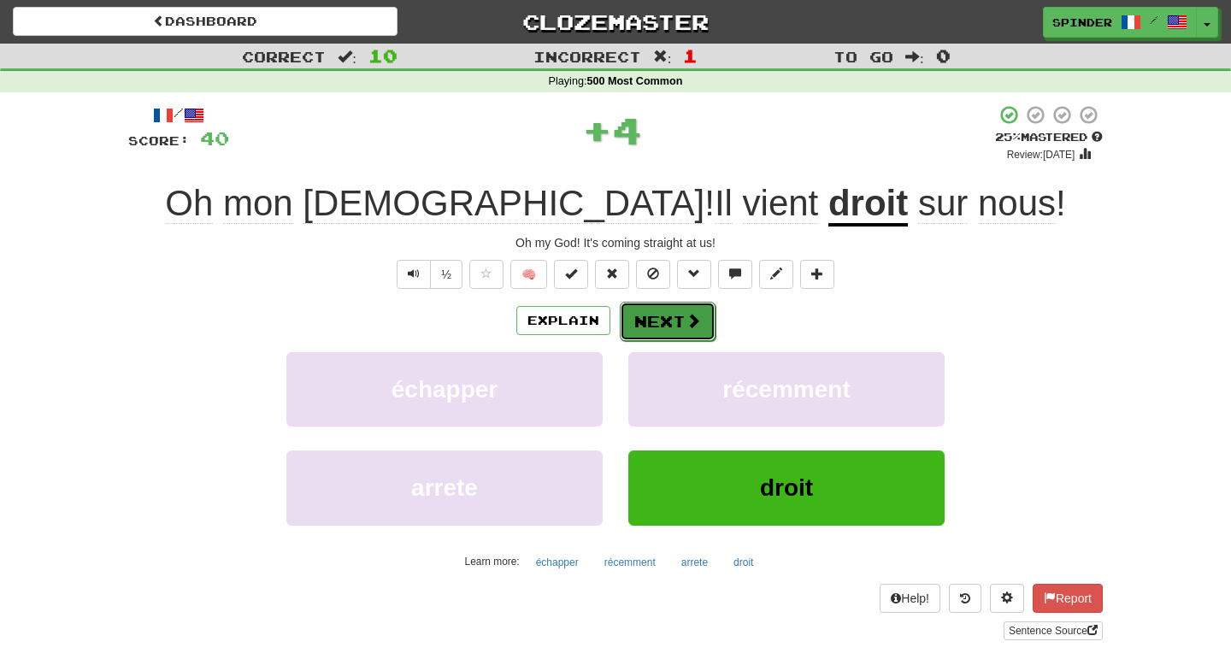
click at [688, 324] on span at bounding box center [693, 320] width 15 height 15
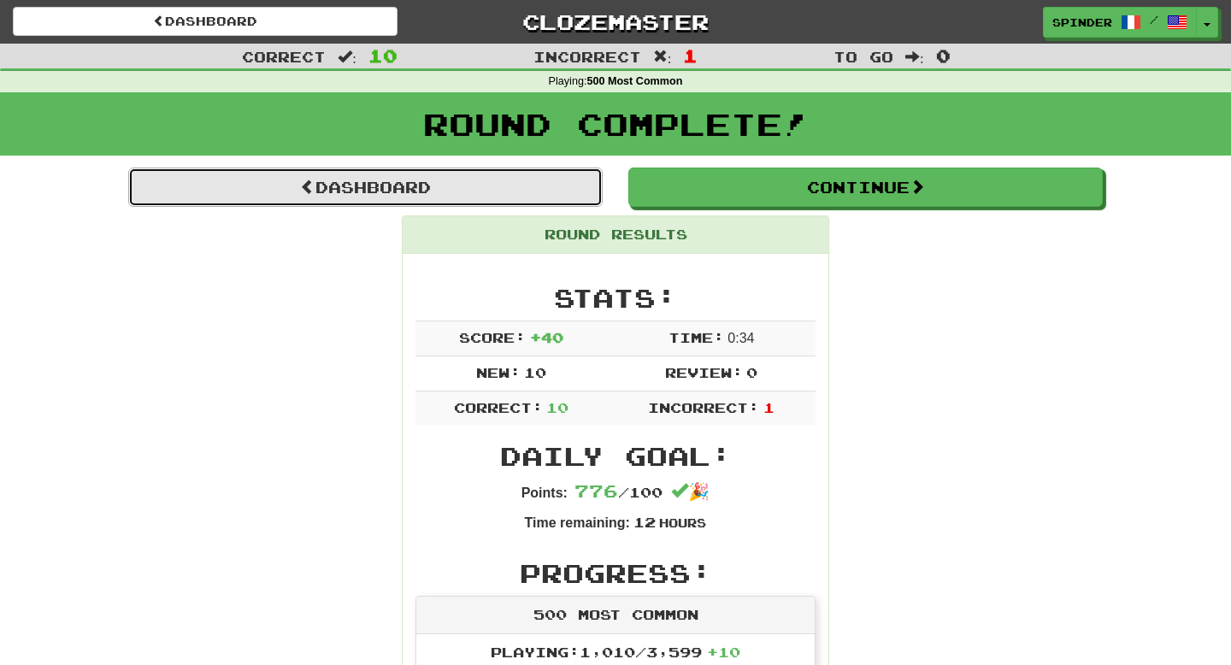
click at [501, 183] on link "Dashboard" at bounding box center [365, 187] width 474 height 39
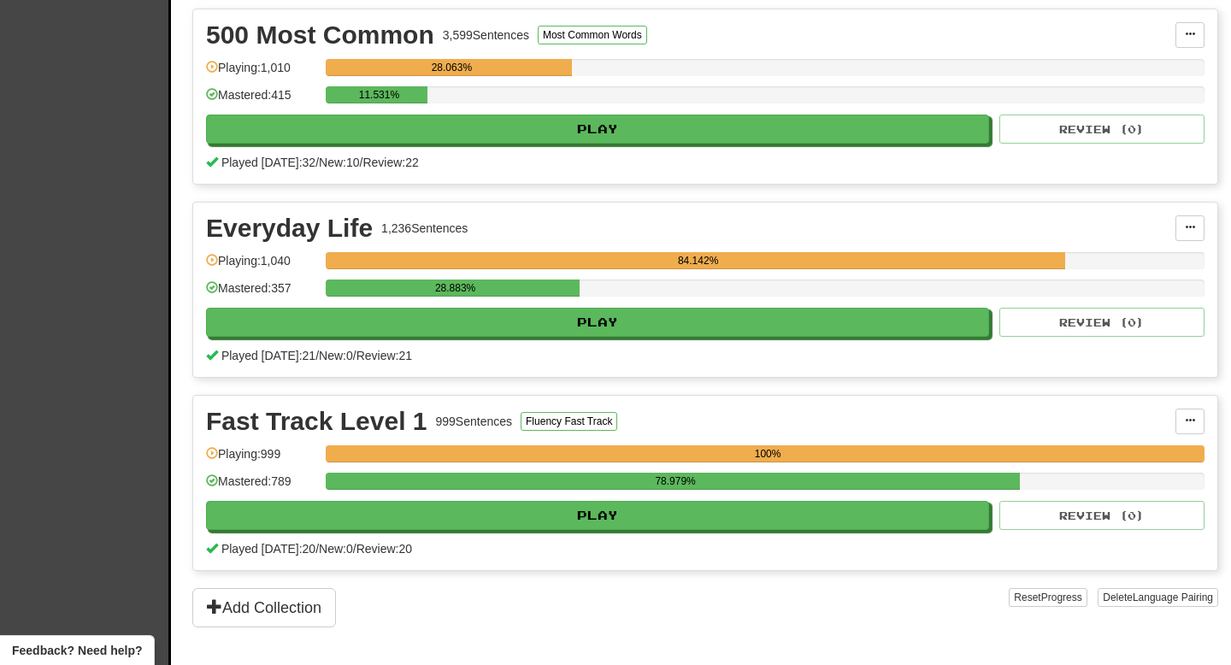
scroll to position [582, 0]
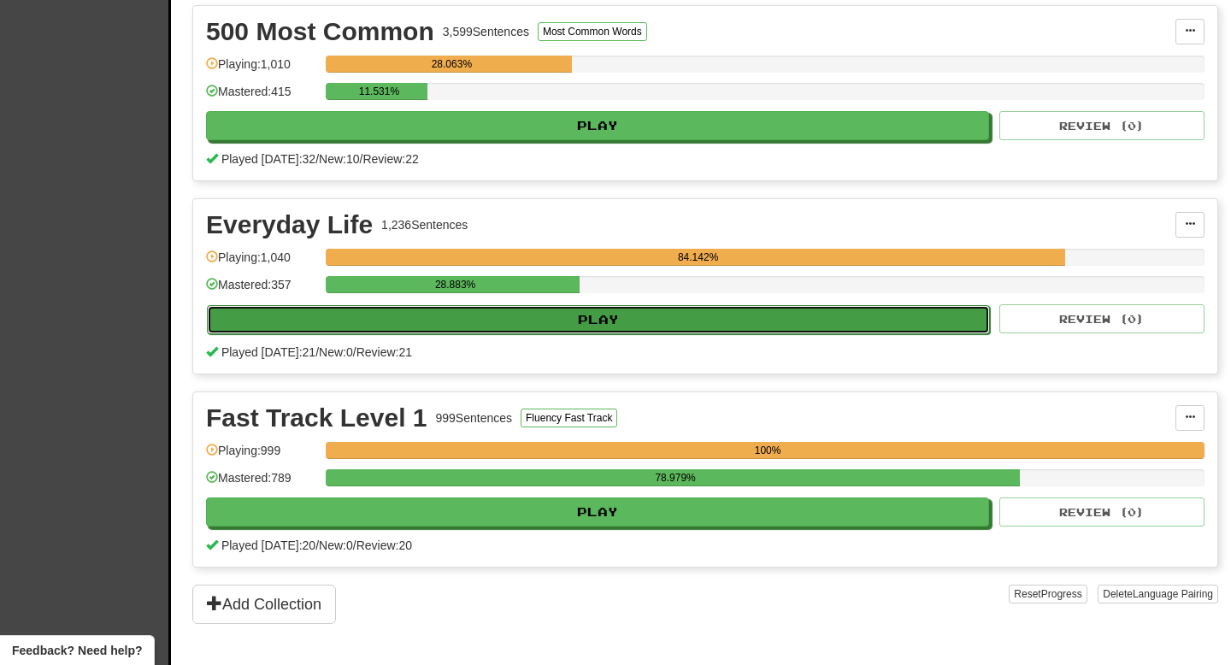
click at [603, 327] on button "Play" at bounding box center [598, 319] width 783 height 29
select select "**"
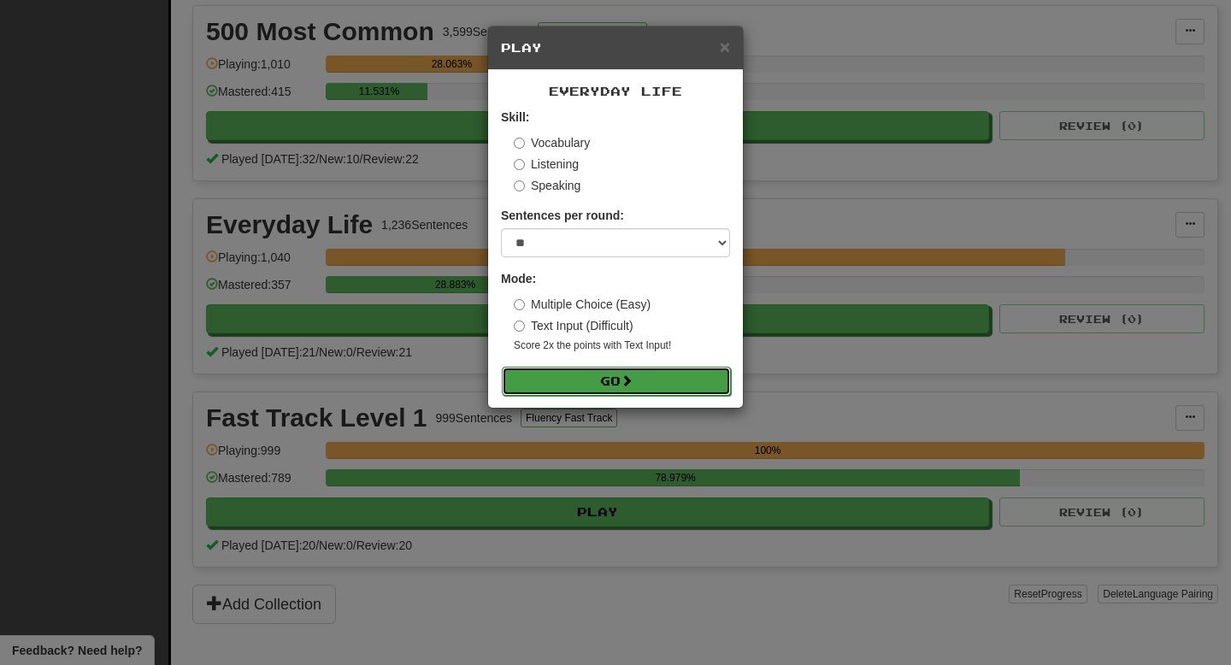
click at [597, 392] on button "Go" at bounding box center [616, 381] width 229 height 29
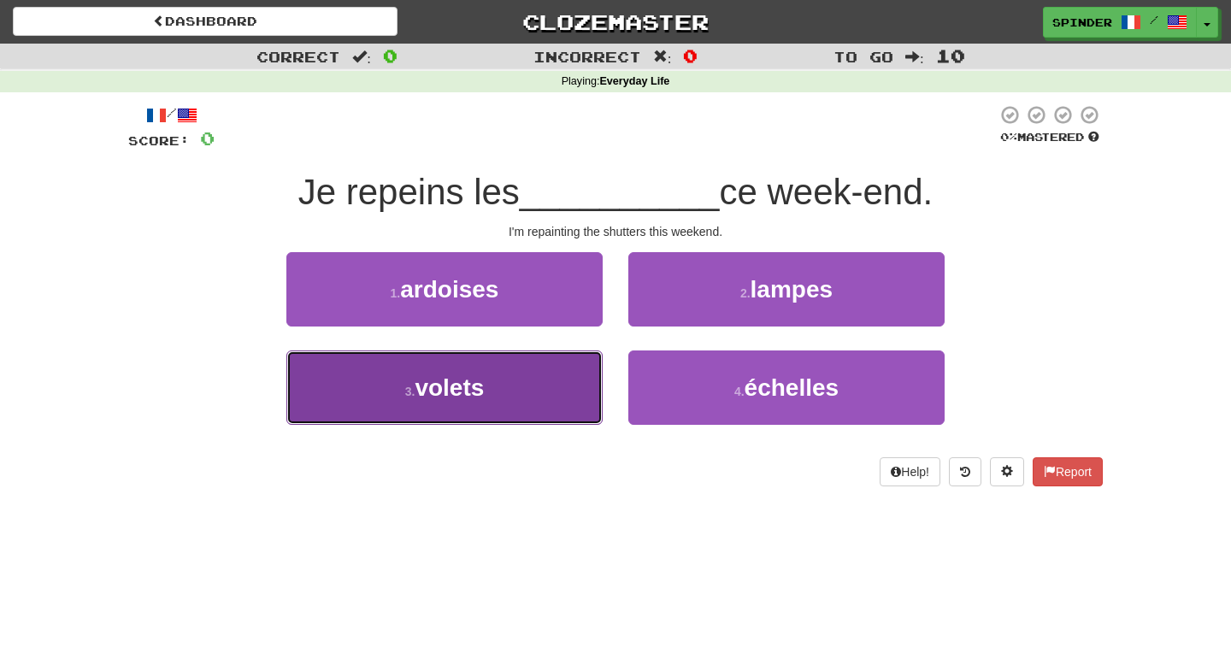
click at [597, 391] on button "3 . volets" at bounding box center [444, 387] width 316 height 74
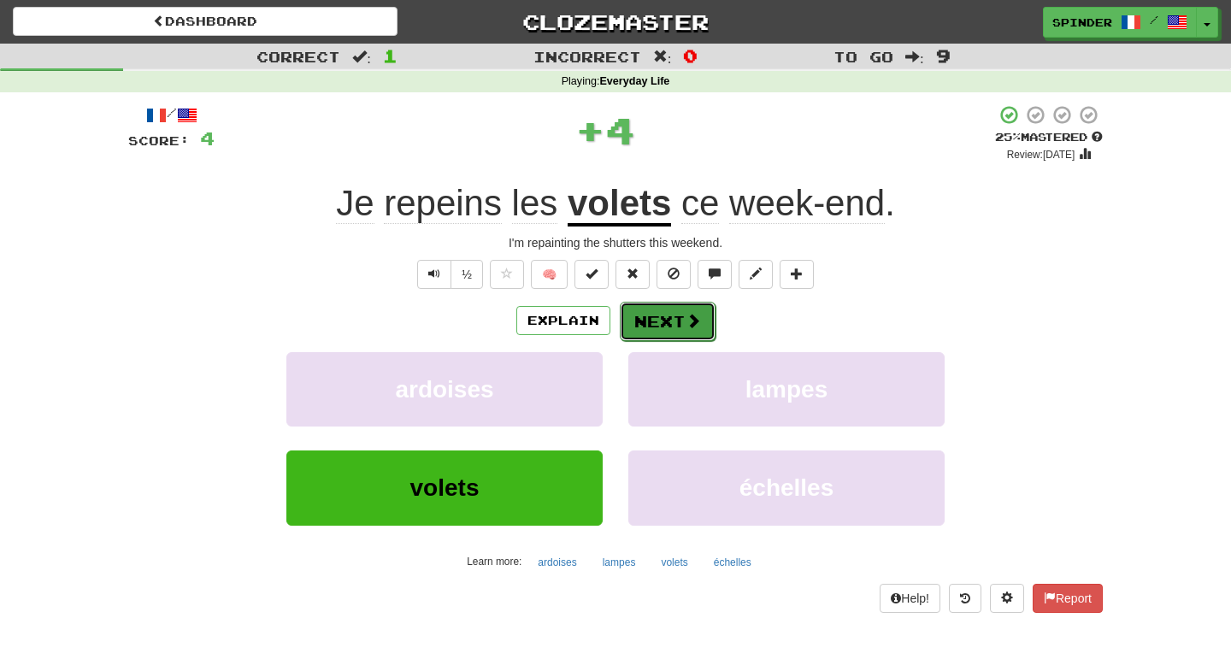
click at [702, 314] on button "Next" at bounding box center [668, 321] width 96 height 39
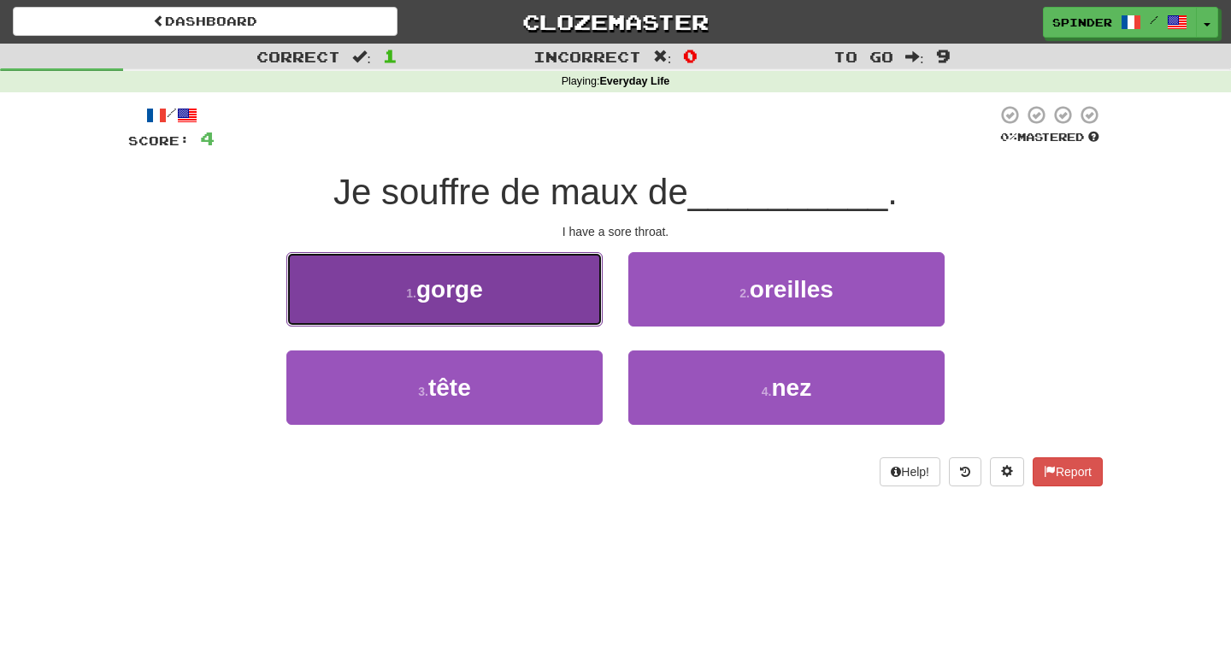
click at [583, 295] on button "1 . gorge" at bounding box center [444, 289] width 316 height 74
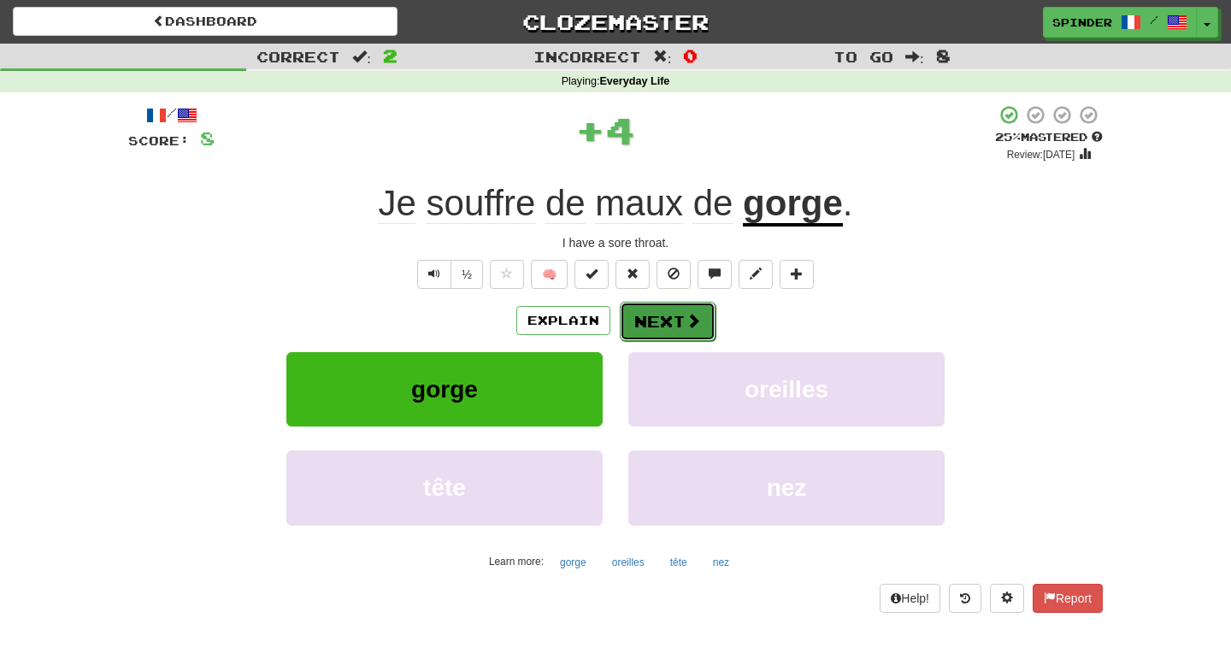
click at [689, 313] on span at bounding box center [693, 320] width 15 height 15
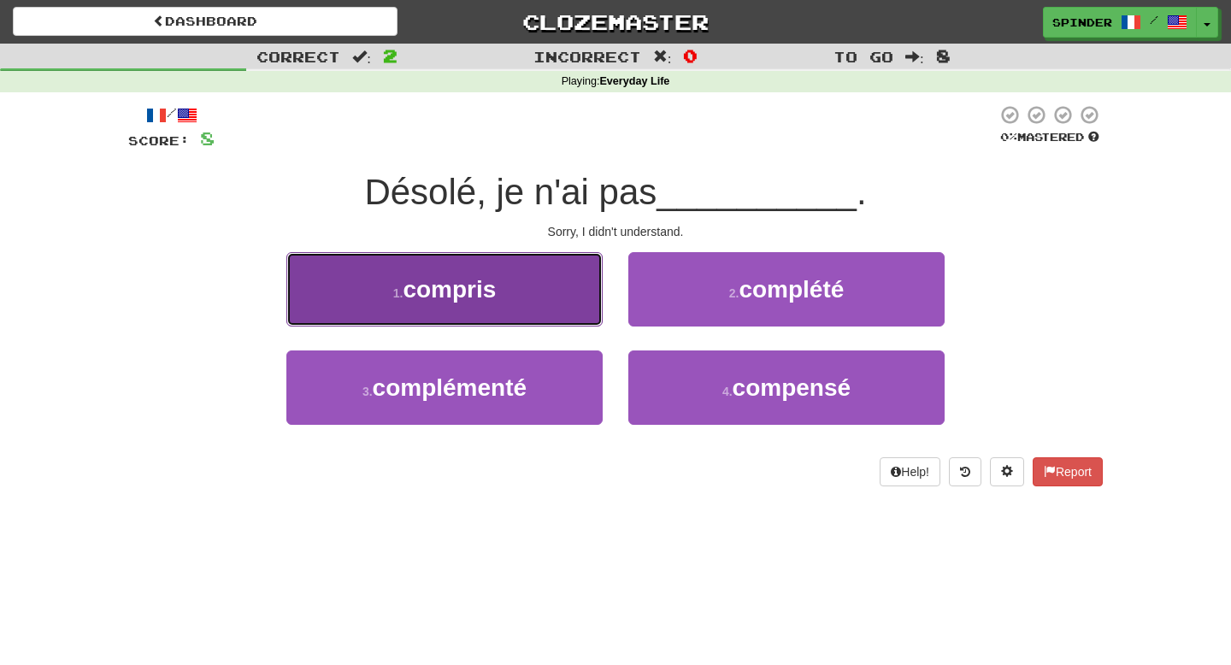
click at [562, 302] on button "1 . compris" at bounding box center [444, 289] width 316 height 74
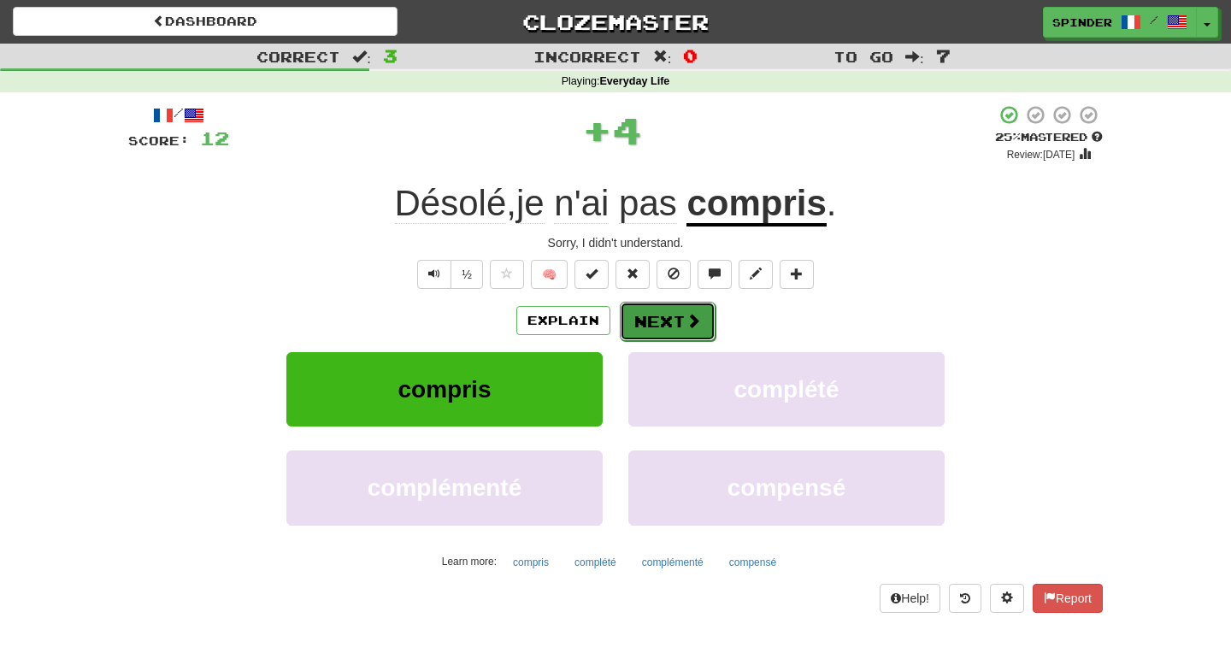
click at [664, 322] on button "Next" at bounding box center [668, 321] width 96 height 39
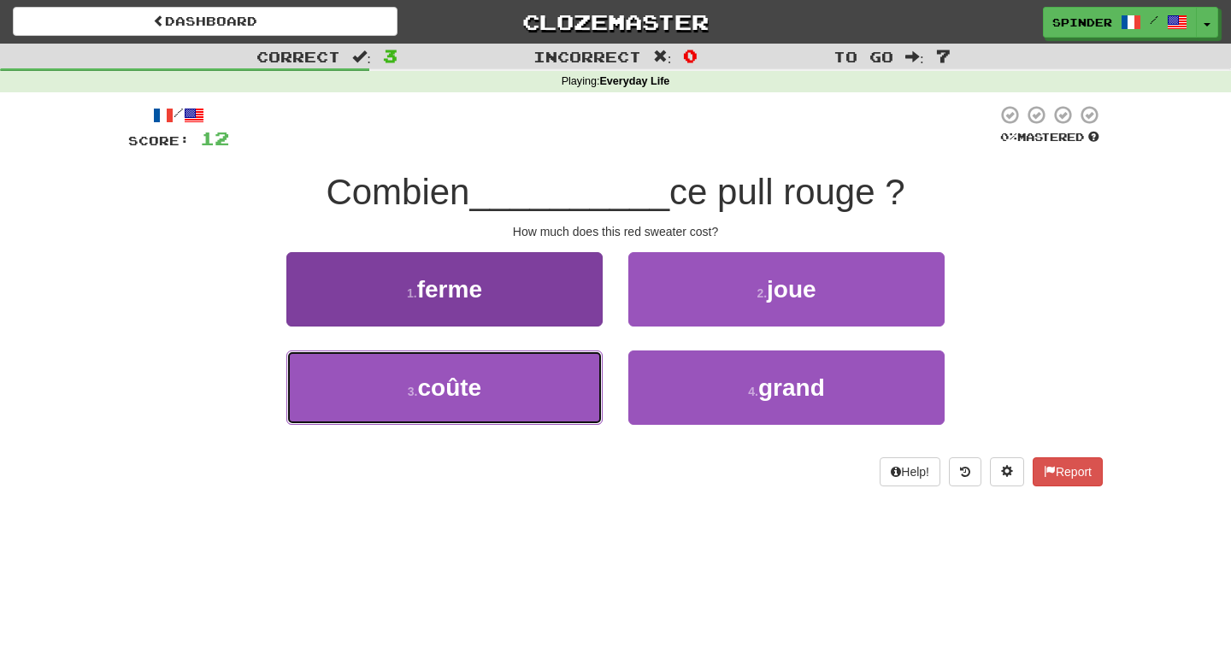
click at [523, 377] on button "3 . coûte" at bounding box center [444, 387] width 316 height 74
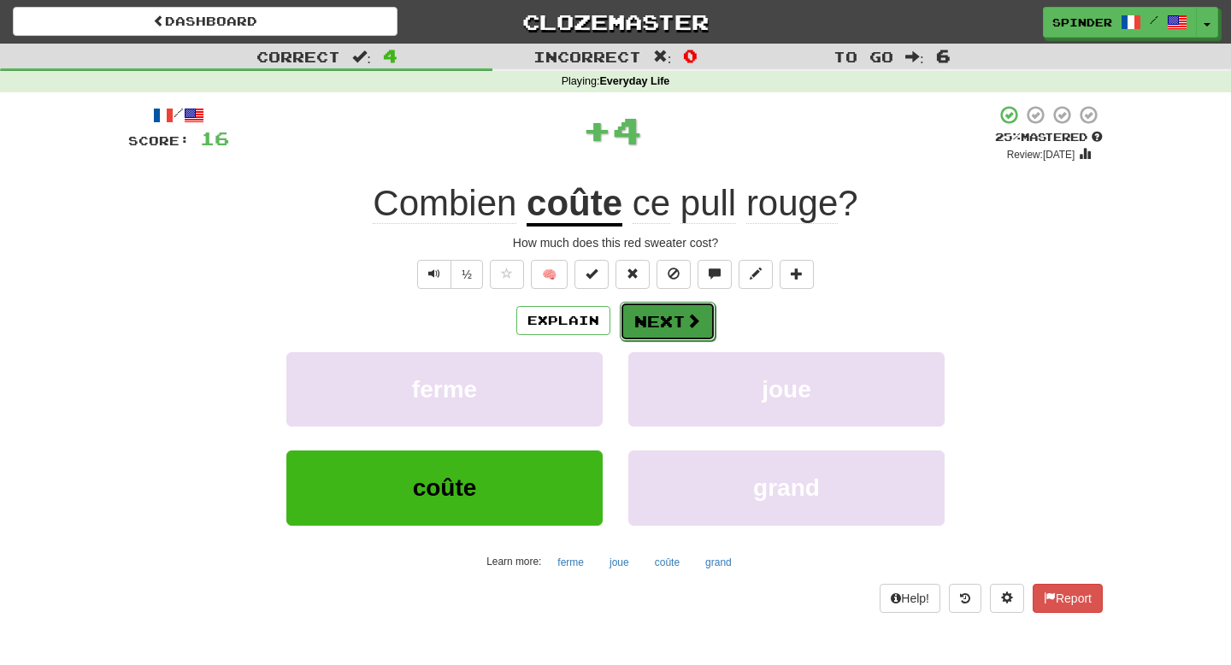
click at [679, 328] on button "Next" at bounding box center [668, 321] width 96 height 39
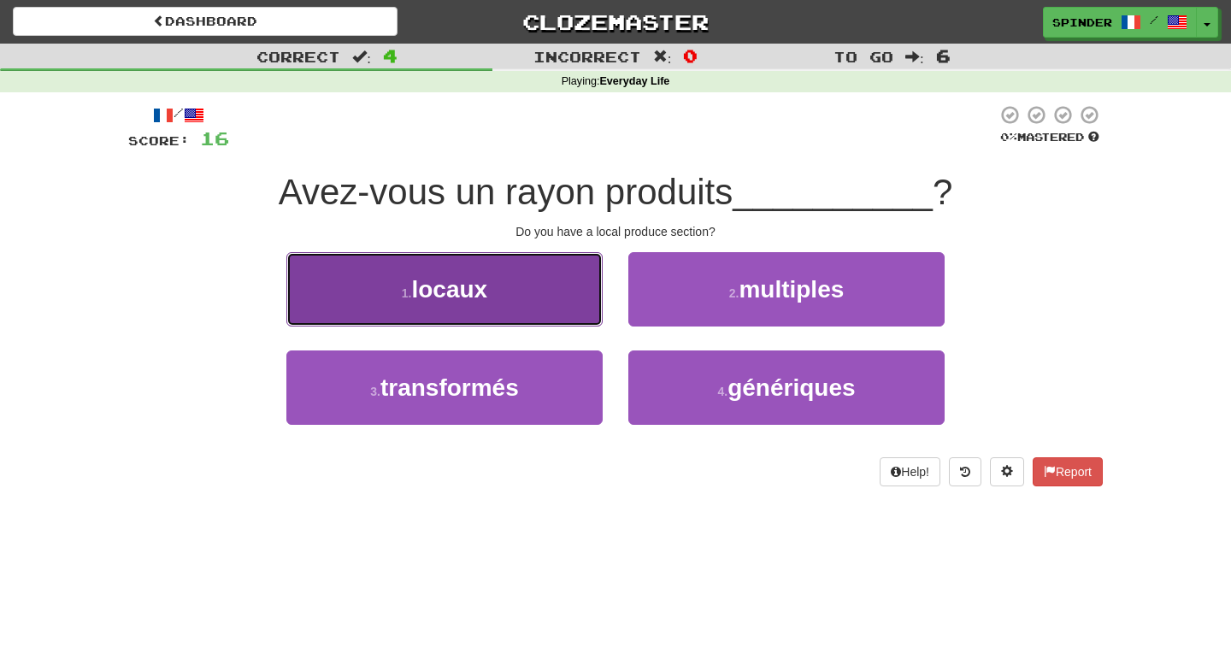
click at [590, 299] on button "1 . locaux" at bounding box center [444, 289] width 316 height 74
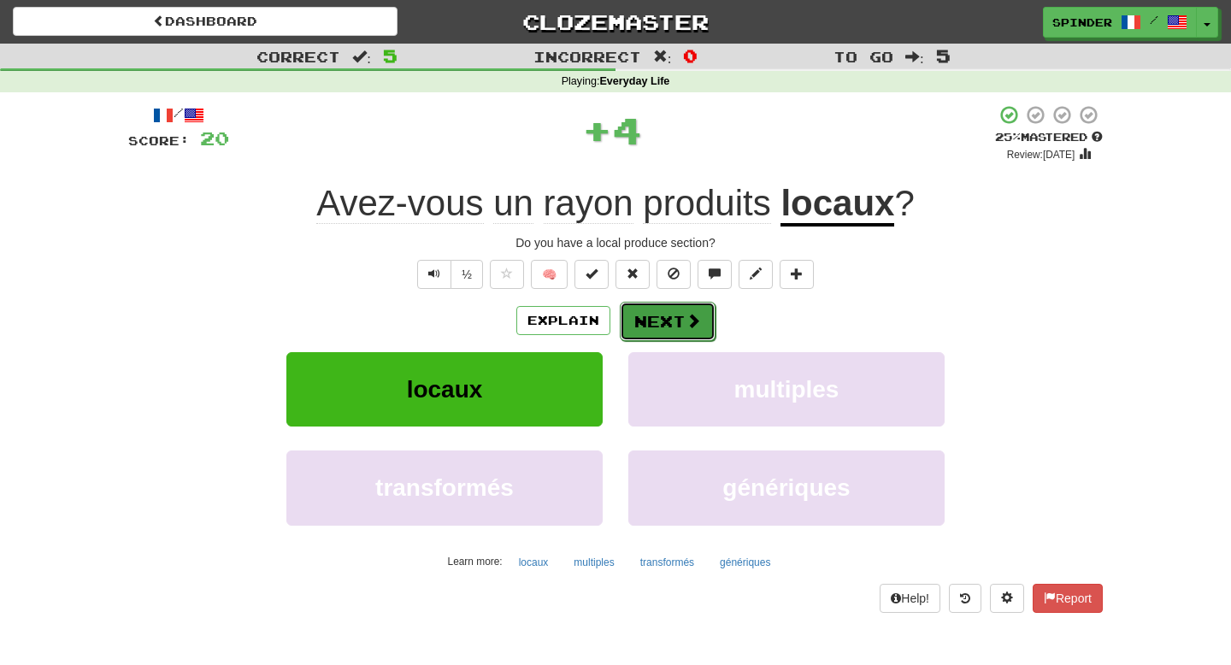
click at [680, 316] on button "Next" at bounding box center [668, 321] width 96 height 39
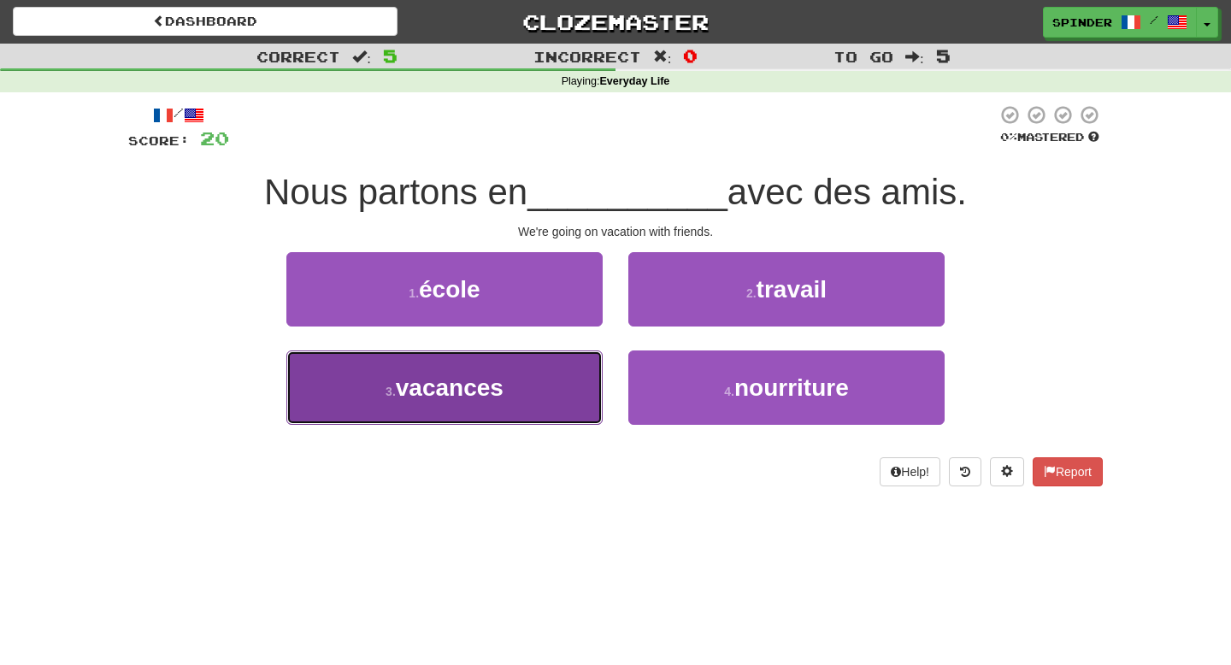
click at [582, 373] on button "3 . vacances" at bounding box center [444, 387] width 316 height 74
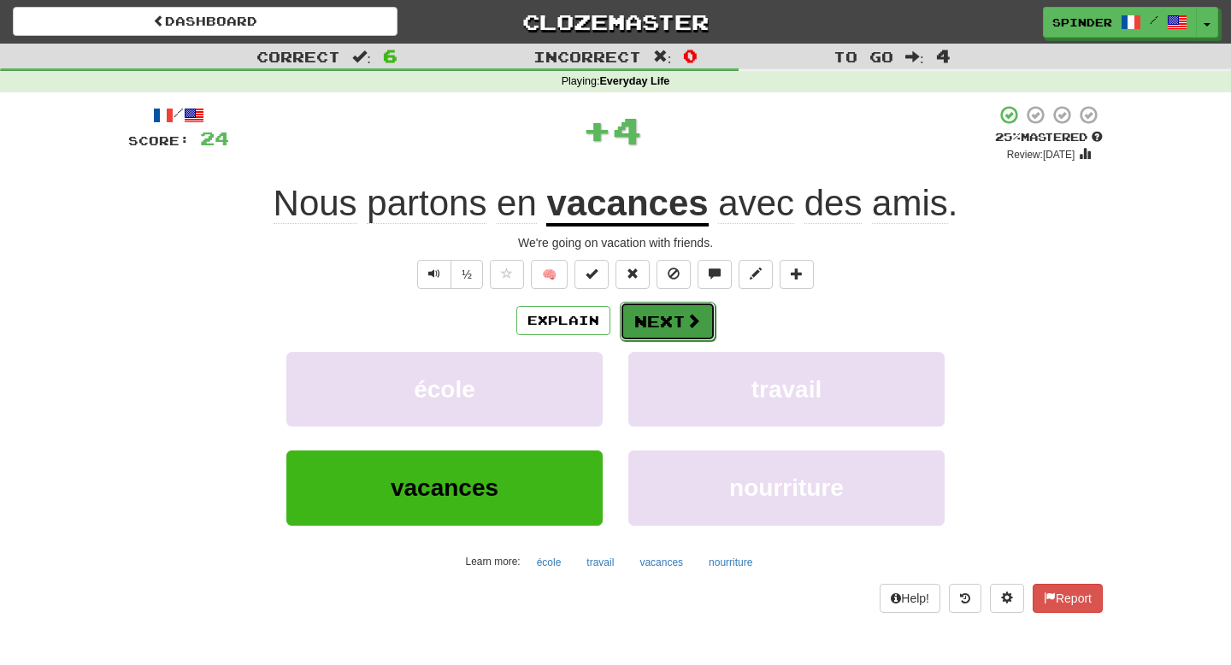
click at [665, 321] on button "Next" at bounding box center [668, 321] width 96 height 39
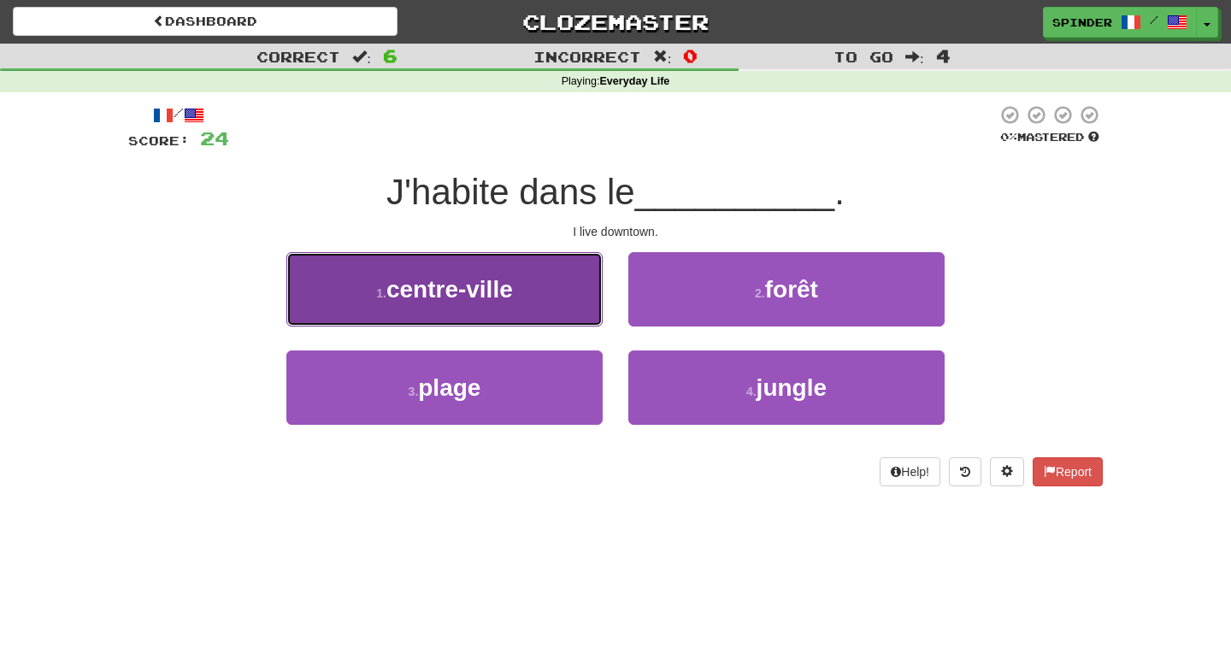
click at [546, 279] on button "1 . centre-ville" at bounding box center [444, 289] width 316 height 74
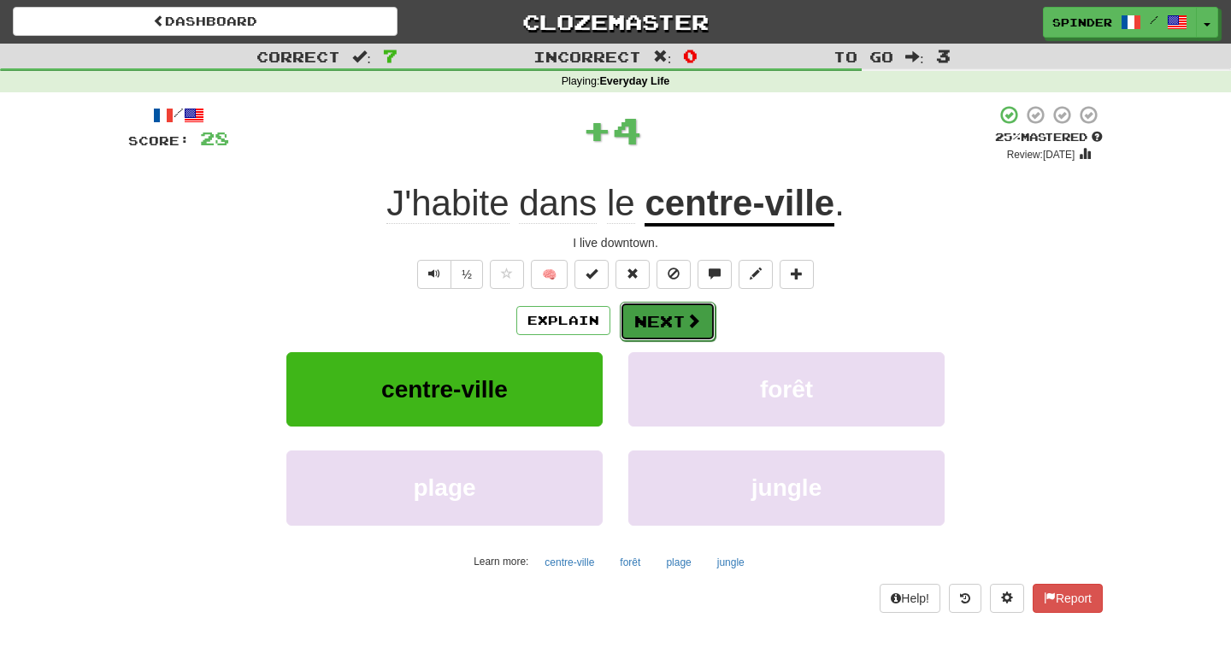
click at [657, 315] on button "Next" at bounding box center [668, 321] width 96 height 39
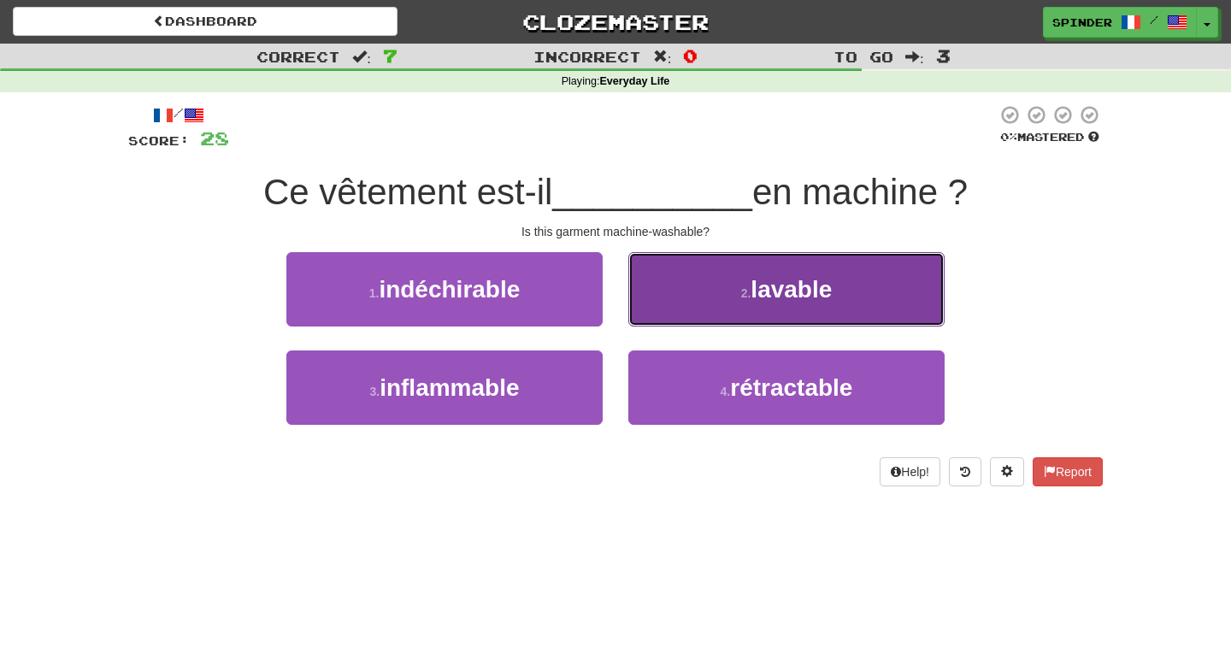
click at [657, 308] on button "2 . lavable" at bounding box center [786, 289] width 316 height 74
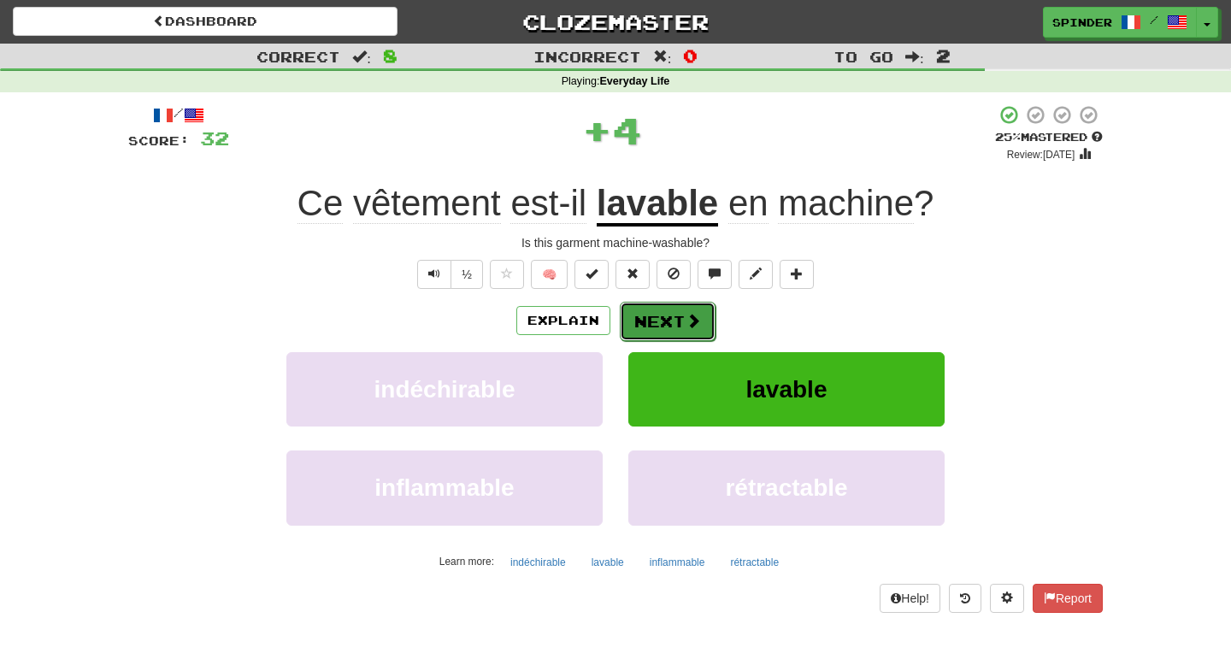
click at [649, 320] on button "Next" at bounding box center [668, 321] width 96 height 39
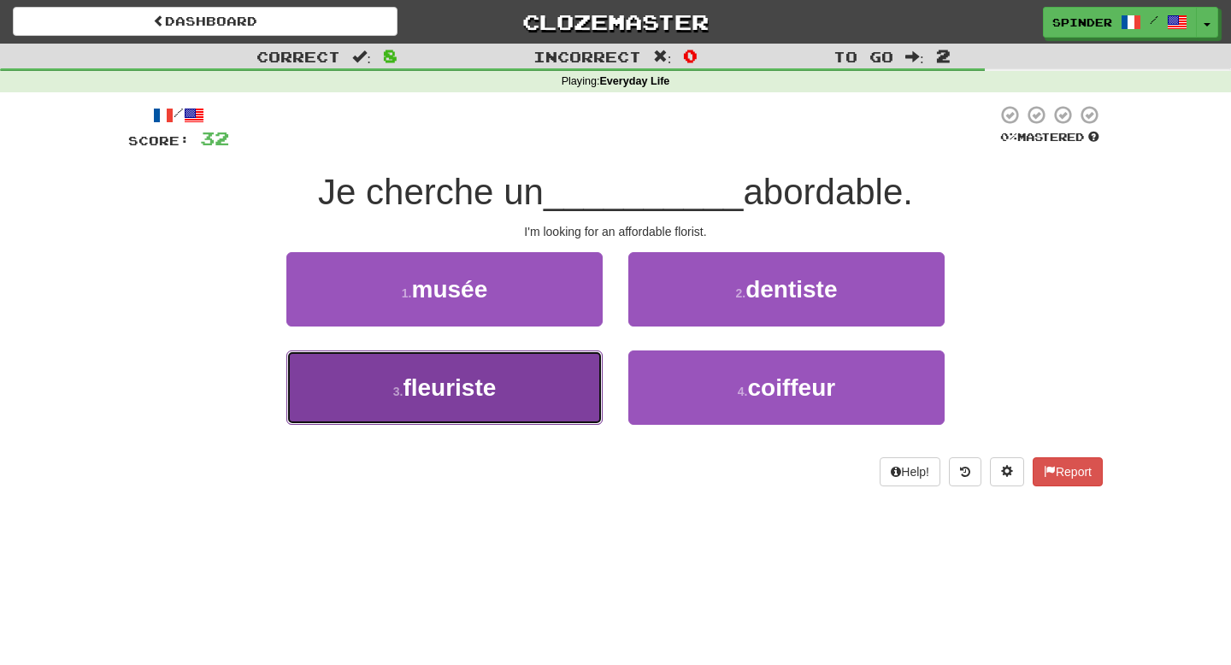
click at [568, 365] on button "3 . fleuriste" at bounding box center [444, 387] width 316 height 74
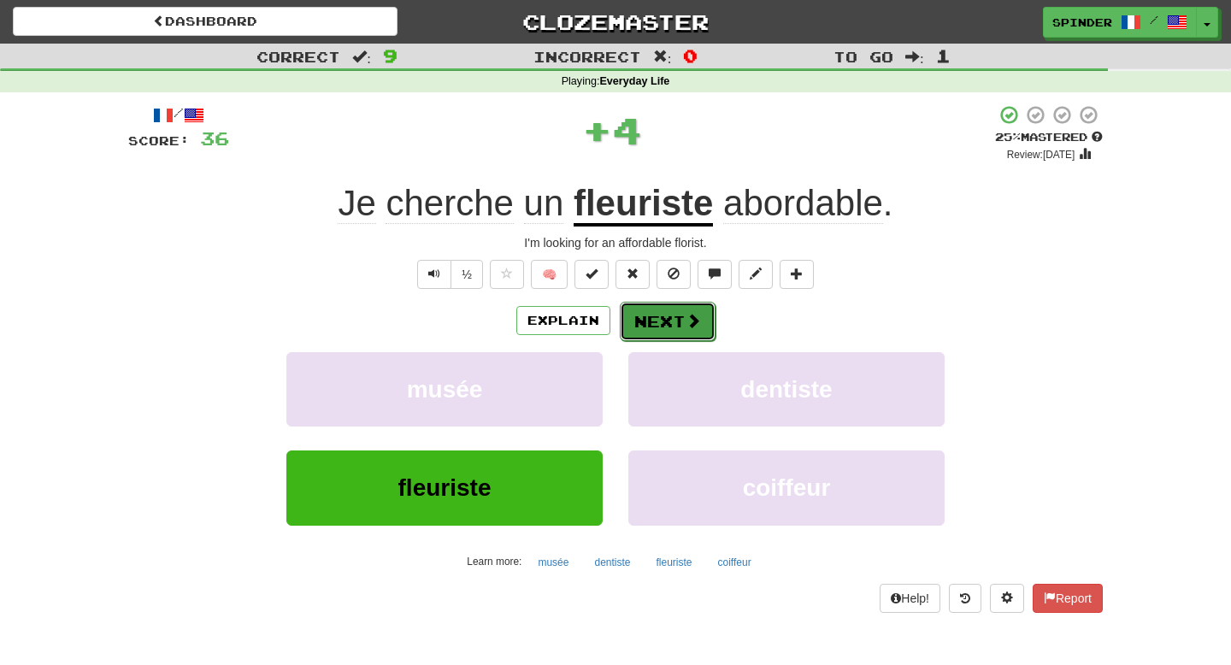
click at [677, 323] on button "Next" at bounding box center [668, 321] width 96 height 39
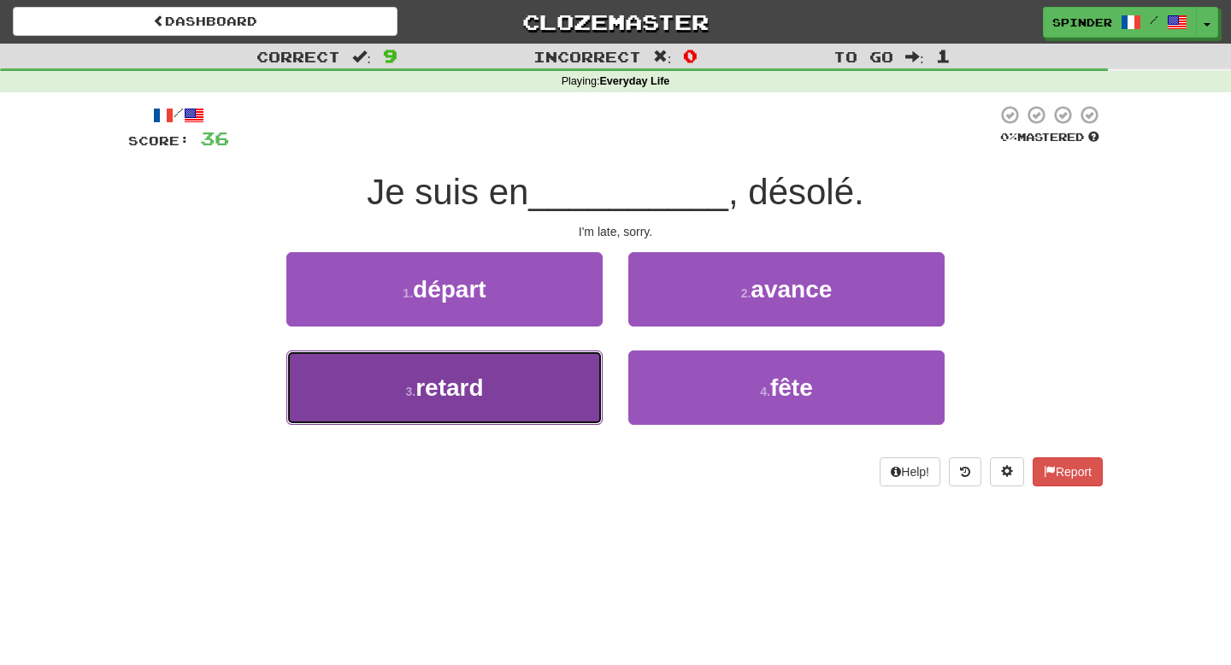
click at [559, 369] on button "3 . retard" at bounding box center [444, 387] width 316 height 74
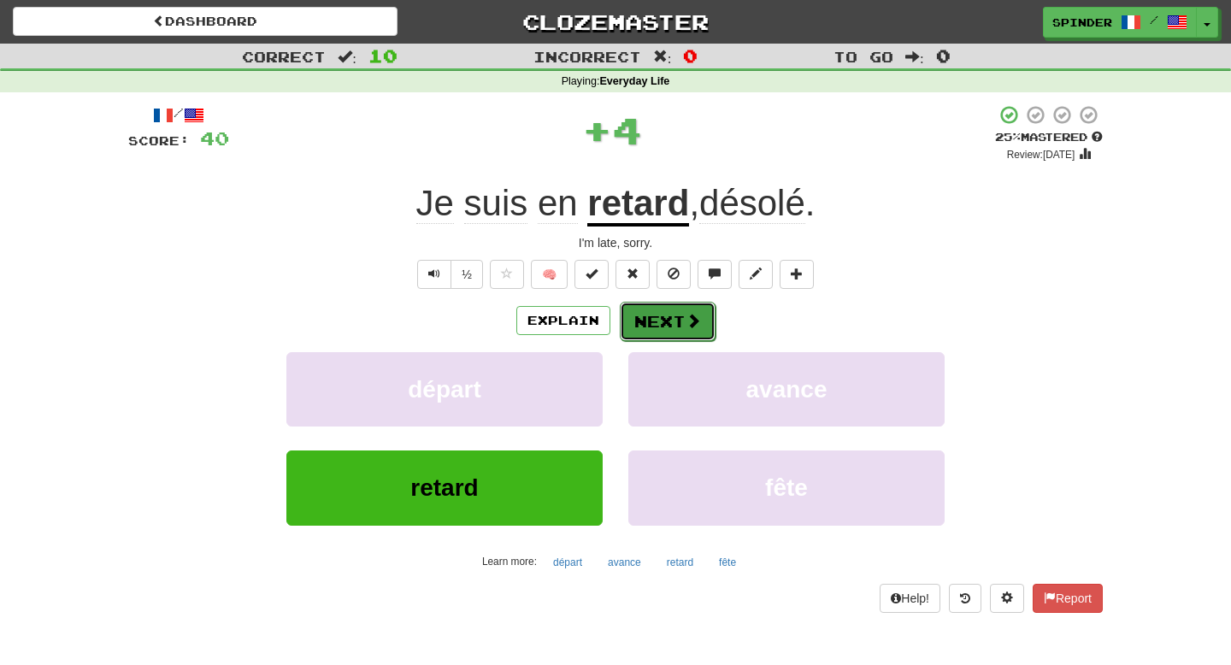
click at [692, 327] on span at bounding box center [693, 320] width 15 height 15
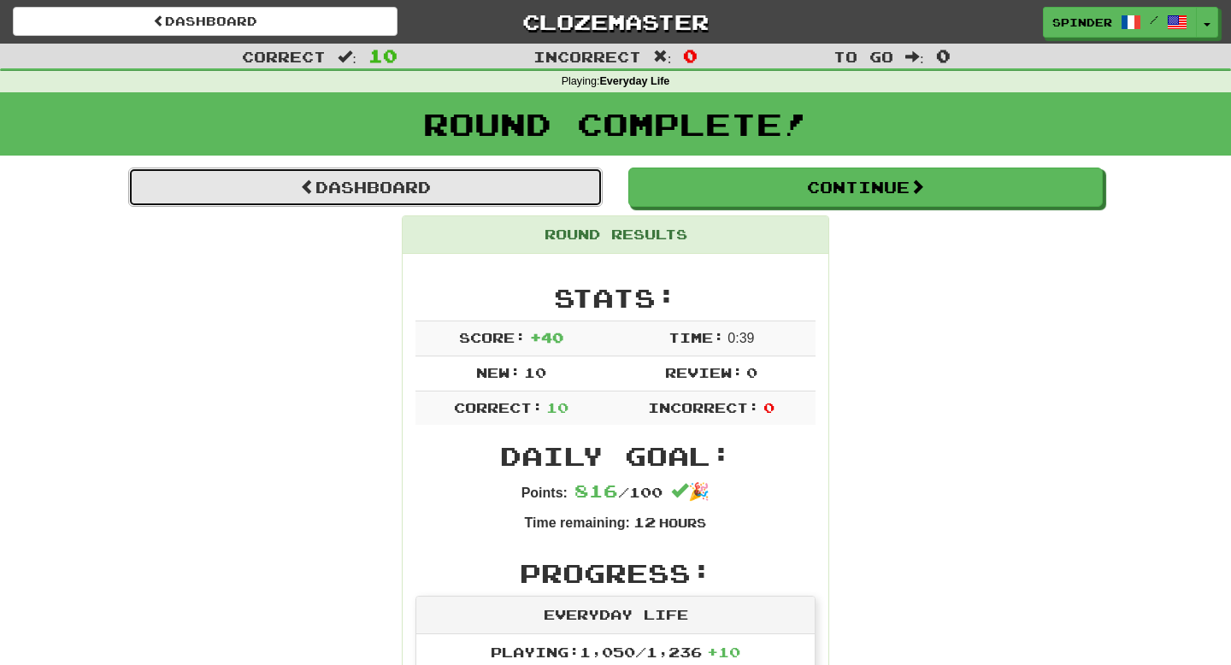
click at [465, 192] on link "Dashboard" at bounding box center [365, 187] width 474 height 39
